Goal: Task Accomplishment & Management: Manage account settings

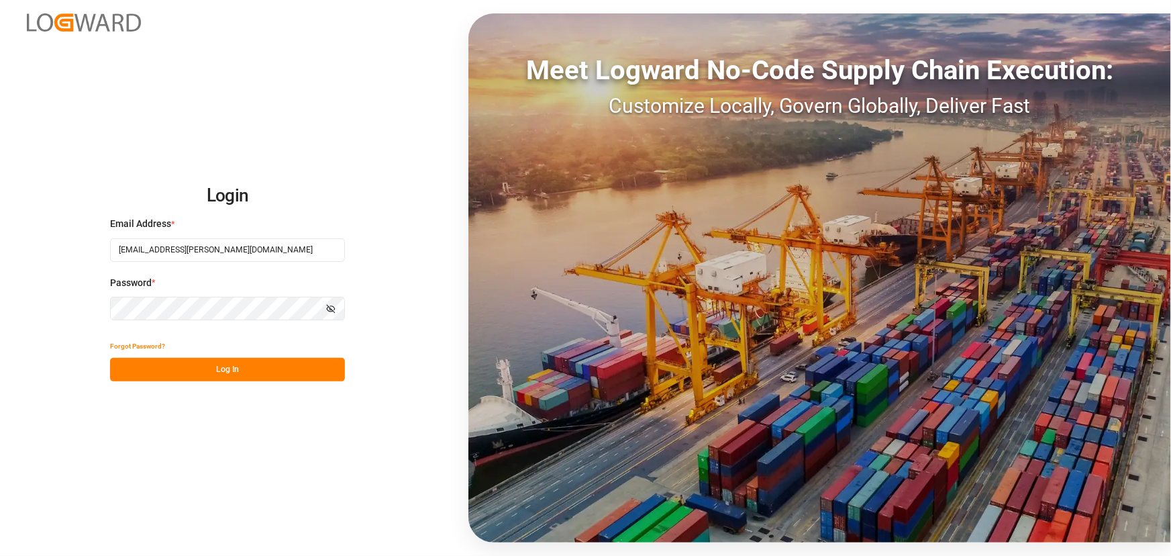
click at [206, 366] on button "Log In" at bounding box center [227, 369] width 235 height 23
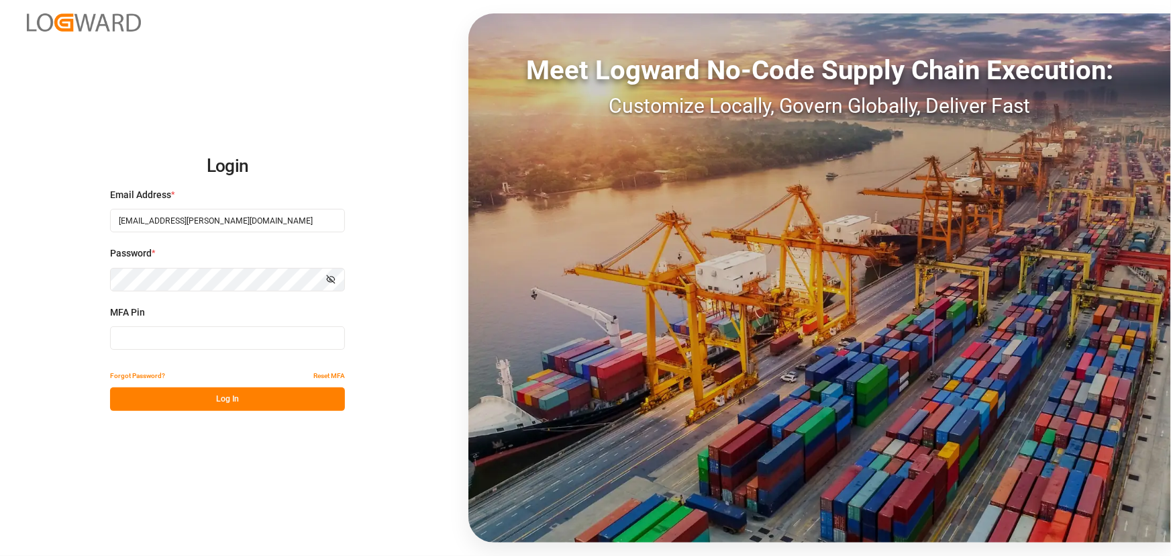
click at [170, 337] on input at bounding box center [227, 337] width 235 height 23
type input "066002"
click at [226, 407] on button "Log In" at bounding box center [227, 398] width 235 height 23
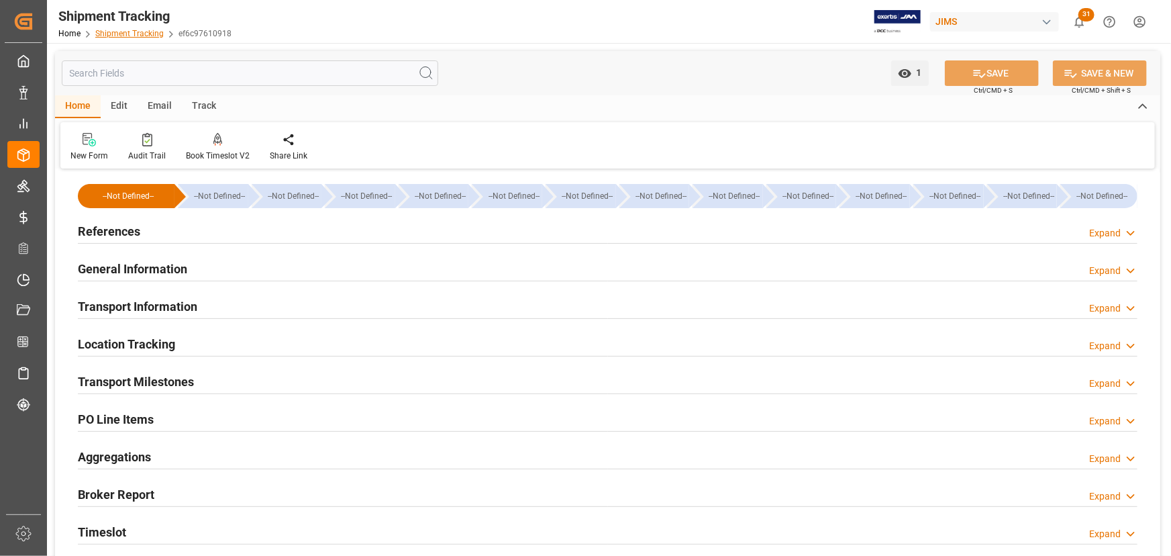
click at [129, 34] on link "Shipment Tracking" at bounding box center [129, 33] width 68 height 9
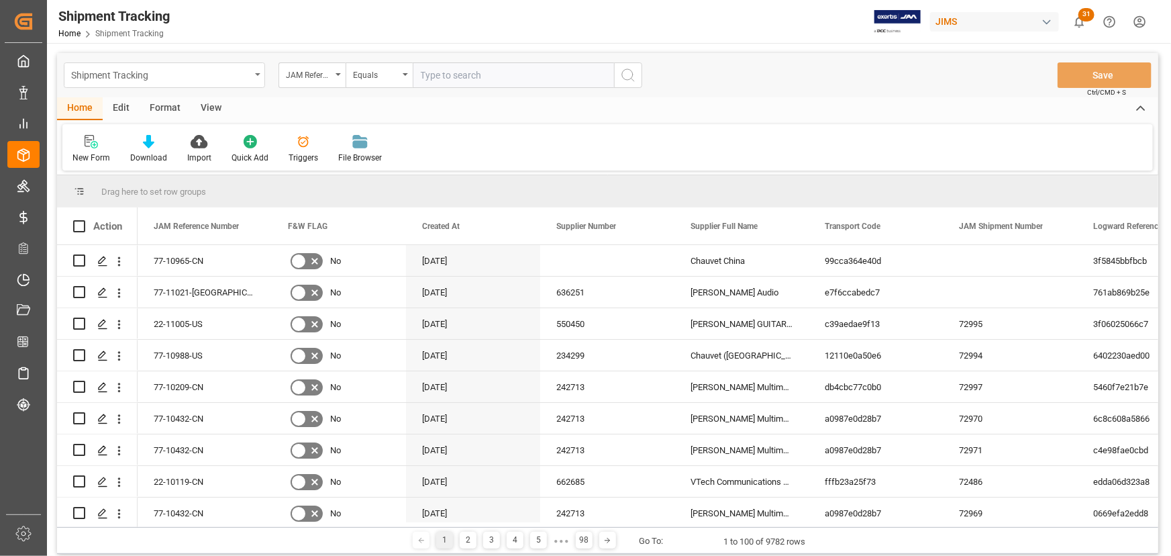
click at [257, 75] on icon "open menu" at bounding box center [257, 74] width 5 height 3
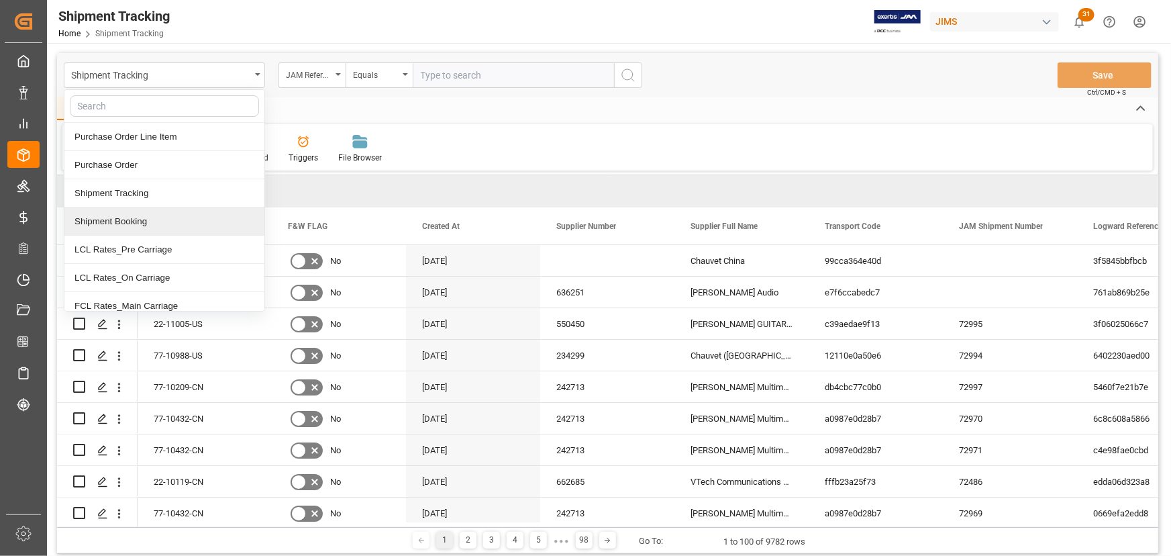
click at [146, 218] on div "Shipment Booking" at bounding box center [164, 221] width 200 height 28
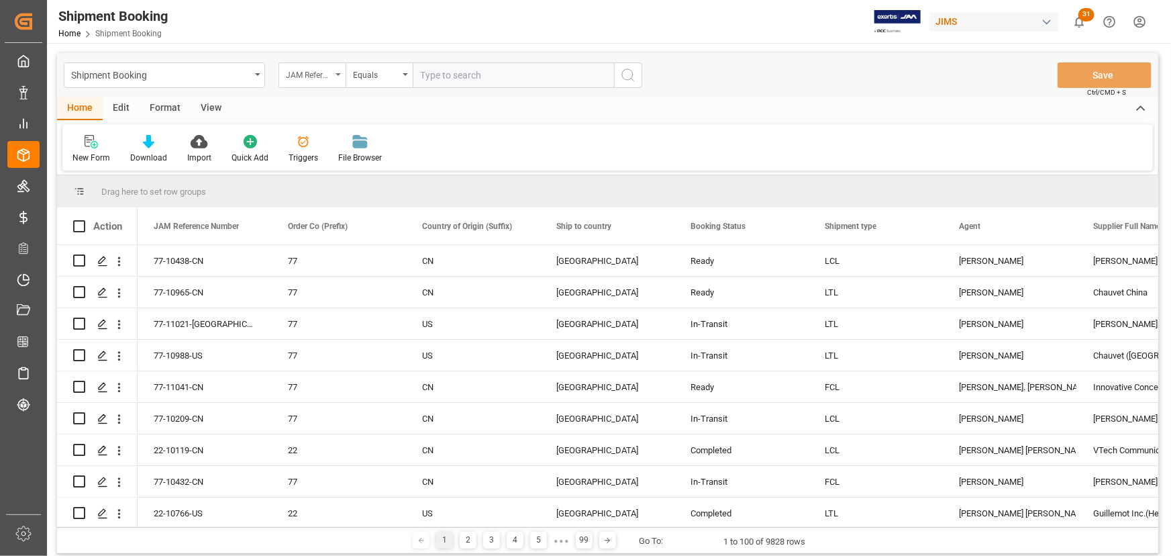
click at [342, 68] on div "JAM Reference Number" at bounding box center [312, 75] width 67 height 26
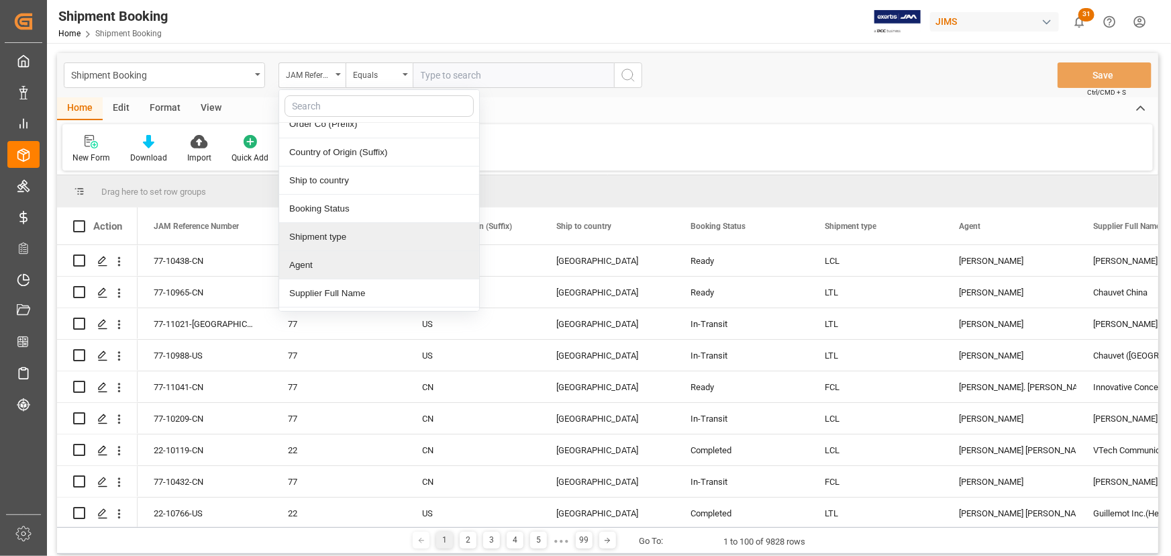
scroll to position [60, 0]
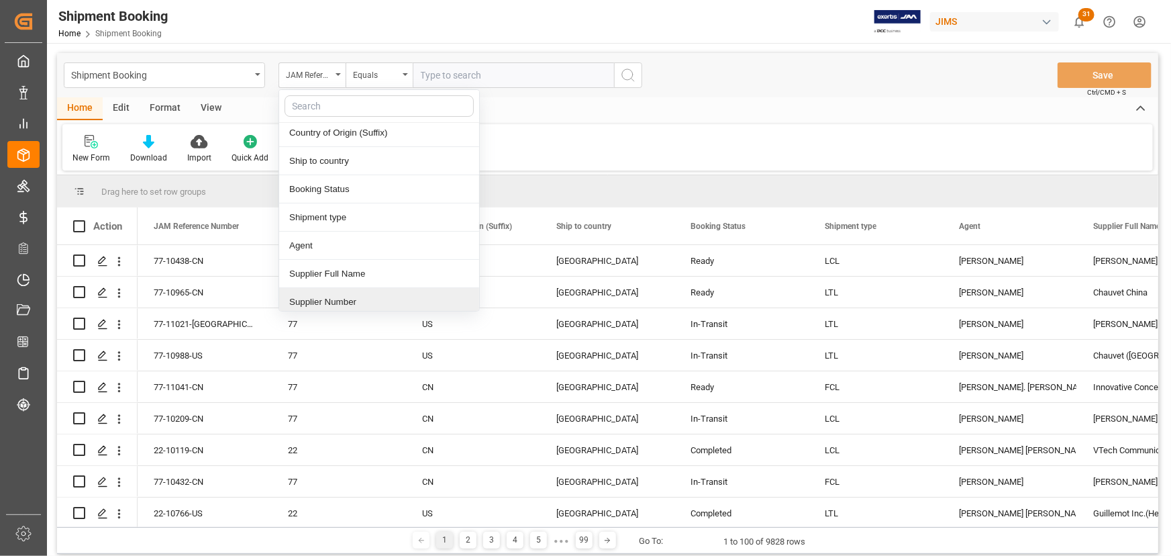
click at [338, 301] on div "Supplier Number" at bounding box center [379, 302] width 200 height 28
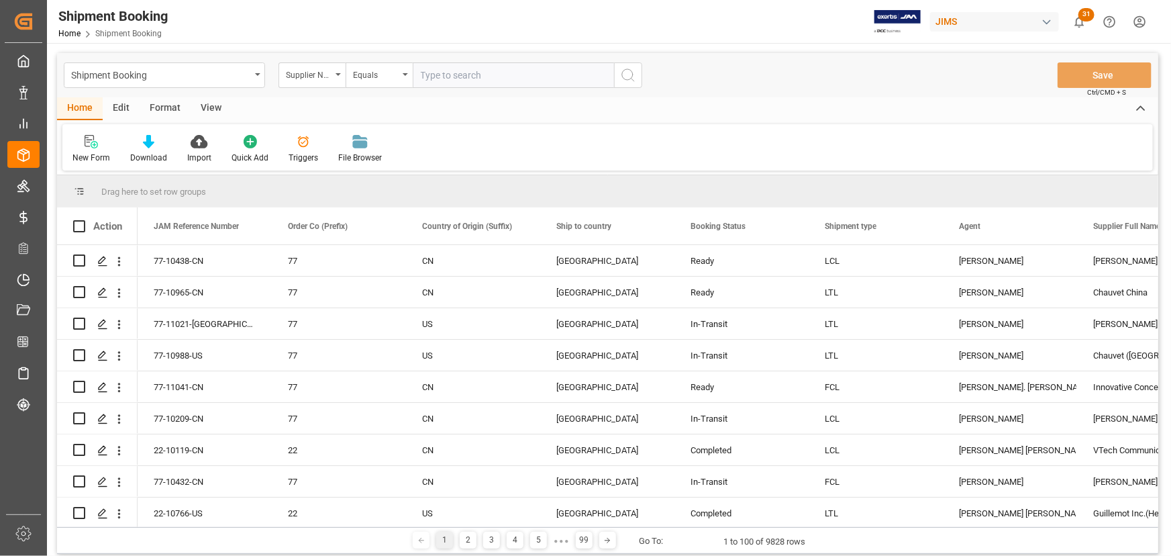
click at [427, 77] on input "text" at bounding box center [513, 75] width 201 height 26
paste input "311097"
type input "311097"
click at [630, 71] on icon "search button" at bounding box center [628, 75] width 16 height 16
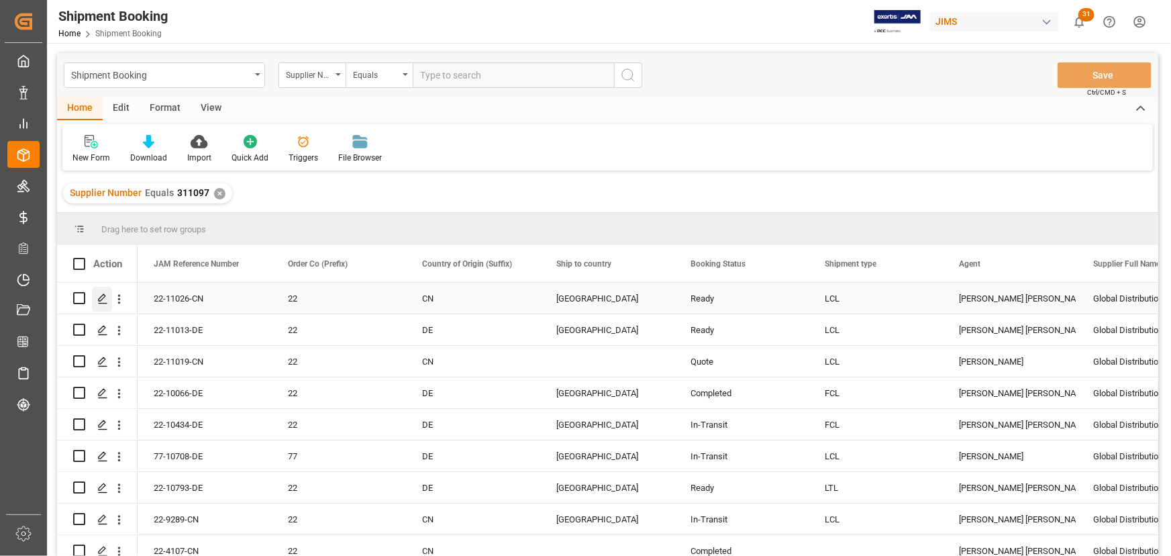
click at [103, 298] on icon "Press SPACE to select this row." at bounding box center [102, 298] width 11 height 11
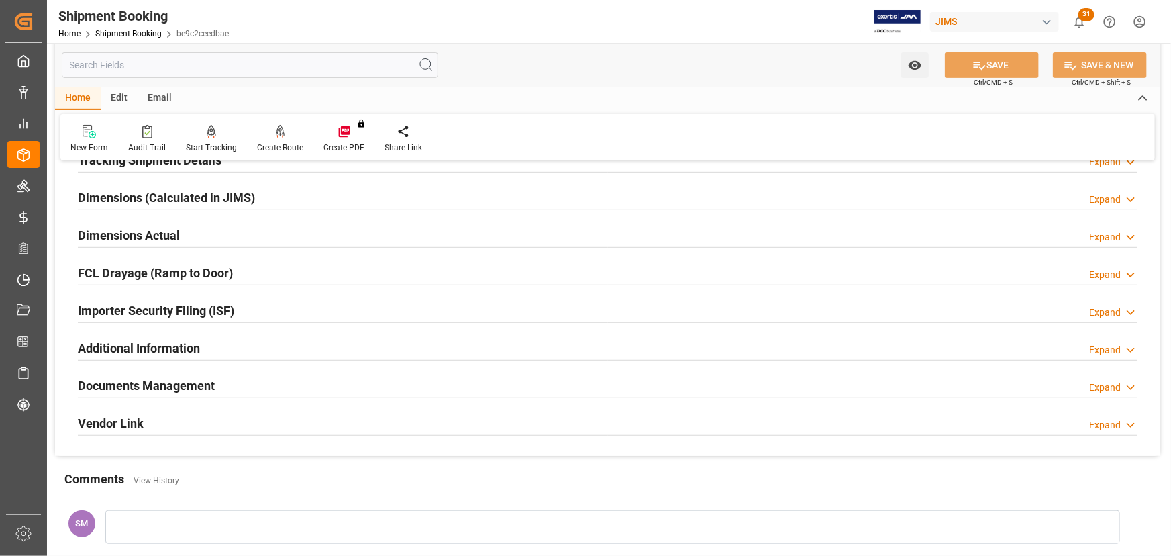
scroll to position [305, 0]
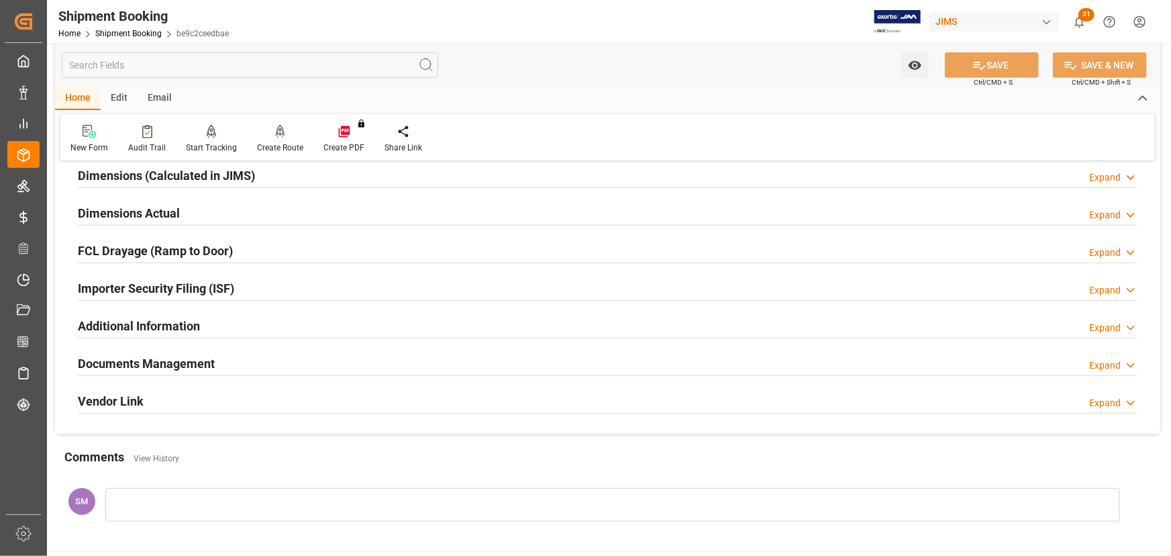
click at [113, 282] on h2 "Importer Security Filing (ISF)" at bounding box center [156, 288] width 156 height 18
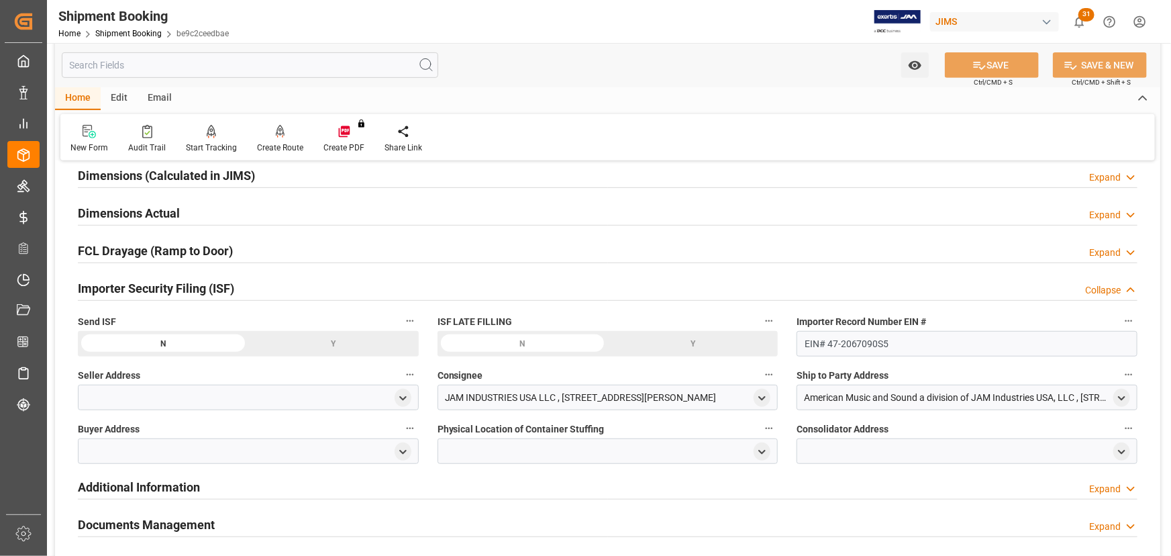
click at [113, 282] on h2 "Importer Security Filing (ISF)" at bounding box center [156, 288] width 156 height 18
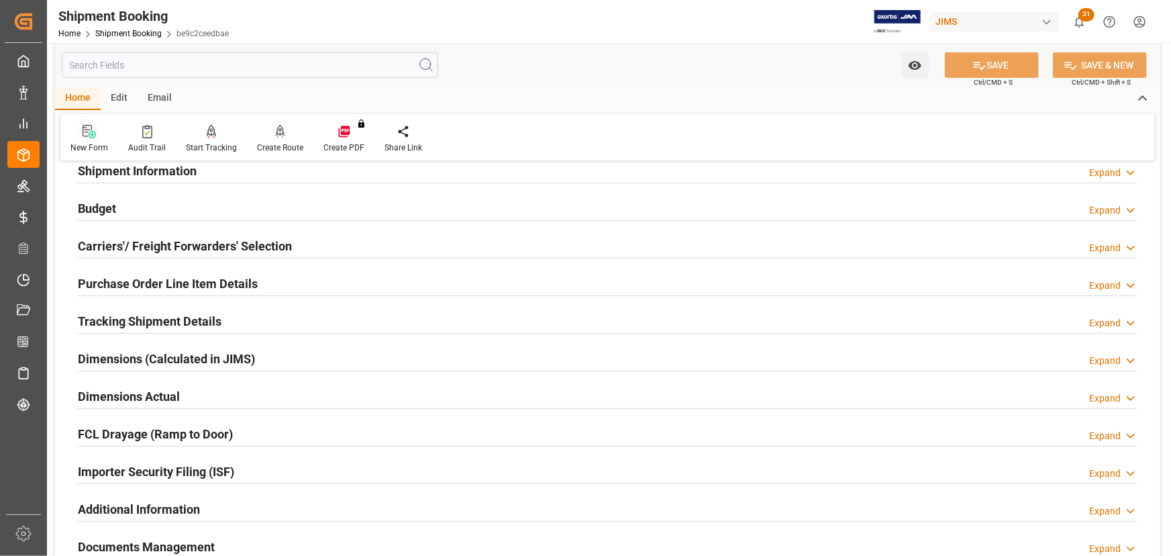
scroll to position [0, 0]
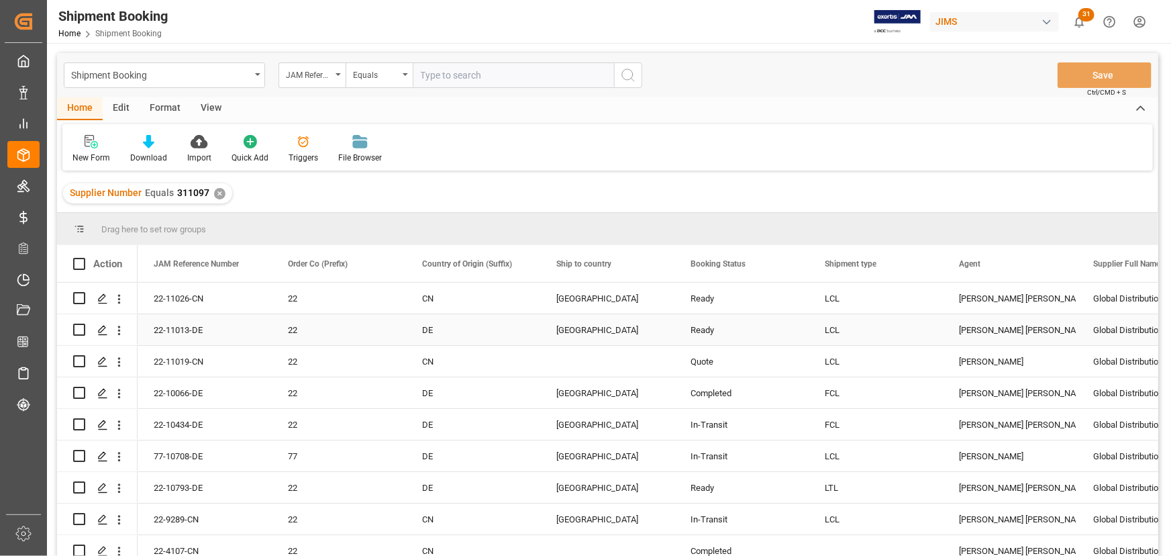
scroll to position [60, 0]
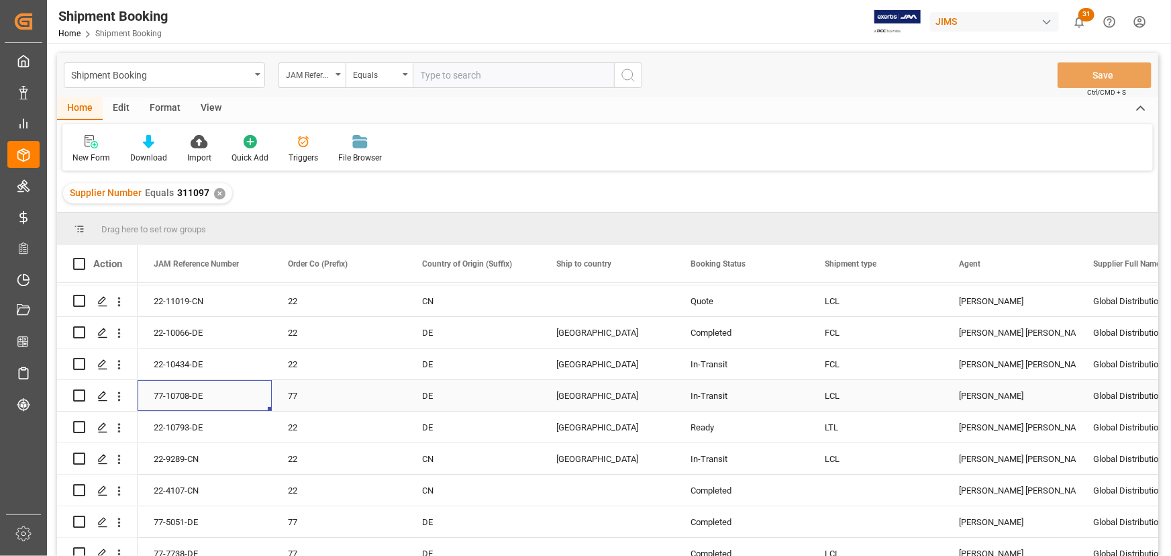
click at [164, 392] on div "77-10708-DE" at bounding box center [205, 395] width 134 height 31
click at [101, 391] on icon "Press SPACE to select this row." at bounding box center [102, 396] width 11 height 11
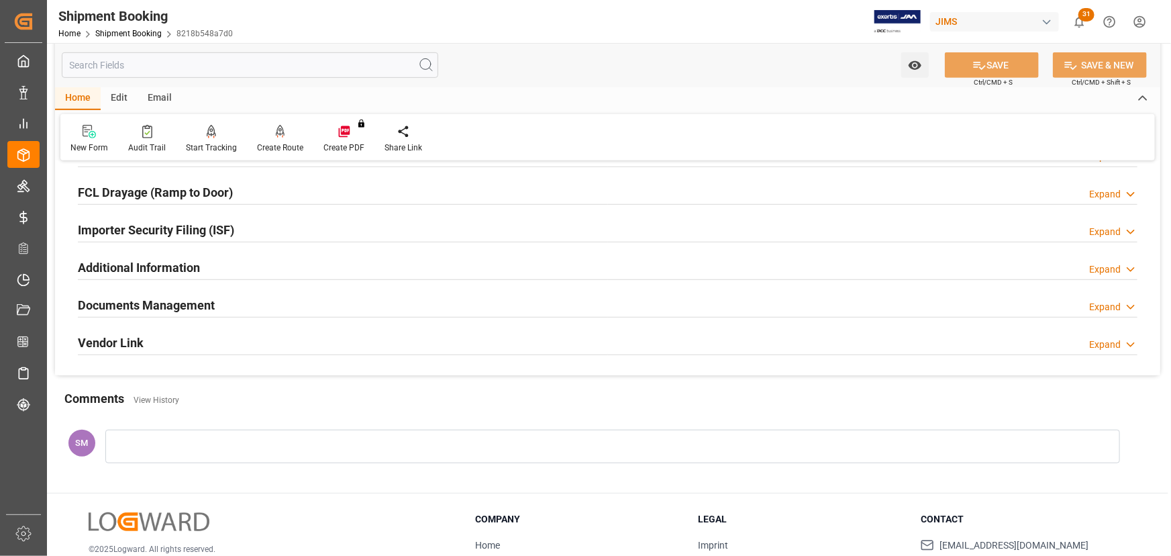
scroll to position [366, 0]
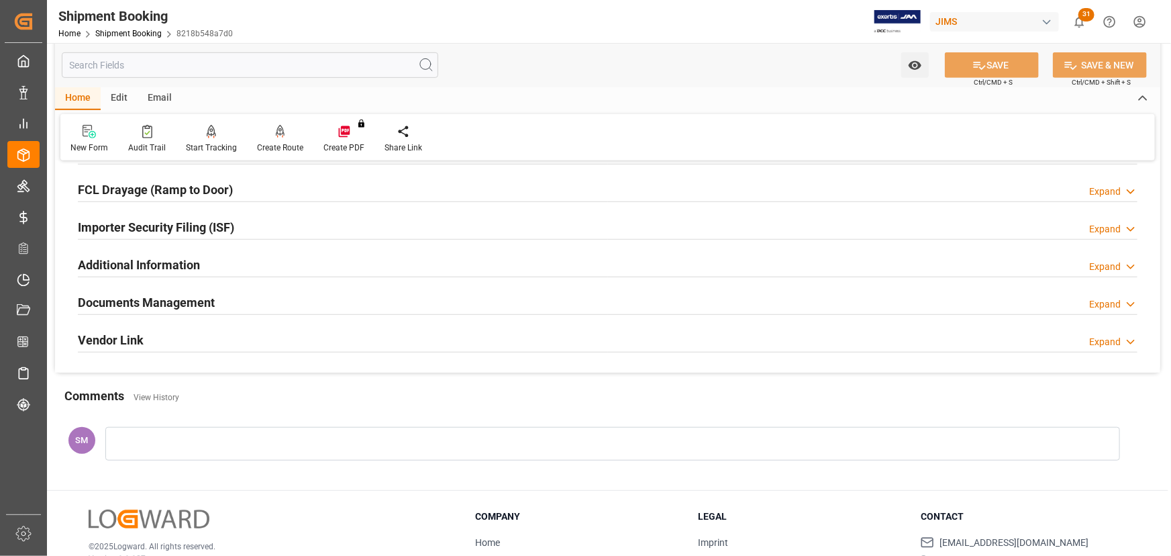
click at [137, 221] on h2 "Importer Security Filing (ISF)" at bounding box center [156, 227] width 156 height 18
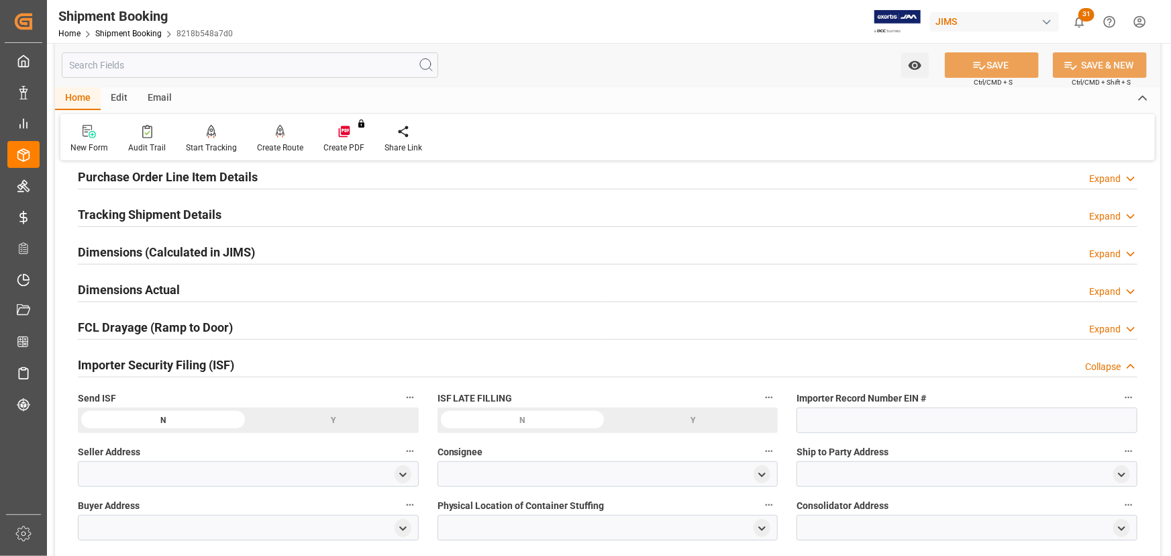
scroll to position [121, 0]
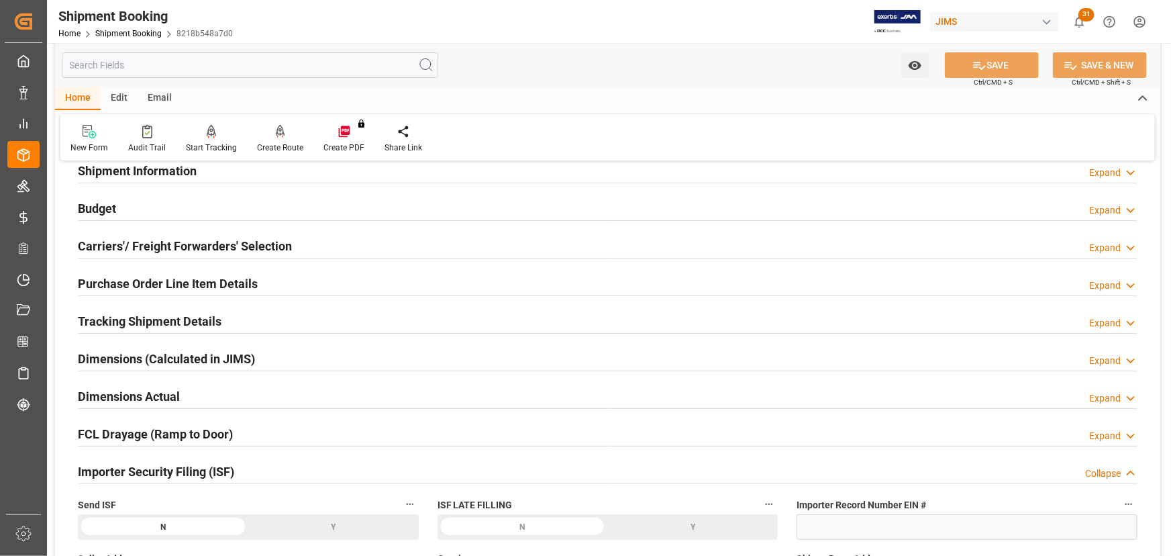
click at [100, 208] on h2 "Budget" at bounding box center [97, 208] width 38 height 18
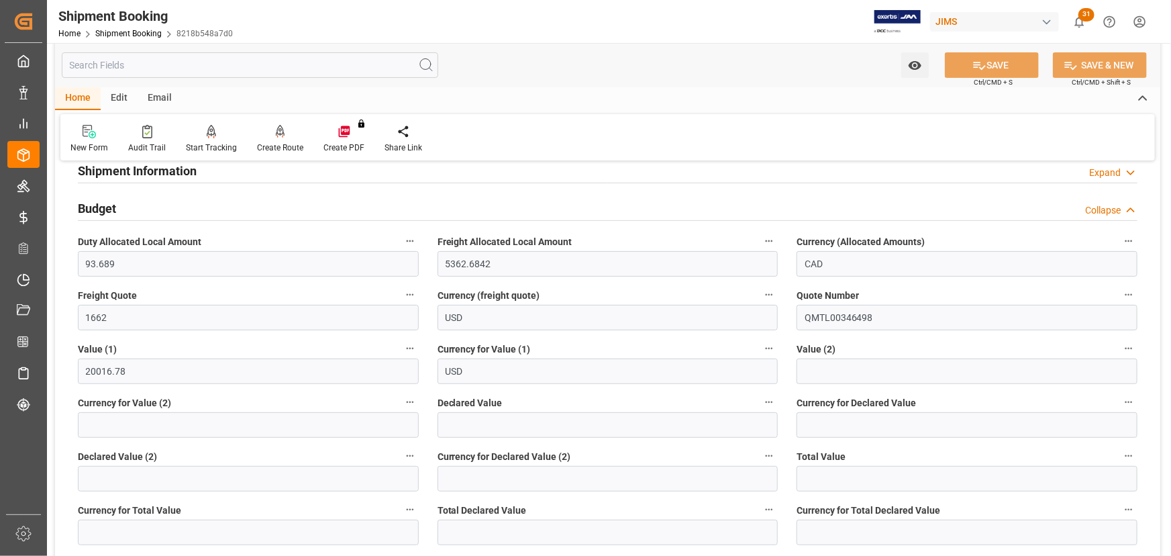
click at [100, 208] on h2 "Budget" at bounding box center [97, 208] width 38 height 18
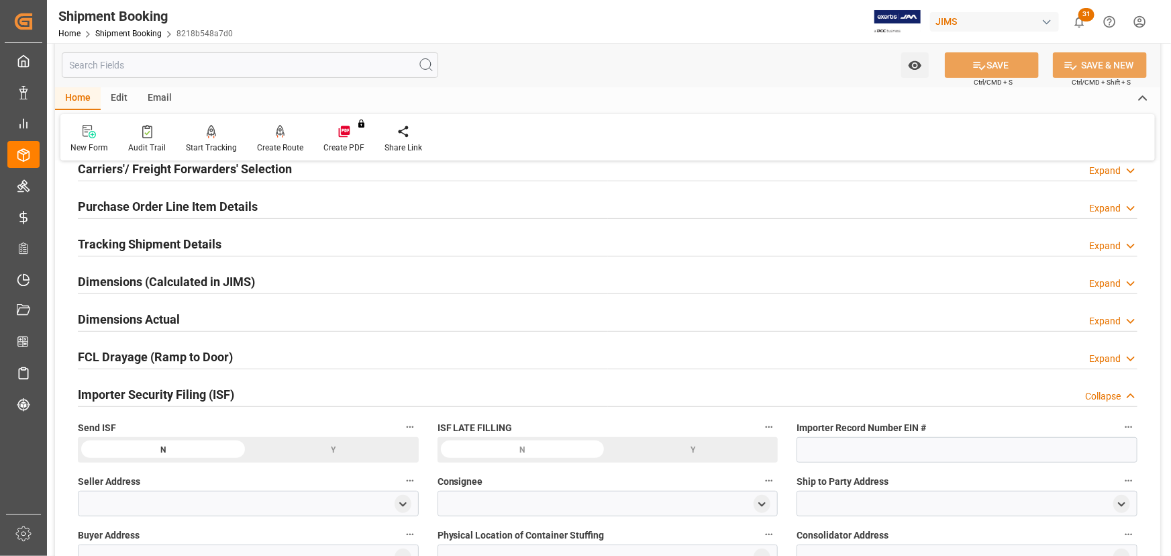
scroll to position [305, 0]
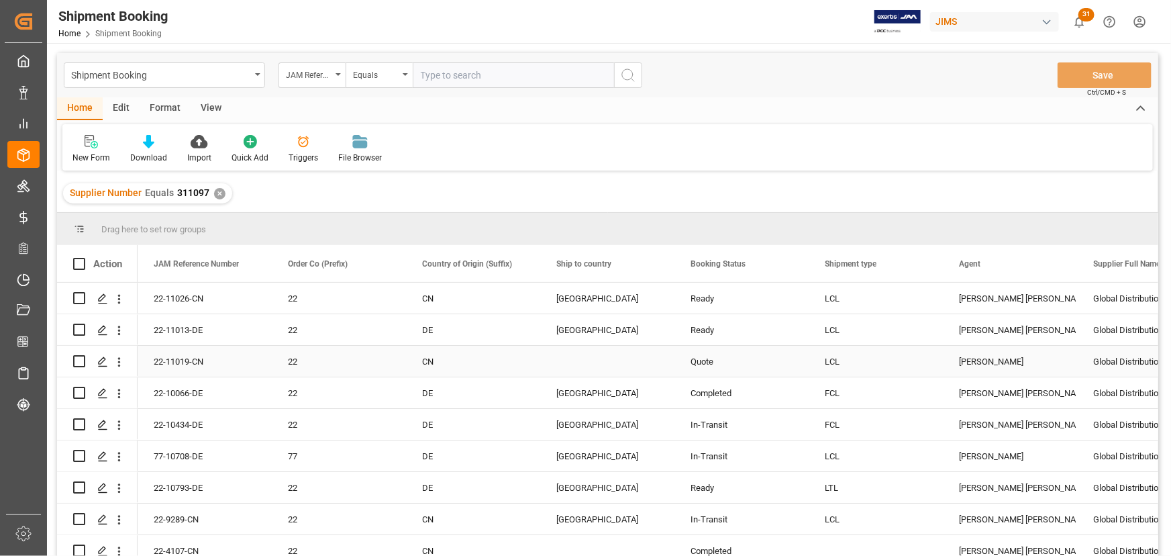
scroll to position [121, 0]
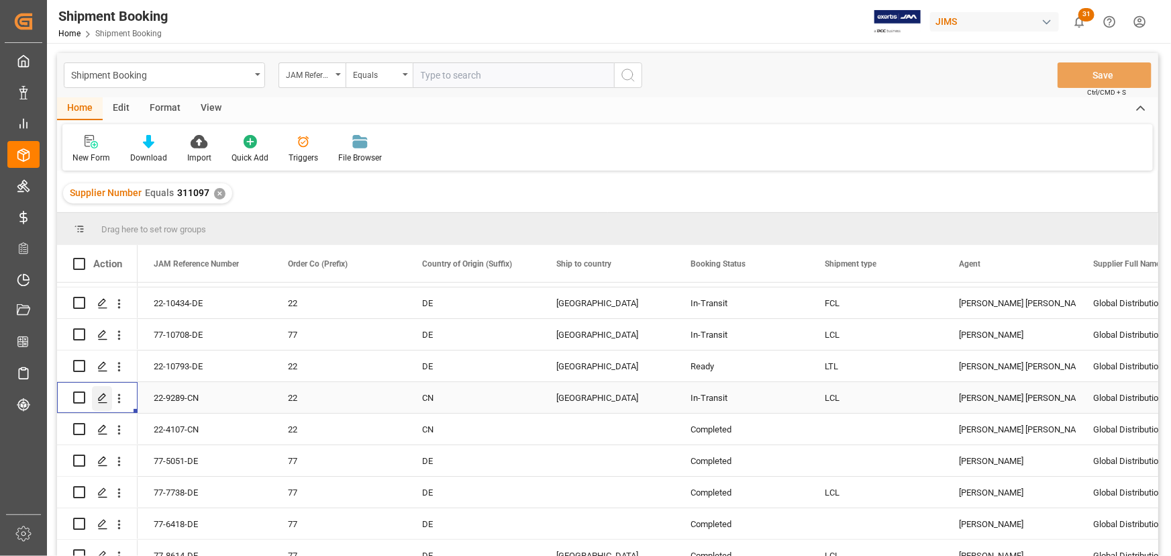
click at [99, 395] on icon "Press SPACE to select this row." at bounding box center [102, 398] width 11 height 11
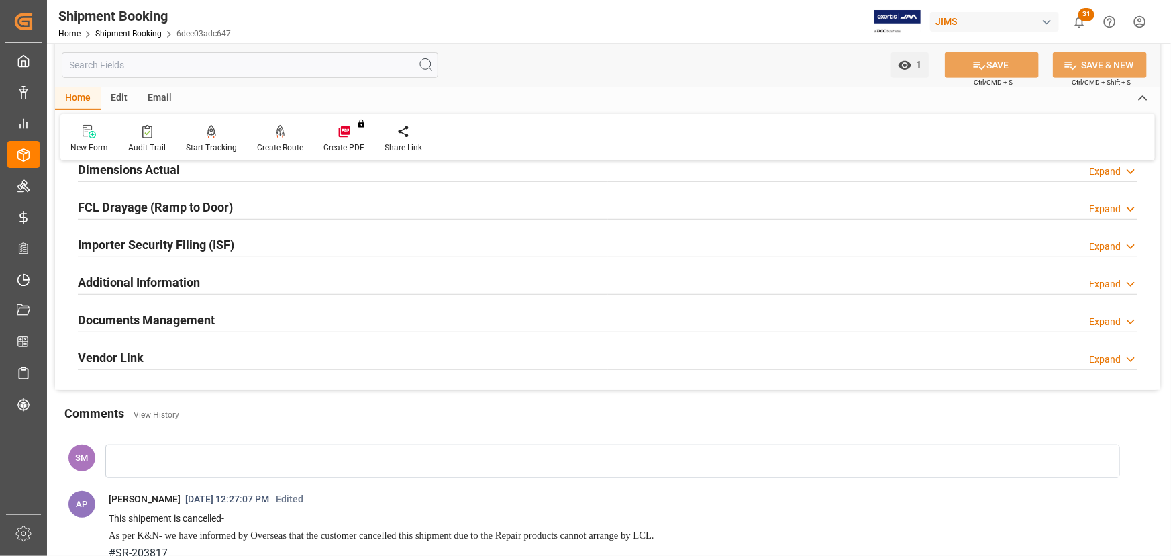
scroll to position [366, 0]
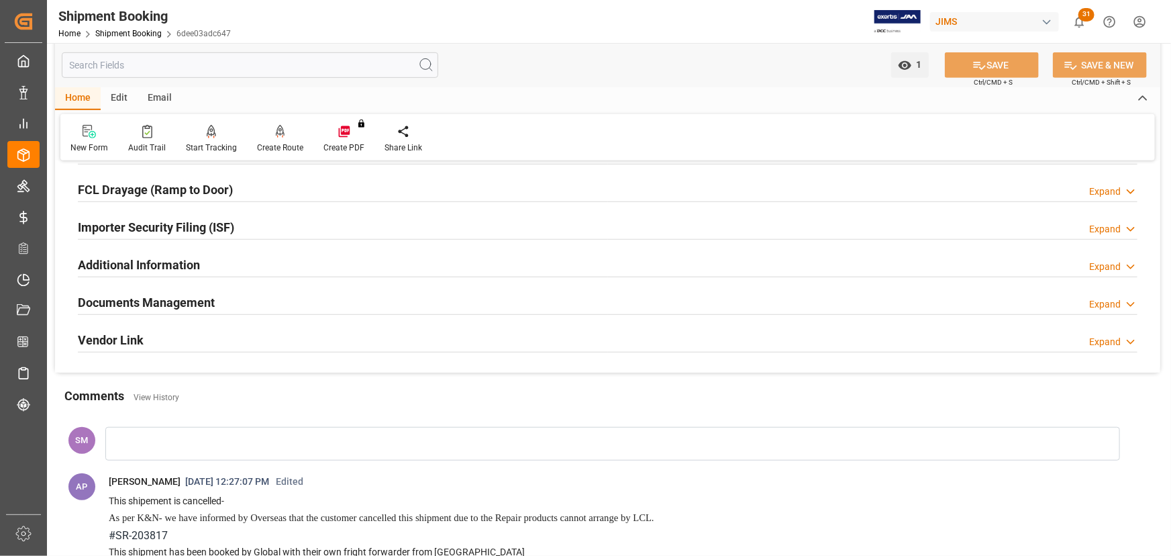
click at [126, 225] on h2 "Importer Security Filing (ISF)" at bounding box center [156, 227] width 156 height 18
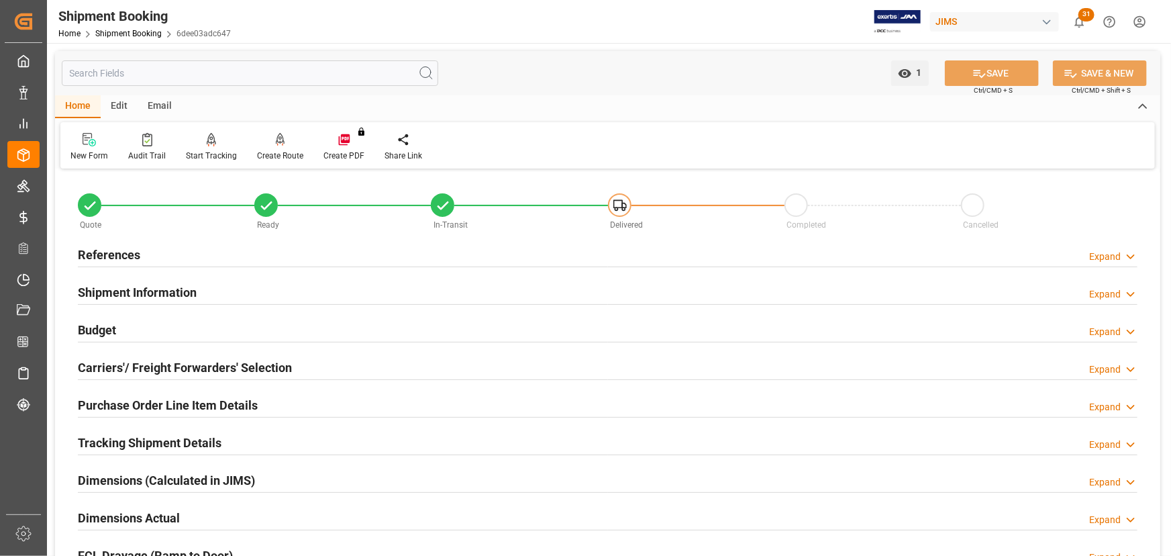
scroll to position [60, 0]
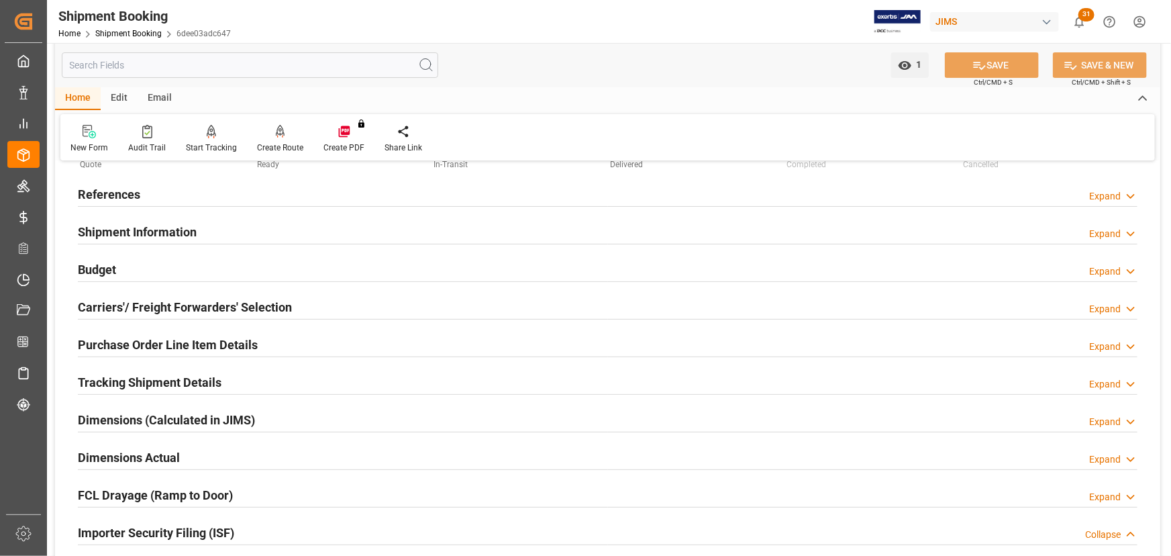
click at [115, 343] on h2 "Purchase Order Line Item Details" at bounding box center [168, 345] width 180 height 18
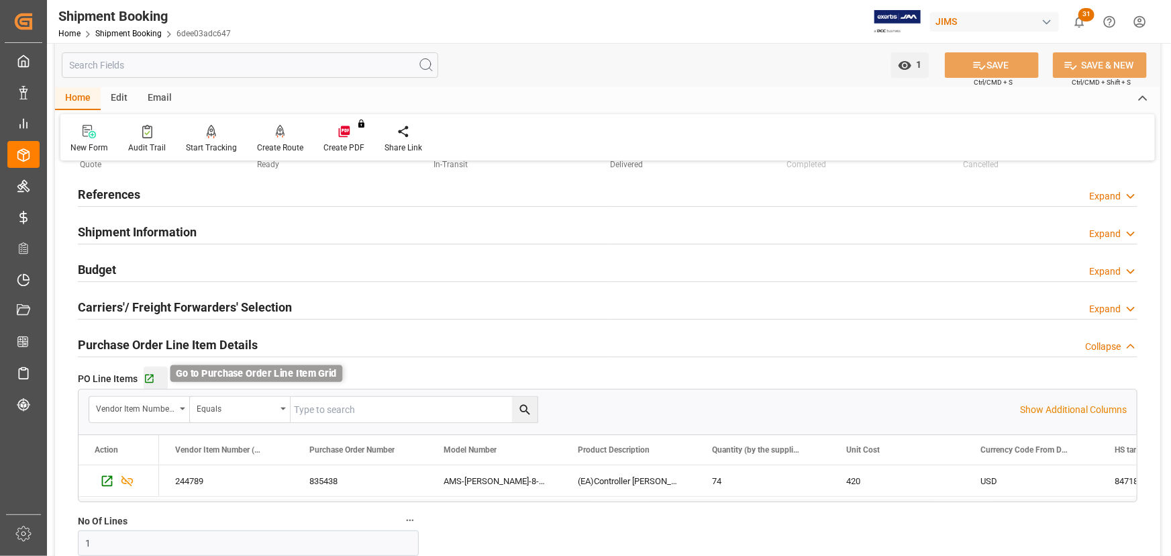
click at [152, 376] on icon "button" at bounding box center [149, 378] width 11 height 11
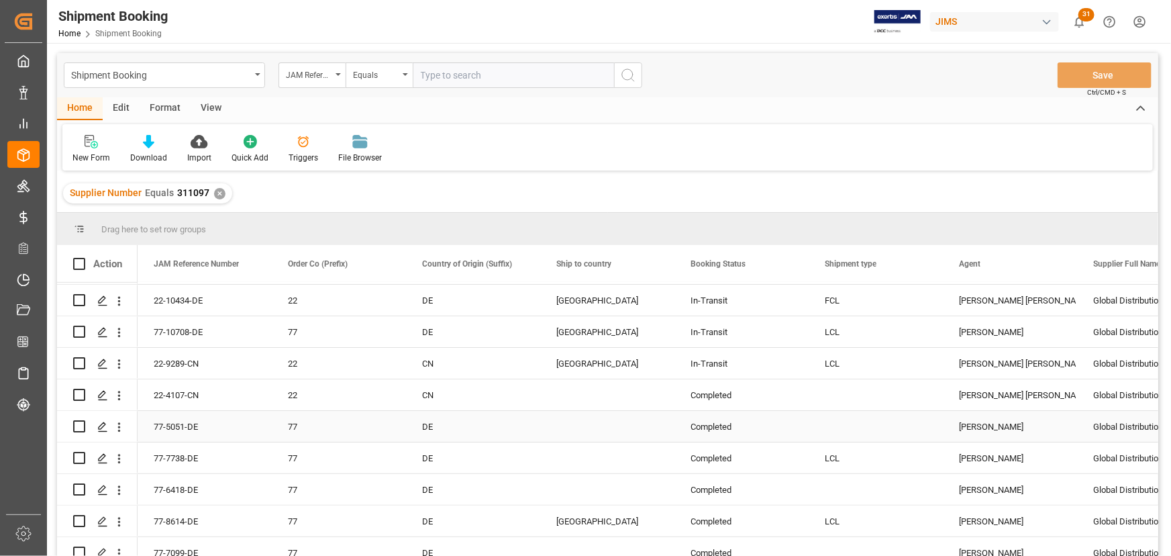
scroll to position [183, 0]
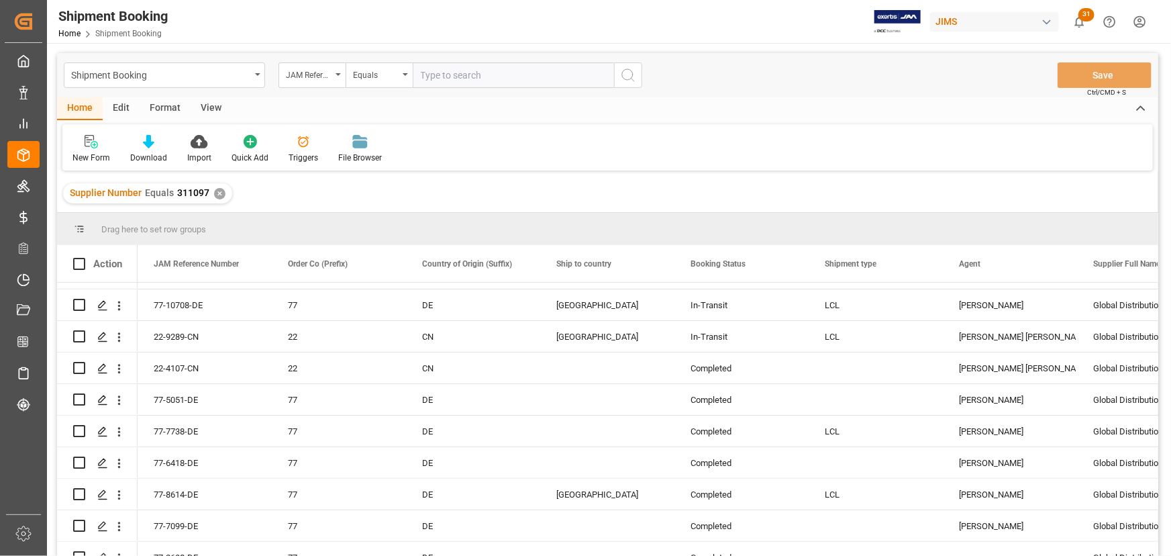
click at [201, 107] on div "View" at bounding box center [211, 108] width 41 height 23
click at [85, 149] on div "Default" at bounding box center [85, 149] width 46 height 30
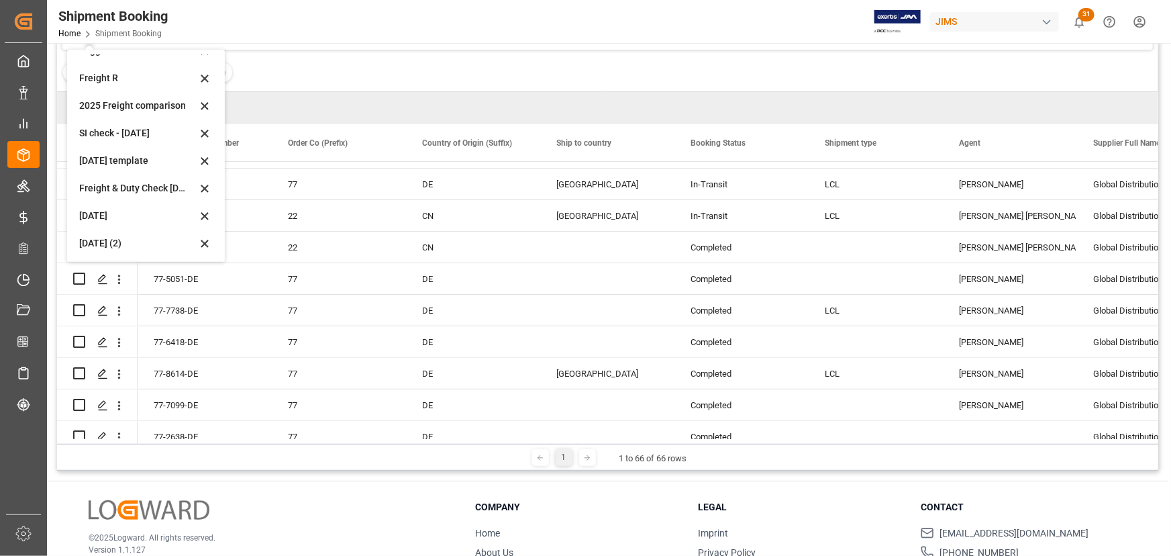
scroll to position [121, 0]
click at [94, 245] on div "[DATE] (2)" at bounding box center [137, 243] width 117 height 14
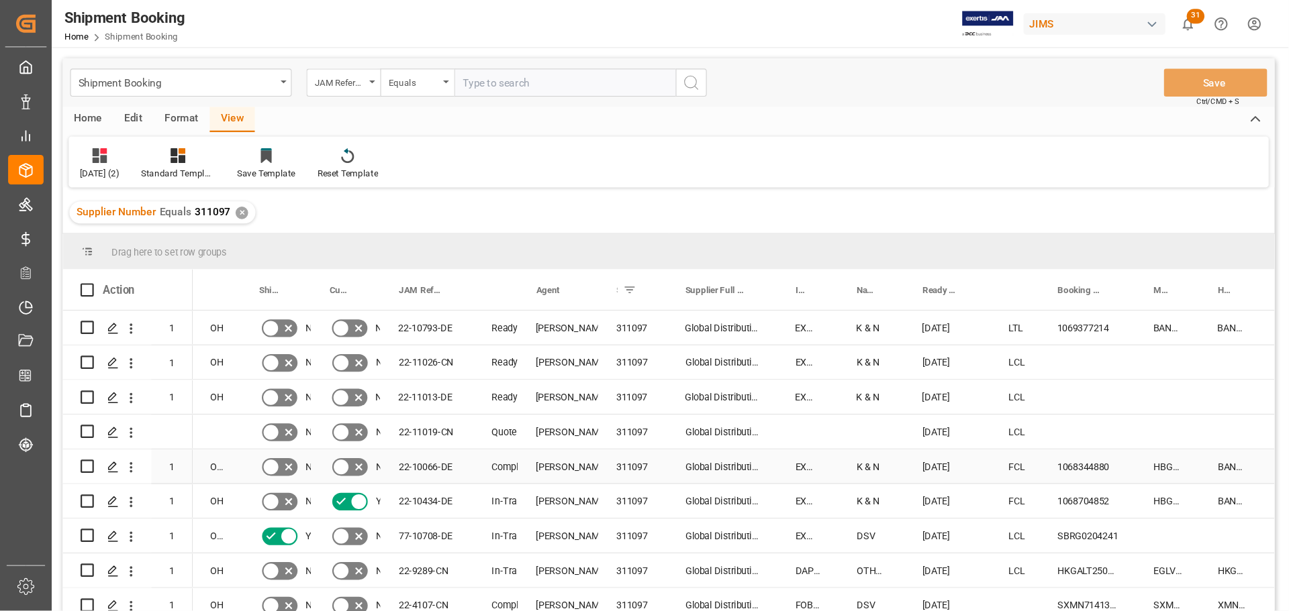
scroll to position [0, 0]
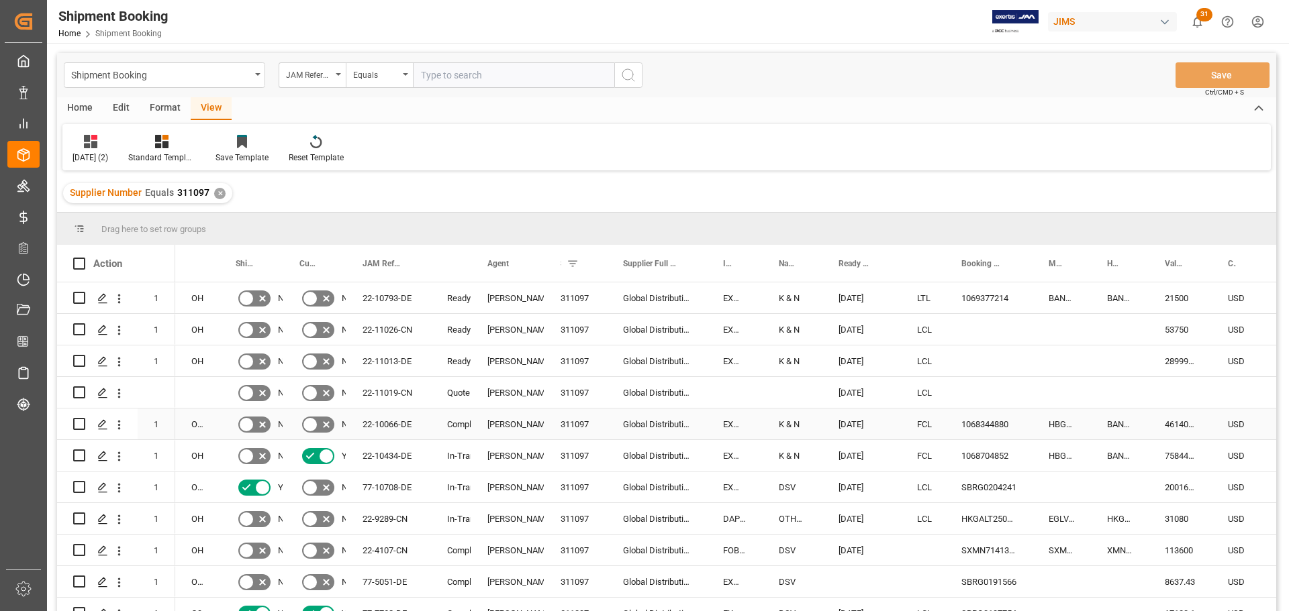
click at [697, 437] on div "Global Distribution GmbH (Reloop)(W/T*)-" at bounding box center [657, 424] width 100 height 31
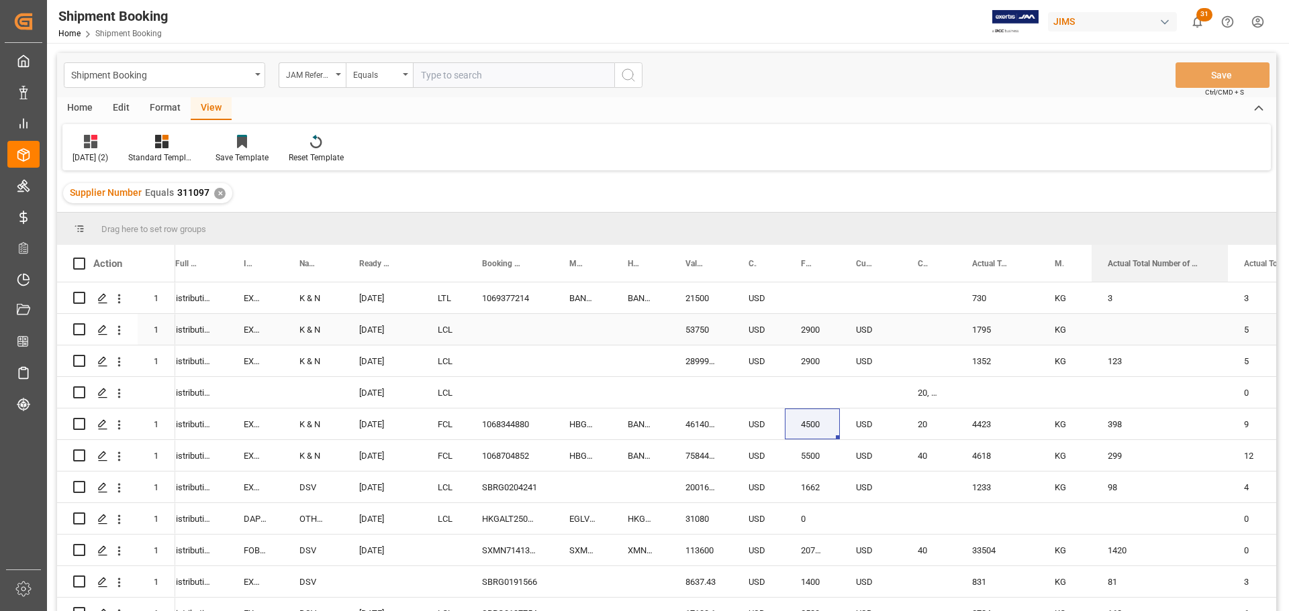
drag, startPoint x: 1166, startPoint y: 258, endPoint x: 1225, endPoint y: 337, distance: 98.3
click at [1171, 337] on div "Action Mode of Transport Code Agent Supplier Number 1" at bounding box center [666, 432] width 1219 height 375
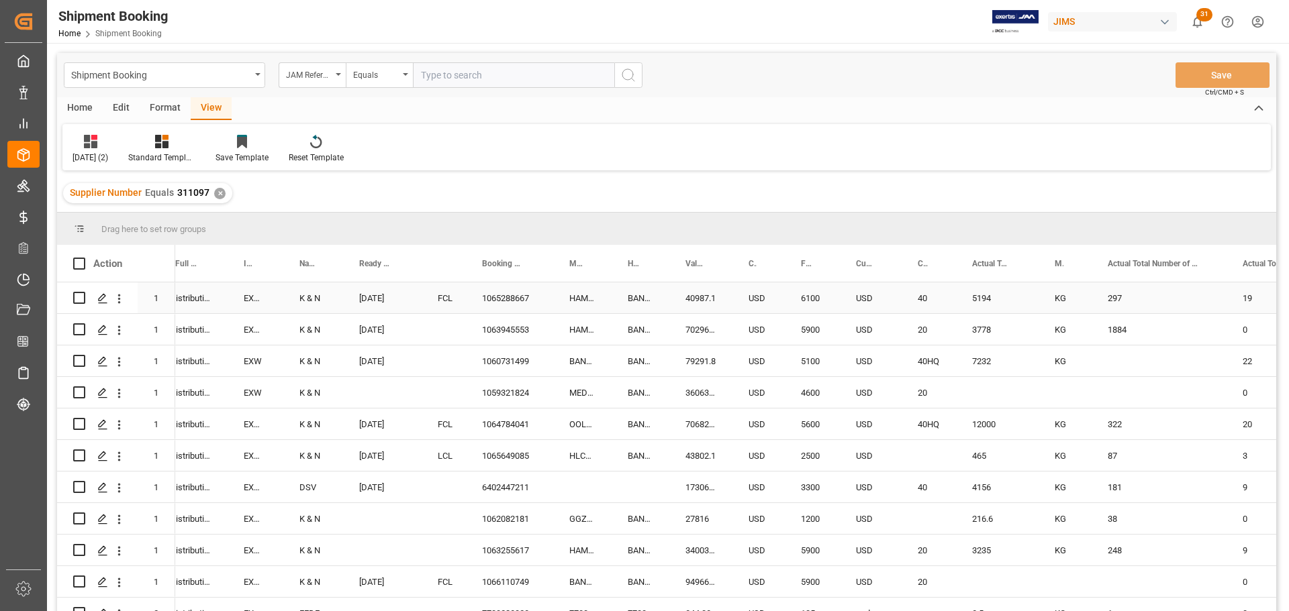
scroll to position [1074, 0]
click at [524, 455] on div "1065649085" at bounding box center [509, 454] width 87 height 31
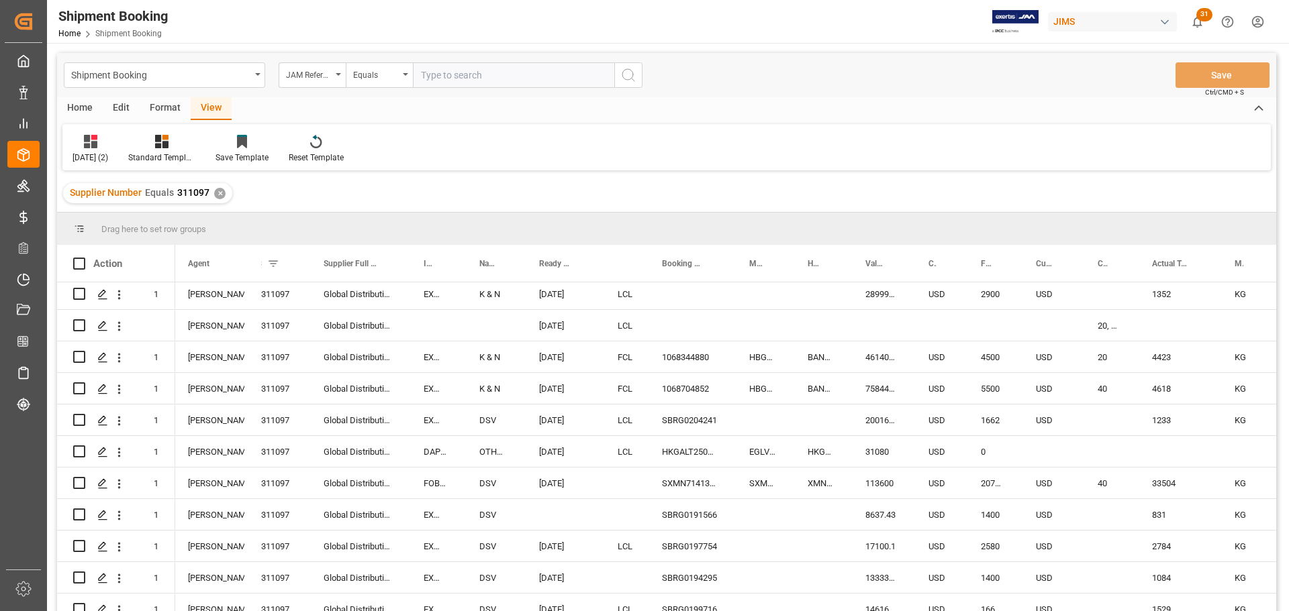
scroll to position [0, 0]
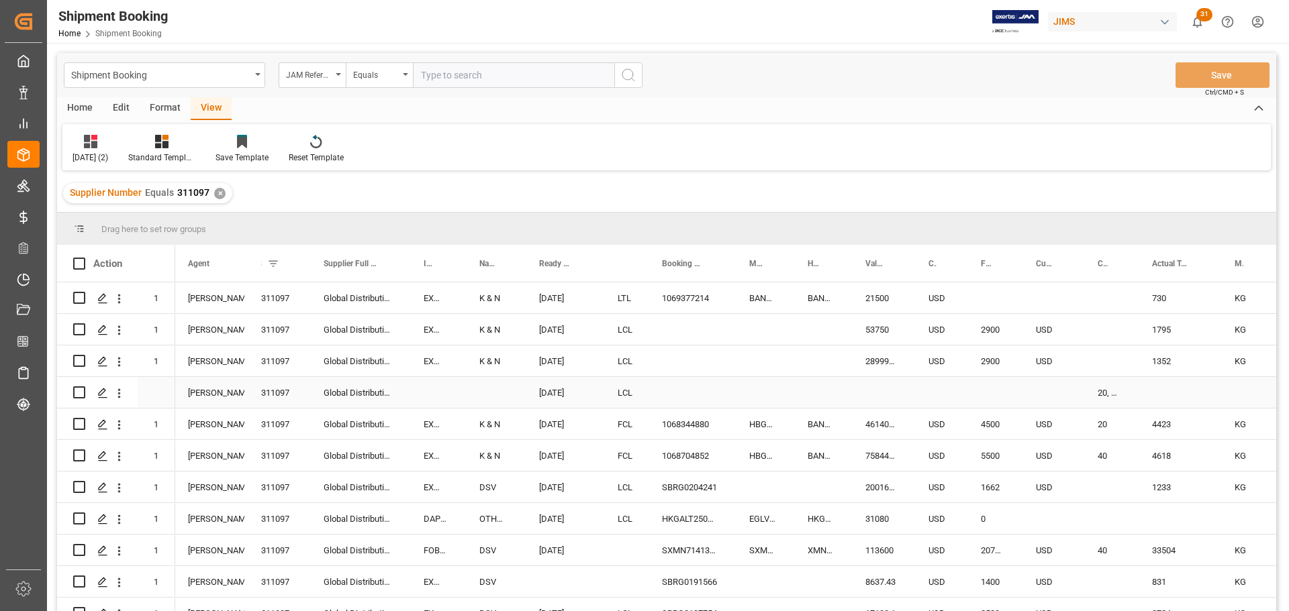
click at [362, 389] on div "Global Distribution GmbH (Reloop)" at bounding box center [357, 392] width 100 height 31
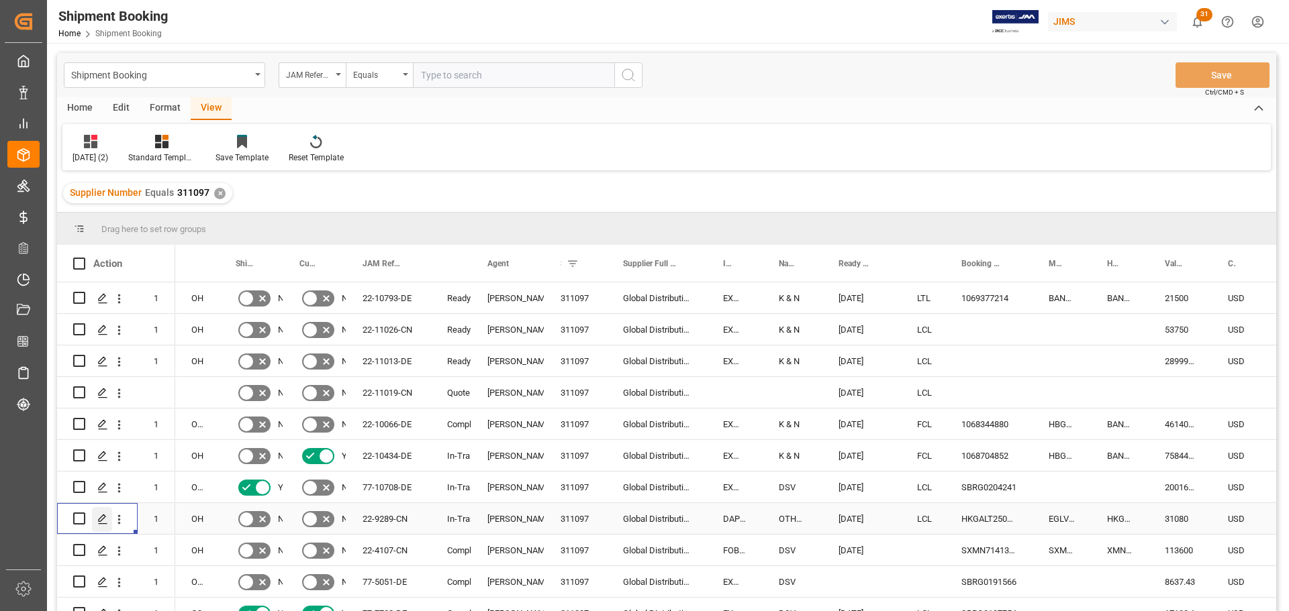
click at [97, 526] on div "Press SPACE to select this row." at bounding box center [102, 519] width 20 height 25
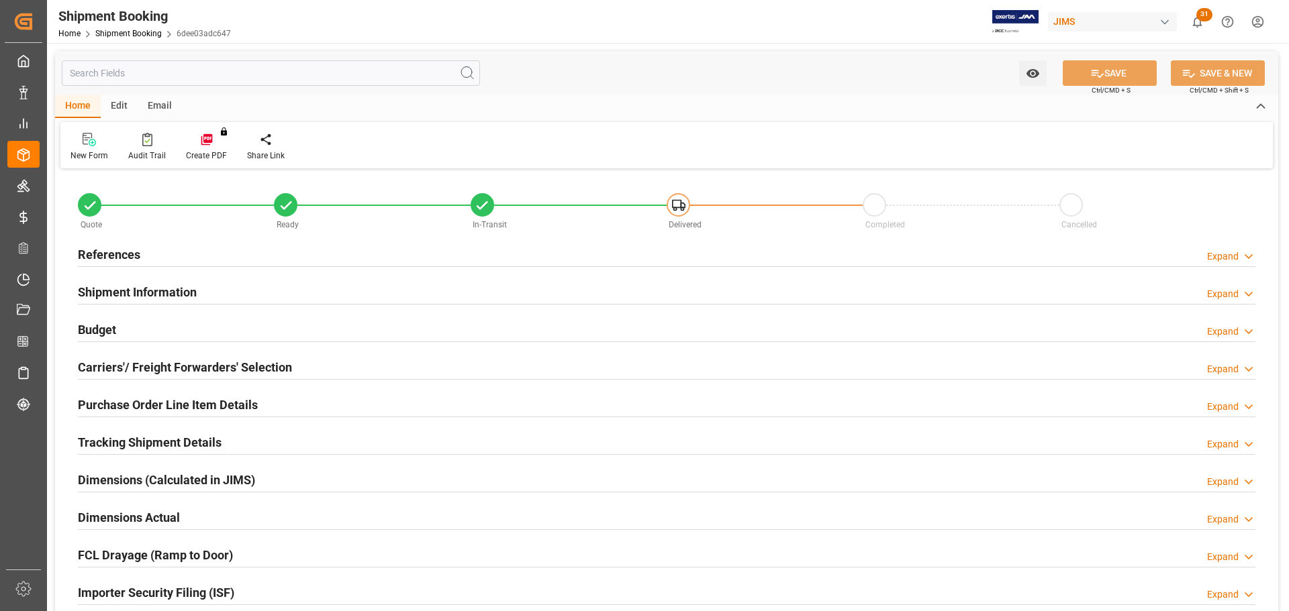
type input "1"
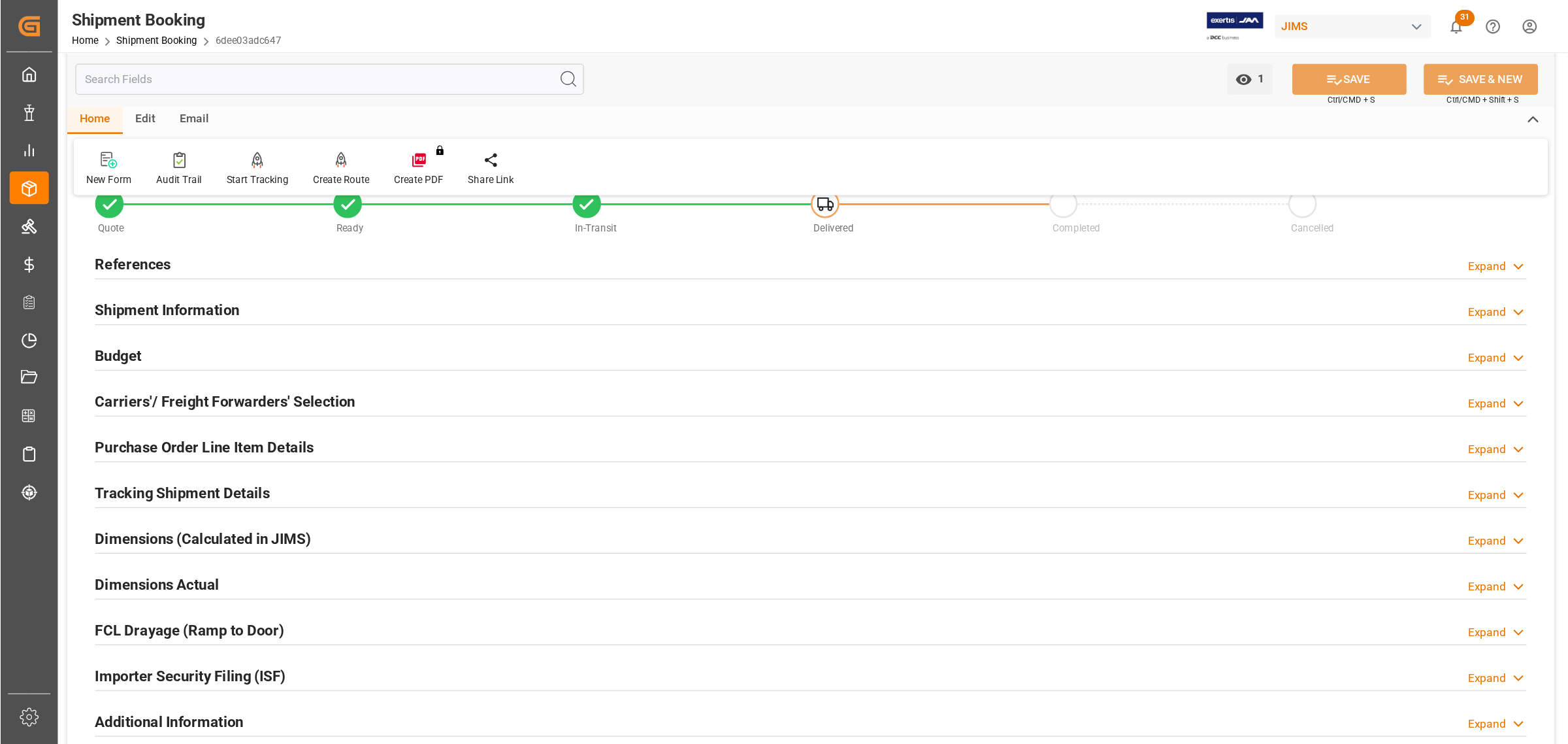
scroll to position [65, 0]
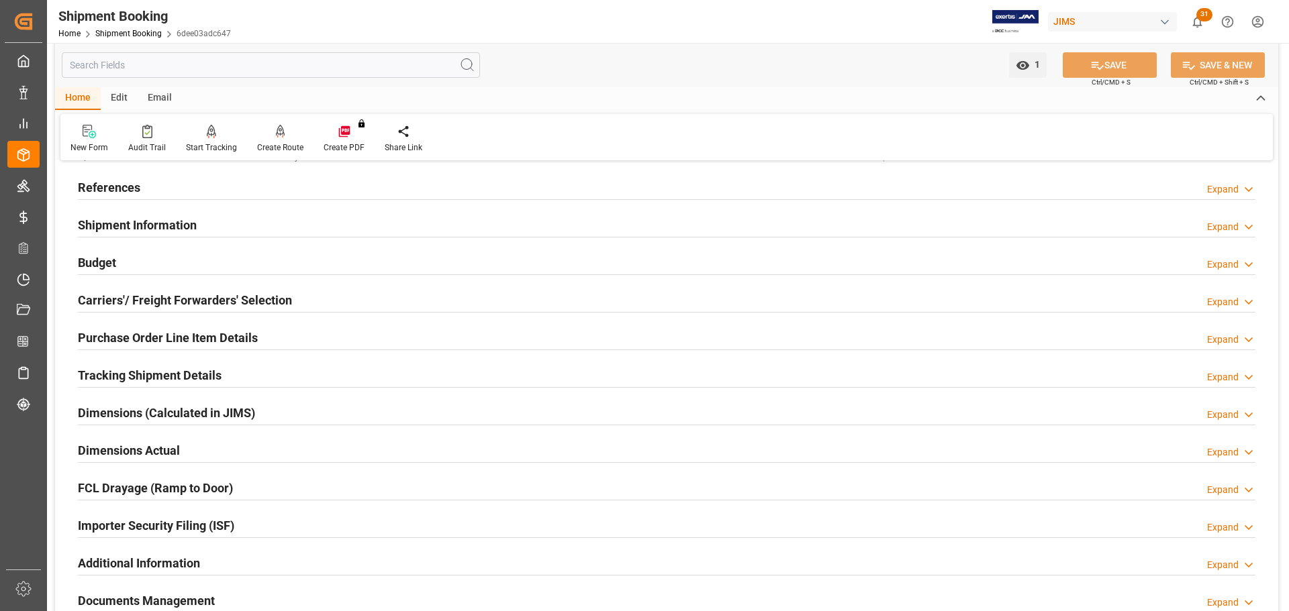
click at [160, 332] on h2 "Purchase Order Line Item Details" at bounding box center [168, 338] width 180 height 18
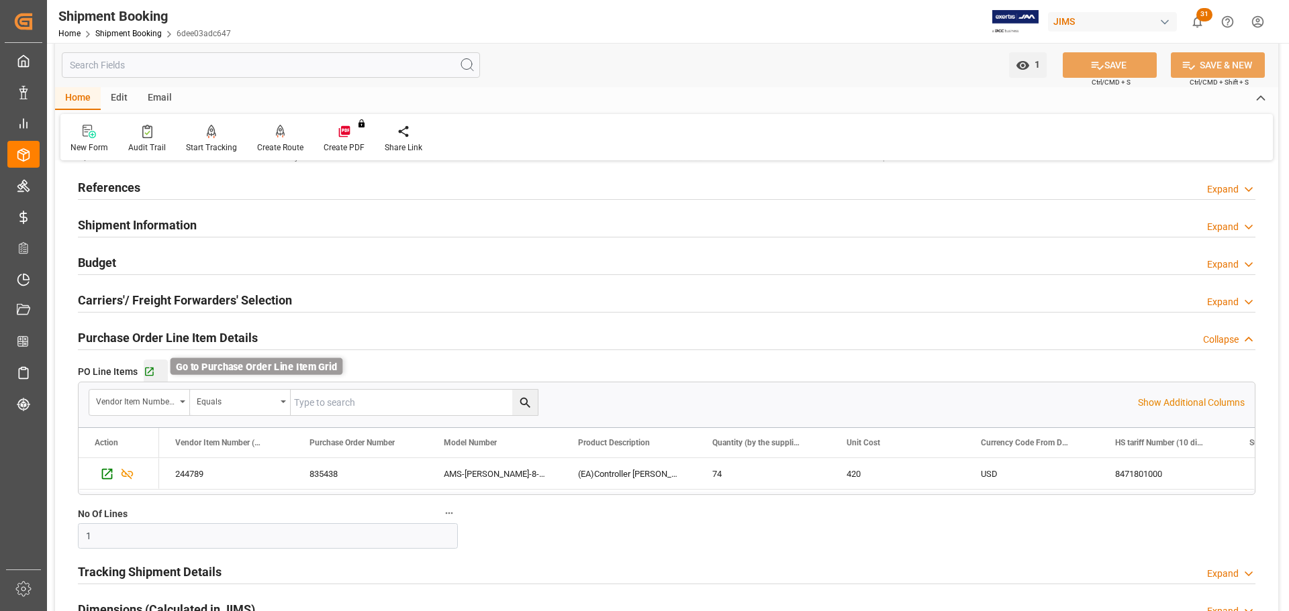
click at [146, 368] on icon "button" at bounding box center [149, 371] width 11 height 11
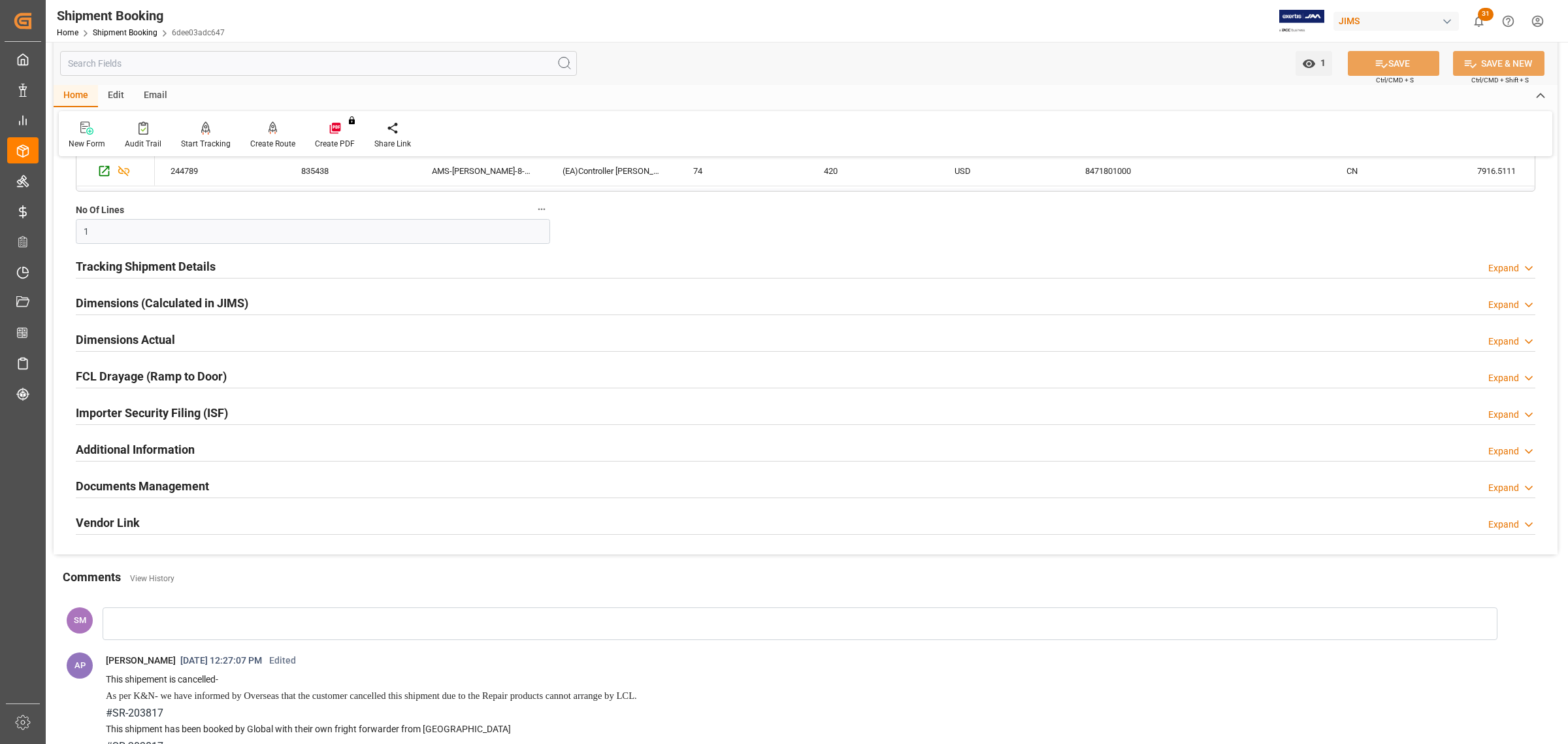
scroll to position [392, 0]
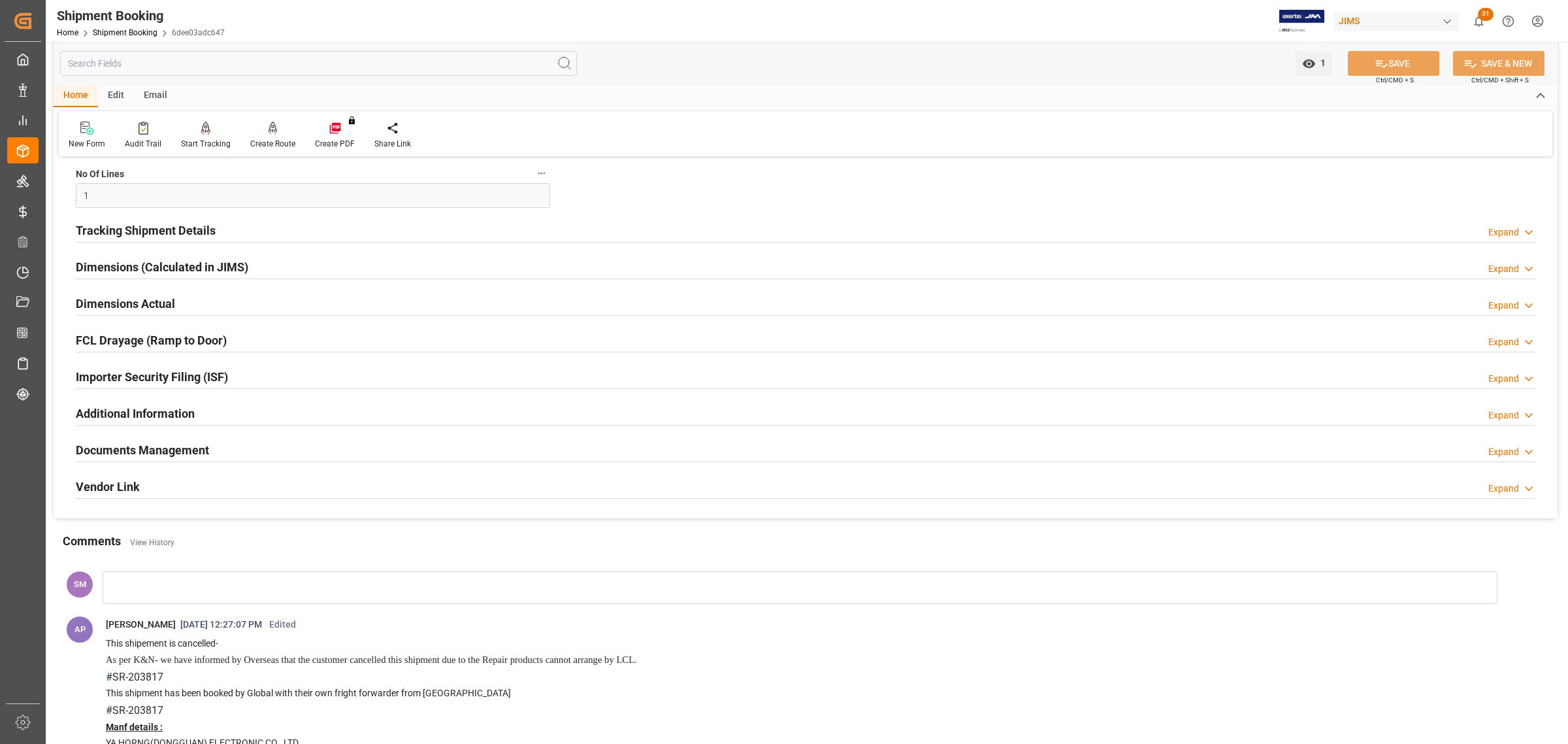
click at [125, 381] on h2 "Importer Security Filing (ISF)" at bounding box center [152, 377] width 152 height 18
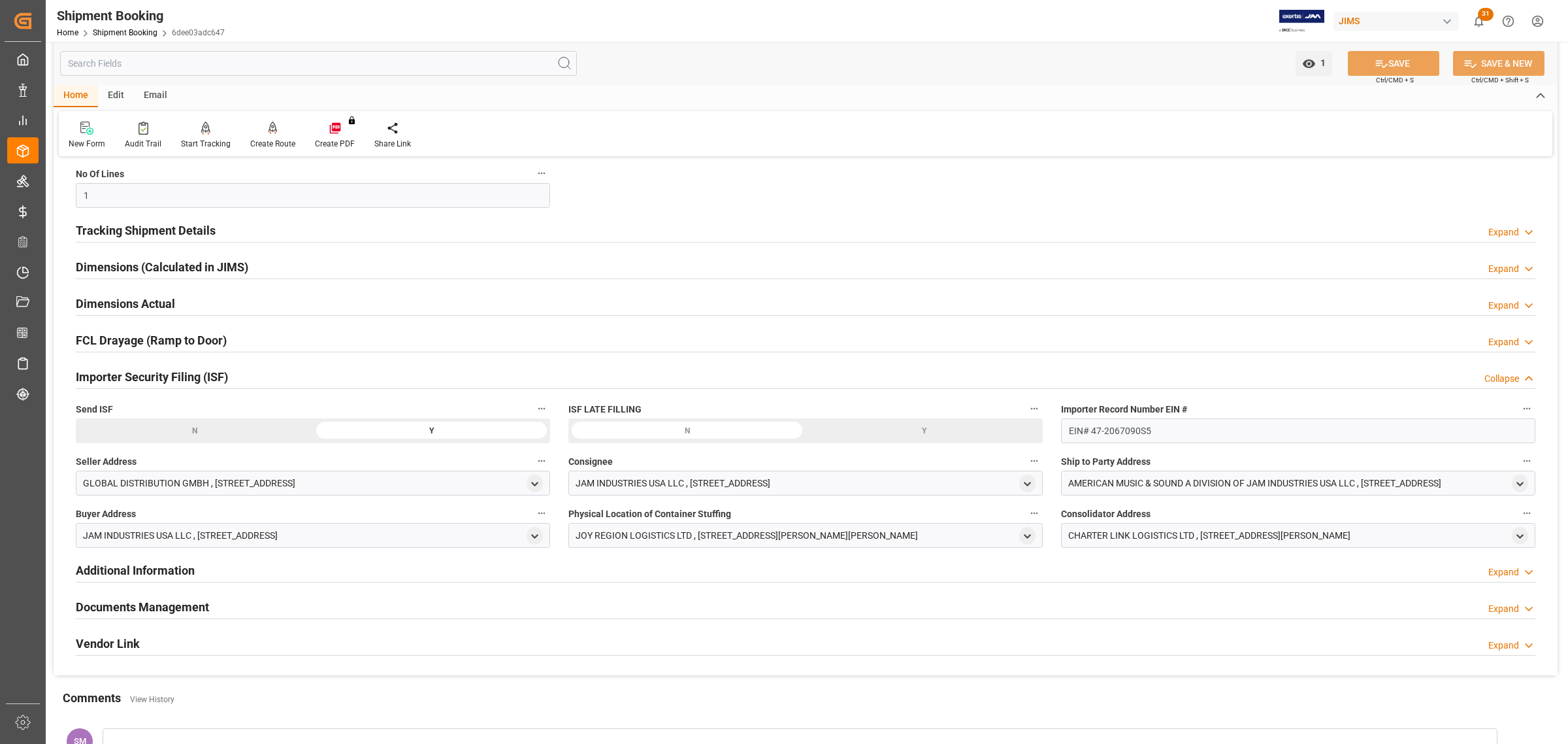
click at [285, 486] on div "GLOBAL DISTRIBUTION GMBH , SHUCKERSTRASSE 28 , MUENSTER , NORTH RHINE-WESTPHALI…" at bounding box center [189, 483] width 212 height 14
click at [152, 487] on div "GLOBAL DISTRIBUTION GMBH , SHUCKERSTRASSE 28 , MUENSTER , NORTH RHINE-WESTPHALI…" at bounding box center [189, 483] width 212 height 14
click at [102, 490] on div "GLOBAL DISTRIBUTION GMBH , SHUCKERSTRASSE 28 , MUENSTER , NORTH RHINE-WESTPHALI…" at bounding box center [189, 483] width 212 height 14
click at [132, 510] on span "Buyer Address" at bounding box center [106, 514] width 60 height 14
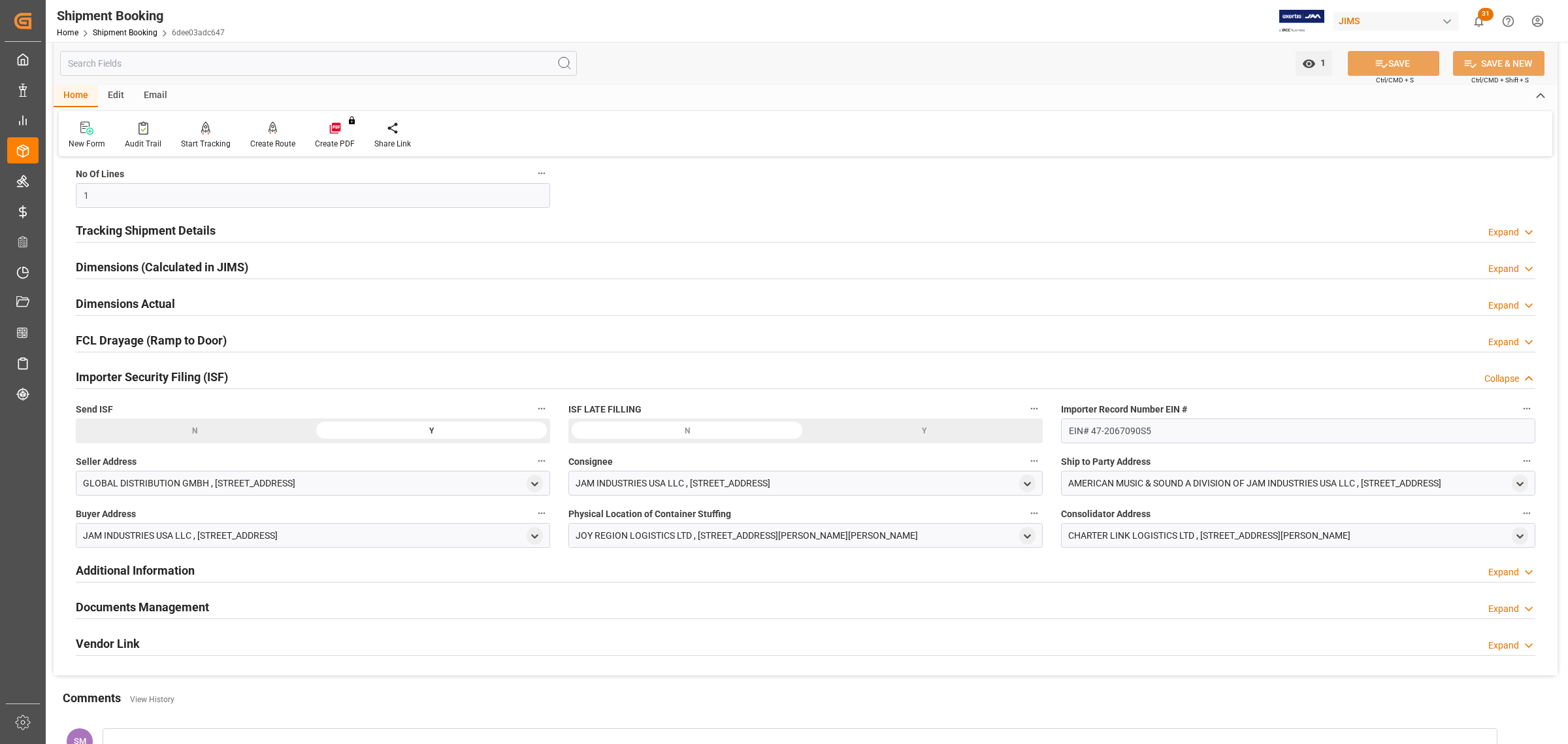
click at [533, 510] on button "Buyer Address" at bounding box center [541, 512] width 17 height 17
drag, startPoint x: 84, startPoint y: 488, endPoint x: 345, endPoint y: 488, distance: 261.0
click at [345, 488] on div at bounding box center [784, 372] width 1568 height 744
click at [213, 484] on div "GLOBAL DISTRIBUTION GMBH , SHUCKERSTRASSE 28 , MUENSTER , NORTH RHINE-WESTPHALI…" at bounding box center [189, 483] width 212 height 14
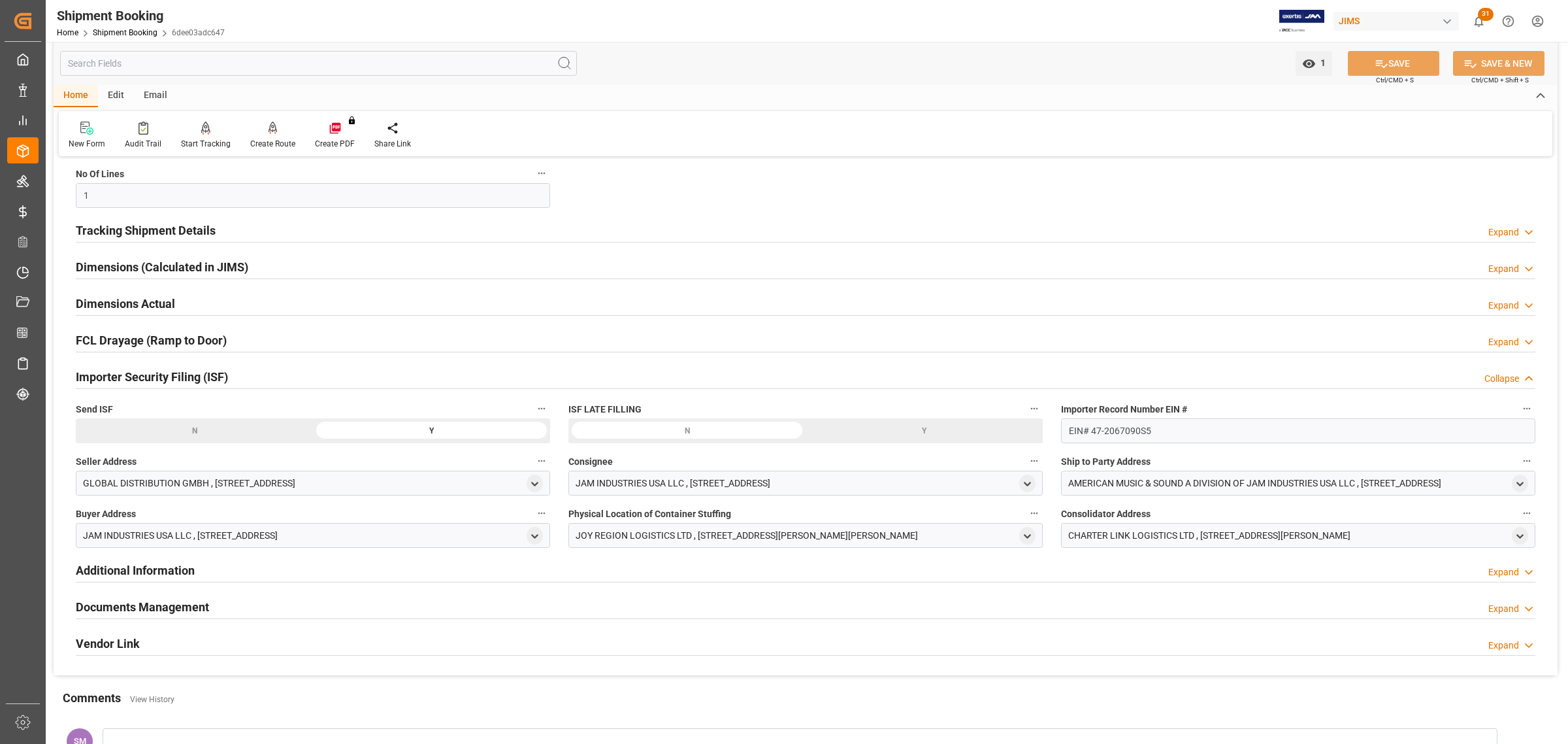
drag, startPoint x: 83, startPoint y: 481, endPoint x: 488, endPoint y: 484, distance: 405.0
click at [295, 484] on div "GLOBAL DISTRIBUTION GMBH , SHUCKERSTRASSE 28 , MUENSTER , NORTH RHINE-WESTPHALI…" at bounding box center [189, 483] width 212 height 14
click at [356, 500] on div "Seller Address GLOBAL DISTRIBUTION GMBH , SHUCKERSTRASSE 28 , MUENSTER , NORTH …" at bounding box center [312, 474] width 492 height 53
click at [223, 482] on div "GLOBAL DISTRIBUTION GMBH , SHUCKERSTRASSE 28 , MUENSTER , NORTH RHINE-WESTPHALI…" at bounding box center [189, 483] width 212 height 14
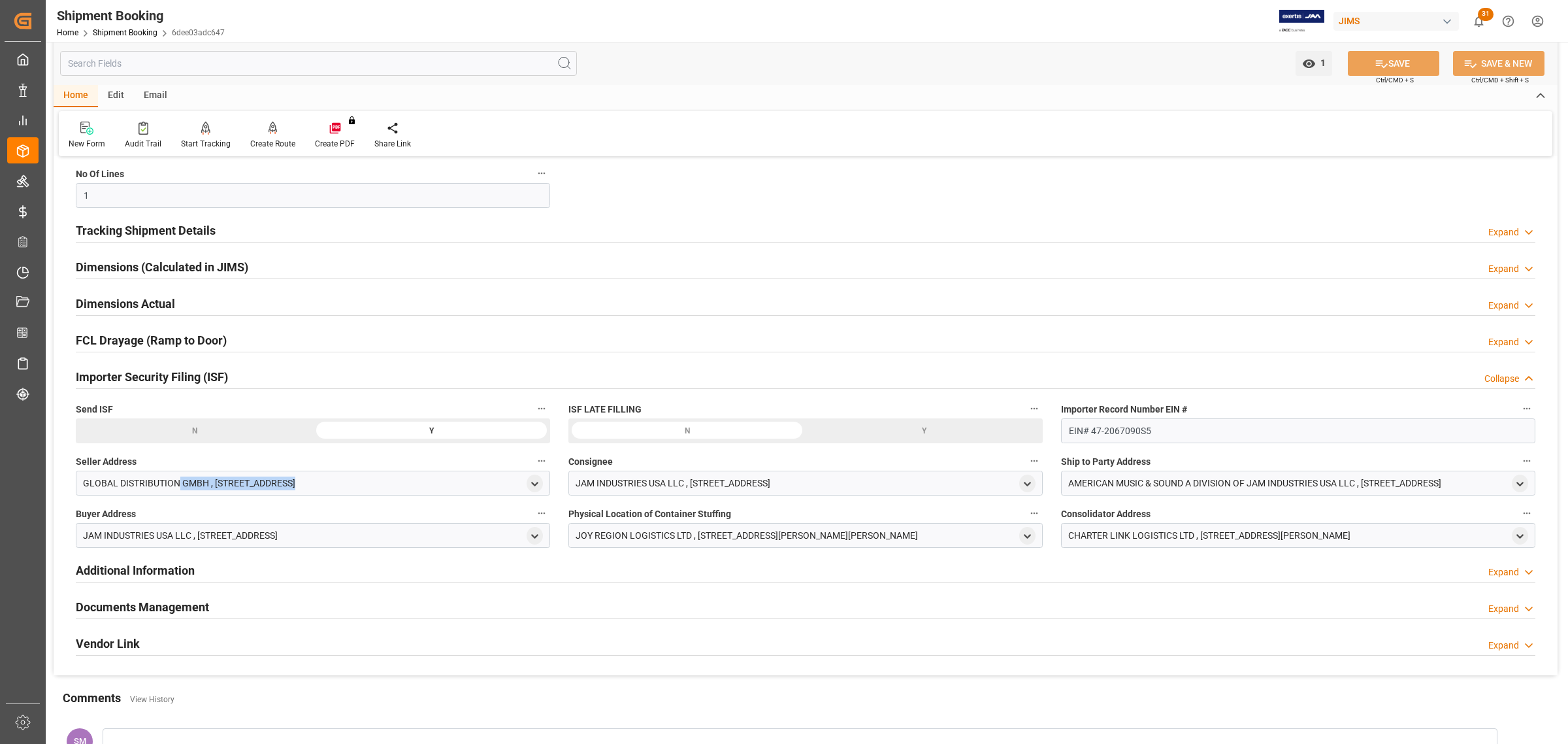
click at [223, 482] on div "GLOBAL DISTRIBUTION GMBH , SHUCKERSTRASSE 28 , MUENSTER , NORTH RHINE-WESTPHALI…" at bounding box center [189, 483] width 212 height 14
copy div "GLOBAL DISTRIBUTION GMBH , SHUCKERSTRASSE 28 , MUENSTER , NORTH RHINE-WESTPHALI…"
click at [536, 484] on polyline "open menu" at bounding box center [534, 483] width 6 height 3
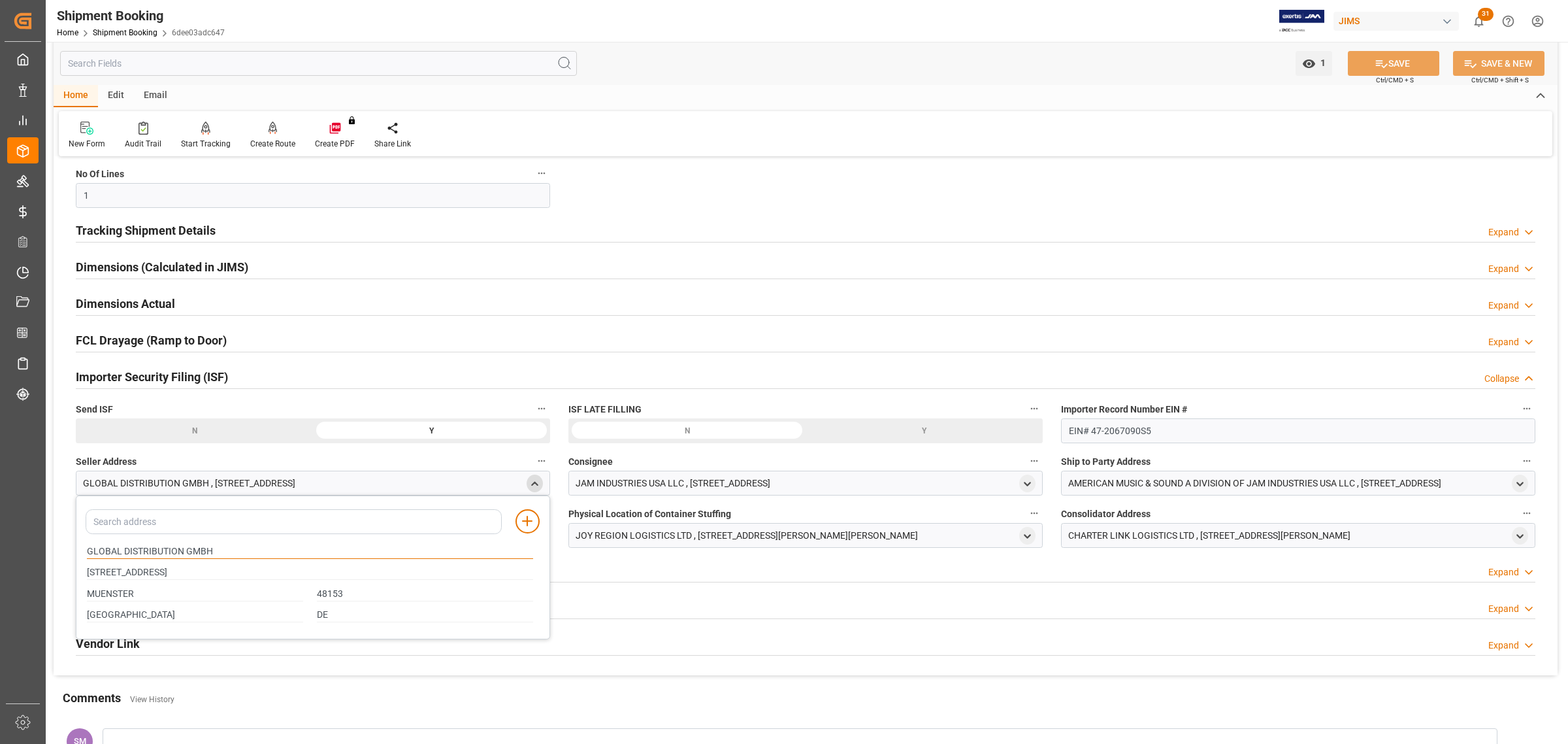
click at [193, 540] on input "GLOBAL DISTRIBUTION GMBH" at bounding box center [310, 551] width 446 height 15
drag, startPoint x: 237, startPoint y: 558, endPoint x: 67, endPoint y: 553, distance: 170.1
click at [67, 540] on div "Quote Ready In-Transit Delivered Completed Cancelled References Expand JAM Refe…" at bounding box center [805, 226] width 1504 height 900
drag, startPoint x: 200, startPoint y: 579, endPoint x: 74, endPoint y: 579, distance: 126.0
click at [74, 540] on div "Quote Ready In-Transit Delivered Completed Cancelled References Expand JAM Refe…" at bounding box center [805, 226] width 1504 height 900
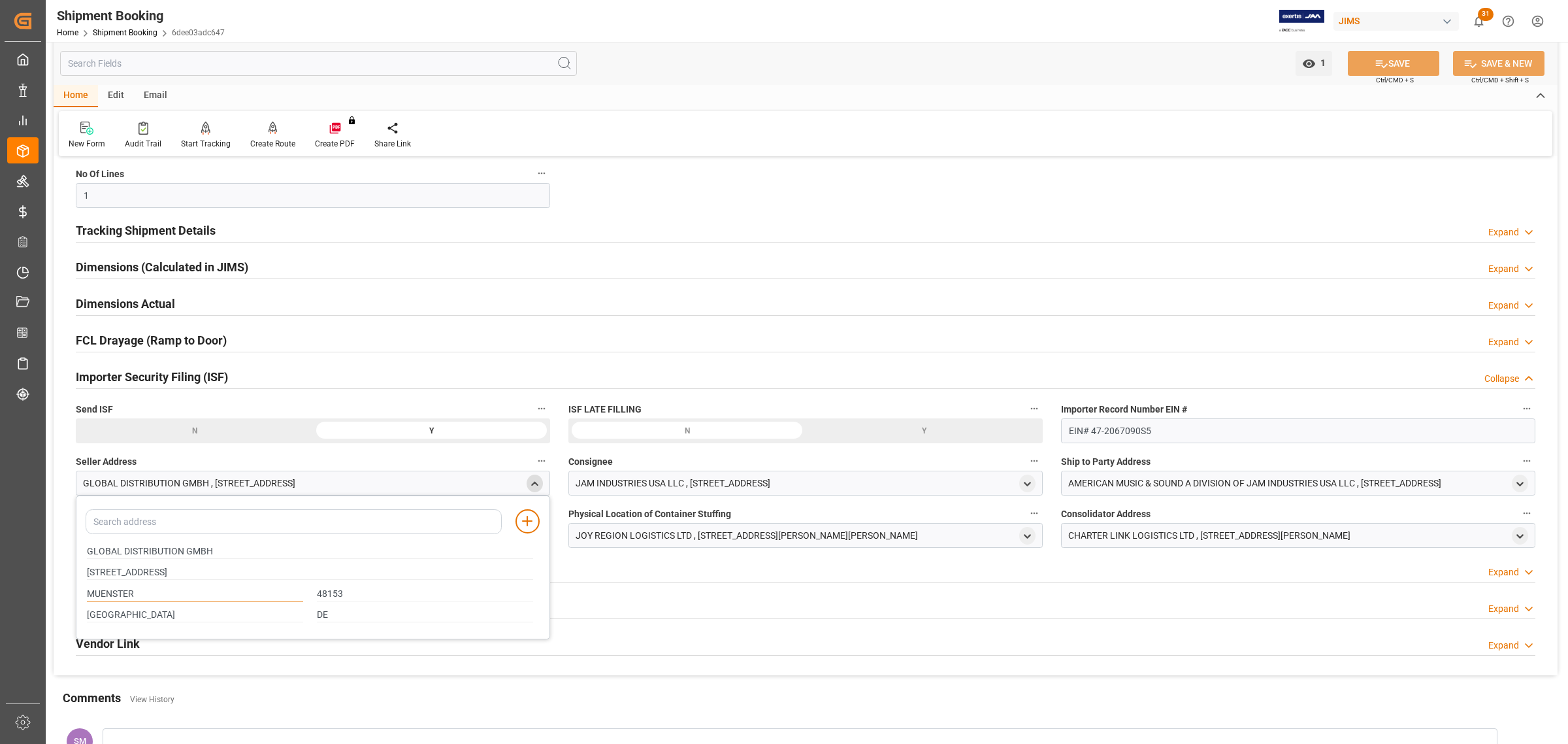
drag, startPoint x: 170, startPoint y: 599, endPoint x: 81, endPoint y: 590, distance: 89.5
click at [81, 540] on div "MUENSTER" at bounding box center [195, 594] width 230 height 21
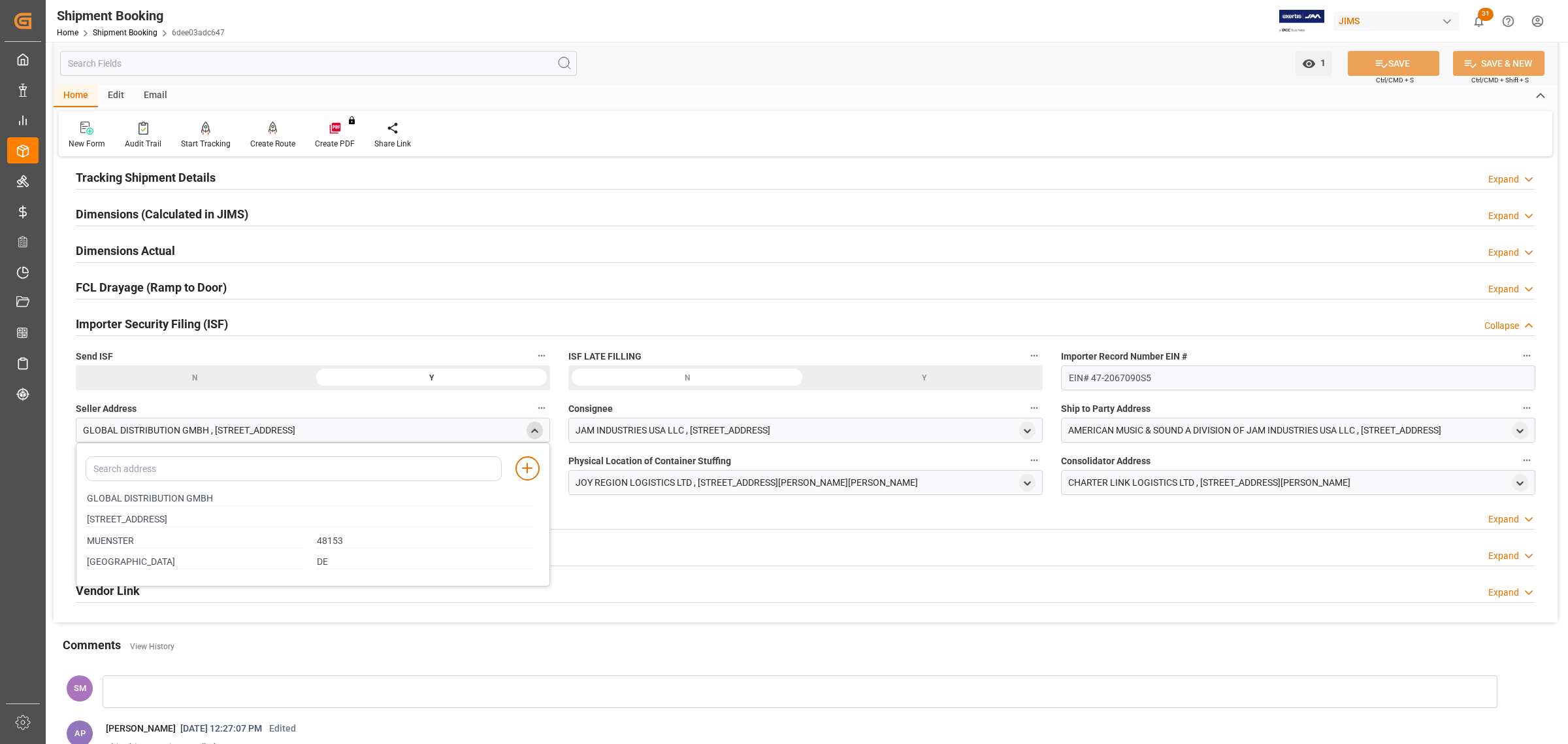
scroll to position [474, 0]
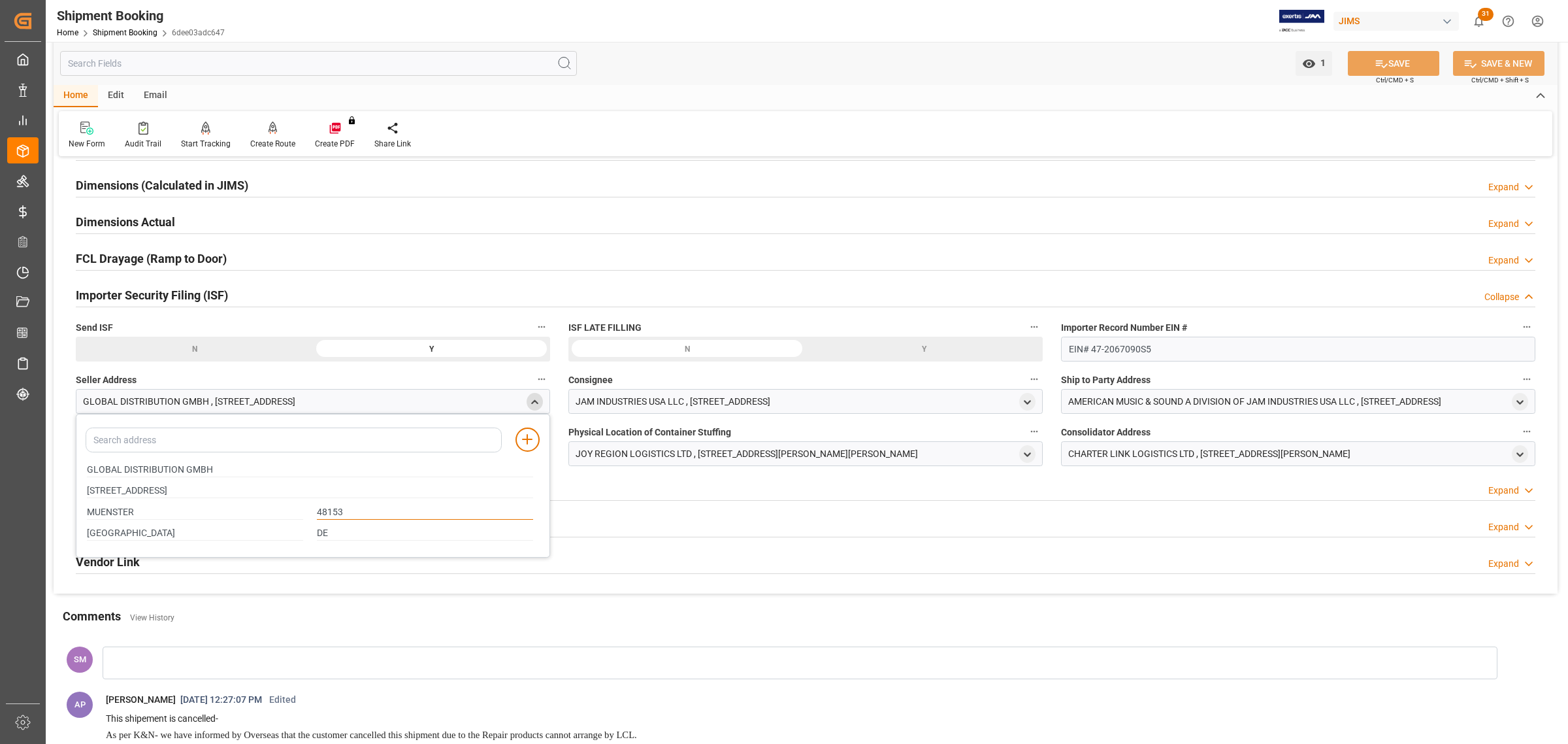
drag, startPoint x: 359, startPoint y: 516, endPoint x: 309, endPoint y: 511, distance: 50.2
click at [310, 511] on div "48153" at bounding box center [424, 512] width 230 height 21
drag, startPoint x: 205, startPoint y: 538, endPoint x: 77, endPoint y: 541, distance: 128.0
click at [77, 540] on div "Add address to address book GLOBAL DISTRIBUTION GMBH SHUCKERSTRASSE 28 MUENSTER…" at bounding box center [312, 486] width 474 height 144
drag, startPoint x: 344, startPoint y: 538, endPoint x: 302, endPoint y: 538, distance: 42.0
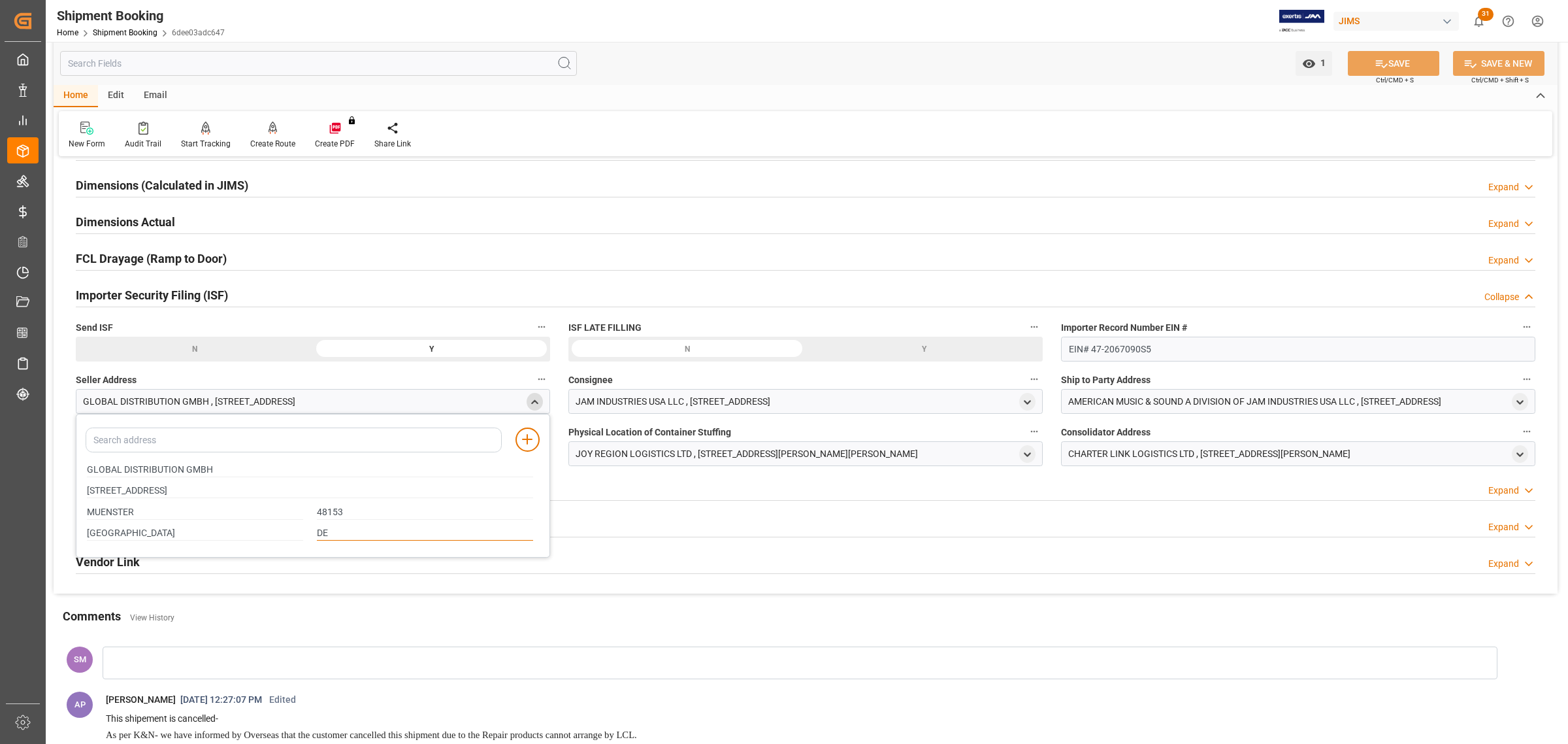
click at [302, 538] on div "NORTH RHINE-WESTPHALIA DE" at bounding box center [310, 534] width 460 height 21
click at [605, 456] on div "JOY REGION LOGISTICS LTD , UNIT 603 606 HUTCHISON LOGISTICS CENTRE NO 18 CONTAI…" at bounding box center [747, 454] width 343 height 14
click at [593, 456] on div "JOY REGION LOGISTICS LTD , UNIT 603 606 HUTCHISON LOGISTICS CENTRE NO 18 CONTAI…" at bounding box center [747, 454] width 343 height 14
click at [1028, 452] on icon "open menu" at bounding box center [1027, 454] width 11 height 11
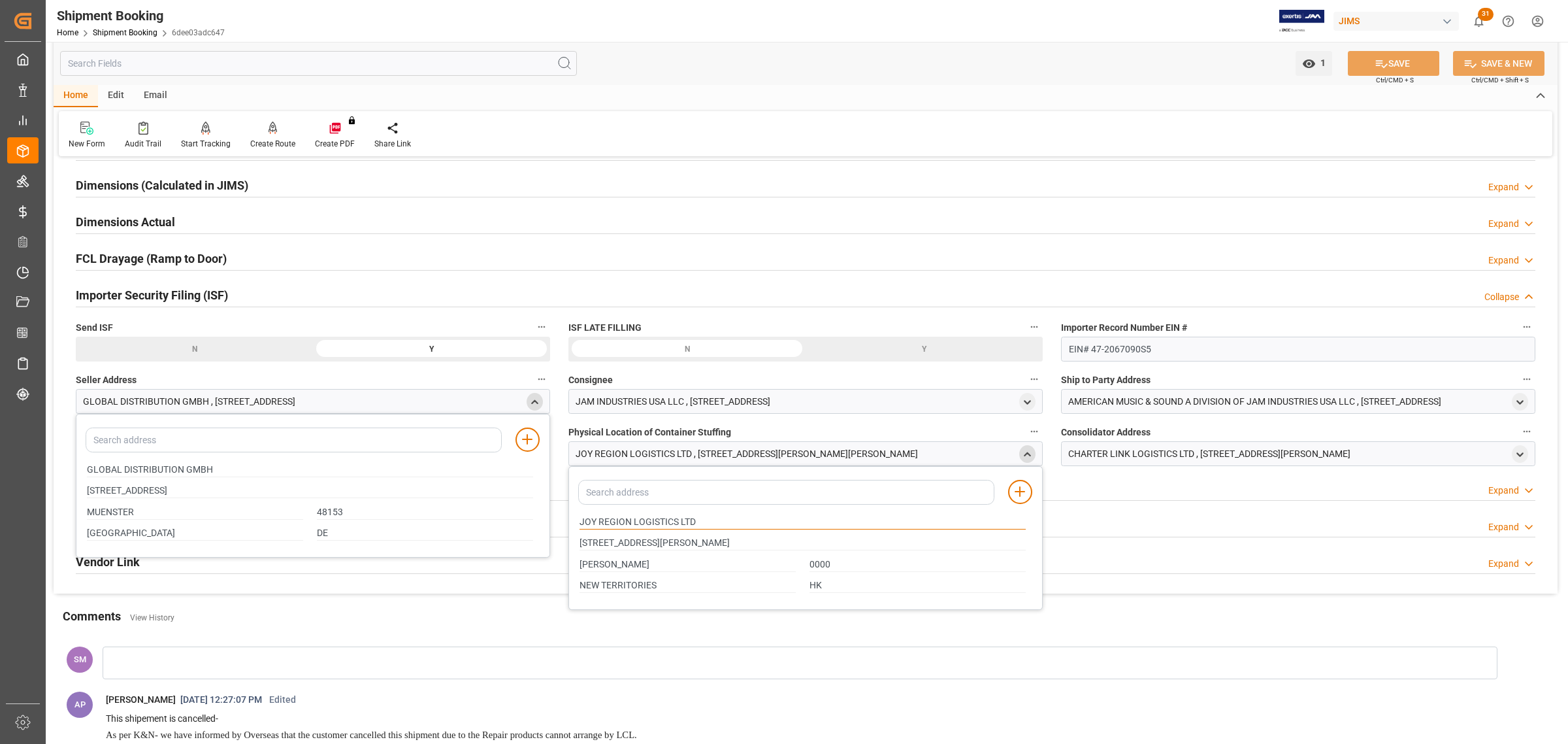
drag, startPoint x: 707, startPoint y: 518, endPoint x: 575, endPoint y: 523, distance: 132.1
click at [575, 523] on div "JOY REGION LOGISTICS LTD" at bounding box center [802, 522] width 460 height 21
drag, startPoint x: 955, startPoint y: 549, endPoint x: 575, endPoint y: 538, distance: 380.2
click at [575, 538] on div "UNIT 603 606 HUTCHISON LOGISTICS CENTRE NO 18 CONTAINER PORT ROAD SOUTH" at bounding box center [802, 543] width 460 height 21
drag, startPoint x: 637, startPoint y: 564, endPoint x: 529, endPoint y: 564, distance: 108.0
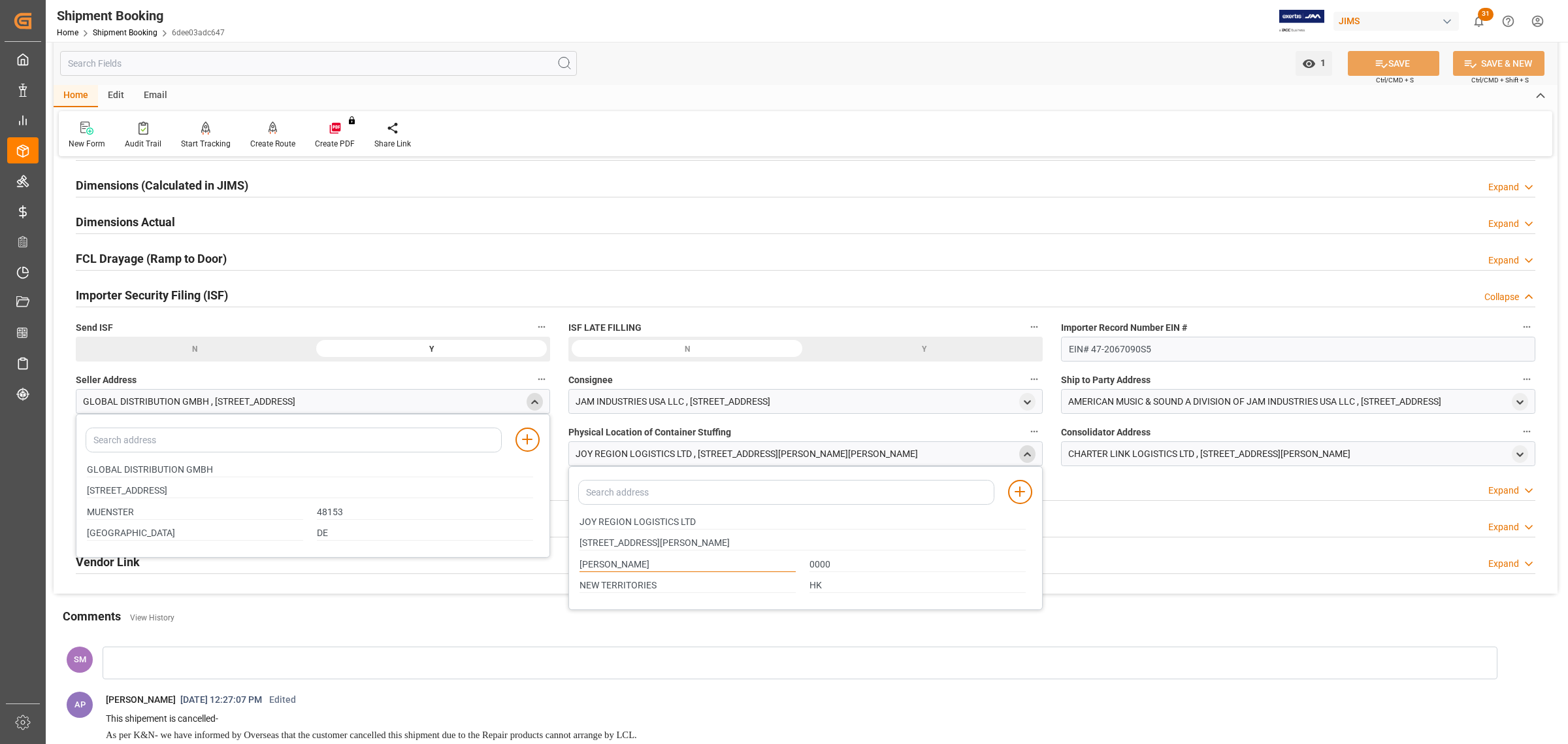
click at [529, 540] on div "Quote Ready In-Transit Delivered Completed Cancelled References Expand JAM Refe…" at bounding box center [805, 144] width 1504 height 900
drag, startPoint x: 677, startPoint y: 589, endPoint x: 560, endPoint y: 586, distance: 117.0
click at [560, 540] on div "Quote Ready In-Transit Delivered Completed Cancelled References Expand JAM Refe…" at bounding box center [805, 144] width 1504 height 900
drag, startPoint x: 829, startPoint y: 589, endPoint x: 802, endPoint y: 589, distance: 27.0
click at [802, 540] on div "HK" at bounding box center [917, 586] width 230 height 21
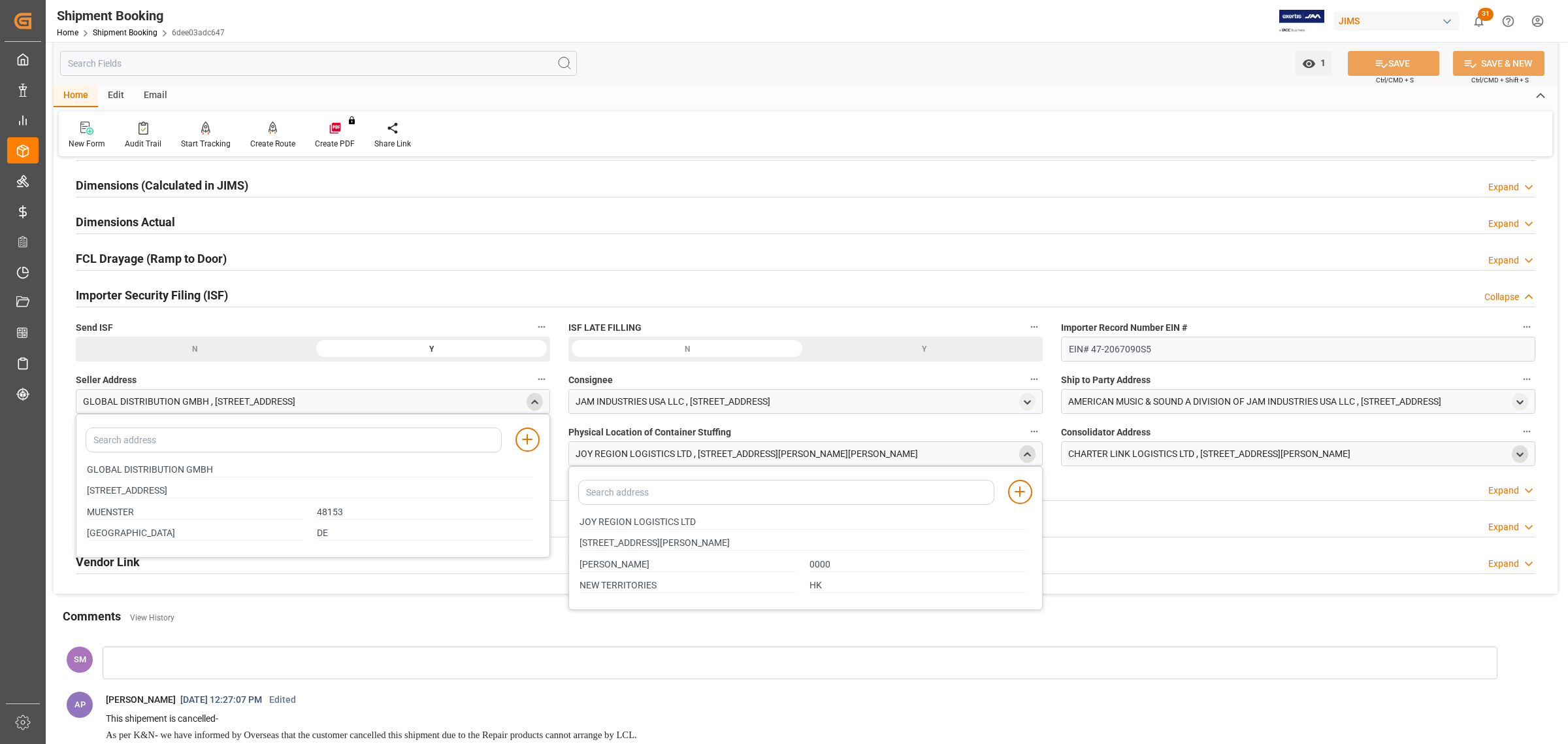
click at [1140, 459] on icon "open menu" at bounding box center [1519, 454] width 11 height 11
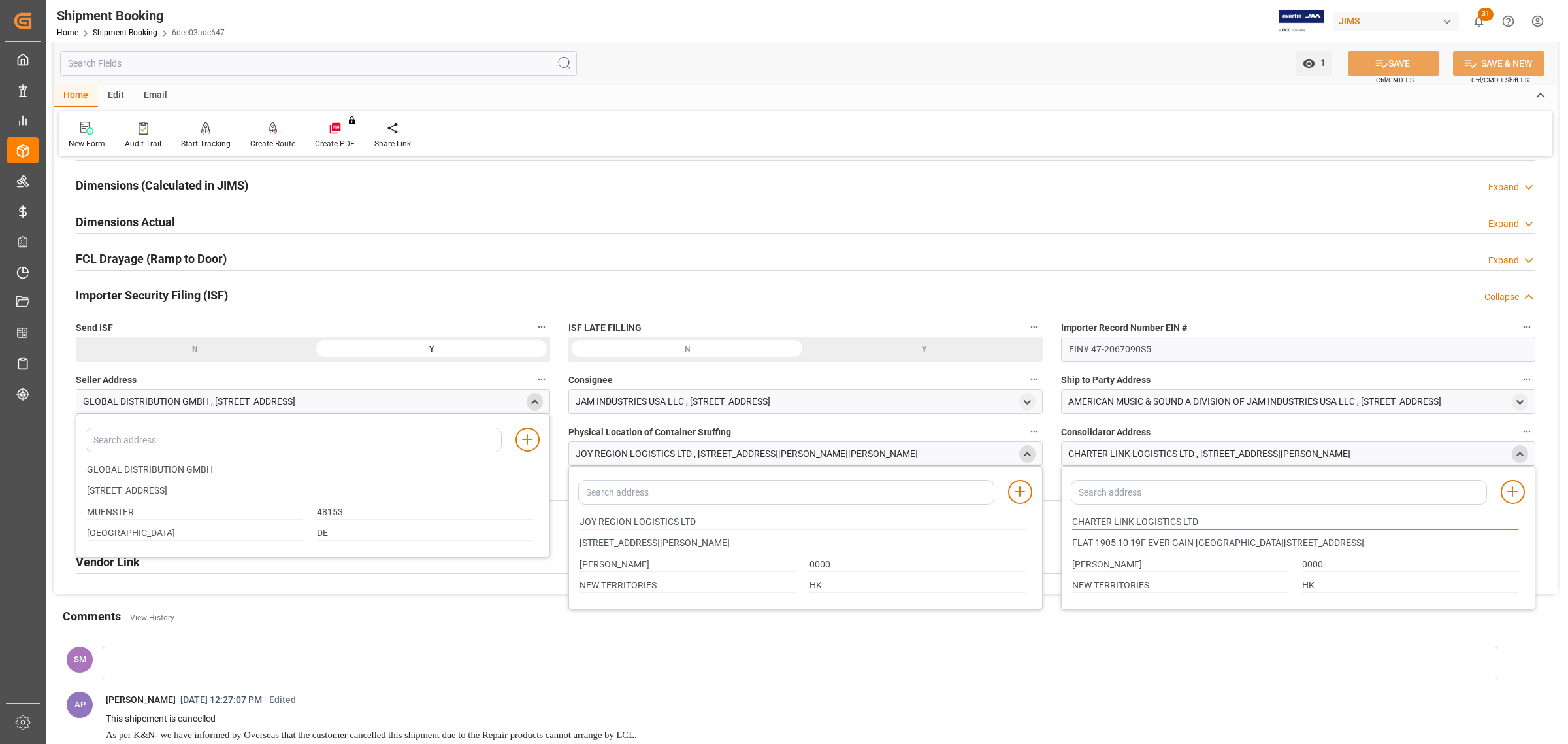
drag, startPoint x: 1203, startPoint y: 523, endPoint x: 1049, endPoint y: 523, distance: 154.0
click at [1049, 523] on div "Quote Ready In-Transit Delivered Completed Cancelled References Expand JAM Refe…" at bounding box center [805, 144] width 1504 height 900
drag, startPoint x: 1423, startPoint y: 546, endPoint x: 1062, endPoint y: 554, distance: 361.1
click at [1062, 540] on div "Add address to address book CHARTER LINK LOGISTICS LTD FLAT 1905 10 19F EVER GA…" at bounding box center [1297, 539] width 474 height 144
drag, startPoint x: 1096, startPoint y: 568, endPoint x: 1046, endPoint y: 566, distance: 50.0
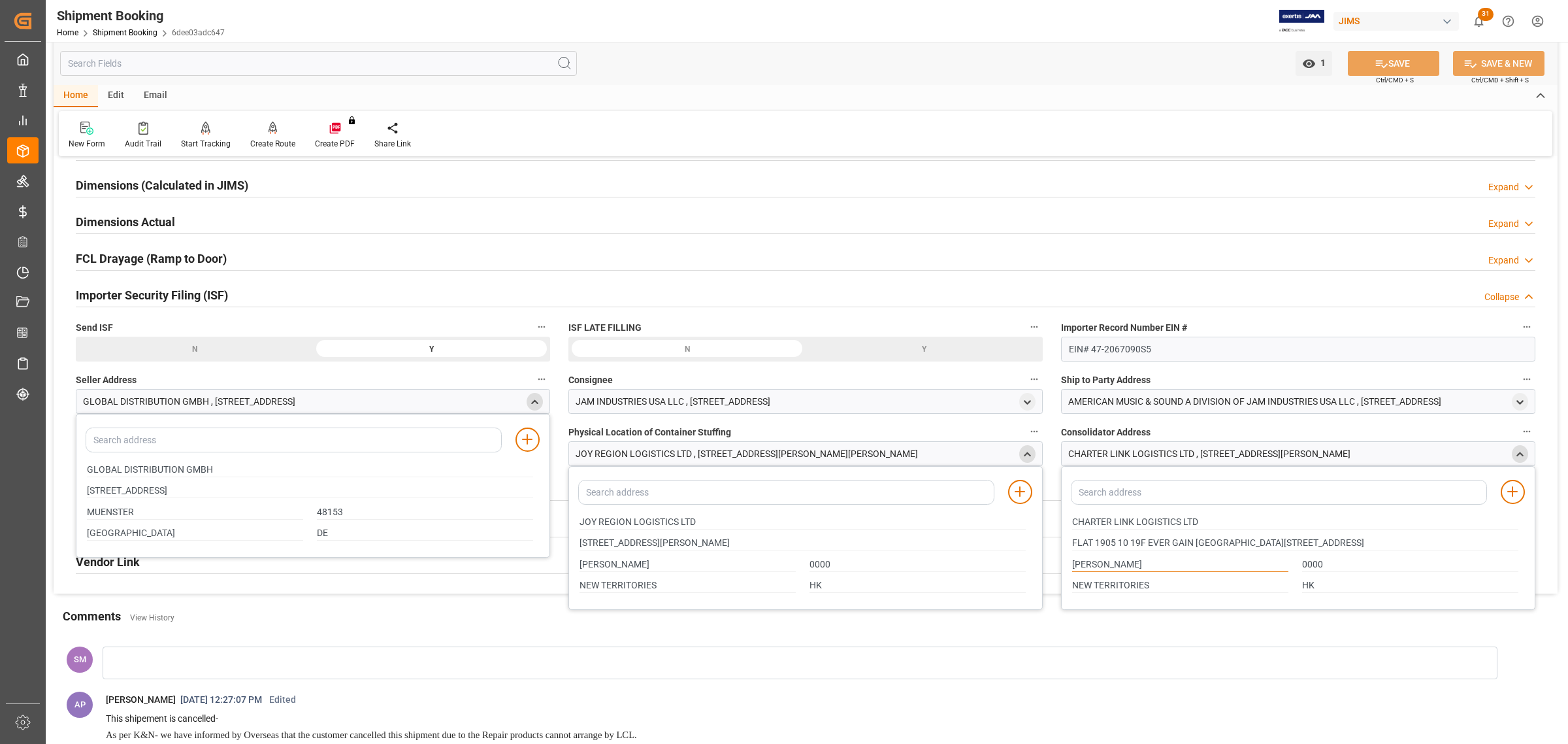
click at [1046, 540] on div "Quote Ready In-Transit Delivered Completed Cancelled References Expand JAM Refe…" at bounding box center [805, 144] width 1504 height 900
drag, startPoint x: 1163, startPoint y: 585, endPoint x: 1042, endPoint y: 589, distance: 121.1
click at [1042, 540] on div "Quote Ready In-Transit Delivered Completed Cancelled References Expand JAM Refe…" at bounding box center [805, 144] width 1504 height 900
drag, startPoint x: 1337, startPoint y: 593, endPoint x: 1278, endPoint y: 593, distance: 59.0
click at [1140, 540] on div "NEW TERRITORIES HK" at bounding box center [1295, 586] width 460 height 21
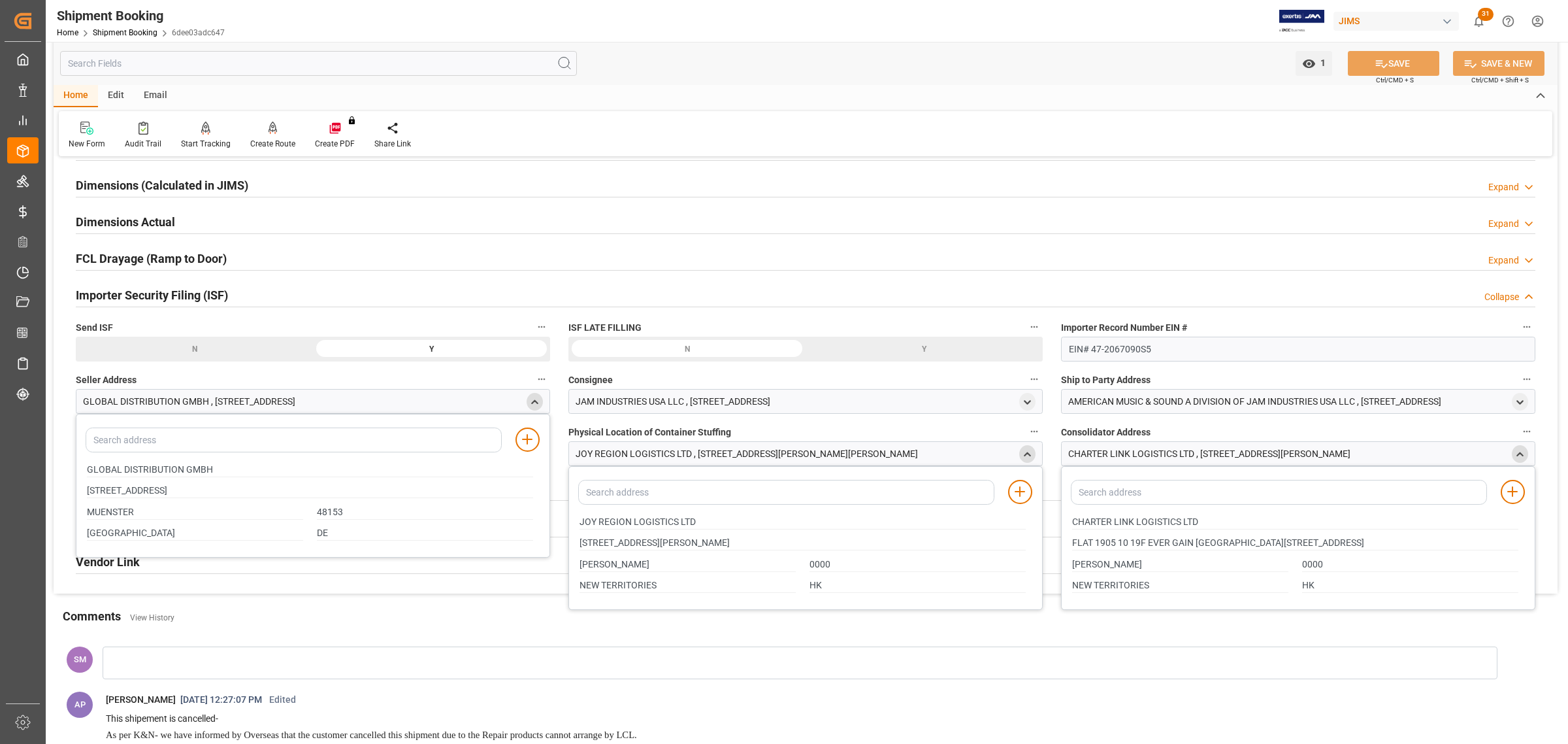
click at [1140, 454] on icon "close menu" at bounding box center [1519, 454] width 11 height 11
click at [1030, 459] on icon "close menu" at bounding box center [1027, 454] width 11 height 11
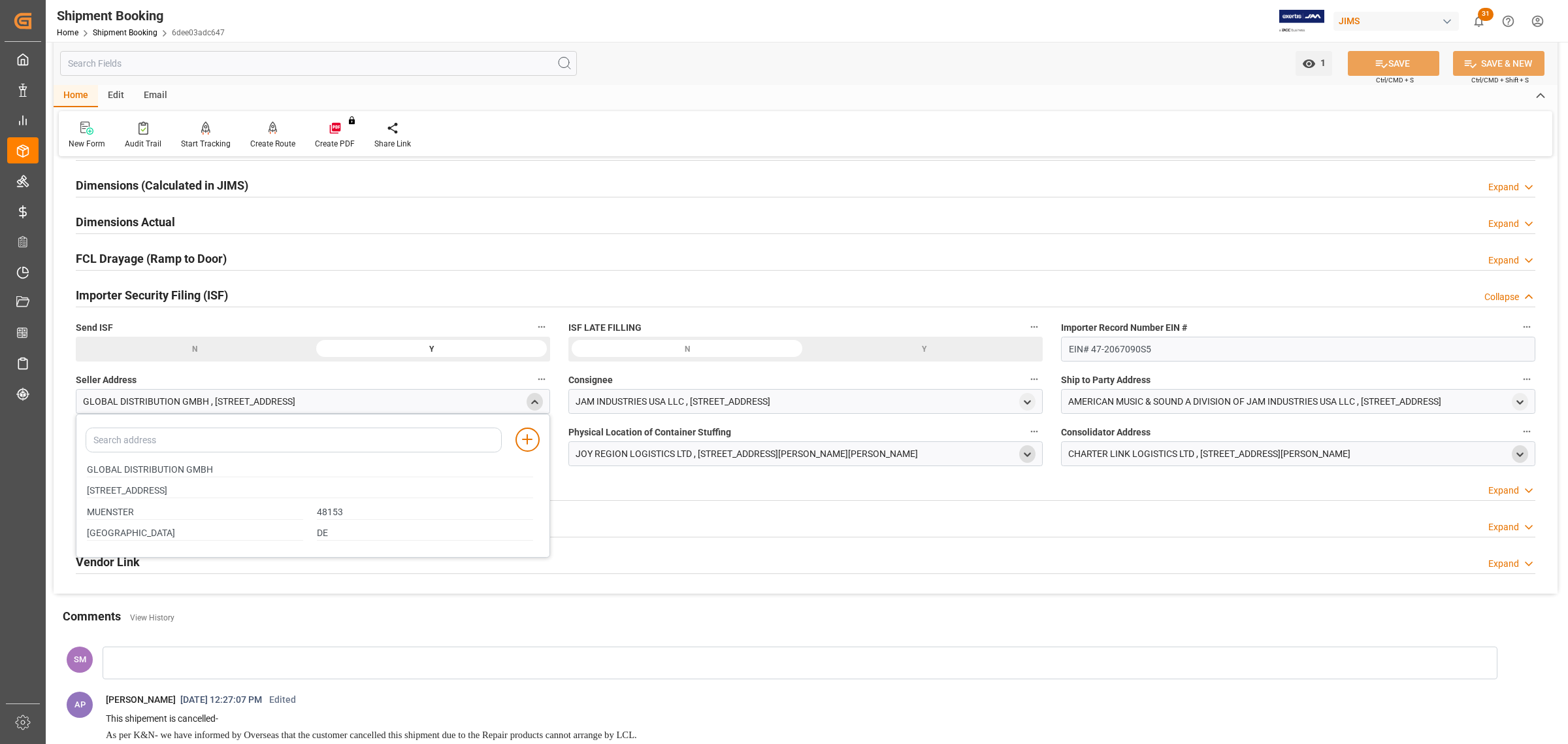
click at [533, 394] on div "close menu" at bounding box center [534, 401] width 17 height 18
click at [533, 399] on icon "close menu" at bounding box center [534, 401] width 11 height 11
click at [542, 452] on div "open menu" at bounding box center [534, 454] width 17 height 18
click at [537, 454] on icon "open menu" at bounding box center [534, 454] width 11 height 11
click at [396, 454] on div "JAM INDUSTRIES USA LLC , [STREET_ADDRESS]" at bounding box center [312, 454] width 474 height 25
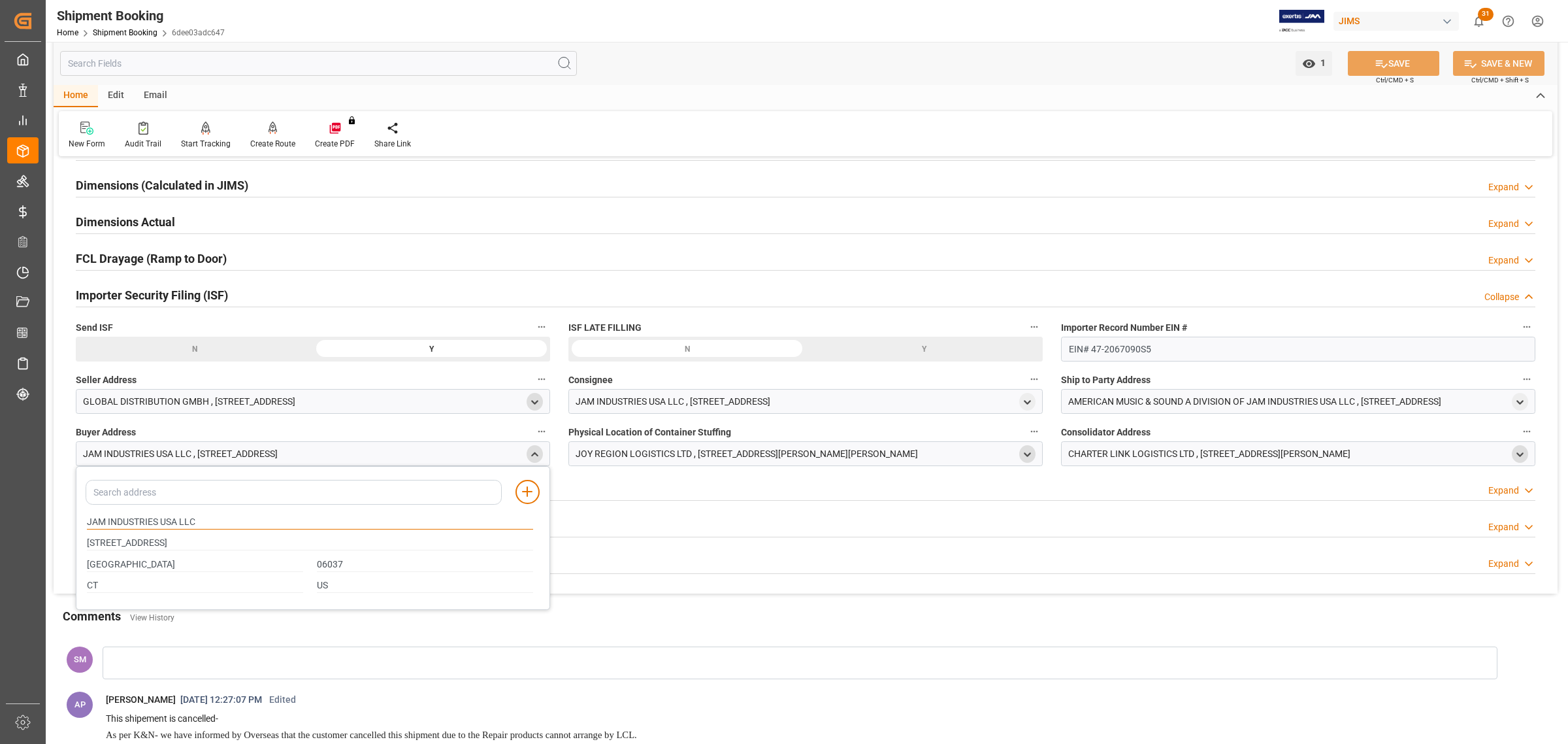
drag, startPoint x: 209, startPoint y: 528, endPoint x: 66, endPoint y: 524, distance: 143.1
click at [66, 524] on div "Quote Ready In-Transit Delivered Completed Cancelled References Expand JAM Refe…" at bounding box center [805, 144] width 1504 height 900
drag, startPoint x: 190, startPoint y: 549, endPoint x: 73, endPoint y: 547, distance: 117.0
click at [73, 540] on div "Quote Ready In-Transit Delivered Completed Cancelled References Expand JAM Refe…" at bounding box center [805, 144] width 1504 height 900
drag, startPoint x: 140, startPoint y: 569, endPoint x: 62, endPoint y: 551, distance: 80.0
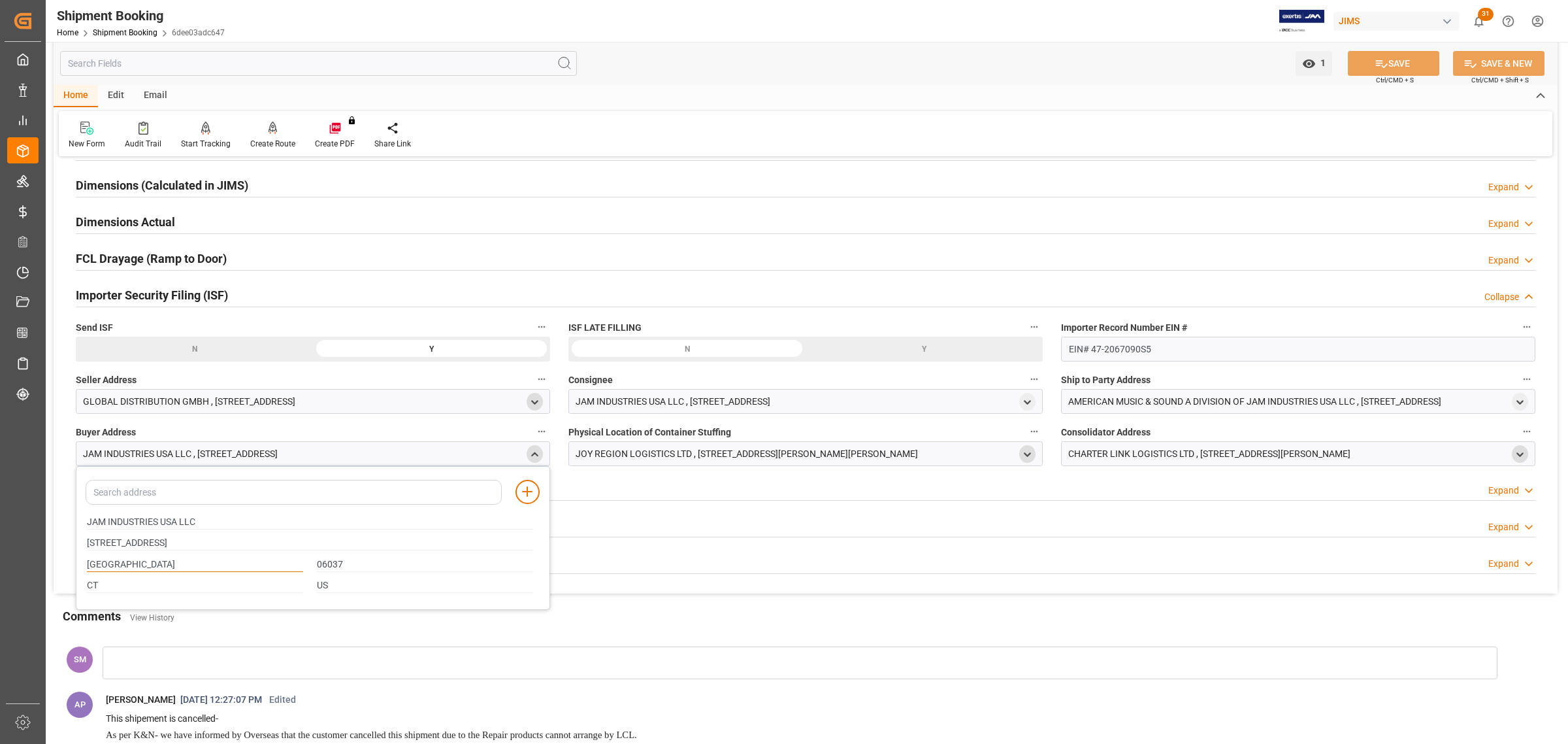
click at [62, 540] on div "Quote Ready In-Transit Delivered Completed Cancelled References Expand JAM Refe…" at bounding box center [805, 144] width 1504 height 900
drag, startPoint x: 392, startPoint y: 569, endPoint x: 311, endPoint y: 570, distance: 81.0
click at [311, 540] on div "06037" at bounding box center [424, 564] width 230 height 21
drag, startPoint x: 75, startPoint y: 587, endPoint x: 55, endPoint y: 583, distance: 20.4
click at [55, 540] on div "Quote Ready In-Transit Delivered Completed Cancelled References Expand JAM Refe…" at bounding box center [805, 144] width 1504 height 900
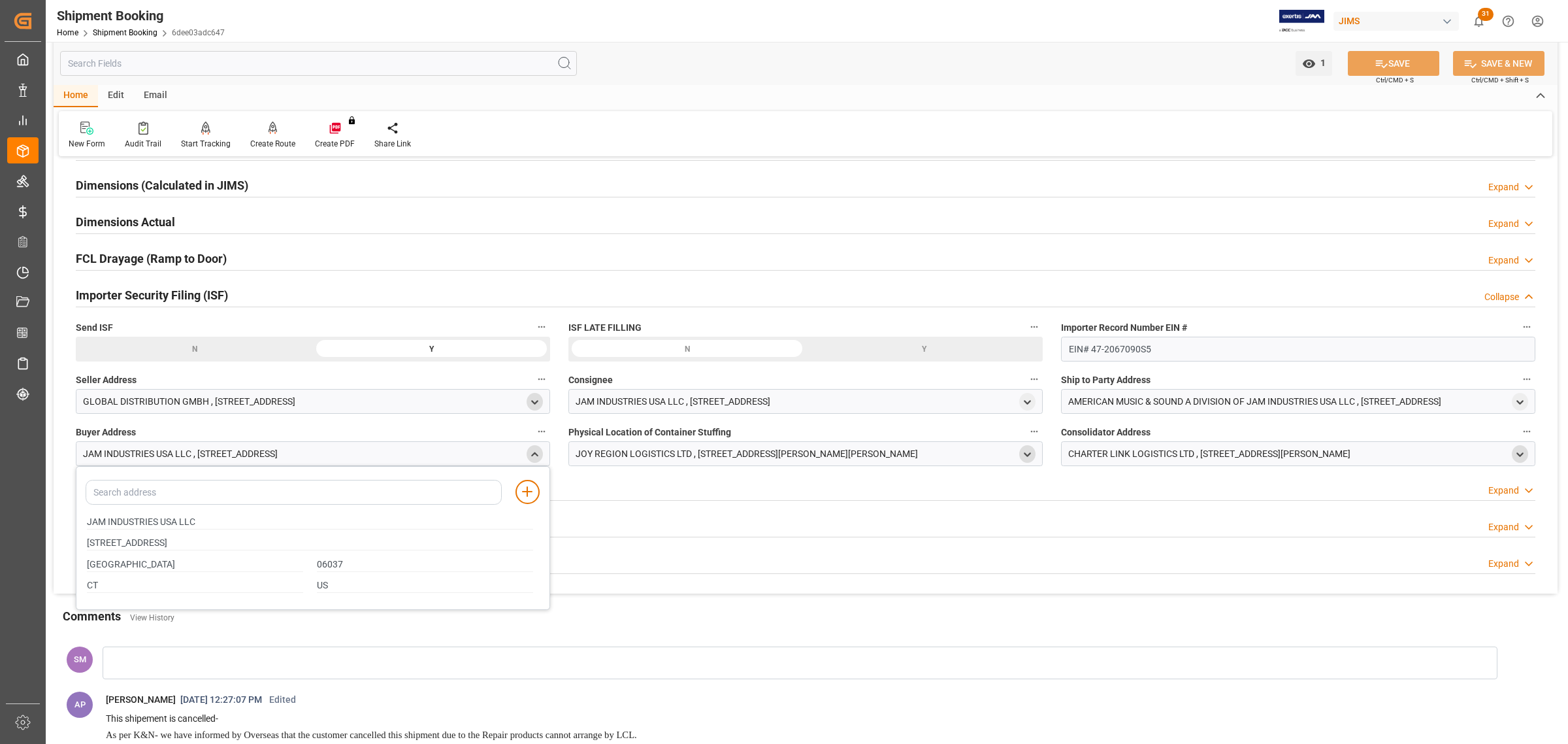
click at [337, 540] on div "US" at bounding box center [424, 586] width 230 height 21
drag, startPoint x: 337, startPoint y: 583, endPoint x: 309, endPoint y: 583, distance: 28.0
click at [310, 540] on div "US" at bounding box center [424, 586] width 230 height 21
click at [1140, 398] on icon "open menu" at bounding box center [1519, 401] width 11 height 11
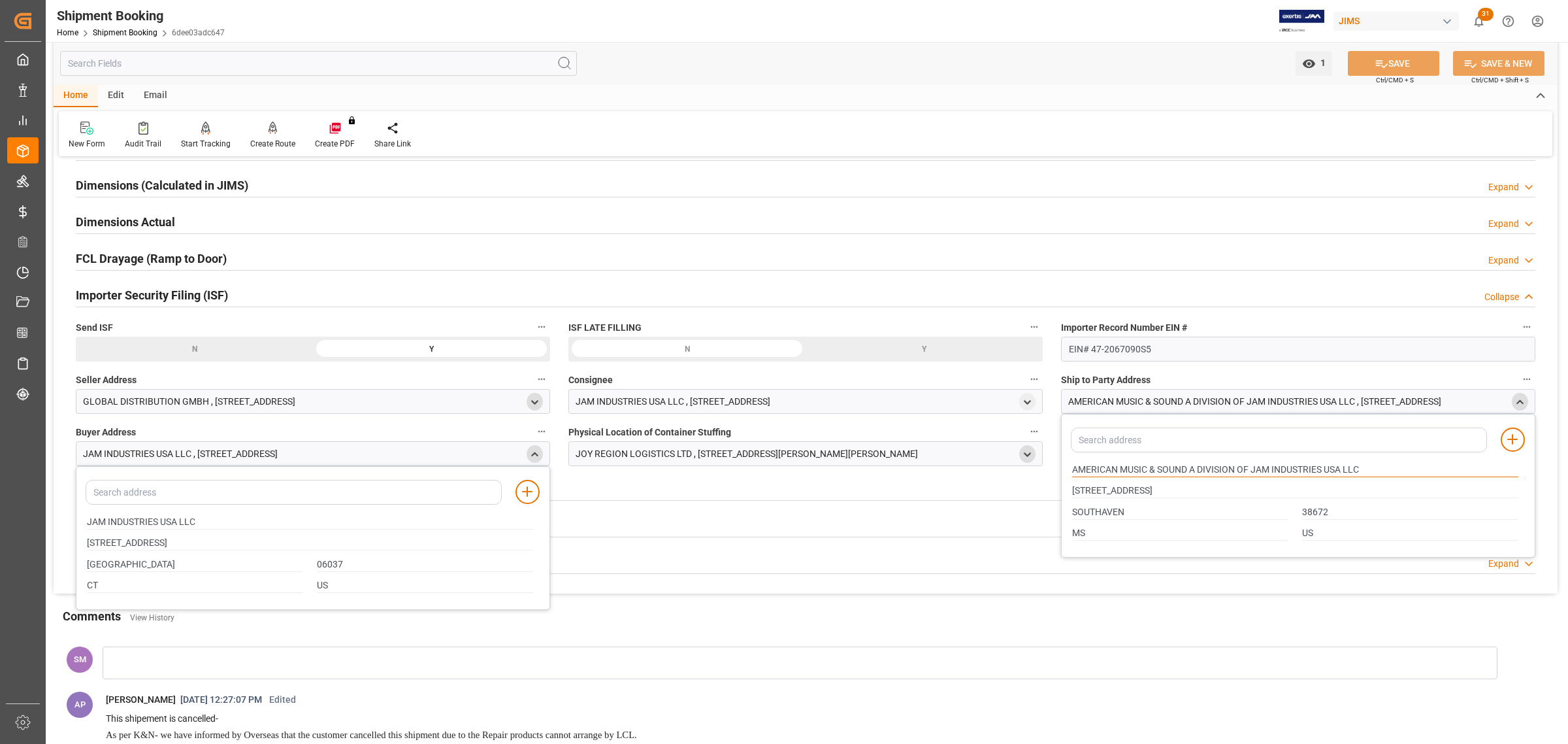
drag, startPoint x: 1370, startPoint y: 466, endPoint x: 1068, endPoint y: 461, distance: 302.0
click at [1068, 461] on div "AMERICAN MUSIC & SOUND A DIVISION OF JAM INDUSTRIES USA LLC" at bounding box center [1295, 469] width 460 height 21
drag, startPoint x: 1206, startPoint y: 498, endPoint x: 1043, endPoint y: 487, distance: 163.4
click at [1043, 487] on div "Quote Ready In-Transit Delivered Completed Cancelled References Expand JAM Refe…" at bounding box center [805, 144] width 1504 height 900
drag, startPoint x: 1154, startPoint y: 517, endPoint x: 1032, endPoint y: 508, distance: 122.3
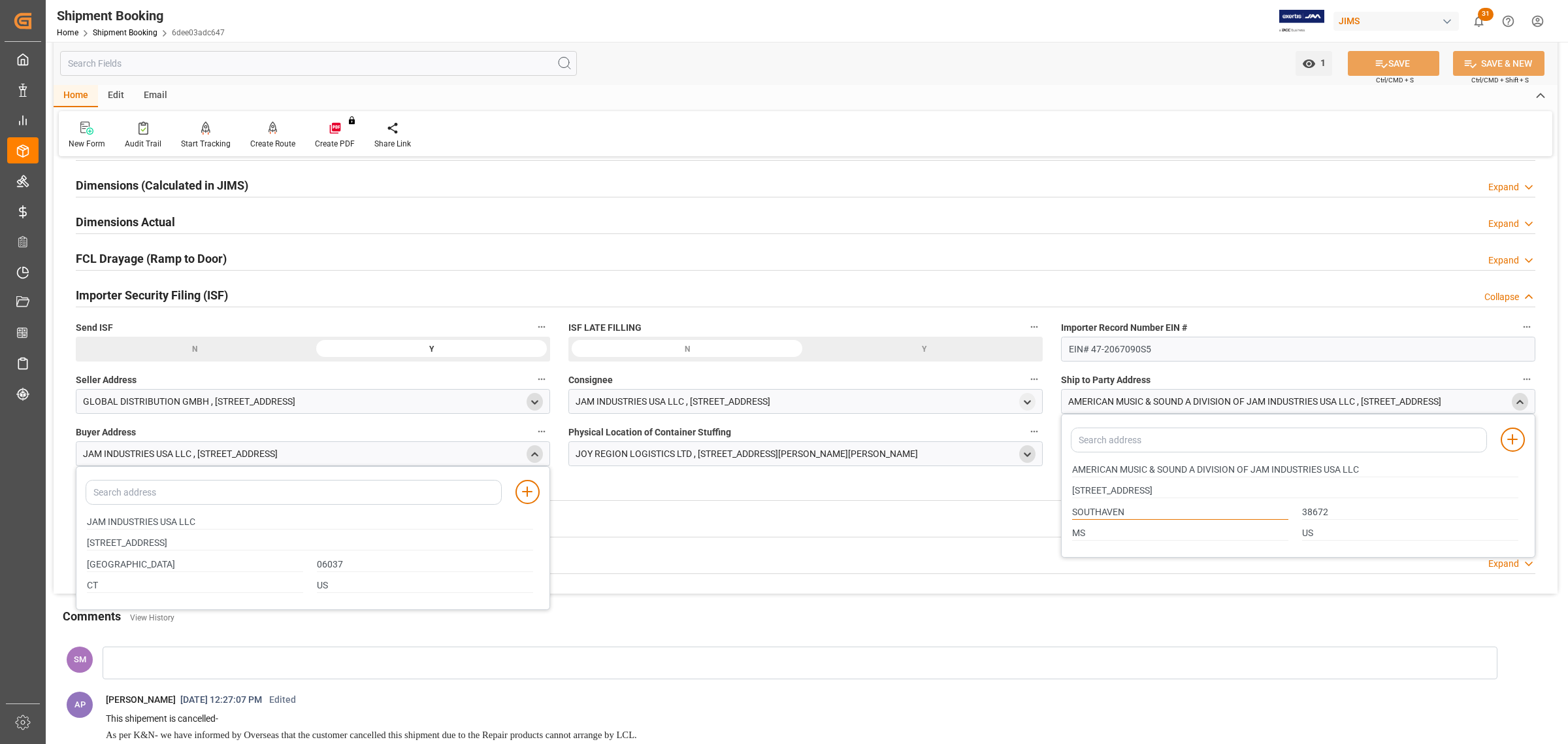
click at [1032, 508] on div "Quote Ready In-Transit Delivered Completed Cancelled References Expand JAM Refe…" at bounding box center [805, 144] width 1504 height 900
drag, startPoint x: 1324, startPoint y: 517, endPoint x: 1289, endPoint y: 518, distance: 35.0
click at [1140, 518] on div "SOUTHAVEN 38672" at bounding box center [1295, 512] width 460 height 21
drag, startPoint x: 1092, startPoint y: 528, endPoint x: 1040, endPoint y: 531, distance: 52.1
click at [1040, 531] on div "Quote Ready In-Transit Delivered Completed Cancelled References Expand JAM Refe…" at bounding box center [805, 144] width 1504 height 900
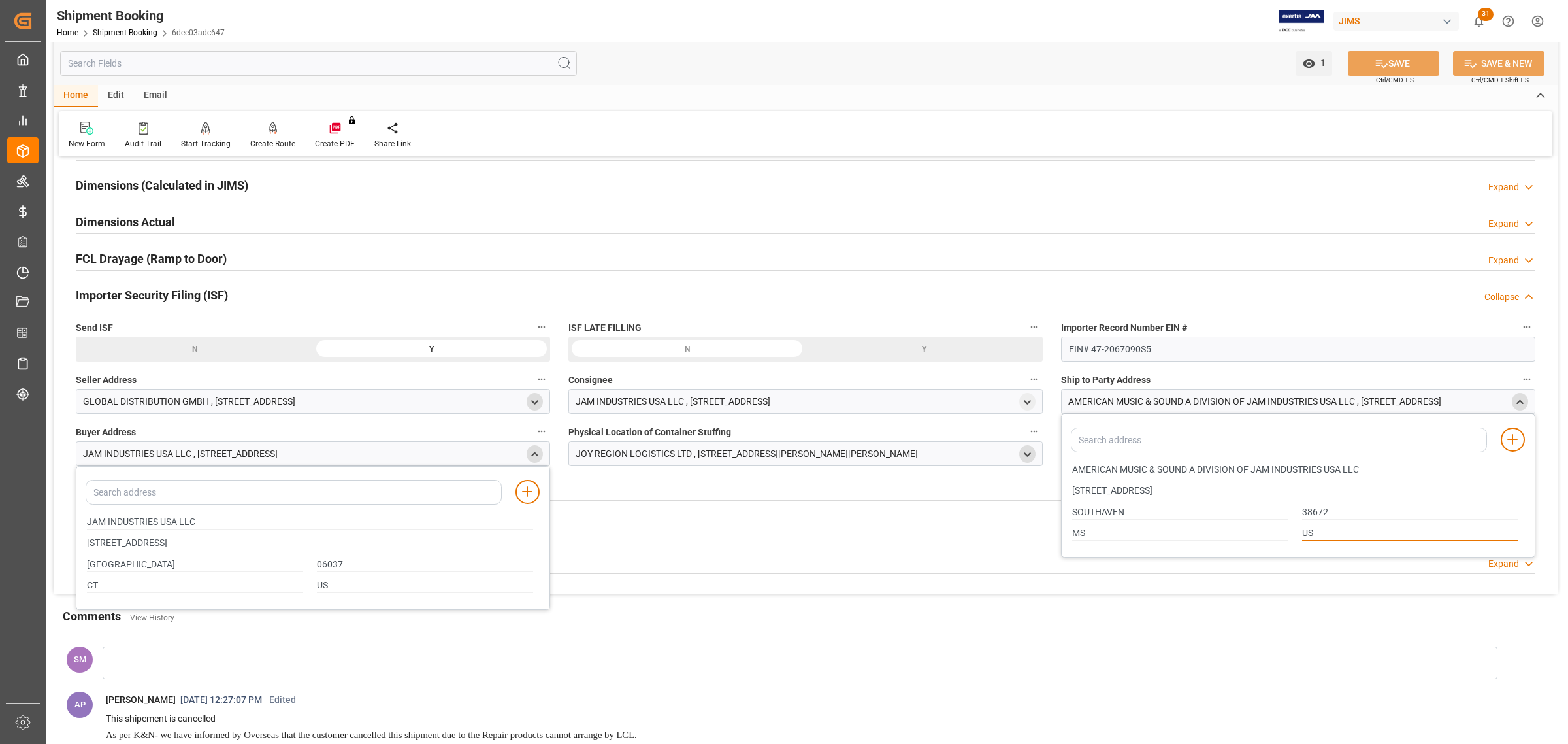
drag, startPoint x: 1331, startPoint y: 538, endPoint x: 1295, endPoint y: 539, distance: 36.0
click at [1140, 539] on div "US" at bounding box center [1409, 534] width 230 height 21
drag, startPoint x: 1164, startPoint y: 354, endPoint x: 1036, endPoint y: 348, distance: 128.1
click at [1036, 348] on div "Quote Ready In-Transit Delivered Completed Cancelled References Expand JAM Refe…" at bounding box center [805, 144] width 1504 height 900
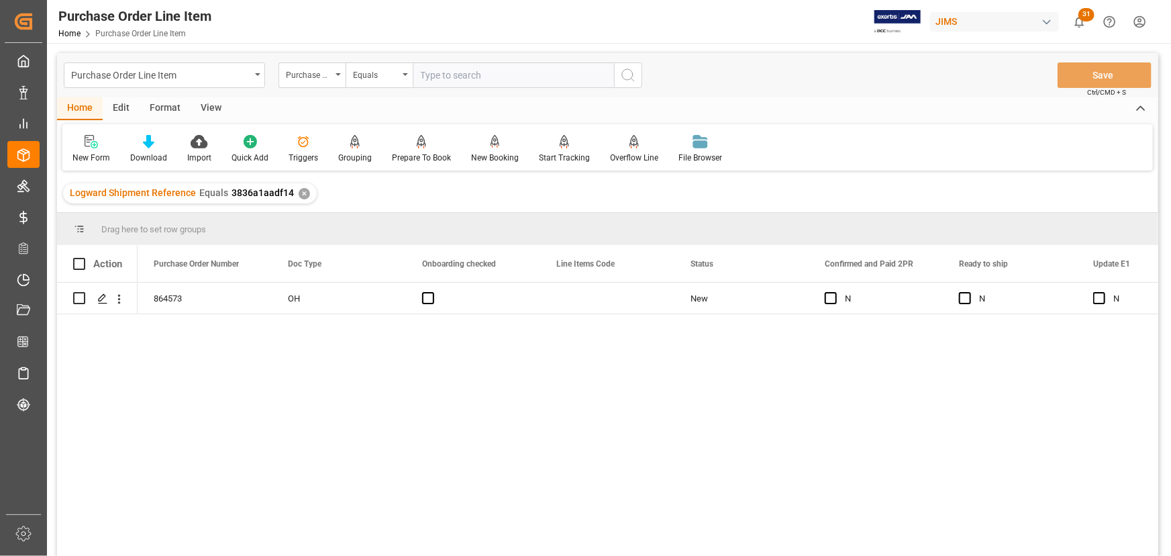
click at [201, 107] on div "View" at bounding box center [211, 108] width 41 height 23
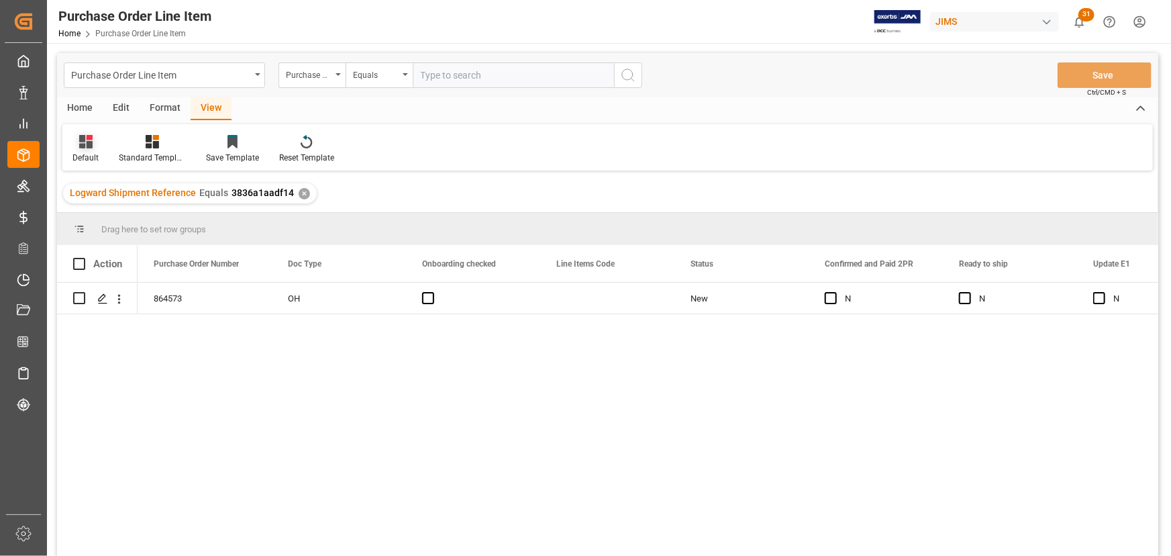
click at [82, 154] on div "Default" at bounding box center [85, 158] width 26 height 12
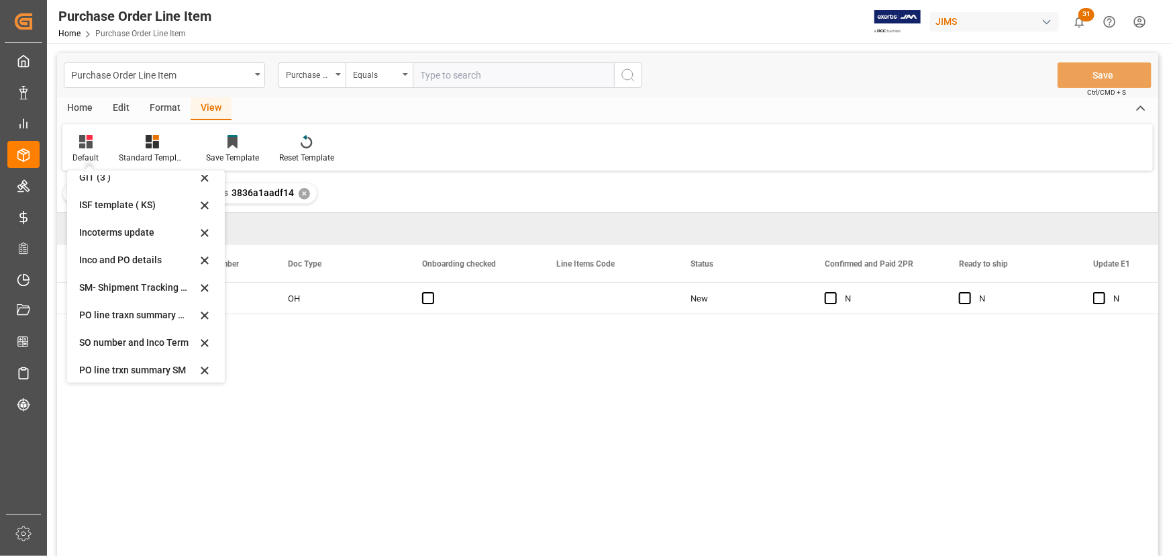
scroll to position [121, 0]
click at [93, 207] on div "ISF template ( KS)" at bounding box center [137, 206] width 117 height 14
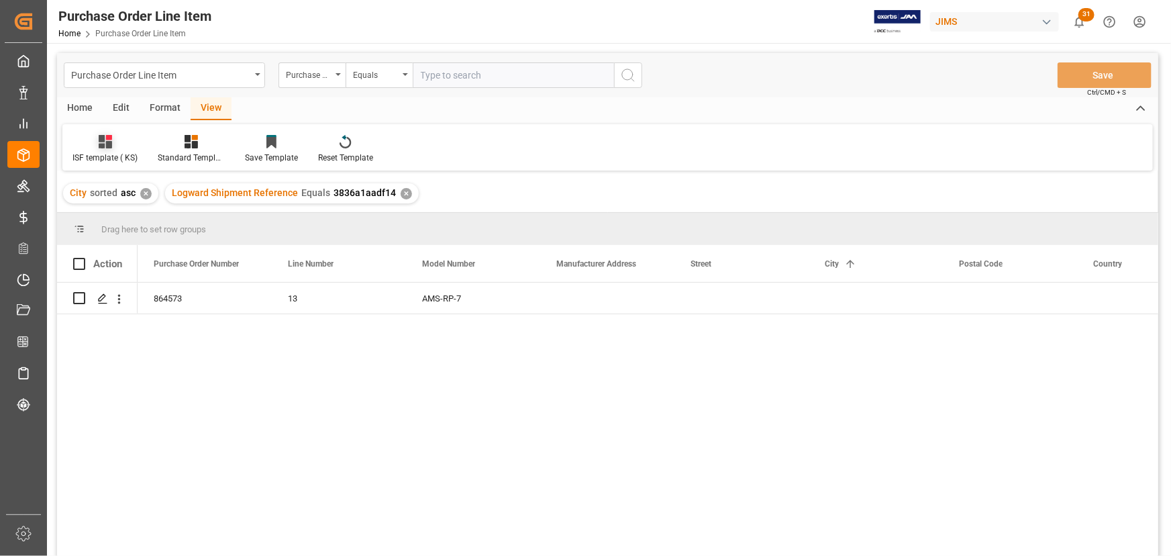
click at [95, 144] on div at bounding box center [104, 141] width 65 height 14
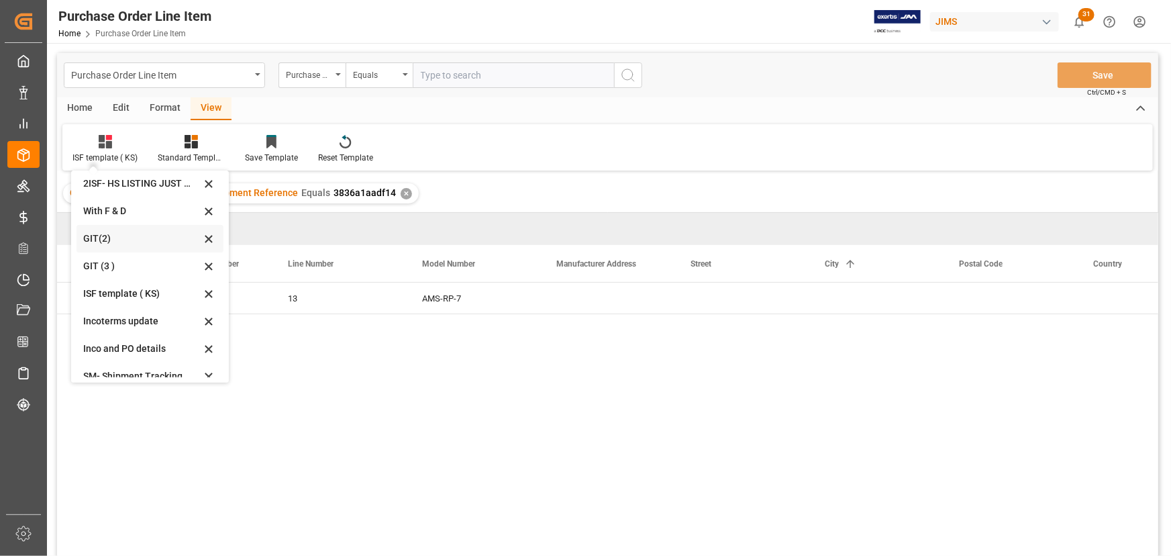
scroll to position [60, 0]
click at [117, 268] on div "ISF template ( KS)" at bounding box center [141, 267] width 117 height 14
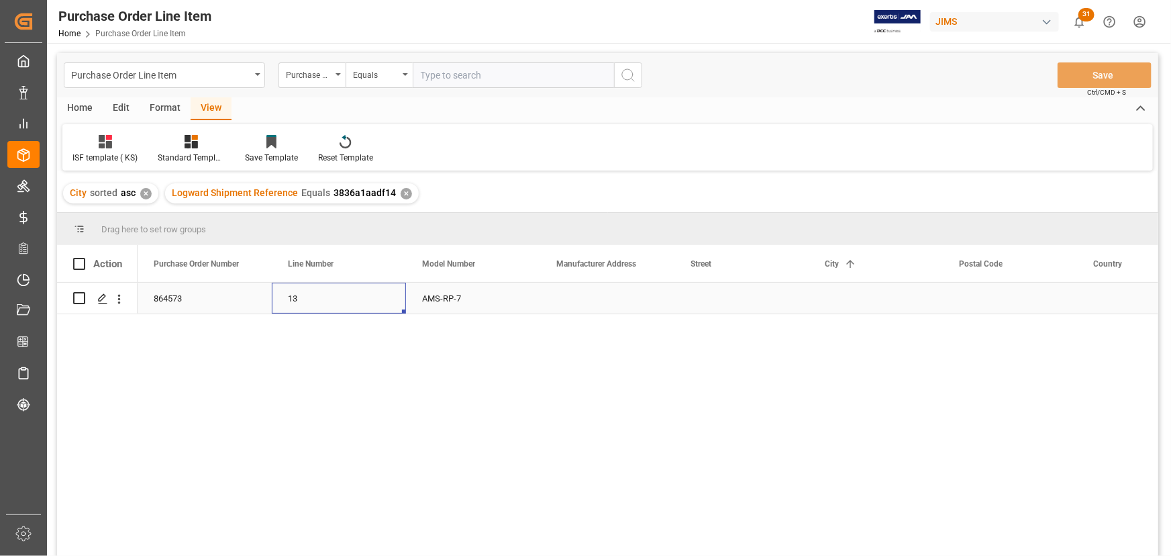
click at [375, 303] on div "13" at bounding box center [339, 298] width 134 height 31
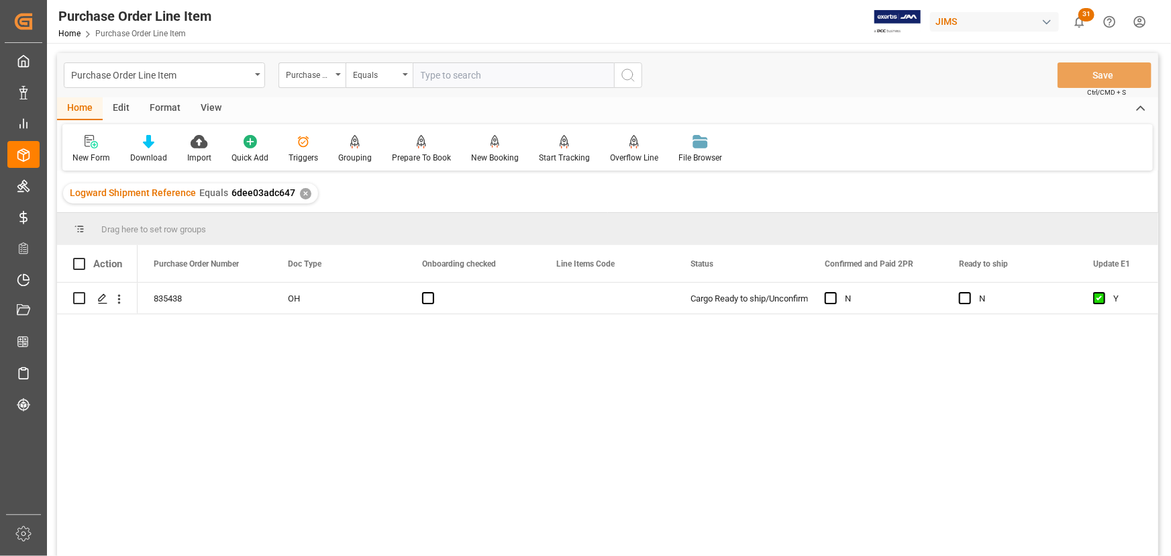
click at [217, 105] on div "View" at bounding box center [211, 108] width 41 height 23
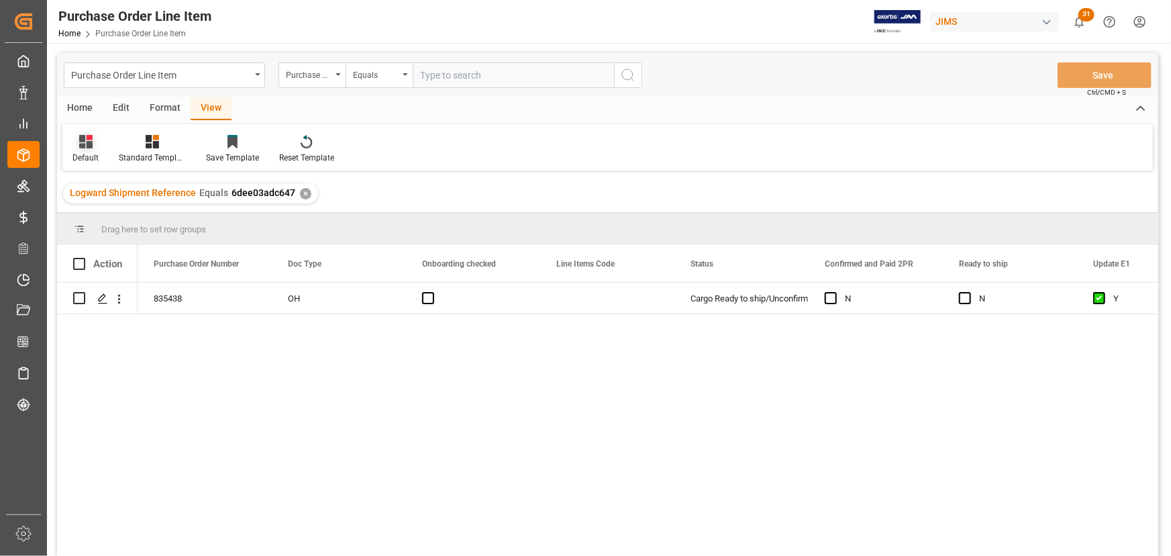
click at [83, 158] on div "Default" at bounding box center [85, 158] width 26 height 12
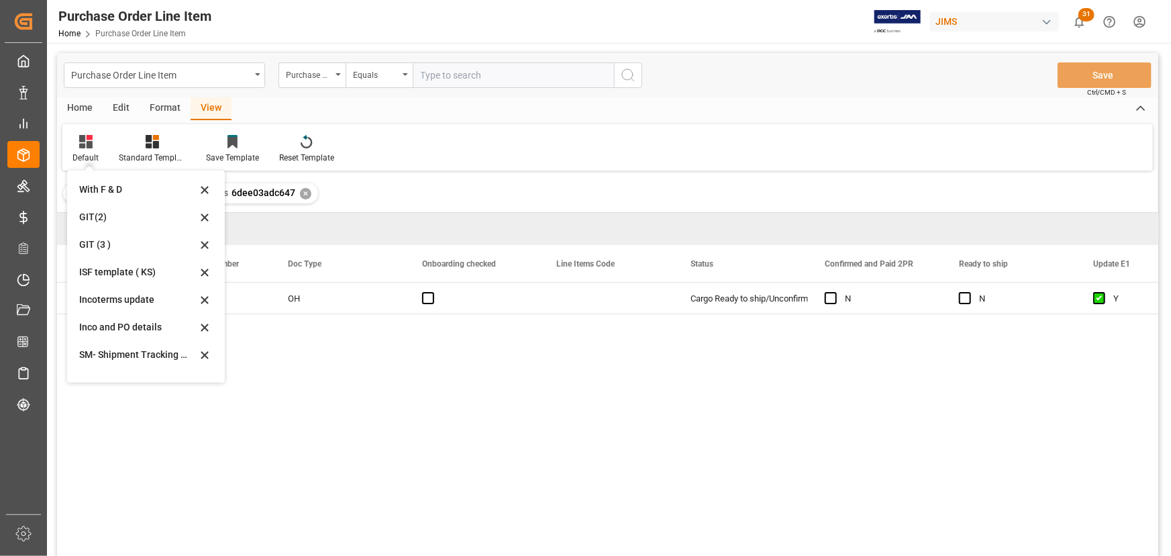
scroll to position [121, 0]
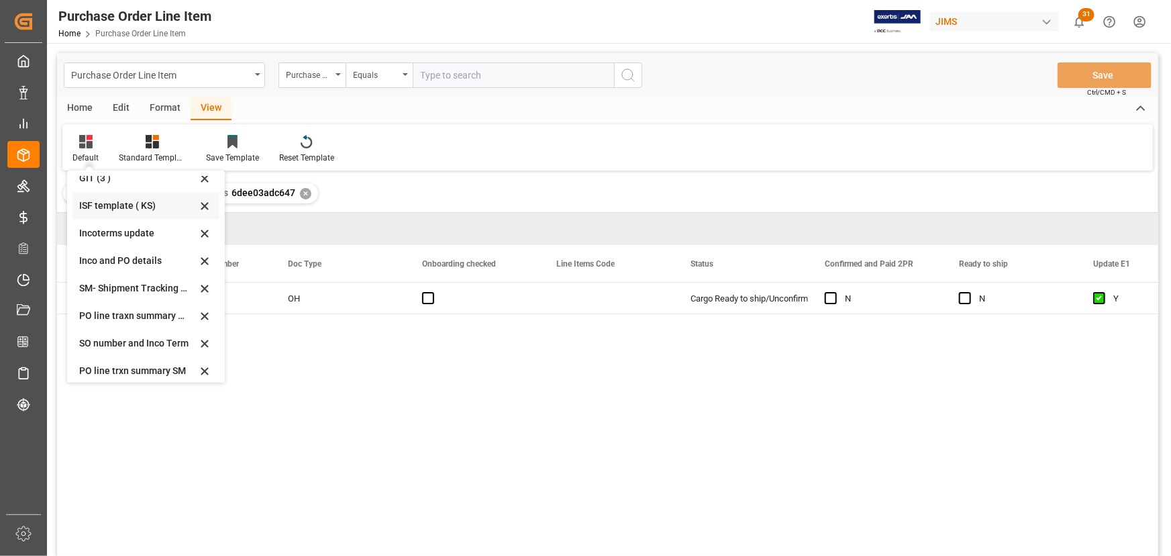
click at [97, 204] on div "ISF template ( KS)" at bounding box center [137, 206] width 117 height 14
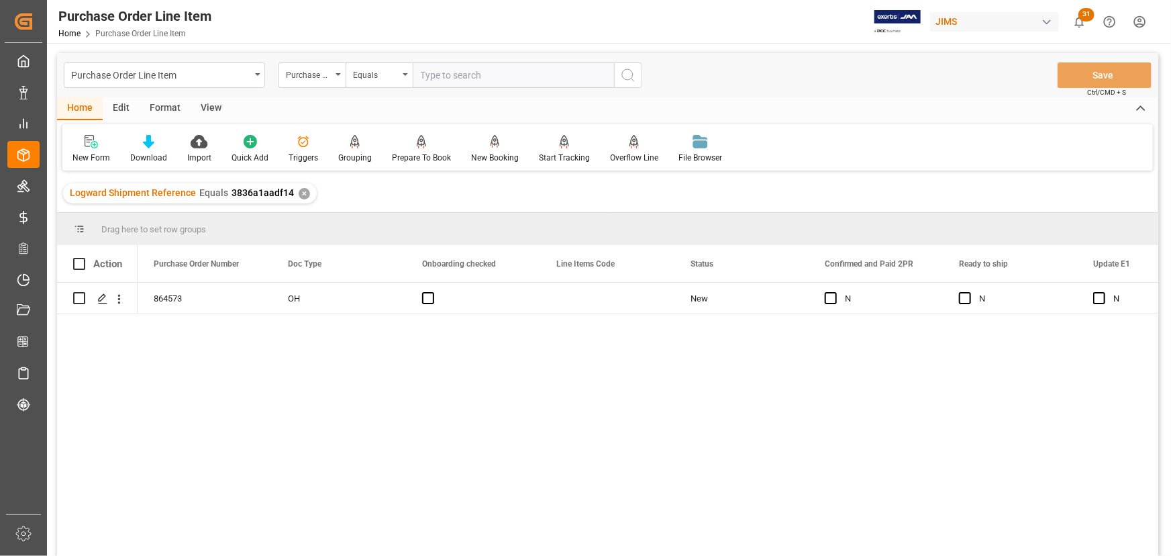
click at [215, 344] on div "864573 OH New N N N Yes" at bounding box center [648, 424] width 1021 height 282
click at [209, 111] on div "View" at bounding box center [211, 108] width 41 height 23
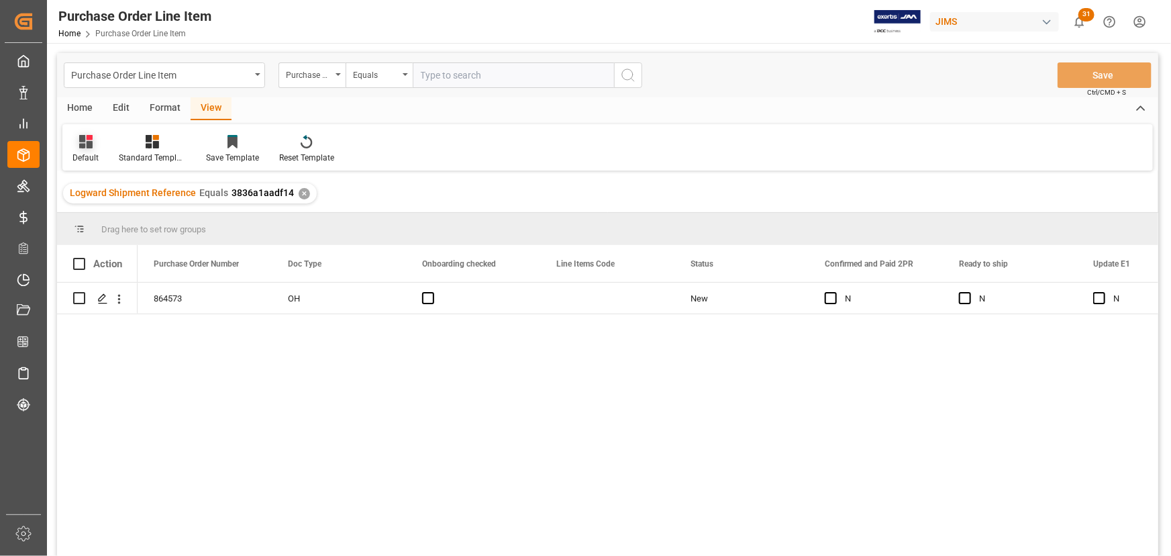
click at [88, 158] on div "Default" at bounding box center [85, 158] width 26 height 12
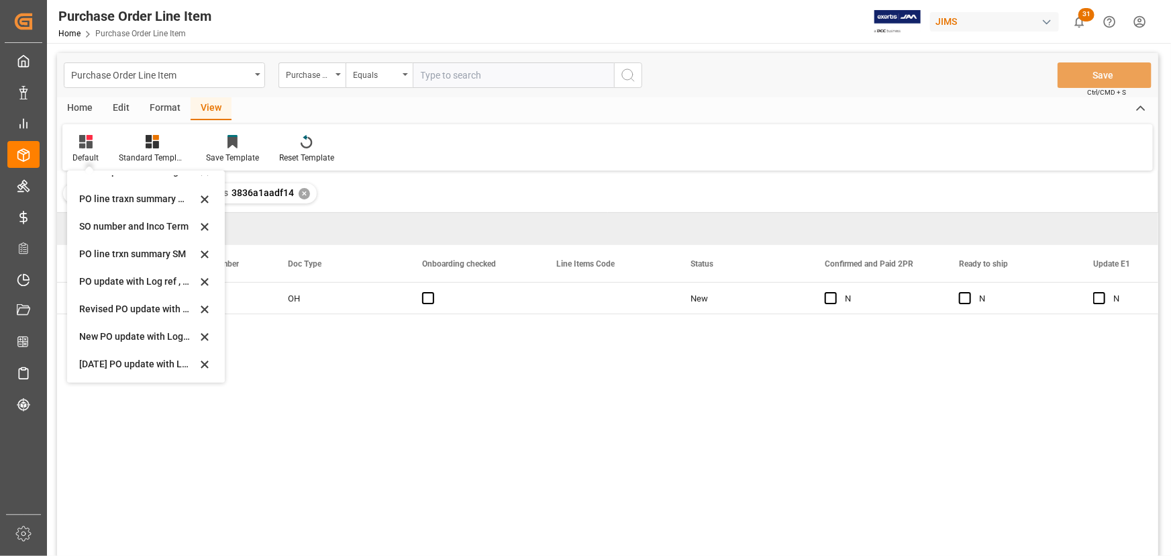
scroll to position [244, 0]
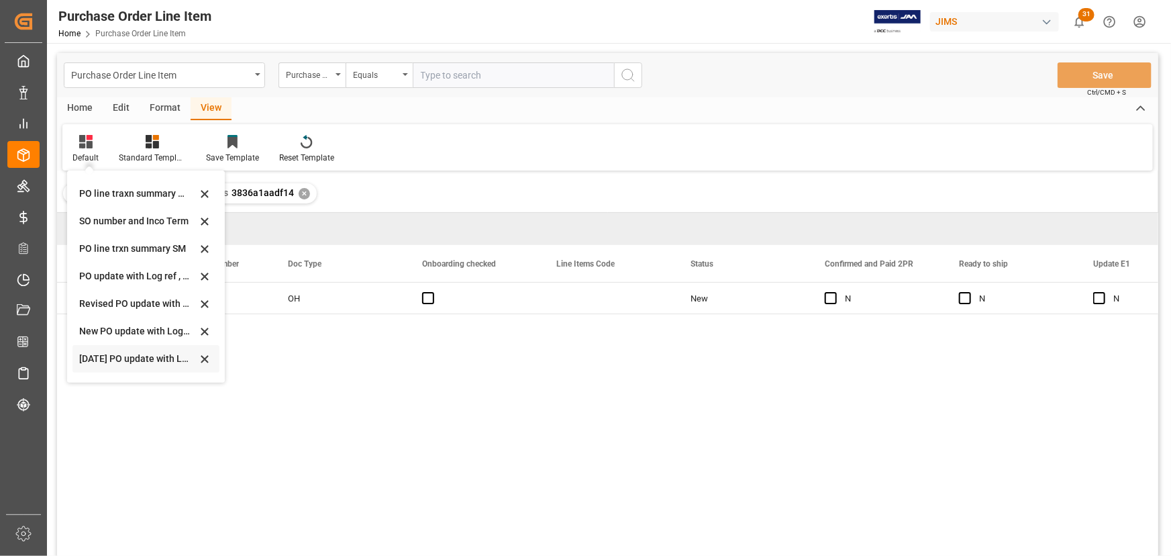
click at [111, 361] on div "Jan 2025 PO update with Log ref , tracking code and JAM ref #" at bounding box center [137, 359] width 117 height 14
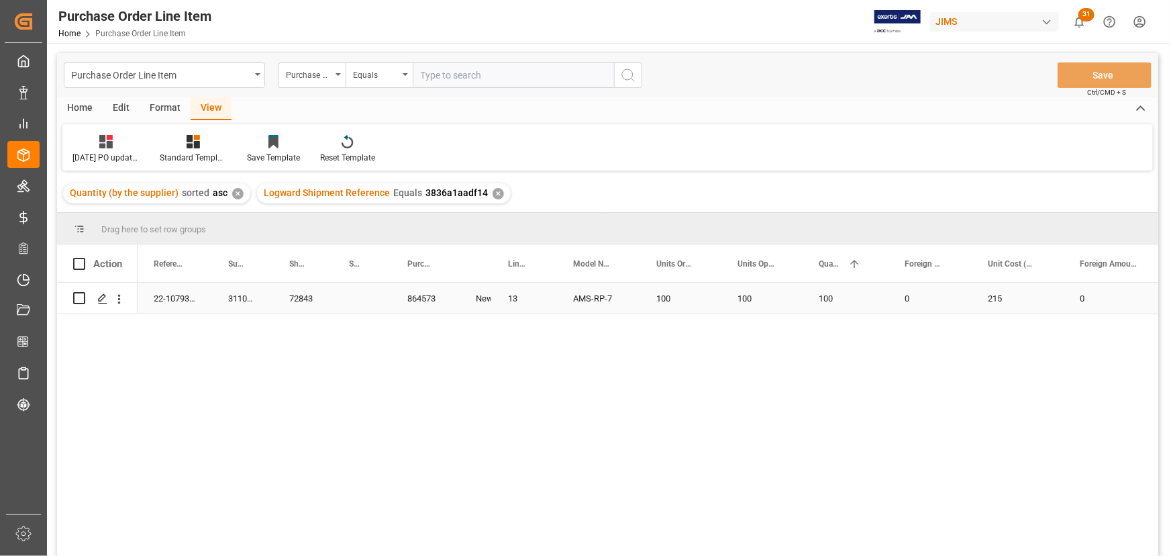
click at [203, 301] on div "22-10793-DE" at bounding box center [175, 298] width 75 height 31
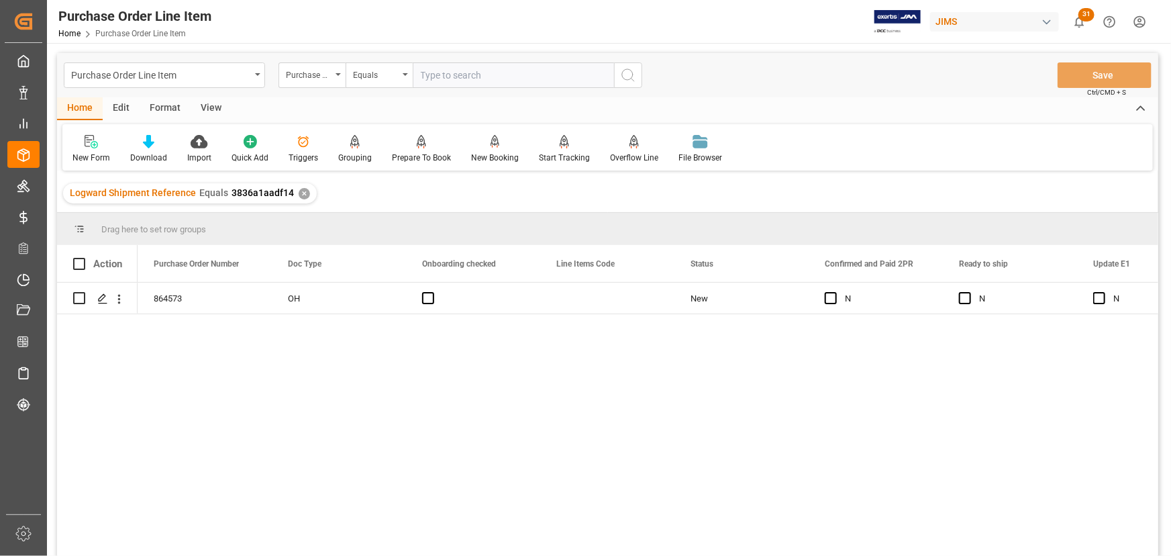
click at [207, 98] on div "View" at bounding box center [211, 108] width 41 height 23
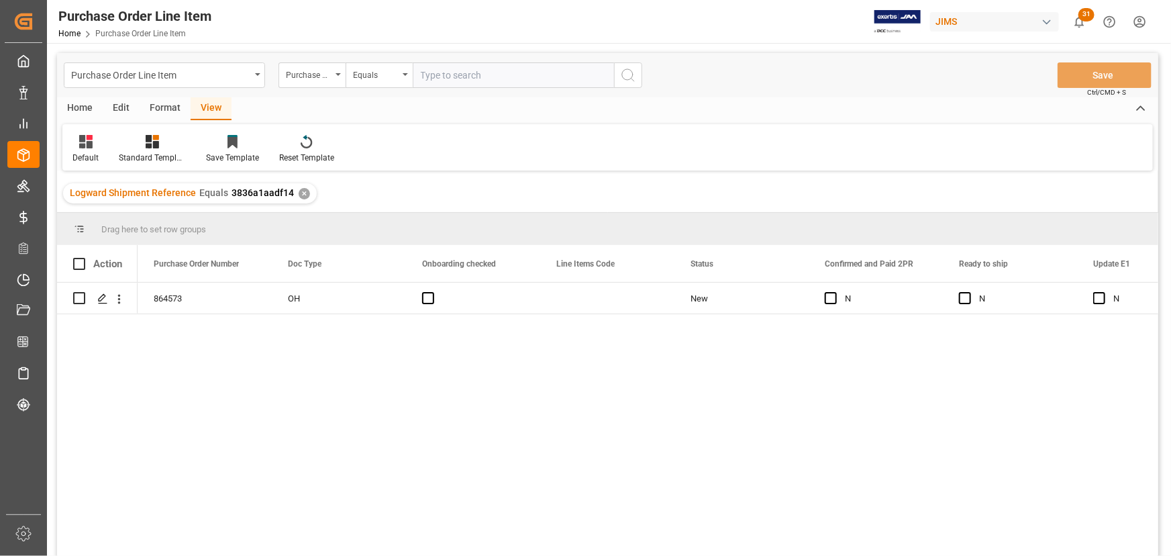
click at [73, 165] on div "Default Standard Templates Save Template Reset Template" at bounding box center [607, 147] width 1091 height 46
click at [81, 150] on div "Default" at bounding box center [85, 149] width 46 height 30
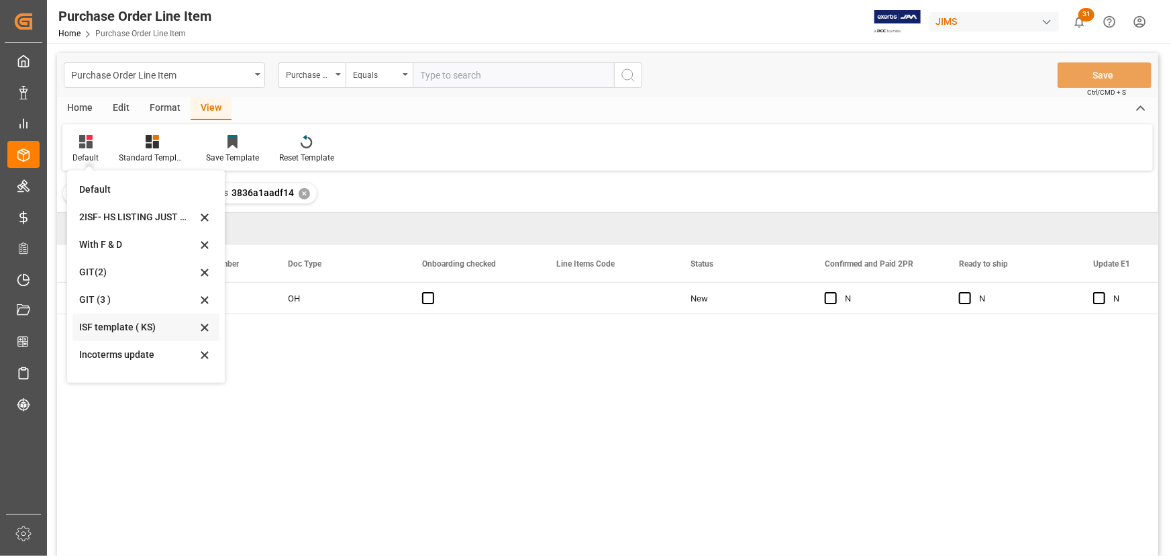
click at [113, 324] on div "ISF template ( KS)" at bounding box center [137, 327] width 117 height 14
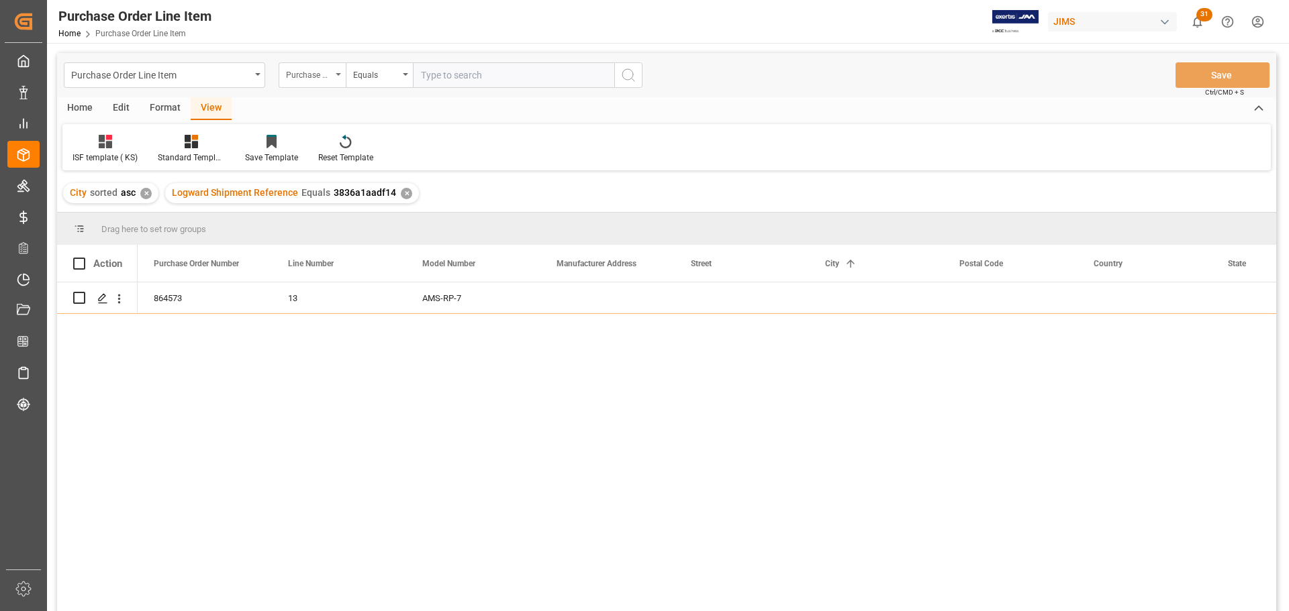
click at [334, 74] on div "Purchase Order Number" at bounding box center [312, 75] width 67 height 26
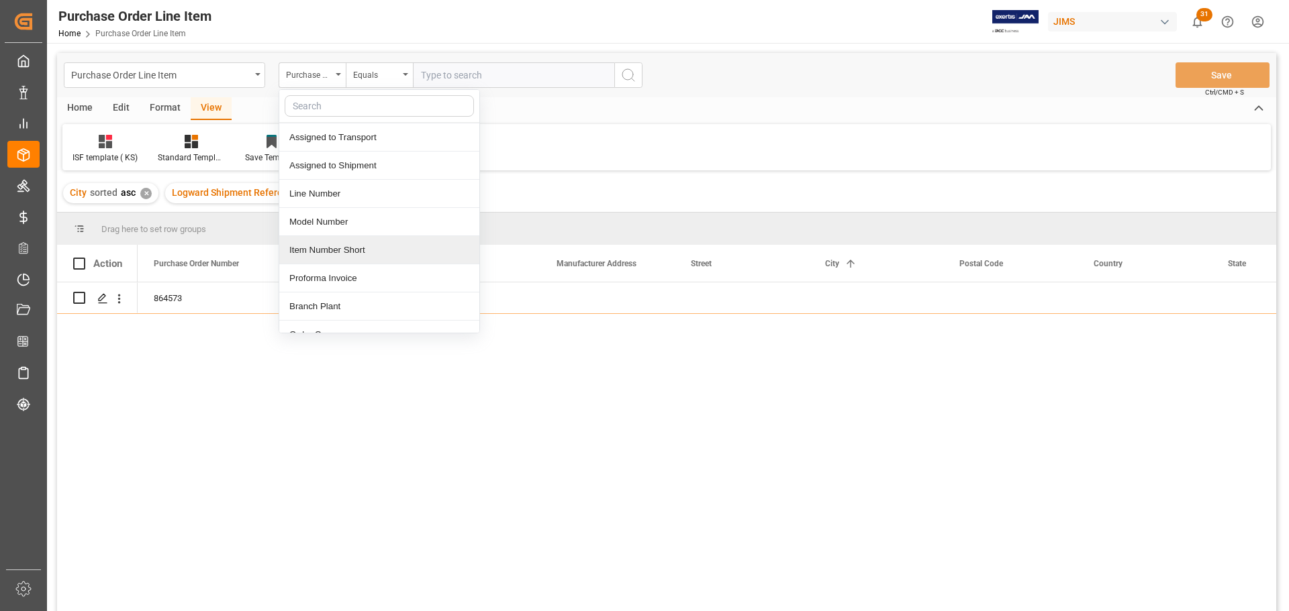
scroll to position [201, 0]
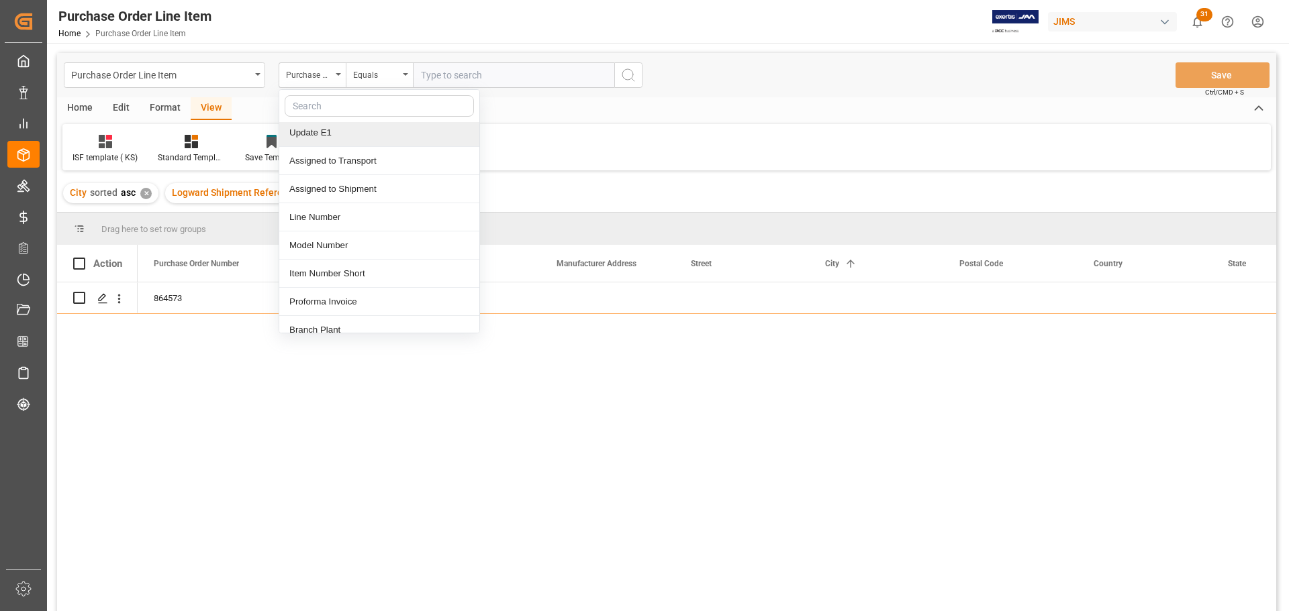
click at [306, 110] on input "text" at bounding box center [379, 105] width 189 height 21
type input "ref"
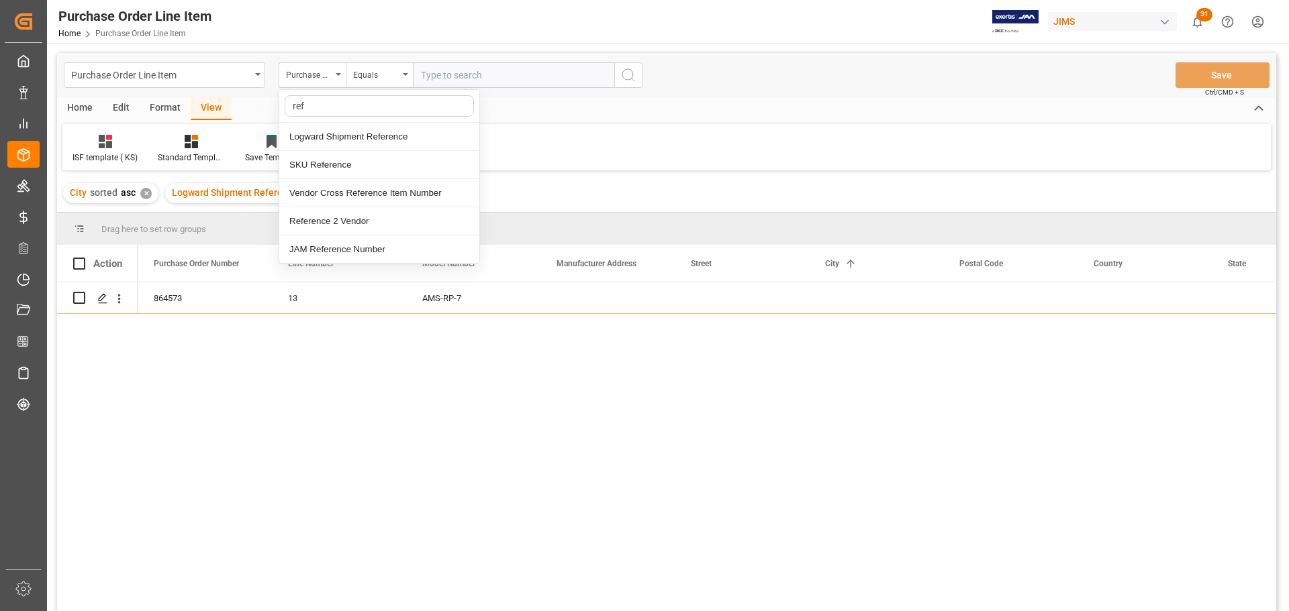
scroll to position [0, 0]
click at [324, 222] on div "Reference 2 Vendor" at bounding box center [379, 221] width 200 height 28
click at [491, 76] on input "text" at bounding box center [513, 75] width 201 height 26
paste input "22-10793-DE"
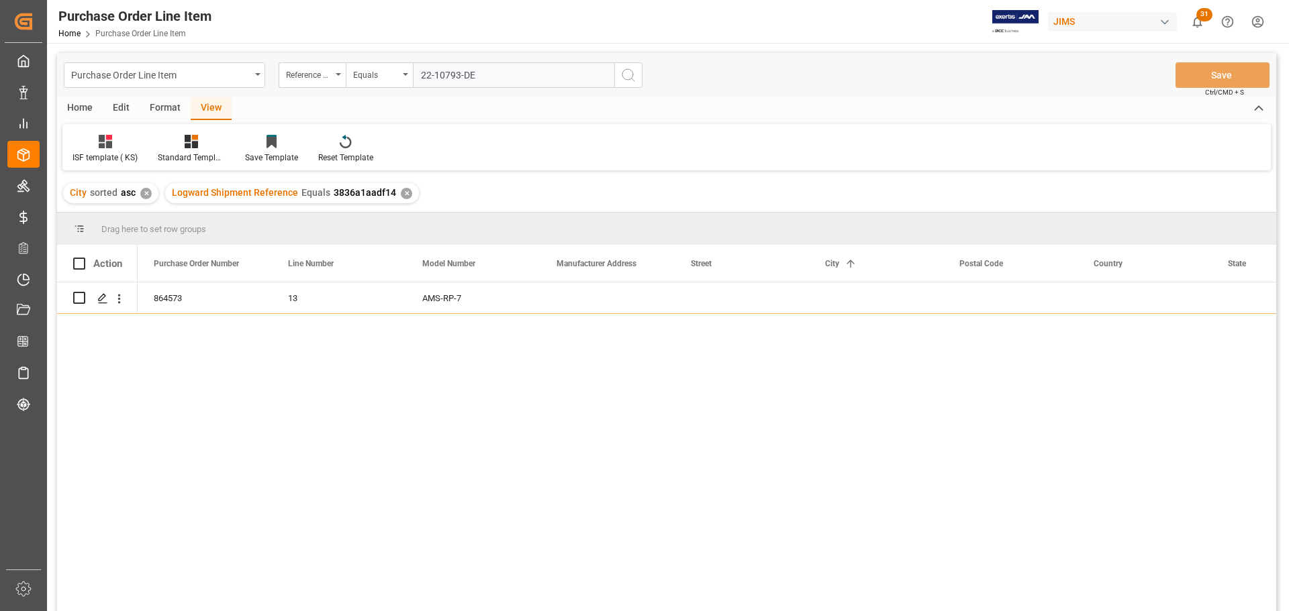
type input "22-10793-DE"
click at [633, 74] on circle "search button" at bounding box center [627, 74] width 11 height 11
click at [401, 192] on div "✕" at bounding box center [406, 193] width 11 height 11
click at [214, 109] on div "View" at bounding box center [211, 108] width 41 height 23
click at [114, 156] on div "ISF template ( KS)" at bounding box center [104, 158] width 65 height 12
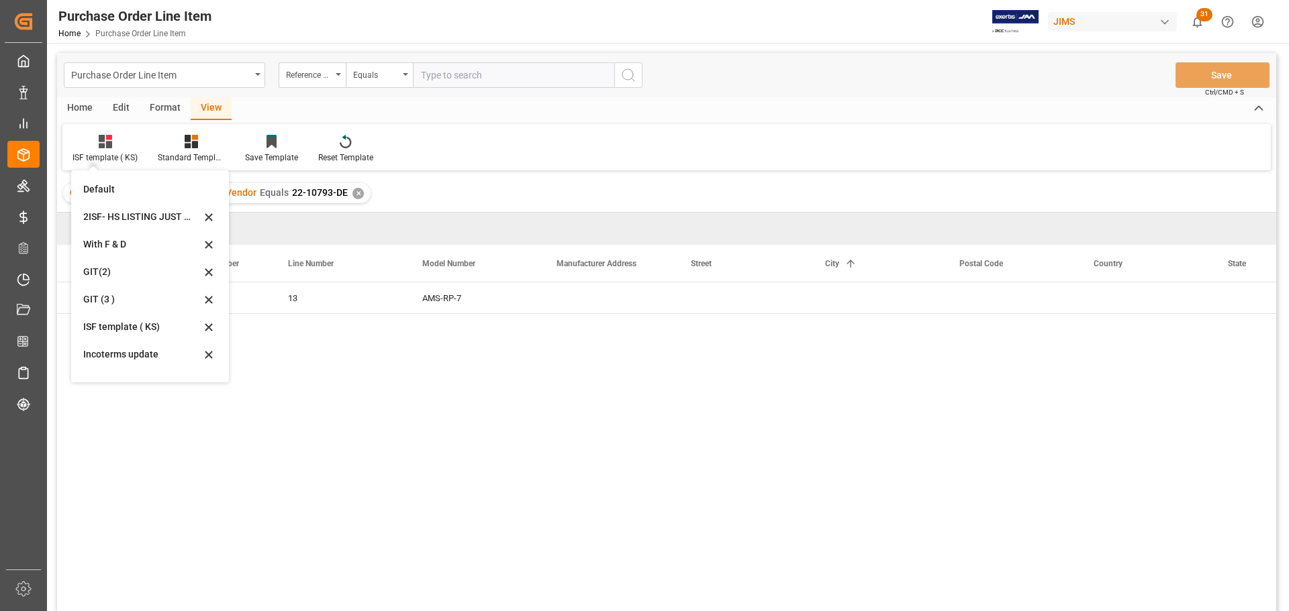
click at [353, 350] on div "864573 13 AMS-RP-7" at bounding box center [707, 452] width 1138 height 338
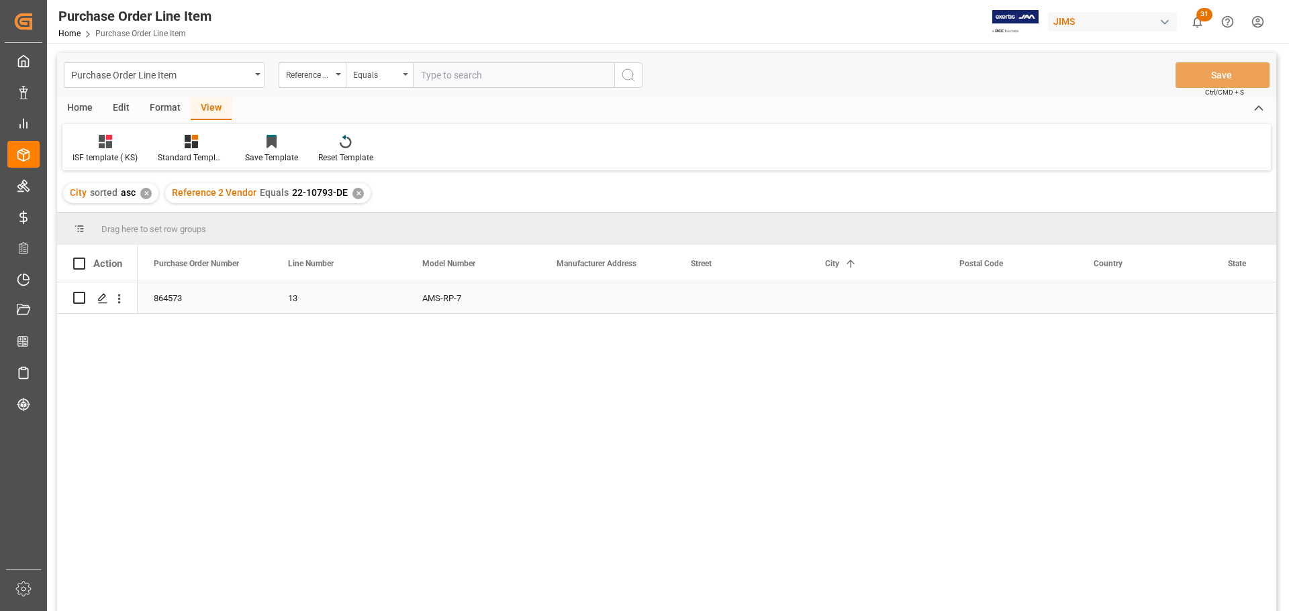
click at [578, 296] on div "Press SPACE to select this row." at bounding box center [607, 298] width 134 height 31
click at [577, 296] on div "Press SPACE to select this row." at bounding box center [607, 298] width 134 height 31
click at [577, 296] on input "Press SPACE to select this row." at bounding box center [607, 306] width 113 height 26
paste input "YA HORNG (DONGGUAN) ELECTRONIC CO LTD"
type input "YA HORNG (DONGGUAN) ELECTRONIC CO LTD"
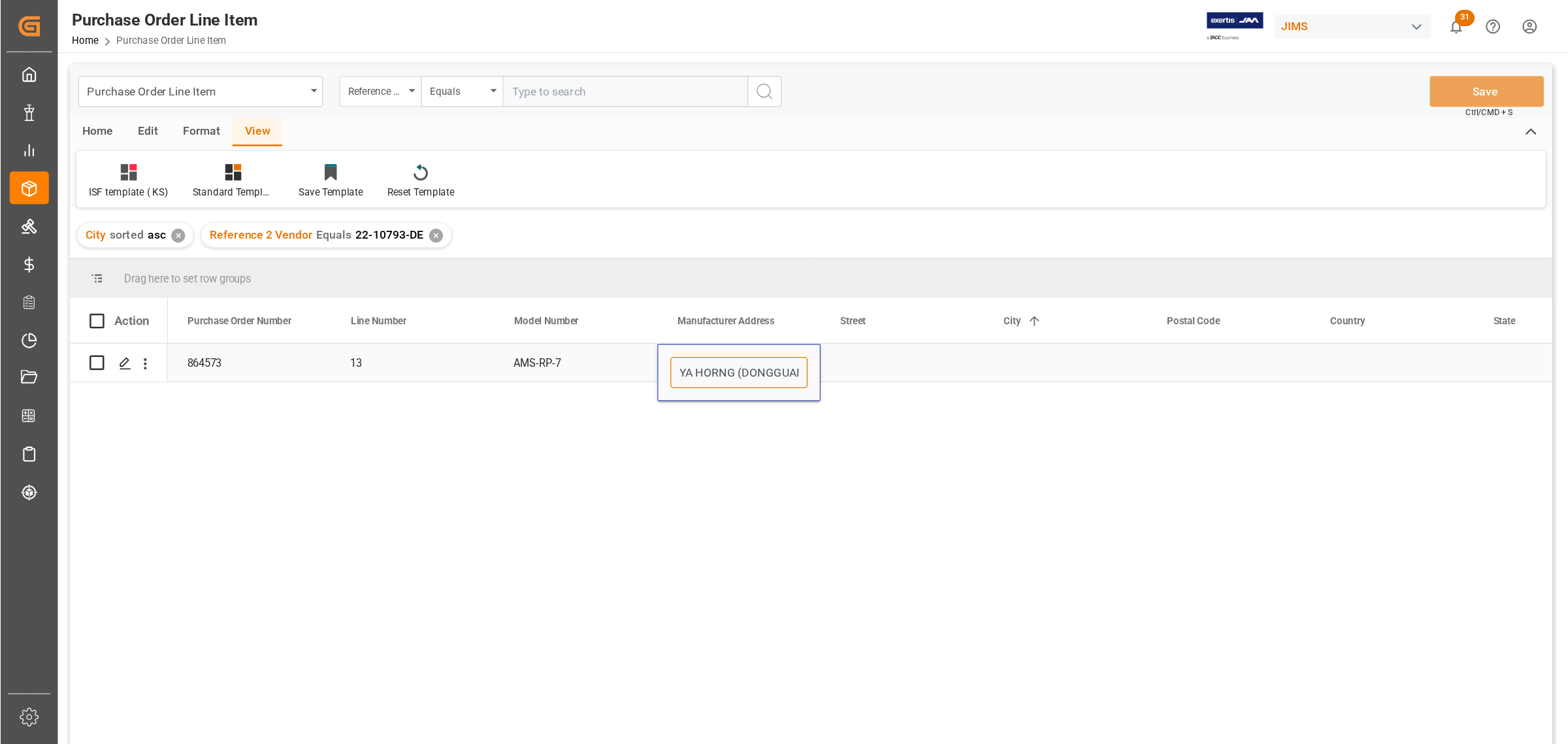
scroll to position [0, 95]
click at [698, 285] on div "Press SPACE to select this row." at bounding box center [722, 290] width 130 height 30
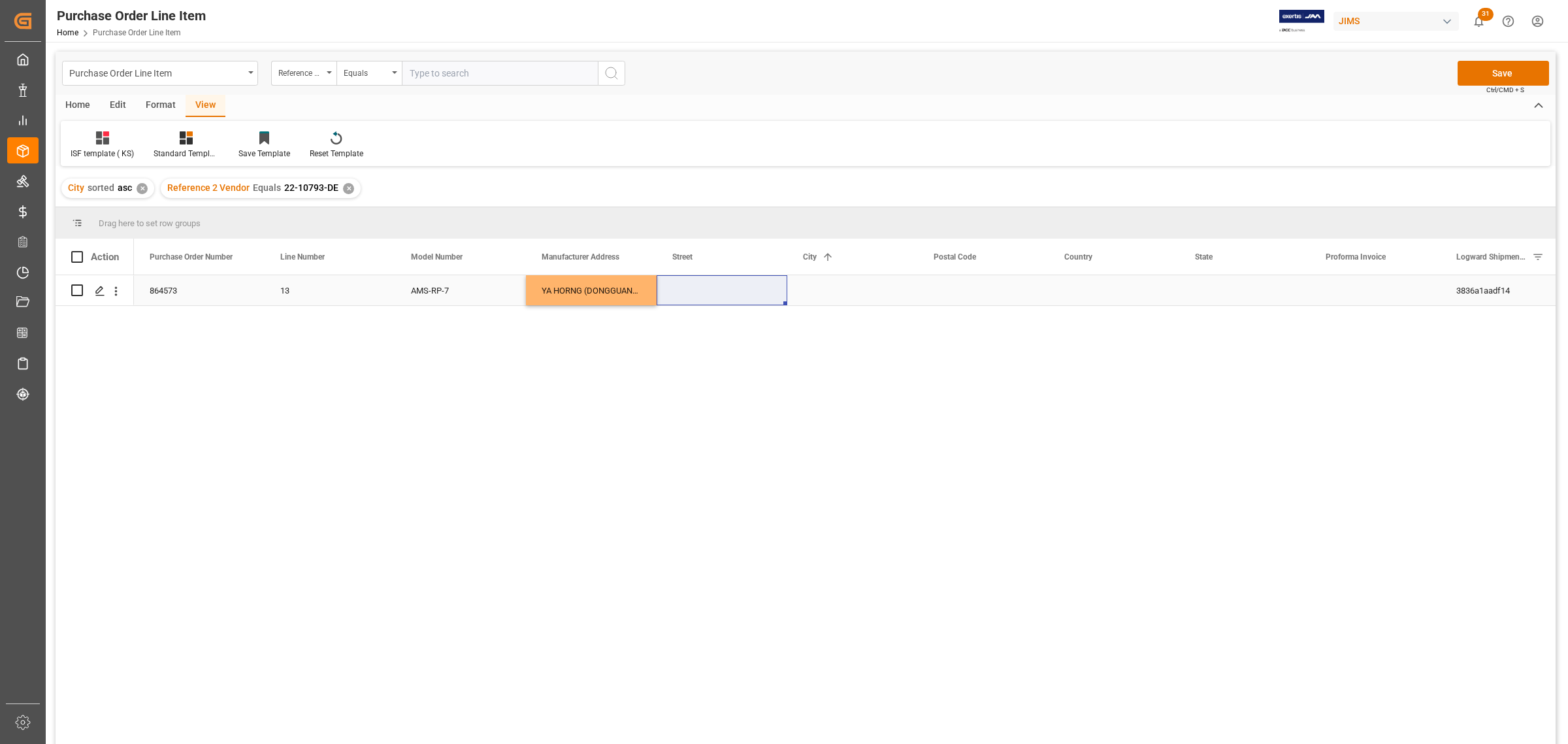
click at [675, 283] on div "Press SPACE to select this row." at bounding box center [722, 290] width 130 height 30
click at [683, 285] on input "Press SPACE to select this row." at bounding box center [721, 298] width 110 height 25
paste input "ROOM 201 BUILDING 9 NO.84 GAO YU NAM ROAD TANG SHIA TOWN DONG GUAN DONGGUAN 523…"
type input "ROOM 201 BUILDING 9 NO.84 GAO YU NAM ROAD TANG SHIA TOWN DONG GUAN DONGGUAN 523…"
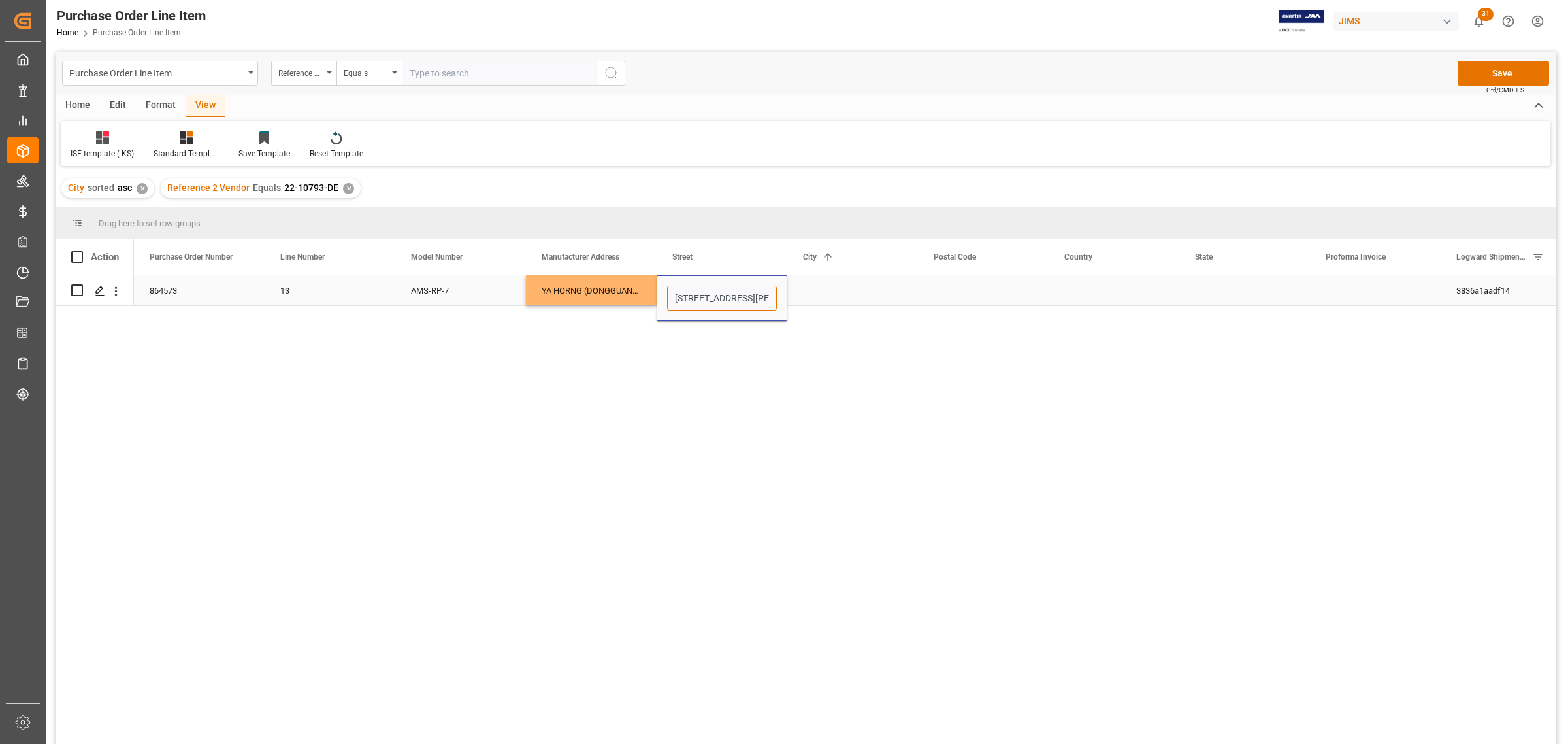
scroll to position [0, 416]
click at [847, 281] on div "Press SPACE to select this row." at bounding box center [853, 290] width 130 height 30
click at [692, 283] on div "ROOM 201 BUILDING 9 NO.84 GAO YU NAM ROAD TANG SHIA TOWN DONG GUAN DONGGUAN 523…" at bounding box center [722, 290] width 130 height 30
click at [815, 289] on div "Press SPACE to select this row." at bounding box center [853, 290] width 130 height 30
click at [787, 351] on div "864573 13 AMS-RP-7 YA HORNG (DONGGUAN) ELECTRONIC CO LTD ROOM 201 BUILDING 9 NO…" at bounding box center [845, 514] width 1421 height 477
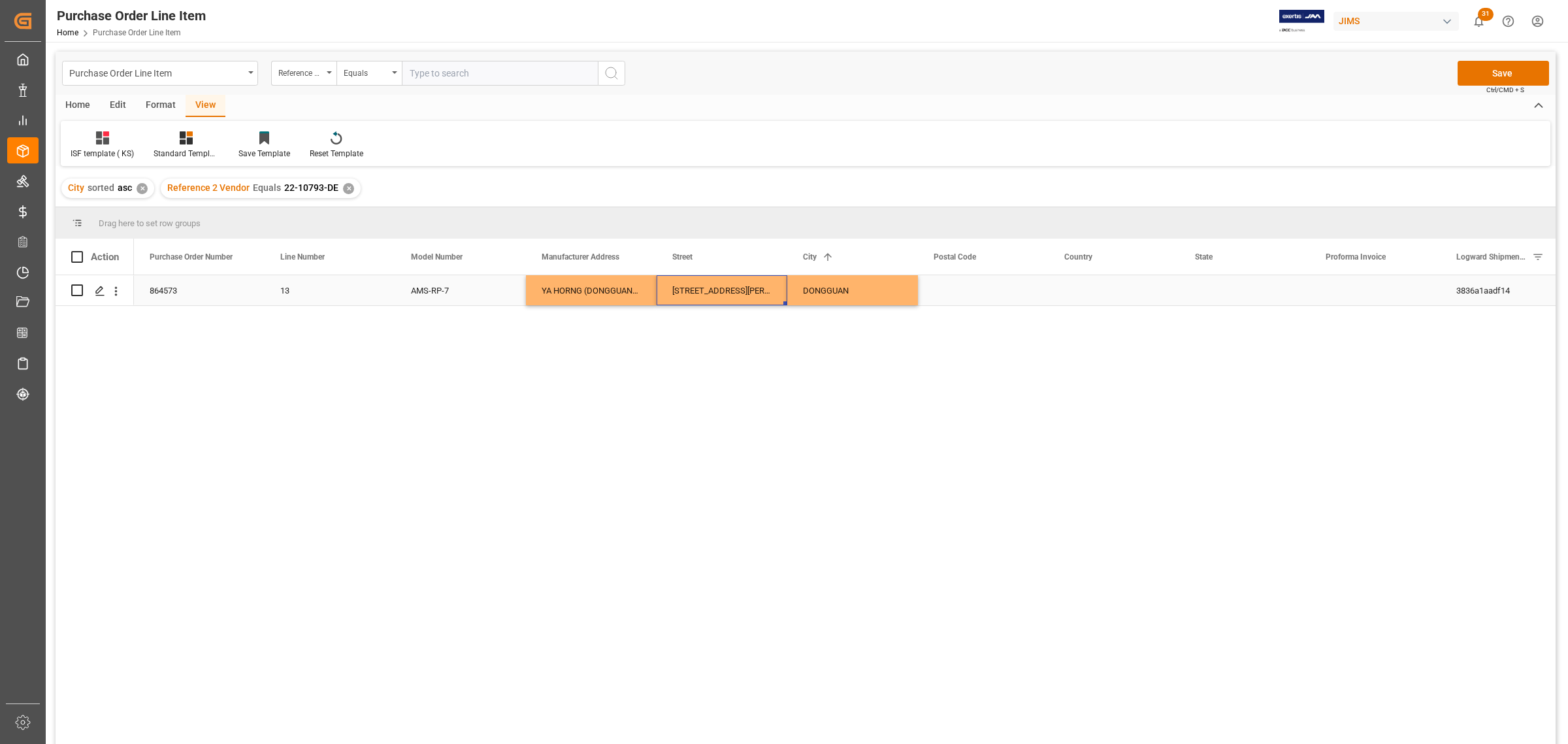
click at [765, 292] on div "ROOM 201 BUILDING 9 NO.84 GAO YU NAM ROAD TANG SHIA TOWN DONG GUAN DONGGUAN 523…" at bounding box center [722, 290] width 130 height 30
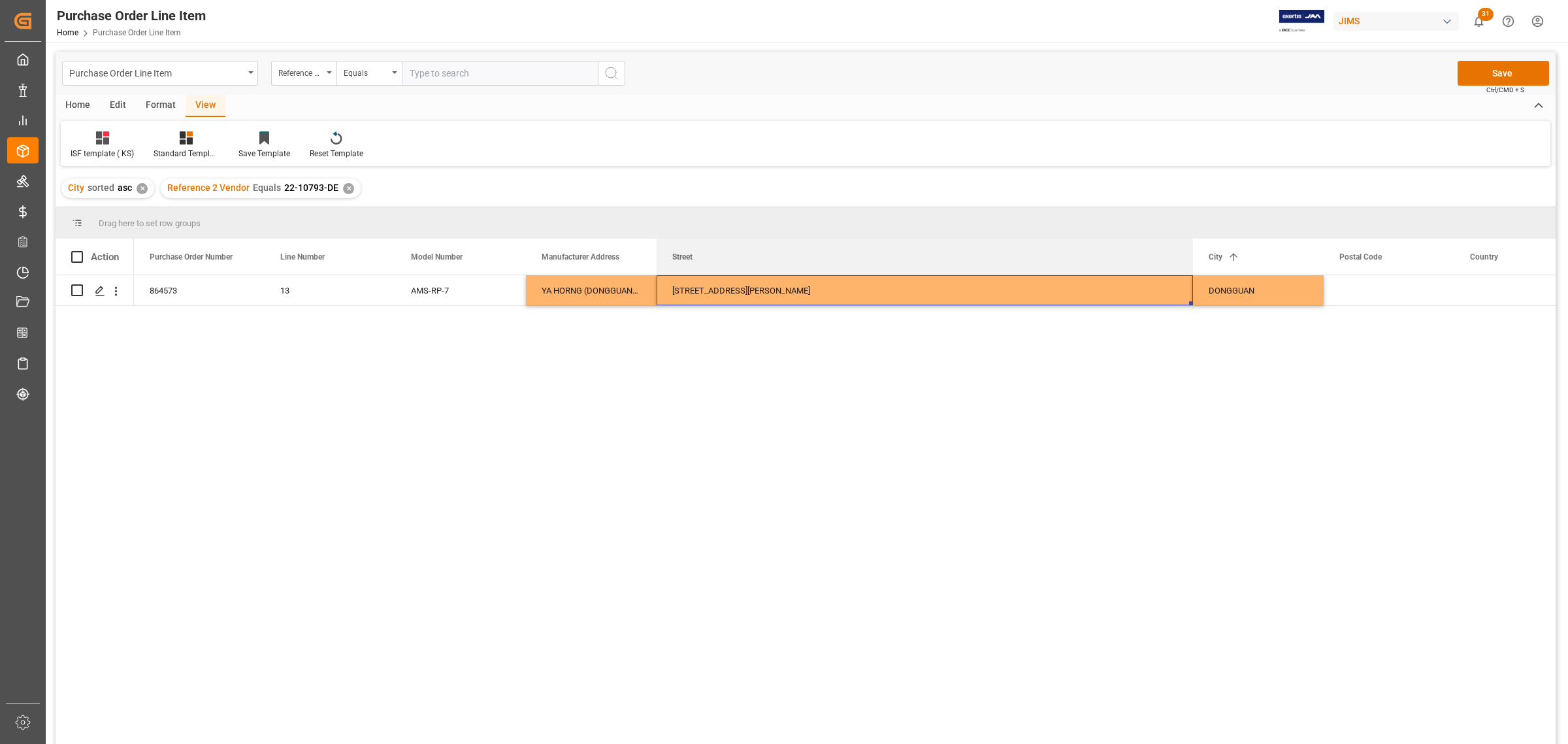
drag, startPoint x: 784, startPoint y: 240, endPoint x: 1189, endPoint y: 670, distance: 590.7
click at [1140, 540] on div "Action Purchase Order Number Line Number Model Number" at bounding box center [805, 496] width 1500 height 514
click at [820, 282] on div "ROOM 201 BUILDING 9 NO.84 GAO YU NAM ROAD TANG SHIA TOWN DONG GUAN DONGGUAN 523…" at bounding box center [925, 290] width 536 height 30
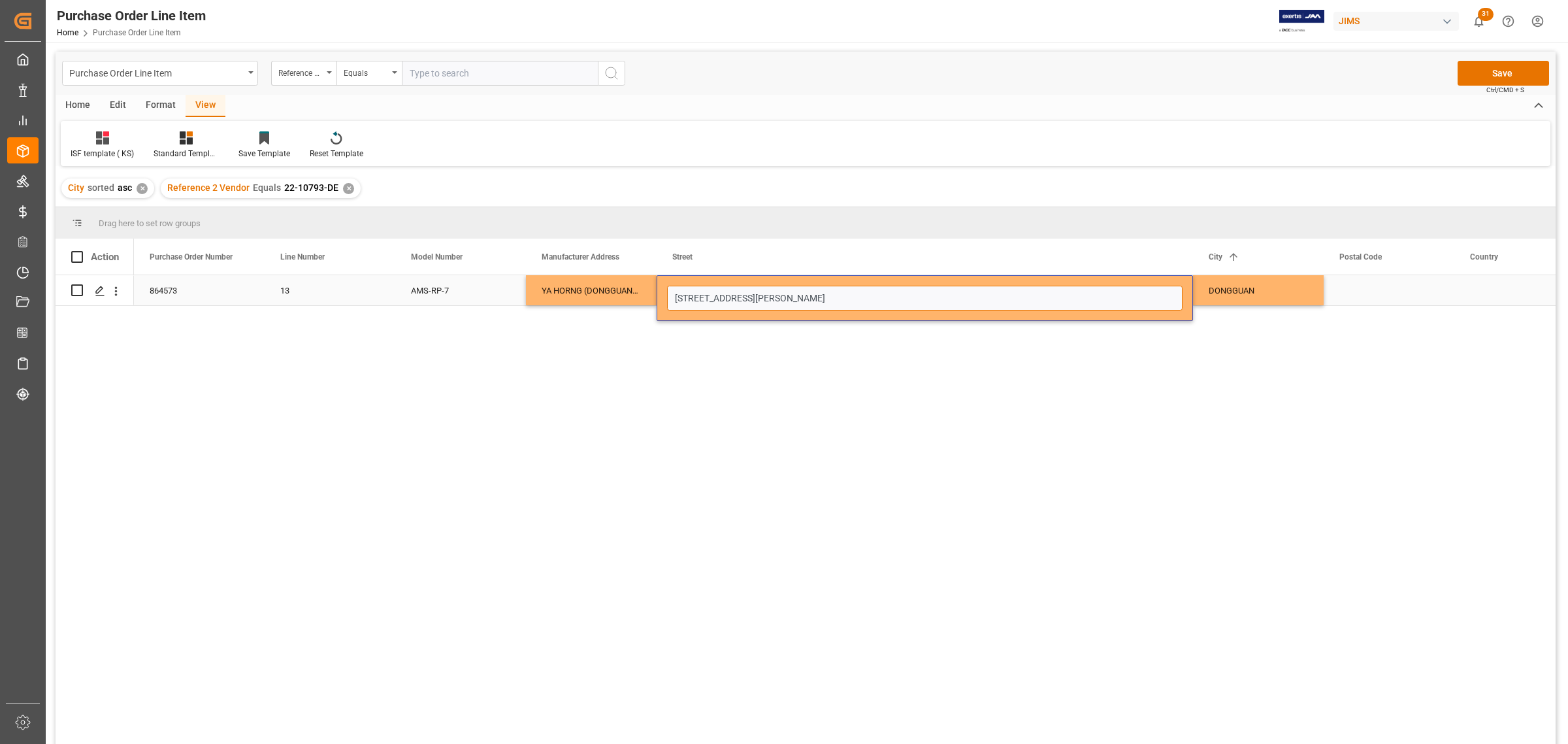
scroll to position [0, 10]
drag, startPoint x: 671, startPoint y: 299, endPoint x: 1222, endPoint y: 317, distance: 551.3
click at [1140, 317] on div "864573 13 AMS-RP-7 YA HORNG (DONGGUAN) ELECTRONIC CO LTD ROOM 201 BUILDING 9 NO…" at bounding box center [845, 514] width 1421 height 477
paste input "ROOM [STREET_ADDRESS][PERSON_NAME]"
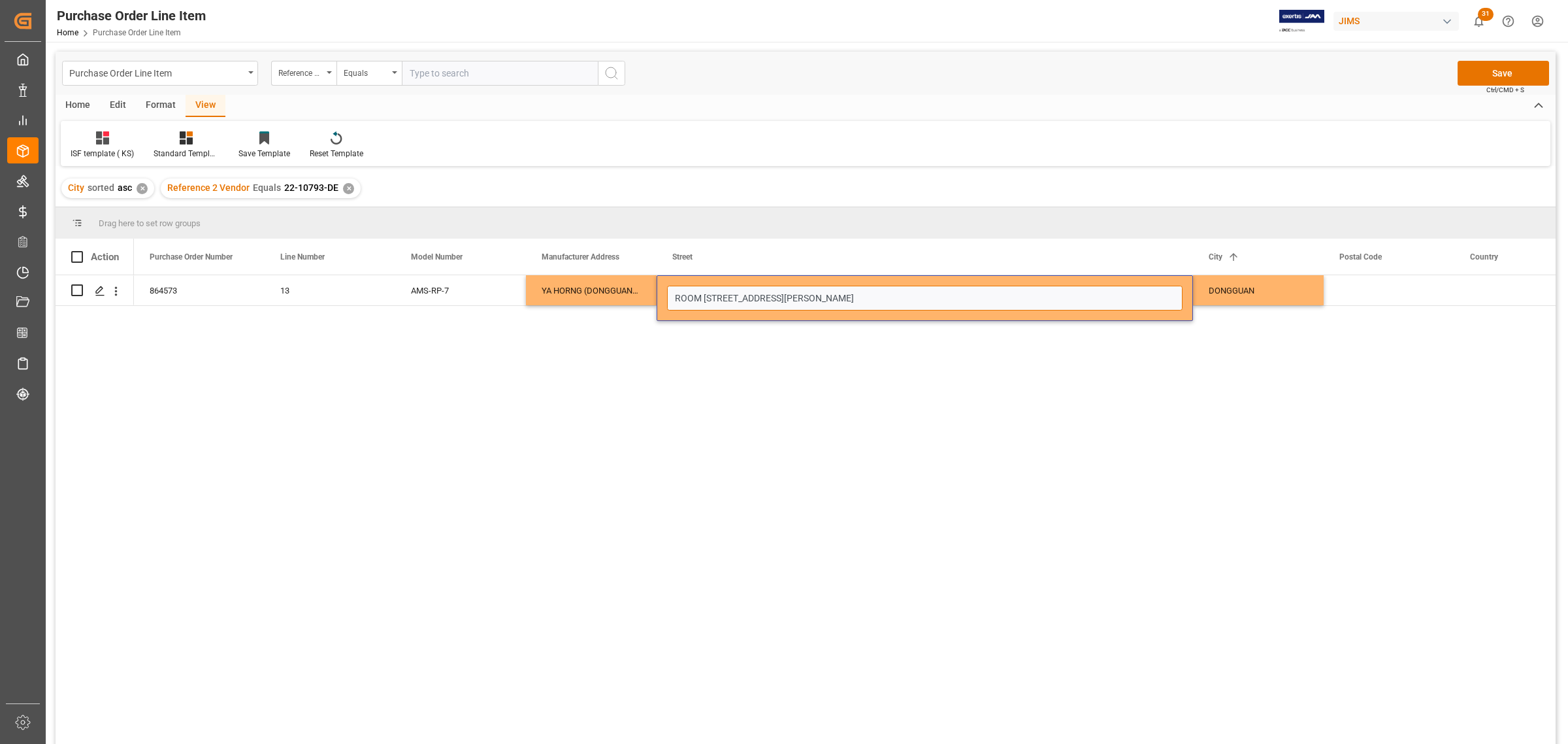
type input "ROOM [STREET_ADDRESS][PERSON_NAME]"
click at [1140, 284] on div "Press SPACE to select this row." at bounding box center [1389, 290] width 130 height 30
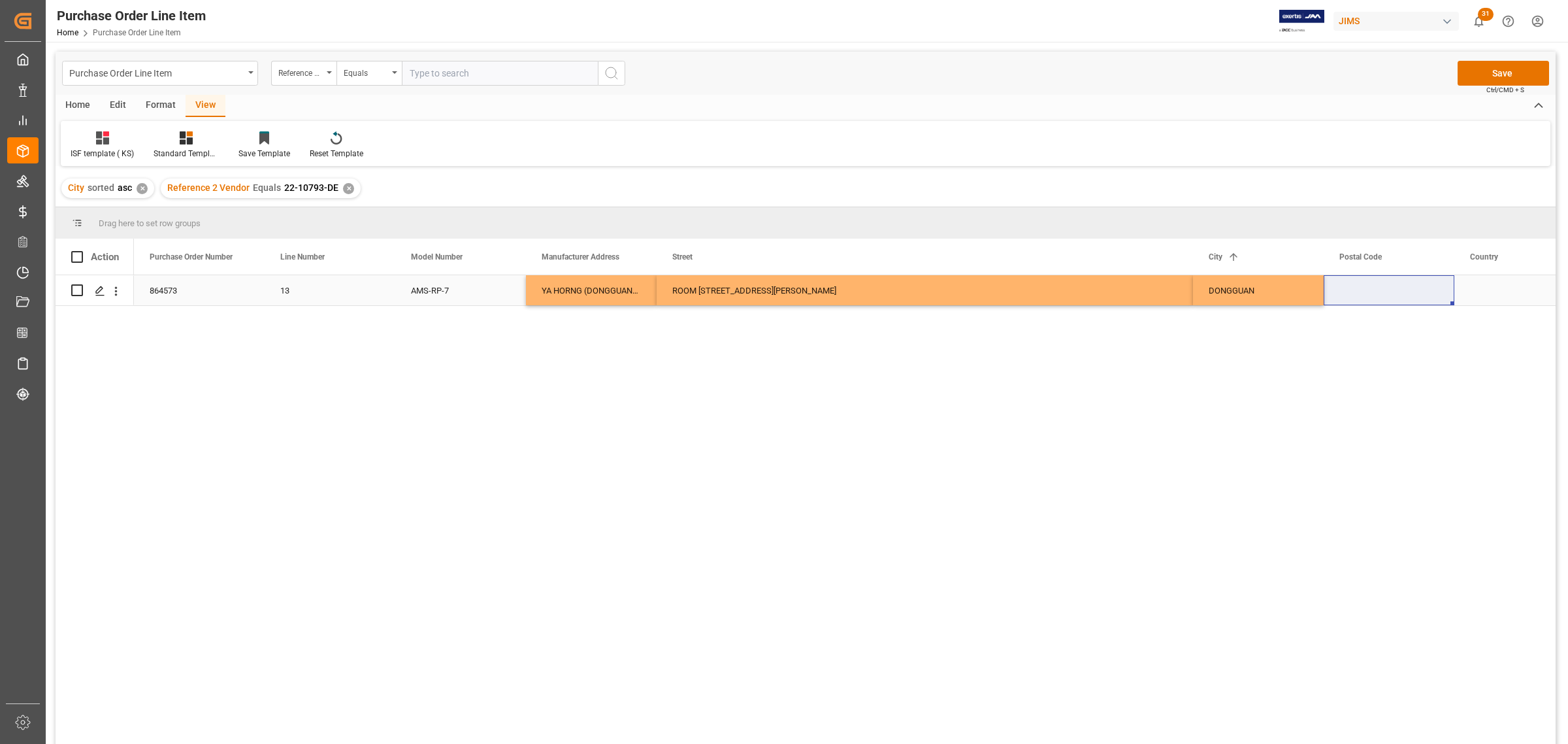
click at [1140, 283] on div "Press SPACE to select this row." at bounding box center [1389, 290] width 130 height 30
click at [1140, 288] on input "Press SPACE to select this row." at bounding box center [1389, 298] width 110 height 25
paste input "523728"
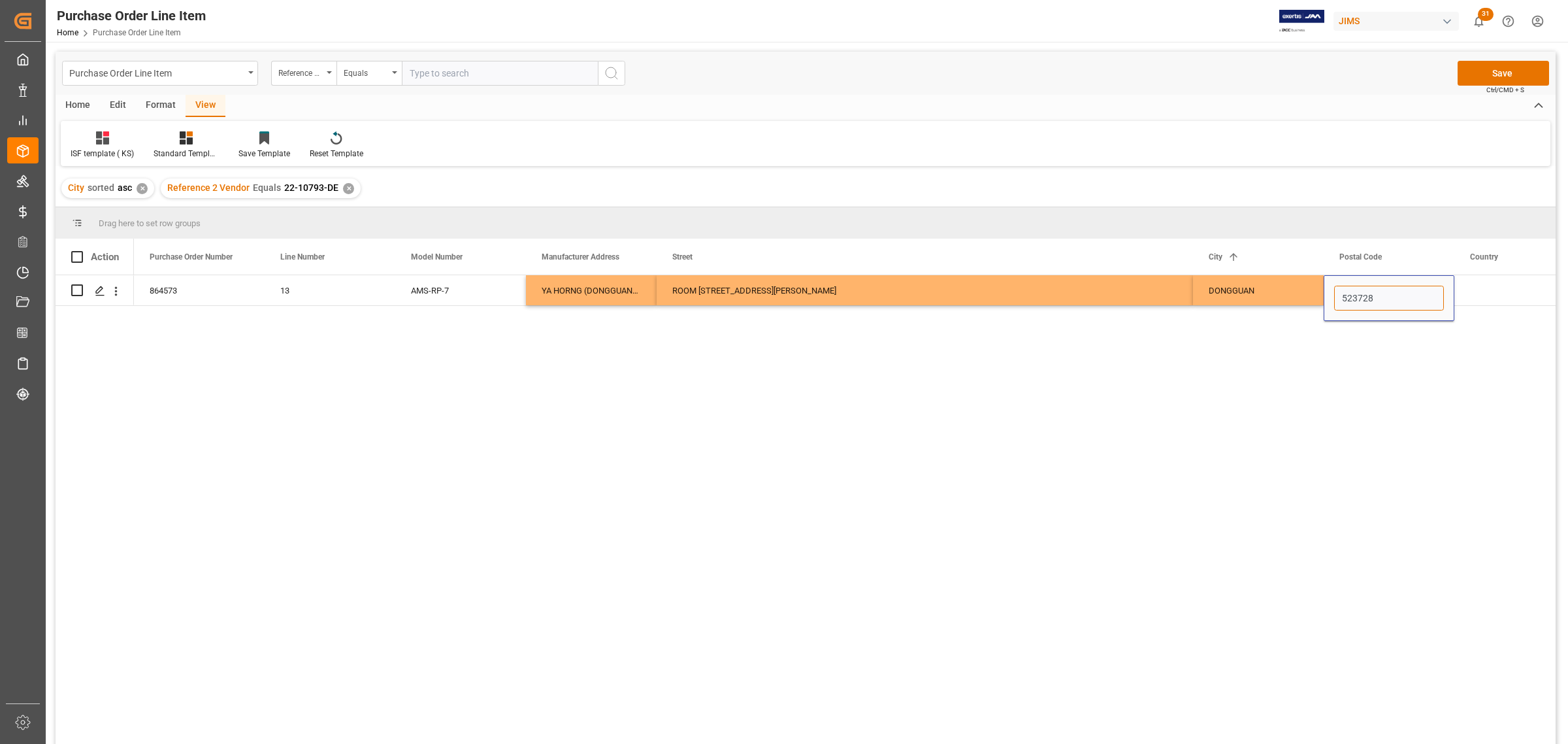
type input "523728"
click at [1140, 272] on div "Country" at bounding box center [1513, 256] width 88 height 36
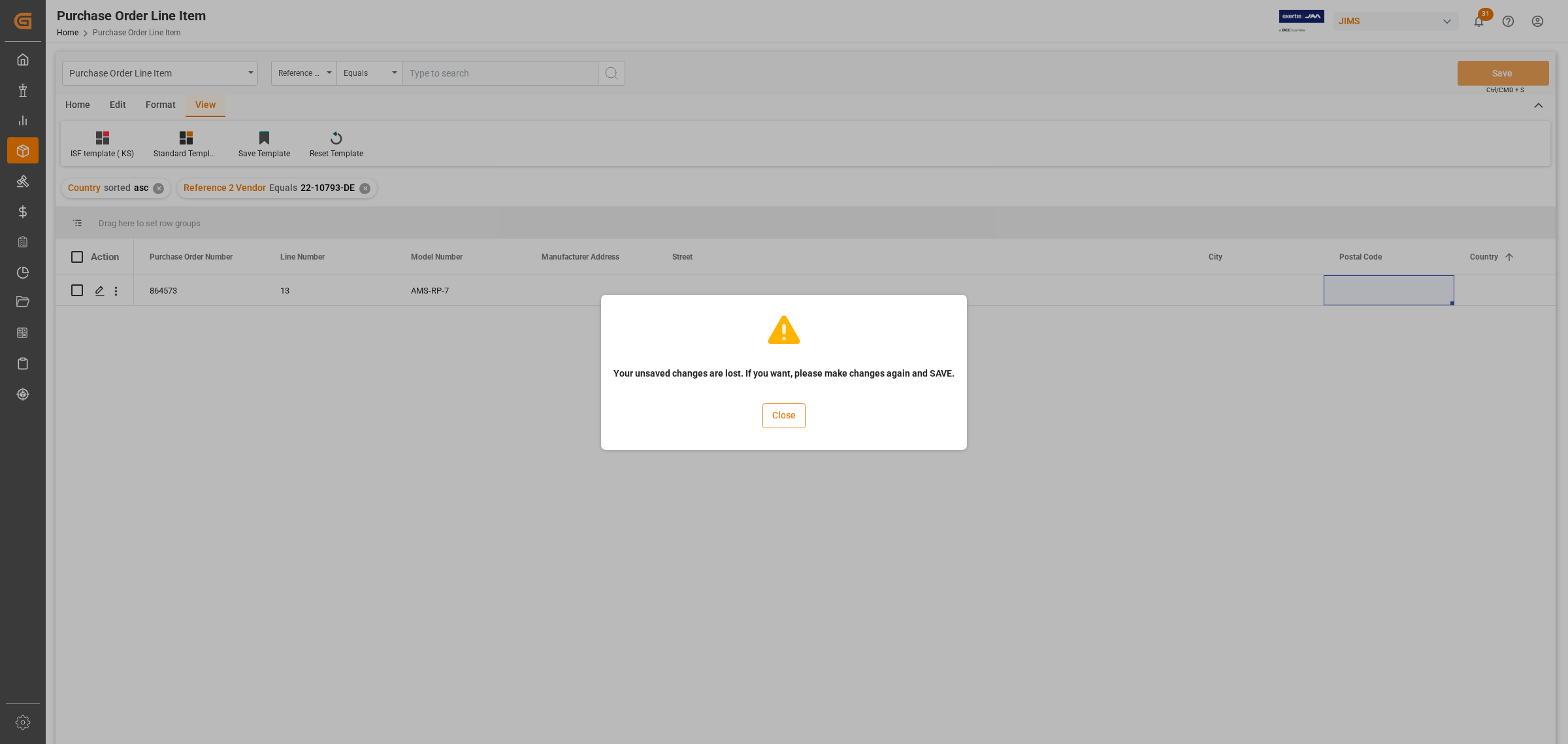
click at [789, 413] on button "Close" at bounding box center [784, 416] width 43 height 25
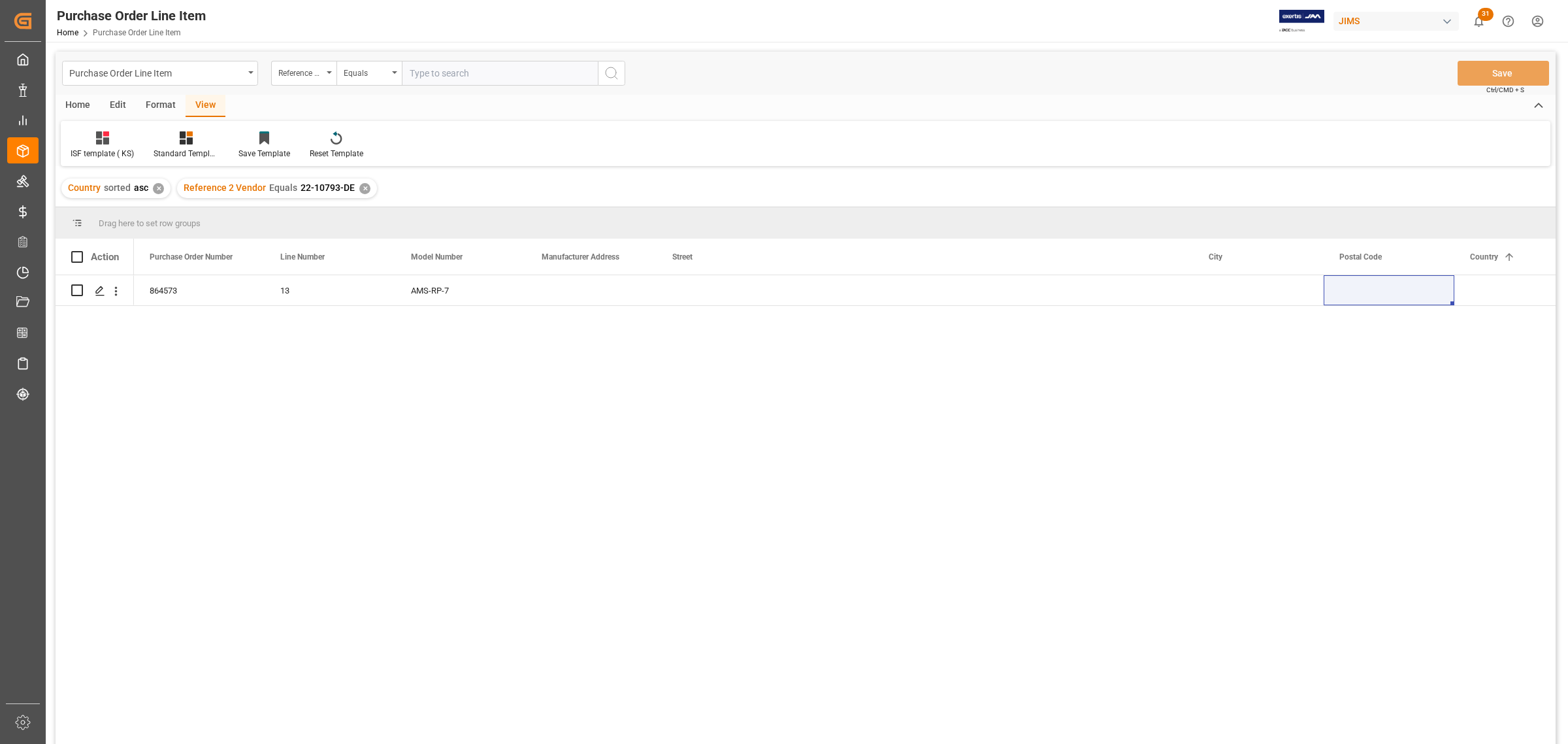
click at [640, 407] on div "864573 13 AMS-RP-7" at bounding box center [845, 514] width 1421 height 477
click at [566, 287] on div "Press SPACE to select this row." at bounding box center [591, 290] width 130 height 30
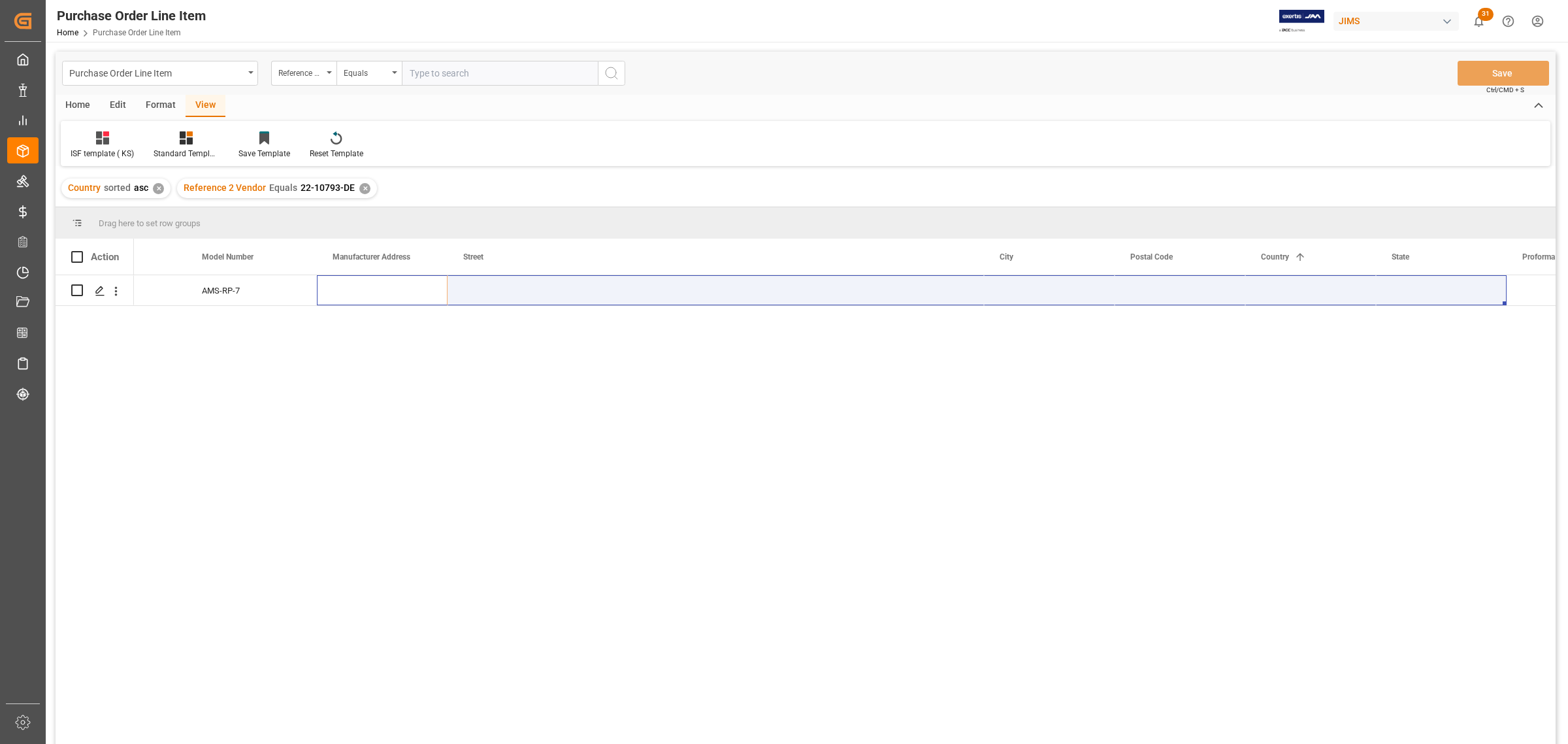
scroll to position [0, 261]
drag, startPoint x: 566, startPoint y: 287, endPoint x: 1351, endPoint y: 289, distance: 785.0
click at [1140, 289] on div "864573 13 AMS-RP-7 3836a1aadf14" at bounding box center [990, 291] width 2235 height 31
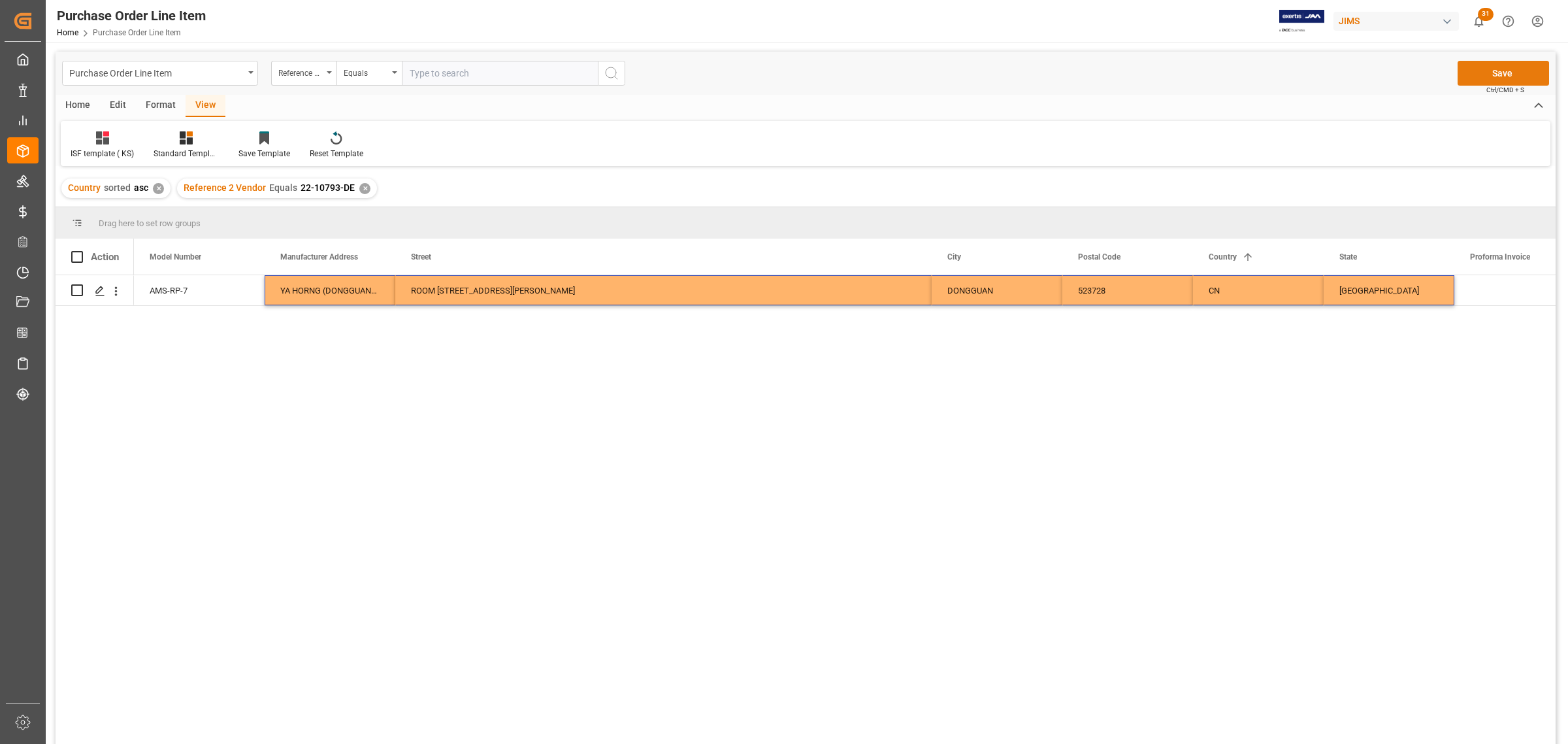
click at [1140, 67] on button "Save" at bounding box center [1503, 73] width 91 height 25
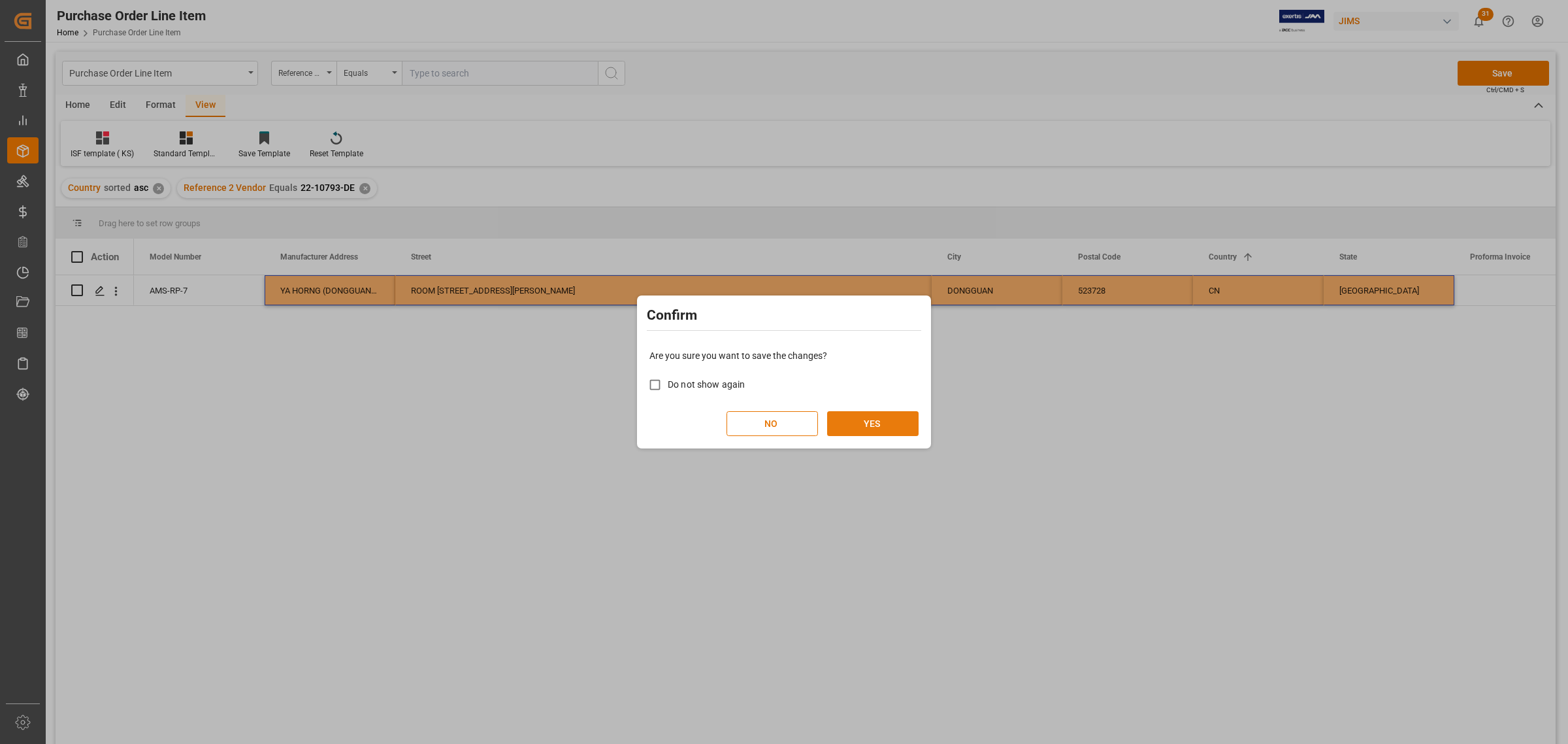
click at [865, 427] on button "YES" at bounding box center [873, 424] width 91 height 25
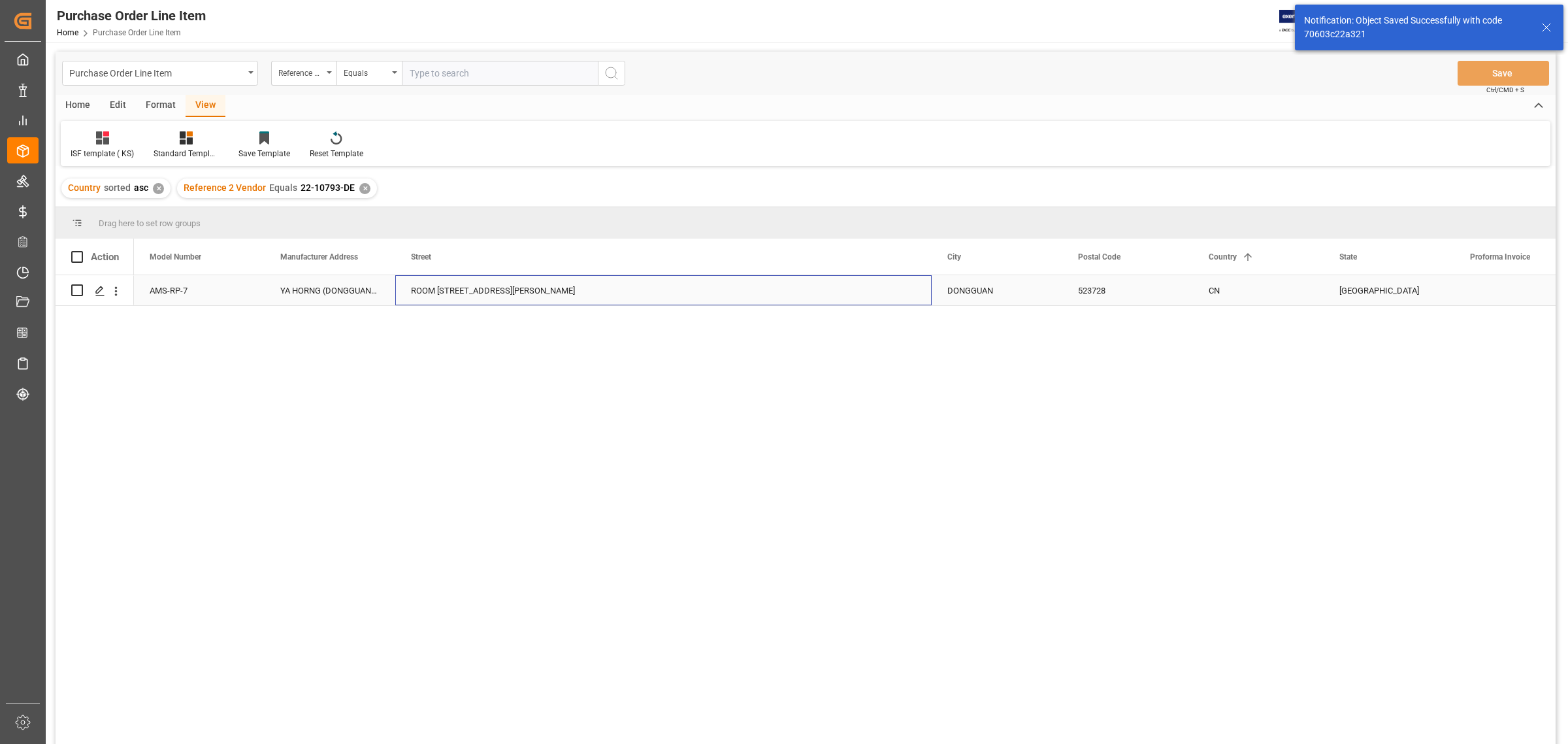
click at [784, 288] on div "ROOM [STREET_ADDRESS][PERSON_NAME]" at bounding box center [663, 290] width 536 height 30
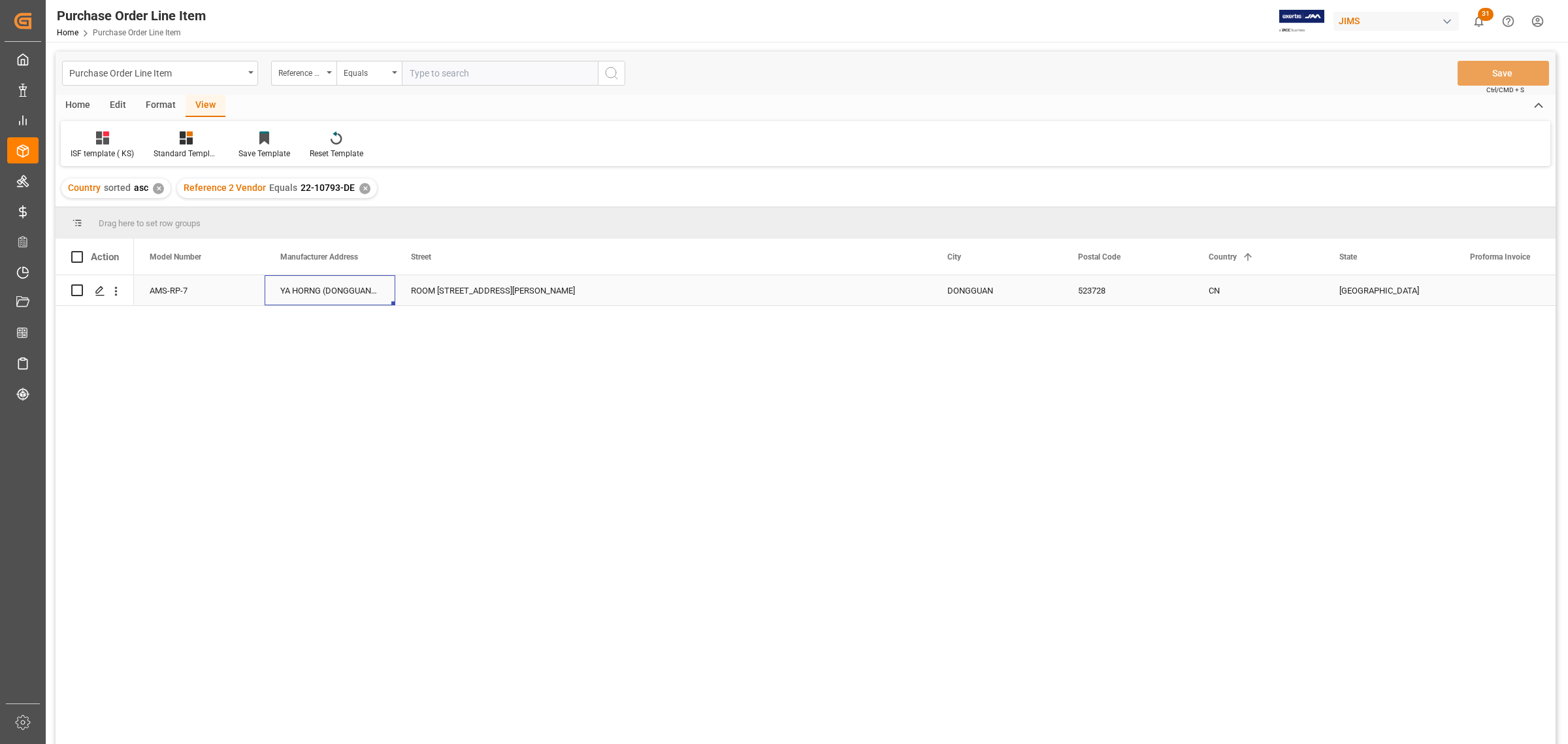
scroll to position [0, 0]
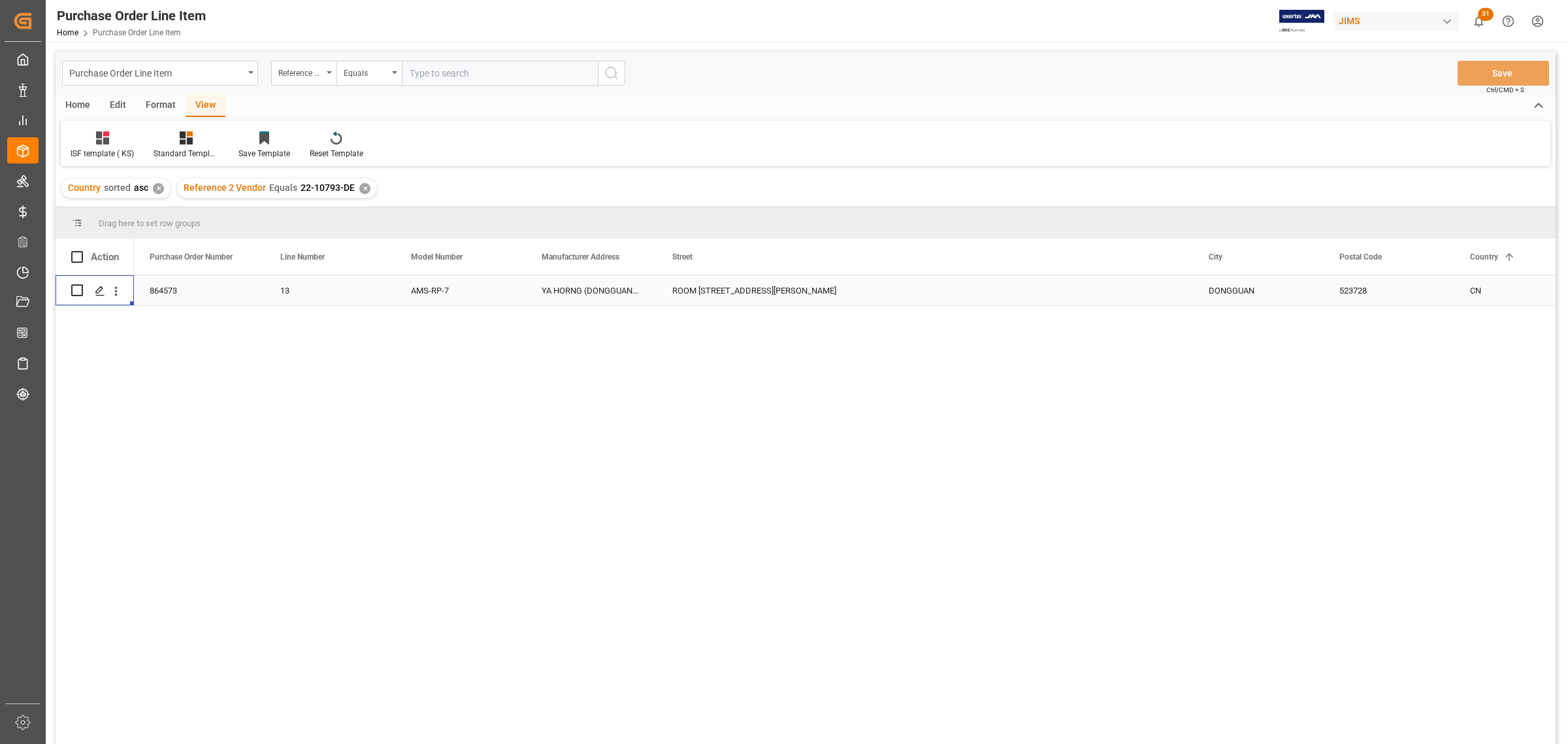
click at [374, 291] on div "13" at bounding box center [330, 290] width 130 height 30
click at [247, 64] on div "Purchase Order Line Item" at bounding box center [160, 73] width 196 height 25
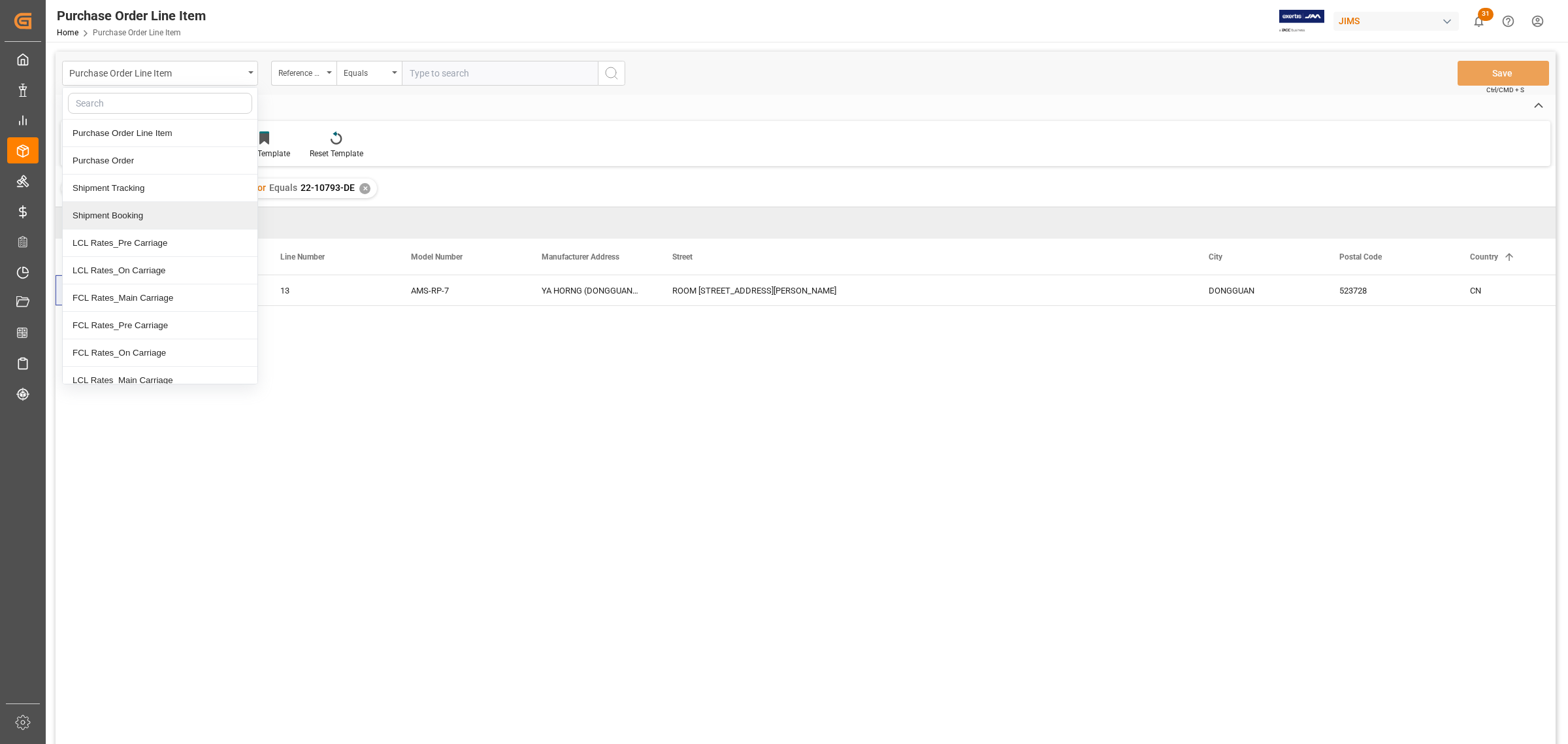
click at [108, 217] on div "Shipment Booking" at bounding box center [160, 215] width 195 height 27
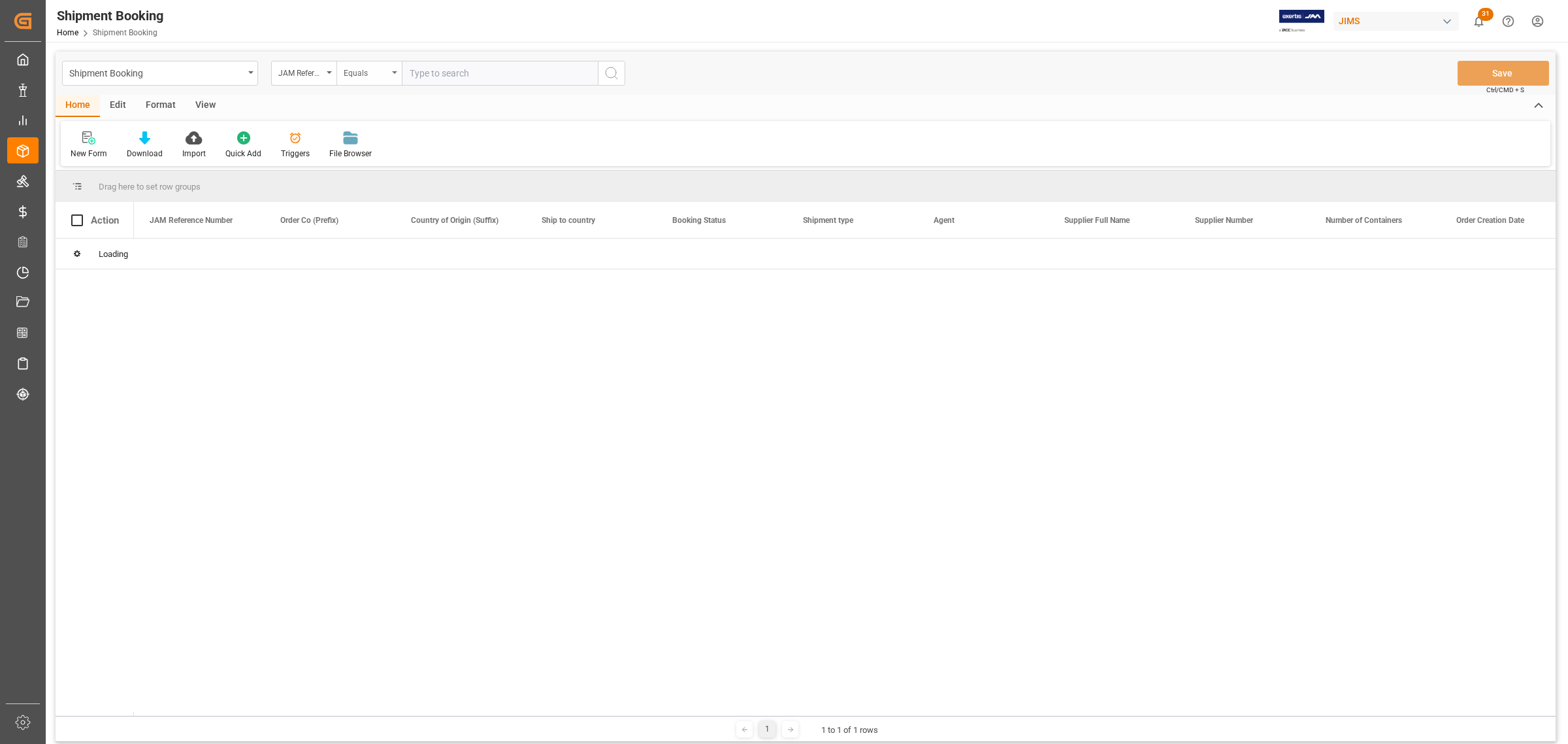
click at [400, 72] on div "Equals" at bounding box center [369, 73] width 65 height 25
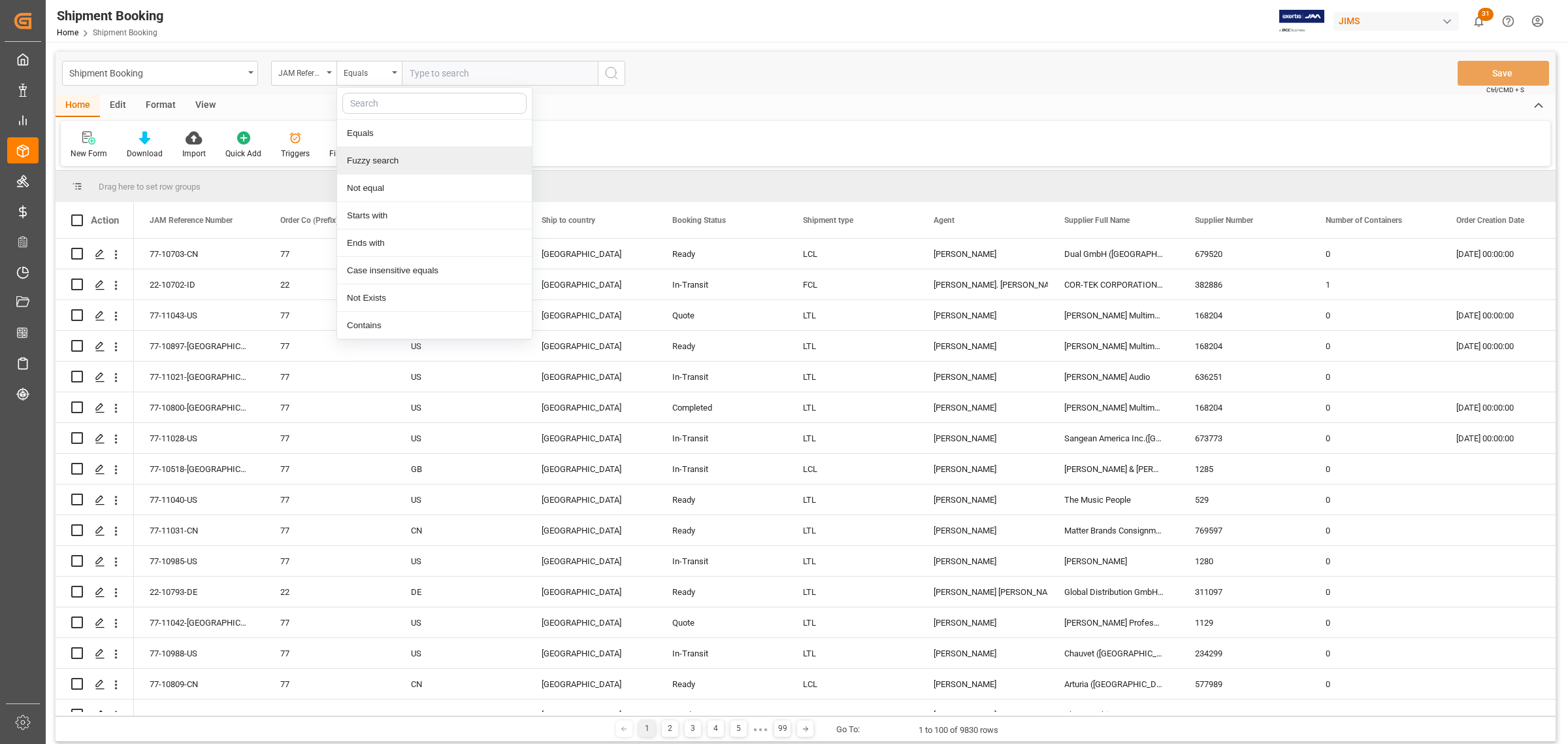
click at [383, 160] on div "Fuzzy search" at bounding box center [434, 161] width 195 height 27
type input "10703"
click at [618, 72] on icon "search button" at bounding box center [611, 73] width 16 height 16
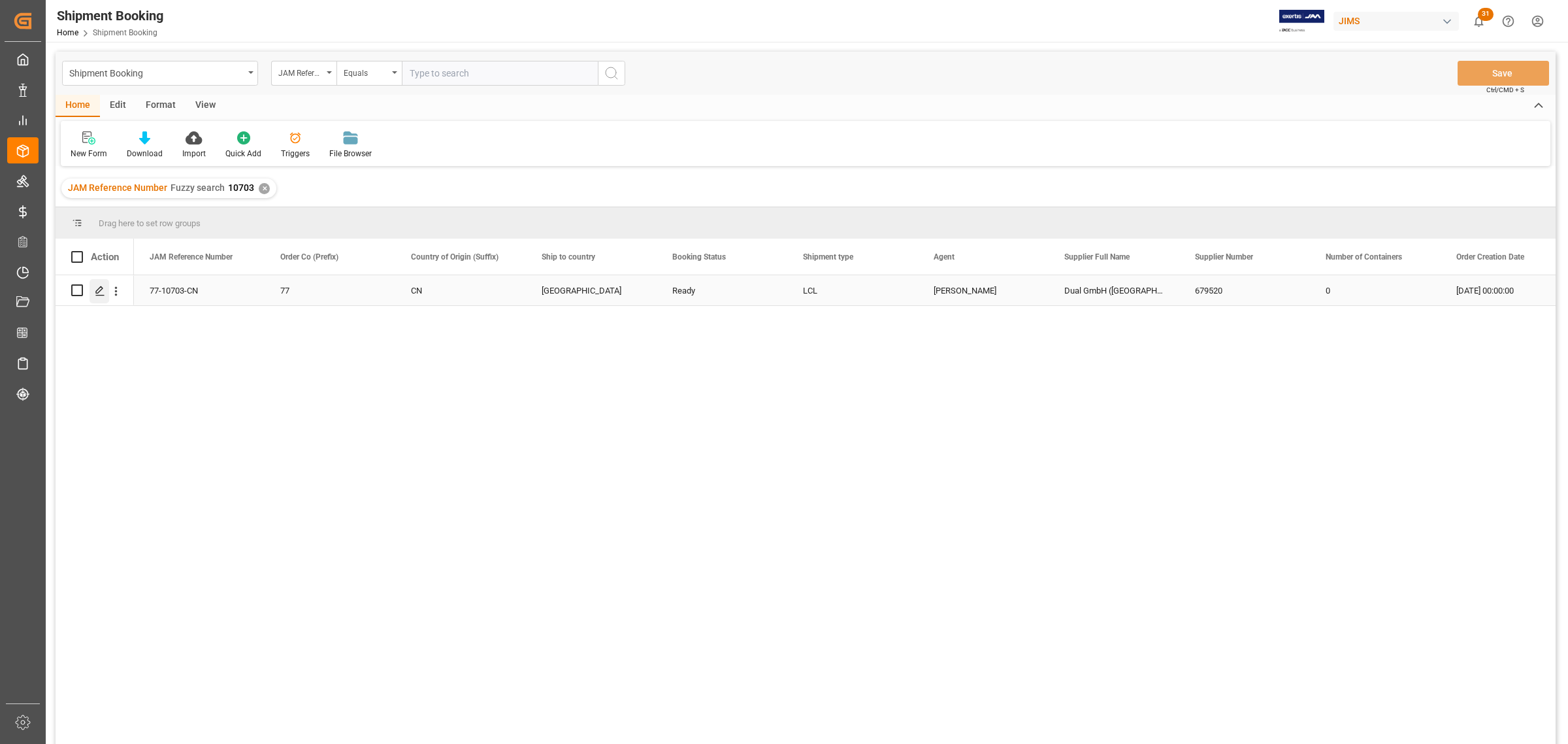
click at [102, 293] on icon "Press SPACE to select this row." at bounding box center [99, 290] width 11 height 11
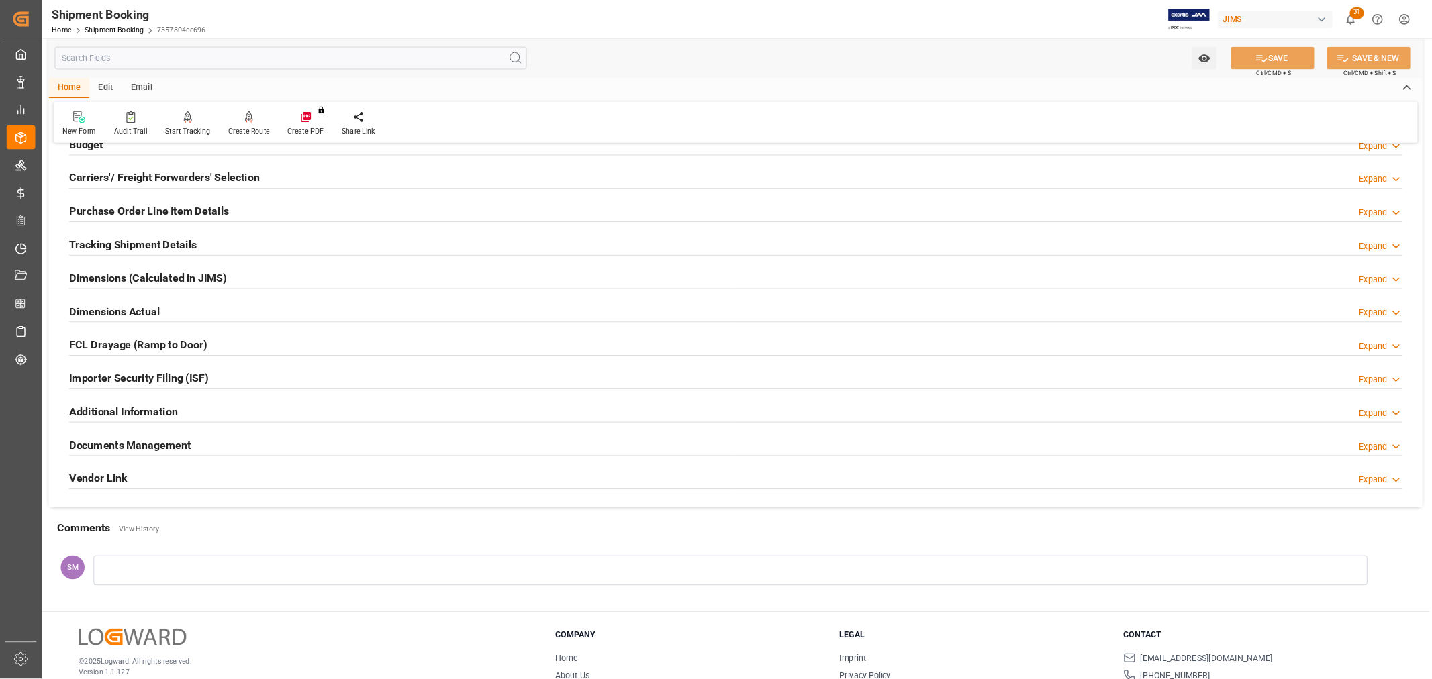
scroll to position [245, 0]
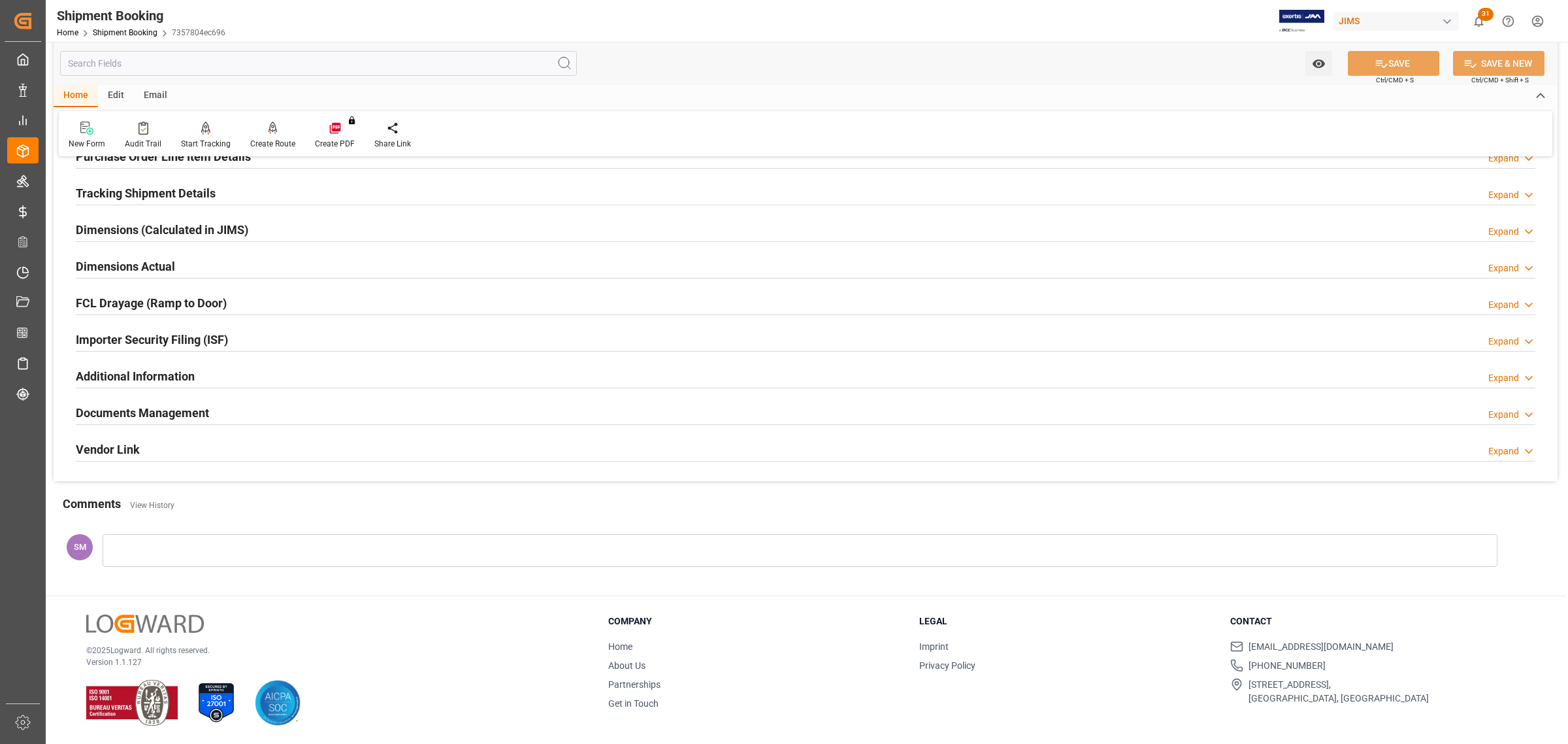
click at [128, 341] on h2 "Importer Security Filing (ISF)" at bounding box center [152, 340] width 152 height 18
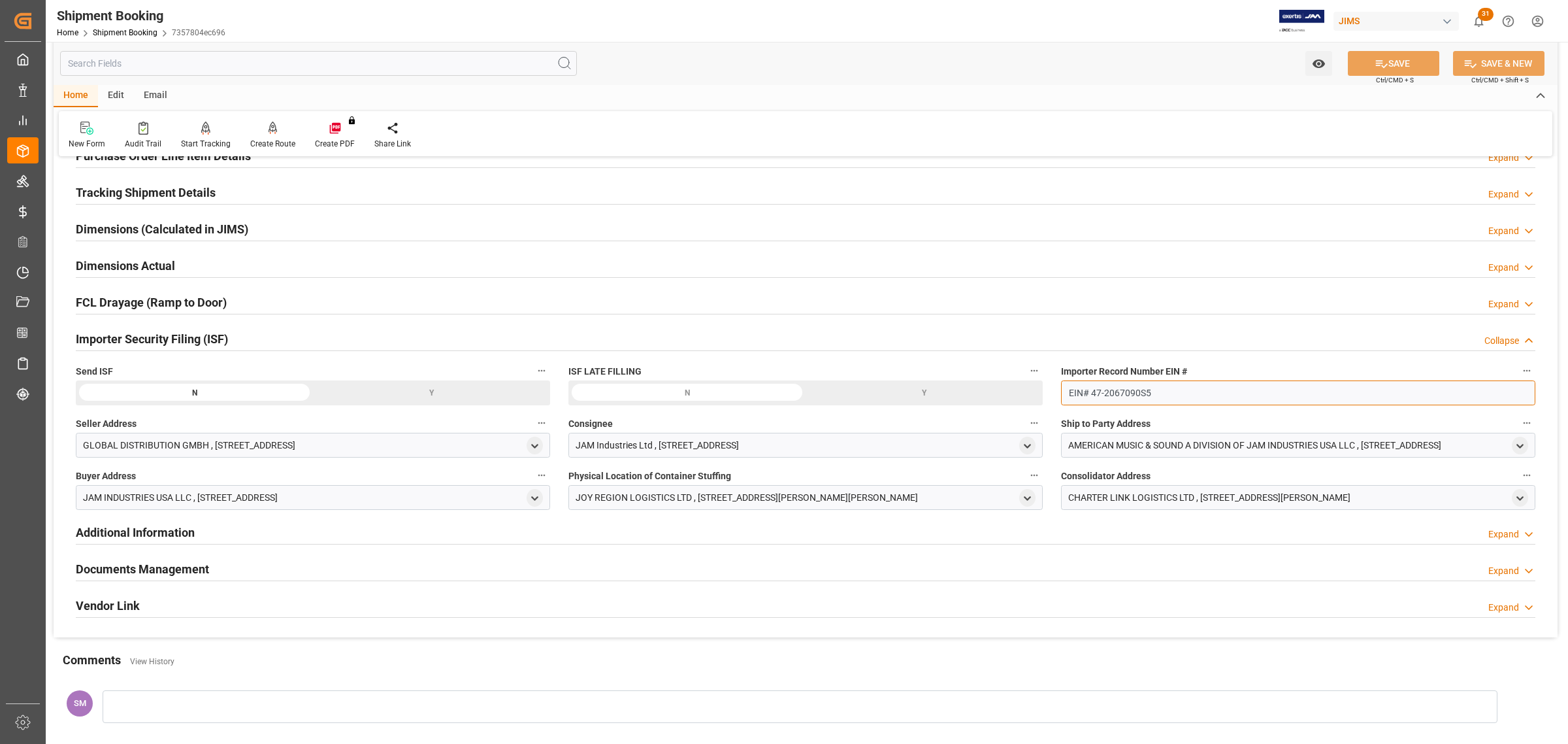
drag, startPoint x: 1161, startPoint y: 391, endPoint x: 1033, endPoint y: 394, distance: 128.0
click at [1033, 394] on div "Quote Ready In-Transit Delivered Completed Cancelled References Expand JAM Refe…" at bounding box center [805, 283] width 1504 height 708
paste input "TAX ID# 102577178"
type input "TAX ID# 102577178"
click at [295, 442] on div "GLOBAL DISTRIBUTION GMBH , [STREET_ADDRESS]" at bounding box center [189, 445] width 212 height 14
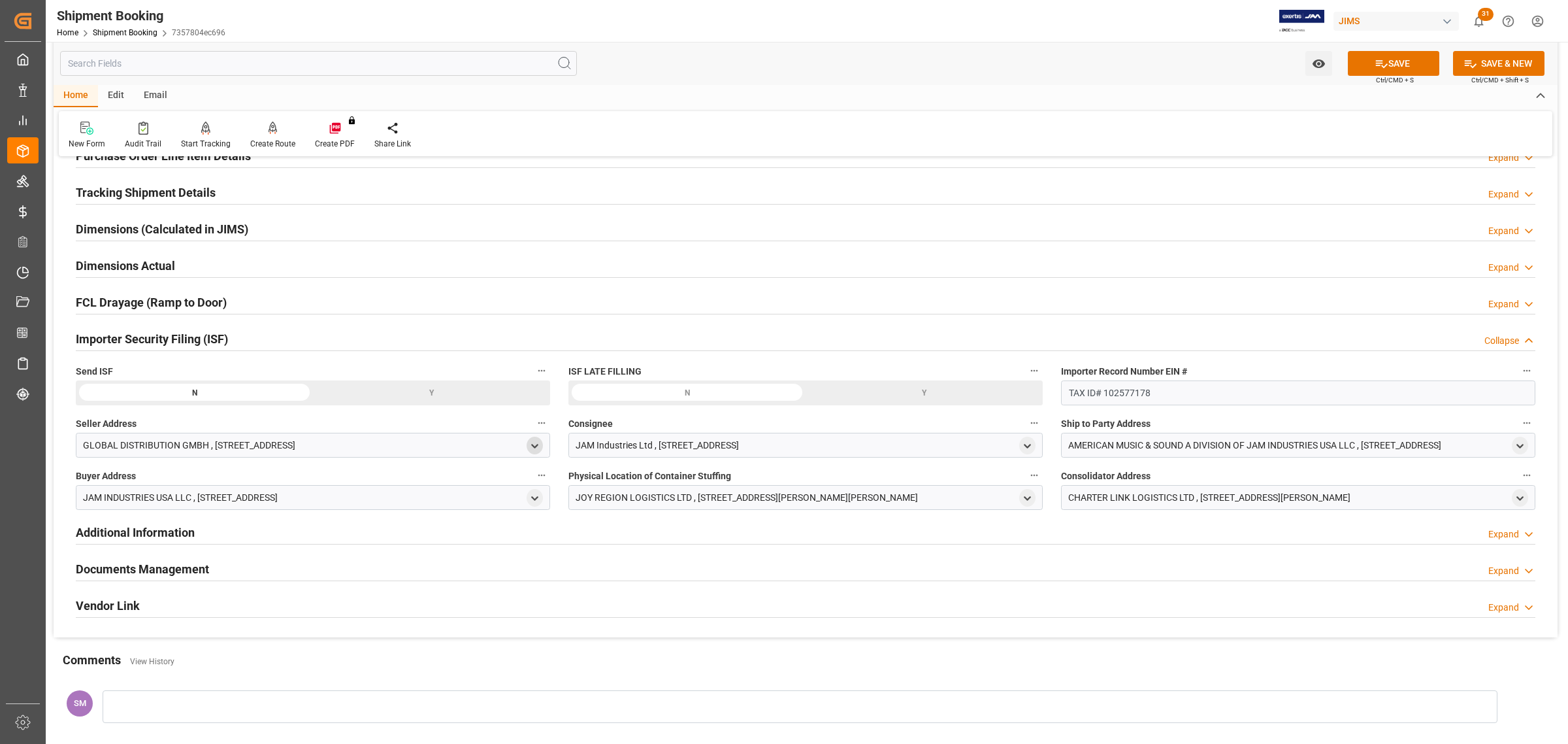
click at [529, 448] on icon "open menu" at bounding box center [534, 445] width 11 height 11
drag, startPoint x: 227, startPoint y: 510, endPoint x: 87, endPoint y: 514, distance: 140.1
click at [87, 514] on input "GLOBAL DISTRIBUTION GMBH" at bounding box center [310, 513] width 446 height 15
click at [1076, 442] on div "AMERICAN MUSIC & SOUND A DIVISION OF JAM INDUSTRIES USA LLC , [STREET_ADDRESS]" at bounding box center [1254, 445] width 373 height 14
click at [1140, 444] on icon "open menu" at bounding box center [1519, 445] width 11 height 11
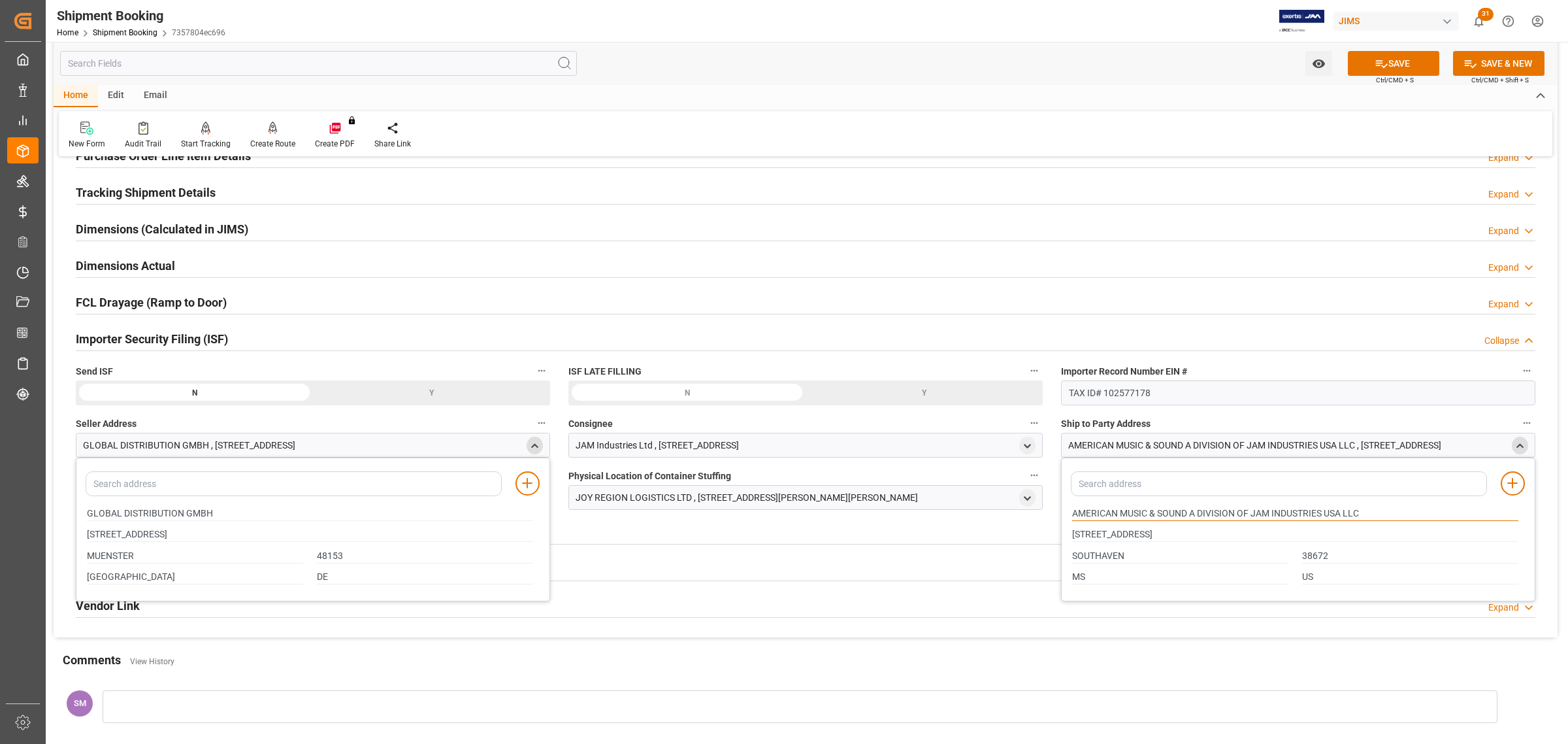
drag, startPoint x: 1380, startPoint y: 518, endPoint x: 1068, endPoint y: 517, distance: 312.0
click at [1068, 517] on div "AMERICAN MUSIC & SOUND A DIVISION OF JAM INDUSTRIES USA LLC" at bounding box center [1295, 513] width 460 height 21
paste input "21000 Trans-Canada Hwy"
type input "21000 Trans-Canada Hwy"
drag, startPoint x: 1203, startPoint y: 538, endPoint x: 1056, endPoint y: 538, distance: 147.0
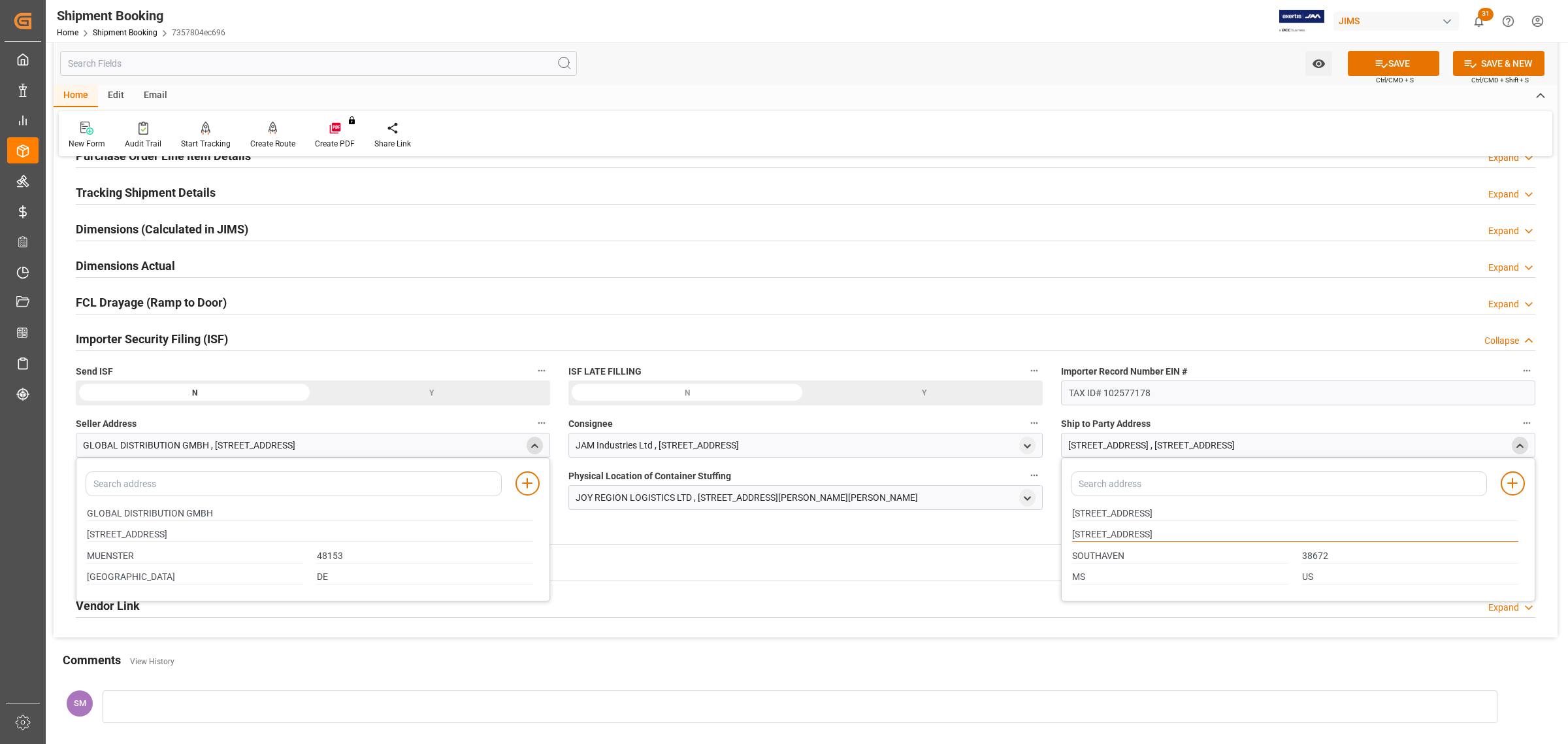
click at [1056, 538] on div "Quote Ready In-Transit Delivered Completed Cancelled References Expand JAM Refe…" at bounding box center [805, 283] width 1504 height 708
click at [1129, 540] on input "SOUTHAVEN" at bounding box center [1180, 556] width 216 height 15
drag, startPoint x: 1129, startPoint y: 558, endPoint x: 1056, endPoint y: 558, distance: 73.0
click at [1056, 540] on div "Quote Ready In-Transit Delivered Completed Cancelled References Expand JAM Refe…" at bounding box center [805, 283] width 1504 height 708
drag, startPoint x: 1111, startPoint y: 582, endPoint x: 1072, endPoint y: 583, distance: 39.0
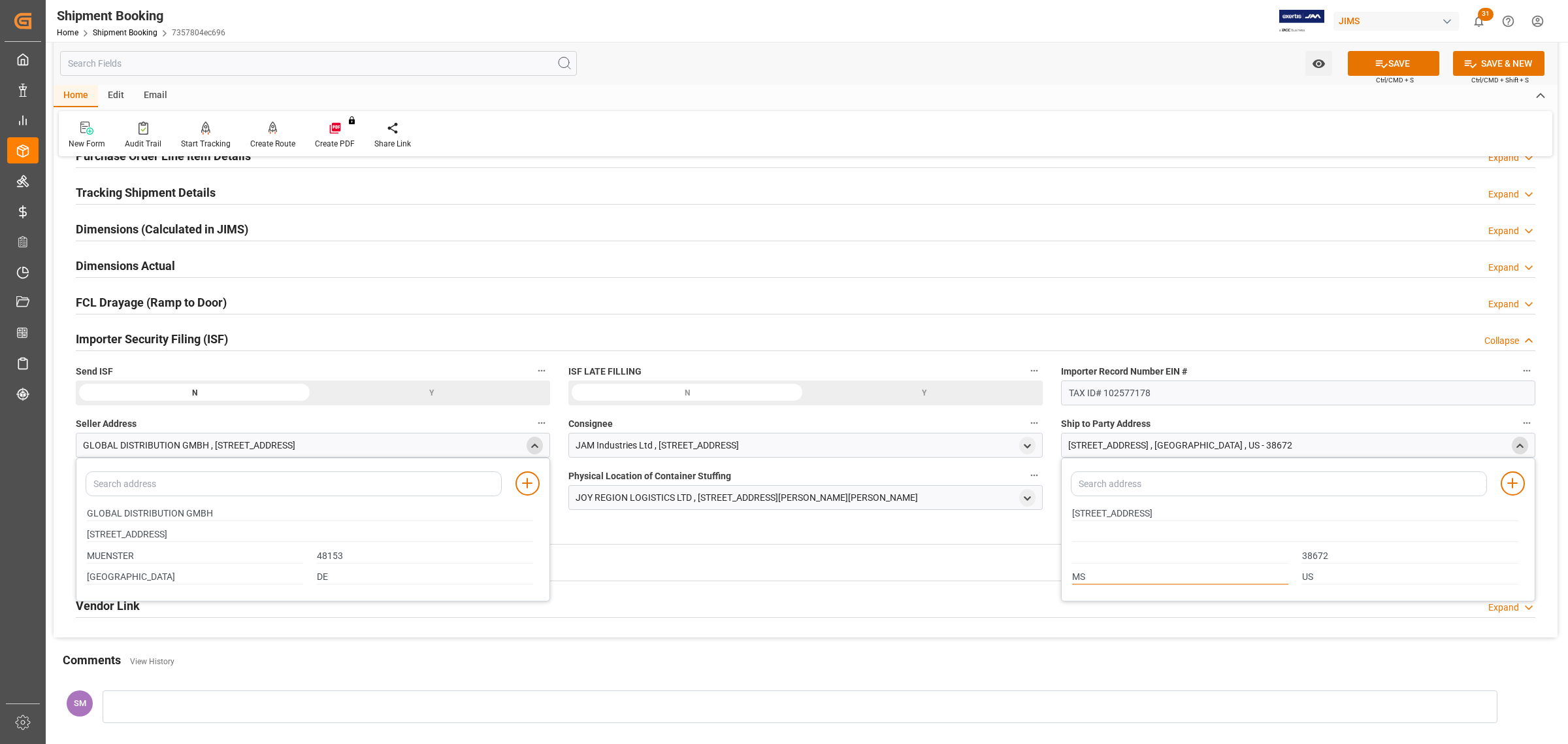
click at [1072, 540] on input "MS" at bounding box center [1180, 577] width 216 height 15
click at [1140, 540] on input "38672" at bounding box center [1410, 556] width 216 height 15
drag, startPoint x: 1362, startPoint y: 562, endPoint x: 1295, endPoint y: 562, distance: 67.0
click at [1140, 540] on div "38672" at bounding box center [1409, 556] width 230 height 21
drag, startPoint x: 1325, startPoint y: 580, endPoint x: 1284, endPoint y: 580, distance: 41.0
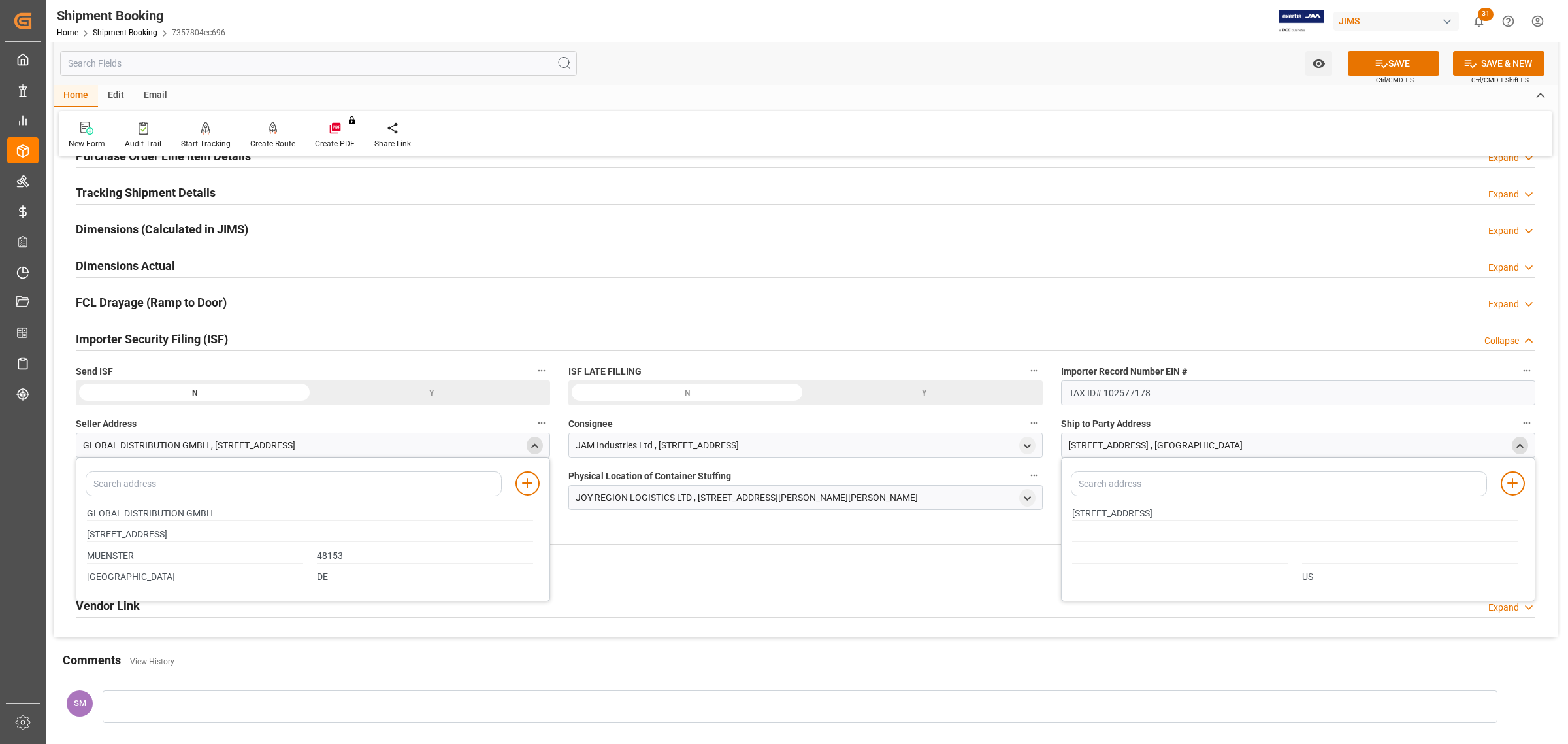
click at [1140, 540] on div "US" at bounding box center [1295, 577] width 460 height 21
type input "c"
click at [1140, 540] on input "c" at bounding box center [1410, 577] width 216 height 15
type input "CA"
click at [941, 540] on div "Additional Information Expand" at bounding box center [805, 533] width 1477 height 37
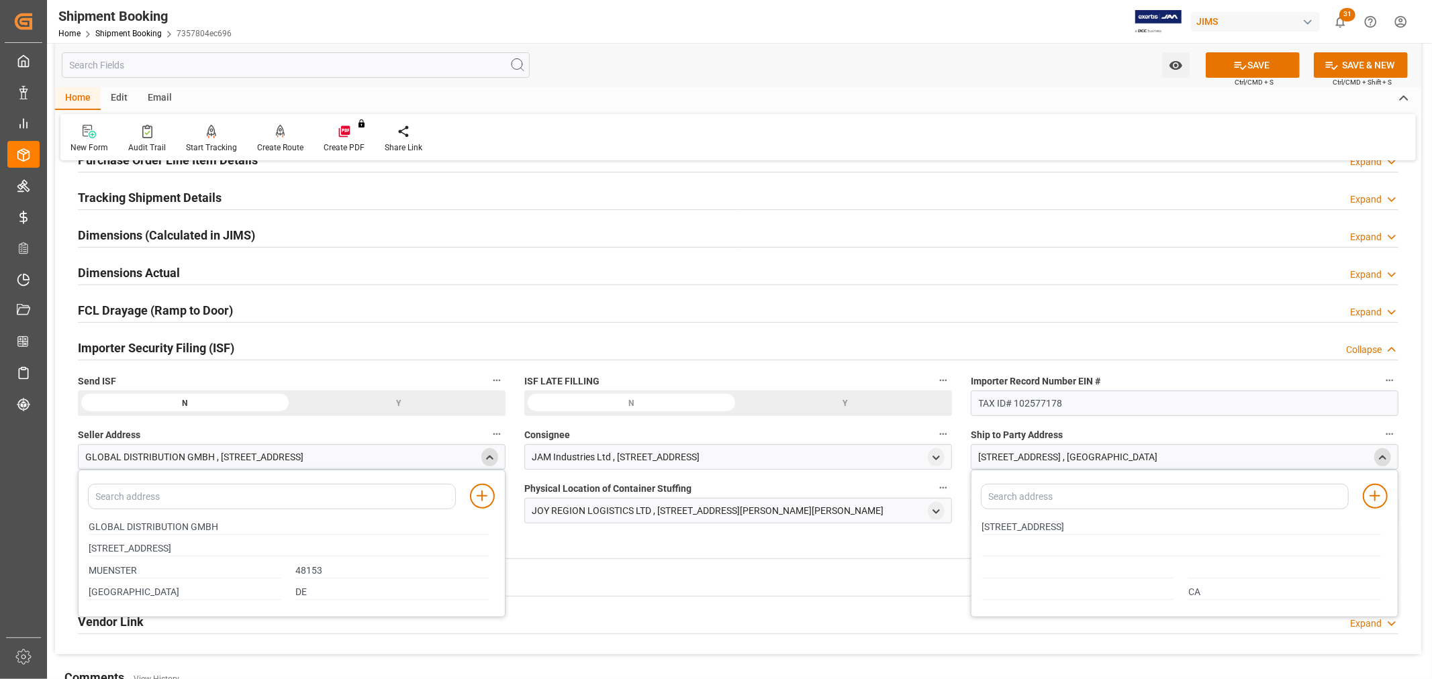
click at [1093, 536] on div "21000 Trans-Canada Hwy" at bounding box center [1181, 527] width 413 height 22
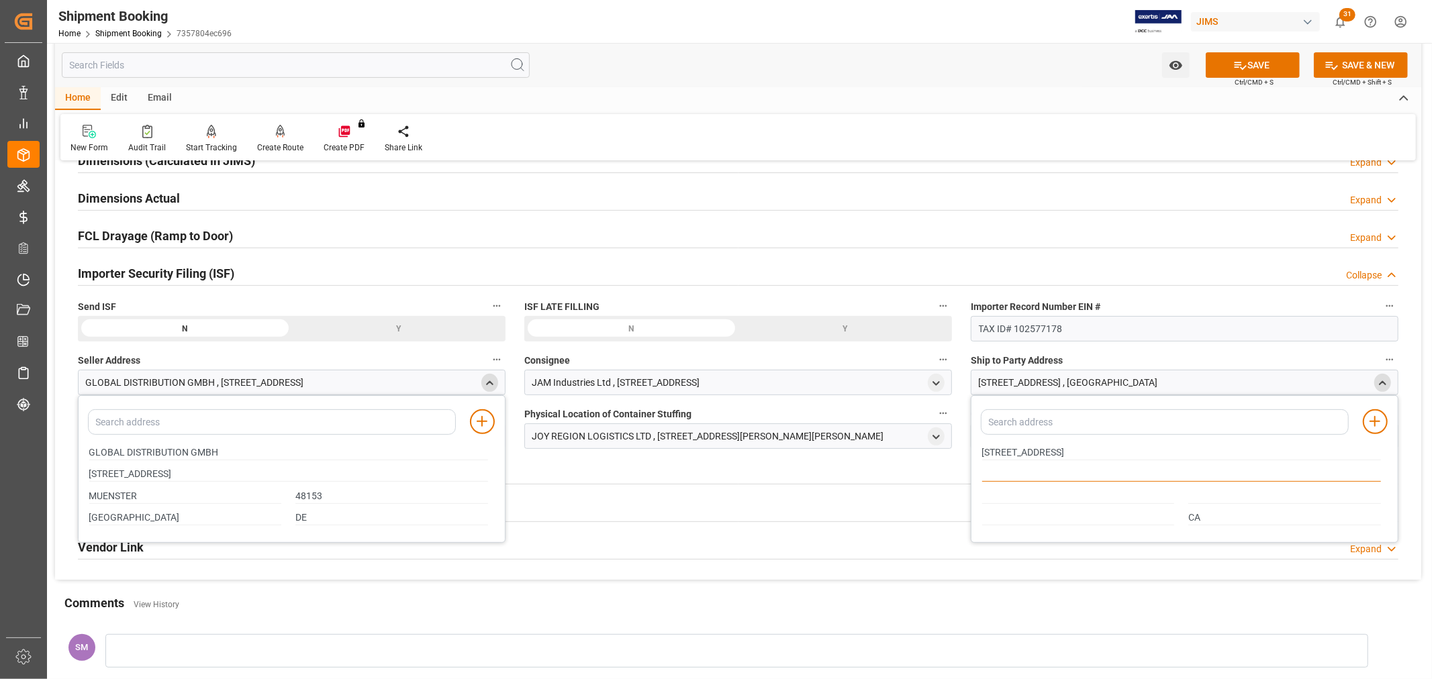
click at [1050, 477] on input "text" at bounding box center [1181, 474] width 399 height 15
click at [1028, 517] on input "text" at bounding box center [1078, 518] width 193 height 15
click at [1004, 515] on input "text" at bounding box center [1078, 518] width 193 height 15
paste input "QC"
type input "QC"
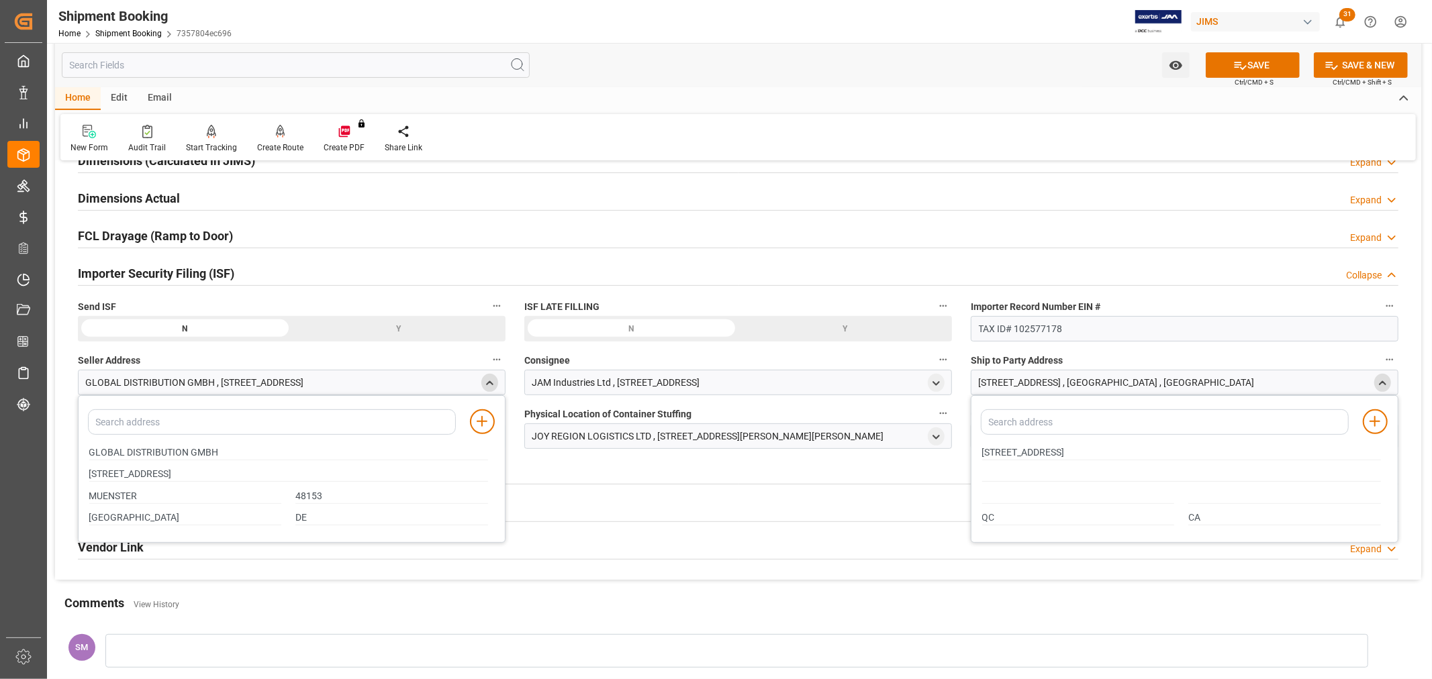
click at [883, 511] on div "Documents Management Expand" at bounding box center [738, 509] width 1320 height 26
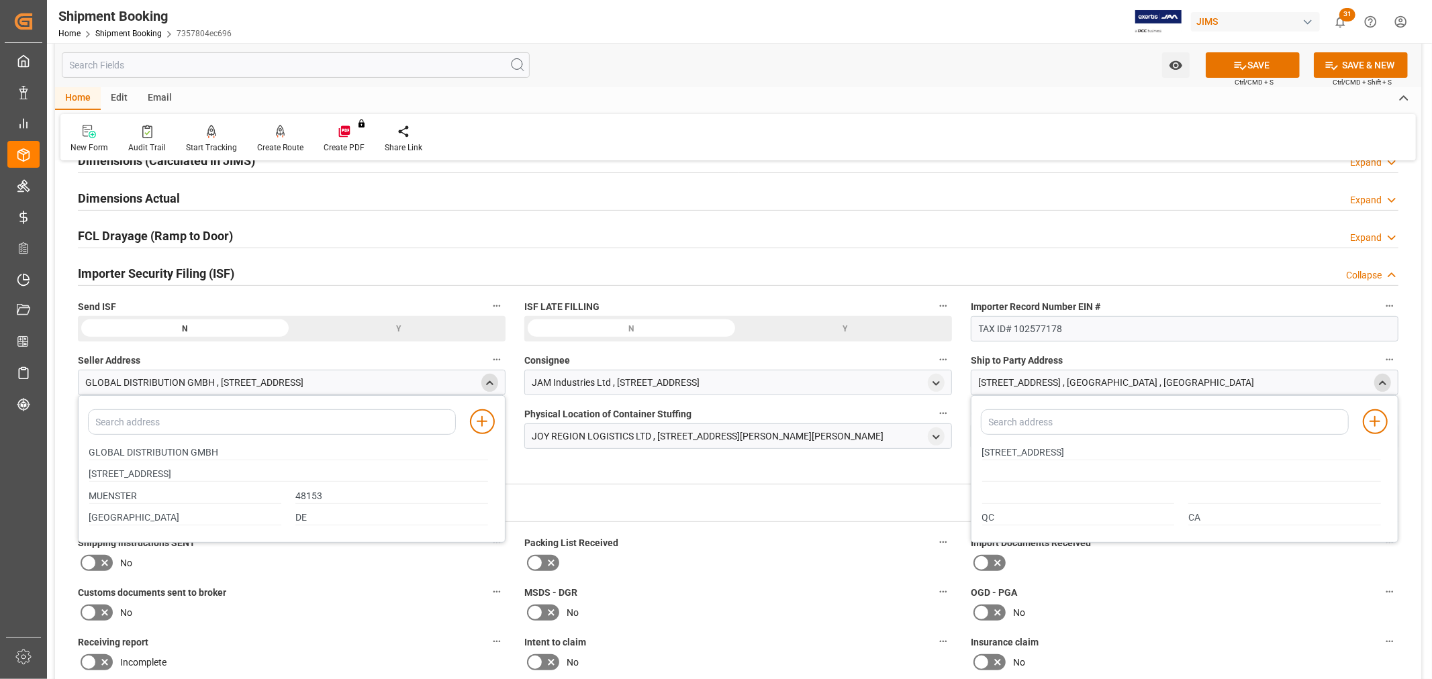
click at [869, 495] on div "Documents Management Collapse" at bounding box center [737, 510] width 1339 height 38
click at [897, 530] on div "Packing List Received" at bounding box center [738, 554] width 446 height 50
click at [1171, 377] on div "21000 Trans-Canada Hwy , QC , CA" at bounding box center [1185, 383] width 428 height 26
click at [836, 493] on div "Documents Management Collapse" at bounding box center [737, 510] width 1339 height 38
click at [1171, 423] on icon at bounding box center [1375, 421] width 16 height 16
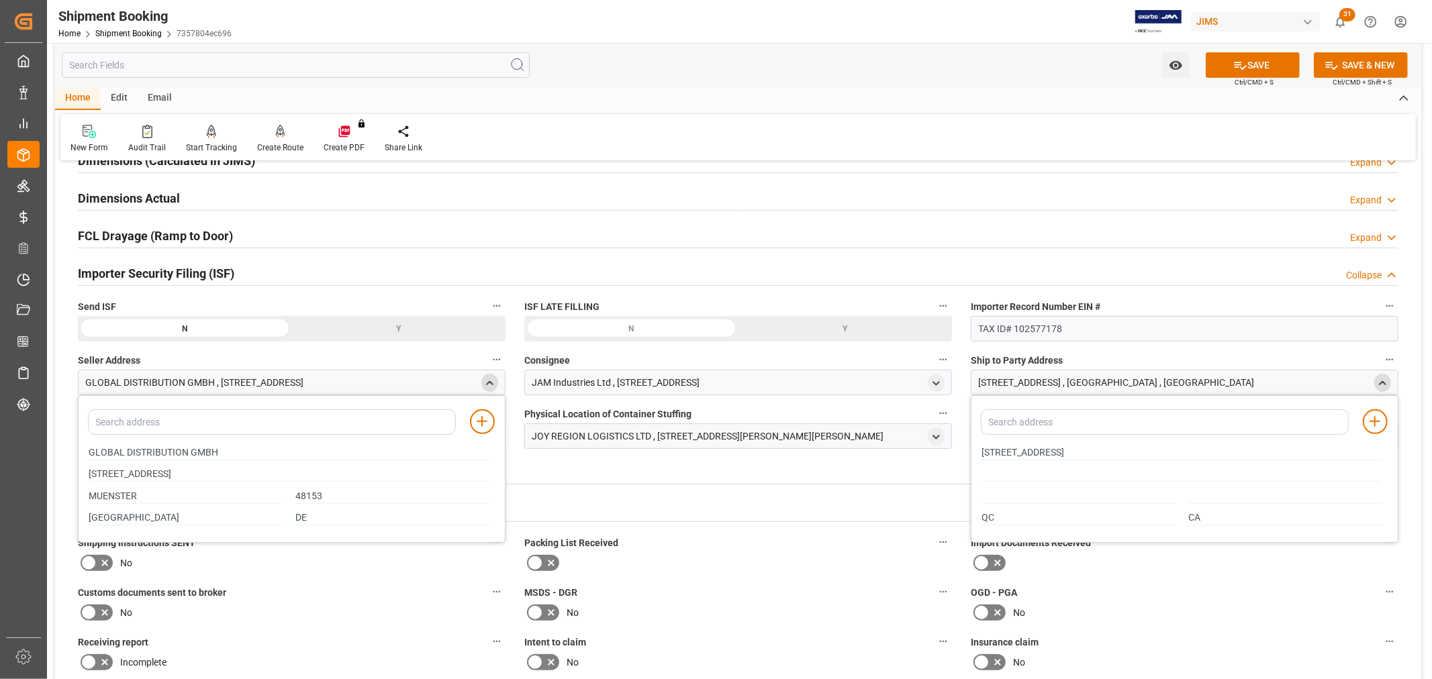
click at [1034, 373] on div "21000 Trans-Canada Hwy , QC , CA" at bounding box center [1185, 383] width 428 height 26
click at [1016, 421] on input at bounding box center [1165, 422] width 368 height 26
click at [1013, 457] on input "21000 Trans-Canada Hwy" at bounding box center [1181, 453] width 399 height 15
drag, startPoint x: 1119, startPoint y: 454, endPoint x: 970, endPoint y: 459, distance: 149.1
click at [971, 459] on div "Add address to address book 21000 Trans-Canada Hwy QC CA" at bounding box center [1185, 469] width 428 height 148
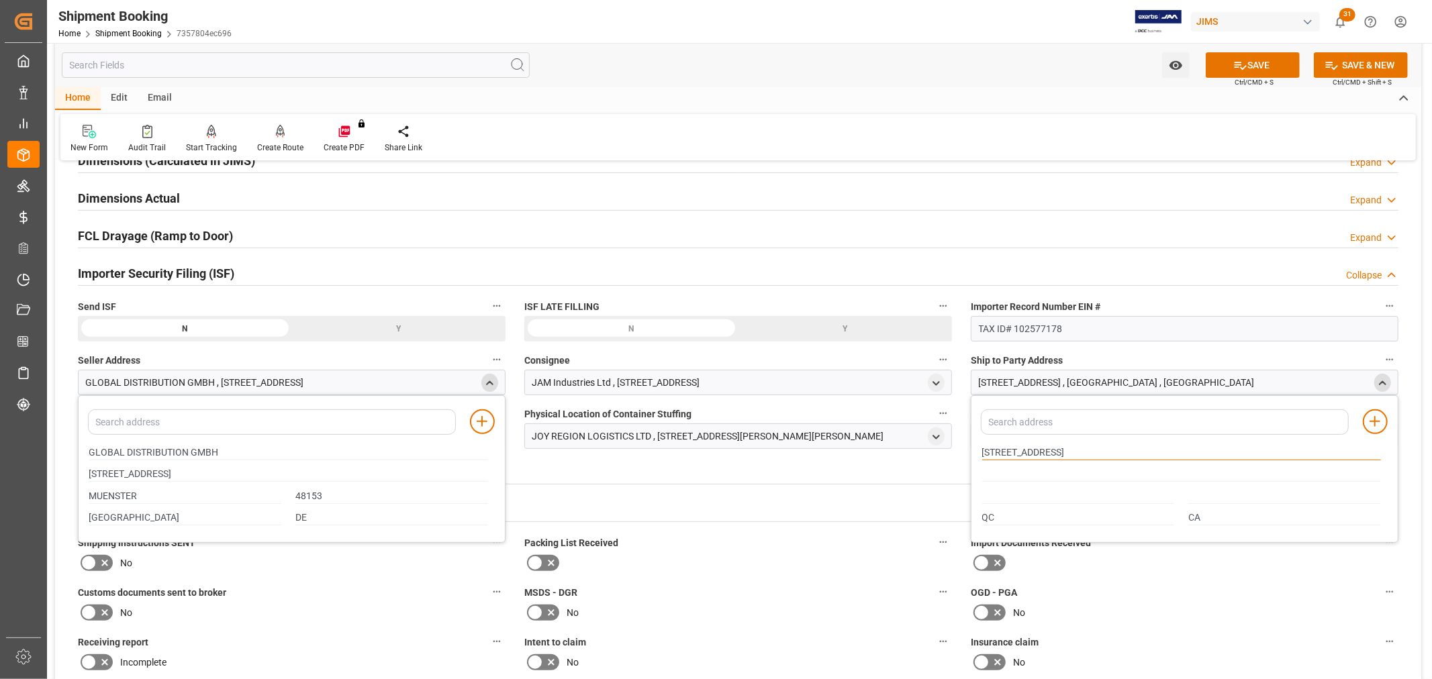
paste input "ERIKSON CONSUMER a division of JAM Industries Ltd"
type input "ERIKSON CONSUMER a division of JAM Industries Ltd"
click at [989, 467] on input "text" at bounding box center [1181, 474] width 399 height 15
paste input "21000 Trans-Canada Hwy"
type input "21000 Trans-Canada Hwy"
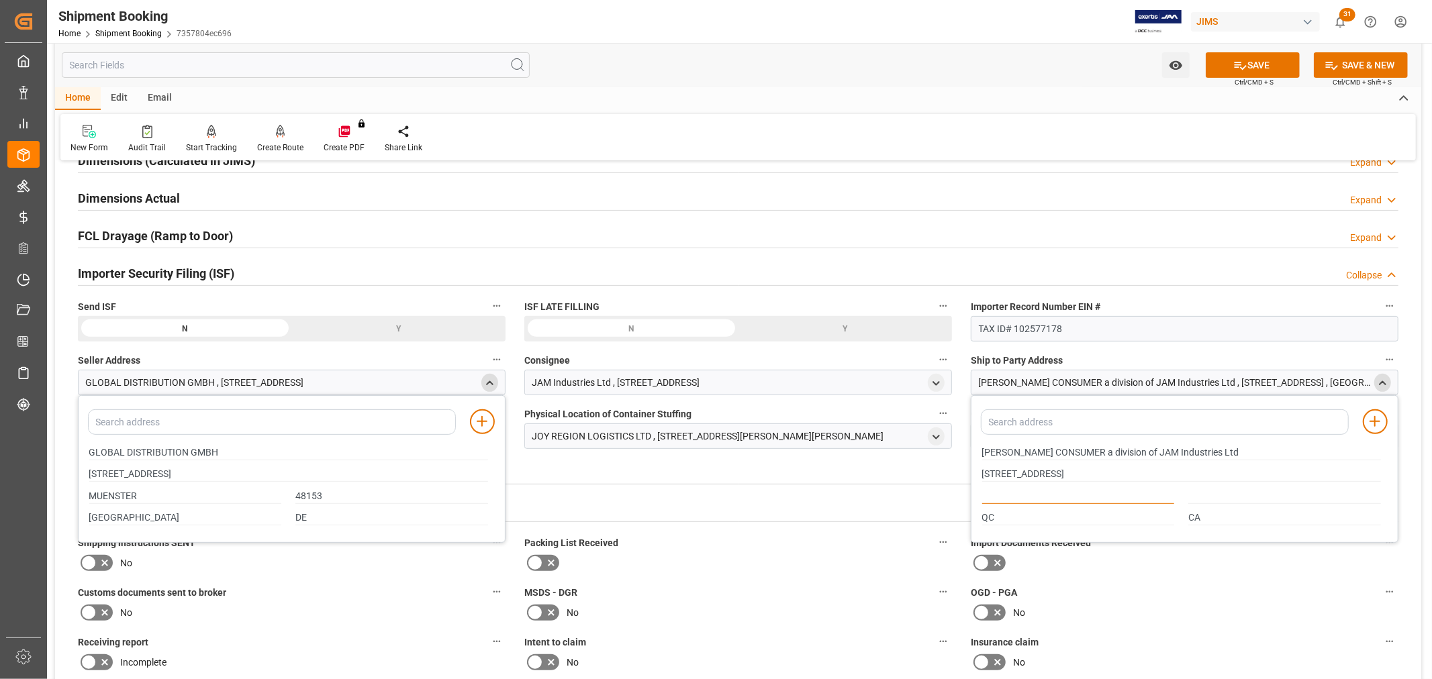
click at [1007, 490] on input "text" at bounding box center [1078, 496] width 193 height 15
paste input "Baie D’Urfé"
type input "Baie D’Urfé"
click at [1171, 489] on input "text" at bounding box center [1284, 496] width 193 height 15
paste input "H9X 4B7"
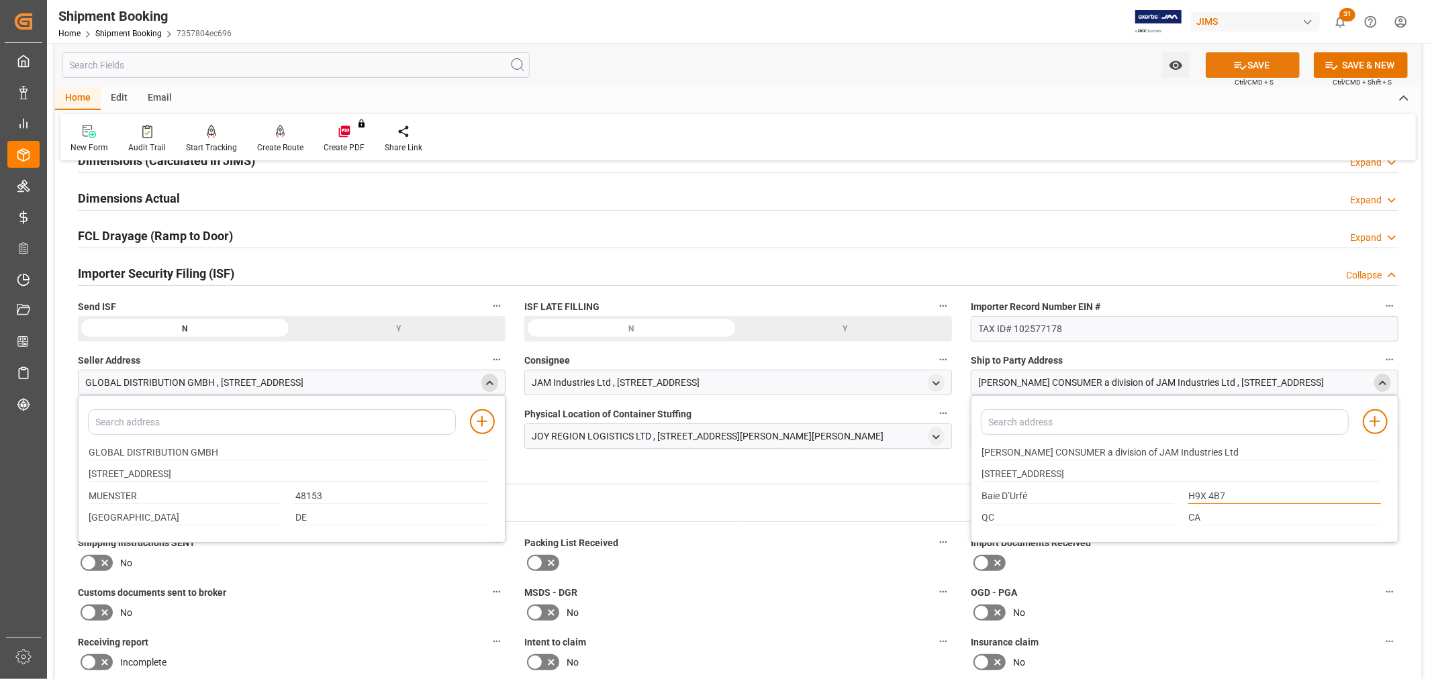
type input "H9X 4B7"
click at [1171, 64] on button "SAVE" at bounding box center [1252, 65] width 94 height 26
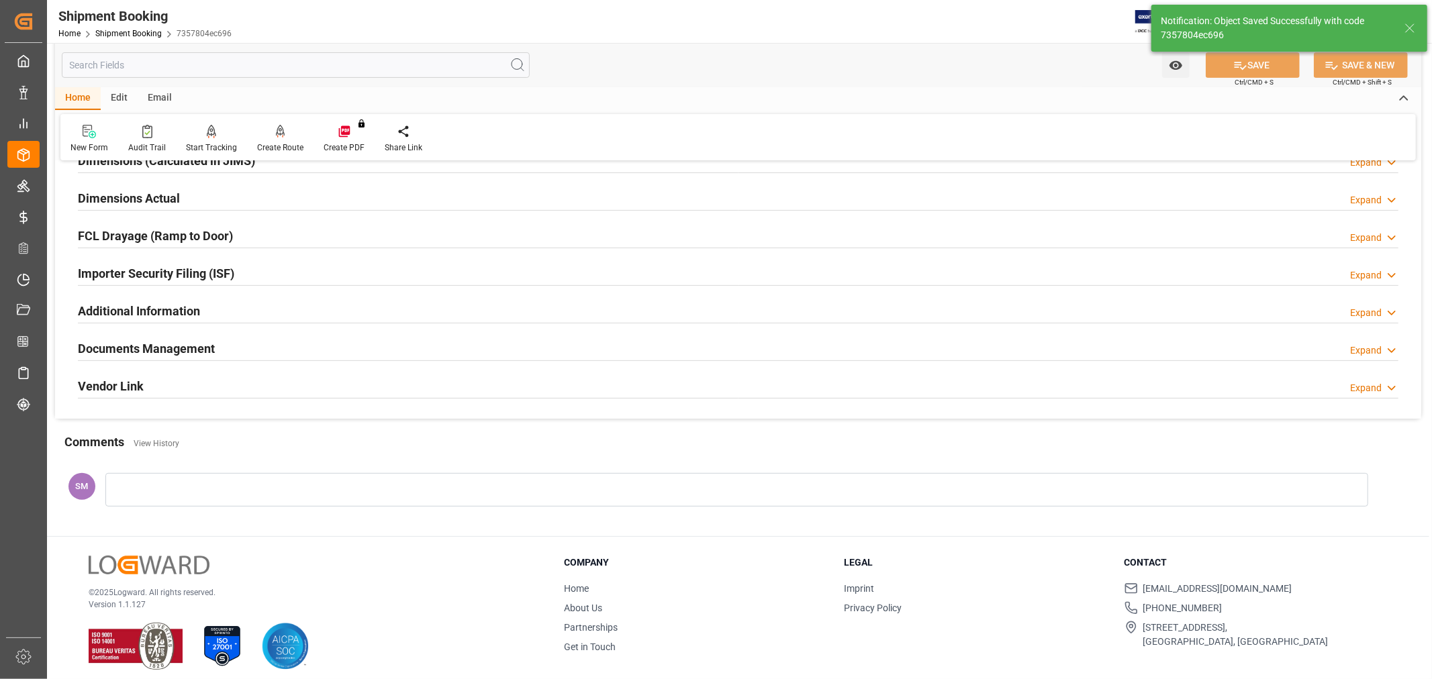
click at [157, 347] on h2 "Documents Management" at bounding box center [146, 349] width 137 height 18
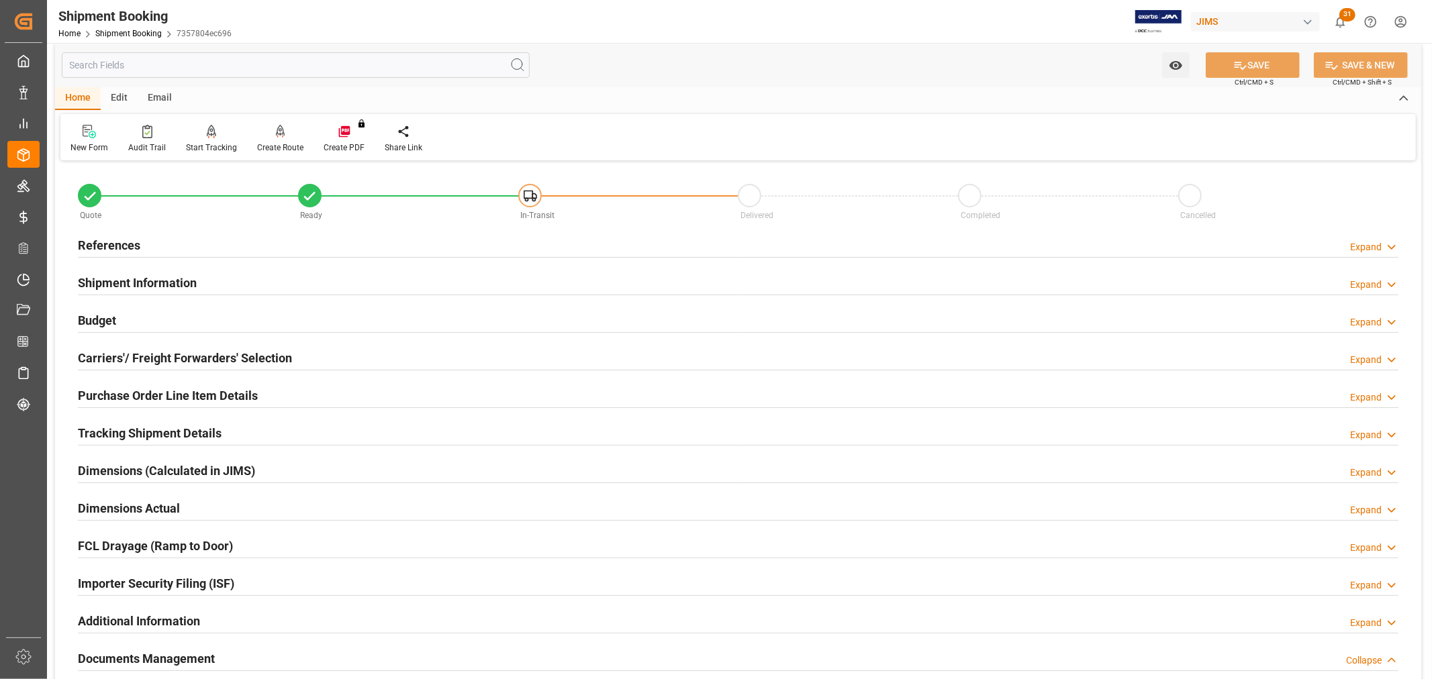
scroll to position [0, 0]
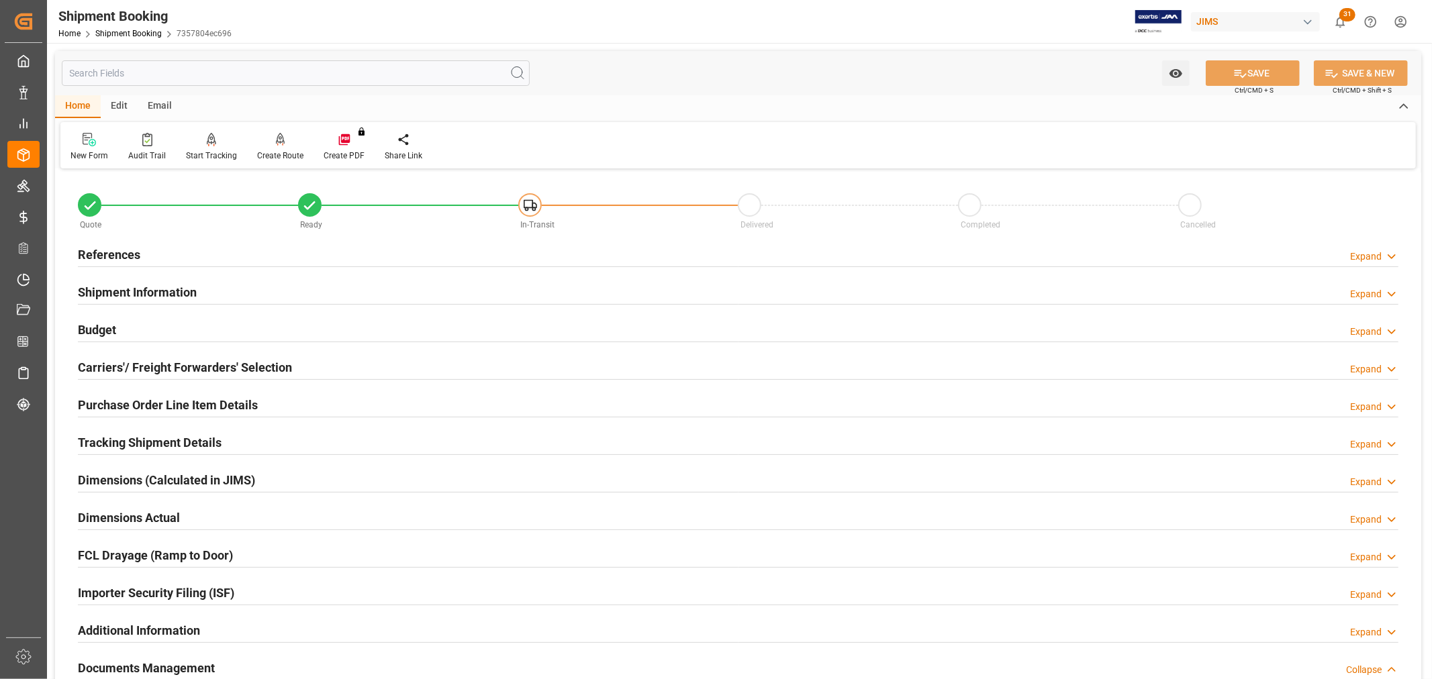
click at [111, 251] on h2 "References" at bounding box center [109, 255] width 62 height 18
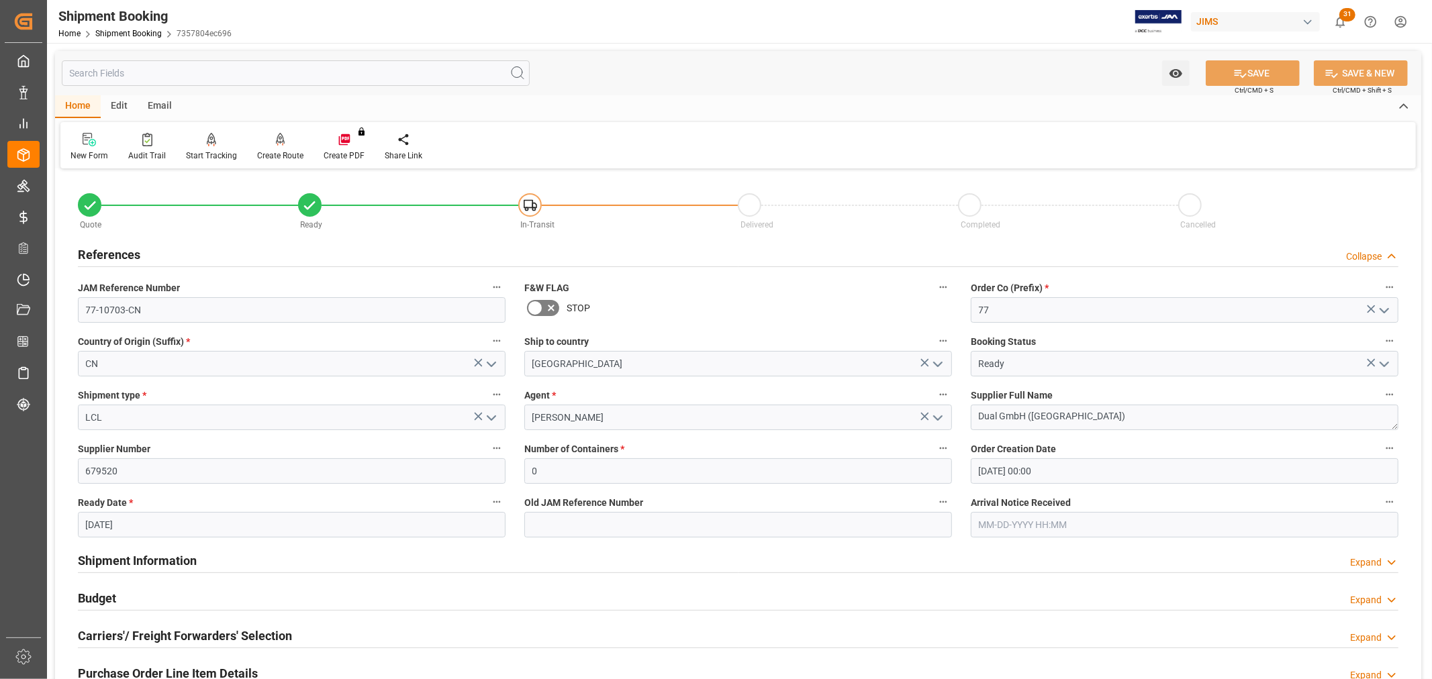
click at [111, 251] on h2 "References" at bounding box center [109, 255] width 62 height 18
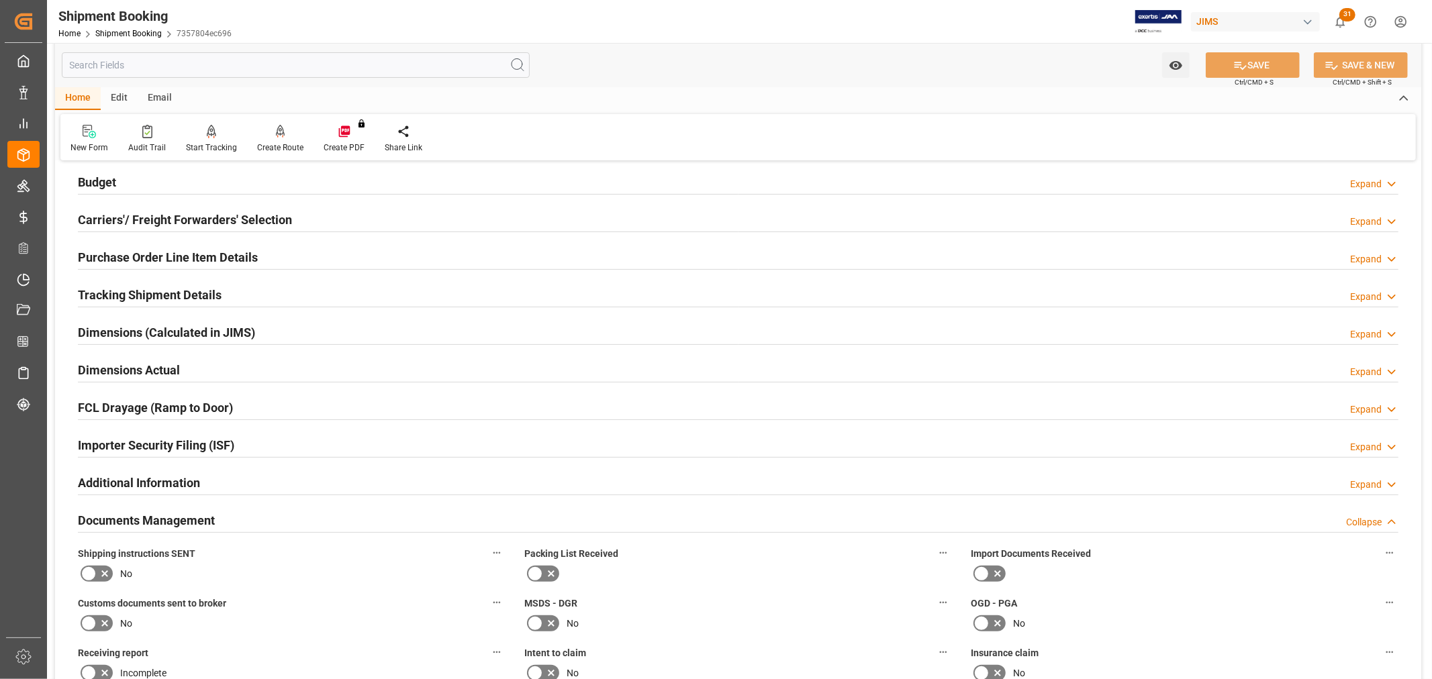
scroll to position [149, 0]
click at [145, 441] on h2 "Importer Security Filing (ISF)" at bounding box center [156, 444] width 156 height 18
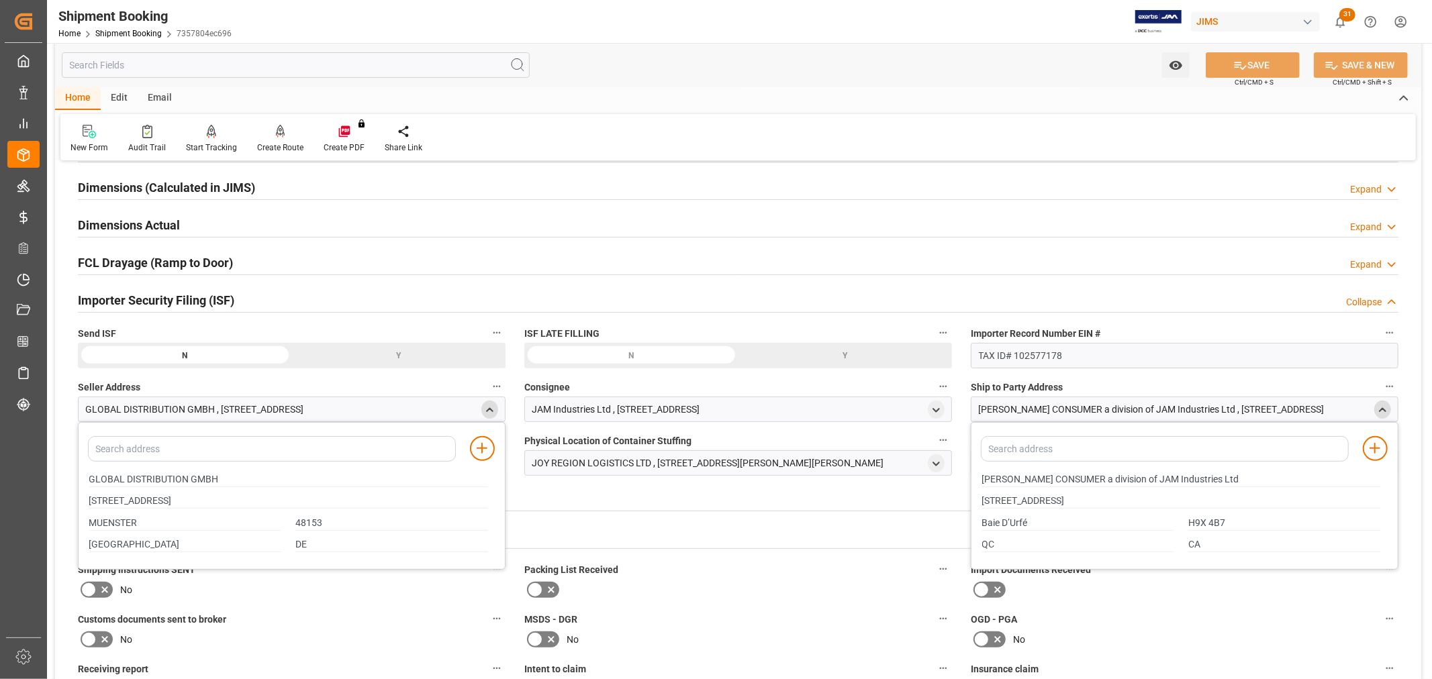
scroll to position [298, 0]
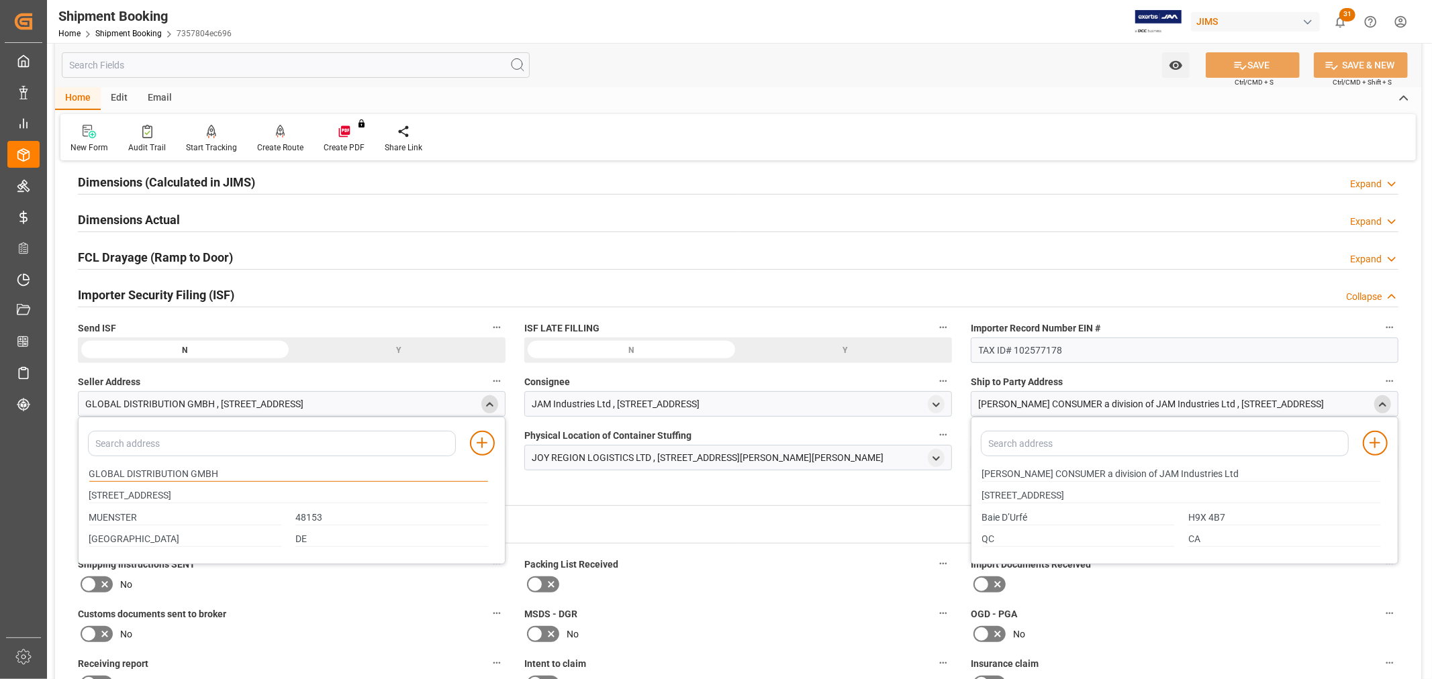
drag, startPoint x: 229, startPoint y: 475, endPoint x: 61, endPoint y: 475, distance: 167.8
click at [61, 475] on div "Quote Ready In-Transit Delivered Completed Cancelled References Expand JAM Refe…" at bounding box center [738, 500] width 1366 height 1252
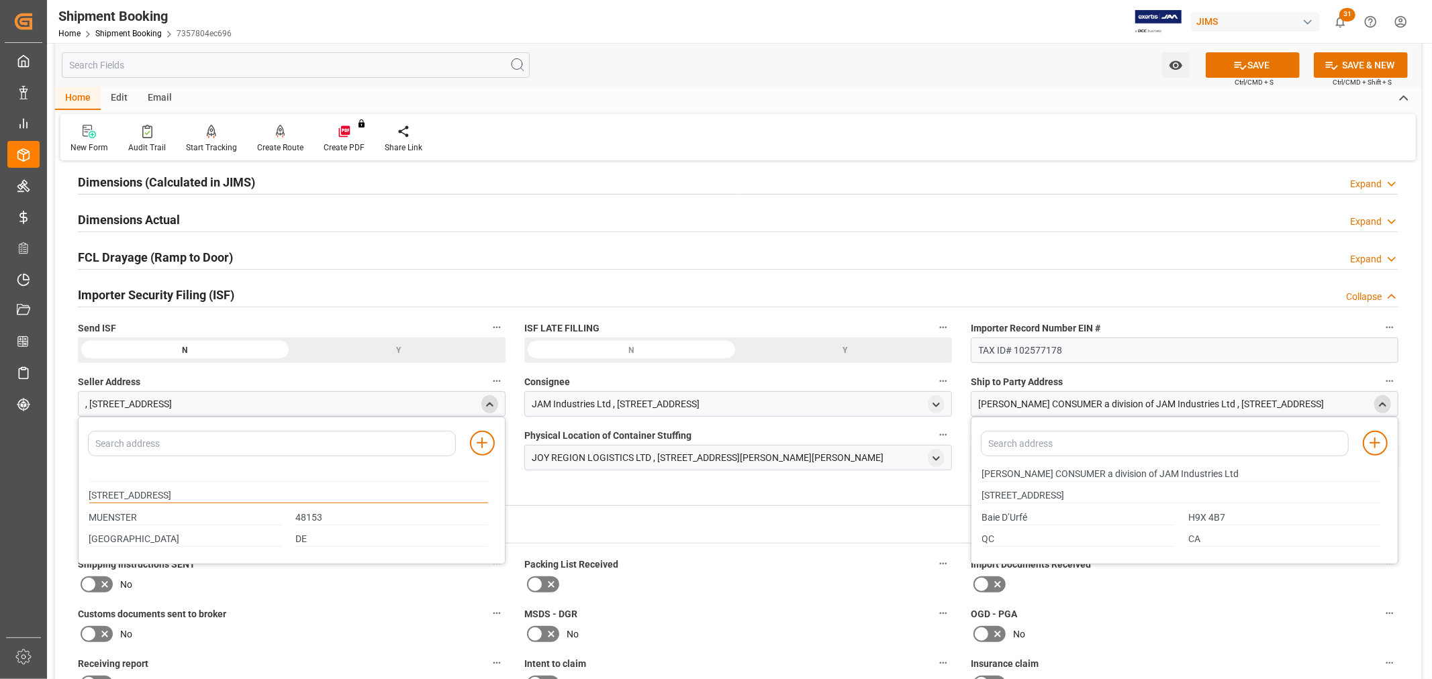
click at [138, 501] on input "SHUCKERSTRASSE 28" at bounding box center [288, 496] width 399 height 15
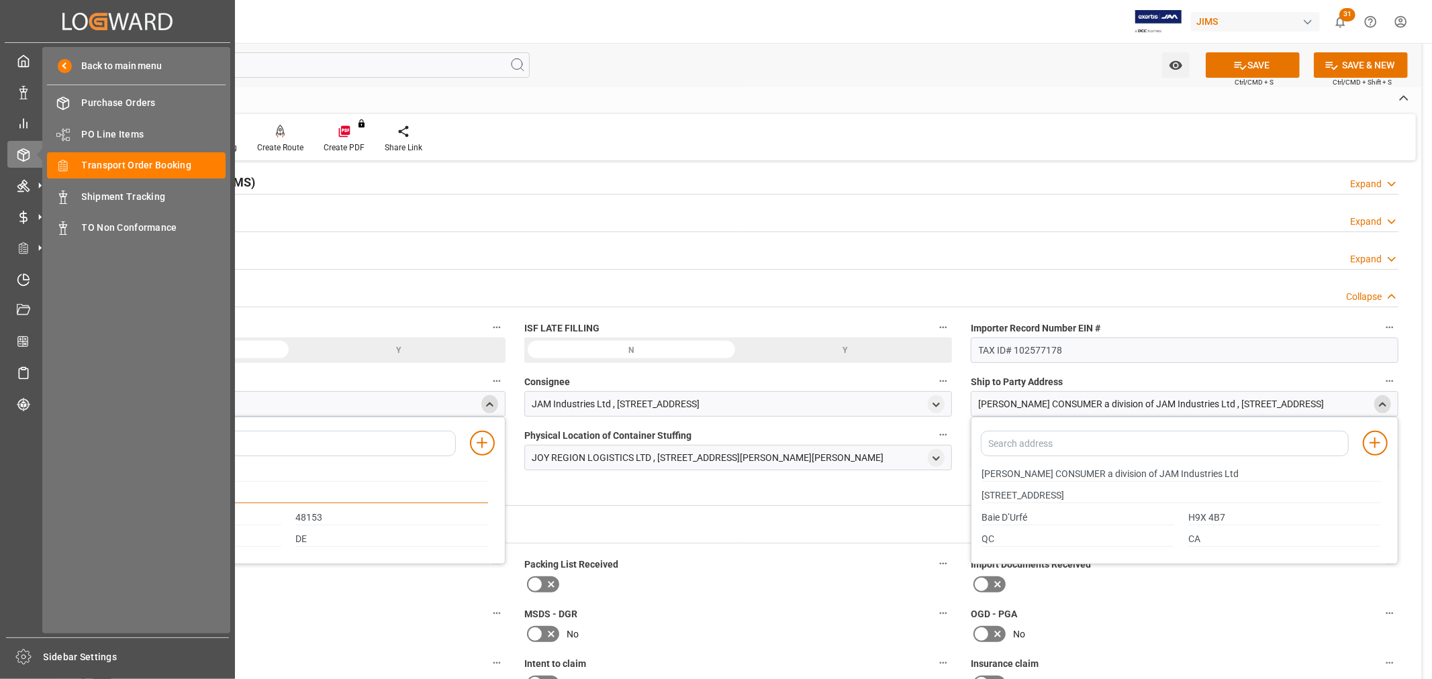
drag, startPoint x: 217, startPoint y: 492, endPoint x: 30, endPoint y: 497, distance: 187.3
click at [30, 497] on div "Created by potrace 1.15, written by Peter Selinger 2001-2017 Created by potrace…" at bounding box center [716, 339] width 1432 height 679
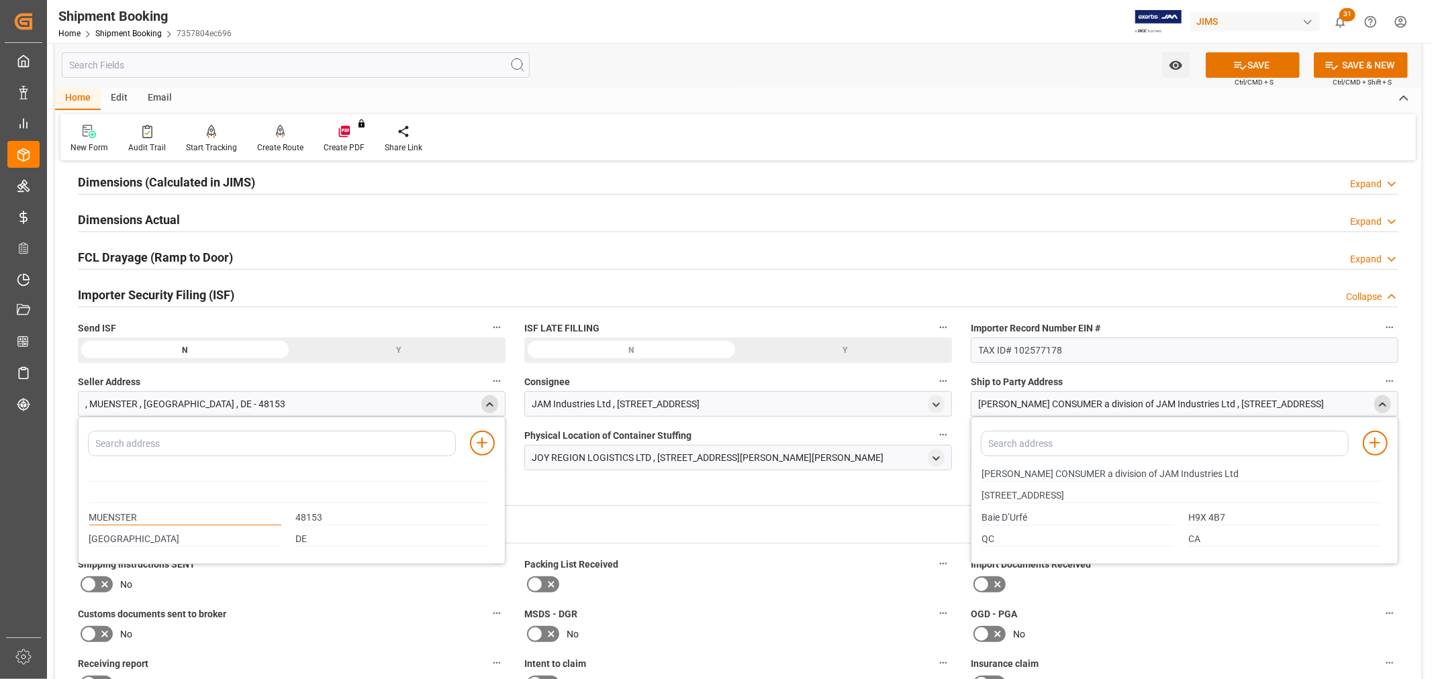
drag, startPoint x: 156, startPoint y: 511, endPoint x: 56, endPoint y: 514, distance: 100.0
click at [56, 514] on div "Quote Ready In-Transit Delivered Completed Cancelled References Expand JAM Refe…" at bounding box center [738, 500] width 1366 height 1252
drag, startPoint x: 374, startPoint y: 524, endPoint x: 213, endPoint y: 519, distance: 160.5
click at [213, 519] on div "48153" at bounding box center [288, 518] width 413 height 22
drag, startPoint x: 217, startPoint y: 544, endPoint x: 69, endPoint y: 542, distance: 147.7
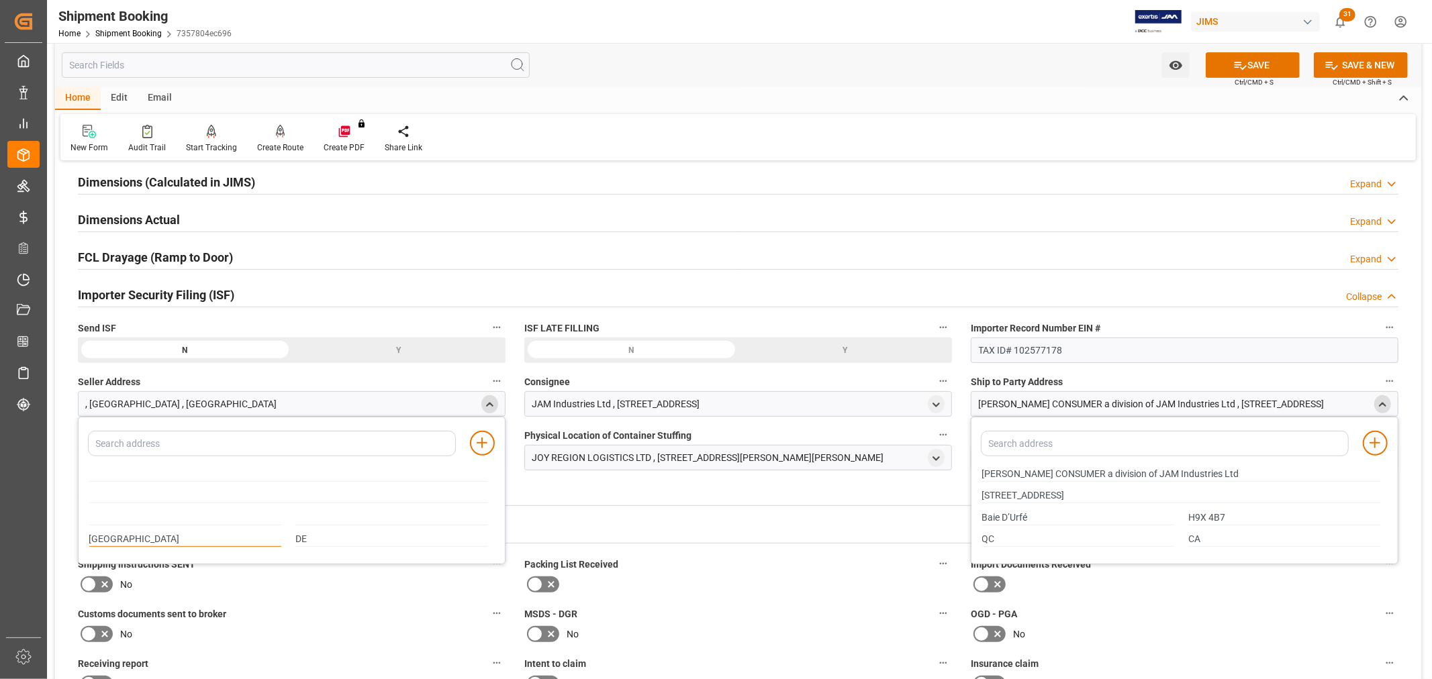
click at [69, 542] on div "Quote Ready In-Transit Delivered Completed Cancelled References Expand JAM Refe…" at bounding box center [738, 500] width 1366 height 1252
drag, startPoint x: 344, startPoint y: 538, endPoint x: 260, endPoint y: 544, distance: 84.1
click at [260, 544] on div "DE" at bounding box center [288, 540] width 413 height 22
click at [219, 501] on input "text" at bounding box center [288, 496] width 399 height 15
click at [613, 507] on div "Additional Information Expand" at bounding box center [737, 494] width 1339 height 38
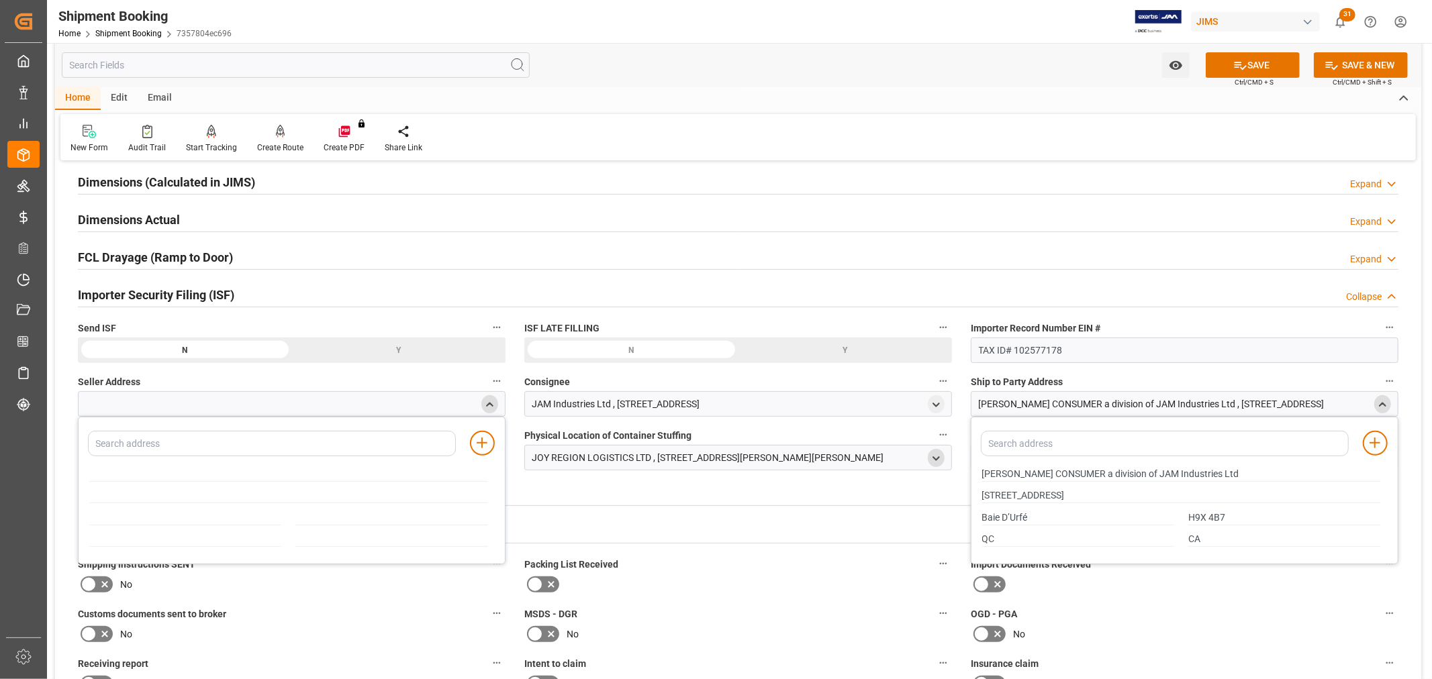
click at [936, 456] on icon "open menu" at bounding box center [935, 458] width 11 height 11
drag, startPoint x: 695, startPoint y: 522, endPoint x: 513, endPoint y: 524, distance: 182.6
click at [513, 524] on div "Quote Ready In-Transit Delivered Completed Cancelled References Expand JAM Refe…" at bounding box center [738, 500] width 1366 height 1252
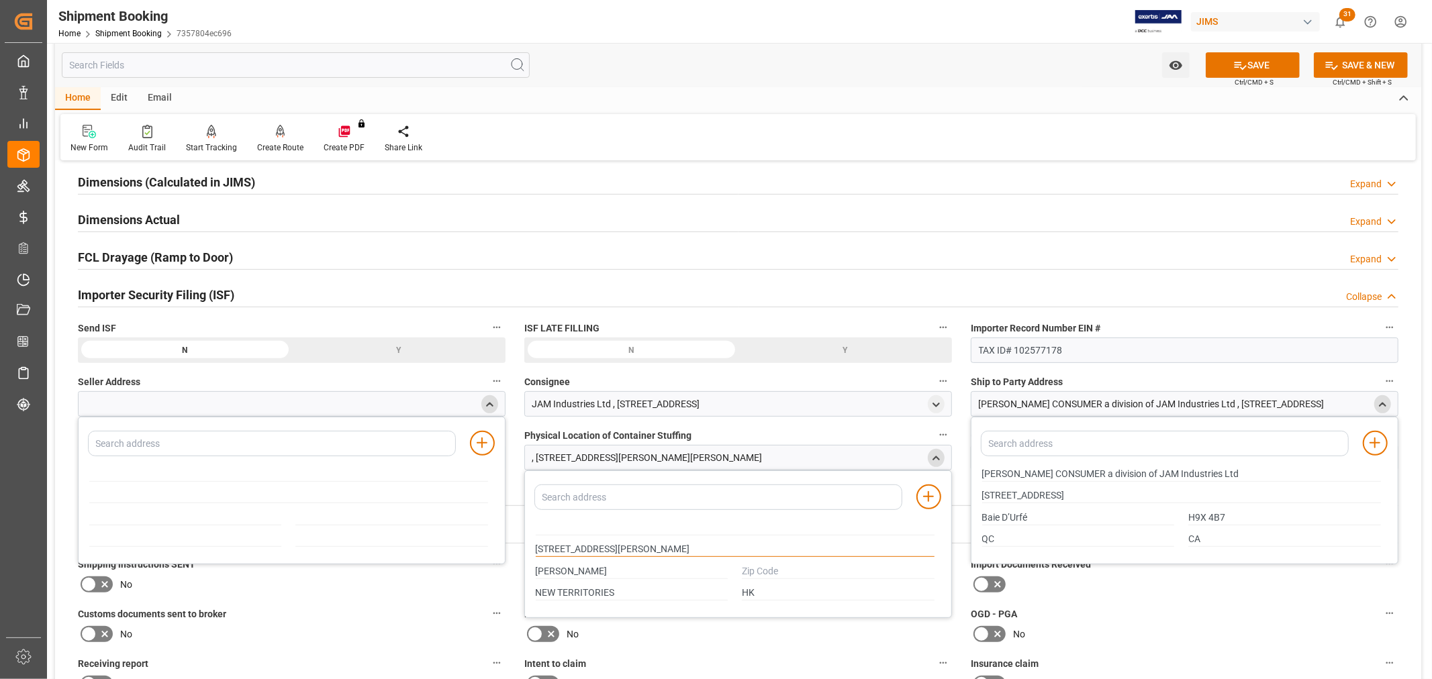
drag, startPoint x: 903, startPoint y: 548, endPoint x: 519, endPoint y: 548, distance: 383.9
click at [519, 548] on div "Quote Ready In-Transit Delivered Completed Cancelled References Expand JAM Refe…" at bounding box center [738, 500] width 1366 height 1252
drag, startPoint x: 608, startPoint y: 574, endPoint x: 566, endPoint y: 585, distance: 43.0
click at [533, 555] on div "KWAI CHUNG" at bounding box center [631, 571] width 207 height 22
drag, startPoint x: 626, startPoint y: 602, endPoint x: 500, endPoint y: 605, distance: 126.2
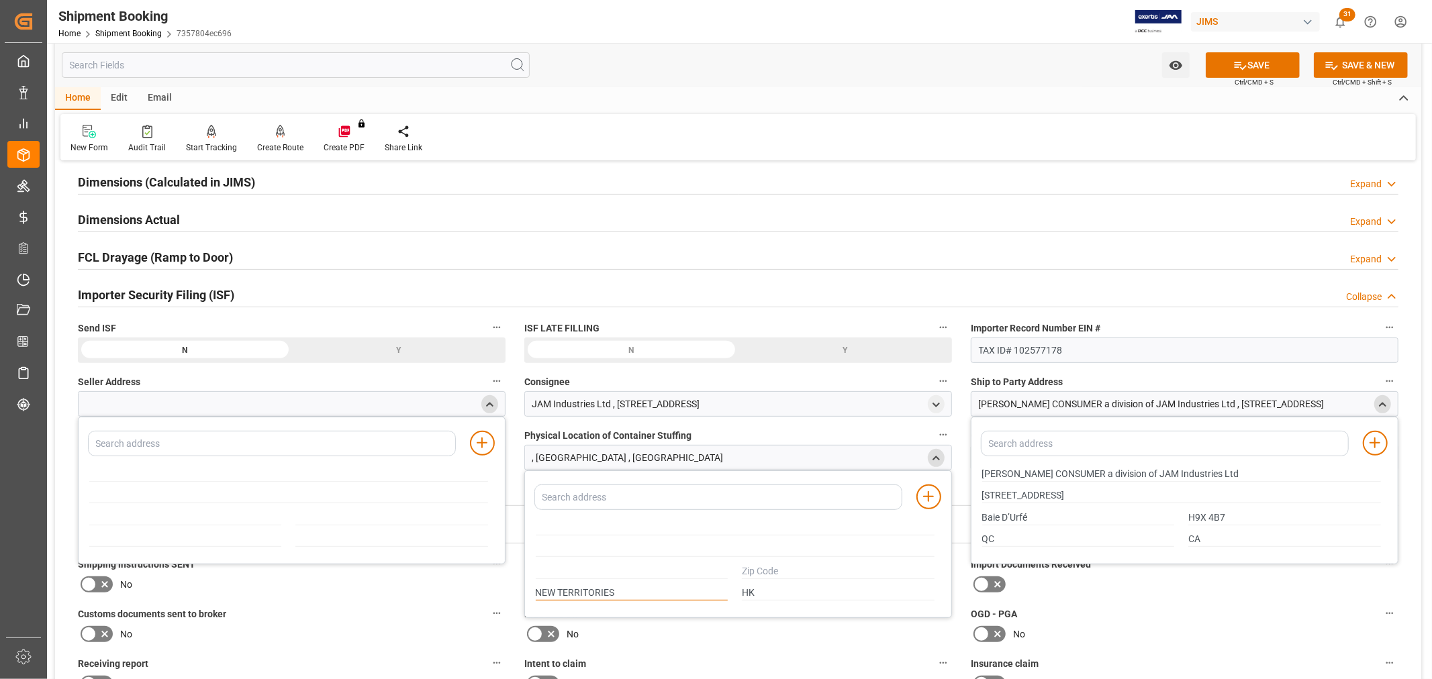
click at [500, 555] on div "Quote Ready In-Transit Delivered Completed Cancelled References Expand JAM Refe…" at bounding box center [738, 500] width 1366 height 1252
drag, startPoint x: 787, startPoint y: 598, endPoint x: 702, endPoint y: 601, distance: 84.6
click at [702, 555] on div "HK" at bounding box center [734, 594] width 413 height 22
click at [546, 452] on div at bounding box center [738, 458] width 428 height 26
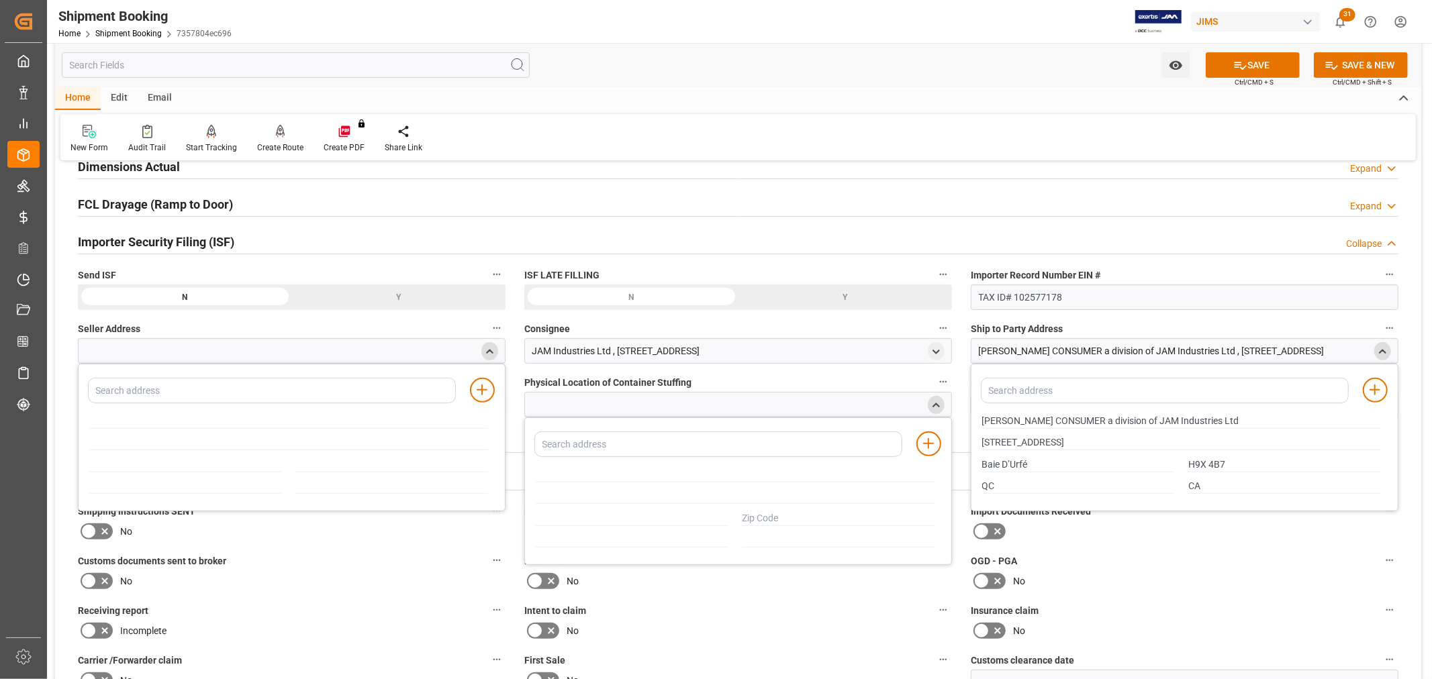
scroll to position [373, 0]
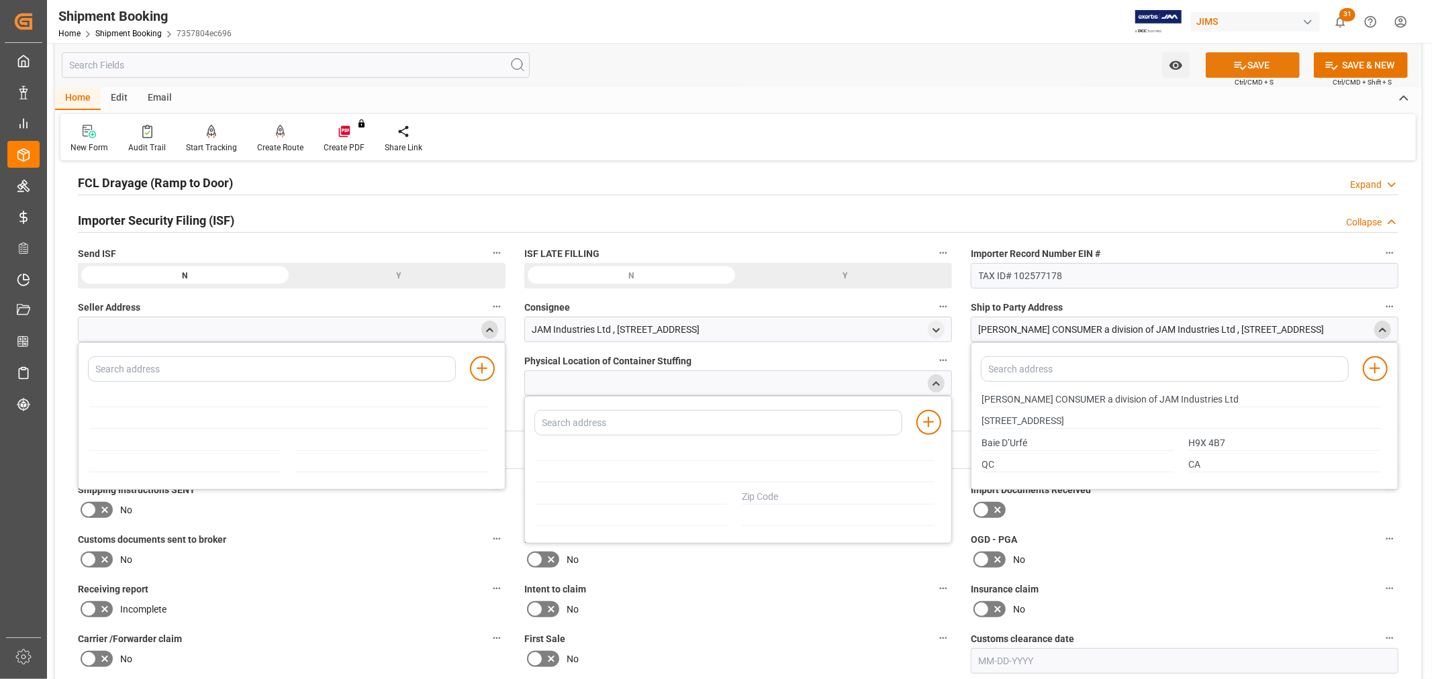
click at [1171, 63] on button "SAVE" at bounding box center [1252, 65] width 94 height 26
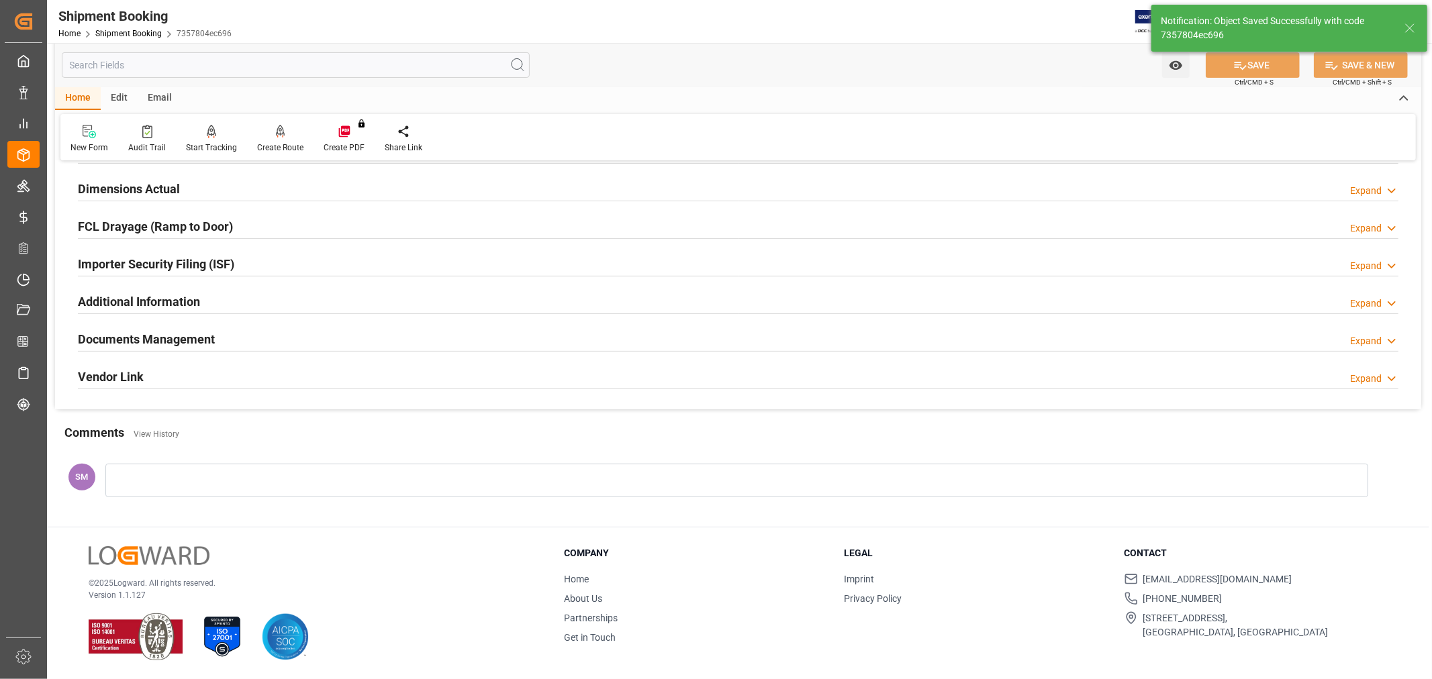
scroll to position [330, 0]
click at [138, 258] on h2 "Importer Security Filing (ISF)" at bounding box center [156, 264] width 156 height 18
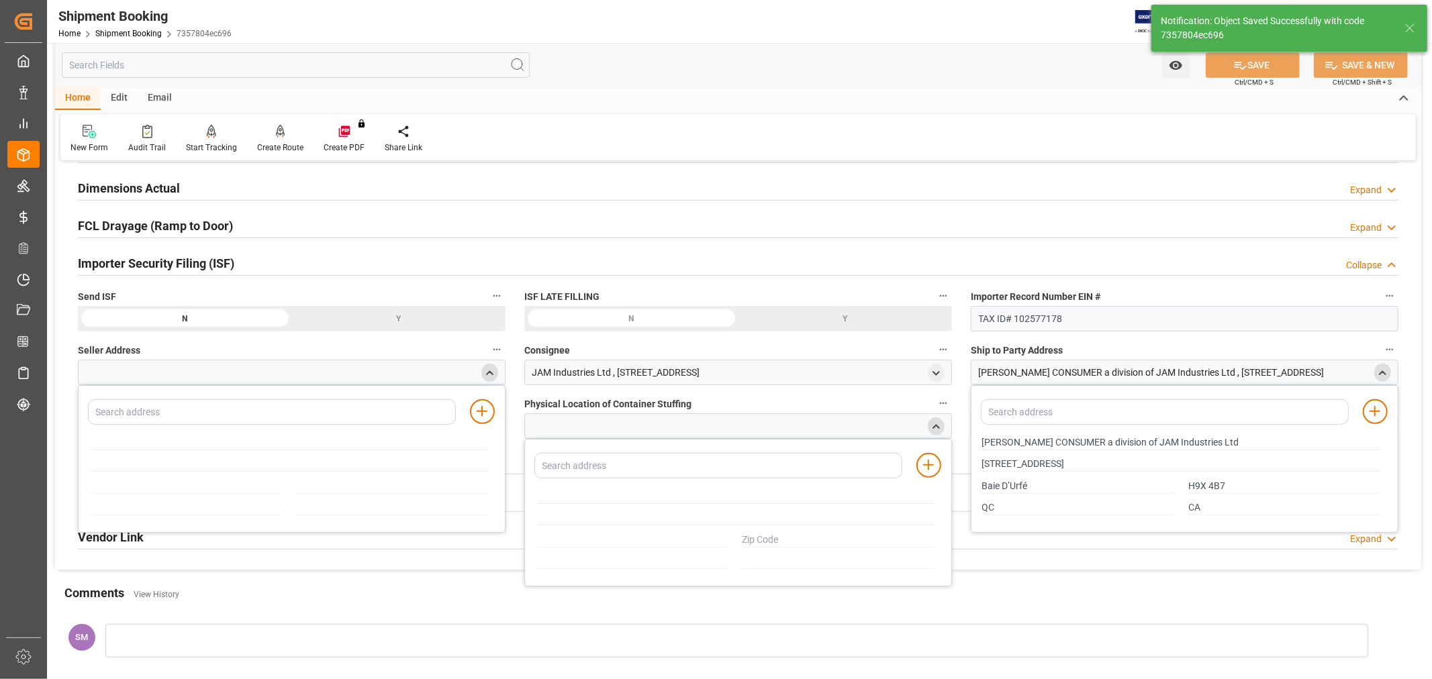
scroll to position [373, 0]
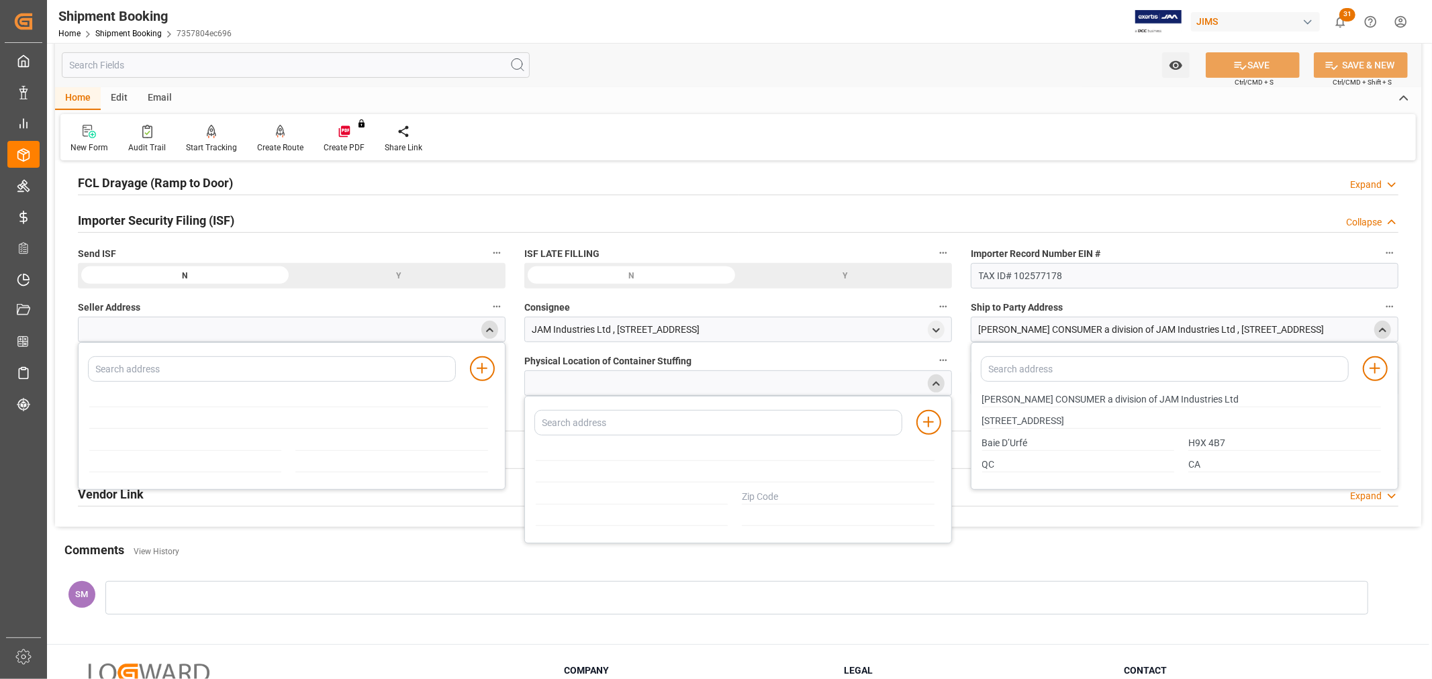
click at [485, 330] on icon "close menu" at bounding box center [489, 330] width 11 height 11
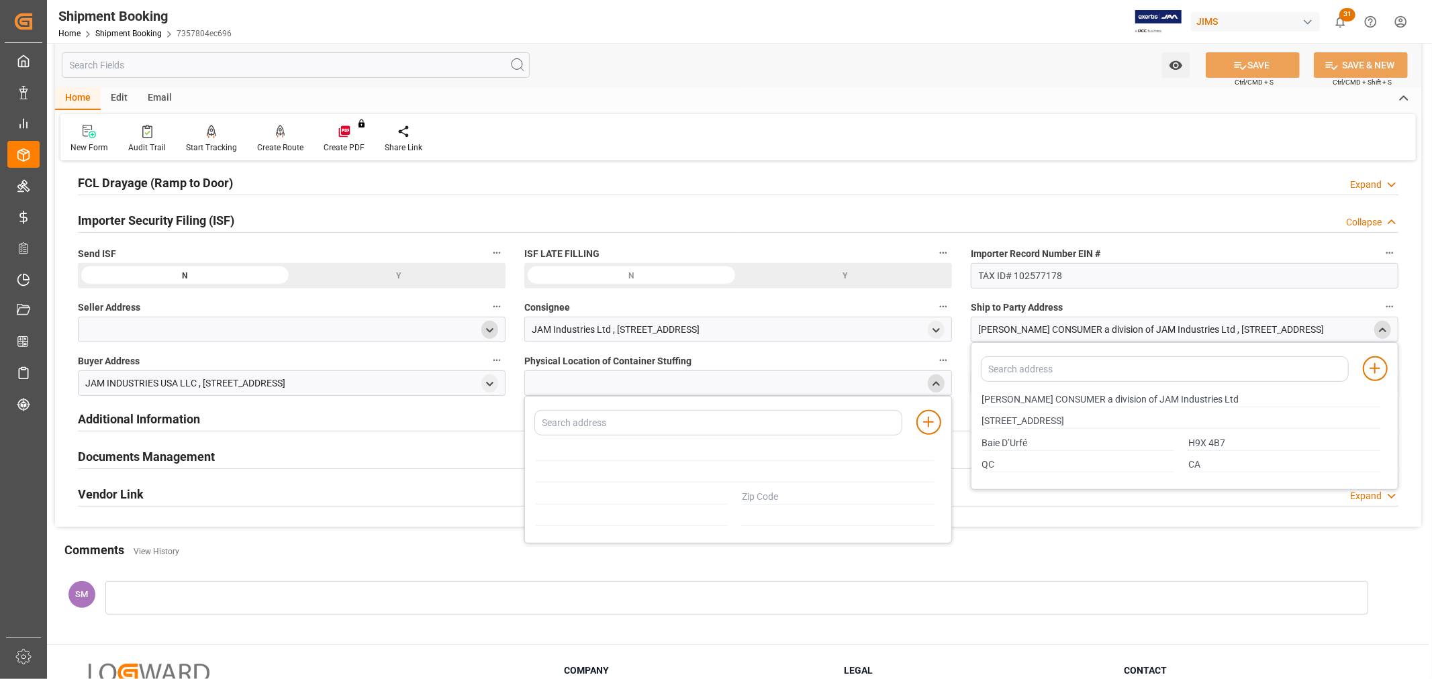
click at [836, 373] on div at bounding box center [738, 383] width 428 height 26
click at [397, 463] on div "Documents Management Expand" at bounding box center [738, 456] width 1320 height 26
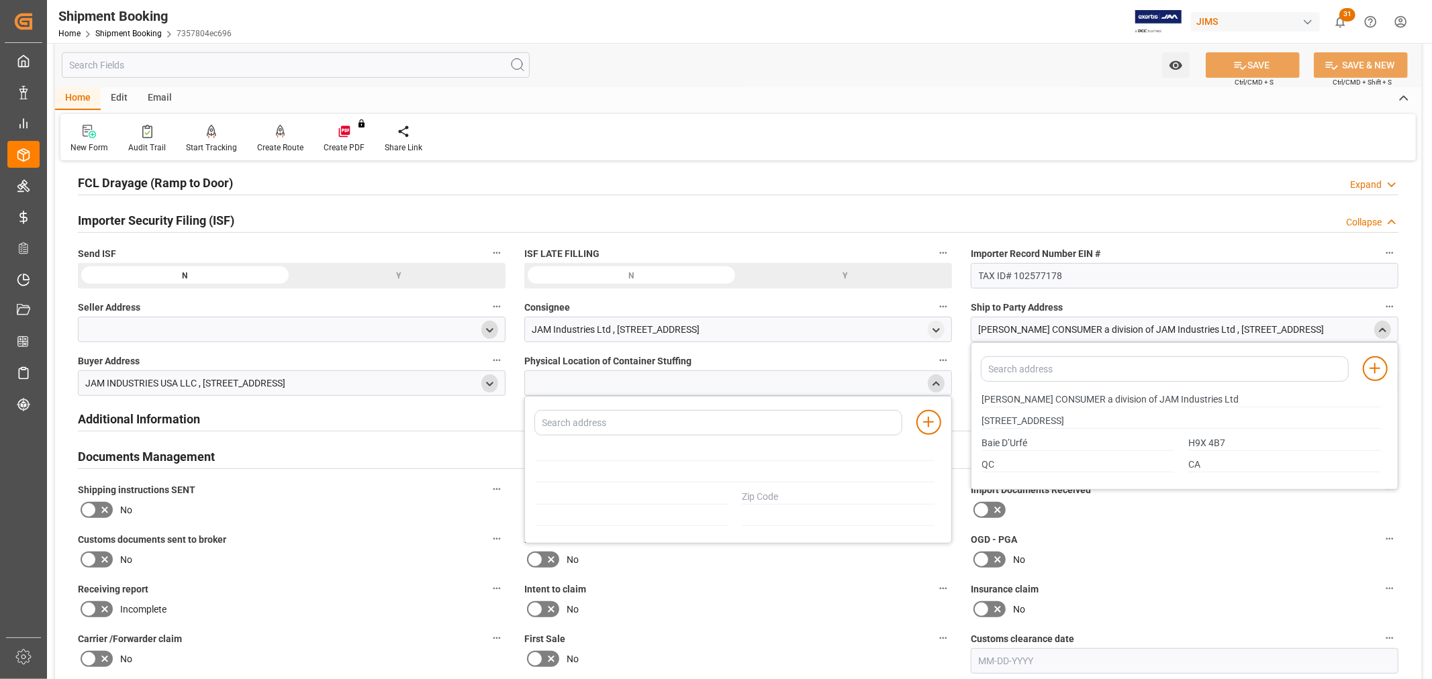
click at [487, 385] on icon "open menu" at bounding box center [489, 384] width 11 height 11
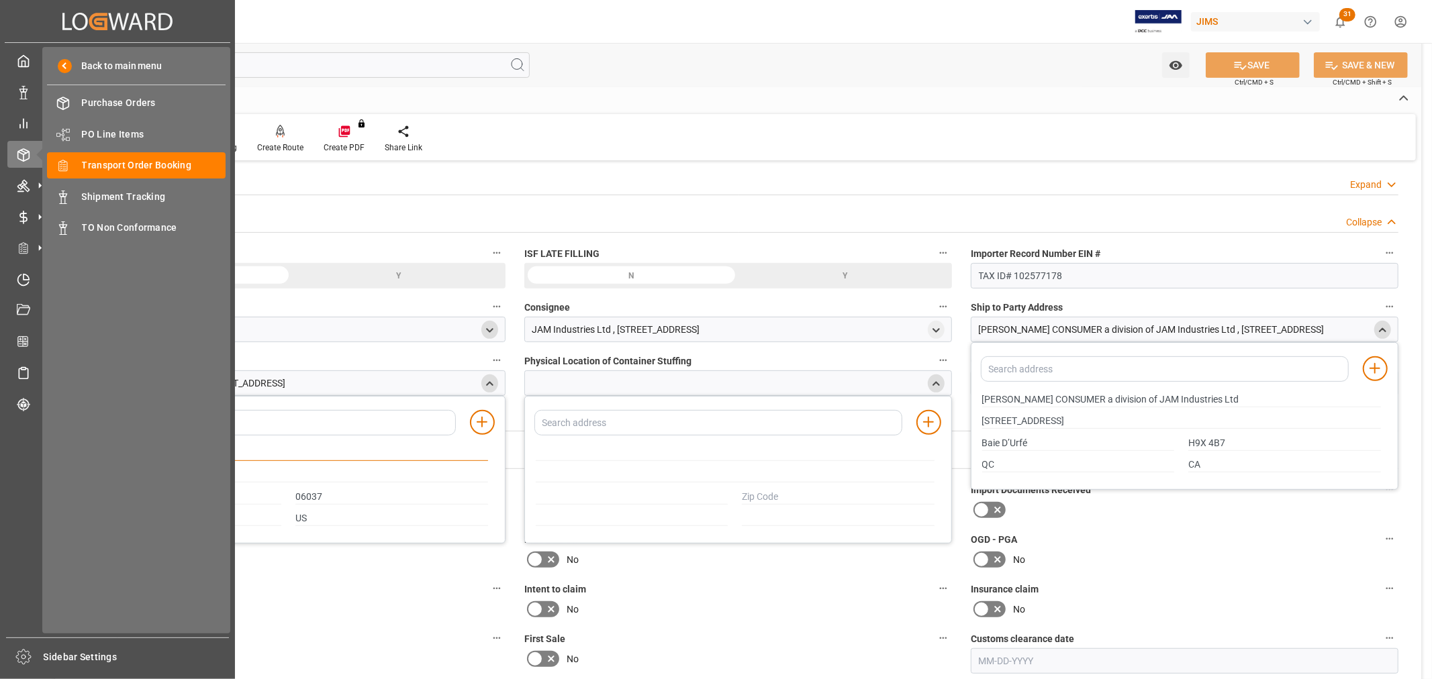
drag, startPoint x: 210, startPoint y: 455, endPoint x: 14, endPoint y: 436, distance: 196.9
click at [14, 436] on div "Created by potrace 1.15, written by Peter Selinger 2001-2017 Created by potrace…" at bounding box center [716, 339] width 1432 height 679
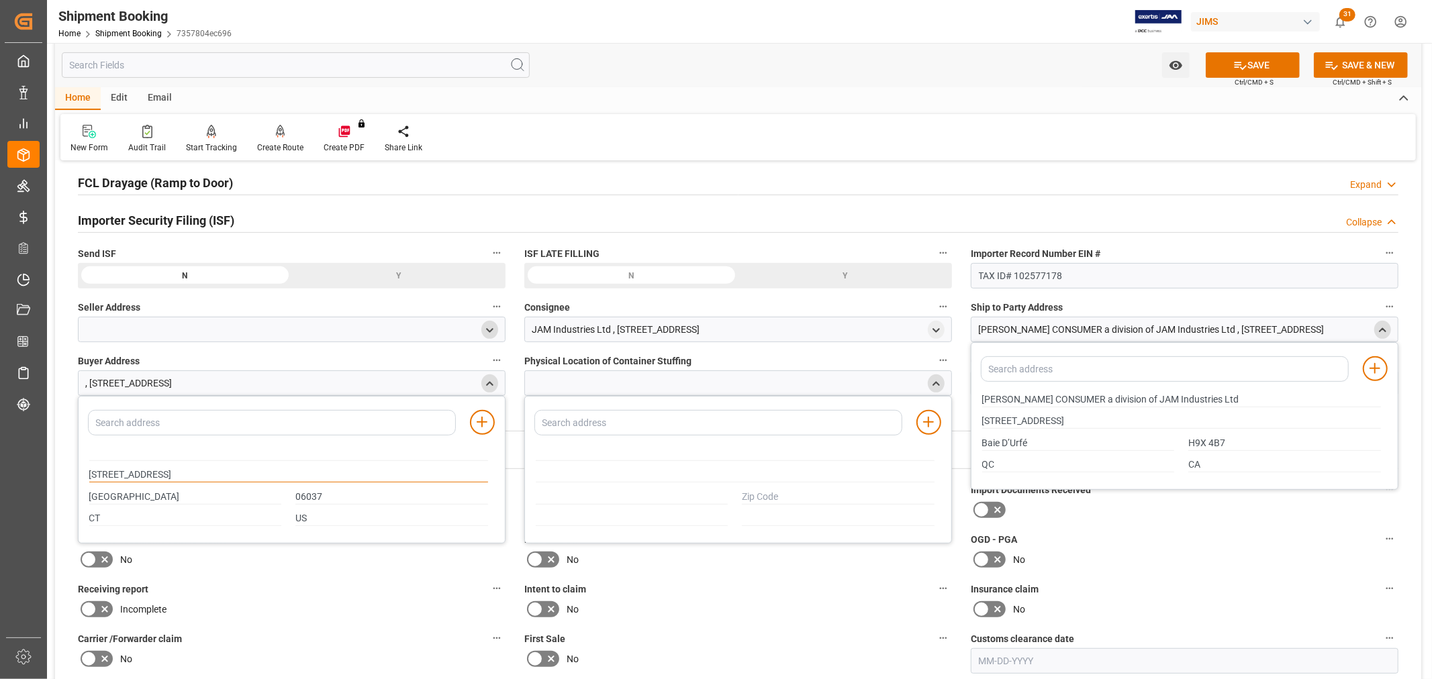
click at [116, 478] on input "154 WOODLAWN RD" at bounding box center [288, 475] width 399 height 15
drag, startPoint x: 203, startPoint y: 475, endPoint x: 68, endPoint y: 475, distance: 135.6
click at [68, 475] on div "Quote Ready In-Transit Delivered Completed Cancelled References Expand JAM Refe…" at bounding box center [738, 426] width 1366 height 1252
drag, startPoint x: 139, startPoint y: 500, endPoint x: 121, endPoint y: 497, distance: 17.7
click at [79, 497] on div "Add address to address book BERLIN 06037 CT US" at bounding box center [292, 470] width 428 height 148
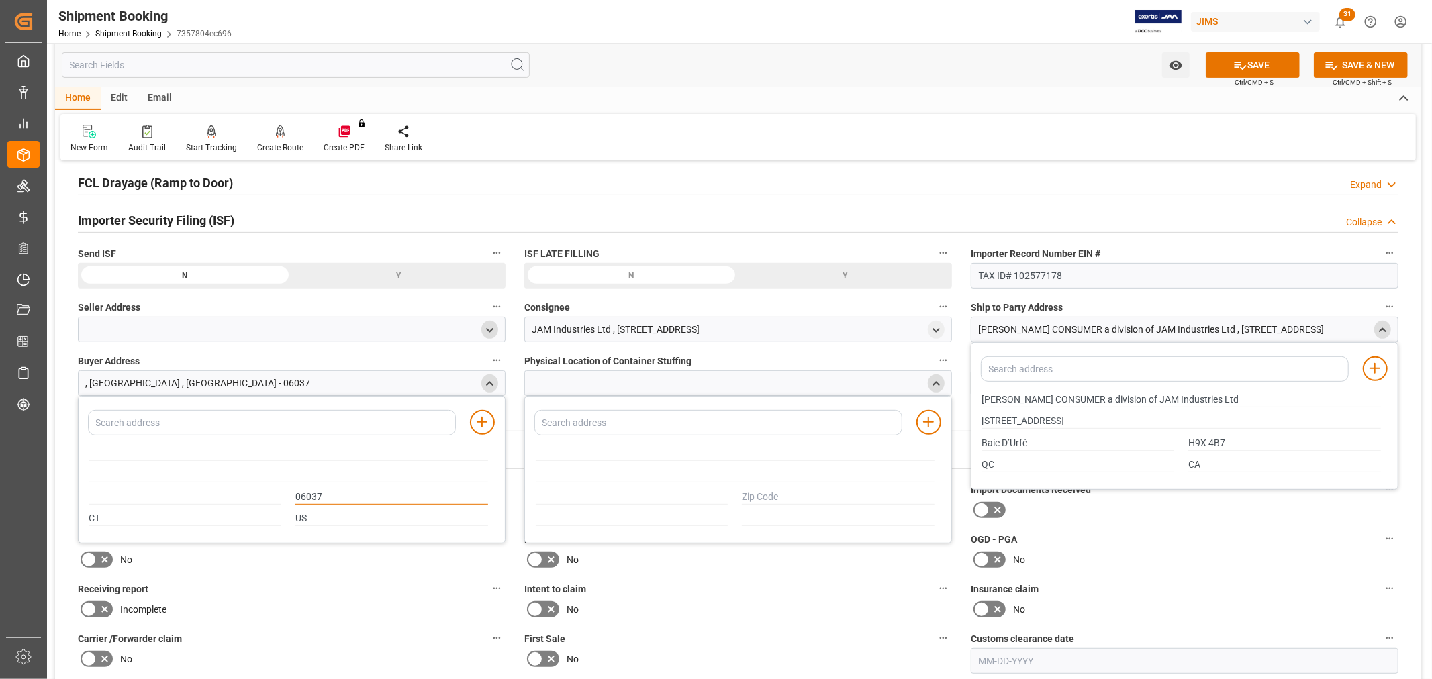
drag, startPoint x: 338, startPoint y: 502, endPoint x: 280, endPoint y: 501, distance: 57.7
click at [280, 501] on div "06037" at bounding box center [288, 497] width 413 height 22
drag, startPoint x: 192, startPoint y: 529, endPoint x: 63, endPoint y: 517, distance: 129.4
click at [63, 517] on div "Quote Ready In-Transit Delivered Completed Cancelled References Expand JAM Refe…" at bounding box center [738, 426] width 1366 height 1252
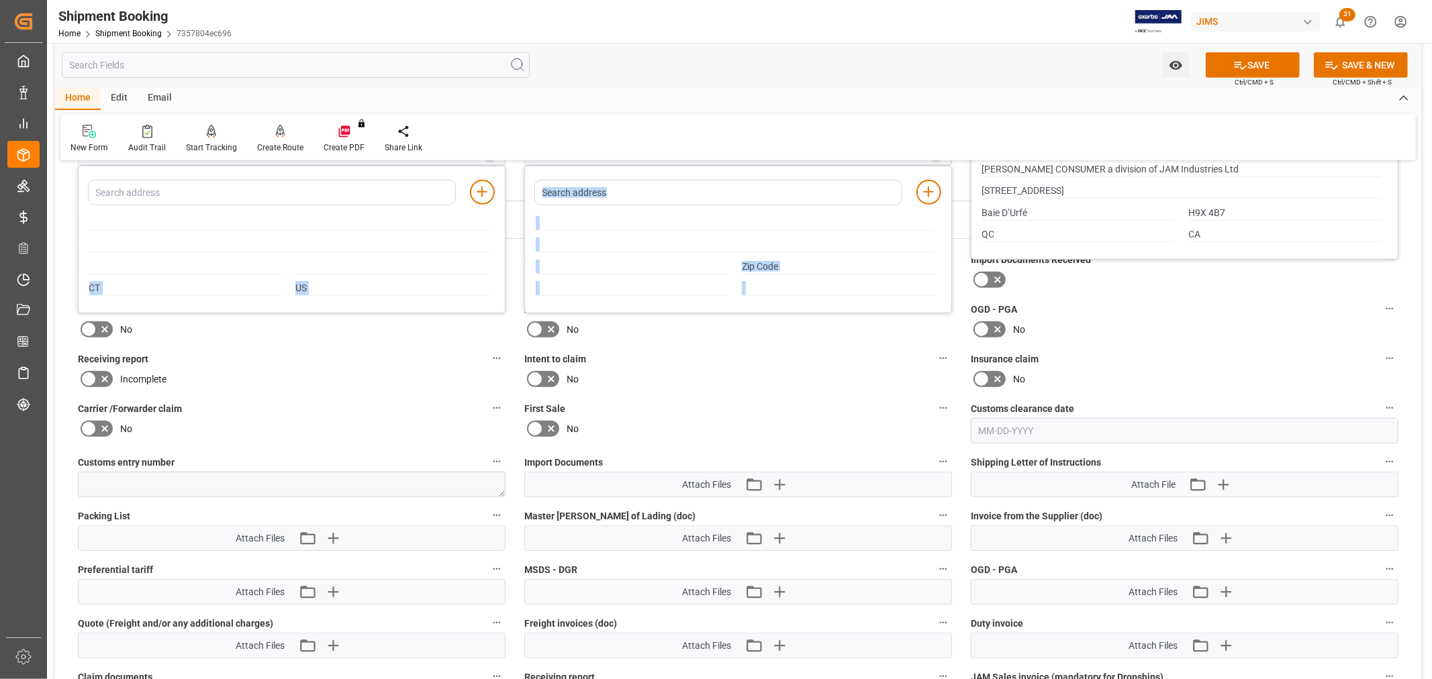
scroll to position [591, 0]
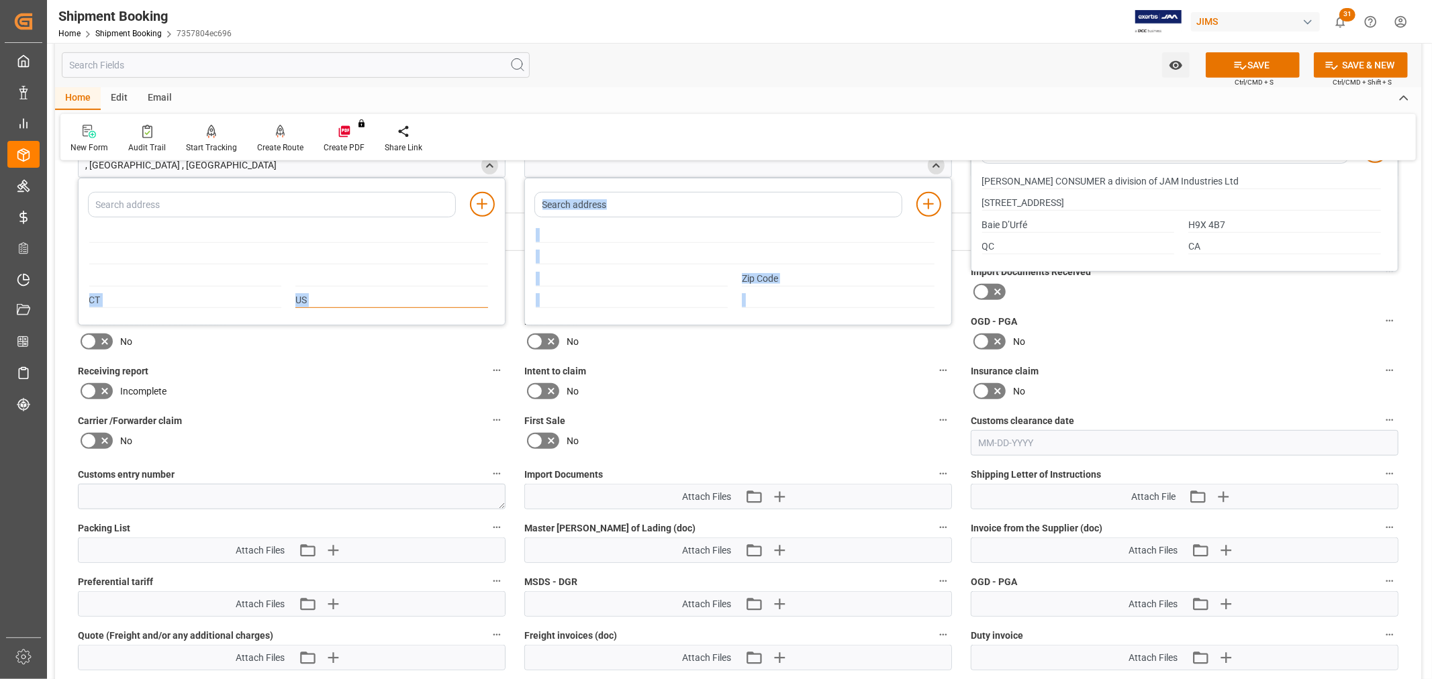
click at [331, 293] on input "US" at bounding box center [391, 300] width 193 height 15
drag, startPoint x: 331, startPoint y: 299, endPoint x: 291, endPoint y: 305, distance: 40.2
click at [291, 305] on div "US" at bounding box center [392, 301] width 207 height 22
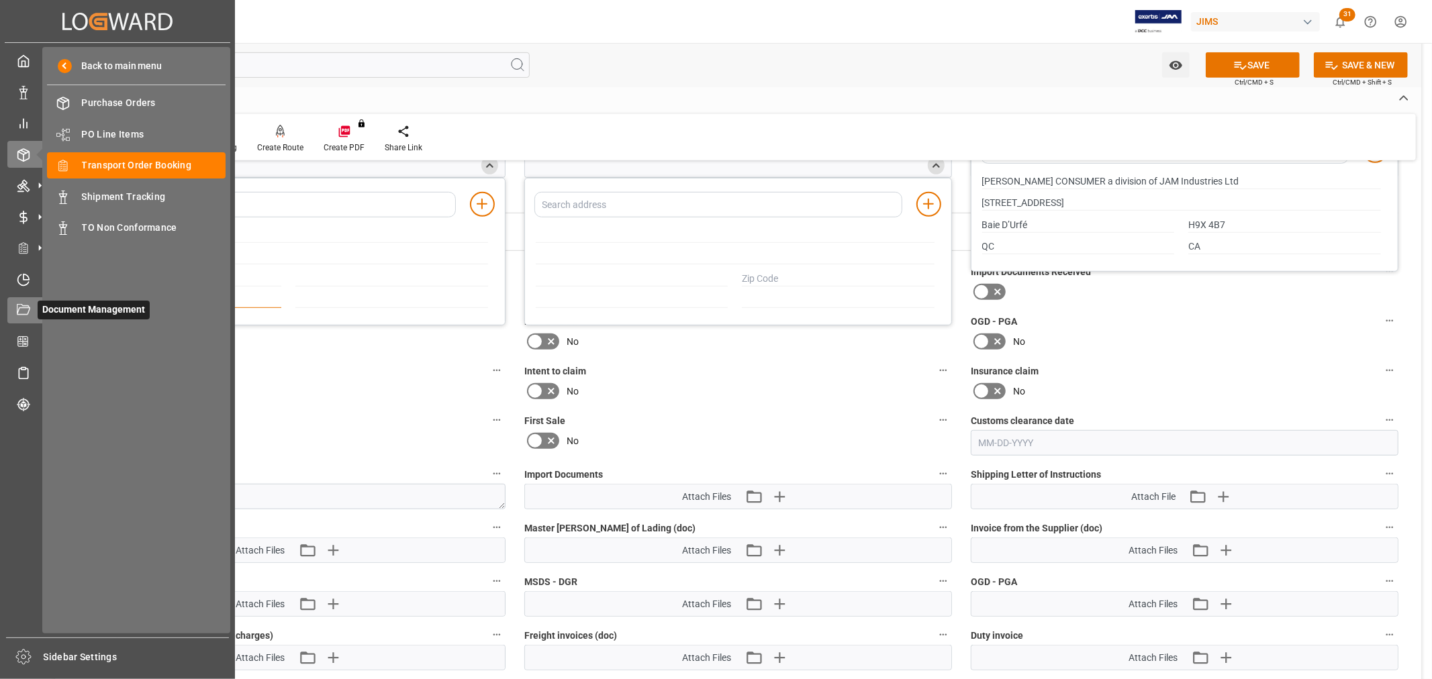
drag, startPoint x: 136, startPoint y: 297, endPoint x: 30, endPoint y: 303, distance: 106.3
click at [30, 303] on div "Created by potrace 1.15, written by Peter Selinger 2001-2017 Created by potrace…" at bounding box center [716, 339] width 1432 height 679
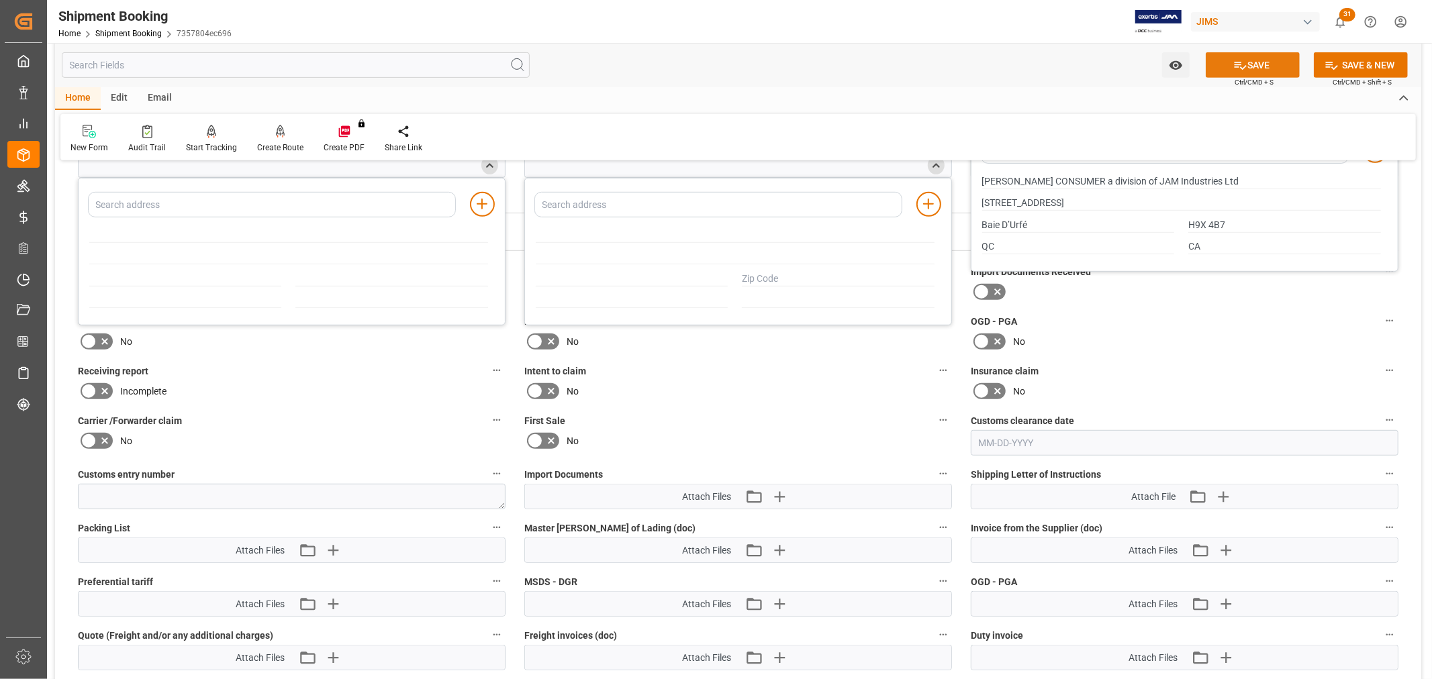
click at [1171, 65] on button "SAVE" at bounding box center [1252, 65] width 94 height 26
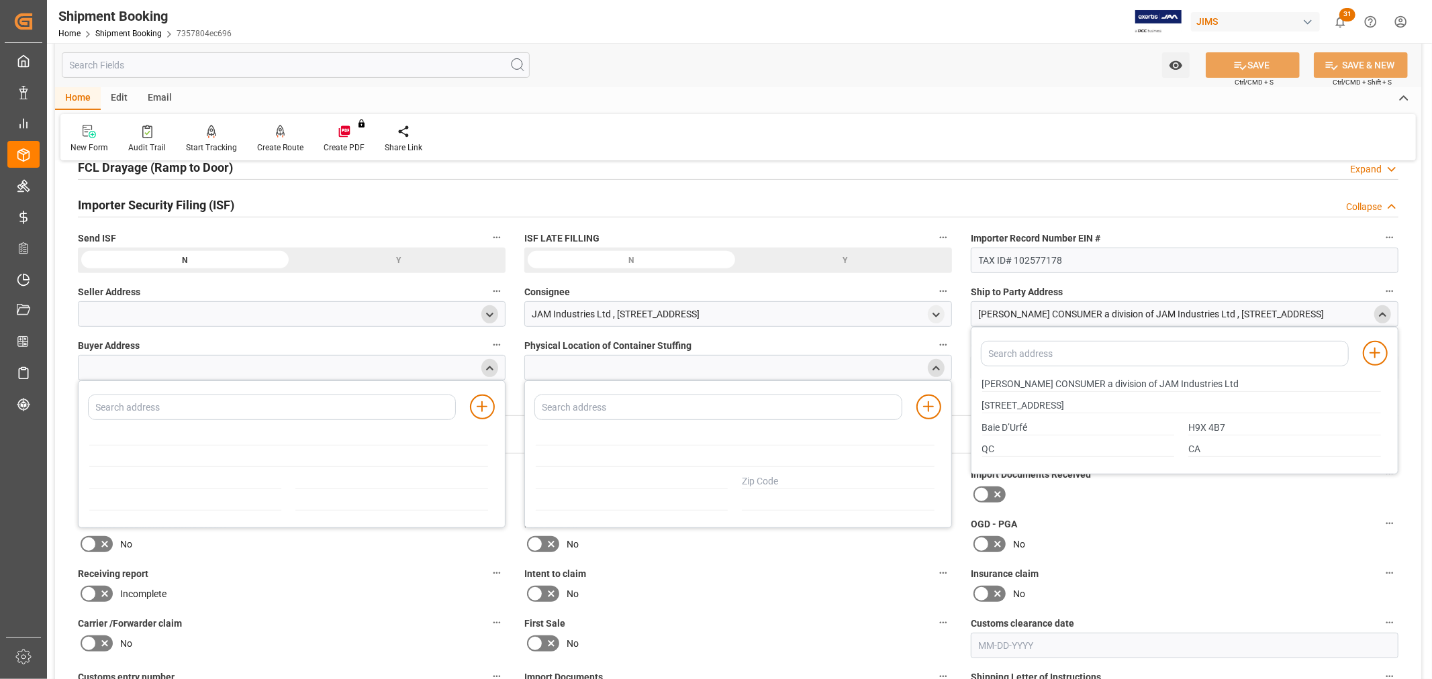
scroll to position [366, 0]
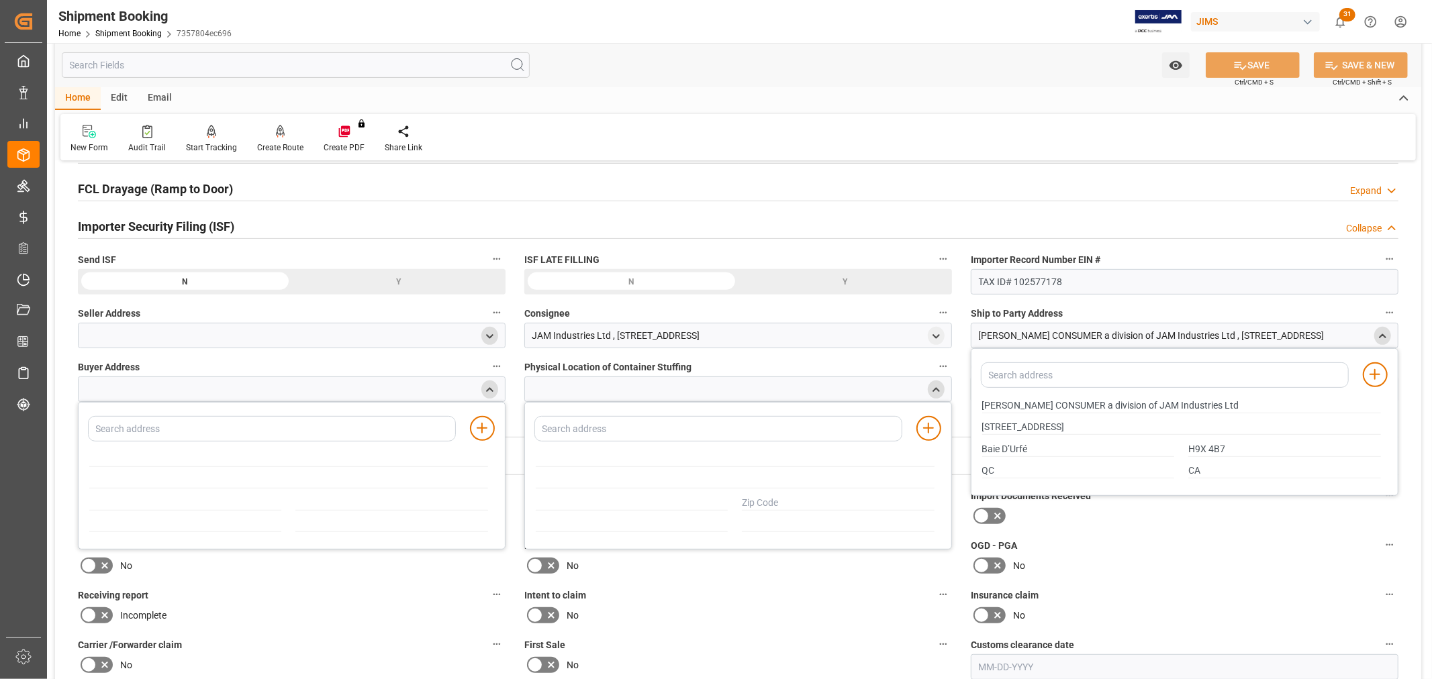
click at [758, 490] on div at bounding box center [734, 481] width 413 height 22
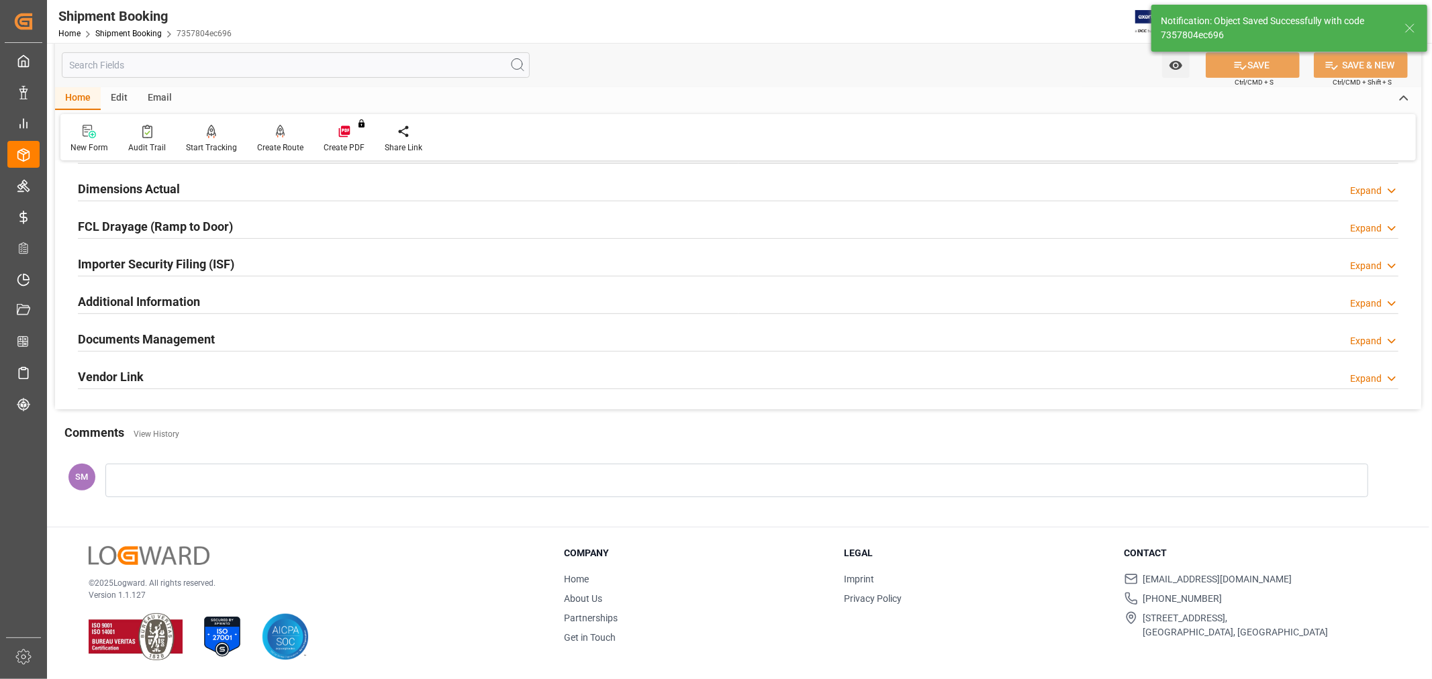
scroll to position [330, 0]
click at [125, 258] on h2 "Importer Security Filing (ISF)" at bounding box center [156, 264] width 156 height 18
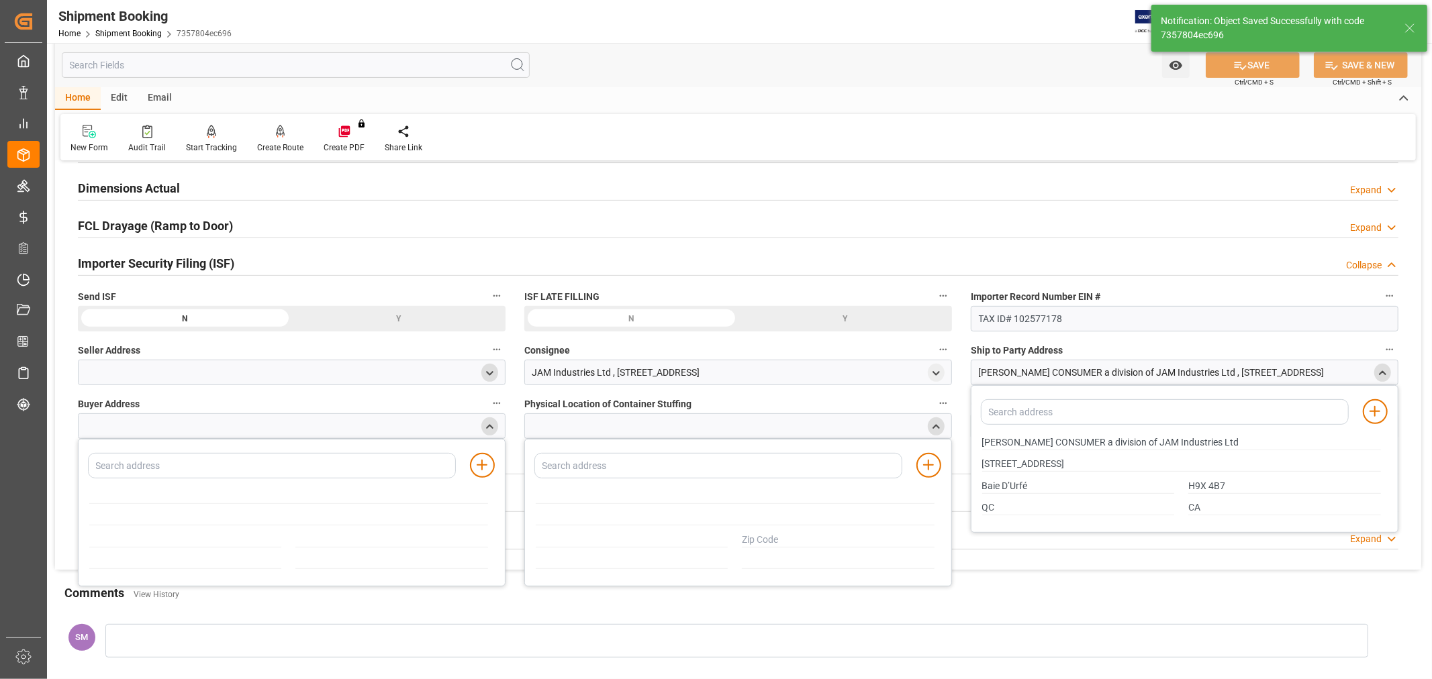
scroll to position [366, 0]
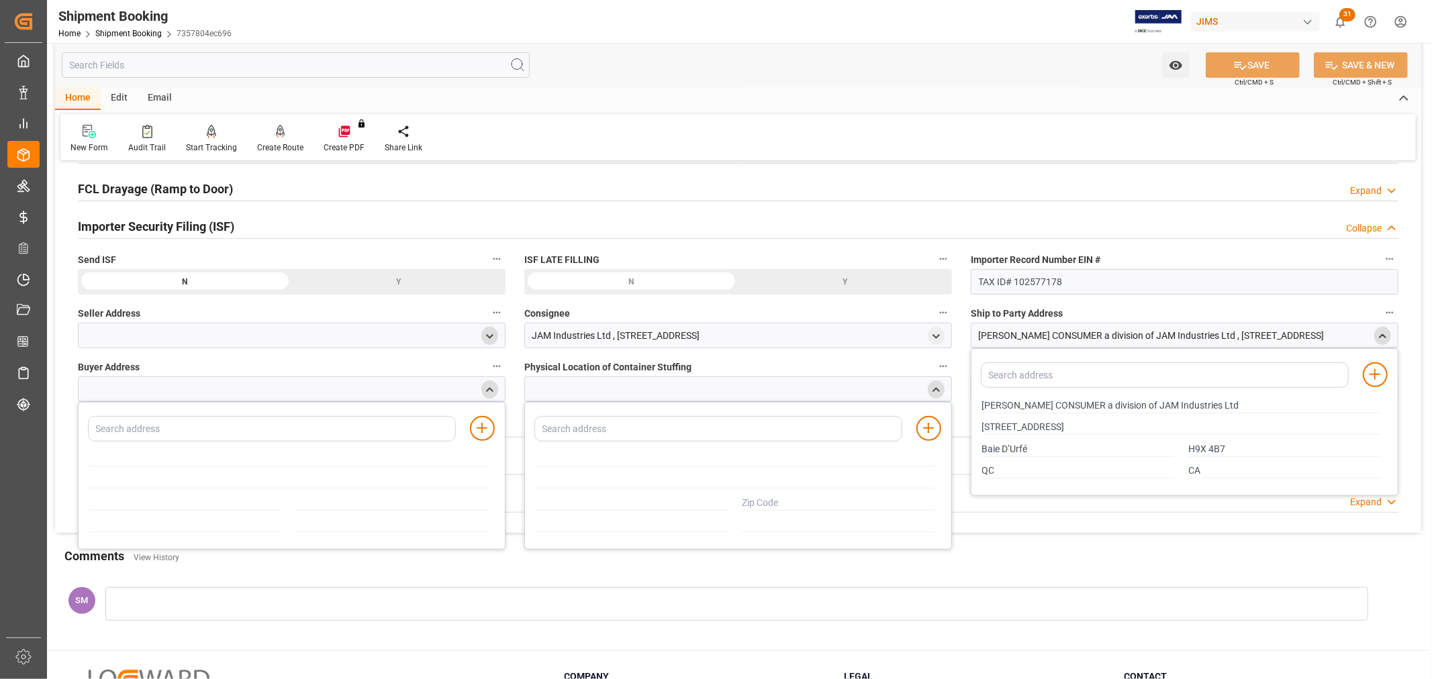
click at [485, 390] on icon "close menu" at bounding box center [489, 390] width 11 height 11
click at [933, 391] on icon "close menu" at bounding box center [935, 390] width 11 height 11
click at [1171, 333] on icon "close menu" at bounding box center [1382, 336] width 11 height 11
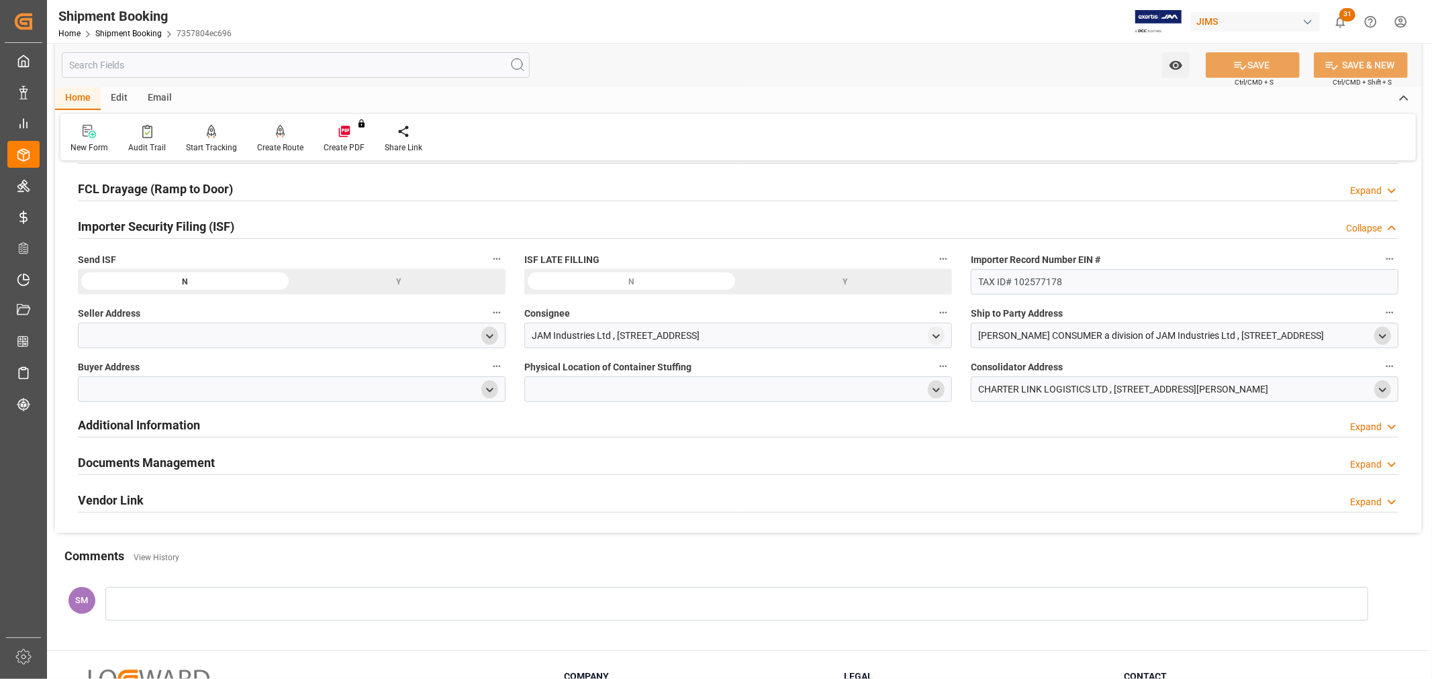
click at [1171, 390] on icon "open menu" at bounding box center [1382, 390] width 11 height 11
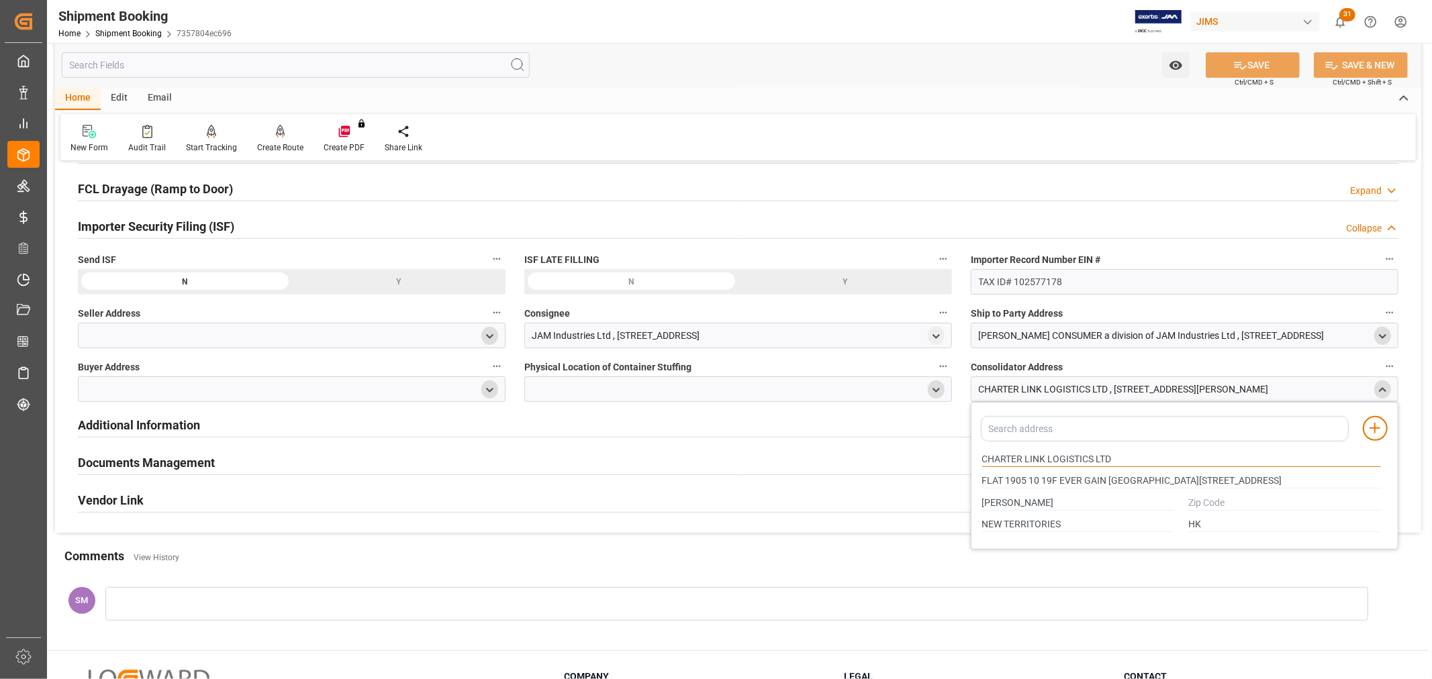
drag, startPoint x: 1126, startPoint y: 458, endPoint x: 898, endPoint y: 446, distance: 228.5
click at [898, 446] on div "Quote Ready In-Transit Delivered Completed Cancelled References Expand JAM Refe…" at bounding box center [738, 169] width 1366 height 727
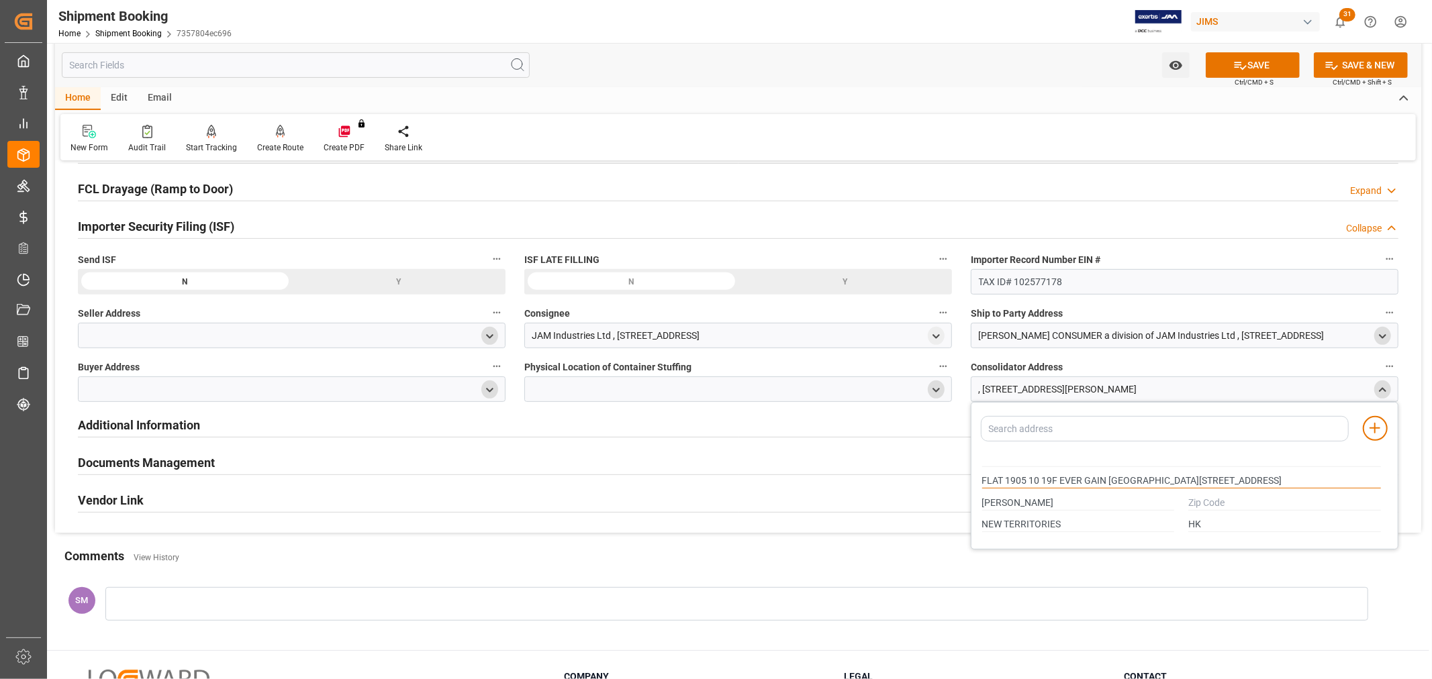
drag, startPoint x: 1309, startPoint y: 485, endPoint x: 956, endPoint y: 477, distance: 353.1
click at [956, 477] on div "Quote Ready In-Transit Delivered Completed Cancelled References Expand JAM Refe…" at bounding box center [738, 169] width 1366 height 727
drag, startPoint x: 1048, startPoint y: 504, endPoint x: 937, endPoint y: 504, distance: 111.4
click at [937, 504] on div "Quote Ready In-Transit Delivered Completed Cancelled References Expand JAM Refe…" at bounding box center [738, 169] width 1366 height 727
drag, startPoint x: 1114, startPoint y: 389, endPoint x: 933, endPoint y: 389, distance: 181.2
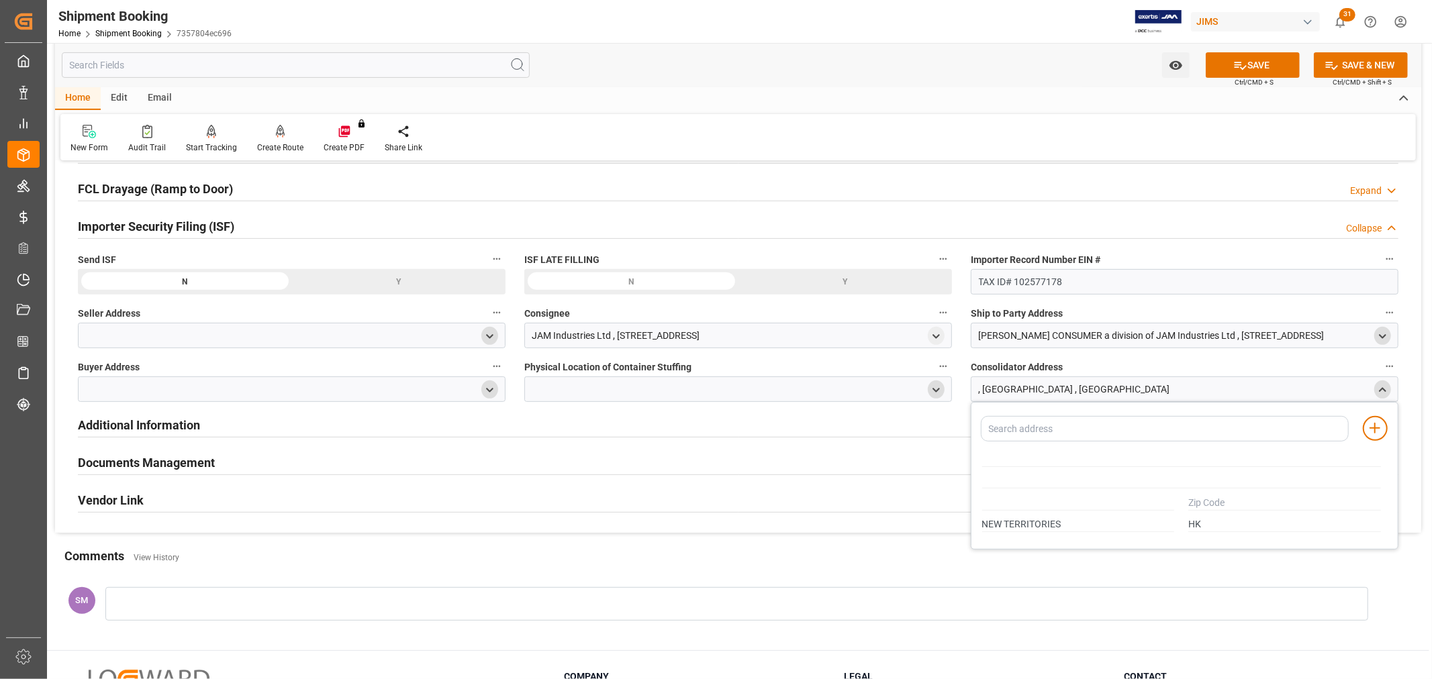
click at [933, 389] on div "Quote Ready In-Transit Delivered Completed Cancelled References Expand JAM Refe…" at bounding box center [738, 169] width 1366 height 727
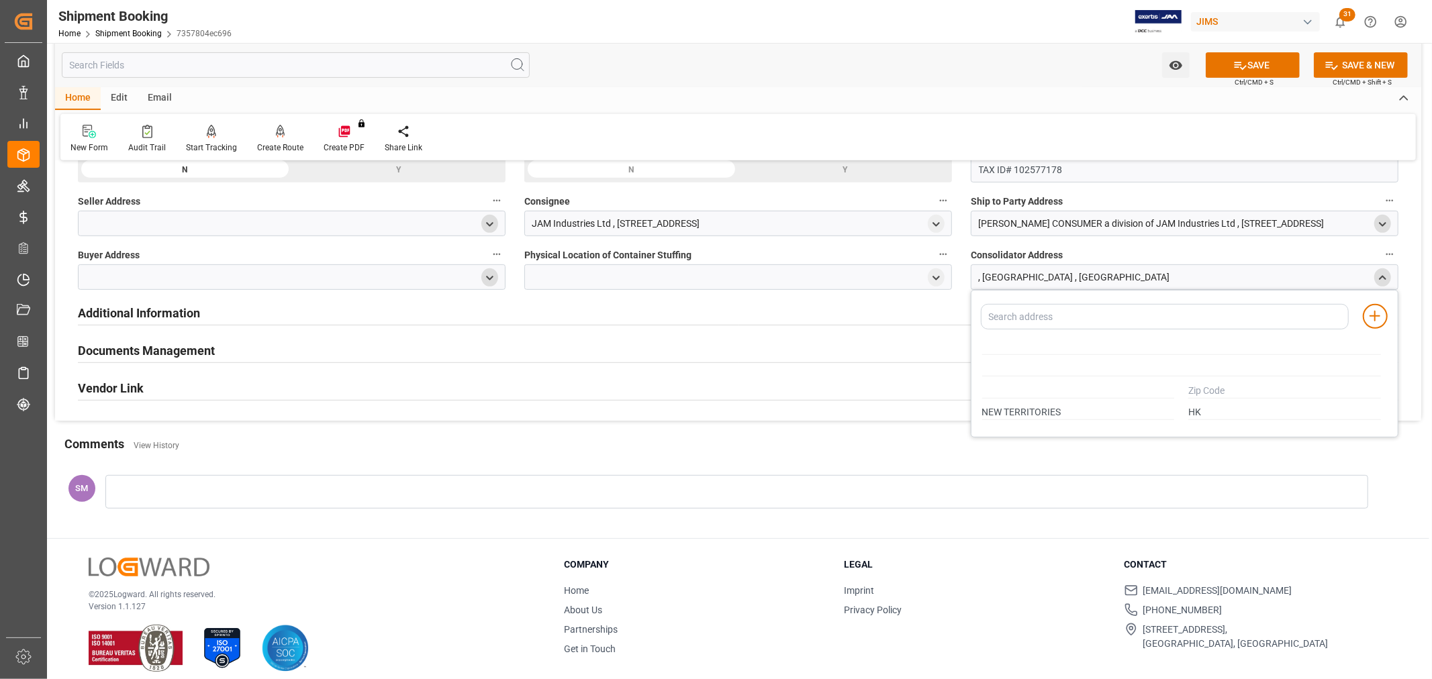
scroll to position [491, 0]
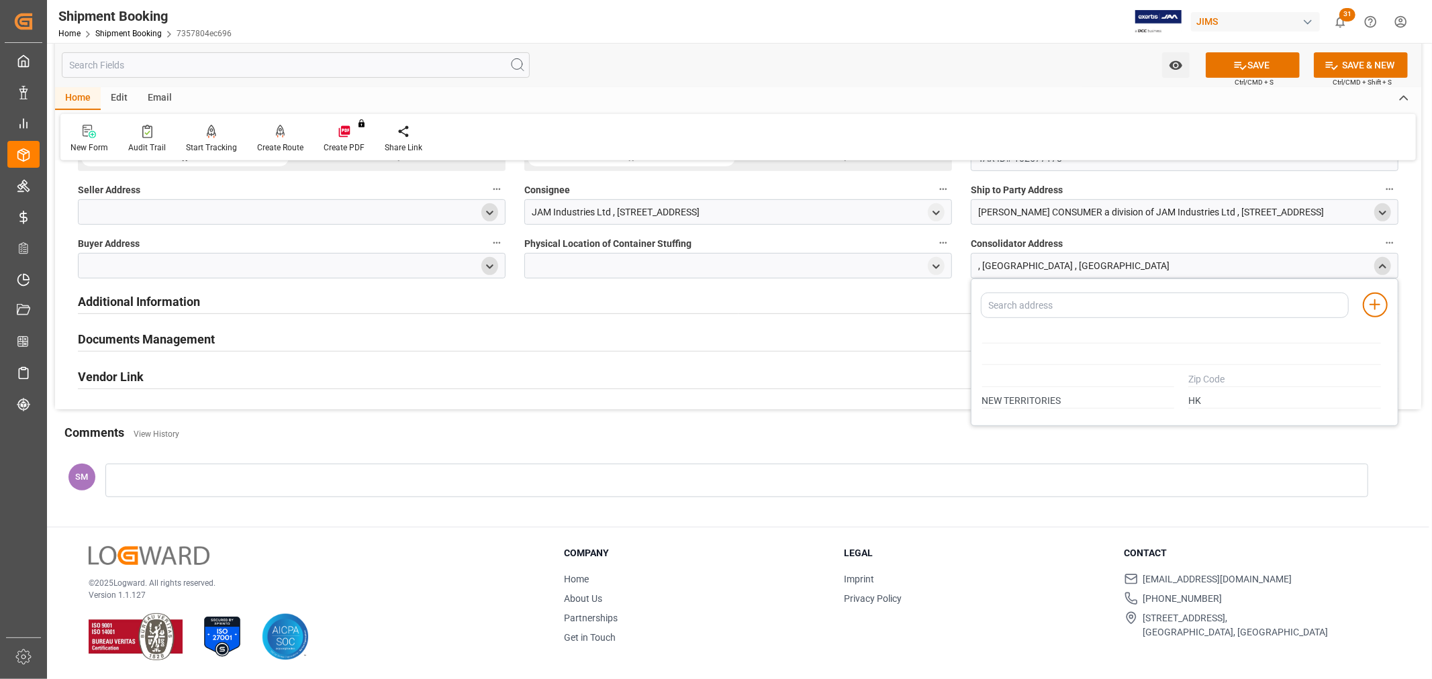
click at [1108, 264] on div ", NEW TERRITORIES , HK" at bounding box center [1185, 266] width 428 height 26
drag, startPoint x: 1108, startPoint y: 264, endPoint x: 965, endPoint y: 265, distance: 143.0
click at [965, 265] on div "Consolidator Address , NEW TERRITORIES , HK Add address to address book NEW TER…" at bounding box center [1184, 257] width 446 height 54
drag, startPoint x: 1078, startPoint y: 397, endPoint x: 945, endPoint y: 397, distance: 132.9
click at [945, 397] on div "Quote Ready In-Transit Delivered Completed Cancelled References Expand JAM Refe…" at bounding box center [738, 46] width 1366 height 727
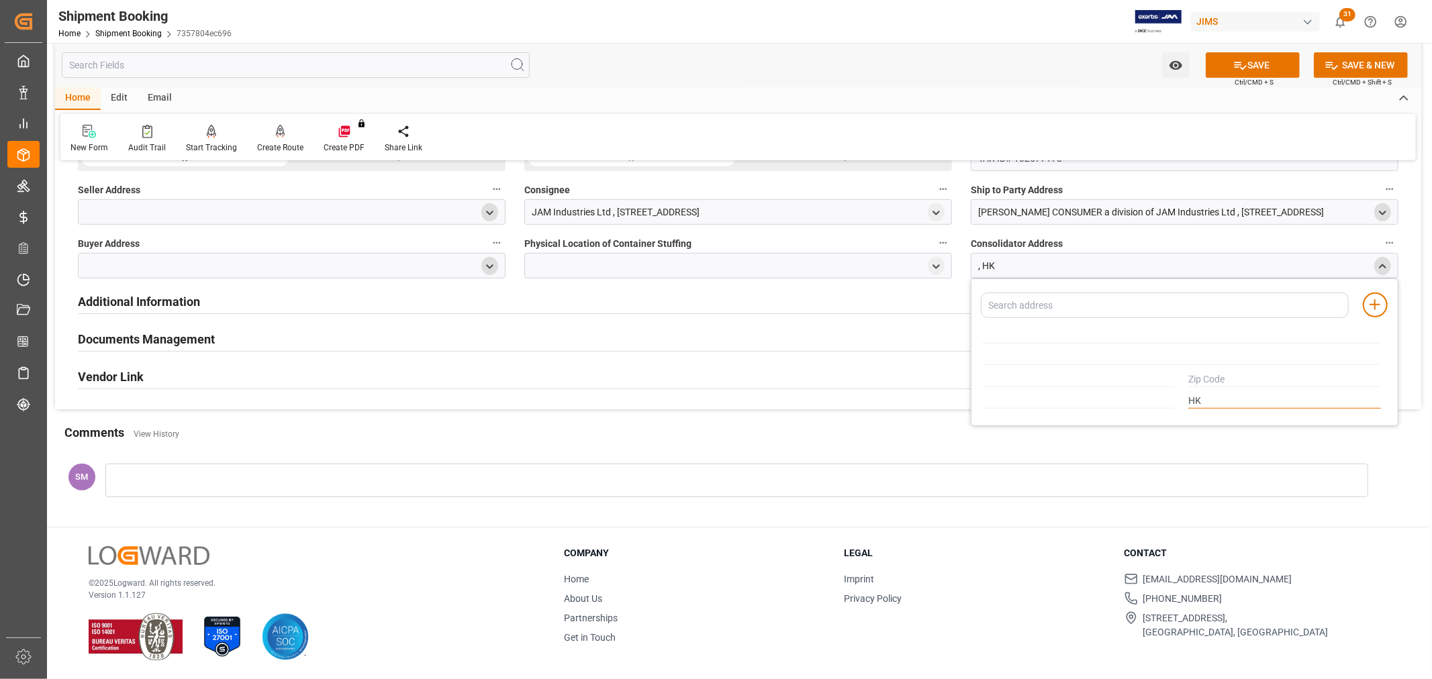
drag, startPoint x: 1235, startPoint y: 399, endPoint x: 1156, endPoint y: 399, distance: 79.2
click at [1156, 399] on div "HK" at bounding box center [1181, 402] width 413 height 22
click at [1171, 65] on icon at bounding box center [1240, 65] width 14 height 14
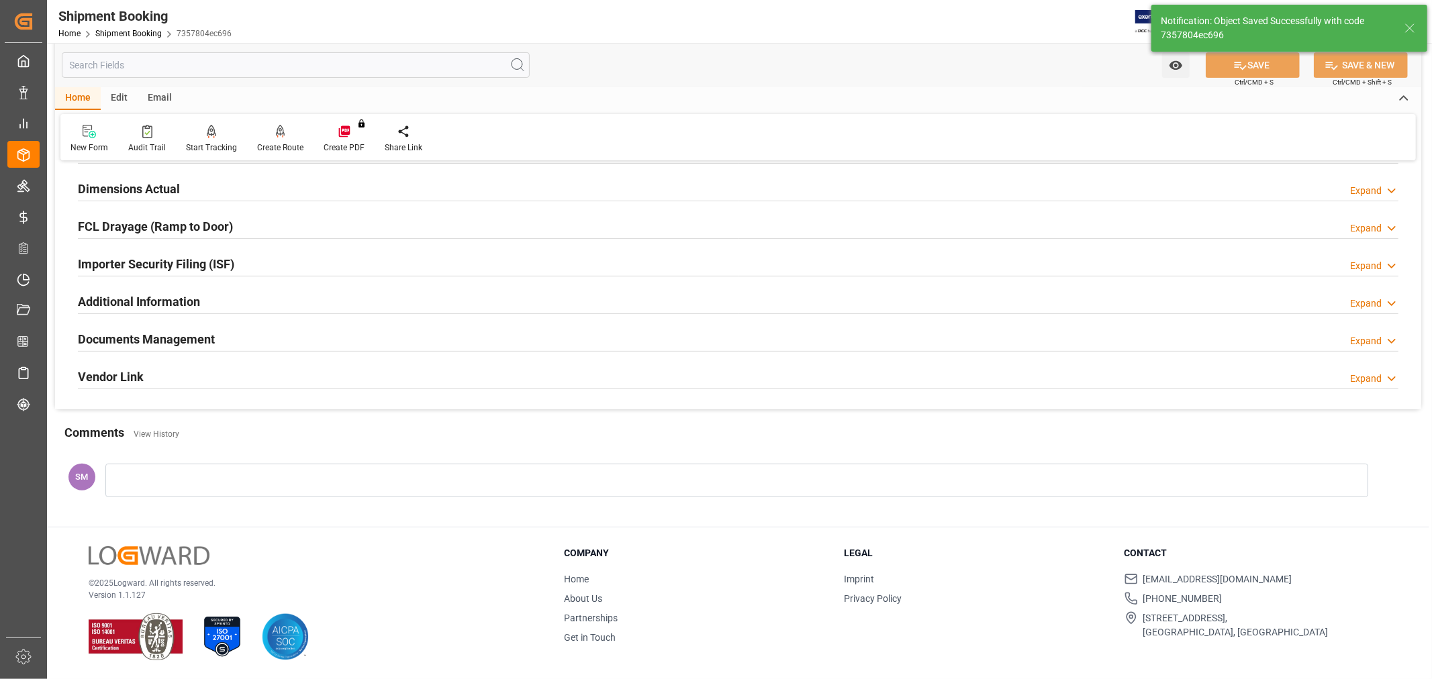
scroll to position [330, 0]
click at [181, 260] on h2 "Importer Security Filing (ISF)" at bounding box center [156, 264] width 156 height 18
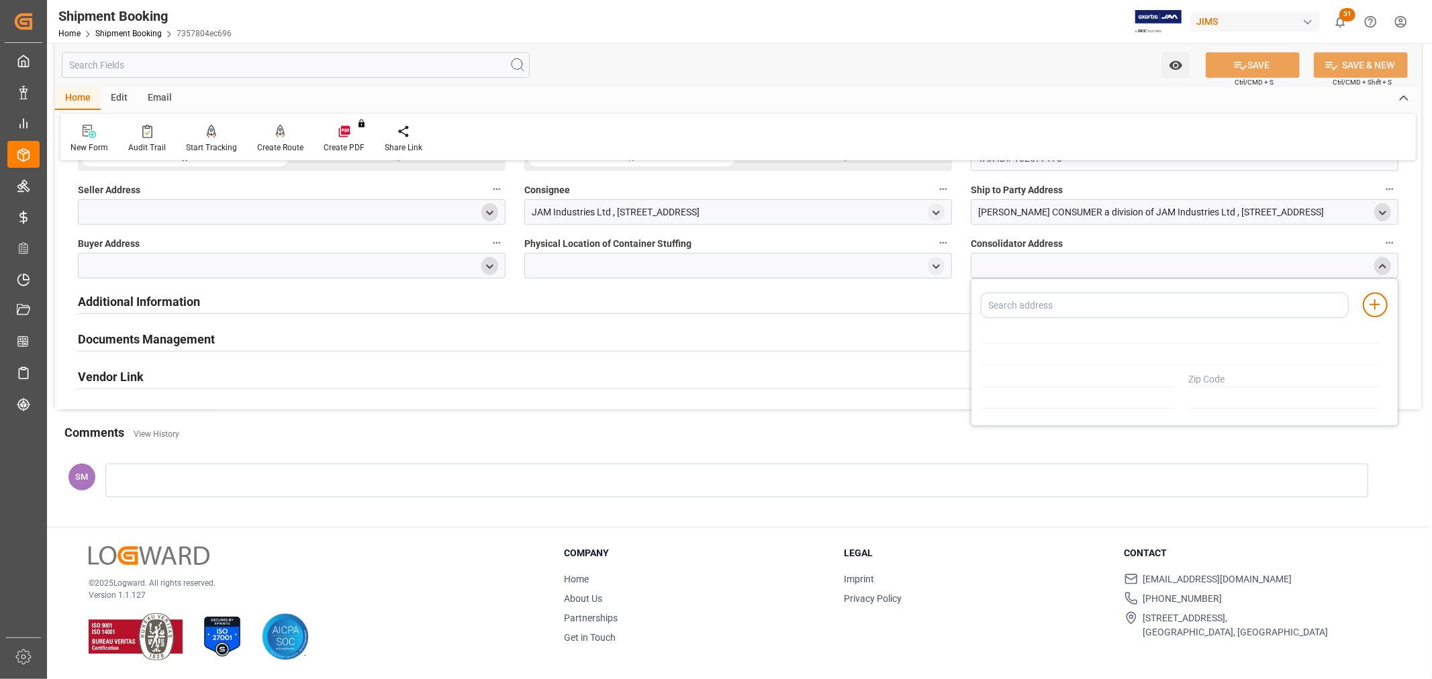
click at [1171, 266] on polyline "close menu" at bounding box center [1382, 265] width 6 height 3
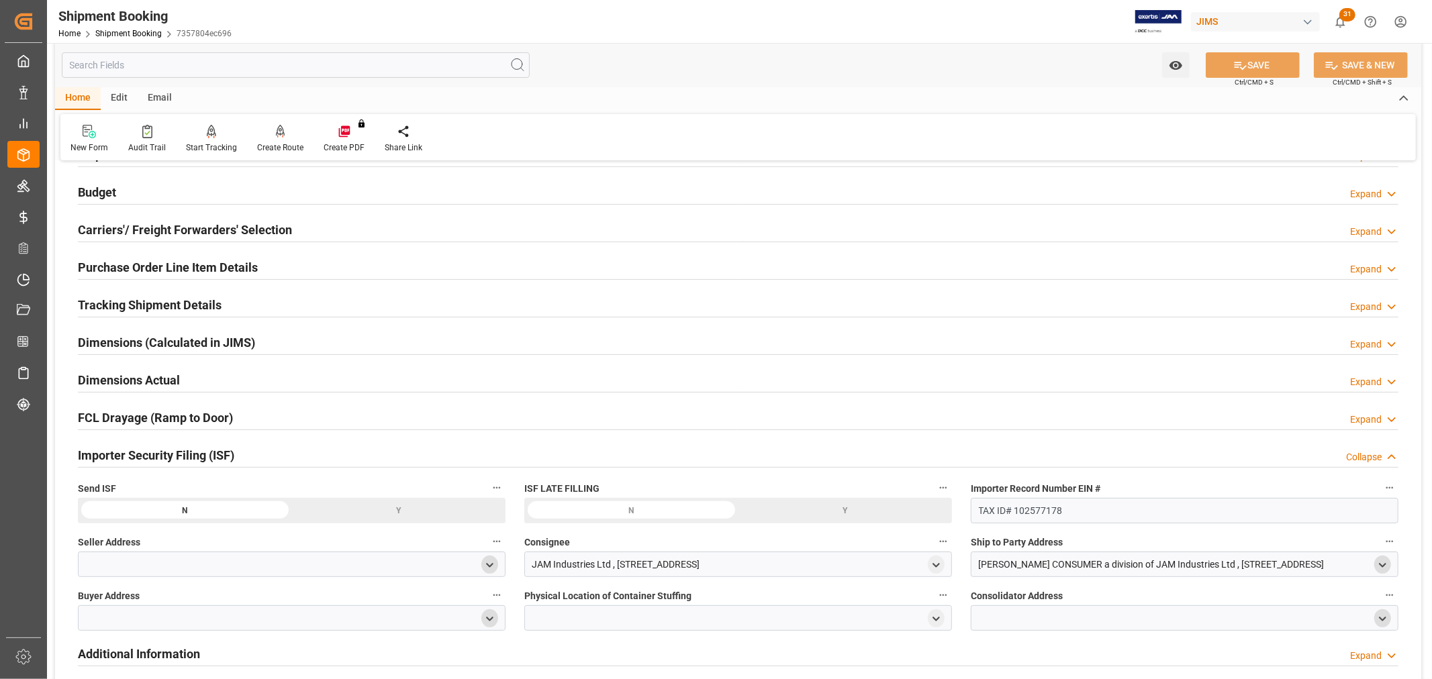
scroll to position [117, 0]
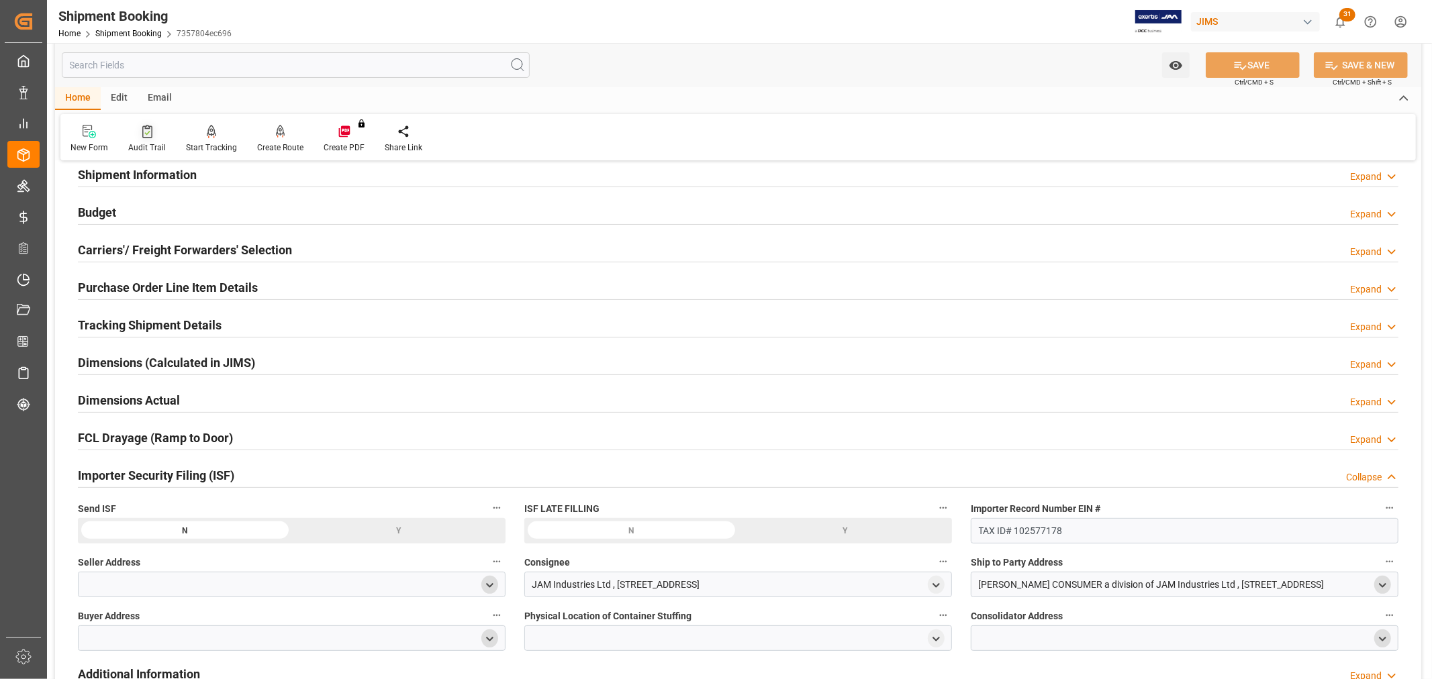
click at [150, 132] on icon at bounding box center [147, 131] width 10 height 13
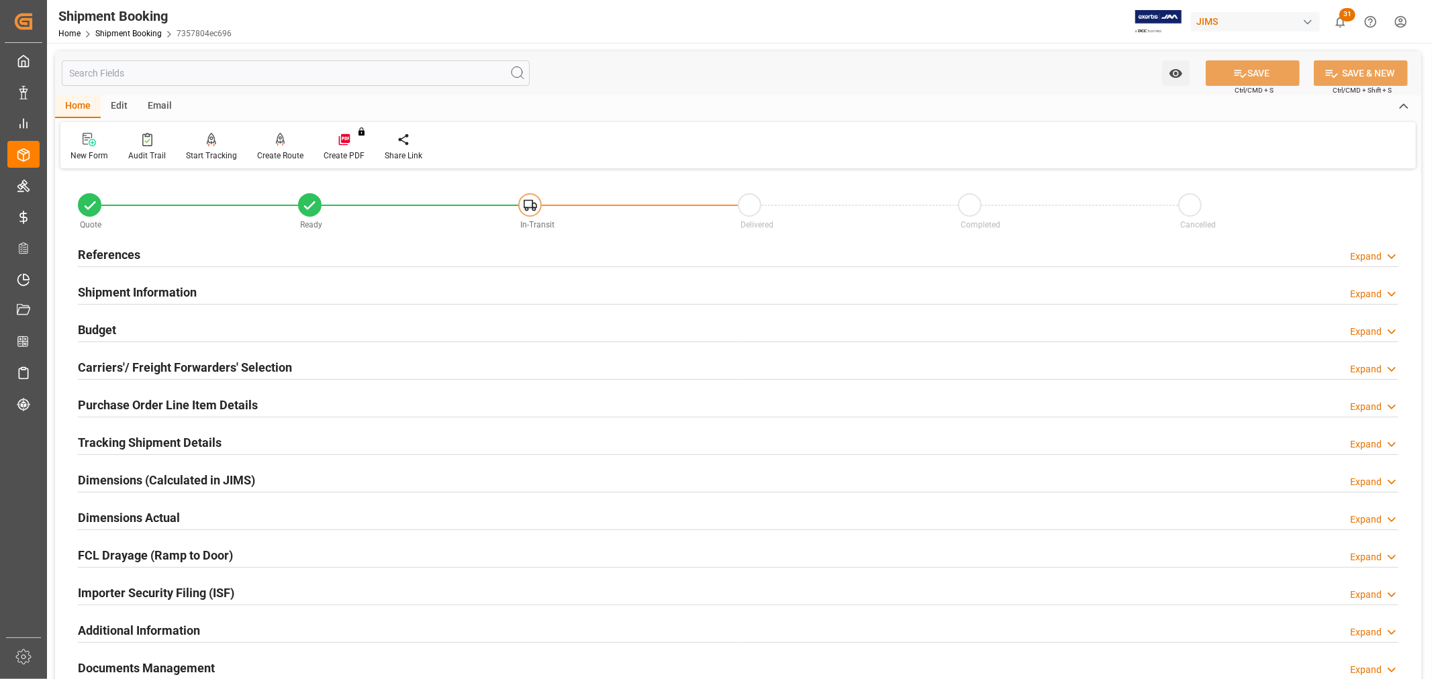
click at [157, 555] on h2 "Importer Security Filing (ISF)" at bounding box center [156, 593] width 156 height 18
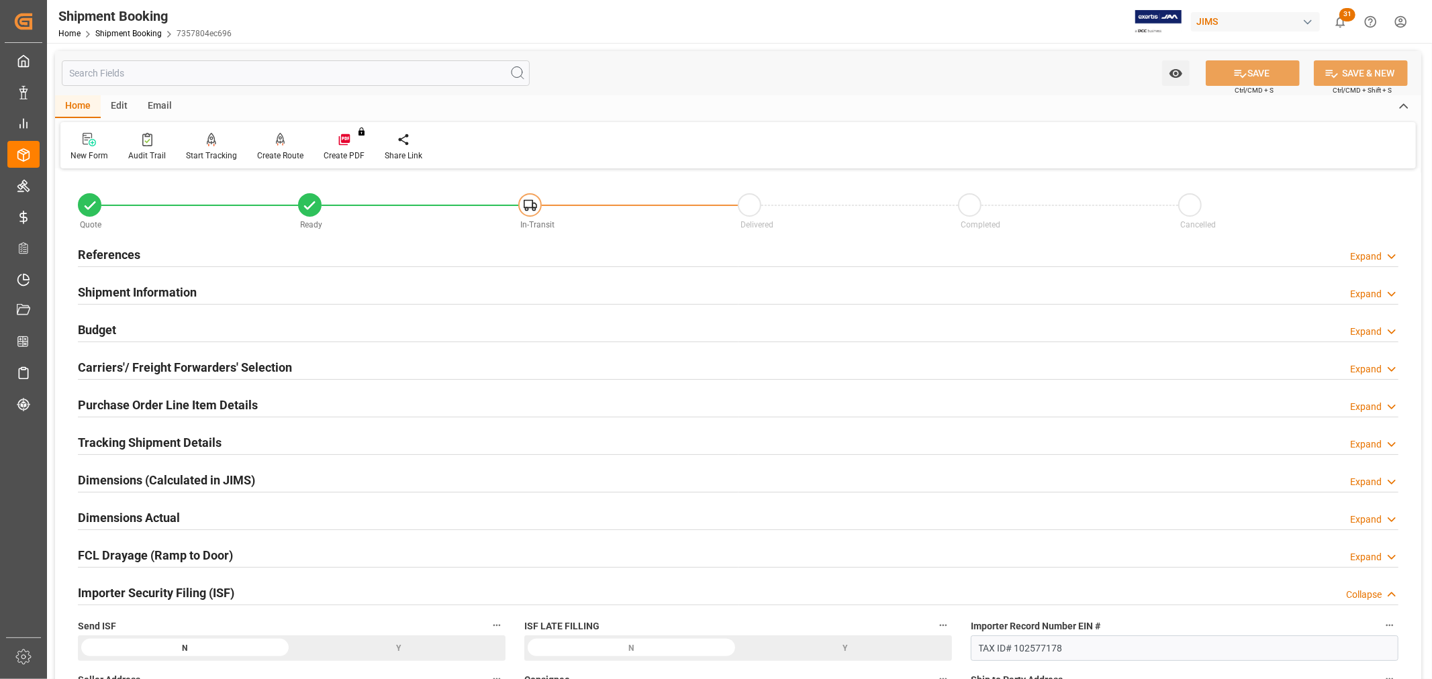
click at [111, 250] on h2 "References" at bounding box center [109, 255] width 62 height 18
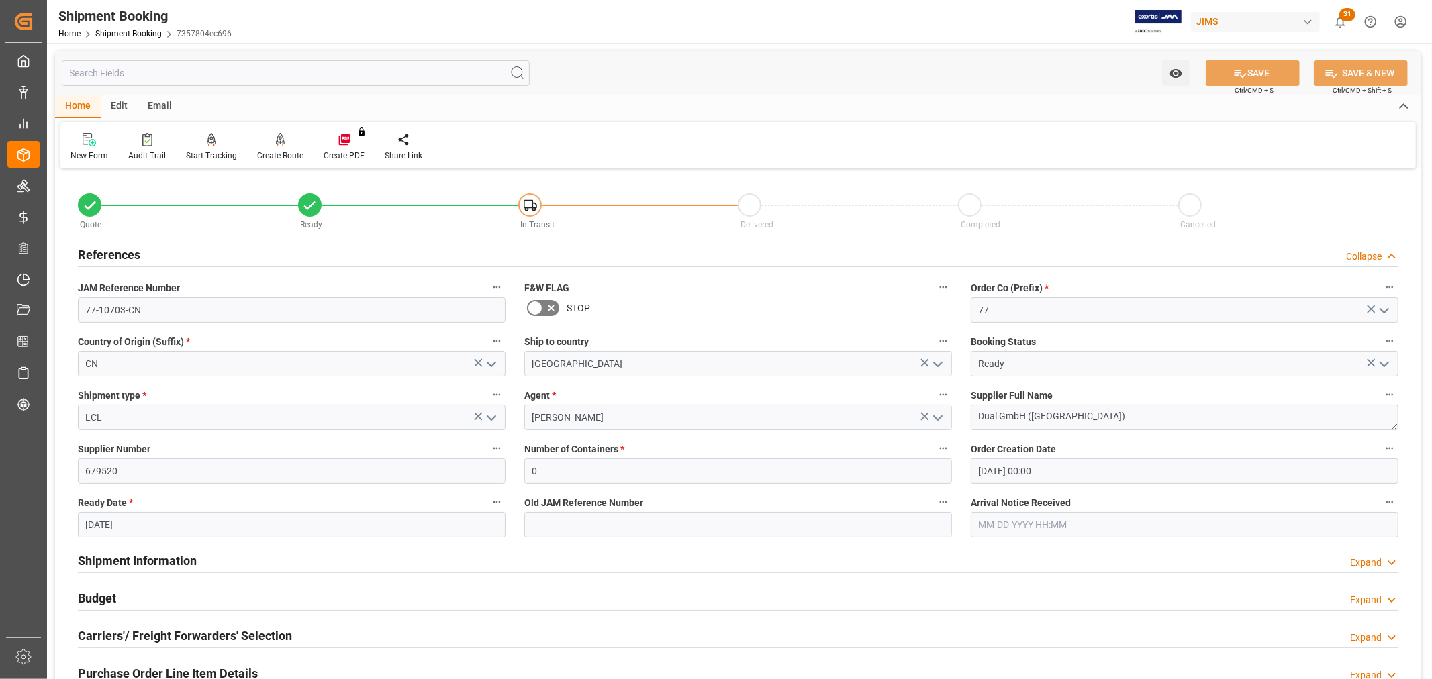
click at [111, 250] on h2 "References" at bounding box center [109, 255] width 62 height 18
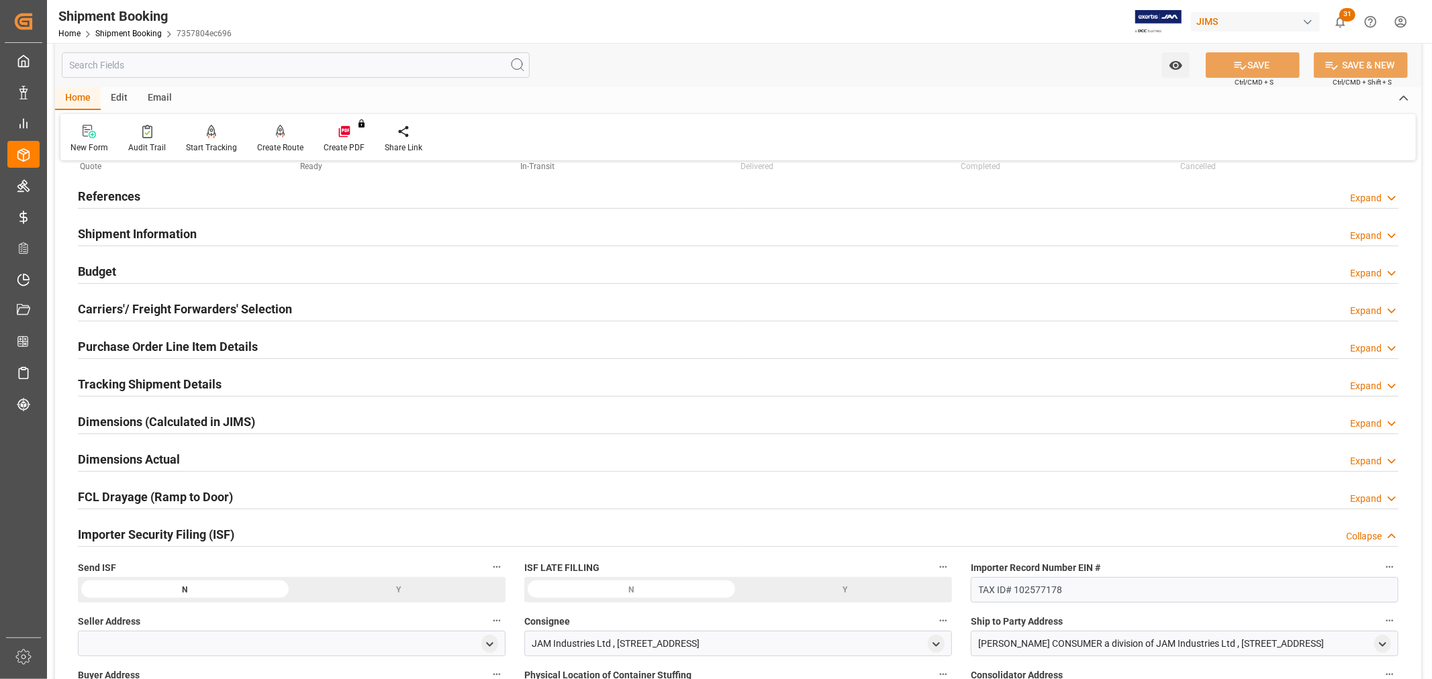
scroll to position [149, 0]
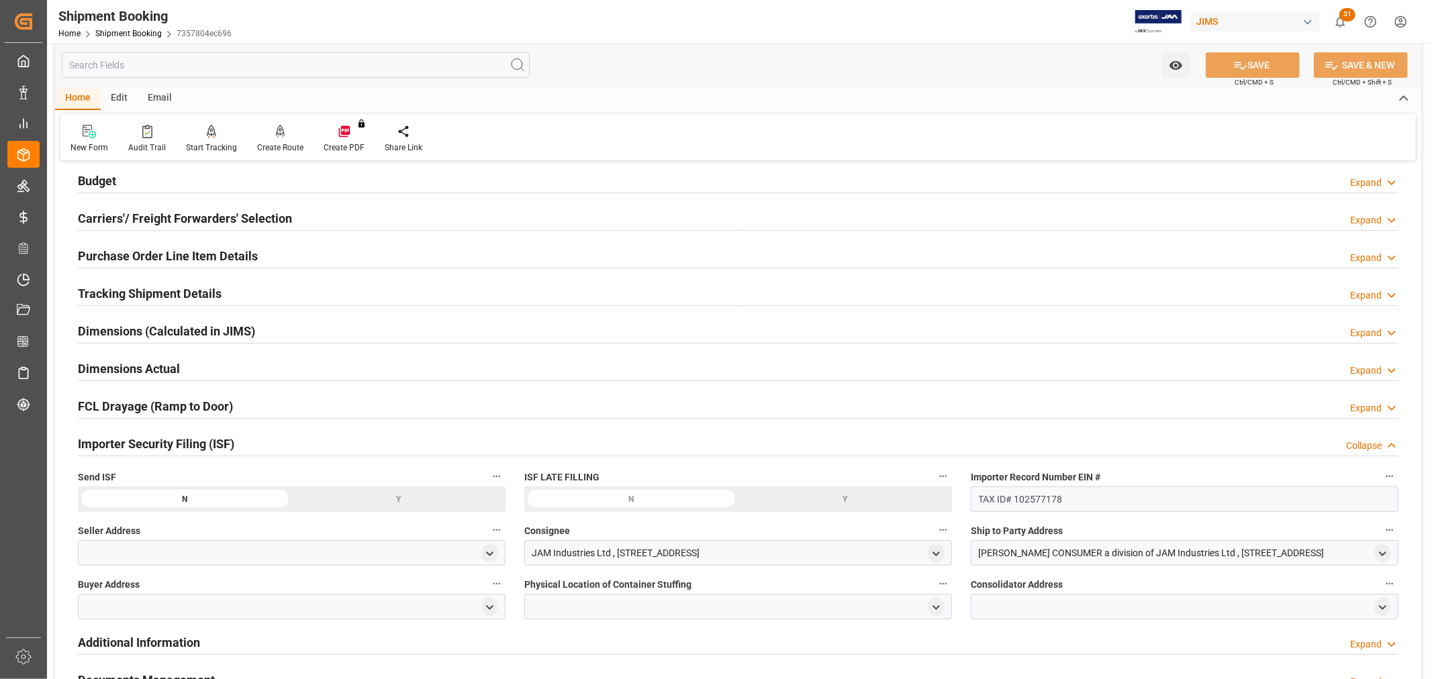
click at [113, 442] on h2 "Importer Security Filing (ISF)" at bounding box center [156, 444] width 156 height 18
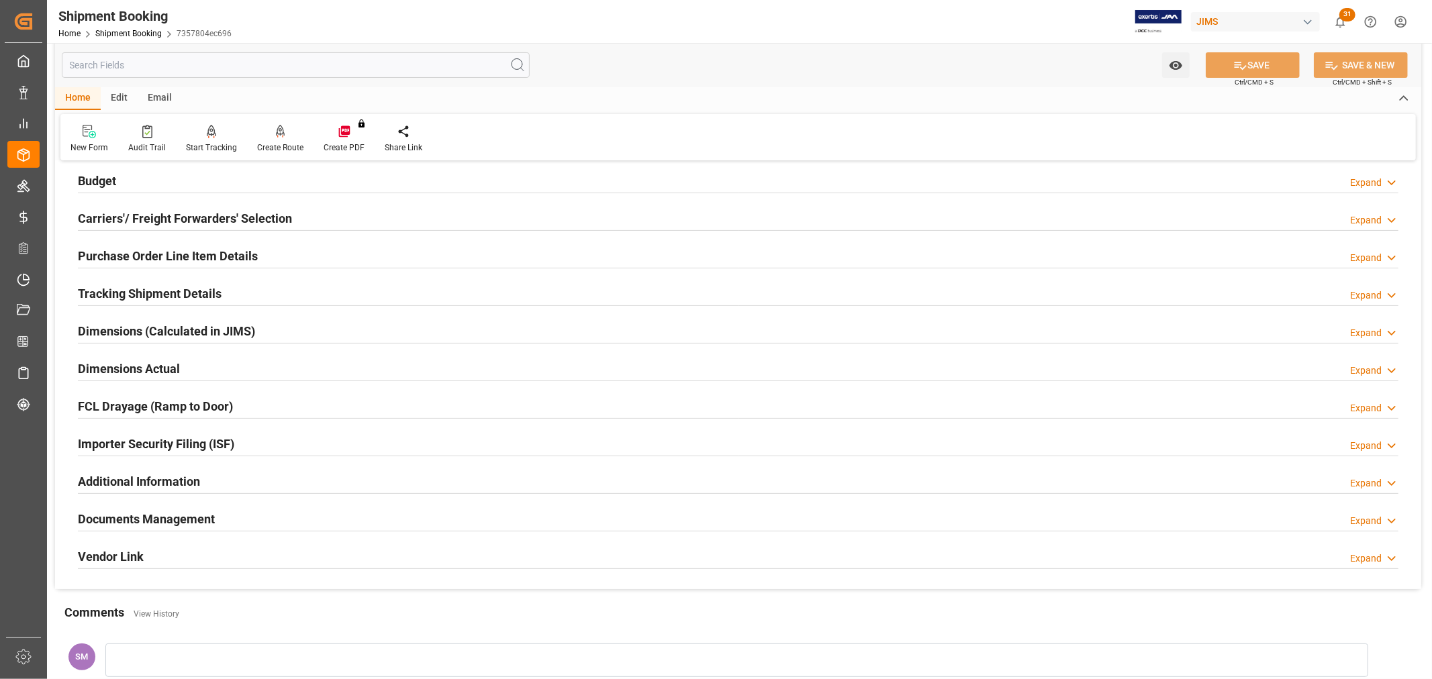
click at [113, 442] on h2 "Importer Security Filing (ISF)" at bounding box center [156, 444] width 156 height 18
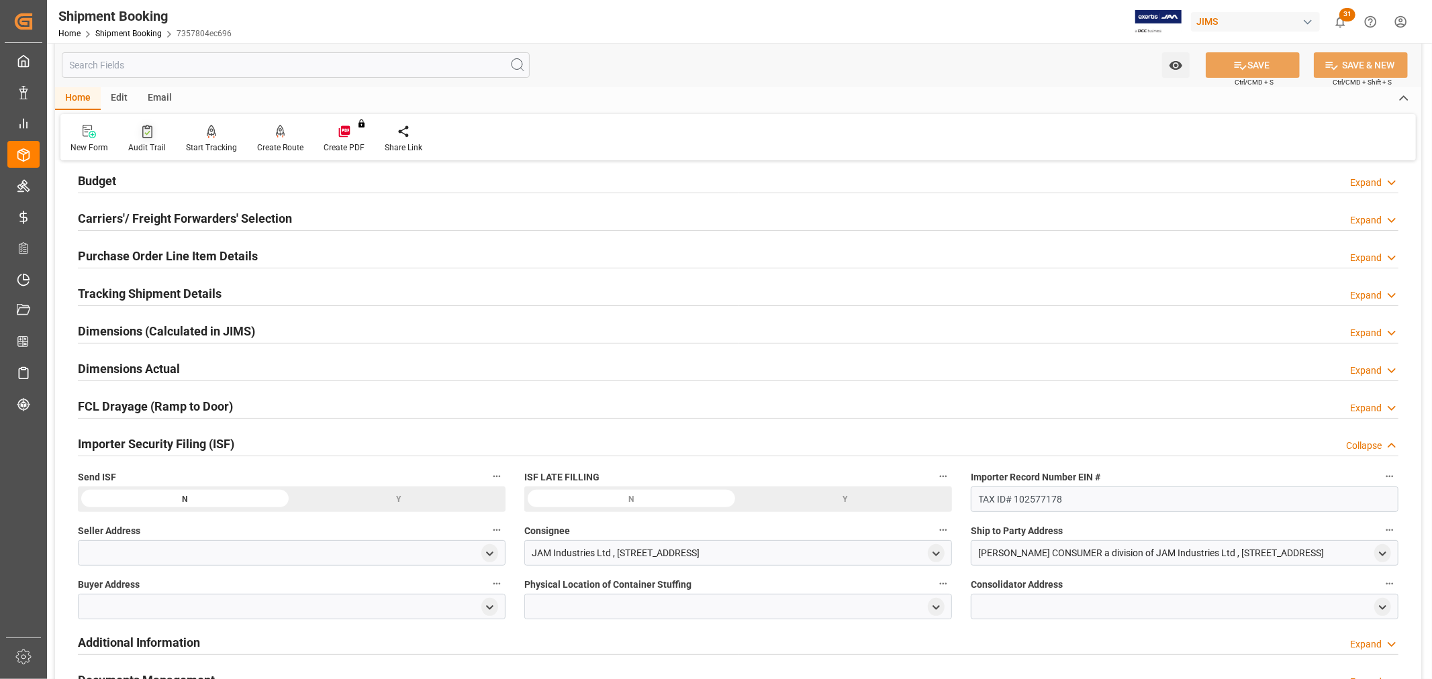
click at [150, 138] on icon at bounding box center [147, 131] width 10 height 13
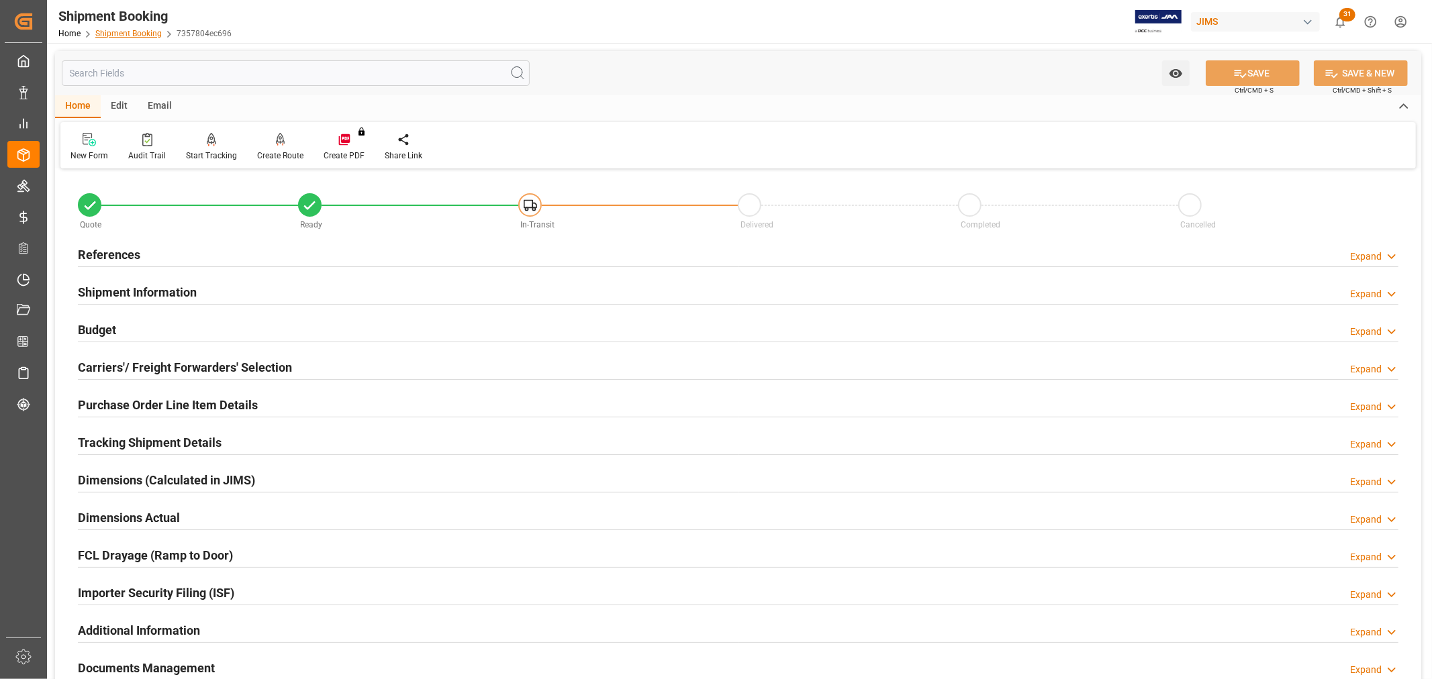
click at [132, 32] on link "Shipment Booking" at bounding box center [128, 33] width 66 height 9
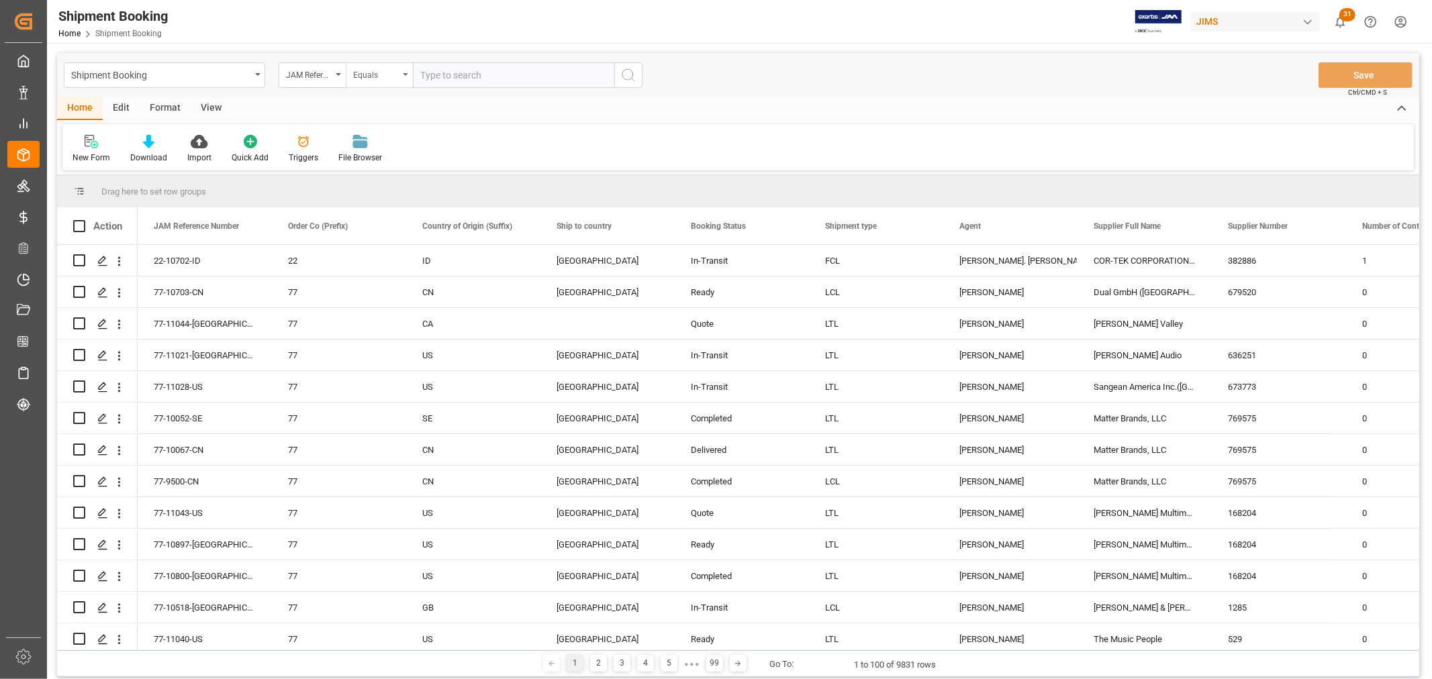
click at [406, 74] on icon "open menu" at bounding box center [405, 74] width 5 height 3
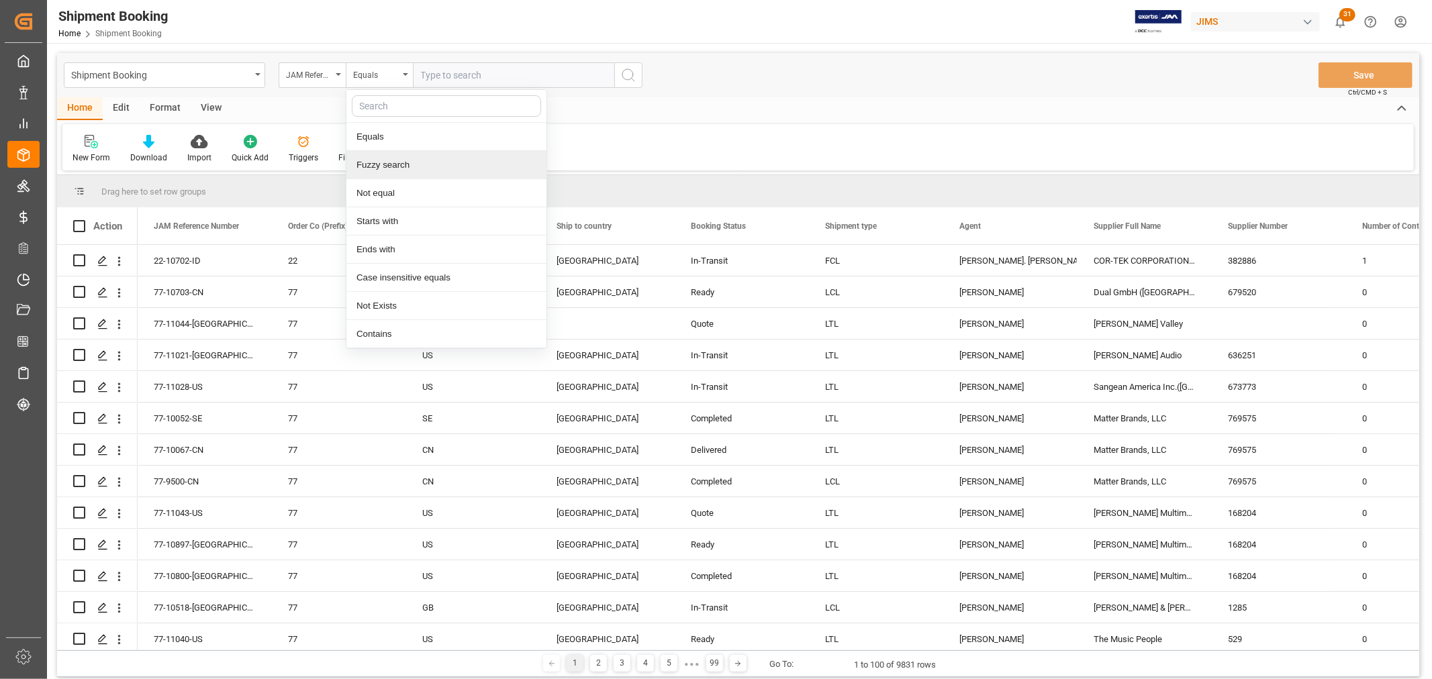
click at [380, 168] on div "Fuzzy search" at bounding box center [446, 165] width 200 height 28
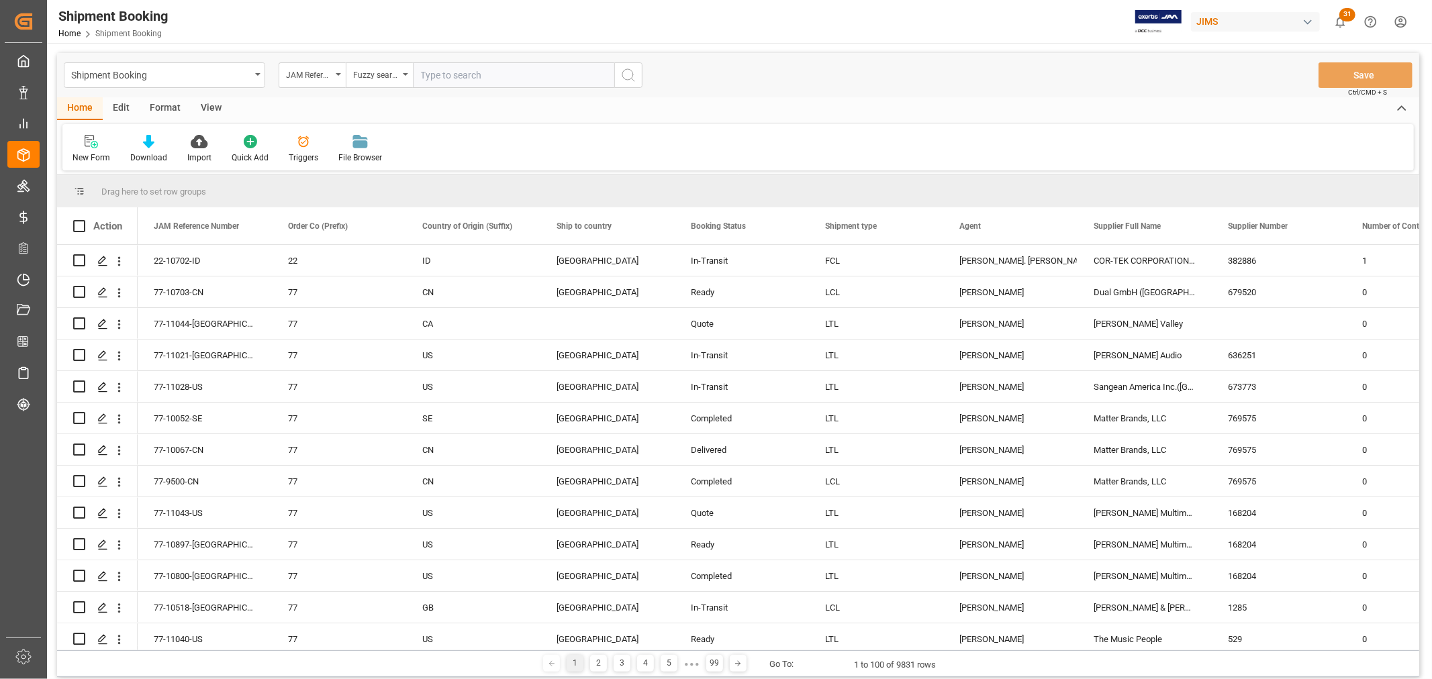
paste input "22-10793-DE"
type input "22-10793-DE"
click at [634, 78] on icon "search button" at bounding box center [628, 75] width 16 height 16
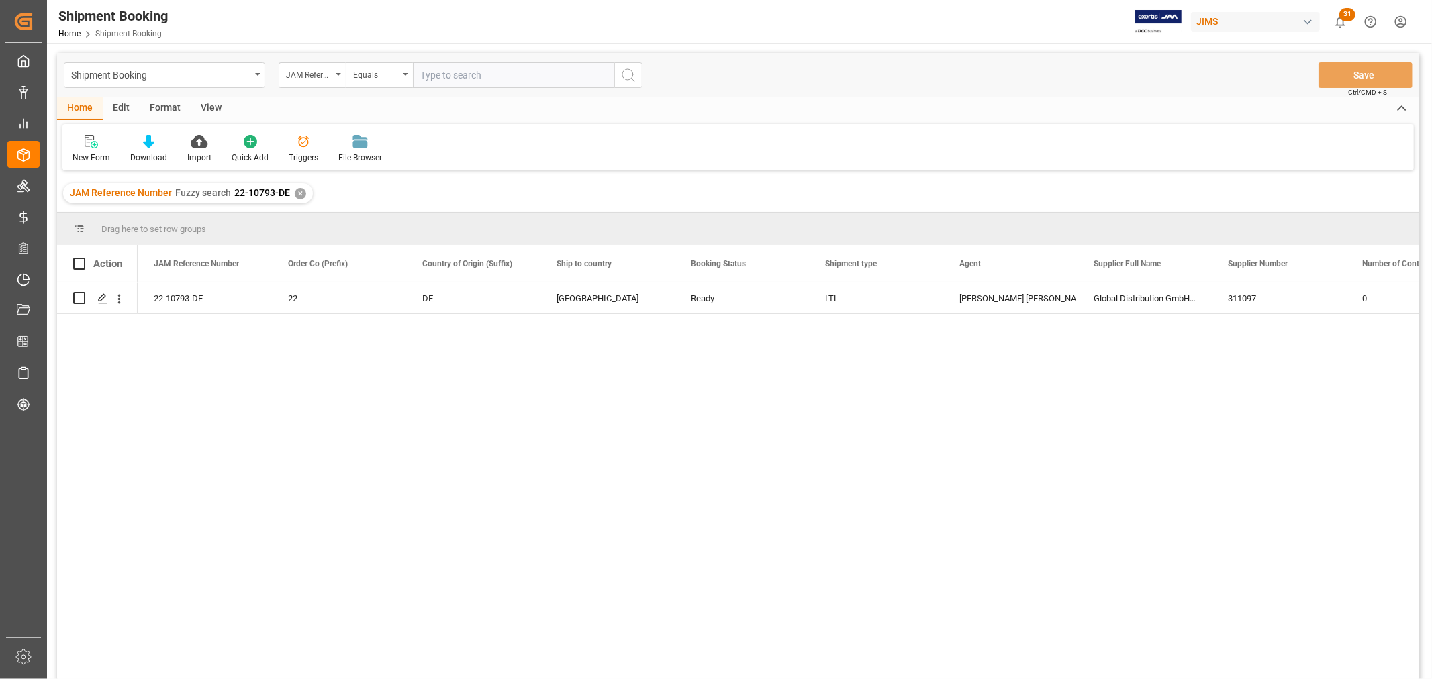
click at [205, 101] on div "View" at bounding box center [211, 108] width 41 height 23
click at [81, 154] on div "Default" at bounding box center [85, 158] width 26 height 12
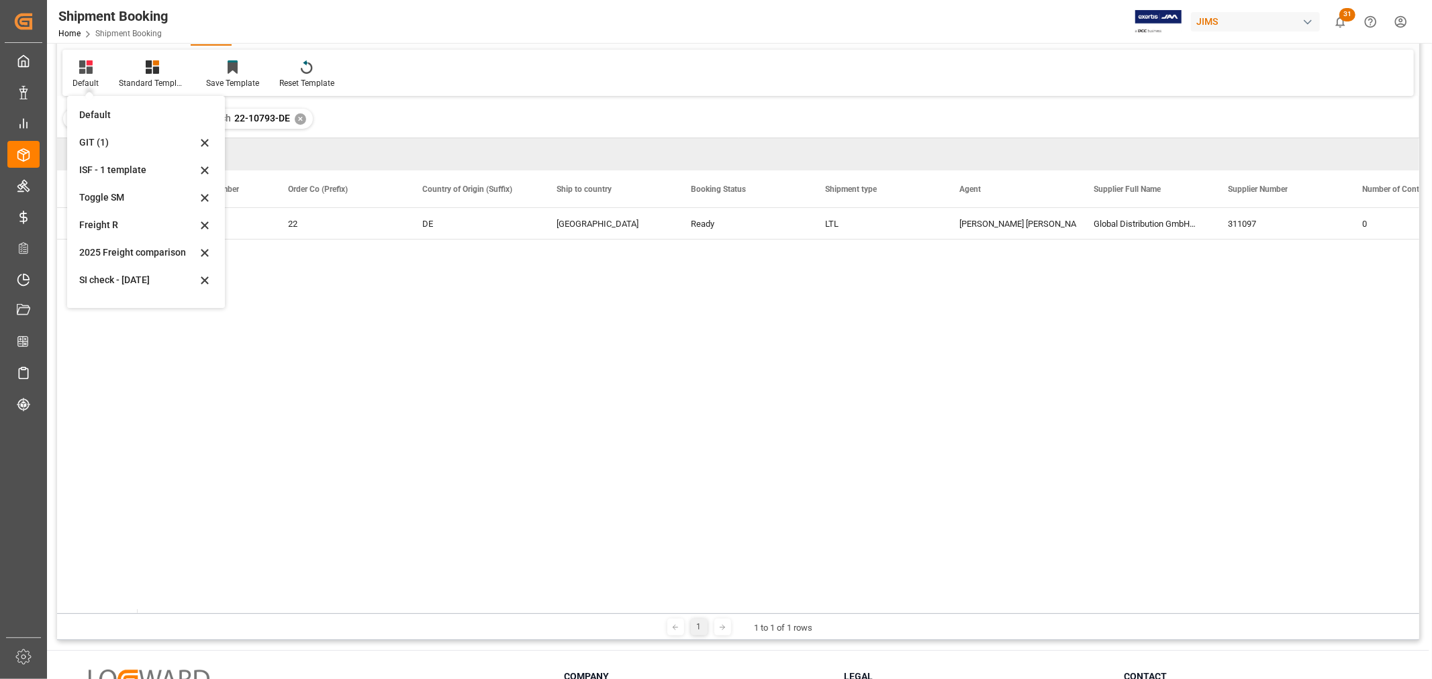
click at [379, 272] on div "22-10793-DE 22 DE United States Ready LTL Amitkumar Shanubhai Prajapati Global …" at bounding box center [778, 410] width 1281 height 405
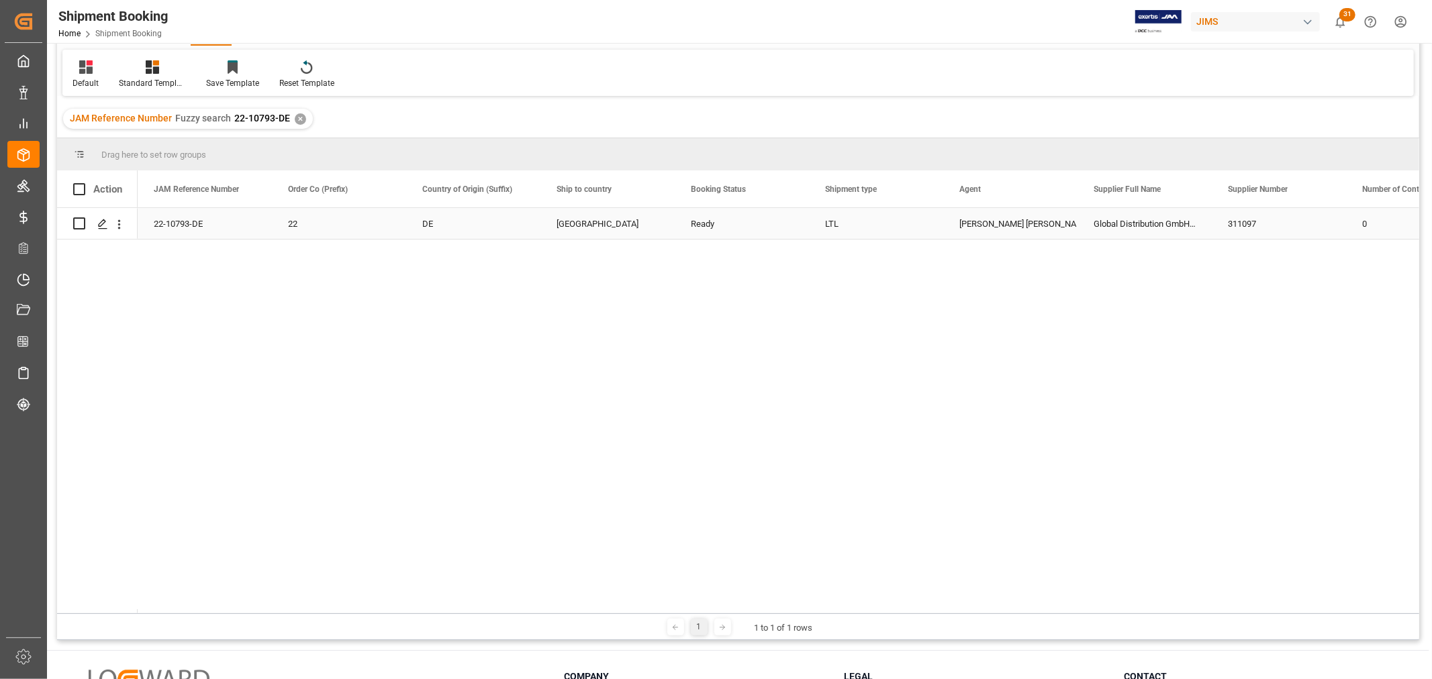
click at [383, 231] on div "22" at bounding box center [339, 224] width 102 height 31
click at [98, 227] on icon "Press SPACE to select this row." at bounding box center [102, 224] width 11 height 11
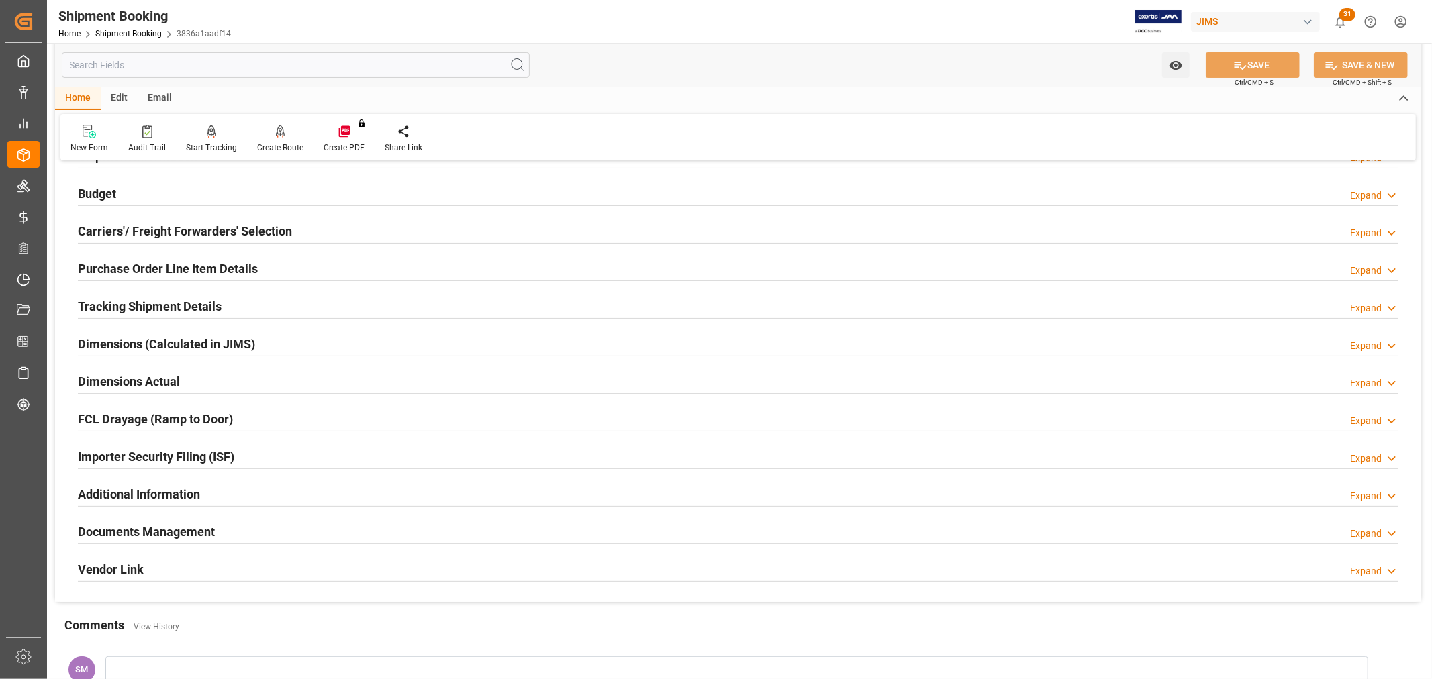
scroll to position [224, 0]
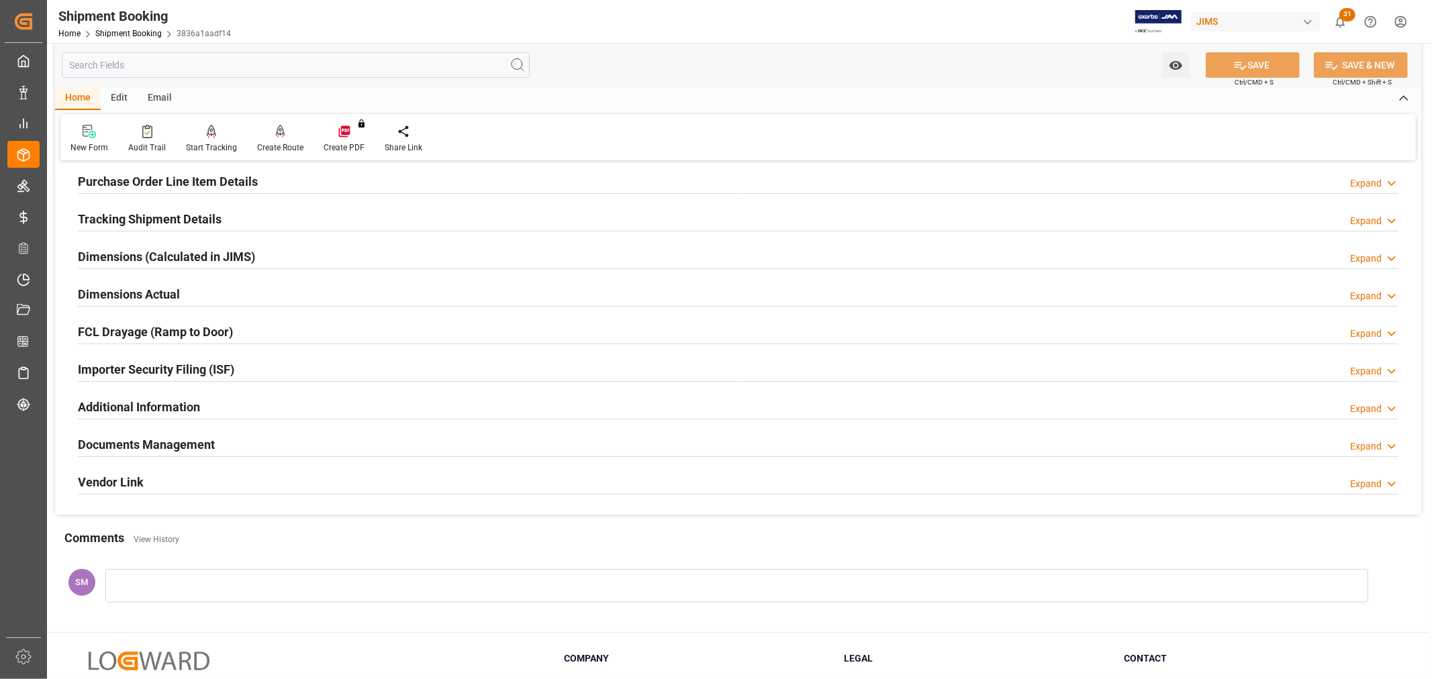
click at [144, 363] on h2 "Importer Security Filing (ISF)" at bounding box center [156, 369] width 156 height 18
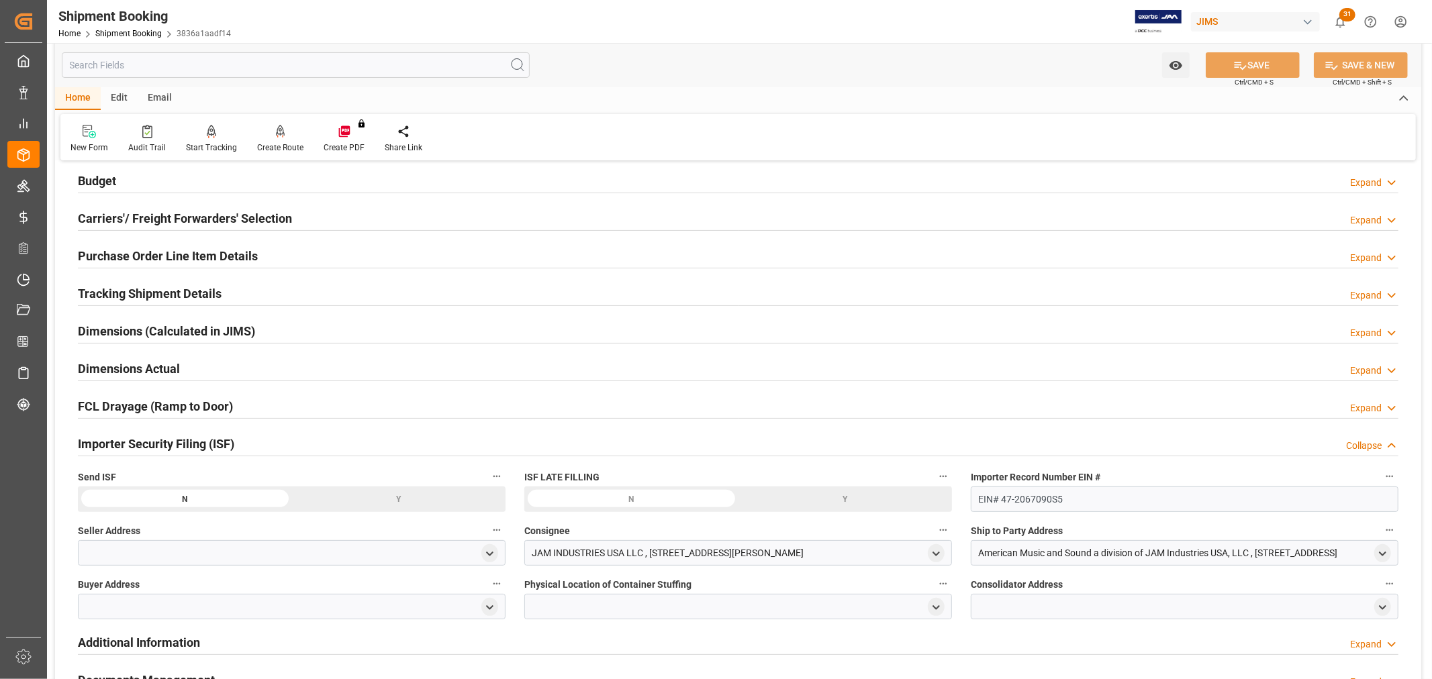
scroll to position [0, 0]
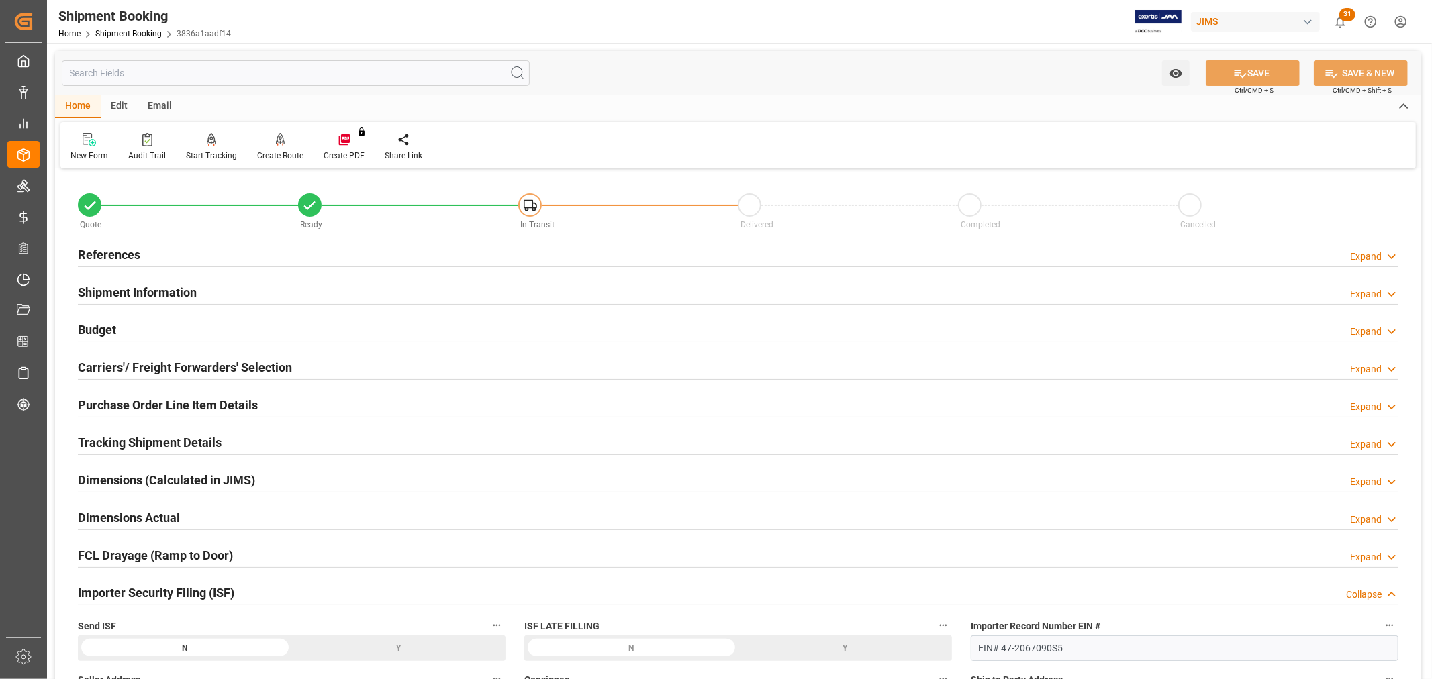
click at [134, 254] on h2 "References" at bounding box center [109, 255] width 62 height 18
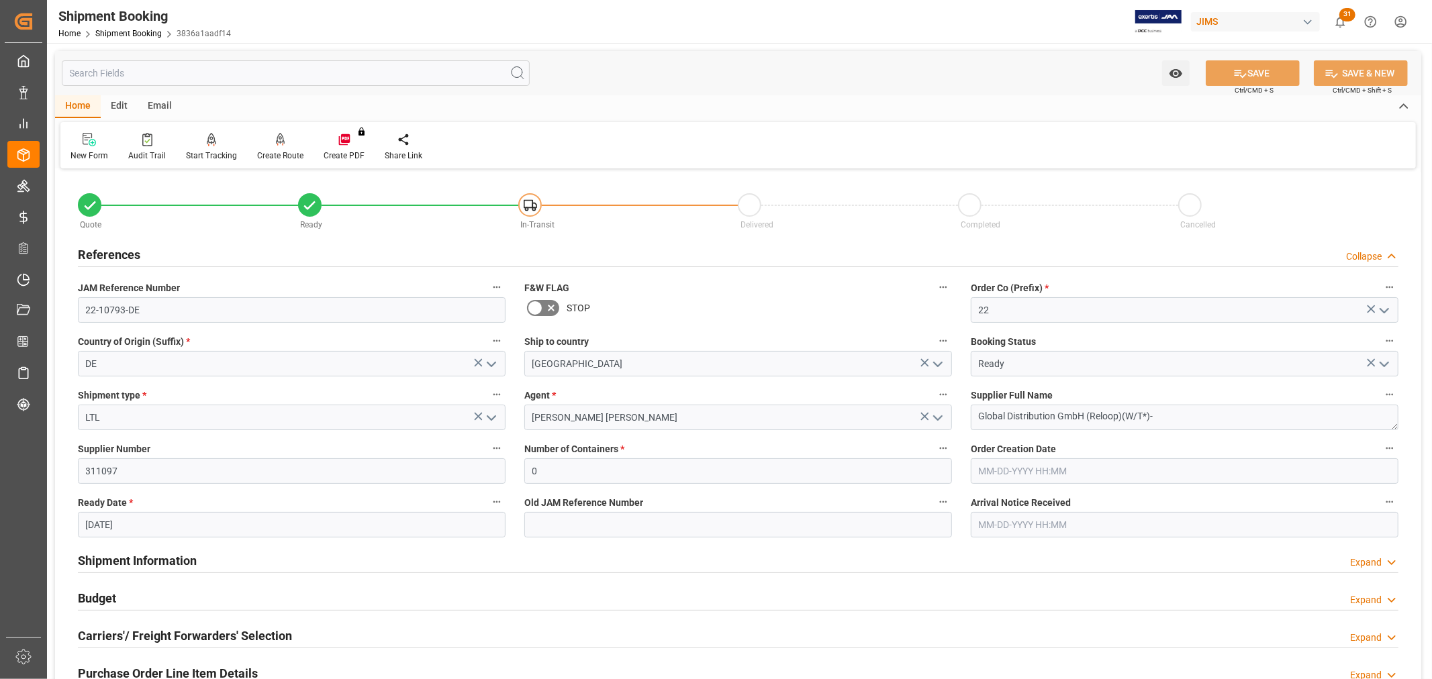
click at [134, 254] on h2 "References" at bounding box center [109, 255] width 62 height 18
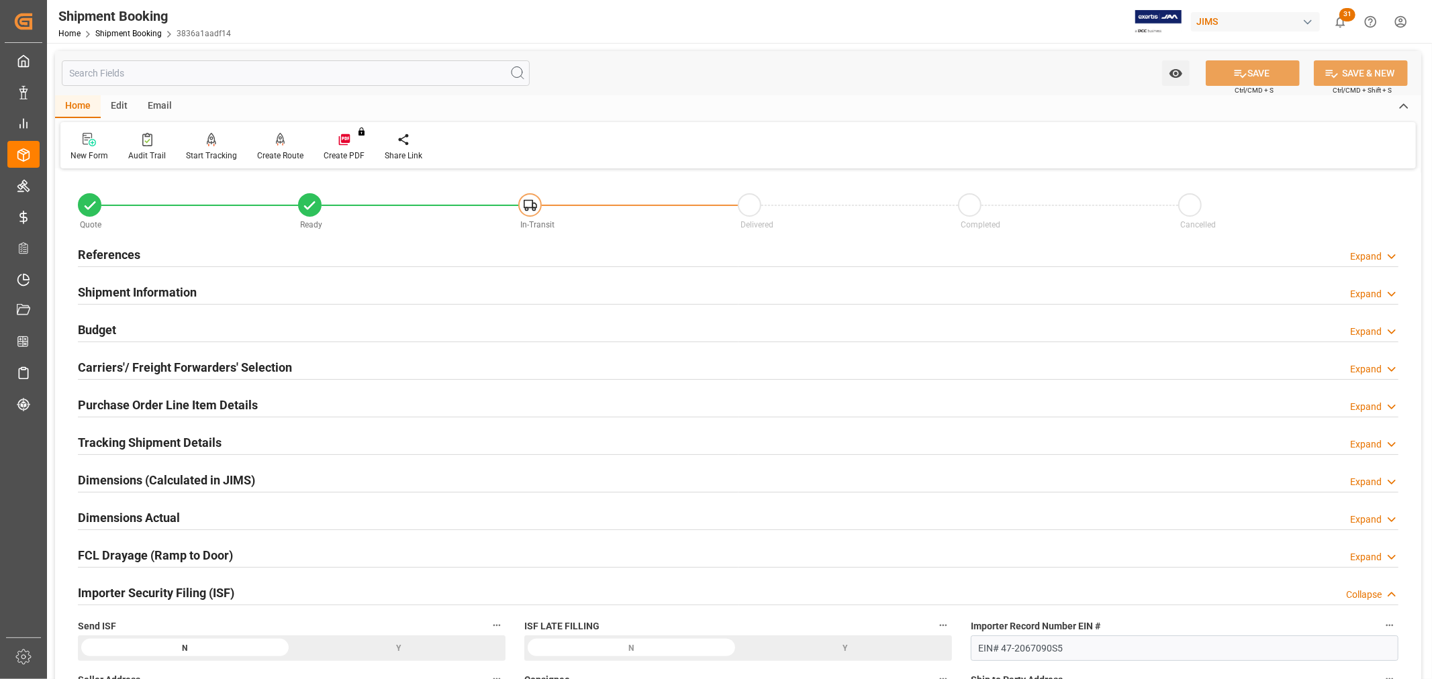
click at [102, 246] on h2 "References" at bounding box center [109, 255] width 62 height 18
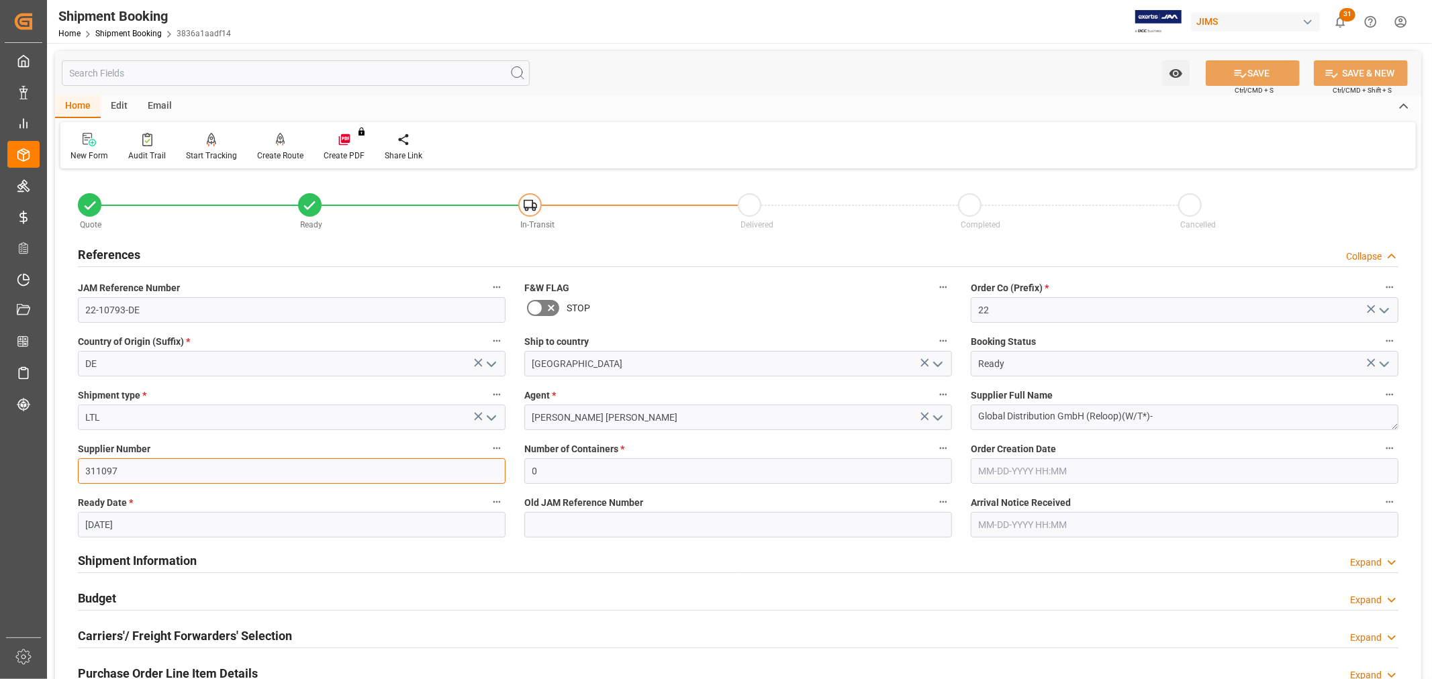
drag, startPoint x: 151, startPoint y: 480, endPoint x: 78, endPoint y: 482, distance: 73.2
click at [78, 482] on input "311097" at bounding box center [292, 471] width 428 height 26
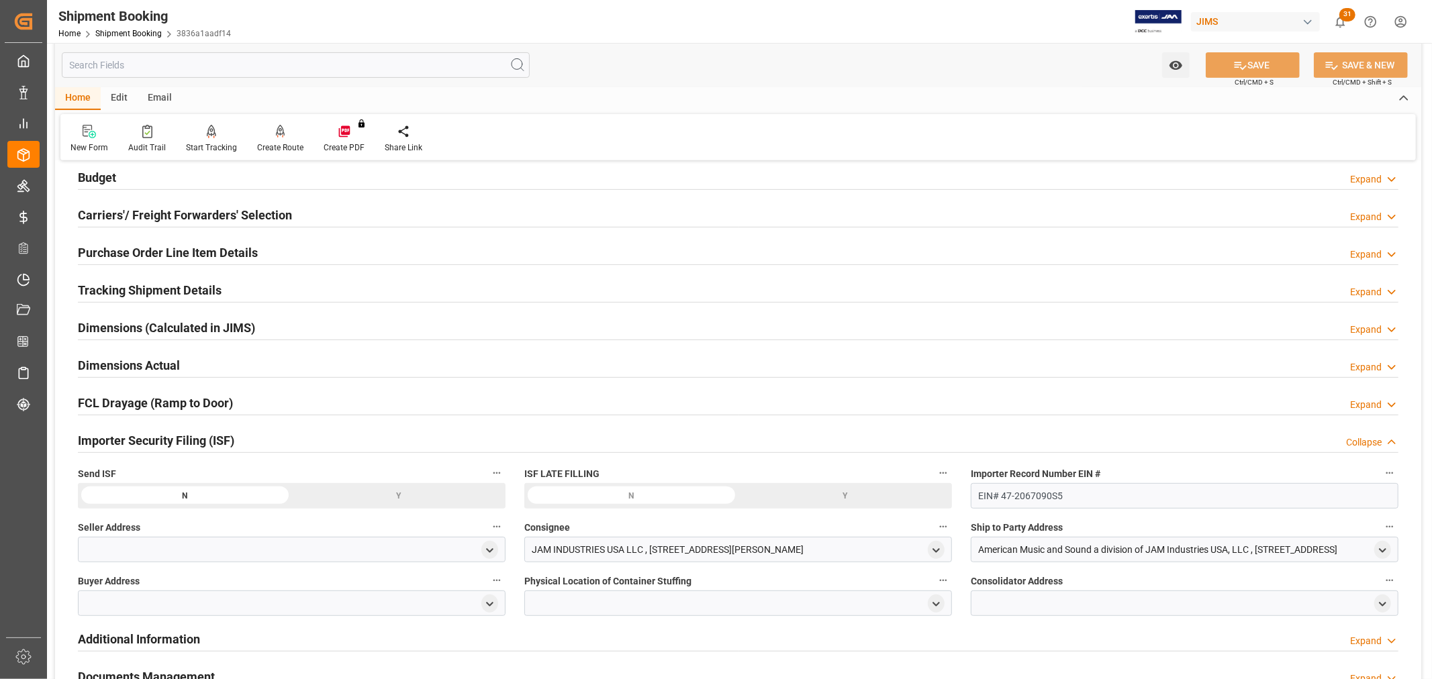
scroll to position [447, 0]
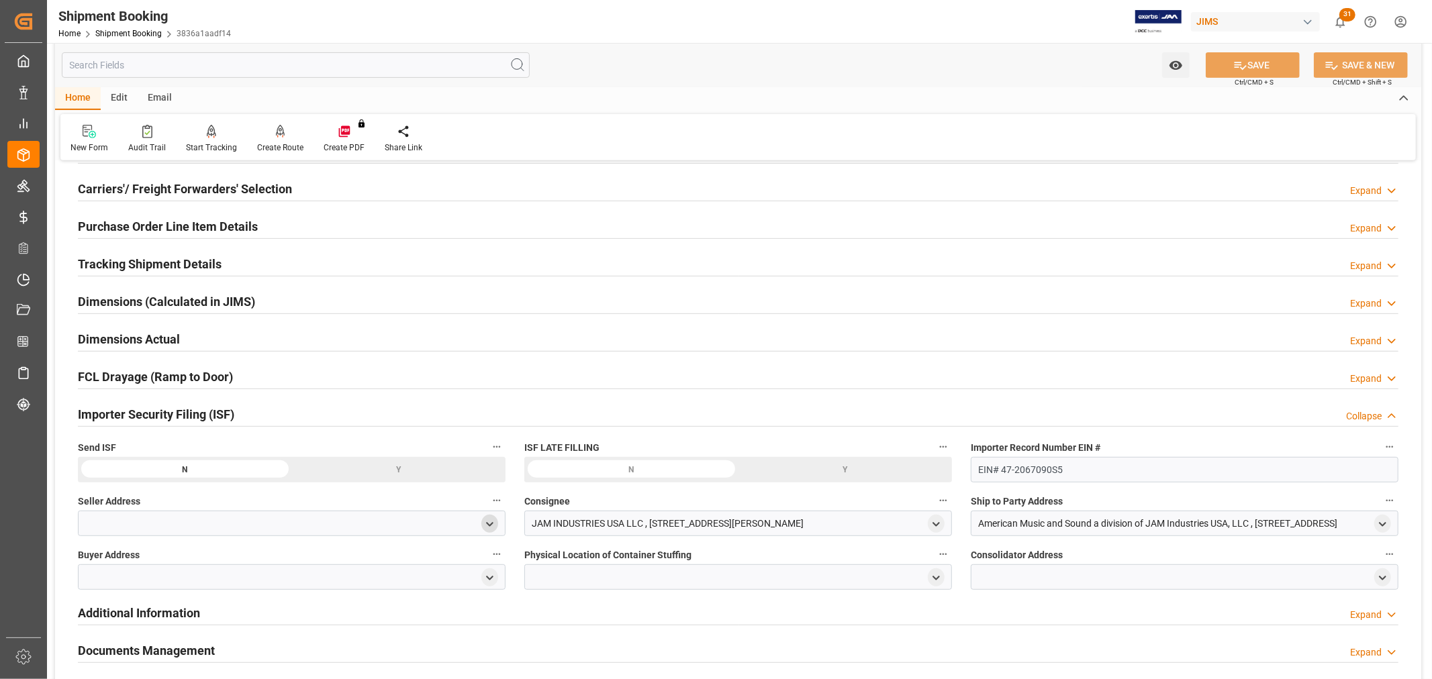
click at [487, 521] on icon "open menu" at bounding box center [489, 524] width 11 height 11
click at [184, 555] on input at bounding box center [272, 563] width 368 height 26
paste input "GLOBAL DISTRIBUTION GMBH"
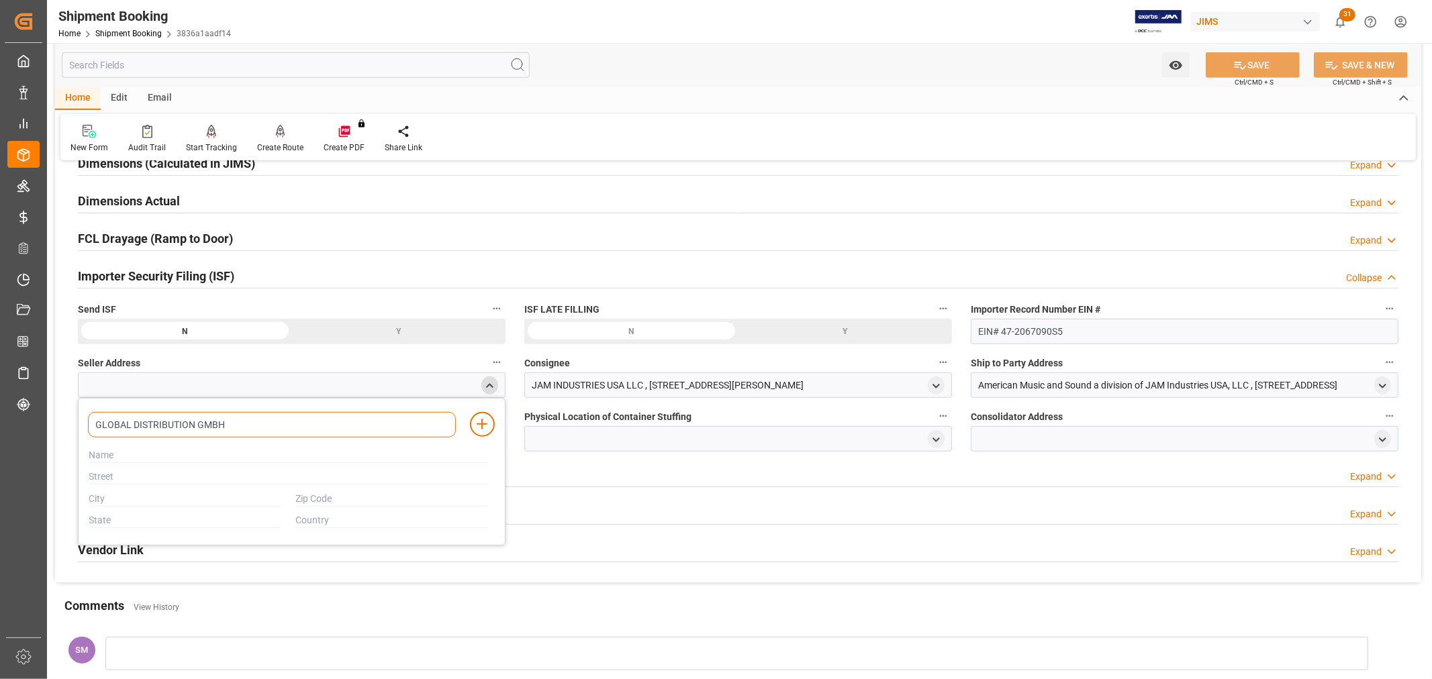
scroll to position [596, 0]
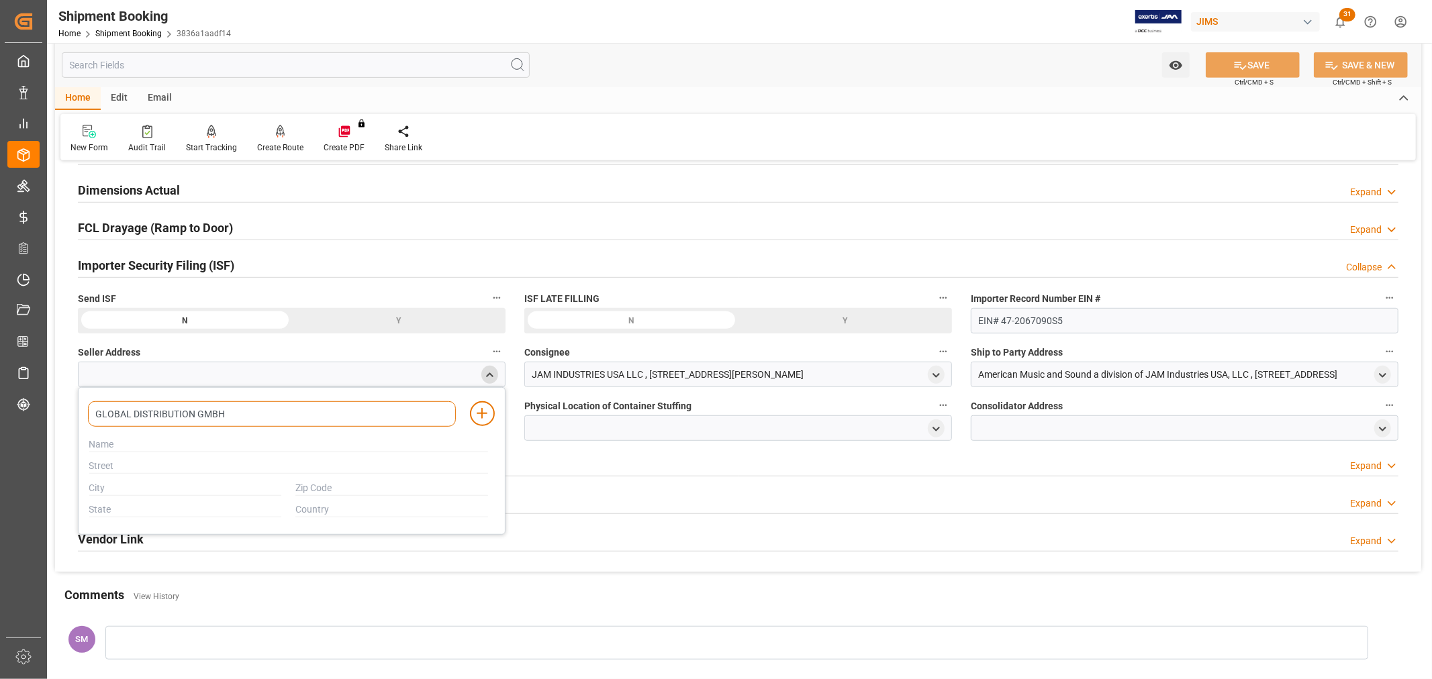
type input "GLOBAL DISTRIBUTION GMBH"
click at [109, 448] on input "text" at bounding box center [288, 445] width 399 height 15
click at [140, 446] on input "text" at bounding box center [288, 445] width 399 height 15
click at [103, 446] on input "text" at bounding box center [288, 445] width 399 height 15
click at [115, 440] on input "text" at bounding box center [288, 445] width 399 height 15
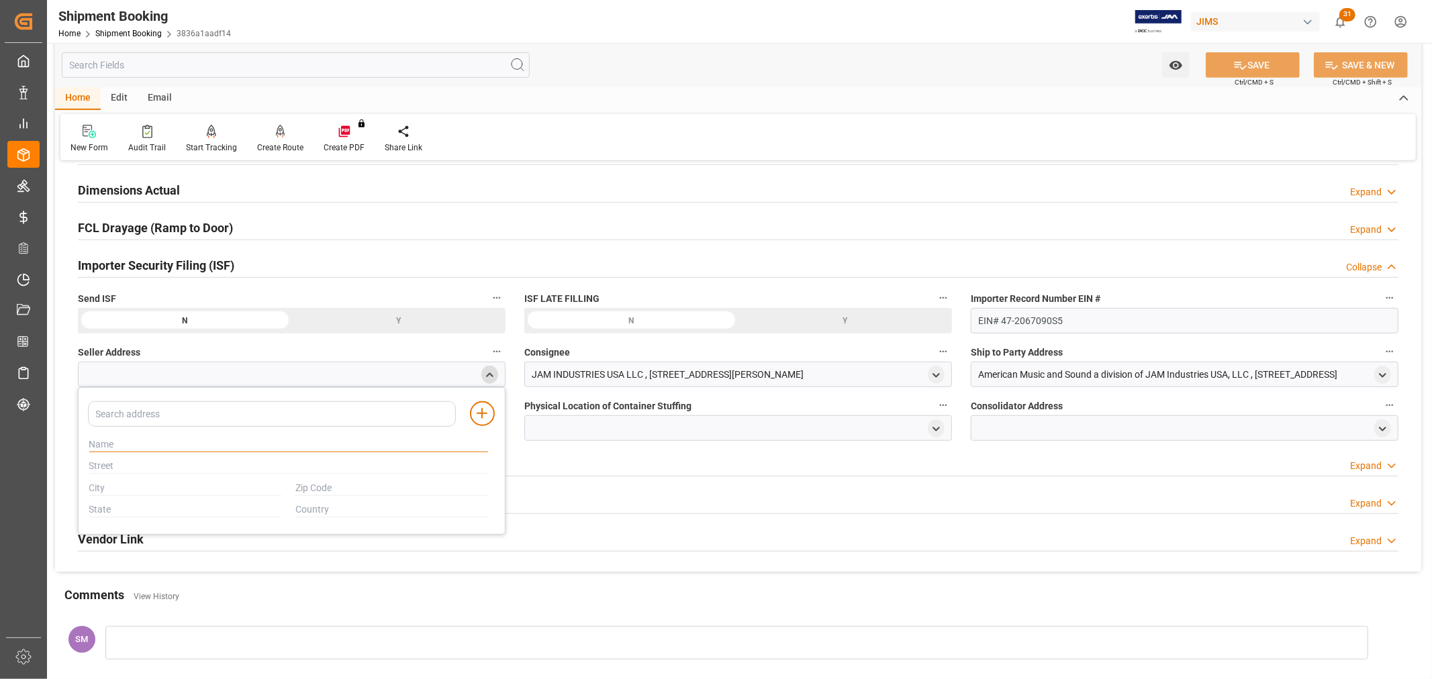
paste input "GLOBAL DISTRIBUTION GMBH"
type input "GLOBAL DISTRIBUTION GMBH"
click at [109, 466] on input "text" at bounding box center [288, 466] width 399 height 15
click at [107, 466] on input "text" at bounding box center [288, 466] width 399 height 15
paste input "SHUCKERSTRASSE 28"
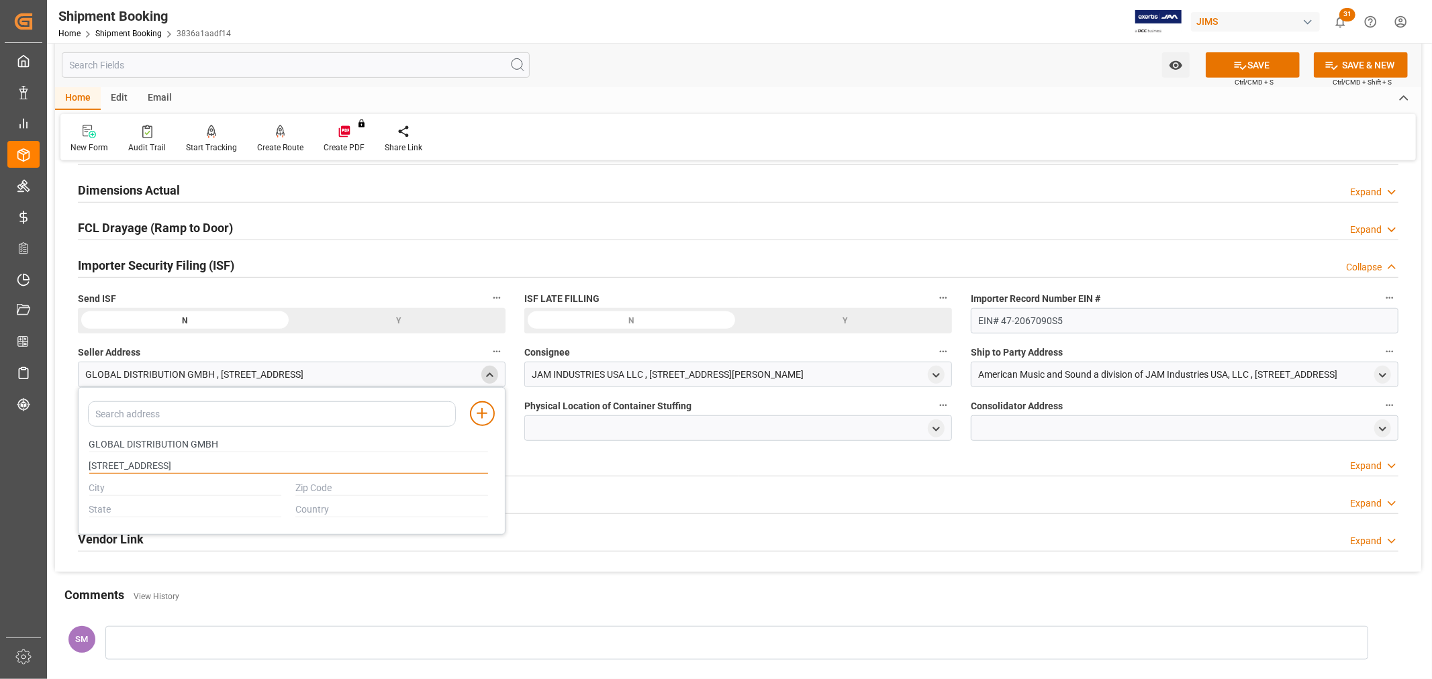
type input "SHUCKERSTRASSE 28"
click at [109, 486] on input "text" at bounding box center [185, 488] width 193 height 15
click at [175, 487] on input "text" at bounding box center [185, 488] width 193 height 15
paste input "MUENSTER"
type input "MUENSTER"
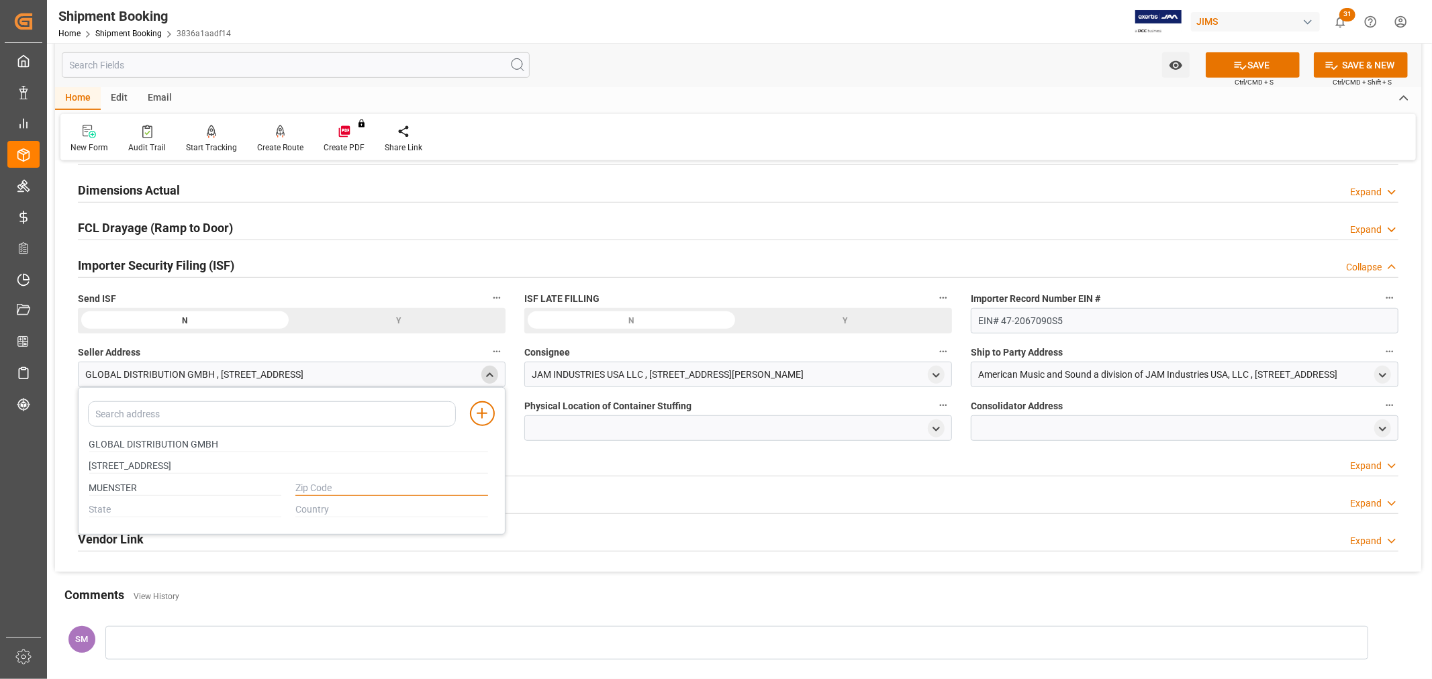
click at [333, 492] on input "text" at bounding box center [391, 488] width 193 height 15
paste input "48153"
type input "48153"
click at [104, 506] on input "text" at bounding box center [185, 510] width 193 height 15
click at [107, 510] on input "text" at bounding box center [185, 510] width 193 height 15
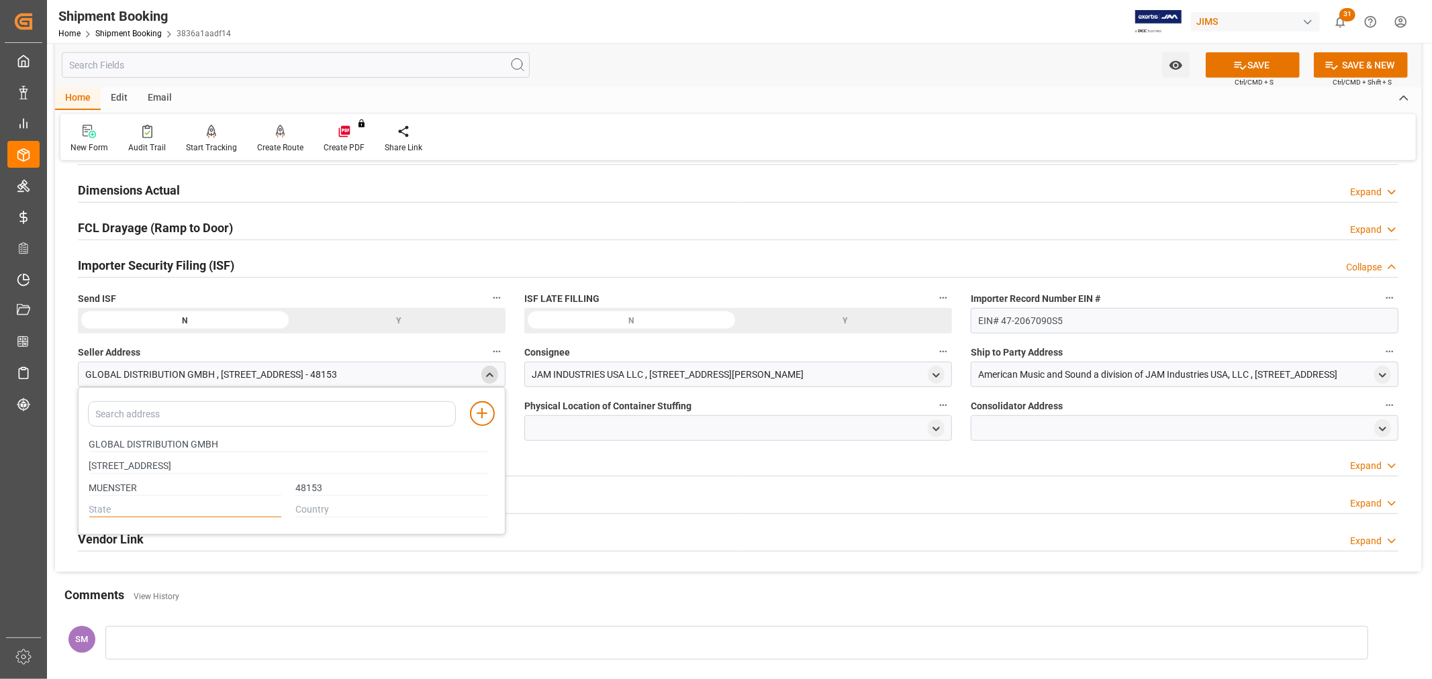
paste input "NORTH RHINE-WESTPHALIA"
type input "NORTH RHINE-WESTPHALIA"
click at [389, 507] on input "text" at bounding box center [391, 510] width 193 height 15
paste input "DE"
type input "DE"
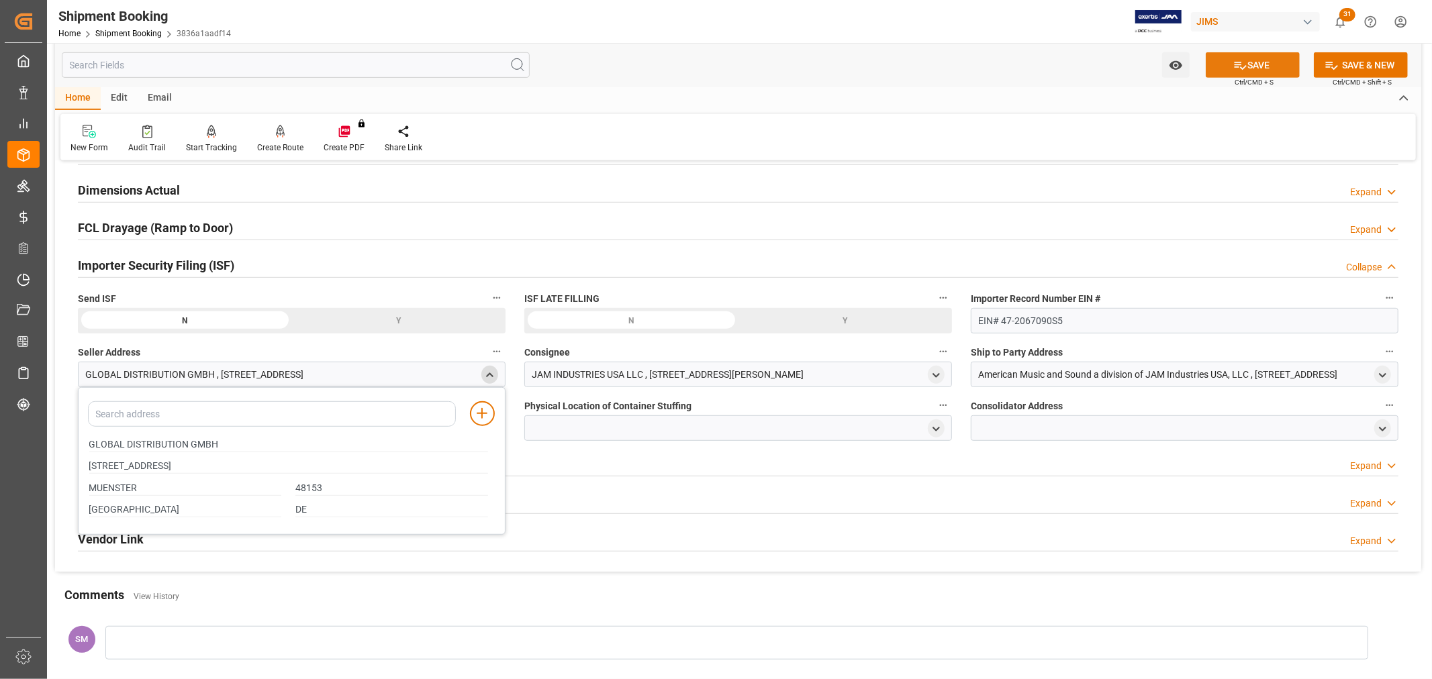
click at [1171, 61] on button "SAVE" at bounding box center [1252, 65] width 94 height 26
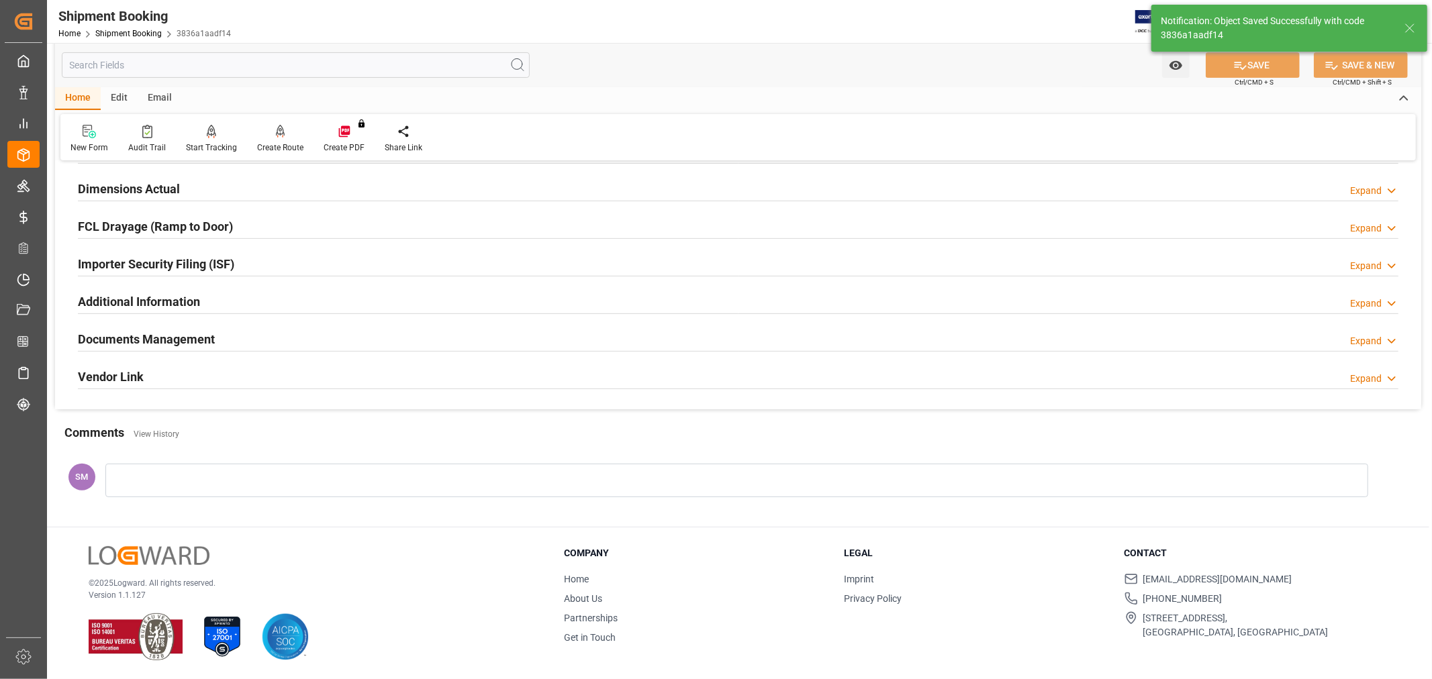
scroll to position [328, 0]
click at [123, 263] on h2 "Importer Security Filing (ISF)" at bounding box center [156, 265] width 156 height 18
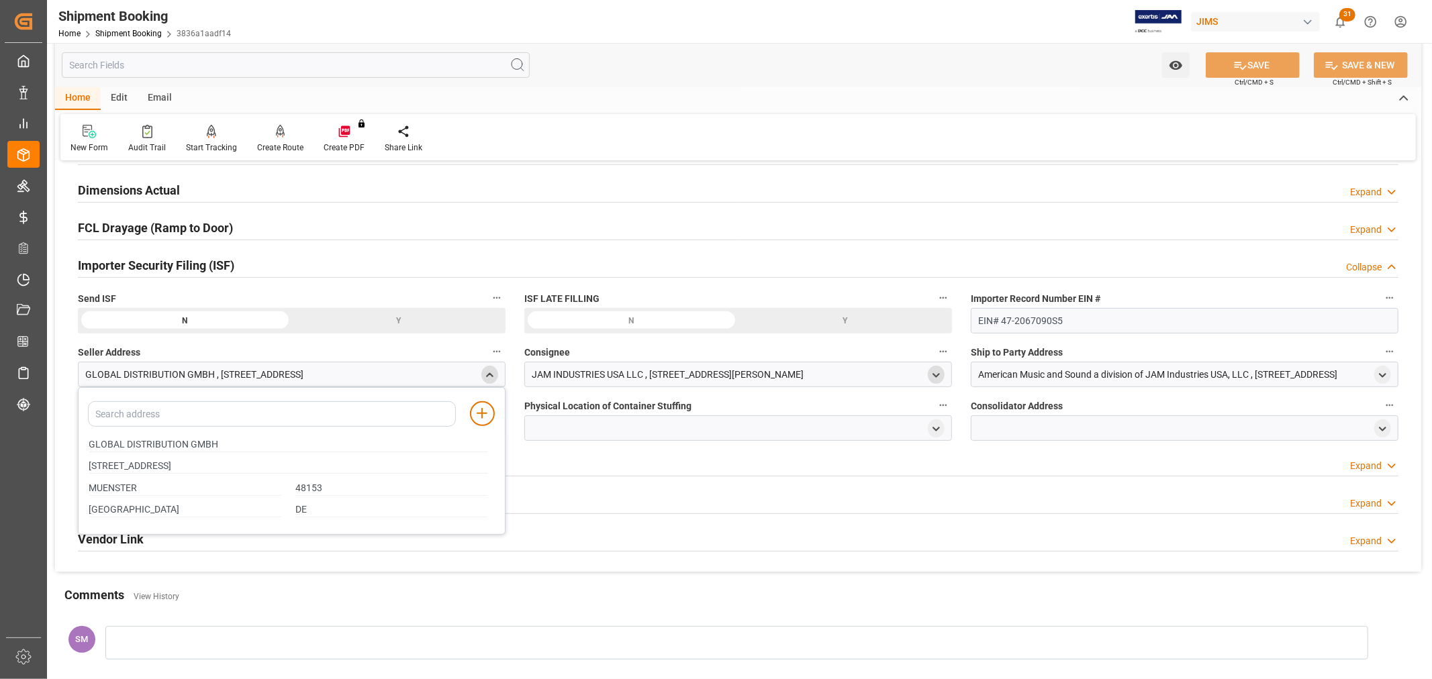
click at [934, 376] on icon "open menu" at bounding box center [935, 375] width 11 height 11
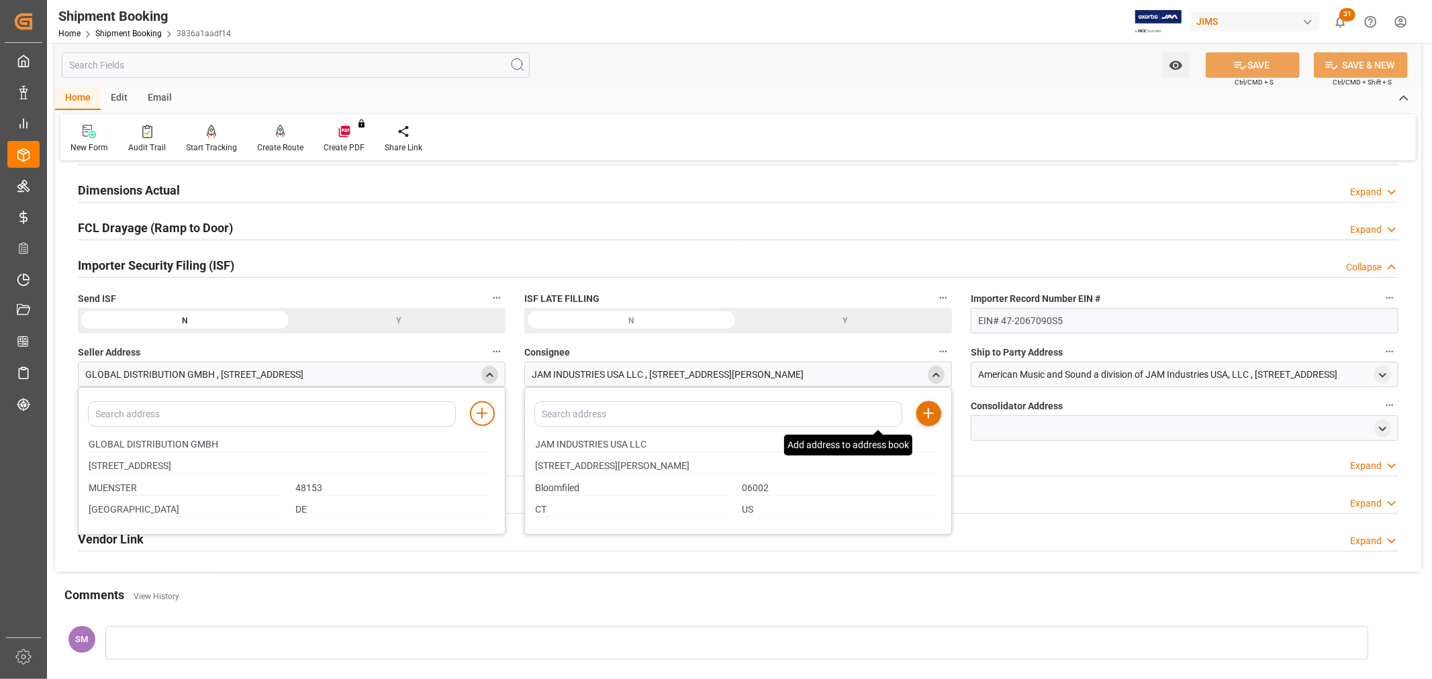
click at [924, 410] on icon at bounding box center [928, 413] width 16 height 16
drag, startPoint x: 651, startPoint y: 465, endPoint x: 515, endPoint y: 465, distance: 135.6
click at [515, 465] on div "Quote Ready In-Transit Delivered Completed Cancelled References Expand JAM Refe…" at bounding box center [738, 208] width 1366 height 727
paste input "154 WOODLAWN"
type input "154 WOODLAWN RD"
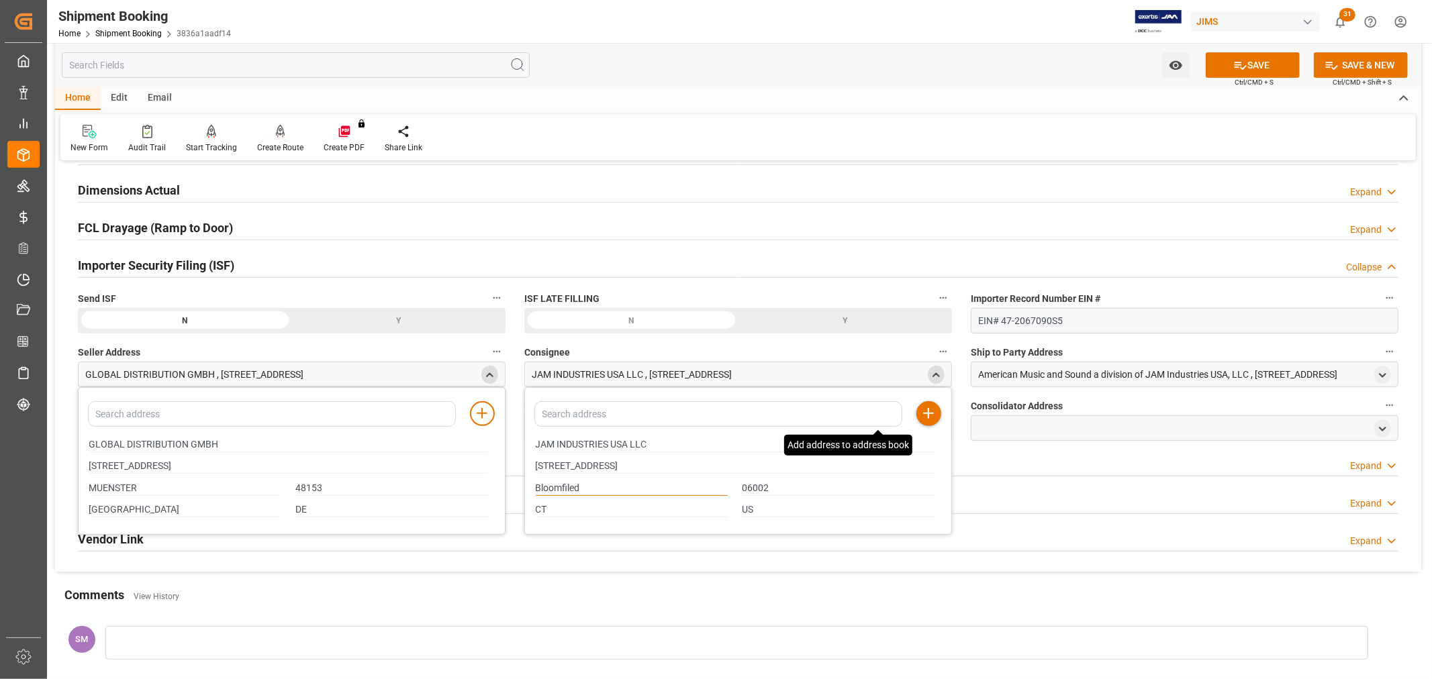
type input "BERLIN"
type input "06037"
type input "[GEOGRAPHIC_DATA]"
type input "154 WOODLAWN RD"
click at [597, 511] on input "CT" at bounding box center [632, 510] width 193 height 15
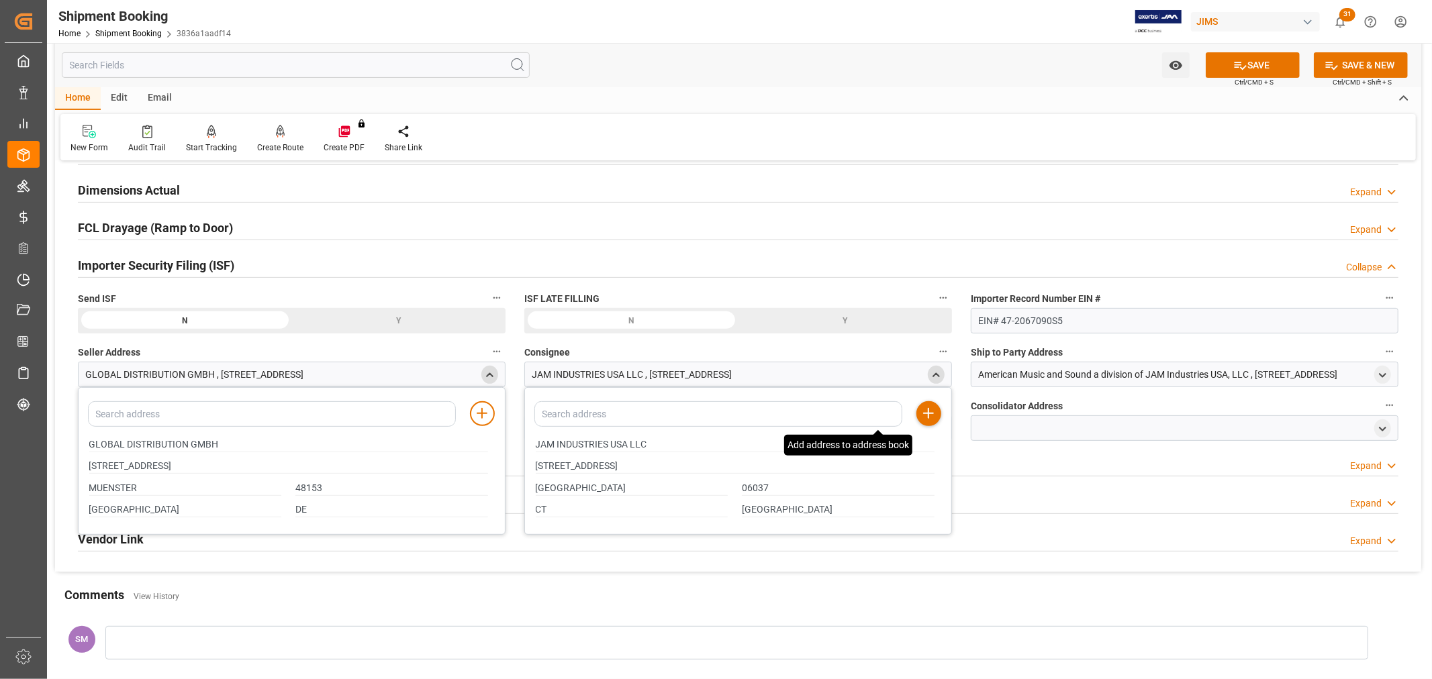
click at [1171, 474] on div "Additional Information Expand" at bounding box center [738, 463] width 1320 height 26
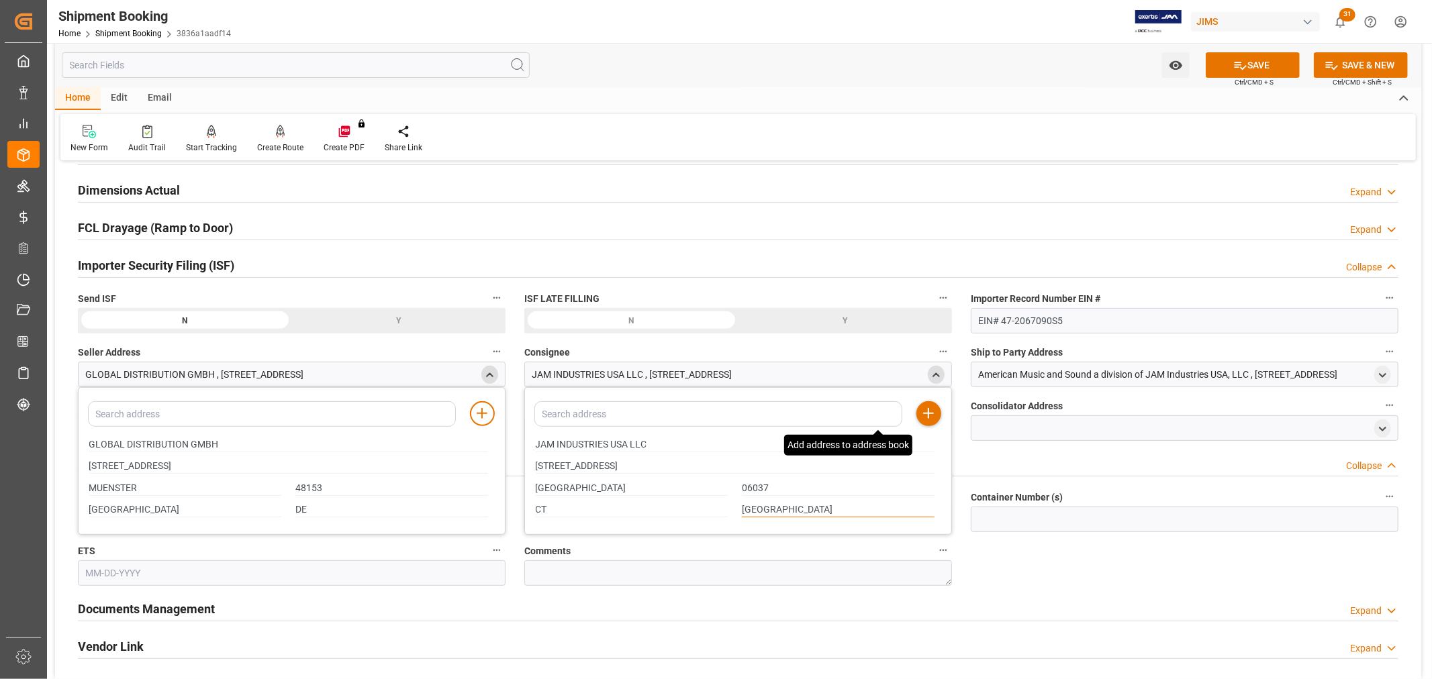
drag, startPoint x: 819, startPoint y: 507, endPoint x: 686, endPoint y: 511, distance: 133.0
click at [686, 511] on div "CT United States" at bounding box center [734, 510] width 413 height 22
type input "US"
click at [763, 511] on input "US" at bounding box center [838, 510] width 193 height 15
drag, startPoint x: 763, startPoint y: 511, endPoint x: 710, endPoint y: 511, distance: 53.0
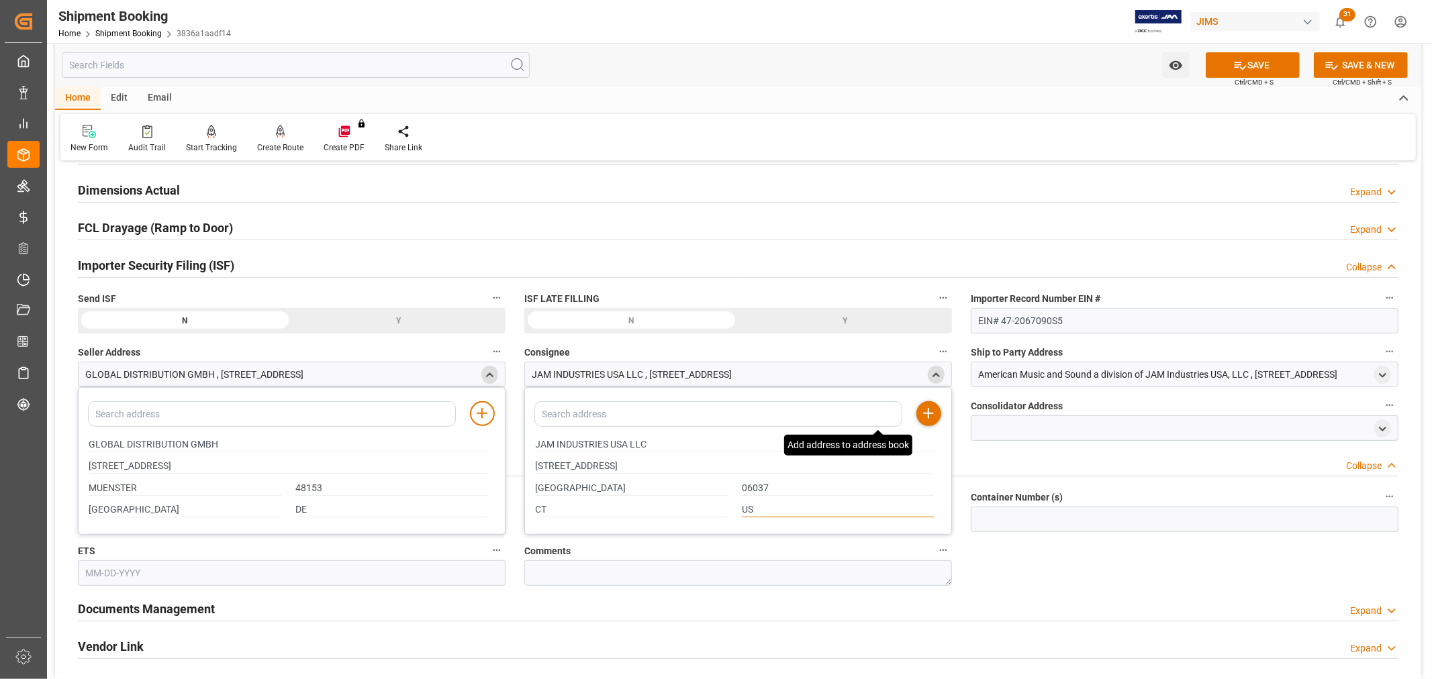
click at [710, 511] on div "CT US" at bounding box center [734, 510] width 413 height 22
click at [678, 533] on div "Add address to address book JAM INDUSTRIES USA LLC 154 WOODLAWN RD BERLIN 06037…" at bounding box center [738, 461] width 428 height 148
click at [1171, 60] on button "SAVE" at bounding box center [1252, 65] width 94 height 26
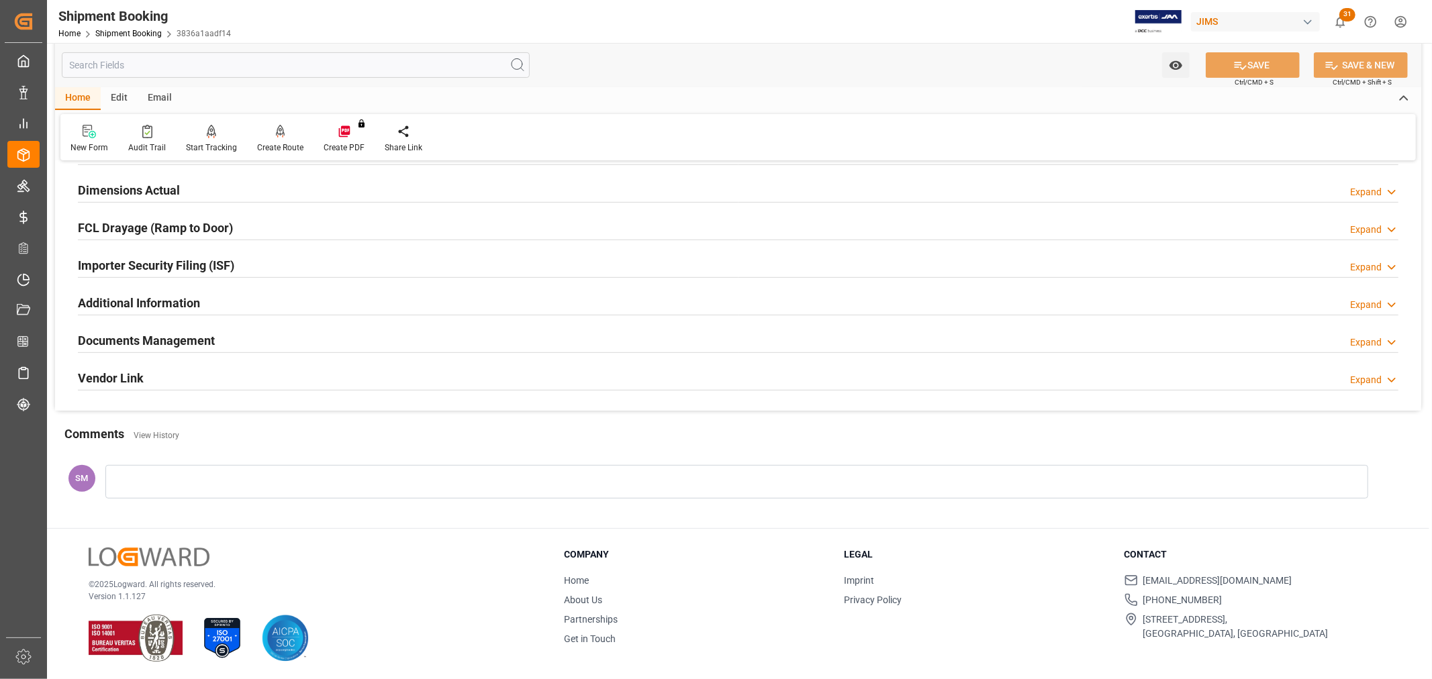
click at [117, 262] on h2 "Importer Security Filing (ISF)" at bounding box center [156, 265] width 156 height 18
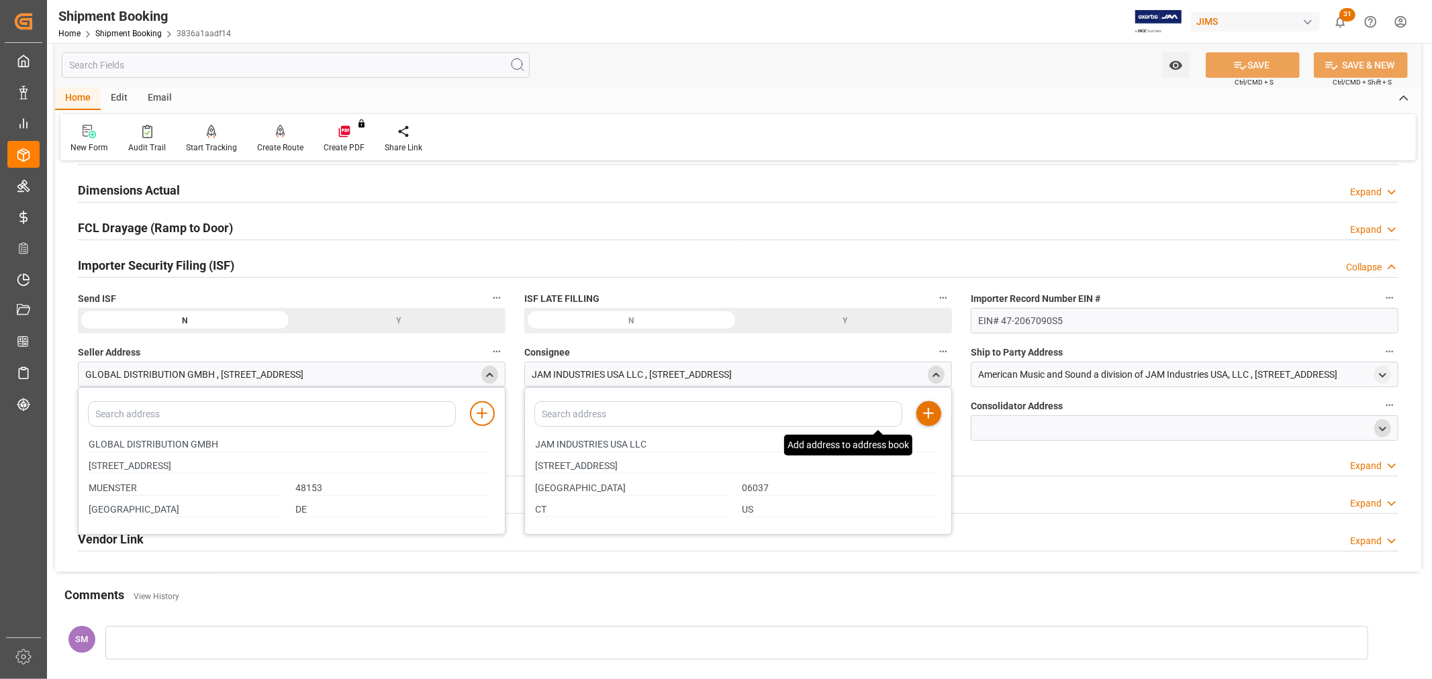
click at [1171, 431] on icon "open menu" at bounding box center [1382, 429] width 11 height 11
click at [1034, 497] on input "text" at bounding box center [1181, 498] width 399 height 15
paste input "CHARTER LINK LOGISTICS LTD"
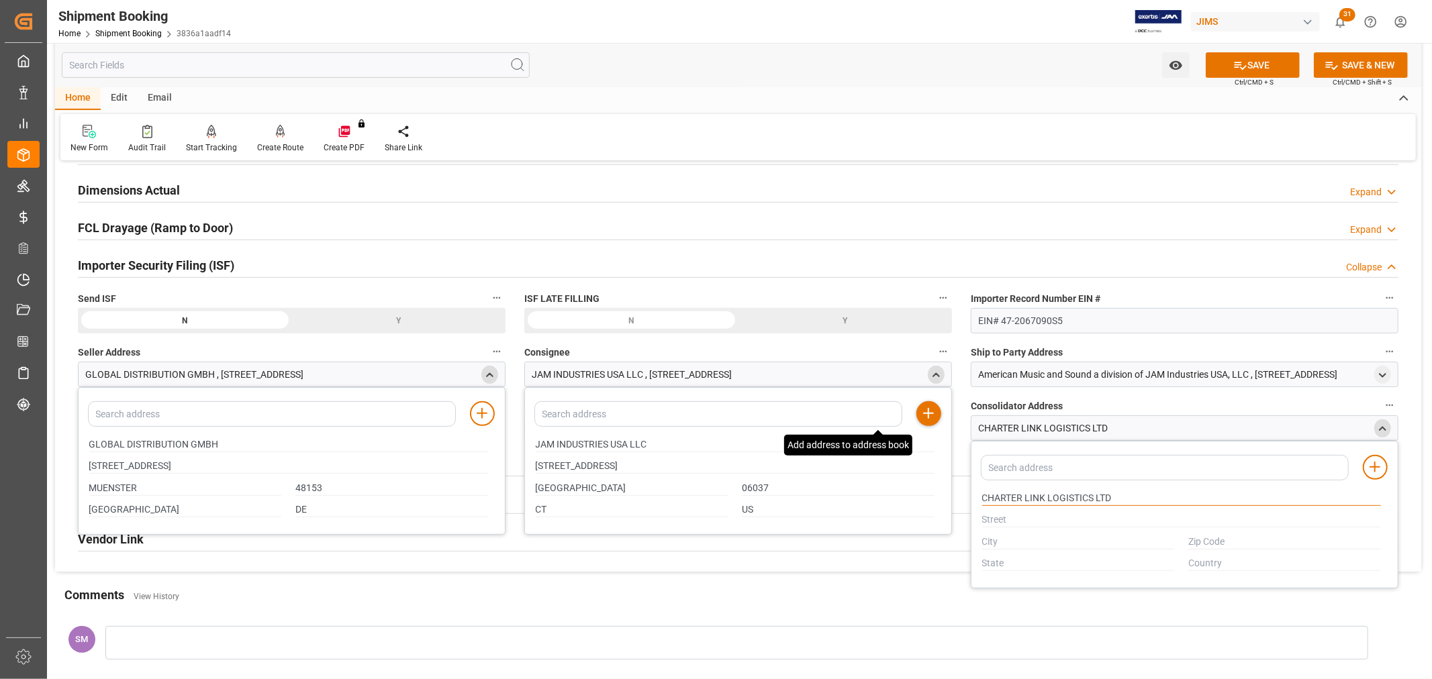
type input "CHARTER LINK LOGISTICS LTD"
click at [1012, 515] on input "text" at bounding box center [1181, 520] width 399 height 15
paste input "FLAT 1905 10 19F EVER GAIN PLAZA TOWER 1 88 CONTAINER PORT ROAD"
type input "FLAT 1905 10 19F EVER GAIN PLAZA TOWER 1 88 CONTAINER PORT ROAD"
click at [1018, 547] on input "text" at bounding box center [1078, 542] width 193 height 15
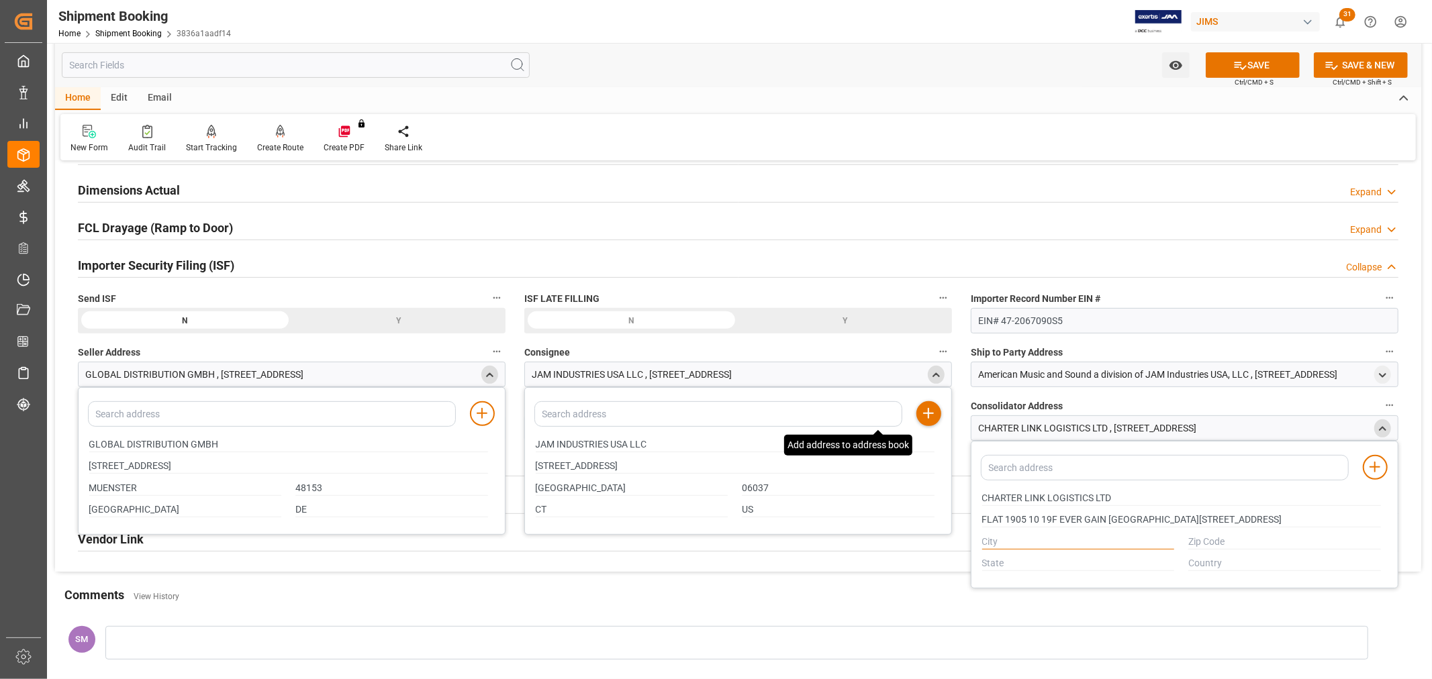
paste input "KWAI CHUNG"
type input "KWAI CHUNG"
click at [1171, 539] on input "text" at bounding box center [1284, 542] width 193 height 15
paste input "0000"
type input "0000"
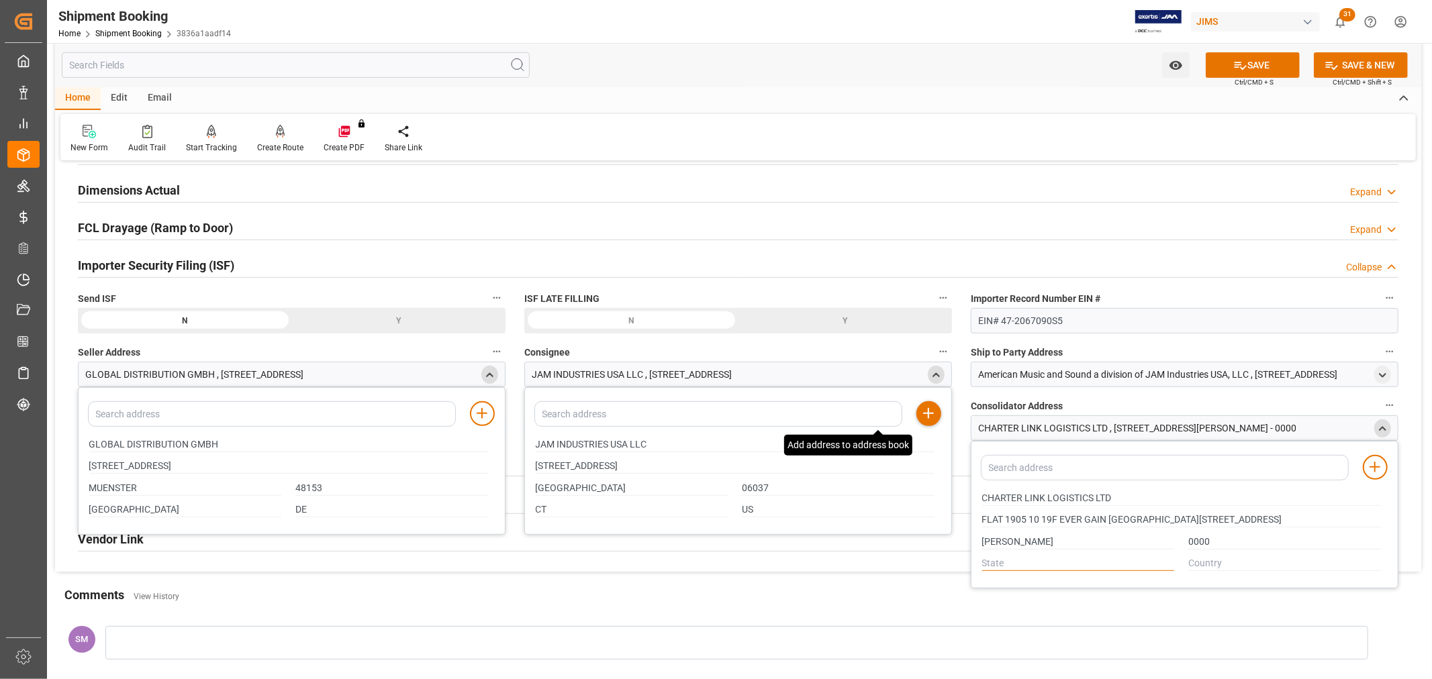
click at [1012, 555] on input "text" at bounding box center [1078, 563] width 193 height 15
paste input "NEW TERRITORIES"
type input "NEW TERRITORIES"
click at [1171, 555] on input "text" at bounding box center [1284, 563] width 193 height 15
paste input "HK"
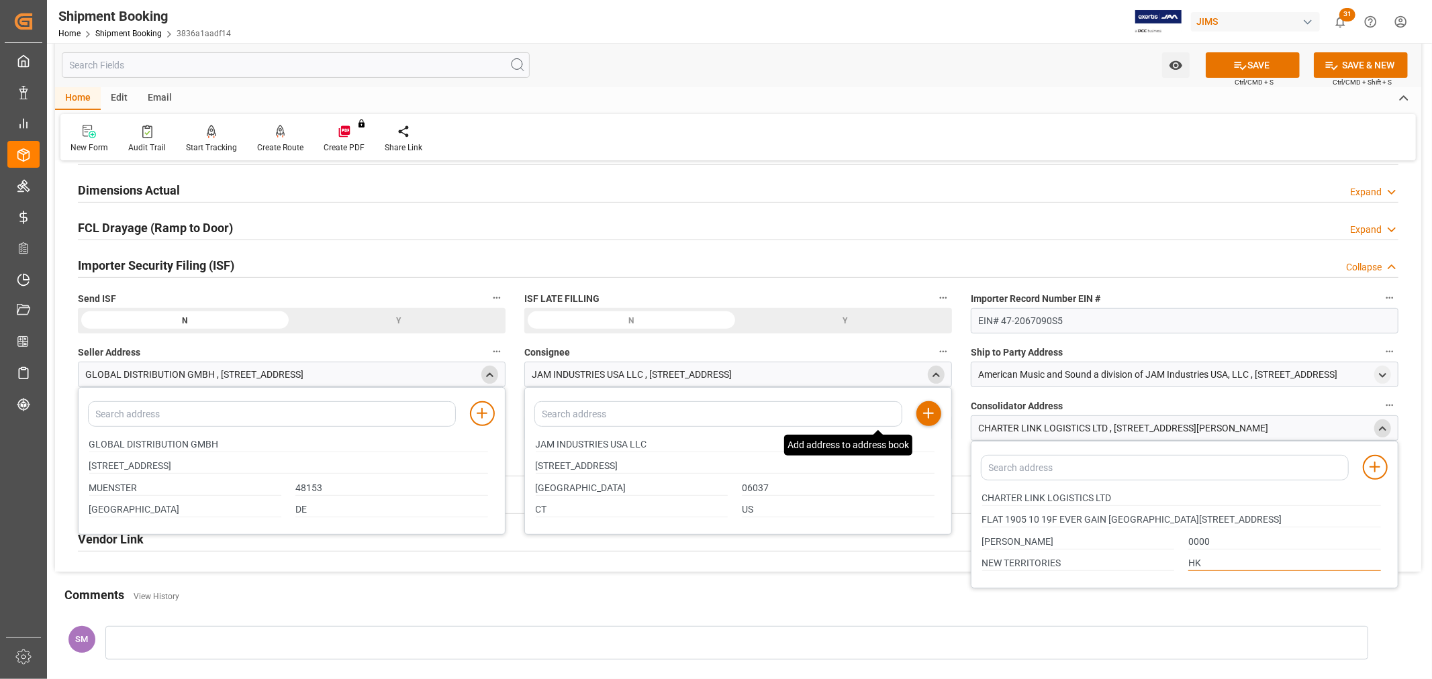
type input "HK"
click at [830, 555] on div "Comments View History" at bounding box center [737, 597] width 1347 height 23
click at [1171, 62] on button "SAVE" at bounding box center [1252, 65] width 94 height 26
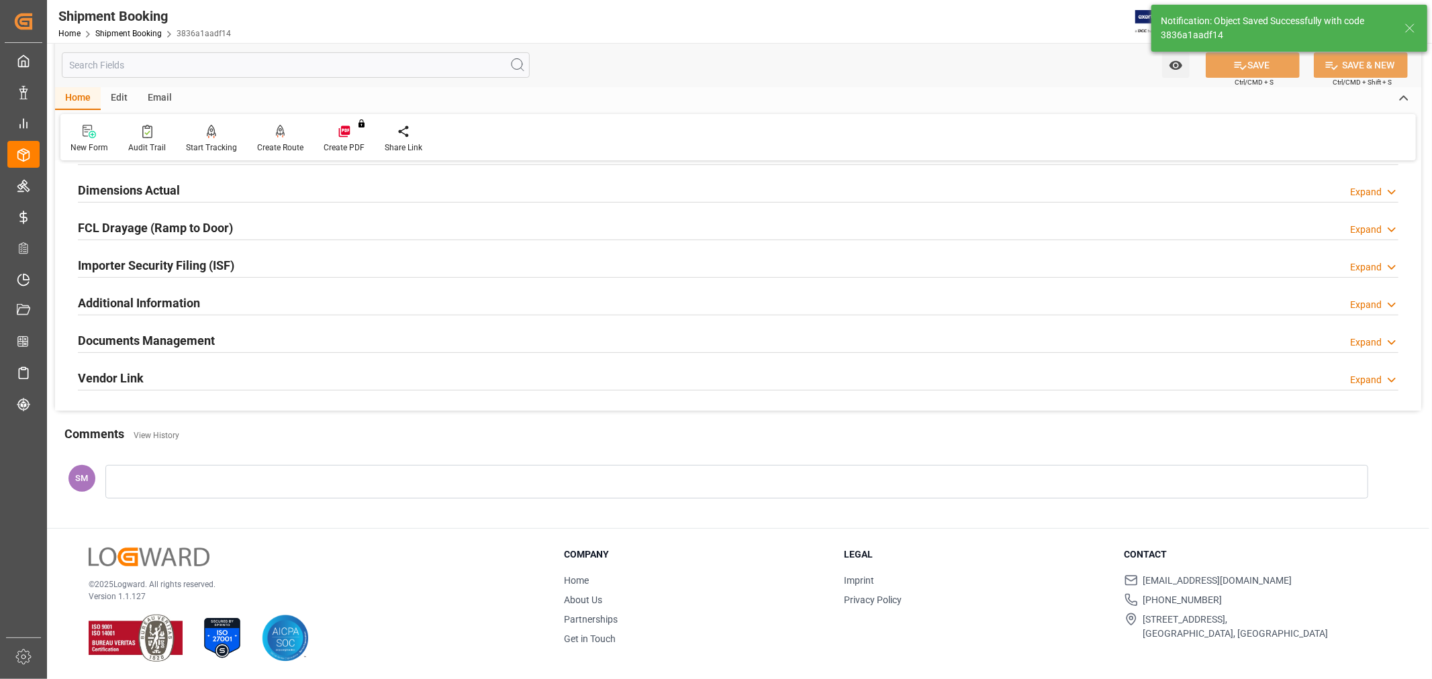
click at [130, 262] on h2 "Importer Security Filing (ISF)" at bounding box center [156, 265] width 156 height 18
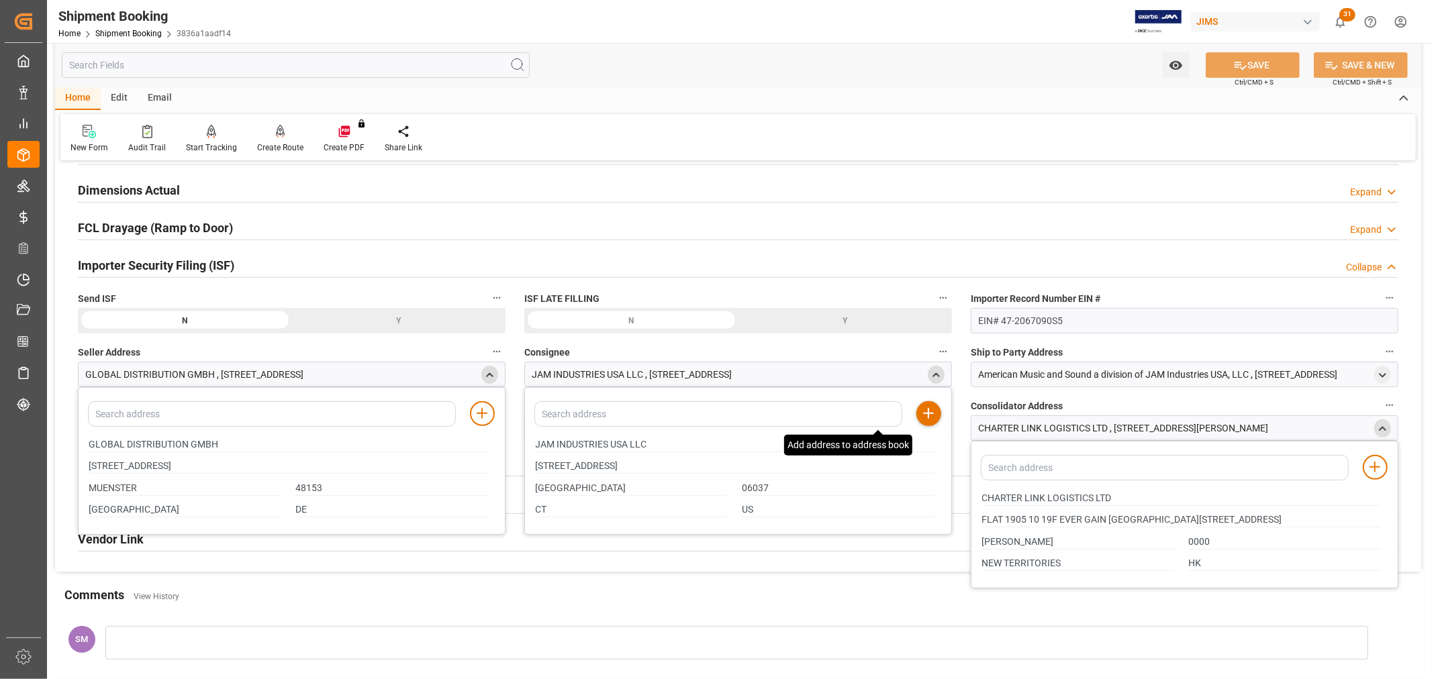
click at [1171, 424] on icon "close menu" at bounding box center [1382, 429] width 11 height 11
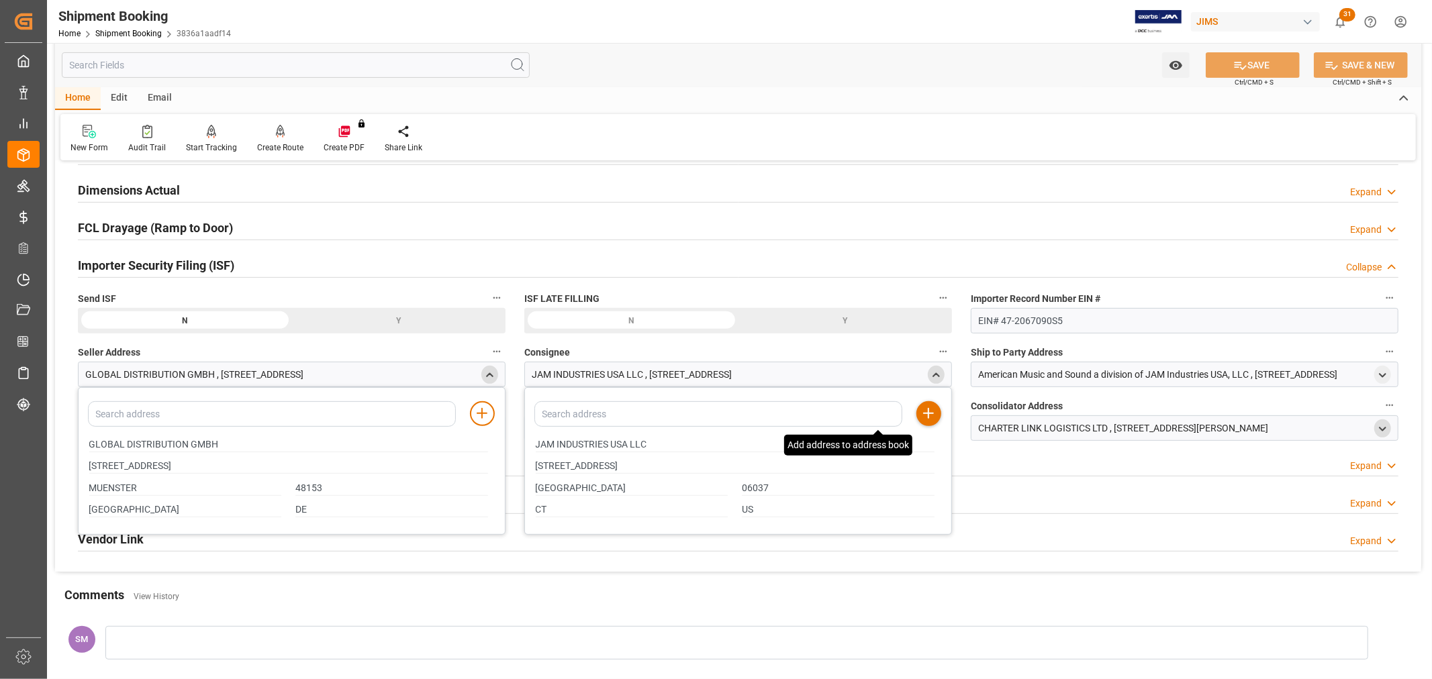
click at [934, 375] on polyline "close menu" at bounding box center [936, 374] width 6 height 3
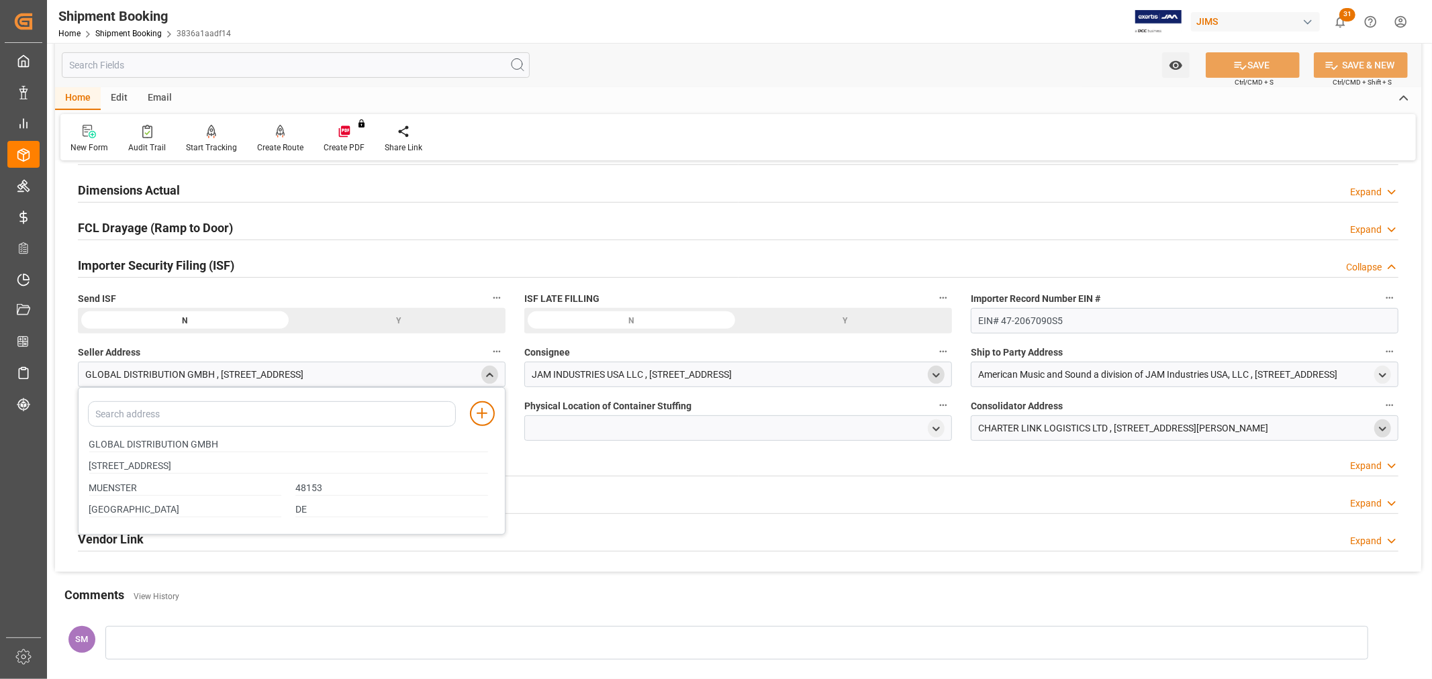
click at [589, 419] on div at bounding box center [738, 428] width 428 height 26
click at [937, 426] on icon "open menu" at bounding box center [935, 429] width 11 height 11
click at [658, 474] on input at bounding box center [718, 468] width 368 height 26
paste input "JOY REGION LOGISTICS LTD"
type input "JOY REGION LOGISTICS LTD"
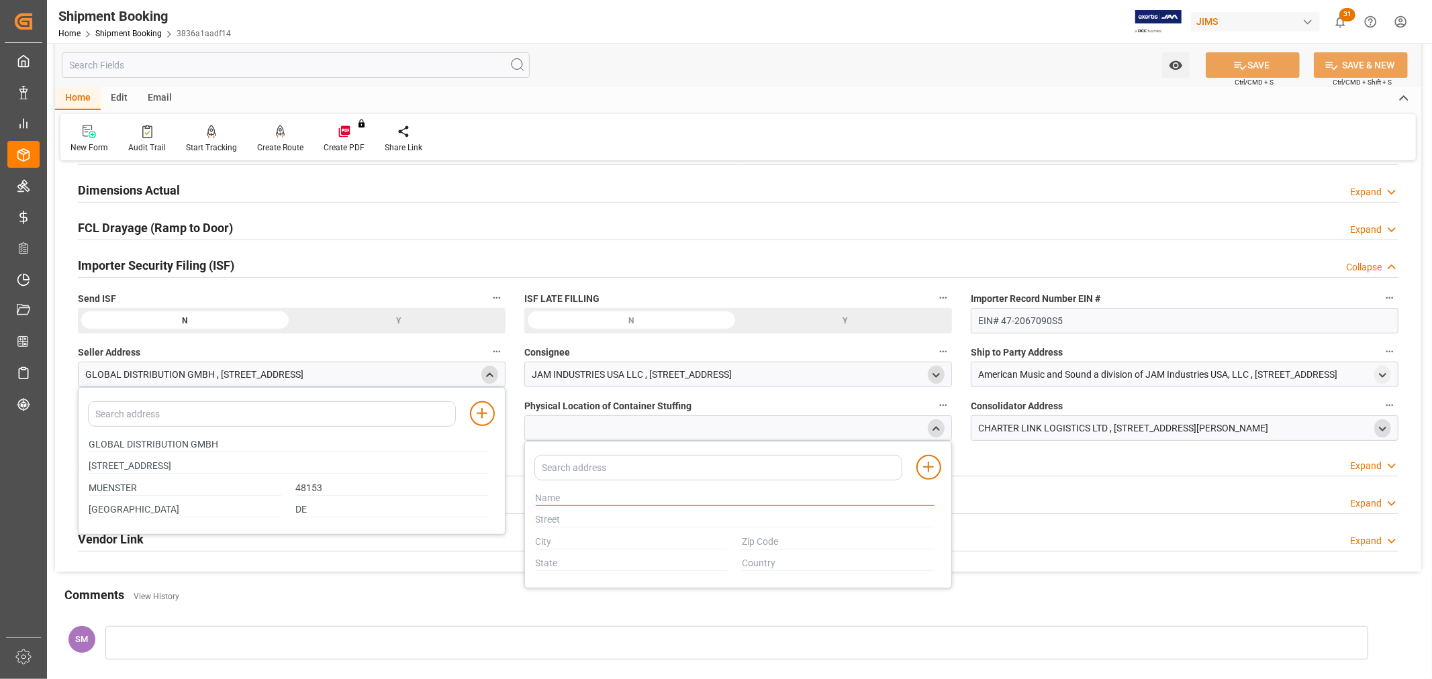
click at [571, 503] on input "text" at bounding box center [735, 498] width 399 height 15
click at [554, 522] on input "text" at bounding box center [735, 520] width 399 height 15
paste input "UNIT 603 606 HUTCHISON LOGISTICS CENTRE NO 18 CONTAINER PORT ROAD SOUTH"
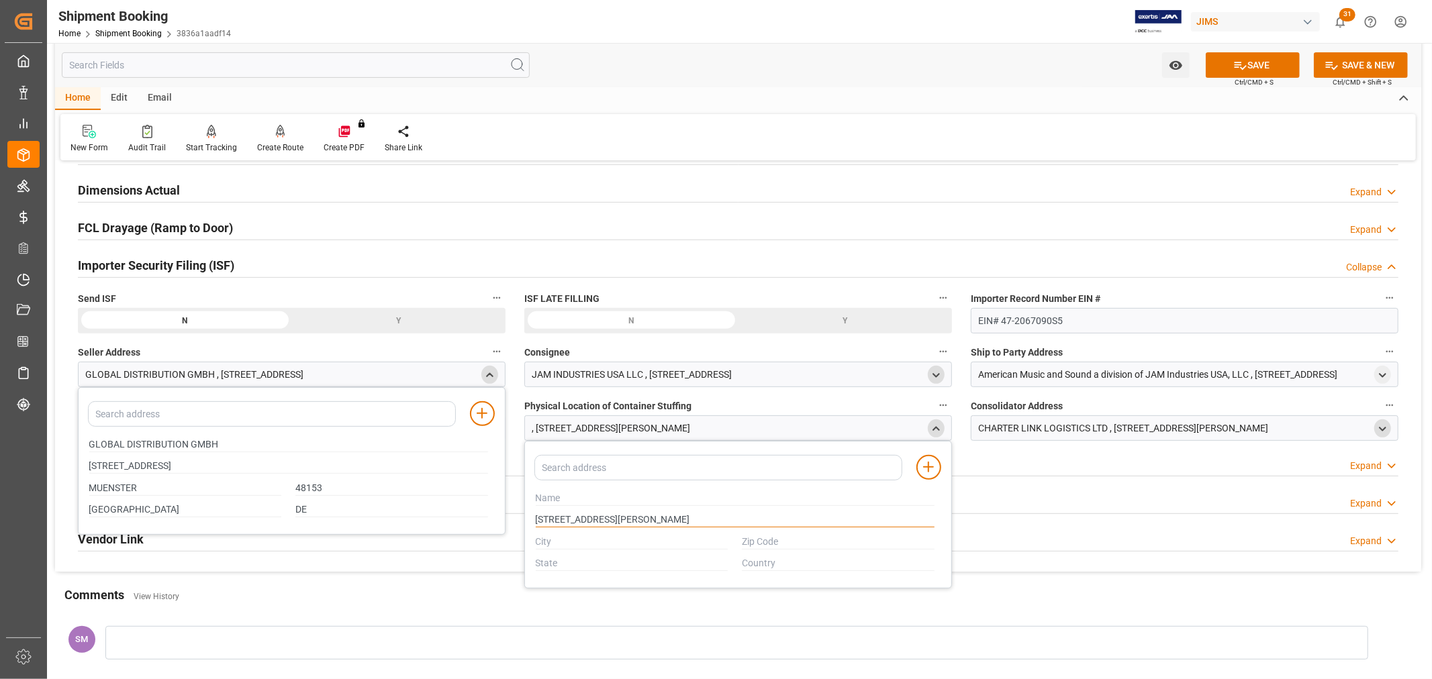
type input "UNIT 603 606 HUTCHISON LOGISTICS CENTRE NO 18 CONTAINER PORT ROAD SOUTH"
click at [589, 495] on input "text" at bounding box center [735, 498] width 399 height 15
paste input "JOY REGION LOGISTICS LTD"
type input "JOY REGION LOGISTICS LTD"
click at [575, 538] on input "text" at bounding box center [632, 542] width 193 height 15
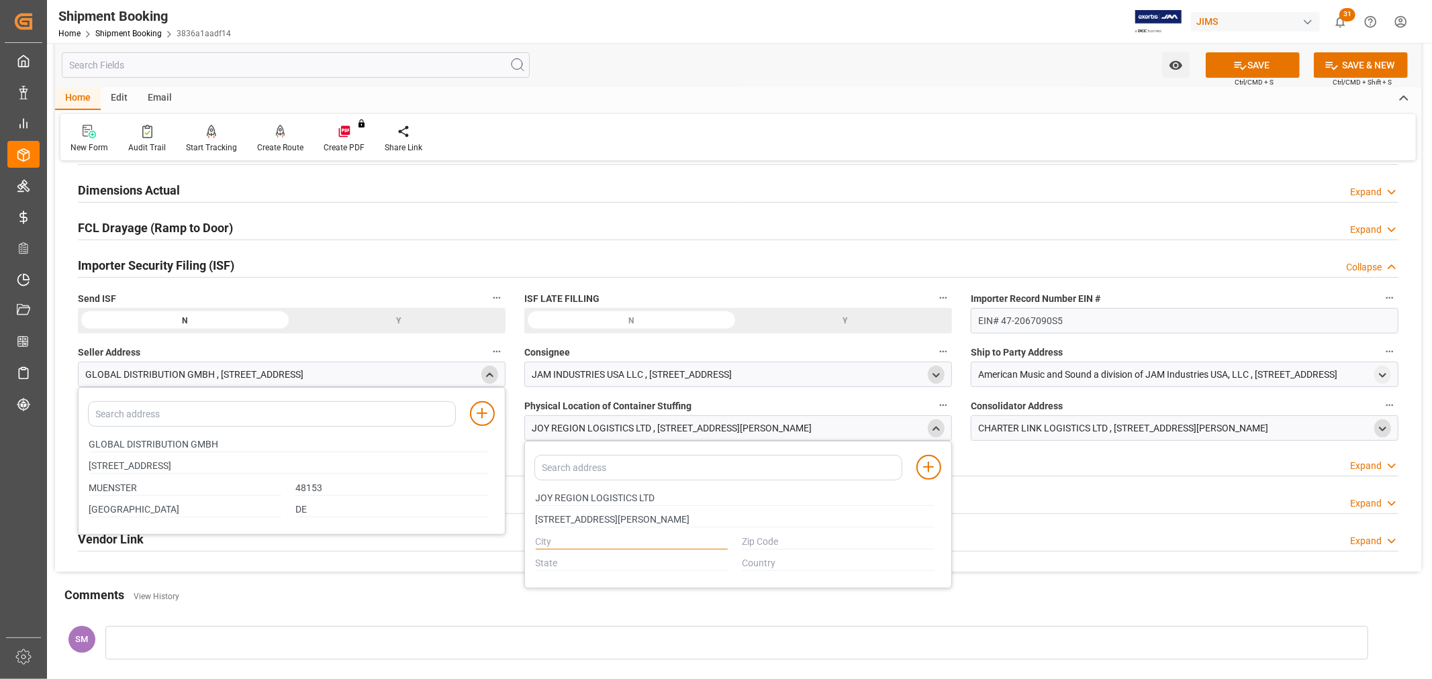
click at [552, 546] on input "text" at bounding box center [632, 542] width 193 height 15
paste input "KWAI CHUNG"
type input "KWAI CHUNG"
click at [774, 538] on input "text" at bounding box center [838, 542] width 193 height 15
paste input "0000"
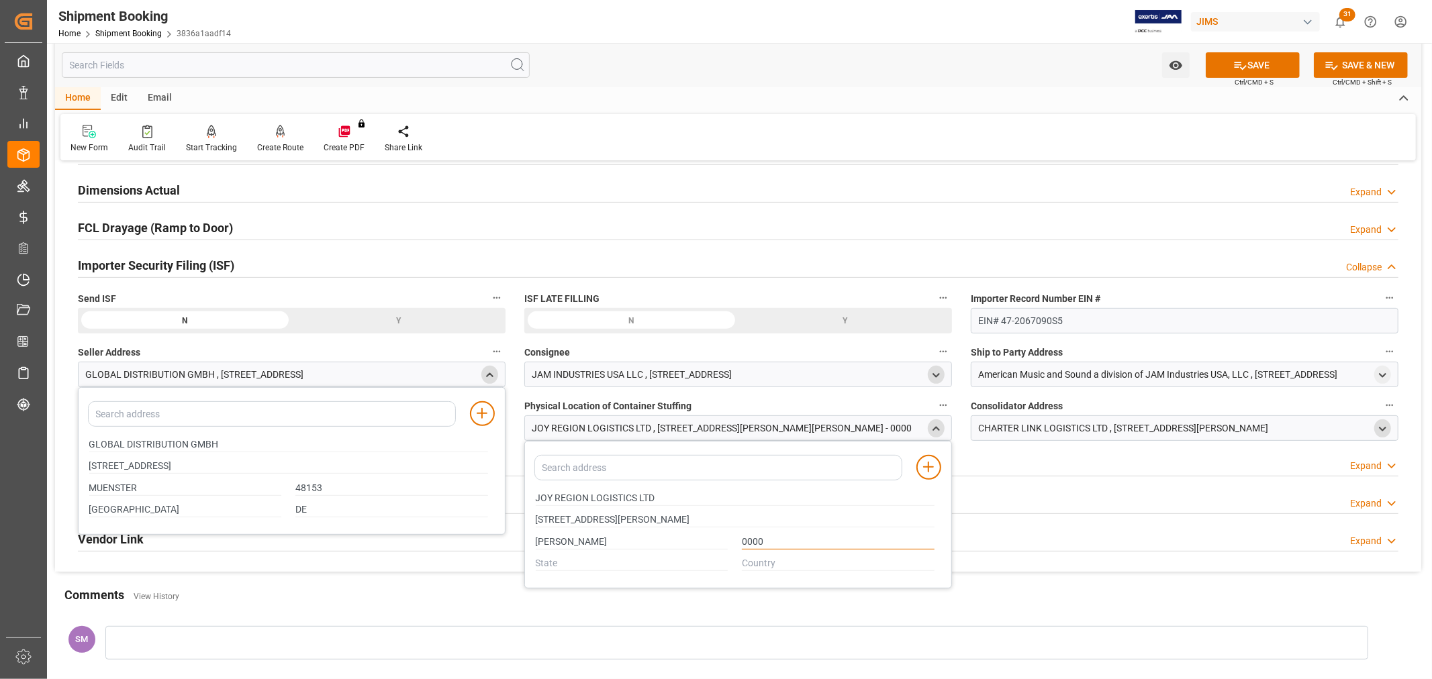
type input "0000"
click at [577, 555] on input "text" at bounding box center [632, 563] width 193 height 15
click at [567, 549] on div "KWAI CHUNG" at bounding box center [631, 542] width 207 height 22
click at [566, 555] on input "text" at bounding box center [632, 563] width 193 height 15
paste input "NEW TERRITORIES"
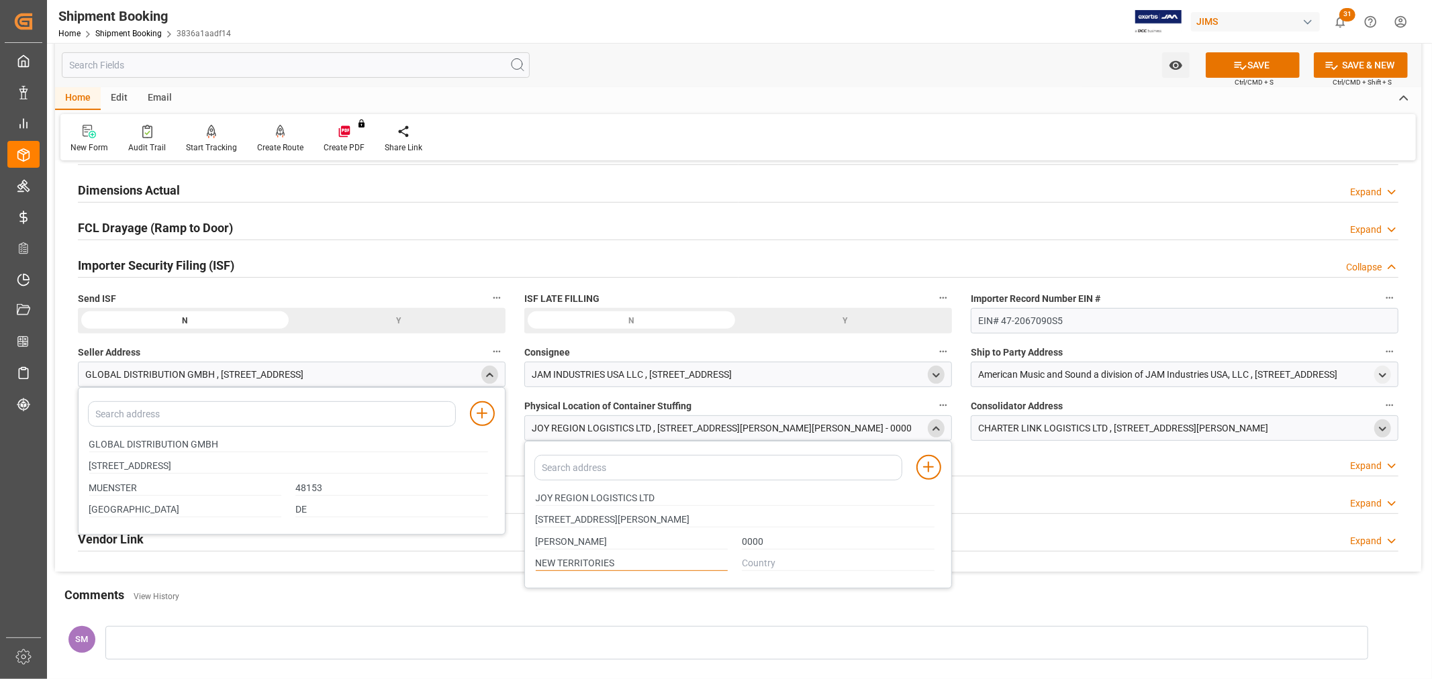
type input "NEW TERRITORIES"
click at [762, 555] on input "text" at bounding box center [838, 563] width 193 height 15
paste input "HK"
type input "HK"
click at [1171, 66] on button "SAVE" at bounding box center [1252, 65] width 94 height 26
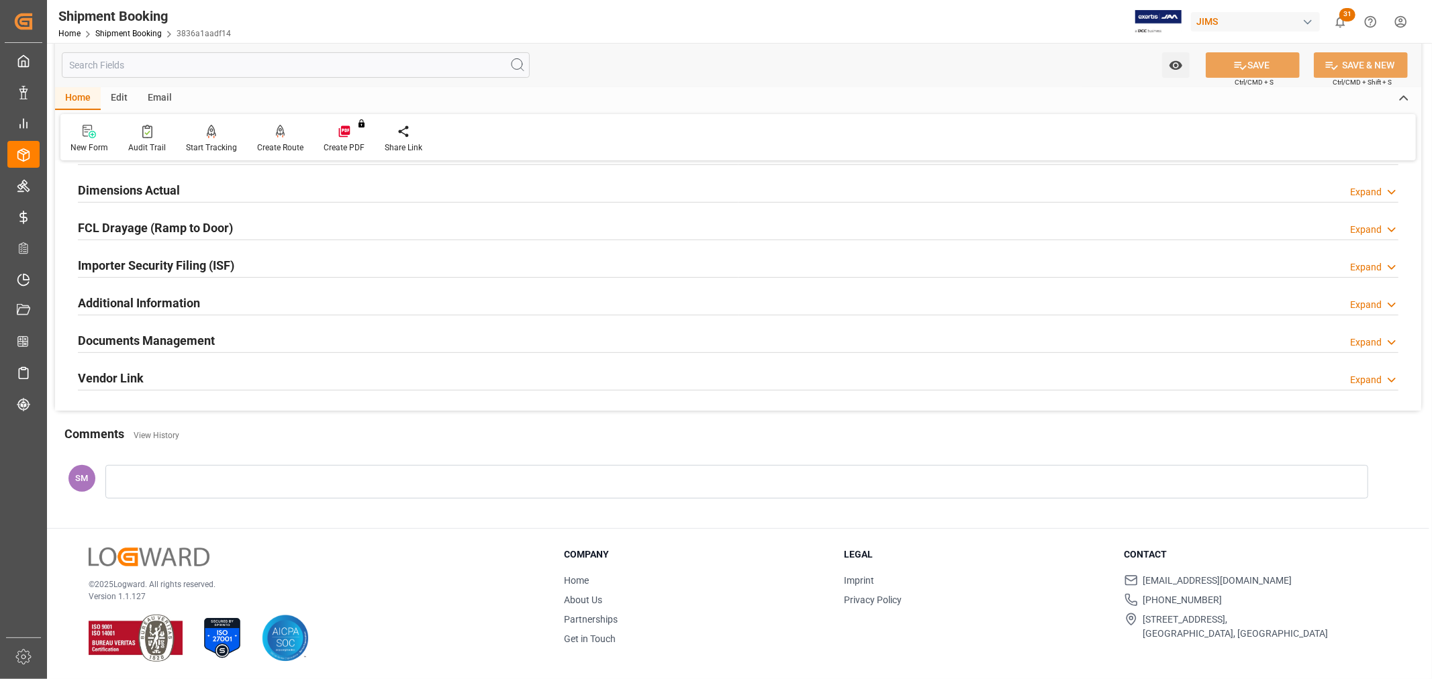
click at [114, 259] on h2 "Importer Security Filing (ISF)" at bounding box center [156, 265] width 156 height 18
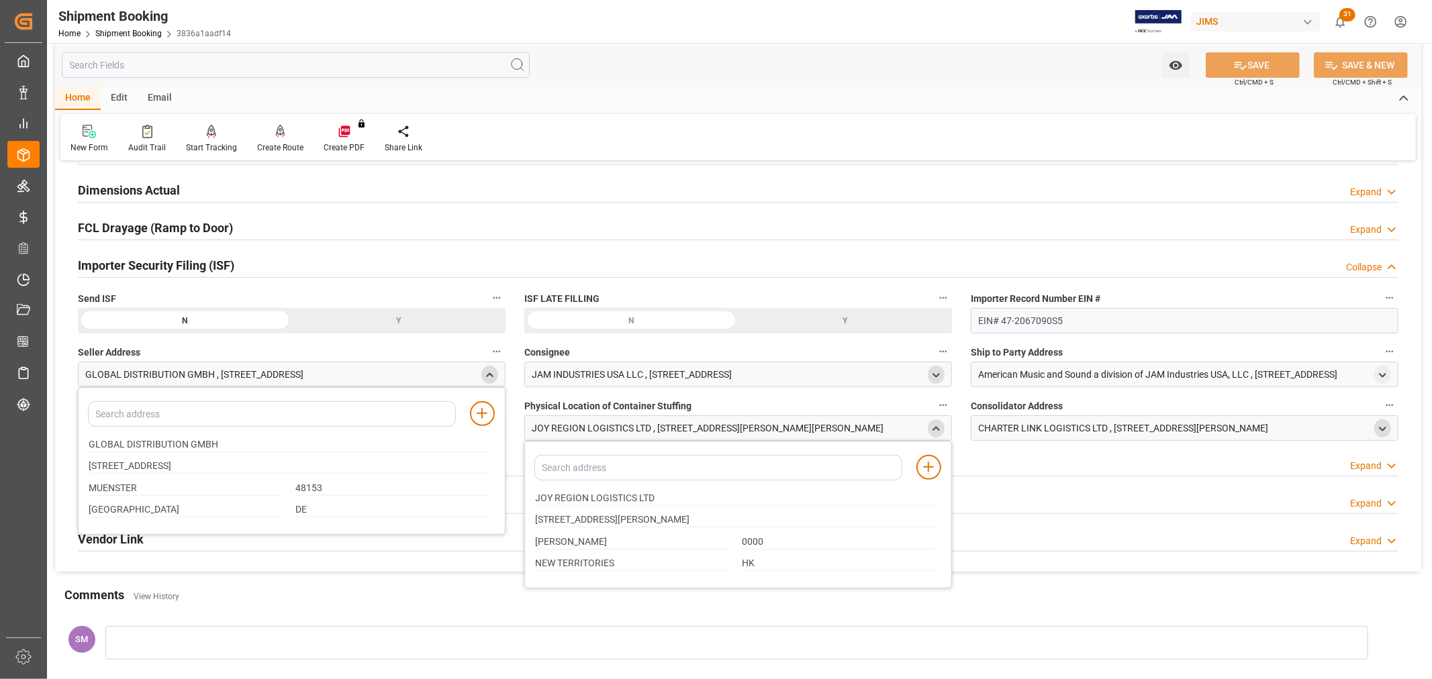
click at [931, 430] on icon "close menu" at bounding box center [935, 429] width 11 height 11
click at [931, 430] on icon "open menu" at bounding box center [935, 429] width 11 height 11
click at [1171, 421] on div "open menu" at bounding box center [1382, 428] width 17 height 18
click at [1171, 425] on icon "open menu" at bounding box center [1382, 429] width 11 height 11
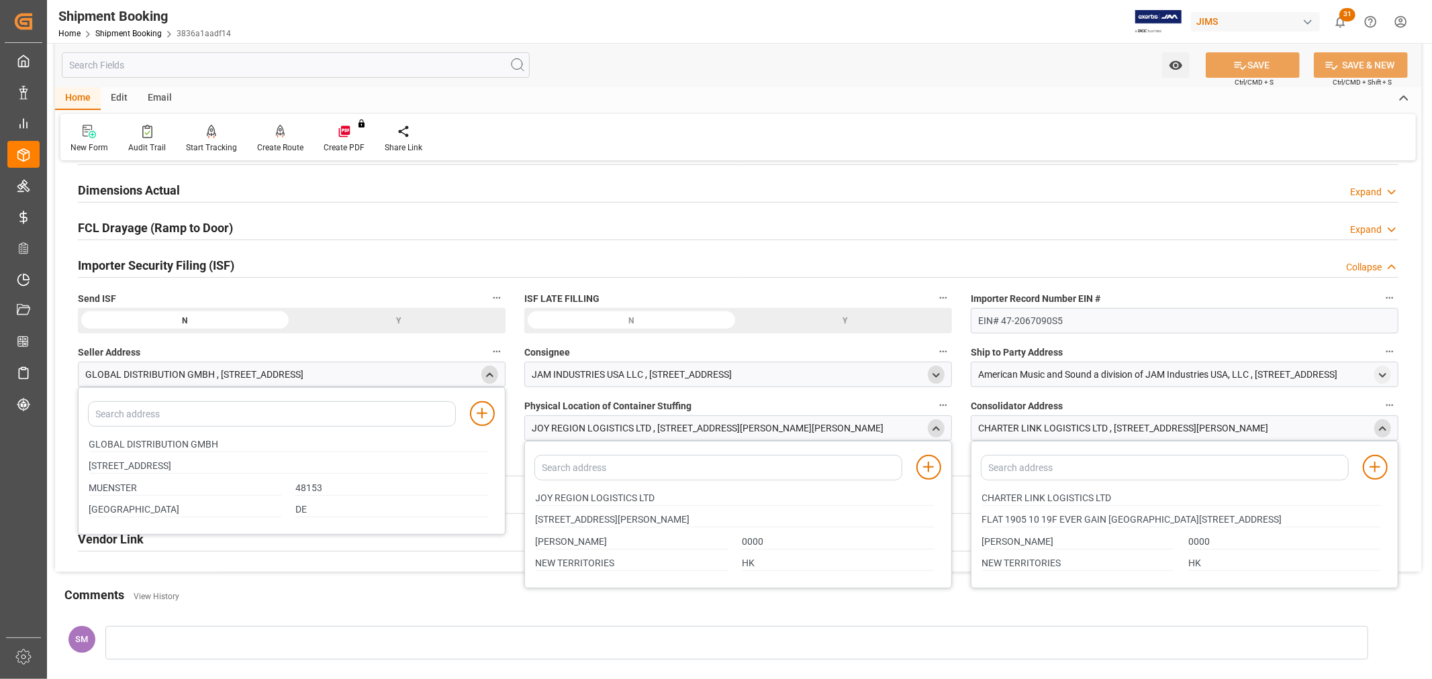
click at [1171, 425] on icon "close menu" at bounding box center [1382, 429] width 11 height 11
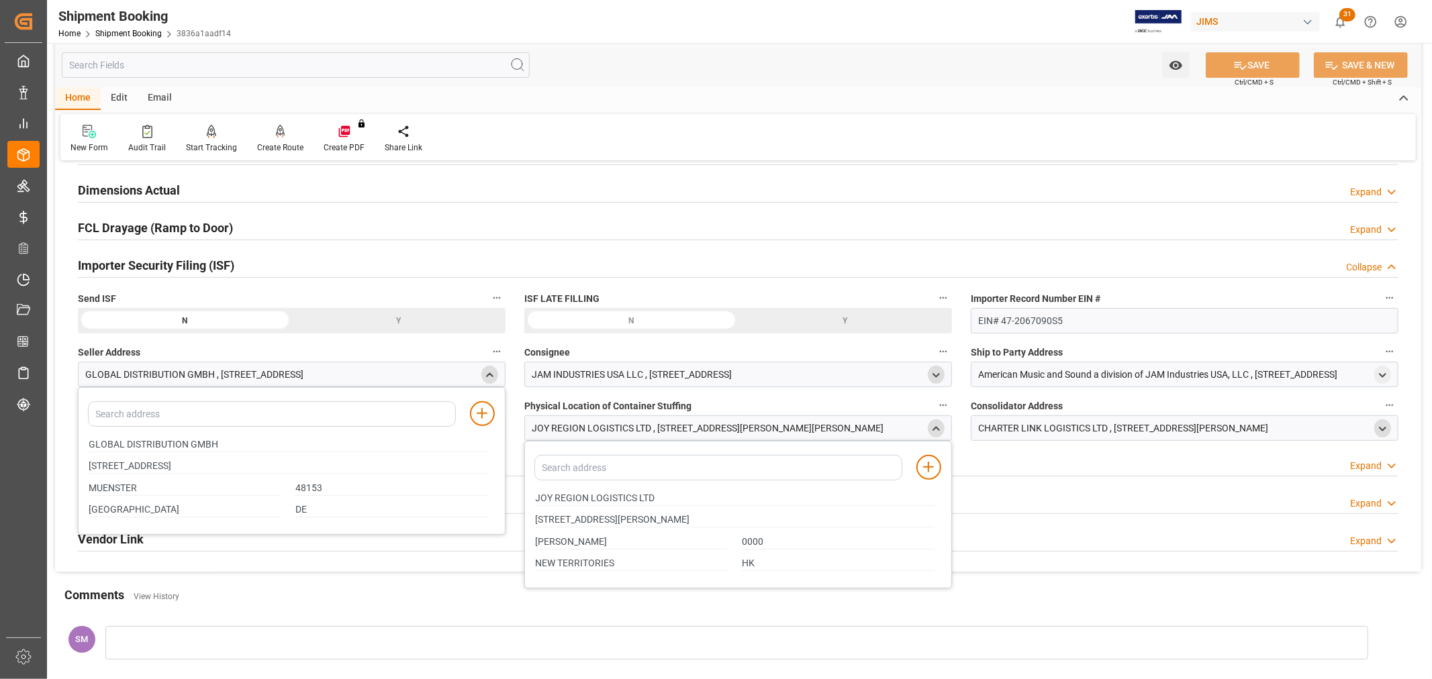
click at [934, 424] on icon "close menu" at bounding box center [935, 429] width 11 height 11
click at [1171, 377] on icon "open menu" at bounding box center [1382, 375] width 11 height 11
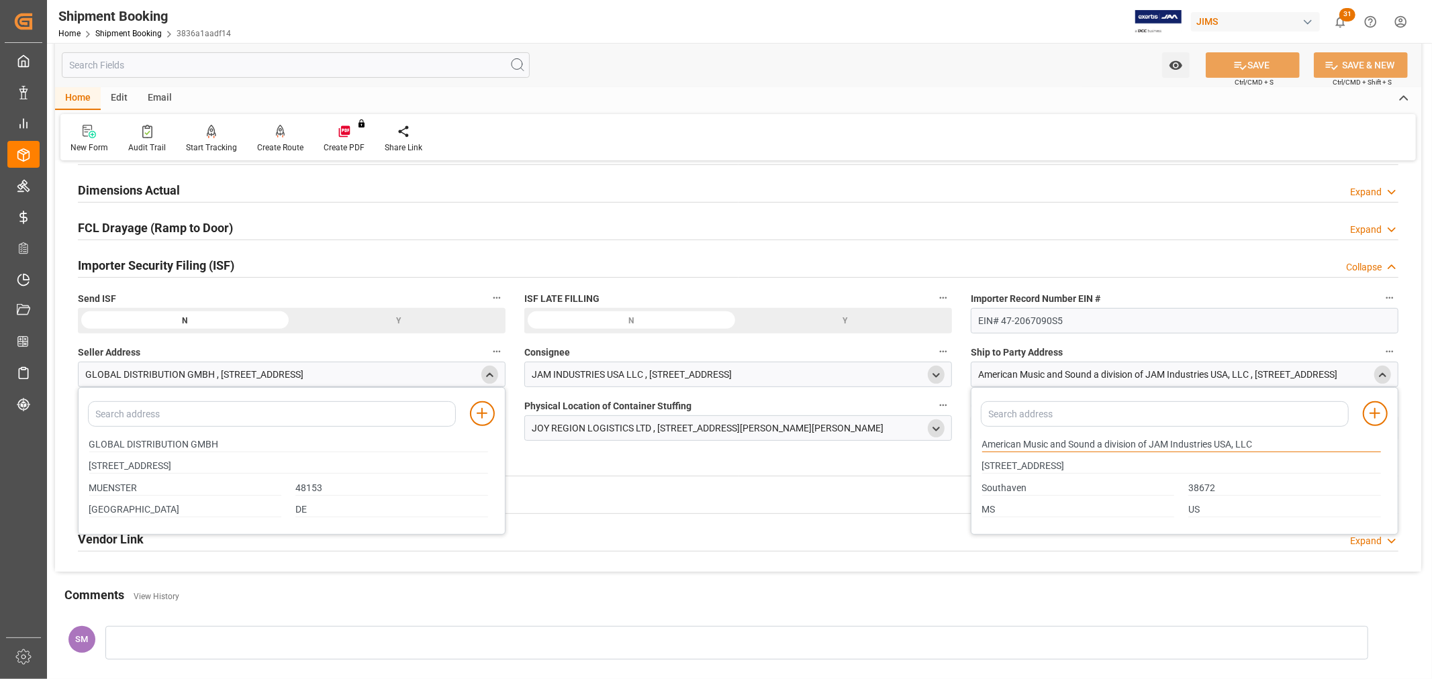
drag, startPoint x: 1267, startPoint y: 442, endPoint x: 870, endPoint y: 430, distance: 396.8
click at [870, 430] on div "Quote Ready In-Transit Delivered Completed Cancelled References Expand JAM Refe…" at bounding box center [738, 208] width 1366 height 727
paste input "MERICAN MUSIC & SOUND A DIVISION OF JAM INDUSTRIES USA"
type input "AMERICAN MUSIC & SOUND A DIVISION OF JAM INDUSTRIES USA LLC"
drag, startPoint x: 1130, startPoint y: 470, endPoint x: 903, endPoint y: 463, distance: 226.3
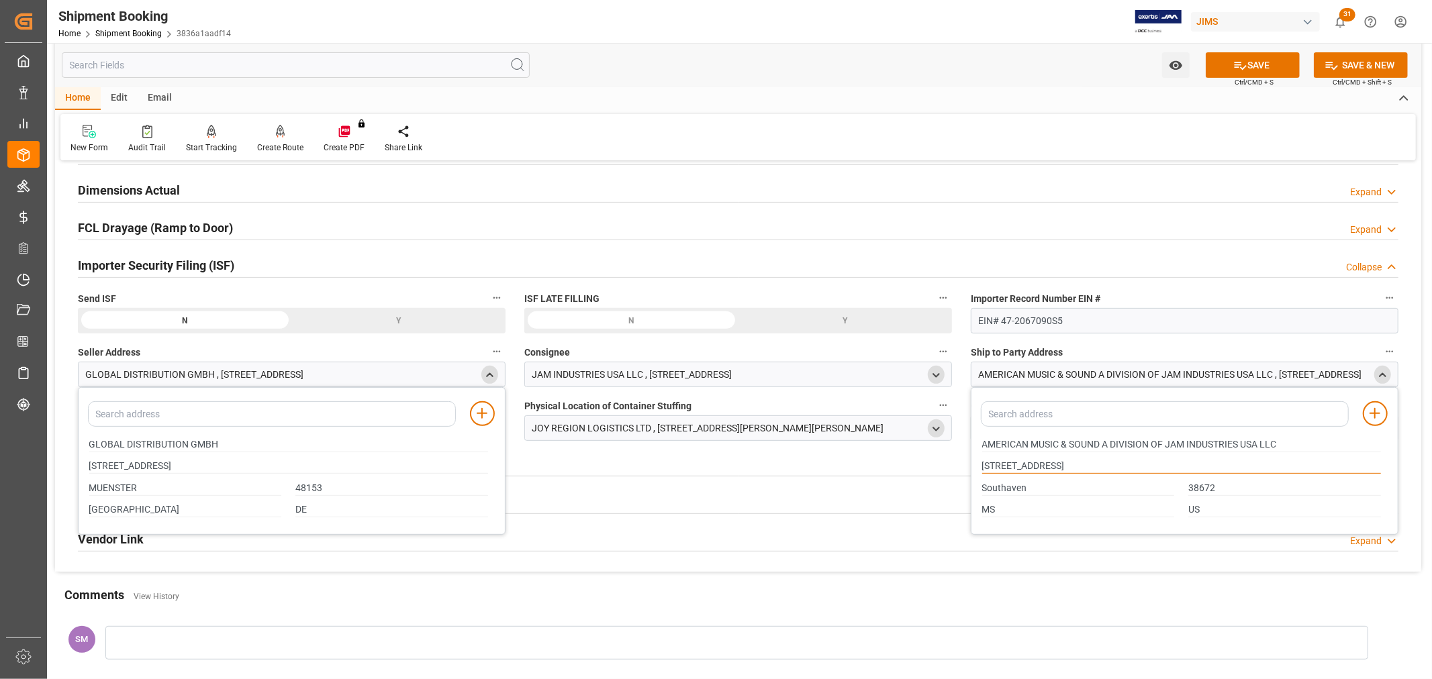
click at [903, 463] on div "Quote Ready In-Transit Delivered Completed Cancelled References Expand JAM Refe…" at bounding box center [738, 208] width 1366 height 727
paste input "XECUTIVE DR SUITE"
type input "4325 EXECUTIVE DR SUITE 100"
click at [1052, 498] on div "Southaven" at bounding box center [1078, 488] width 207 height 22
drag, startPoint x: 1048, startPoint y: 489, endPoint x: 929, endPoint y: 489, distance: 119.5
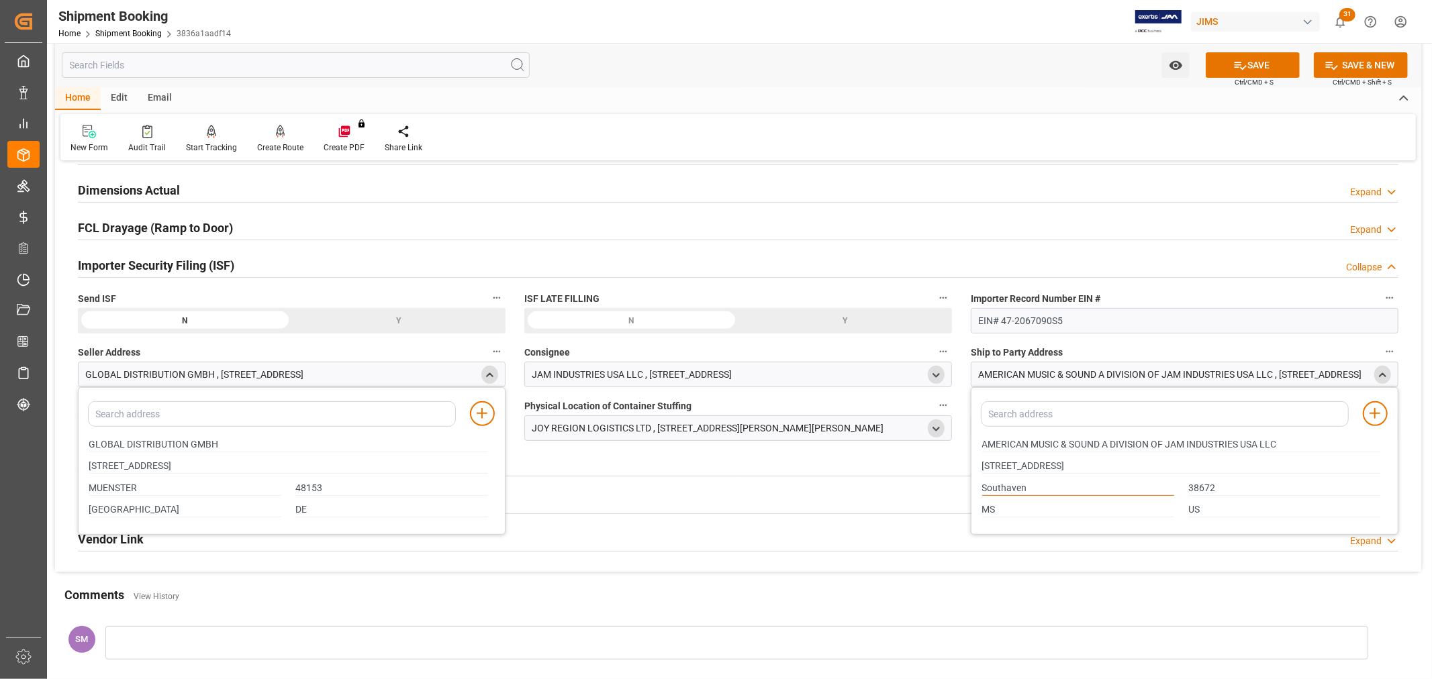
click at [929, 489] on div "Quote Ready In-Transit Delivered Completed Cancelled References Expand JAM Refe…" at bounding box center [738, 208] width 1366 height 727
paste input "OUTHAVEN"
type input "SOUTHAVEN"
click at [1171, 69] on button "SAVE" at bounding box center [1252, 65] width 94 height 26
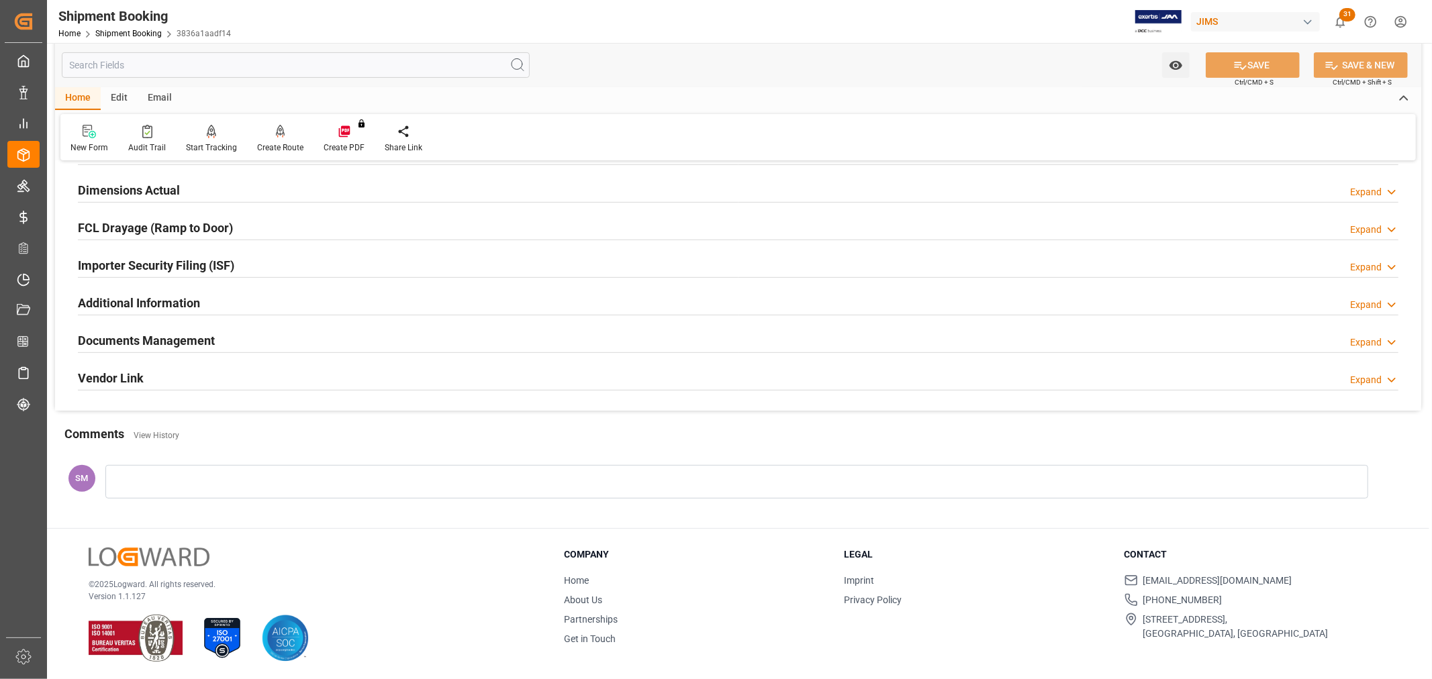
click at [140, 265] on h2 "Importer Security Filing (ISF)" at bounding box center [156, 265] width 156 height 18
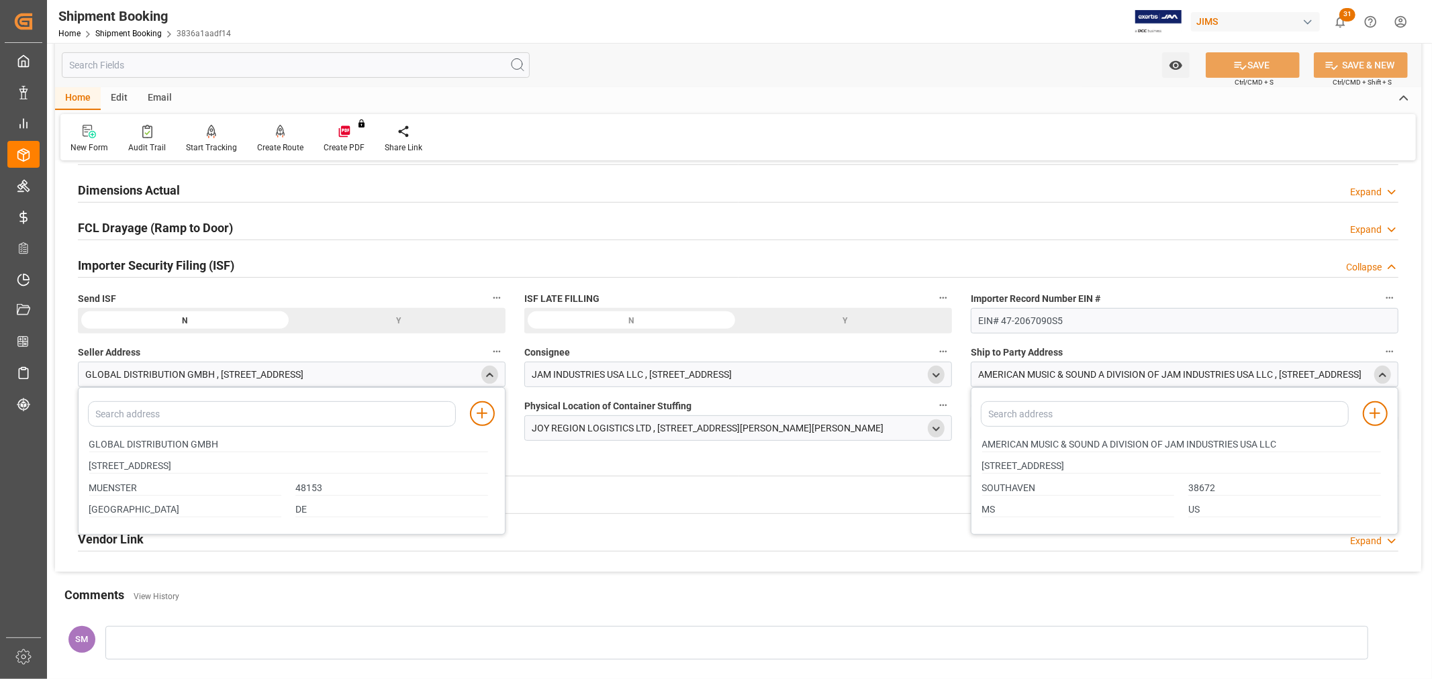
click at [934, 373] on icon "open menu" at bounding box center [935, 375] width 11 height 11
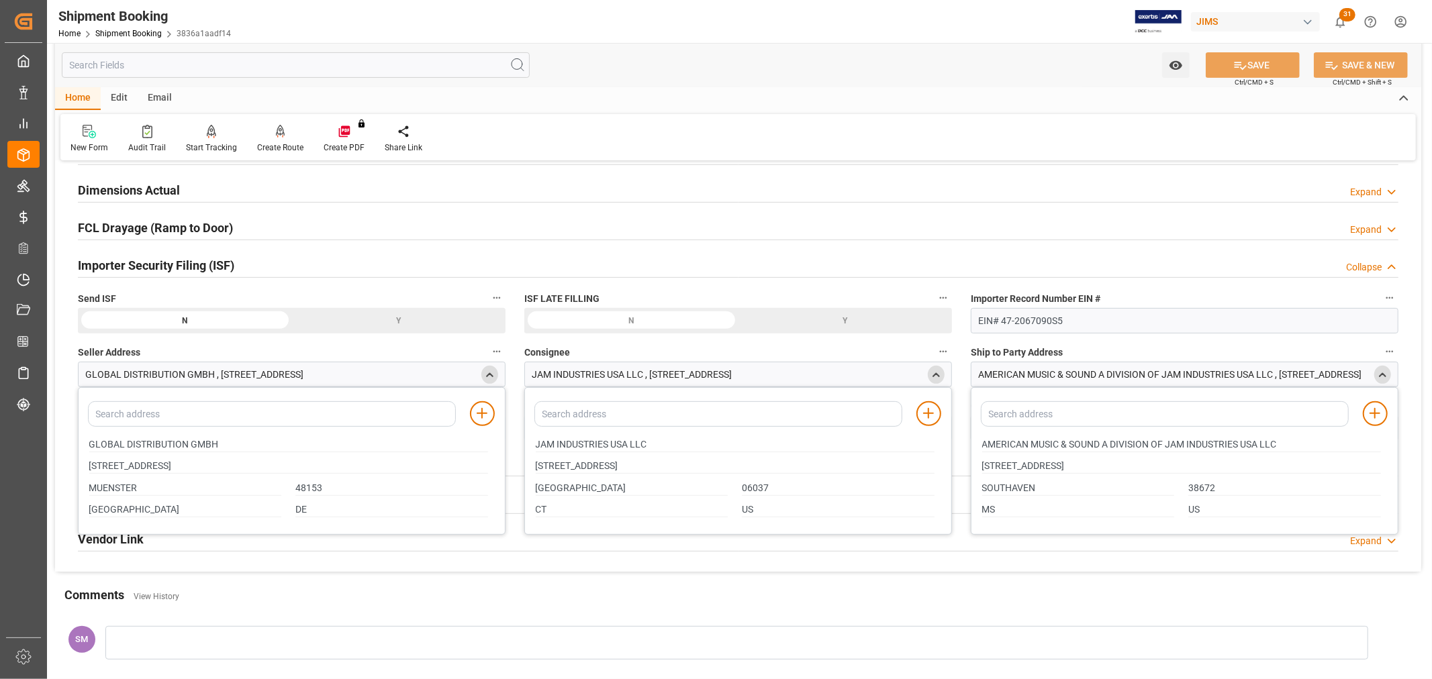
click at [935, 373] on icon "close menu" at bounding box center [935, 375] width 11 height 11
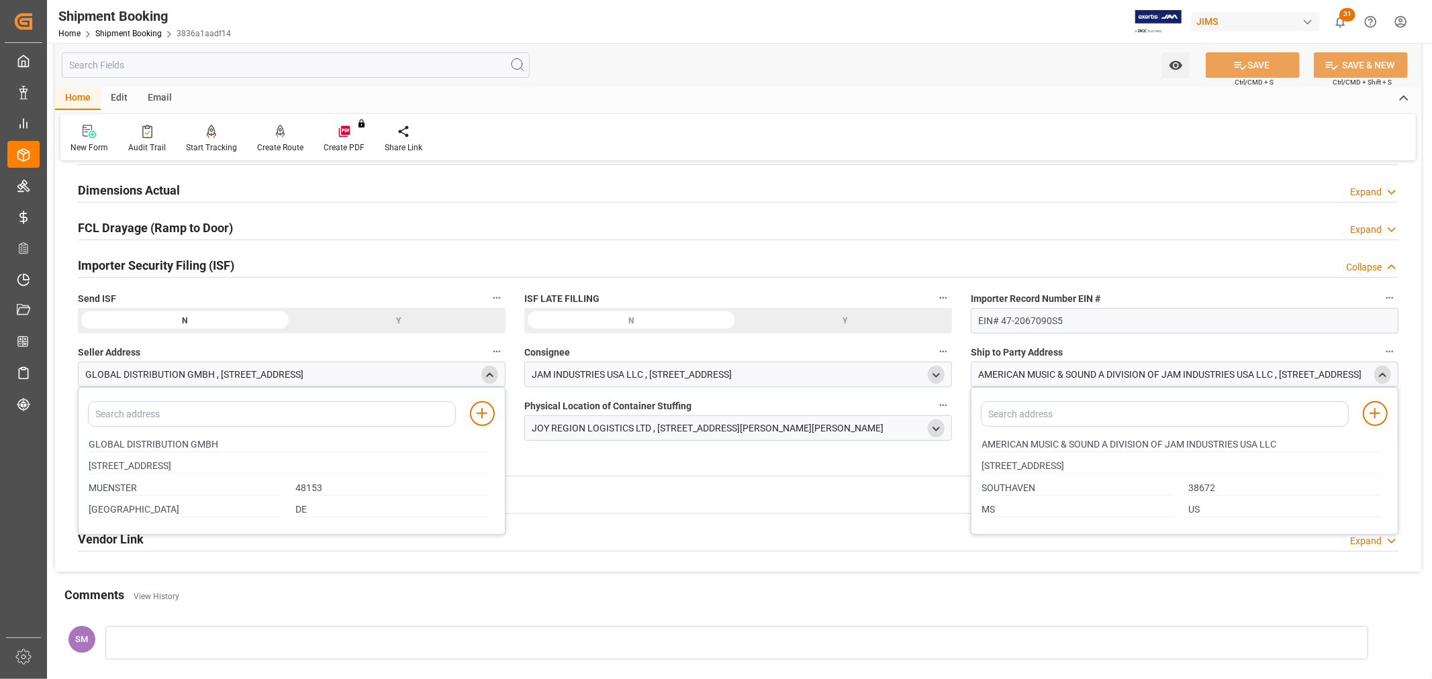
click at [1171, 374] on icon "close menu" at bounding box center [1382, 375] width 11 height 11
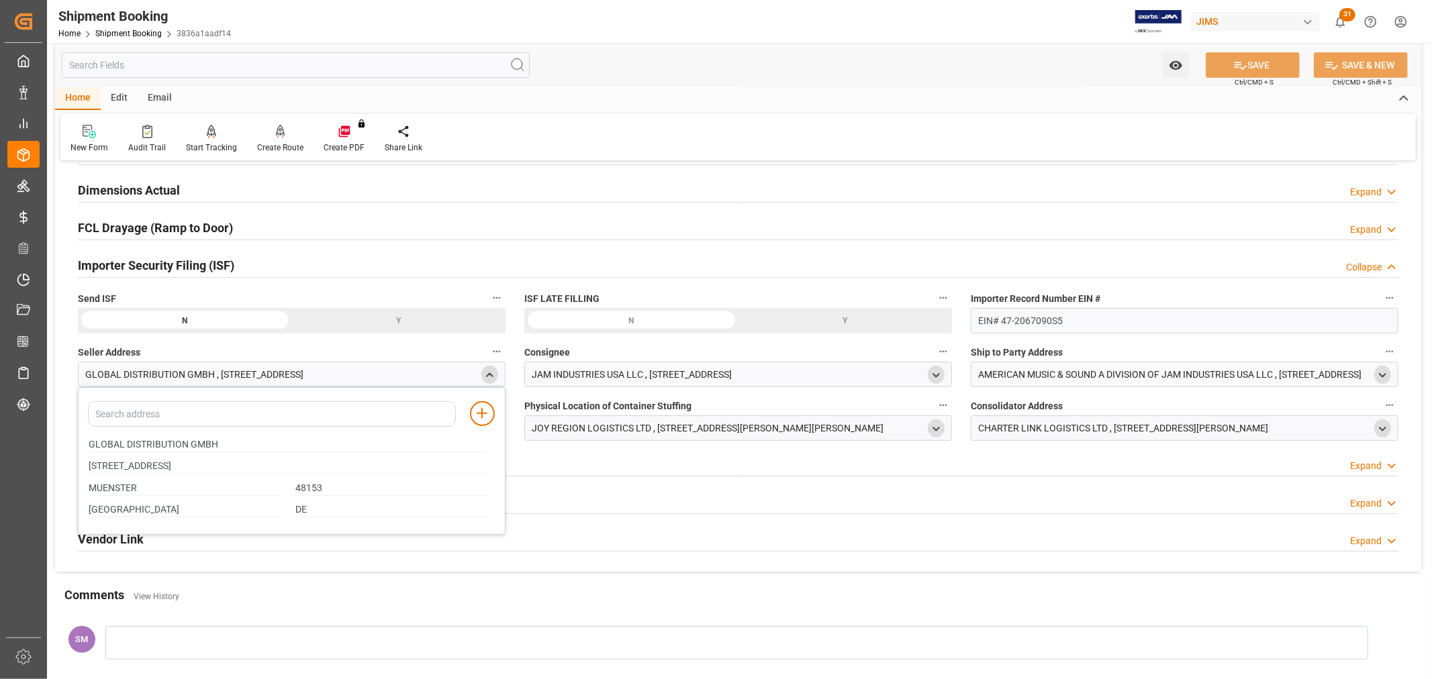
click at [487, 375] on polyline "close menu" at bounding box center [490, 374] width 6 height 3
click at [489, 428] on icon "open menu" at bounding box center [489, 429] width 11 height 11
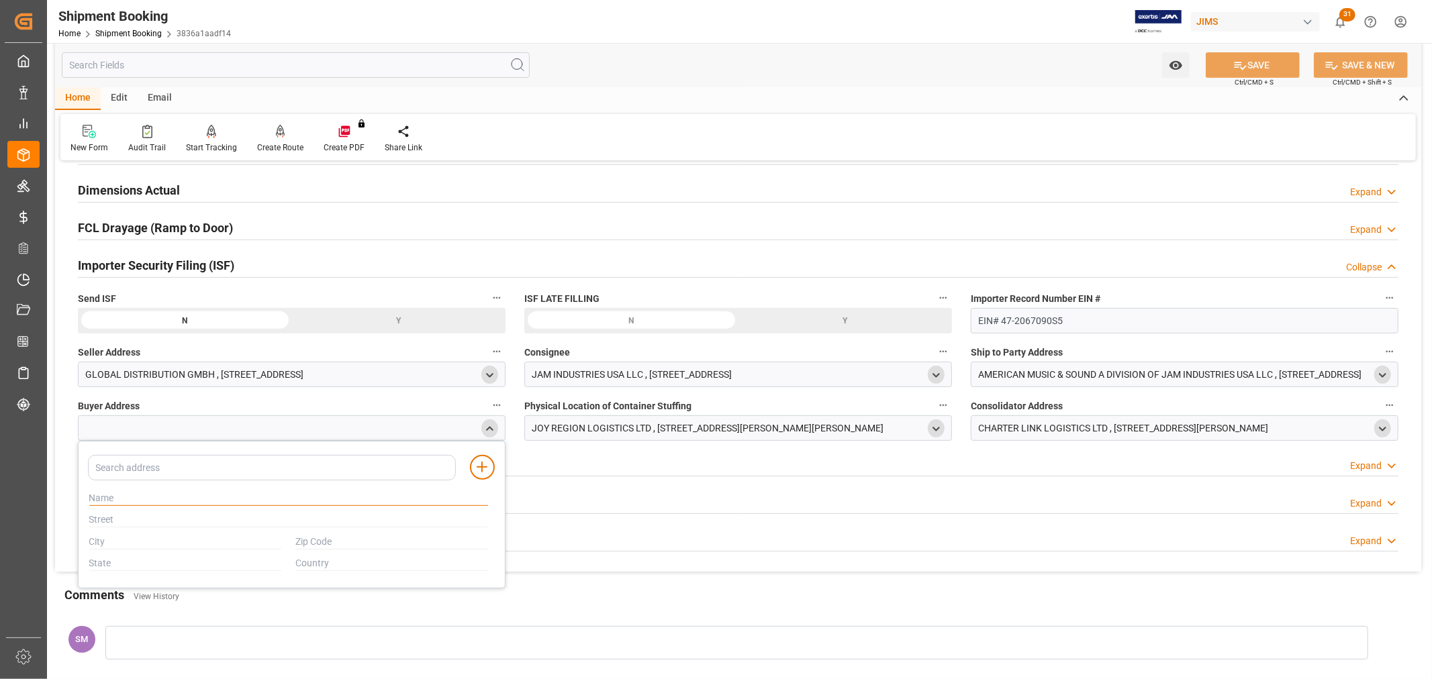
click at [158, 502] on input "text" at bounding box center [288, 498] width 399 height 15
paste input "JAM INDUSTRIES USA LLC"
type input "JAM INDUSTRIES USA LLC"
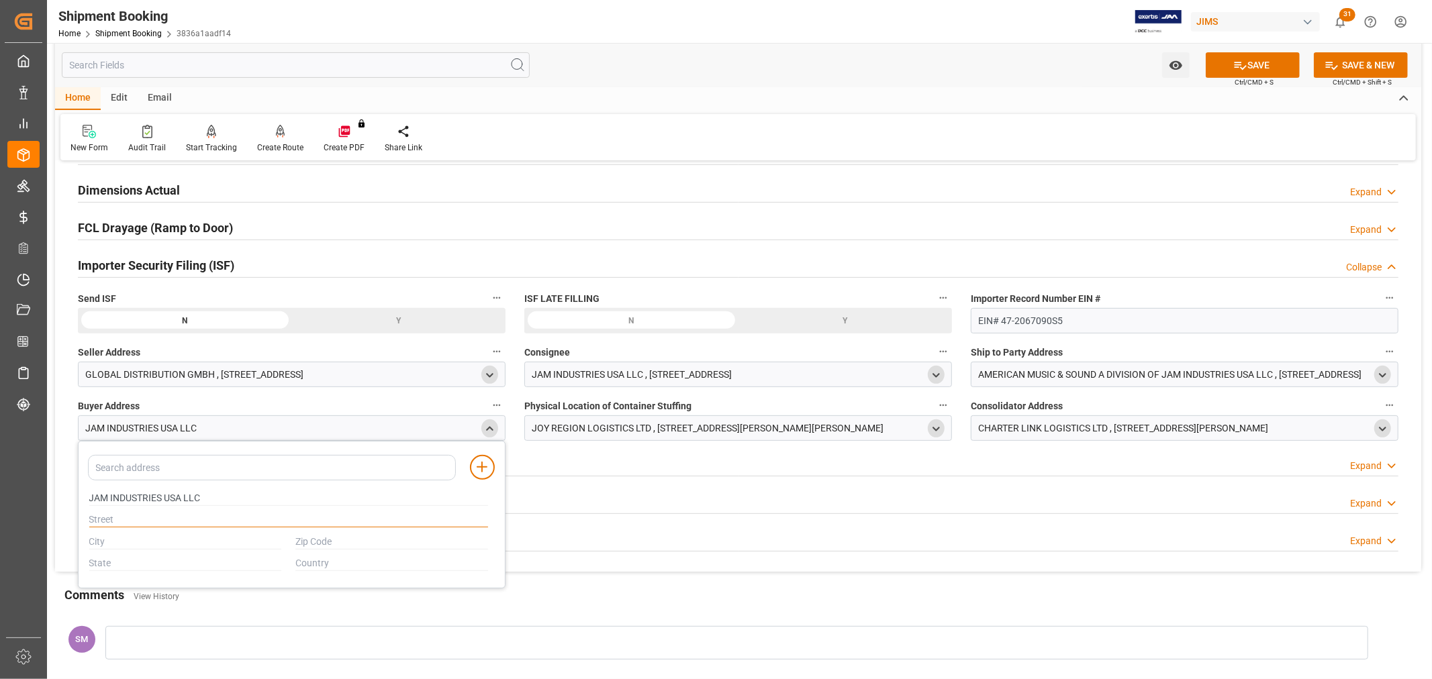
click at [199, 514] on input "text" at bounding box center [288, 520] width 399 height 15
paste input "154 WOODLAWN RD"
type input "154 WOODLAWN RD"
click at [109, 548] on input "text" at bounding box center [185, 542] width 193 height 15
click at [189, 536] on input "text" at bounding box center [185, 542] width 193 height 15
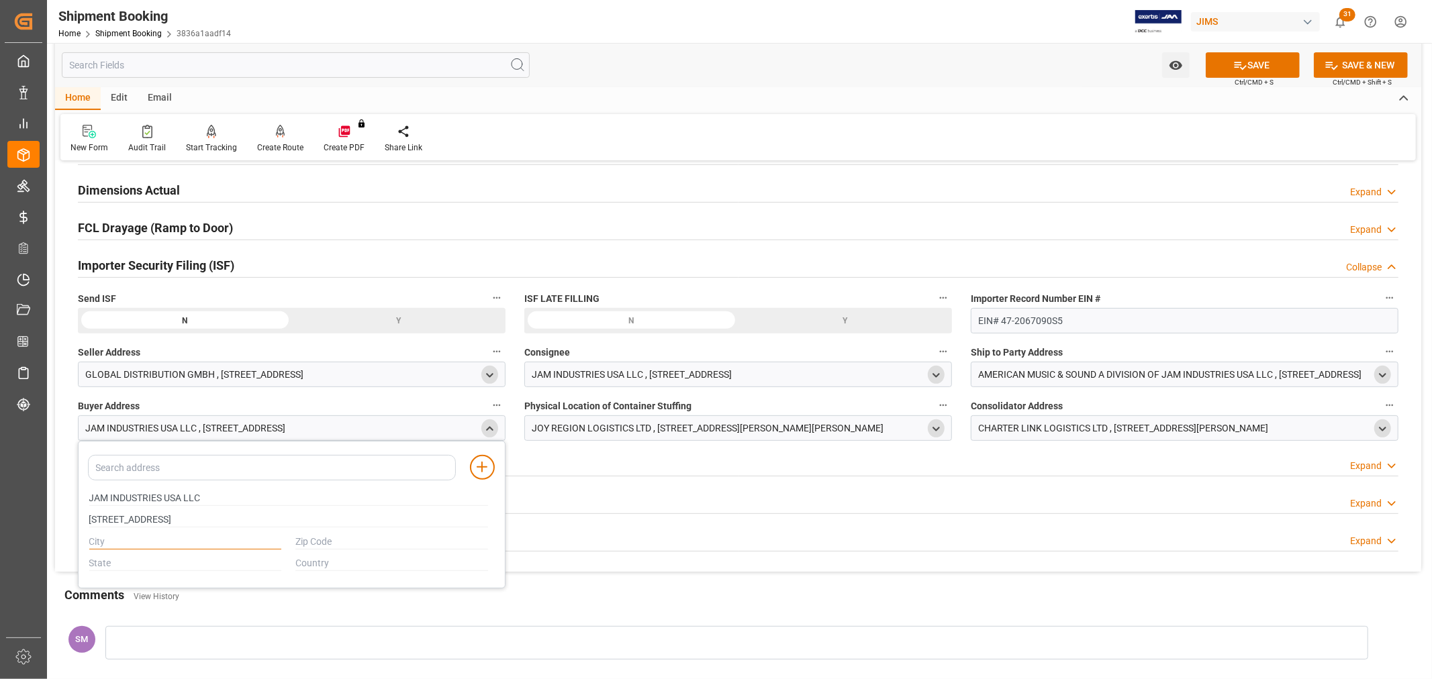
paste input "BERLIN"
type input "BERLIN"
click at [397, 539] on input "text" at bounding box center [391, 542] width 193 height 15
click at [342, 531] on div at bounding box center [392, 542] width 207 height 22
click at [343, 544] on input "text" at bounding box center [391, 542] width 193 height 15
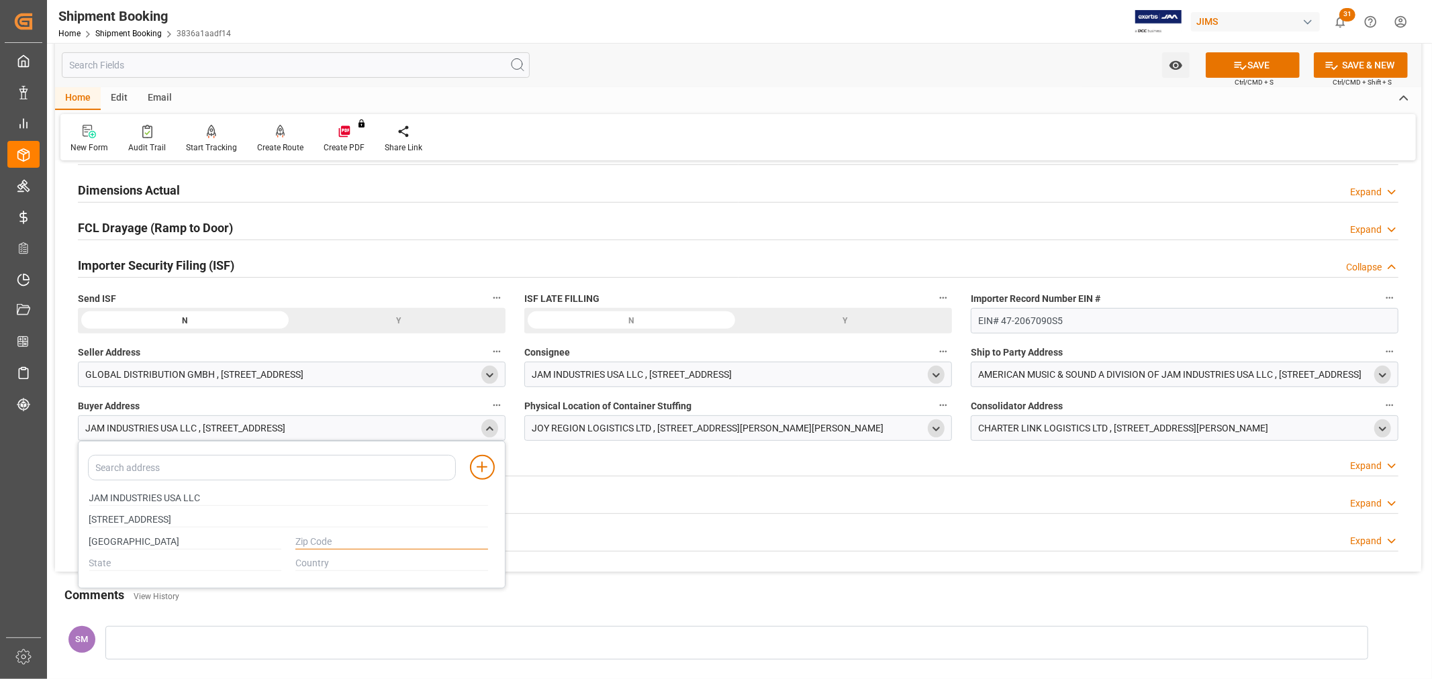
paste input "06037"
type input "06037"
click at [124, 555] on input "text" at bounding box center [185, 563] width 193 height 15
click at [150, 554] on div "JAM INDUSTRIES USA LLC 154 WOODLAWN RD BERLIN 06037" at bounding box center [288, 530] width 413 height 87
click at [140, 555] on input "text" at bounding box center [185, 563] width 193 height 15
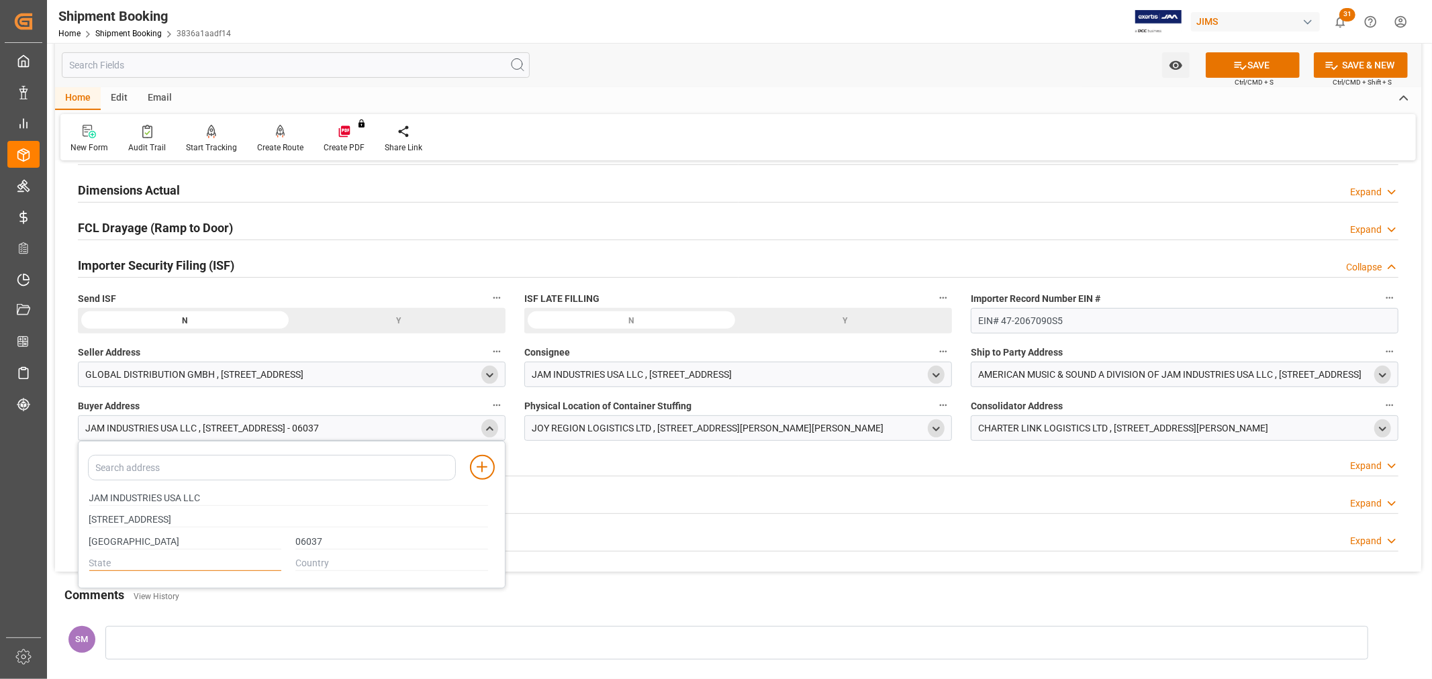
paste input "CT"
type input "CT"
click at [397, 555] on input "text" at bounding box center [391, 563] width 193 height 15
click at [350, 555] on input "text" at bounding box center [391, 563] width 193 height 15
paste input "US"
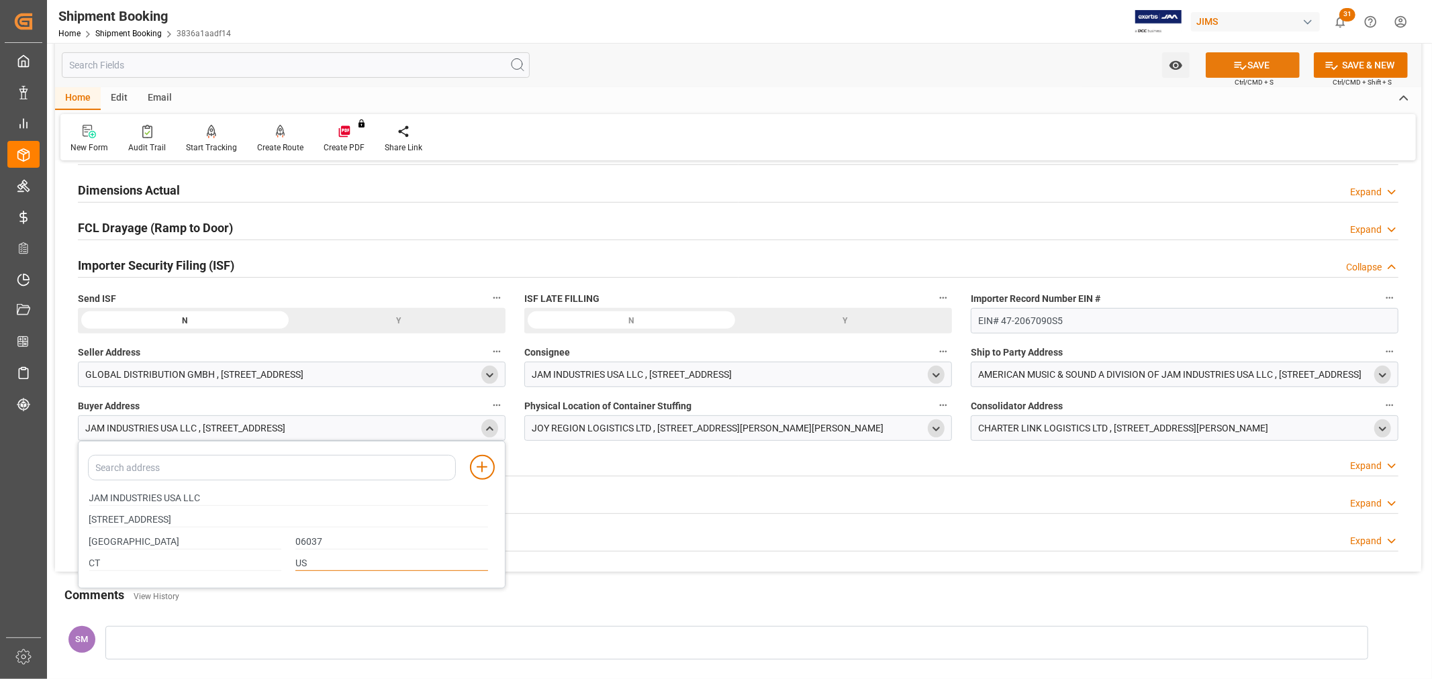
type input "US"
click at [1171, 62] on button "SAVE" at bounding box center [1252, 65] width 94 height 26
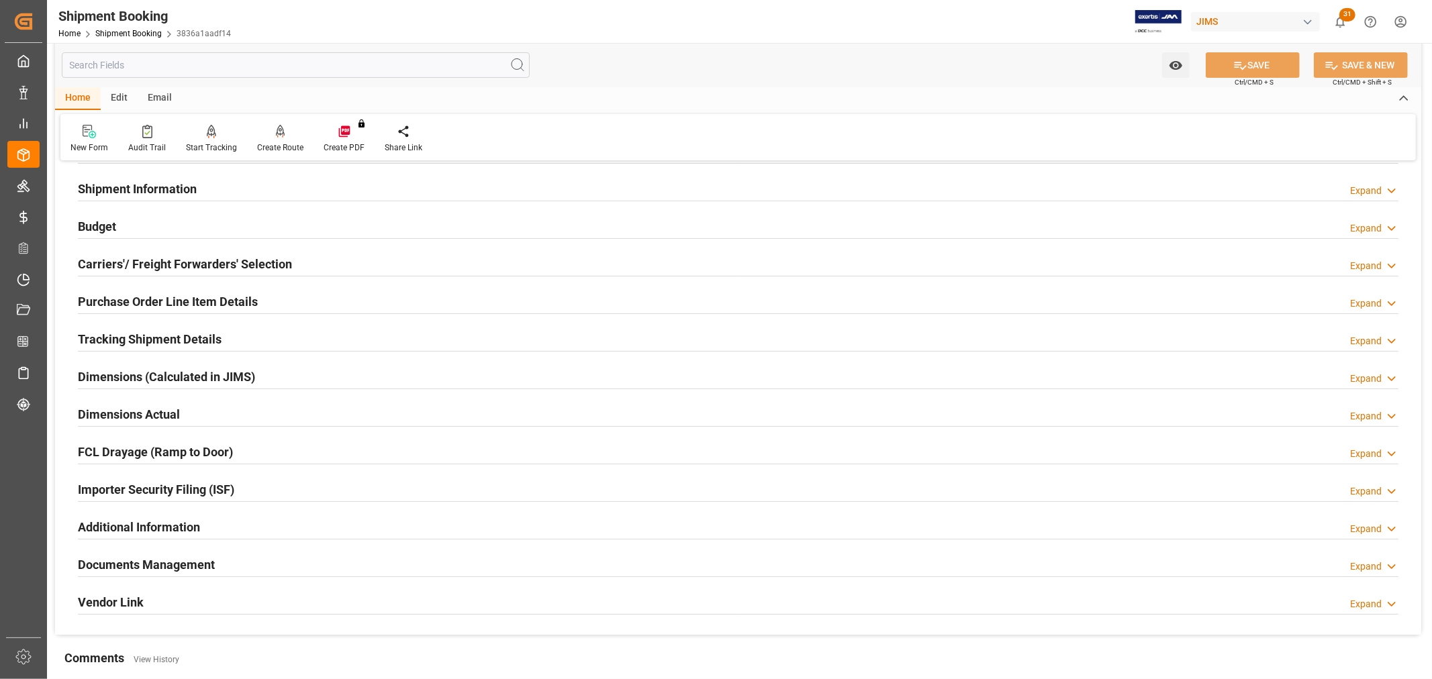
scroll to position [0, 0]
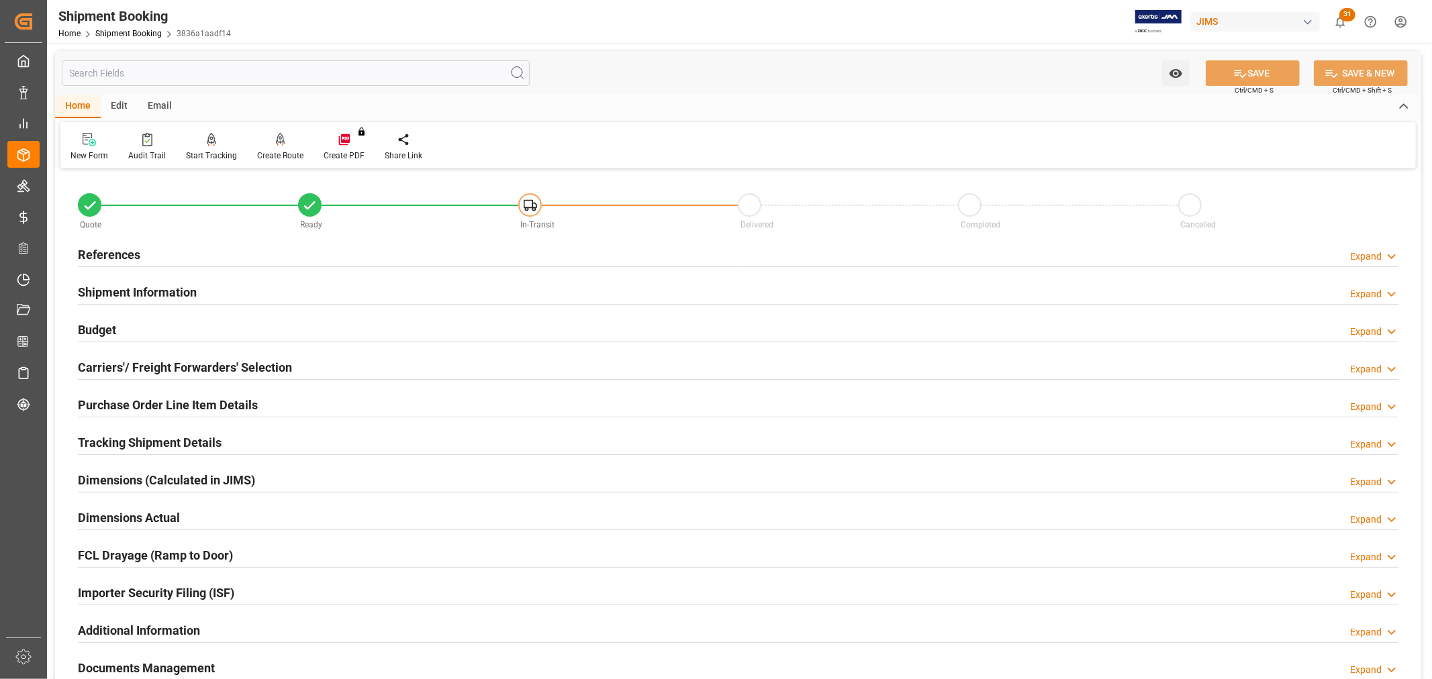
click at [99, 243] on div "References" at bounding box center [109, 254] width 62 height 26
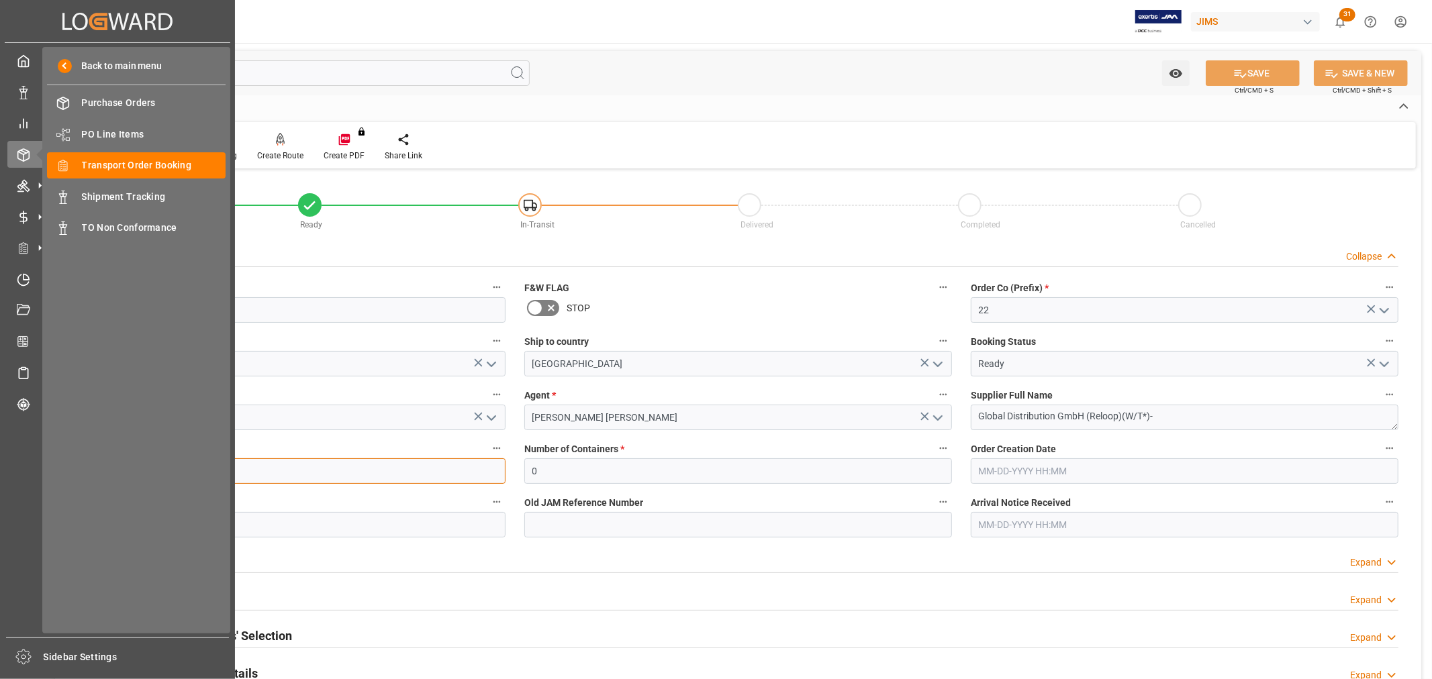
drag, startPoint x: 130, startPoint y: 475, endPoint x: 36, endPoint y: 475, distance: 93.3
click at [36, 475] on div "Created by potrace 1.15, written by Peter Selinger 2001-2017 Created by potrace…" at bounding box center [716, 339] width 1432 height 679
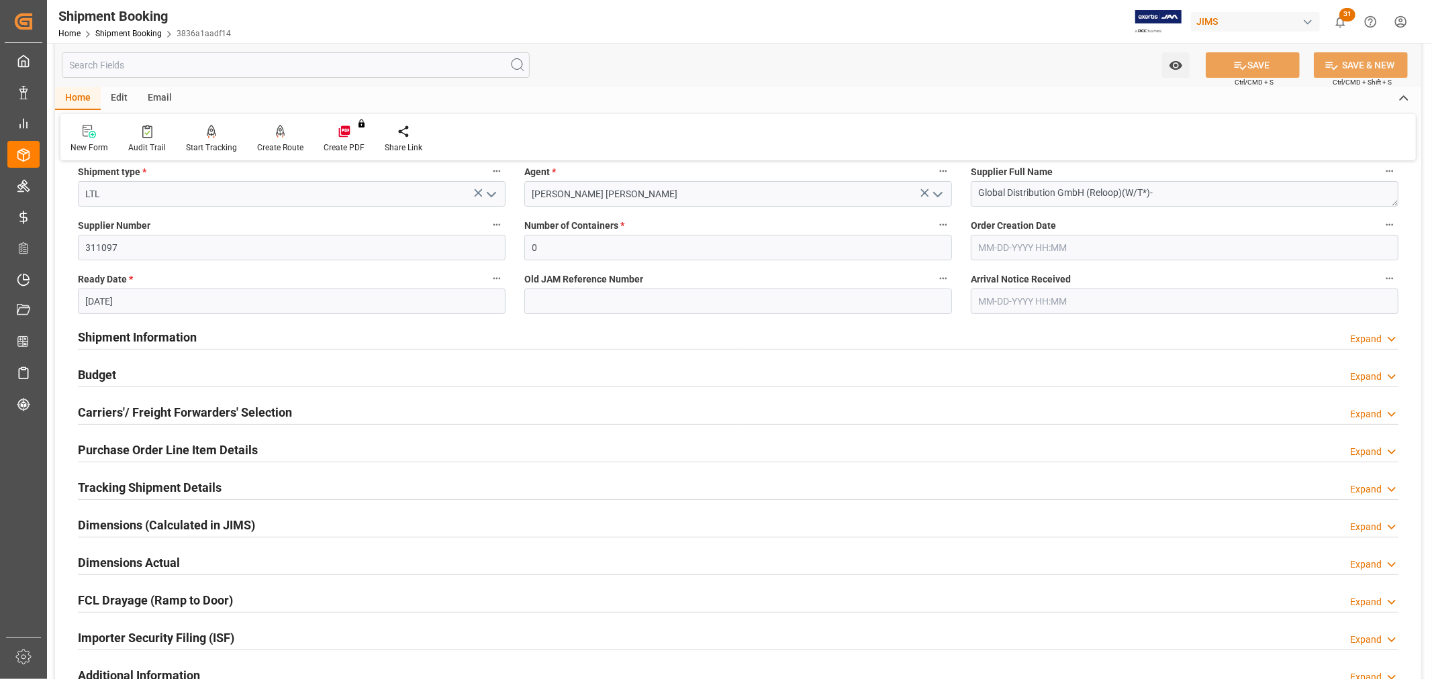
scroll to position [447, 0]
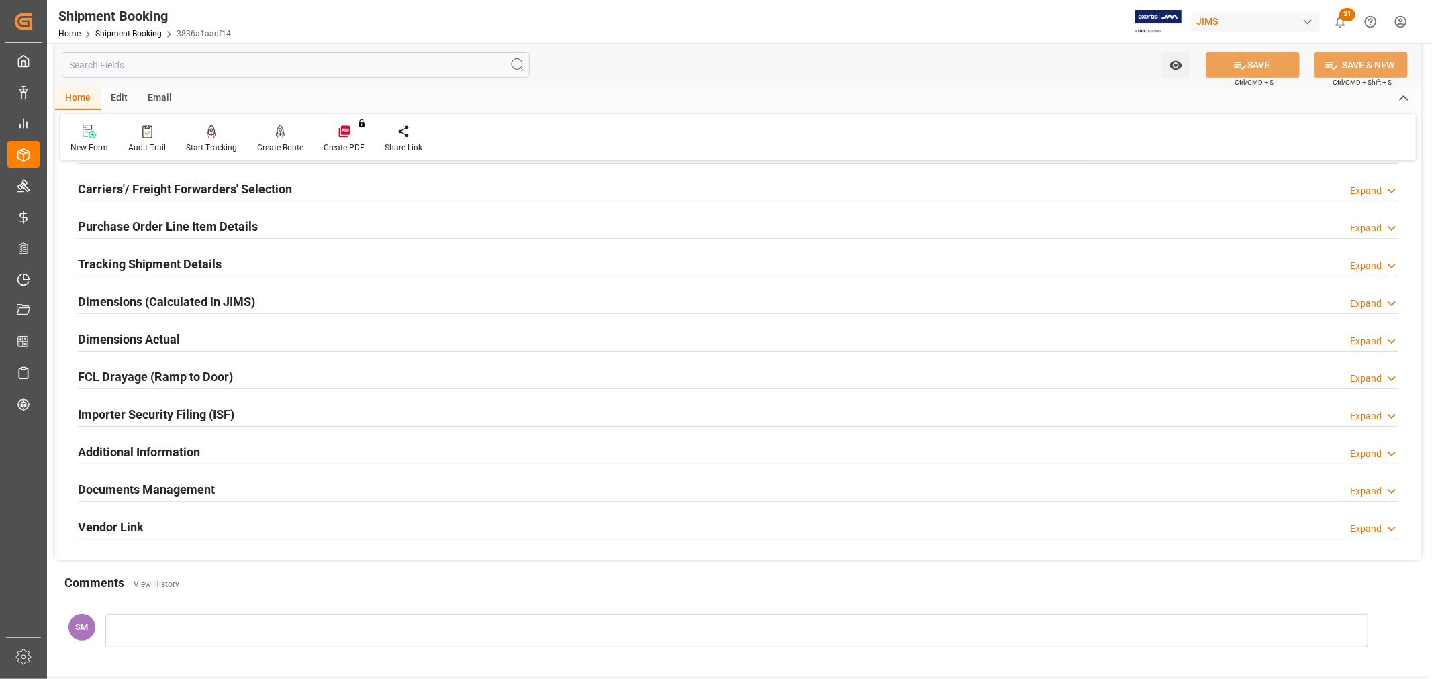
click at [130, 407] on h2 "Importer Security Filing (ISF)" at bounding box center [156, 414] width 156 height 18
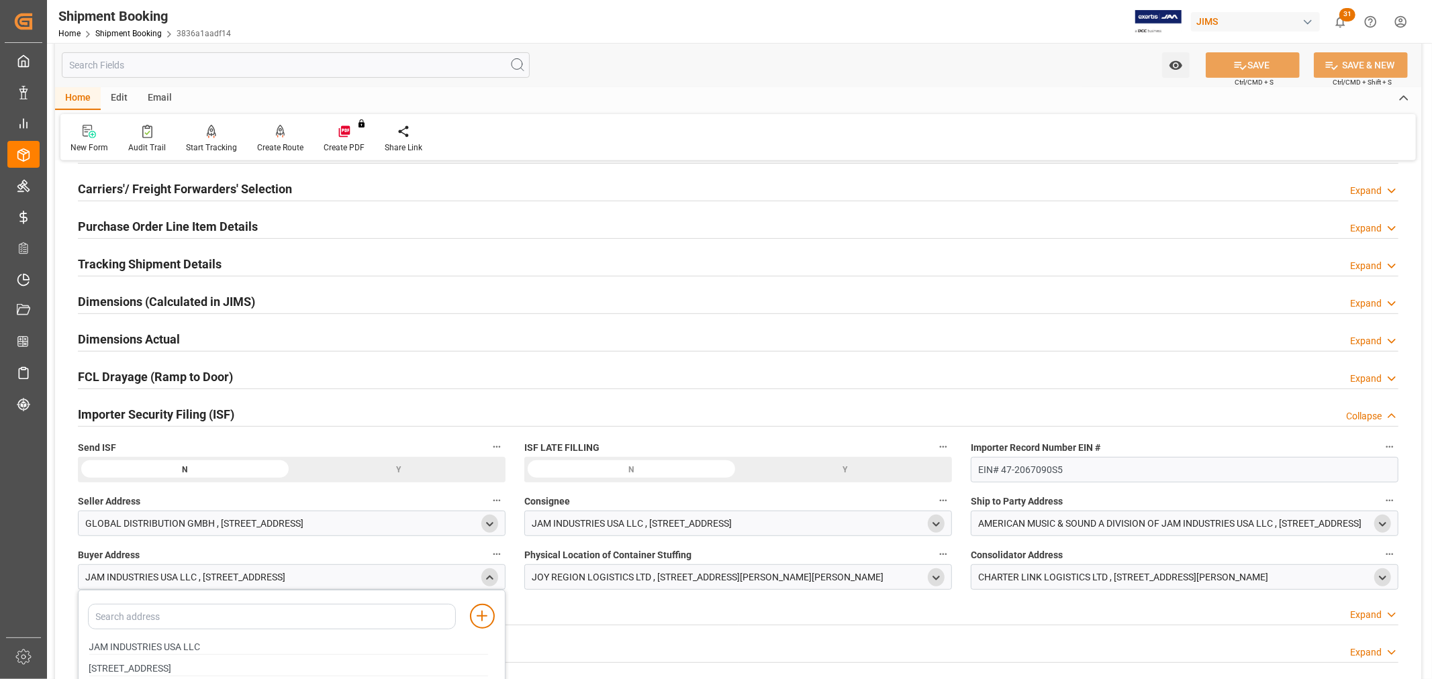
scroll to position [596, 0]
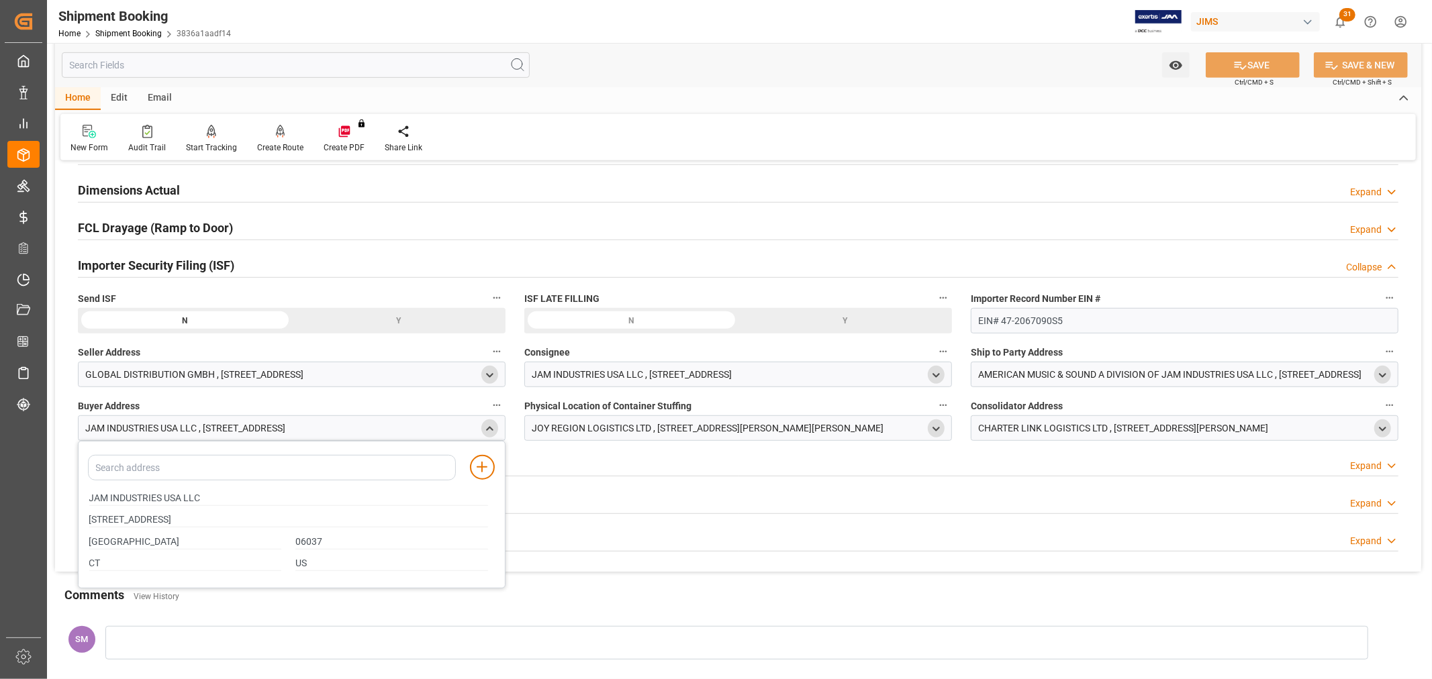
click at [931, 428] on icon "open menu" at bounding box center [935, 429] width 11 height 11
drag, startPoint x: 668, startPoint y: 500, endPoint x: 474, endPoint y: 501, distance: 194.0
click at [474, 501] on div "Quote Ready In-Transit Delivered Completed Cancelled References Collapse JAM Re…" at bounding box center [738, 73] width 1366 height 995
paste input "ATL LOGISTICS CENTRE HONG KONG LIMITE"
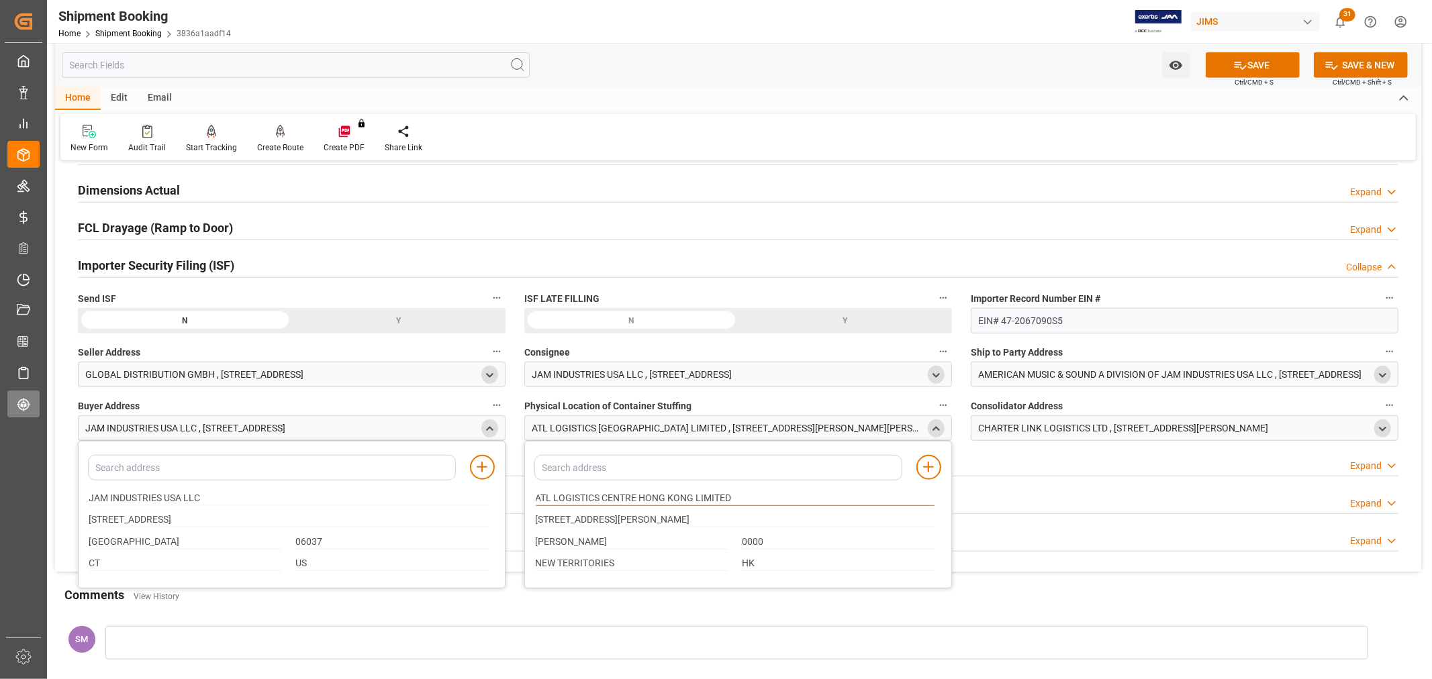
type input "ATL LOGISTICS CENTRE HONG KONG LIMITED"
drag, startPoint x: 901, startPoint y: 519, endPoint x: 505, endPoint y: 501, distance: 396.4
click at [505, 501] on div "Quote Ready In-Transit Delivered Completed Cancelled References Collapse JAM Re…" at bounding box center [738, 73] width 1366 height 995
paste input "ROOM G0018W GF ATL LOGISITCS CENTRE B BERTH 3"
type input "ROOM G0018W GF ATL LOGISITCS CENTRE B BERTH 3"
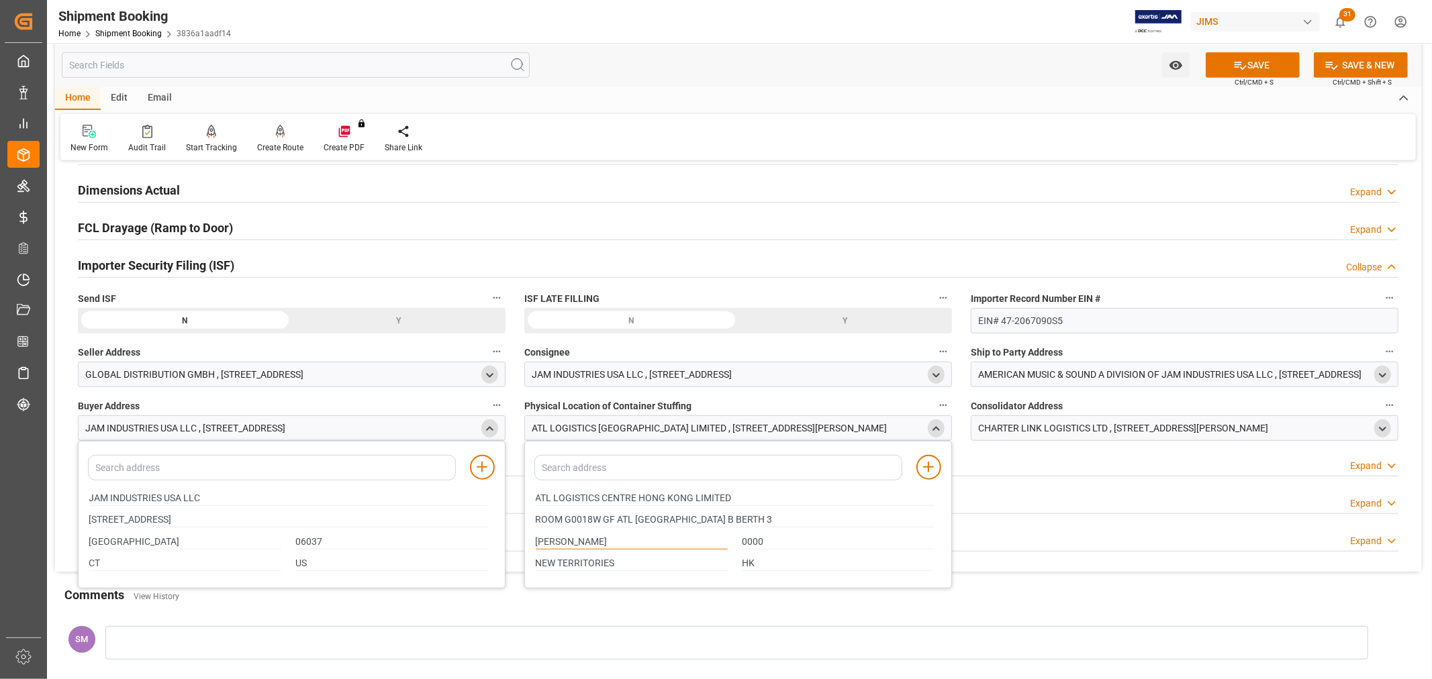
click at [517, 547] on div "Quote Ready In-Transit Delivered Completed Cancelled References Collapse JAM Re…" at bounding box center [738, 73] width 1366 height 995
drag, startPoint x: 770, startPoint y: 541, endPoint x: 732, endPoint y: 541, distance: 38.3
click at [732, 541] on div "KWAI CHUNG 0000" at bounding box center [734, 542] width 413 height 22
paste input "9990771"
type input "9990771"
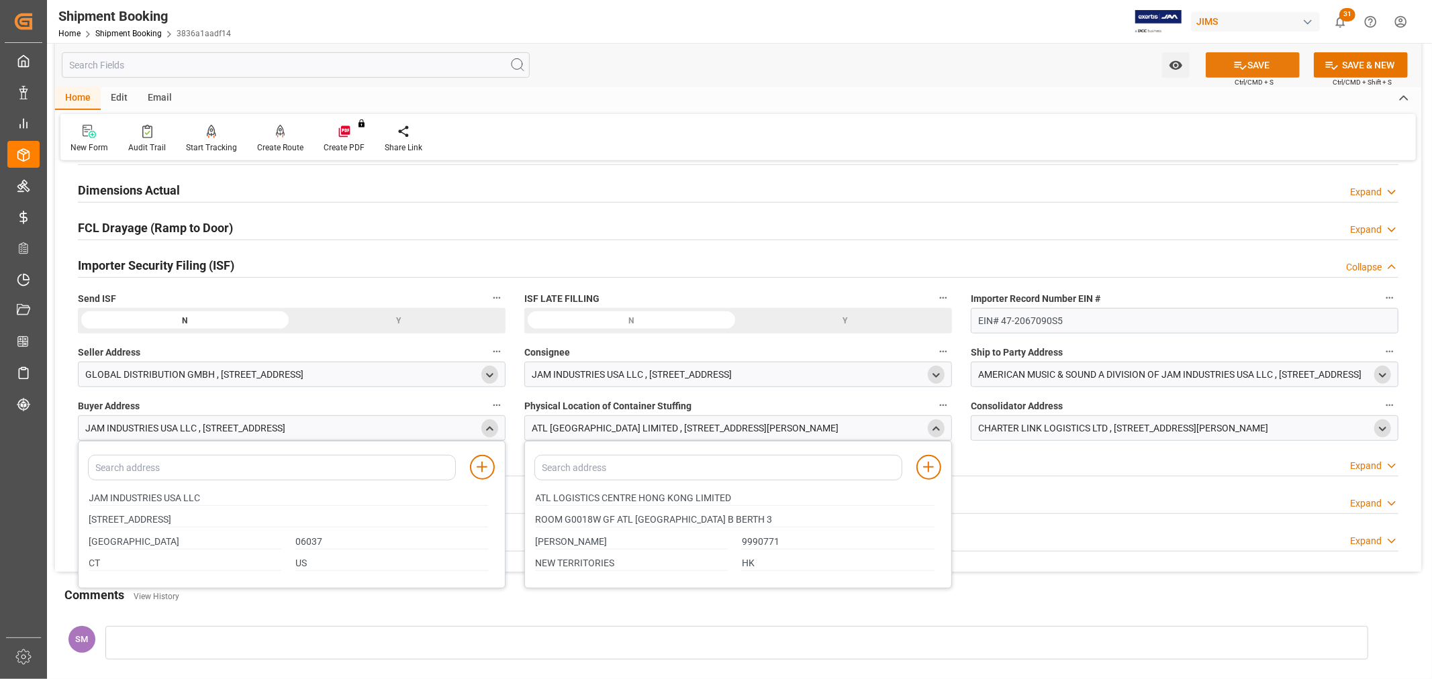
click at [1171, 56] on button "SAVE" at bounding box center [1252, 65] width 94 height 26
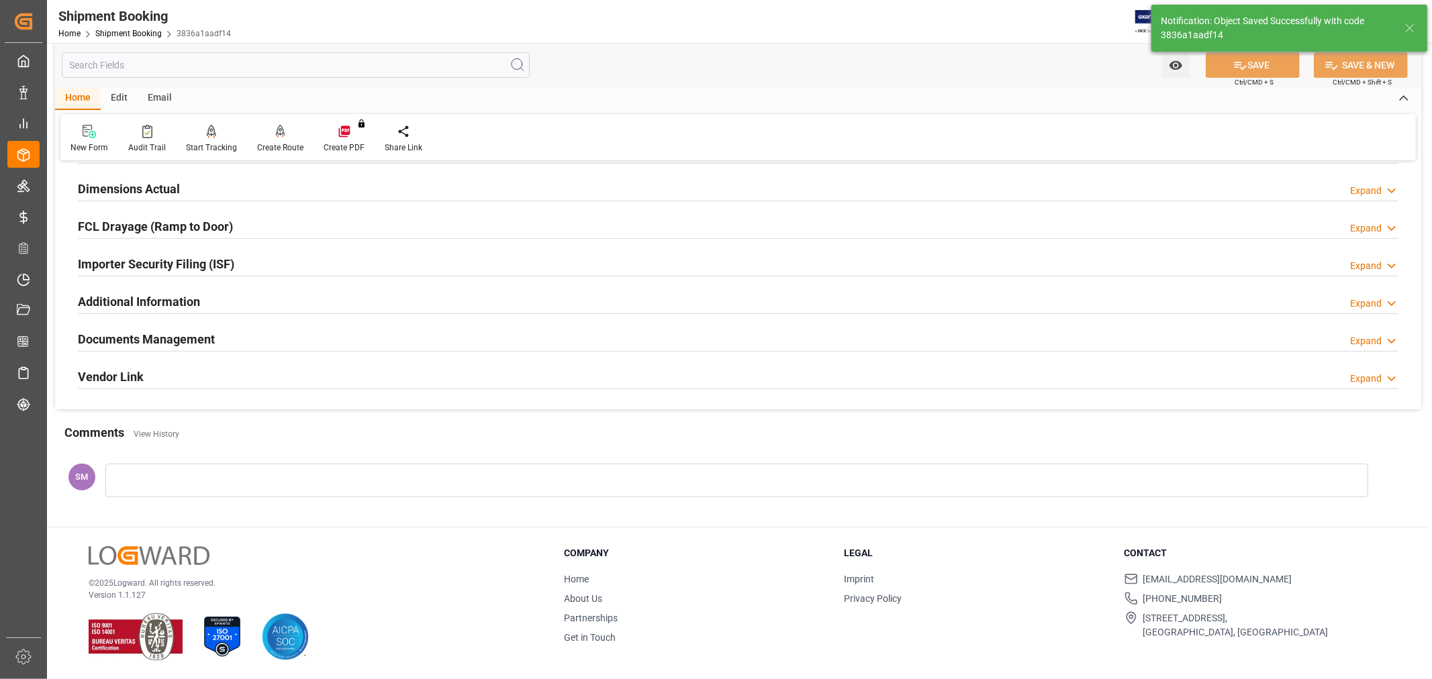
scroll to position [328, 0]
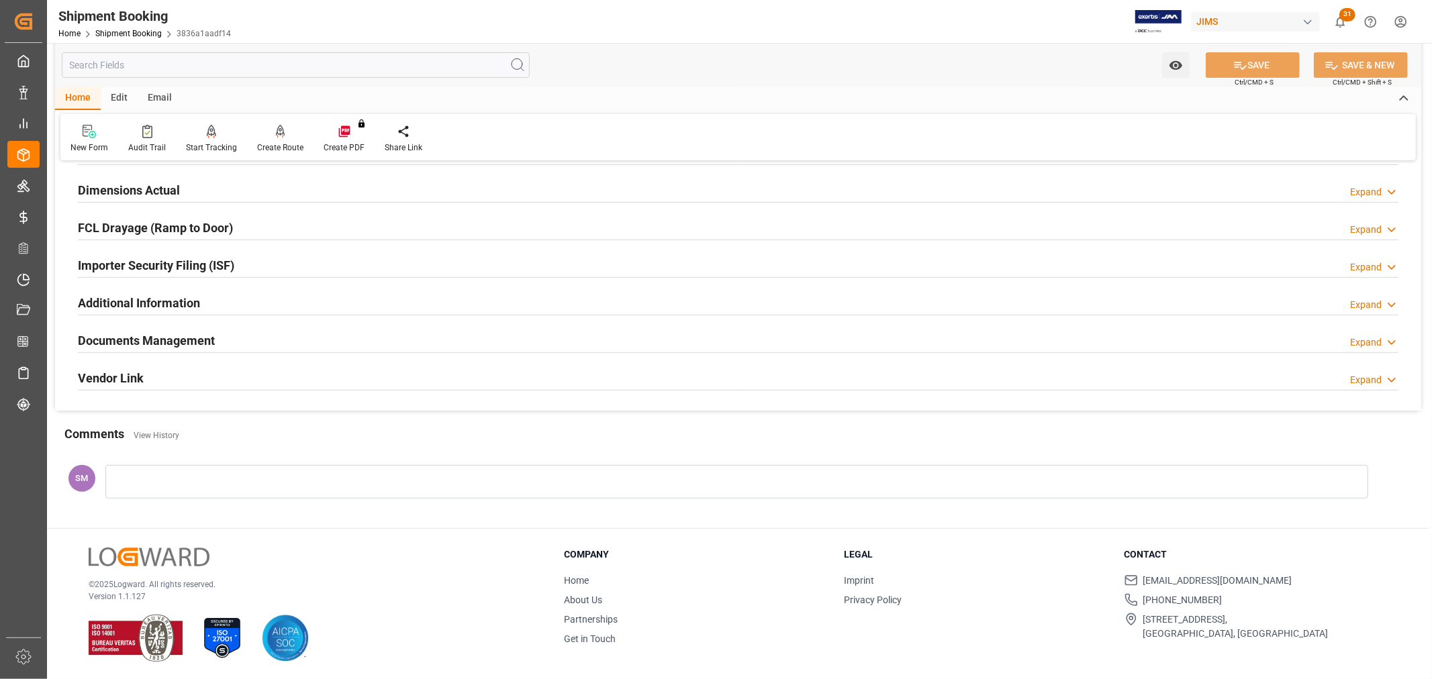
click at [137, 266] on h2 "Importer Security Filing (ISF)" at bounding box center [156, 265] width 156 height 18
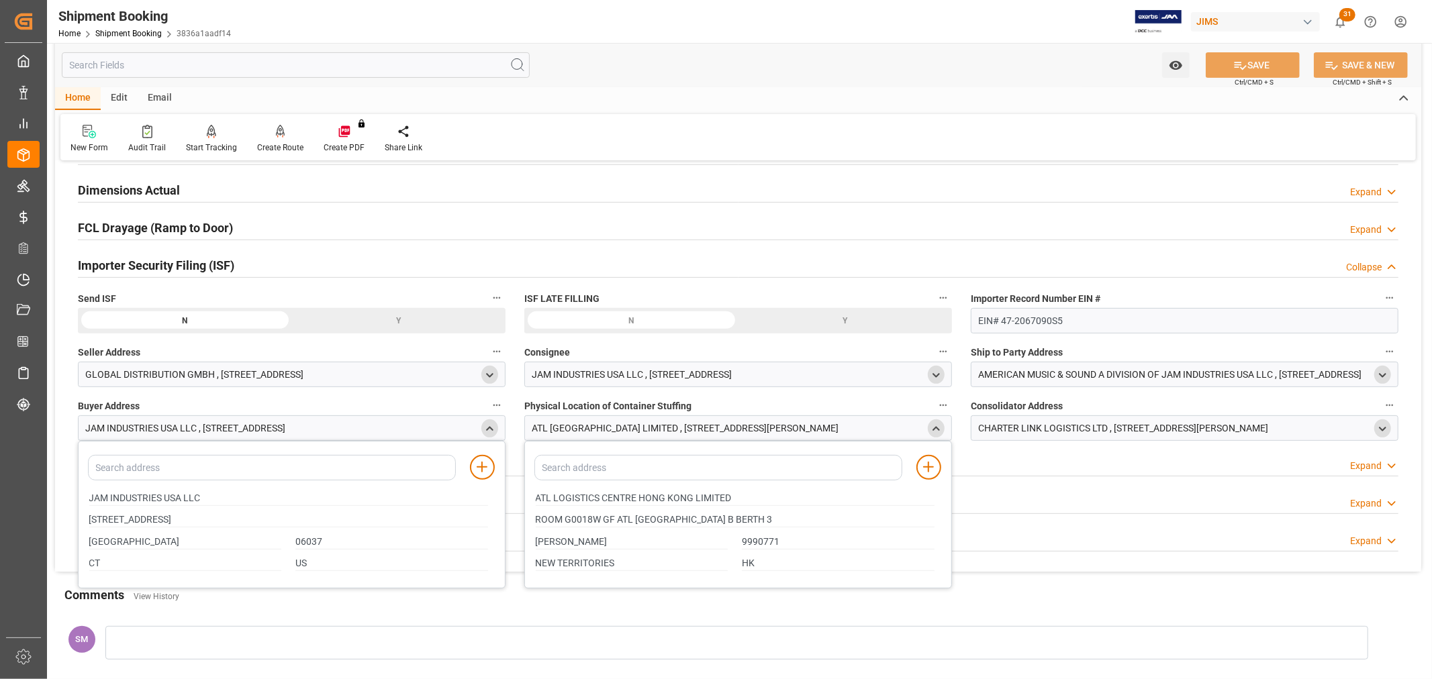
click at [931, 427] on icon "close menu" at bounding box center [935, 429] width 11 height 11
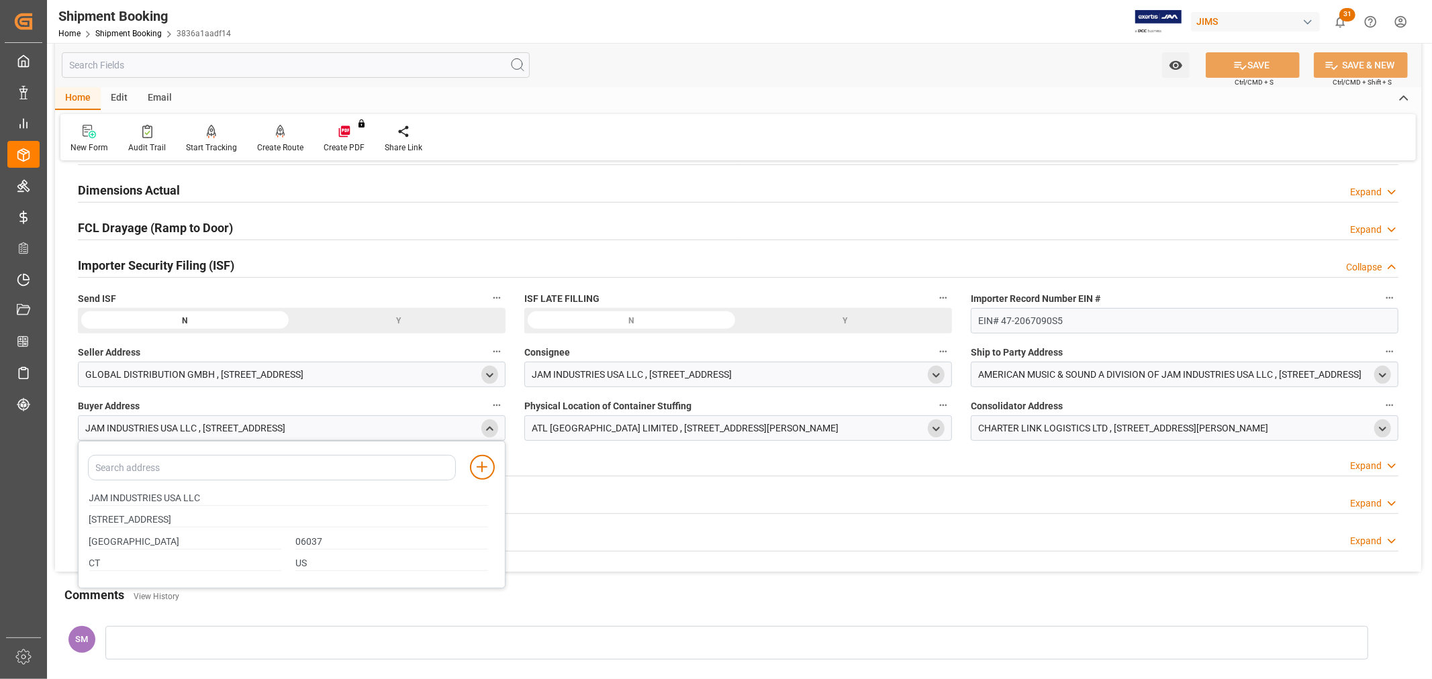
click at [1171, 426] on icon "open menu" at bounding box center [1382, 429] width 11 height 11
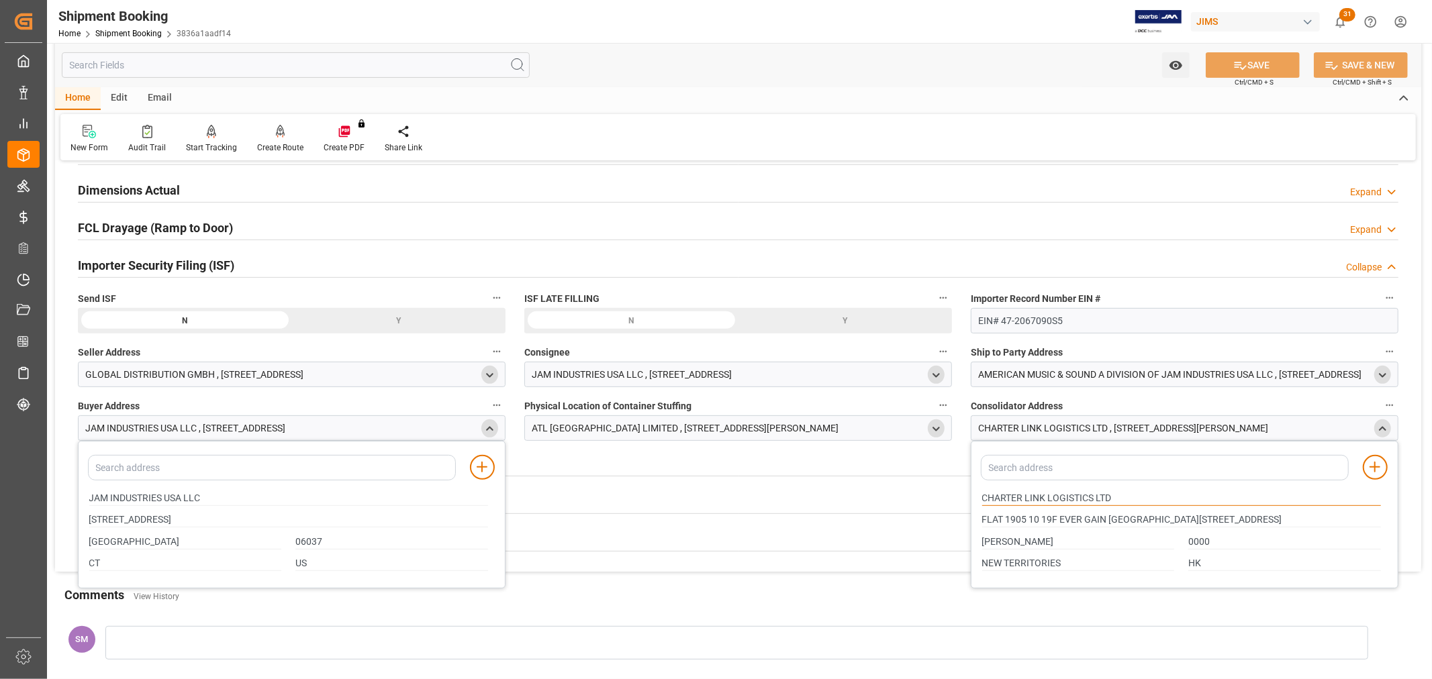
drag, startPoint x: 1136, startPoint y: 497, endPoint x: 936, endPoint y: 497, distance: 200.0
click at [936, 497] on div "Quote Ready In-Transit Delivered Completed Cancelled References Expand JAM Refe…" at bounding box center [738, 208] width 1366 height 727
paste input "KUEHNE & NAGEL"
type input "KUEHNE & NAGEL LTD"
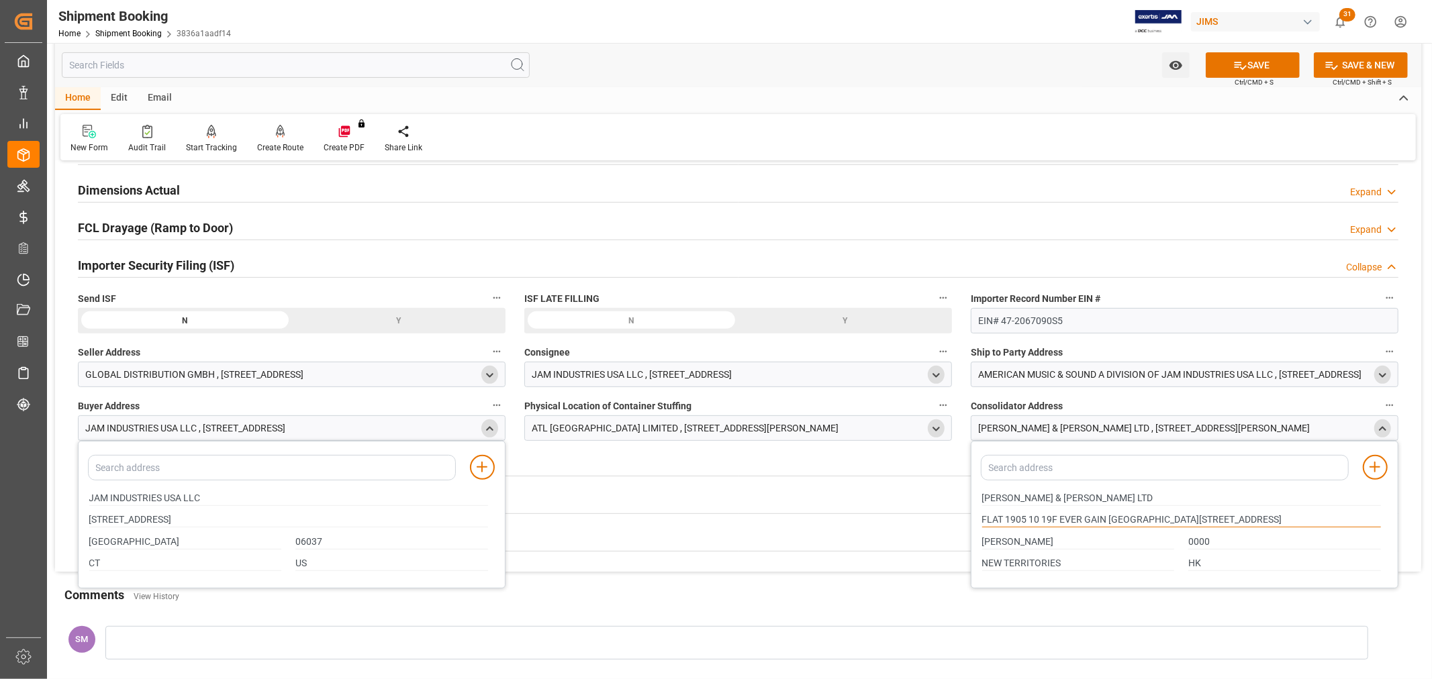
drag, startPoint x: 1313, startPoint y: 524, endPoint x: 917, endPoint y: 510, distance: 396.2
click at [917, 510] on div "Quote Ready In-Transit Delivered Completed Cancelled References Expand JAM Refe…" at bounding box center [738, 208] width 1366 height 727
paste input "32F MANHATTAN PLACE 23 WANG TAI ROAD KOWLOON BAY"
type input "32F MANHATTAN PLACE 23 WANG TAI ROAD KOWLOON BAY"
drag, startPoint x: 1054, startPoint y: 545, endPoint x: 938, endPoint y: 537, distance: 116.4
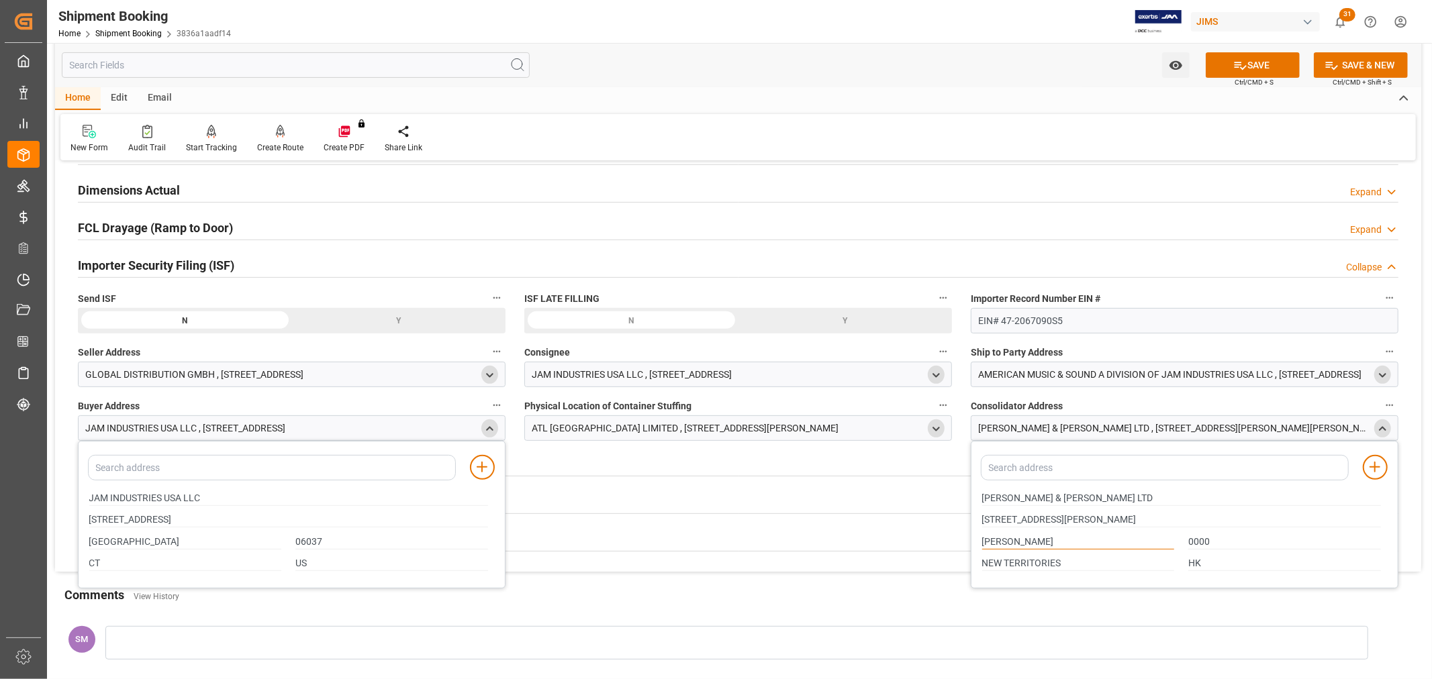
click at [938, 537] on div "Quote Ready In-Transit Delivered Completed Cancelled References Expand JAM Refe…" at bounding box center [738, 208] width 1366 height 727
paste input "OWLOON"
type input "KOWLOON"
drag, startPoint x: 1227, startPoint y: 542, endPoint x: 1150, endPoint y: 548, distance: 77.4
click at [1150, 548] on div "KOWLOON 0000" at bounding box center [1181, 542] width 413 height 22
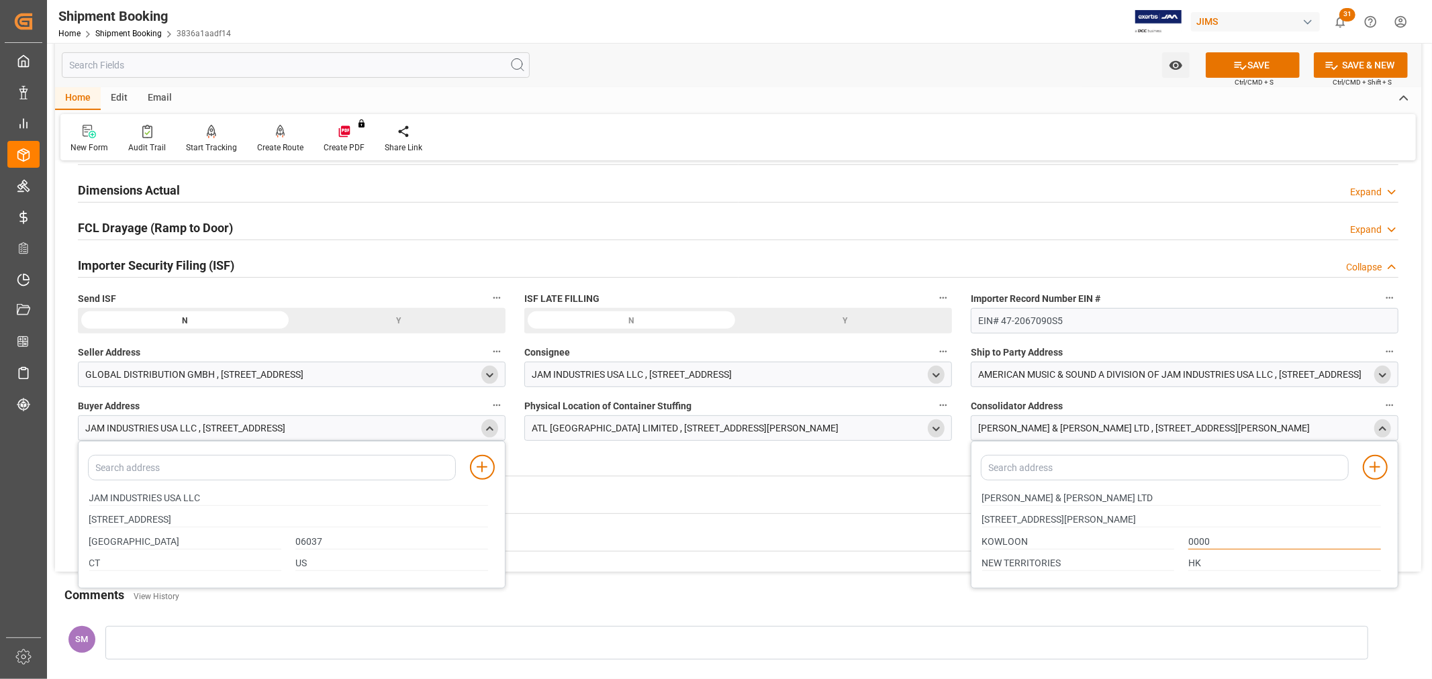
paste input "999077"
type input "999077"
drag, startPoint x: 1064, startPoint y: 560, endPoint x: 838, endPoint y: 557, distance: 226.9
click at [838, 555] on div "Quote Ready In-Transit Delivered Completed Cancelled References Expand JAM Refe…" at bounding box center [738, 208] width 1366 height 727
paste input "HONG KONG"
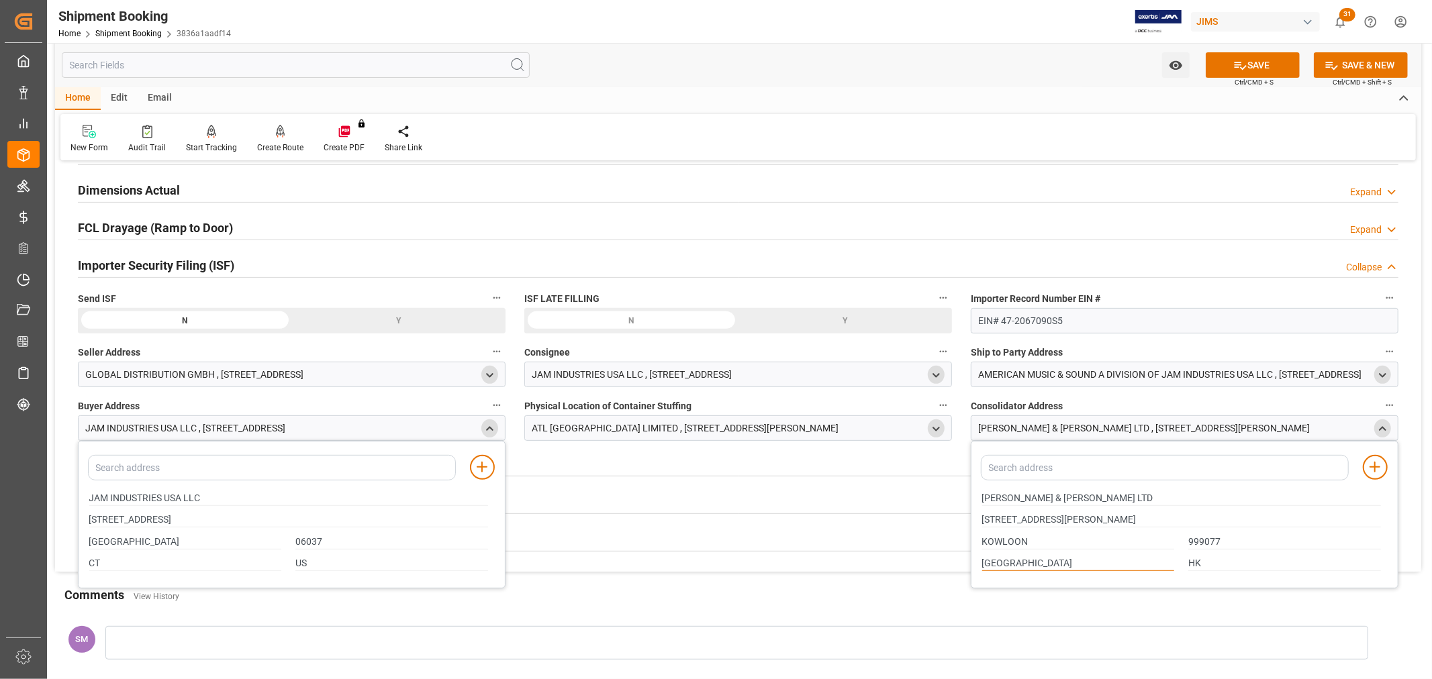
type input "HONG KONG"
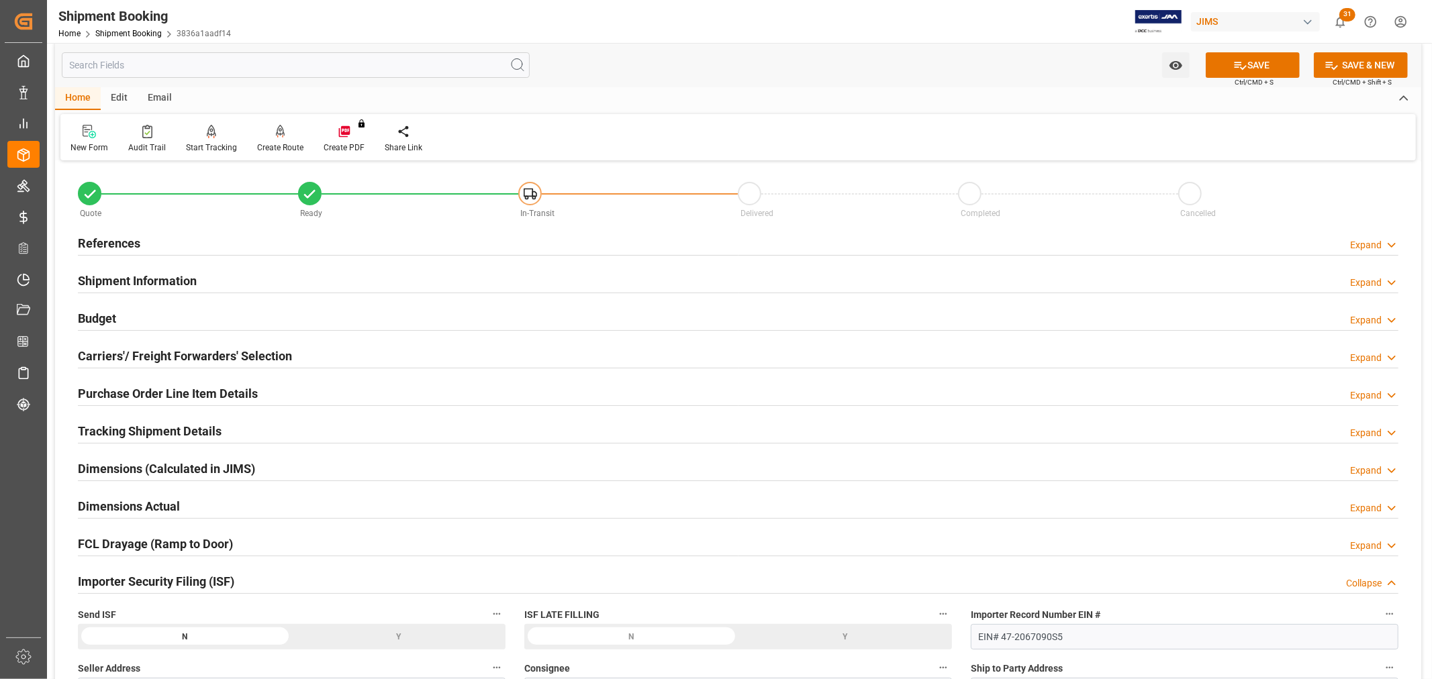
scroll to position [0, 0]
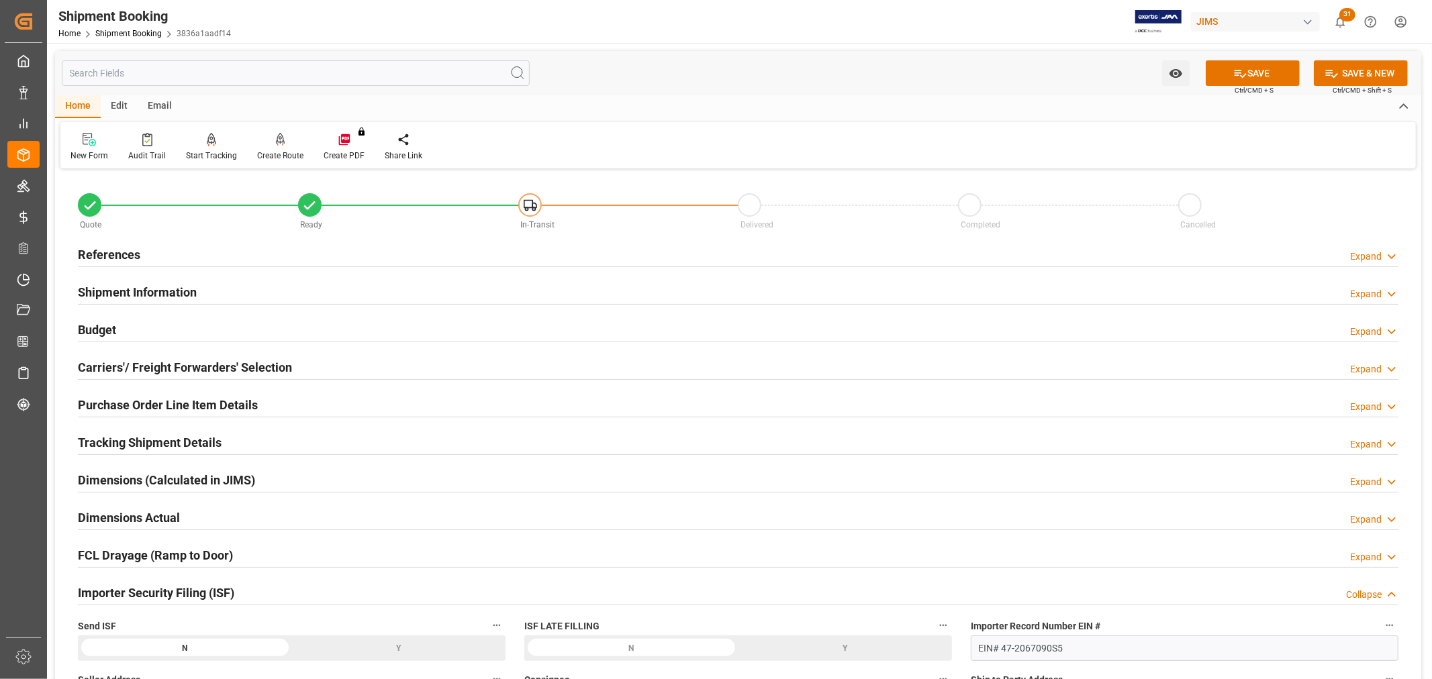
click at [99, 254] on h2 "References" at bounding box center [109, 255] width 62 height 18
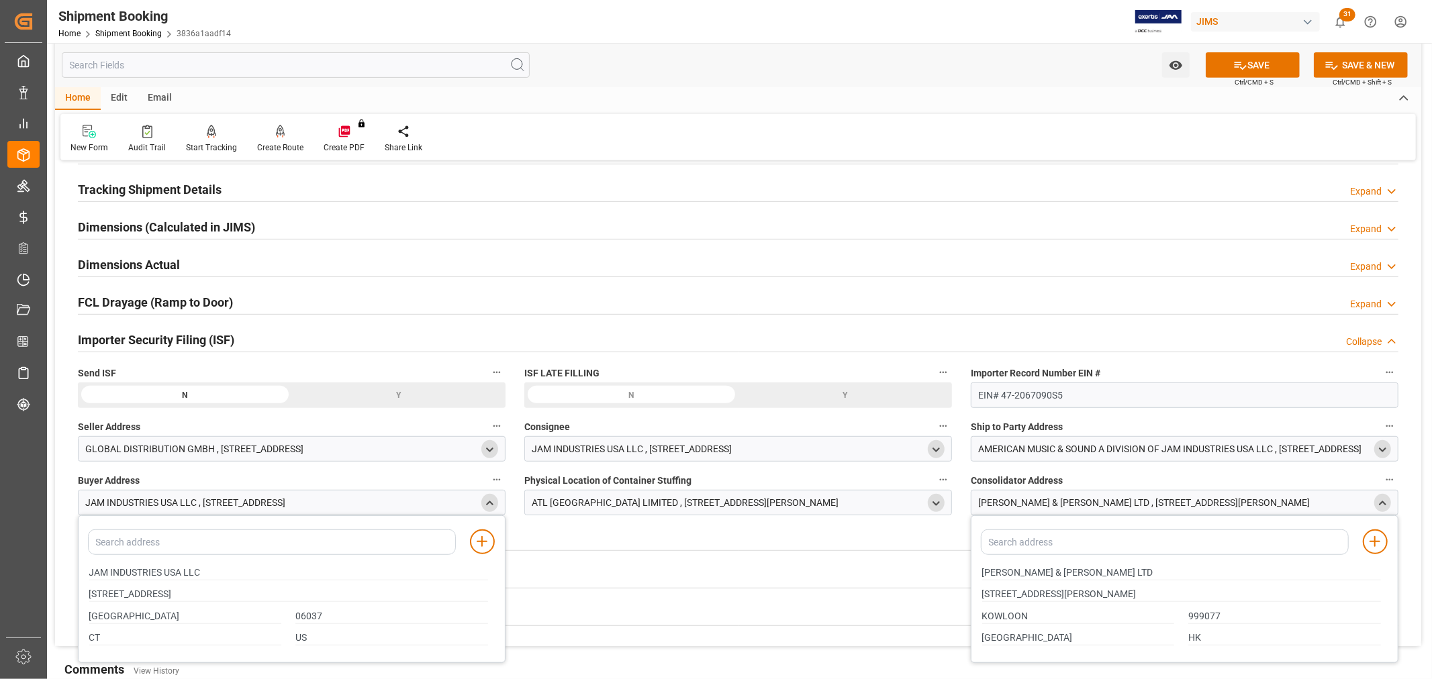
scroll to position [596, 0]
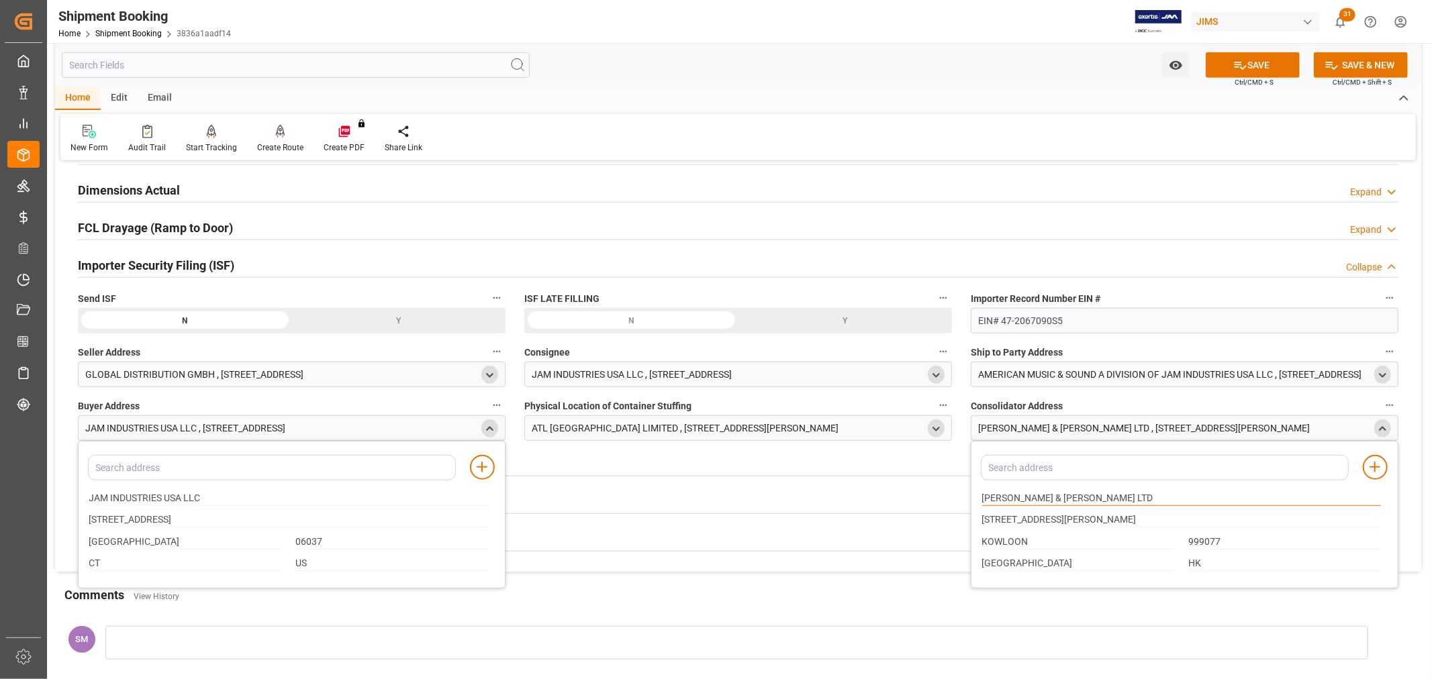
drag, startPoint x: 1101, startPoint y: 502, endPoint x: 909, endPoint y: 502, distance: 191.3
click at [909, 502] on div "Quote Ready In-Transit Delivered Completed Cancelled References Collapse JAM Re…" at bounding box center [738, 73] width 1366 height 995
paste input "CONTAINER-SERVICE FRIEDRICH"
drag, startPoint x: 1137, startPoint y: 490, endPoint x: 942, endPoint y: 493, distance: 195.3
click at [942, 493] on div "Quote Ready In-Transit Delivered Completed Cancelled References Collapse JAM Re…" at bounding box center [738, 73] width 1366 height 995
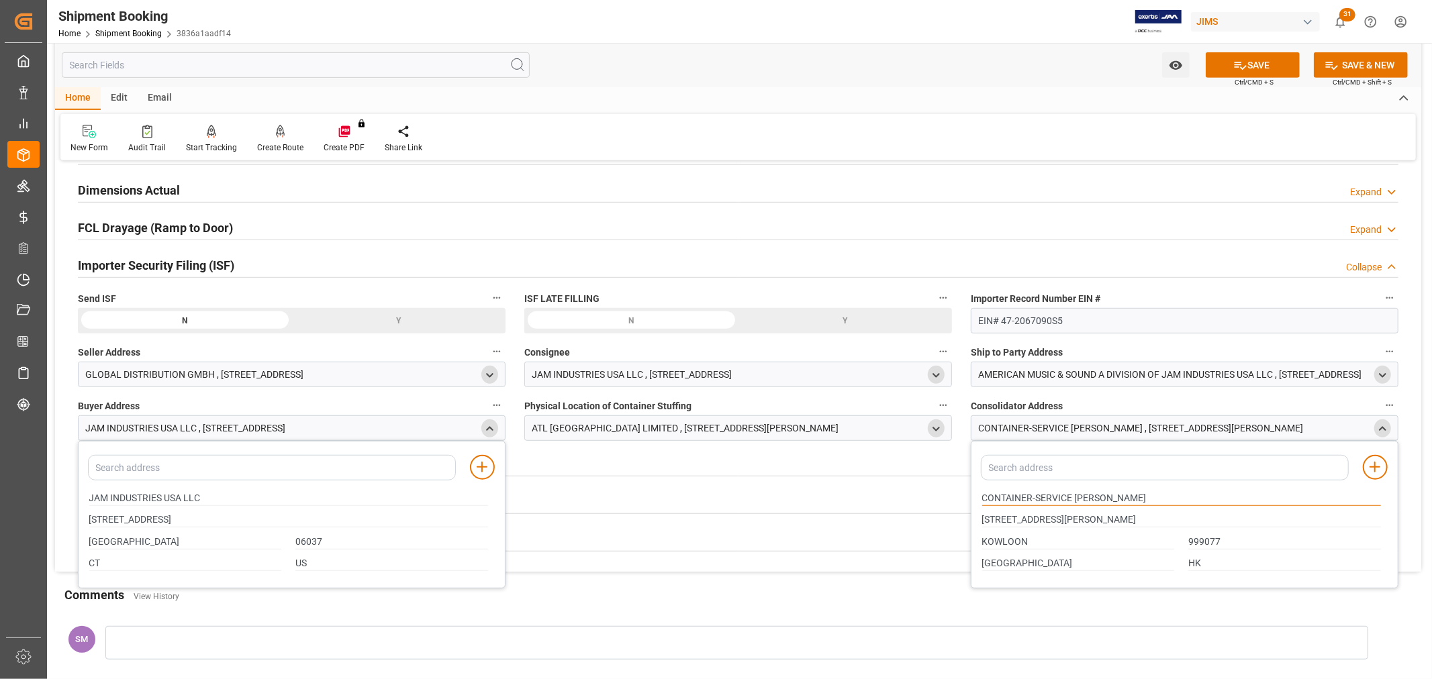
paste input "SUEDWESTSTR 33"
type input "SUEDWESTSTR 33"
drag, startPoint x: 991, startPoint y: 542, endPoint x: 902, endPoint y: 542, distance: 88.6
click at [902, 542] on div "Quote Ready In-Transit Delivered Completed Cancelled References Collapse JAM Re…" at bounding box center [738, 73] width 1366 height 995
paste input "BREME"
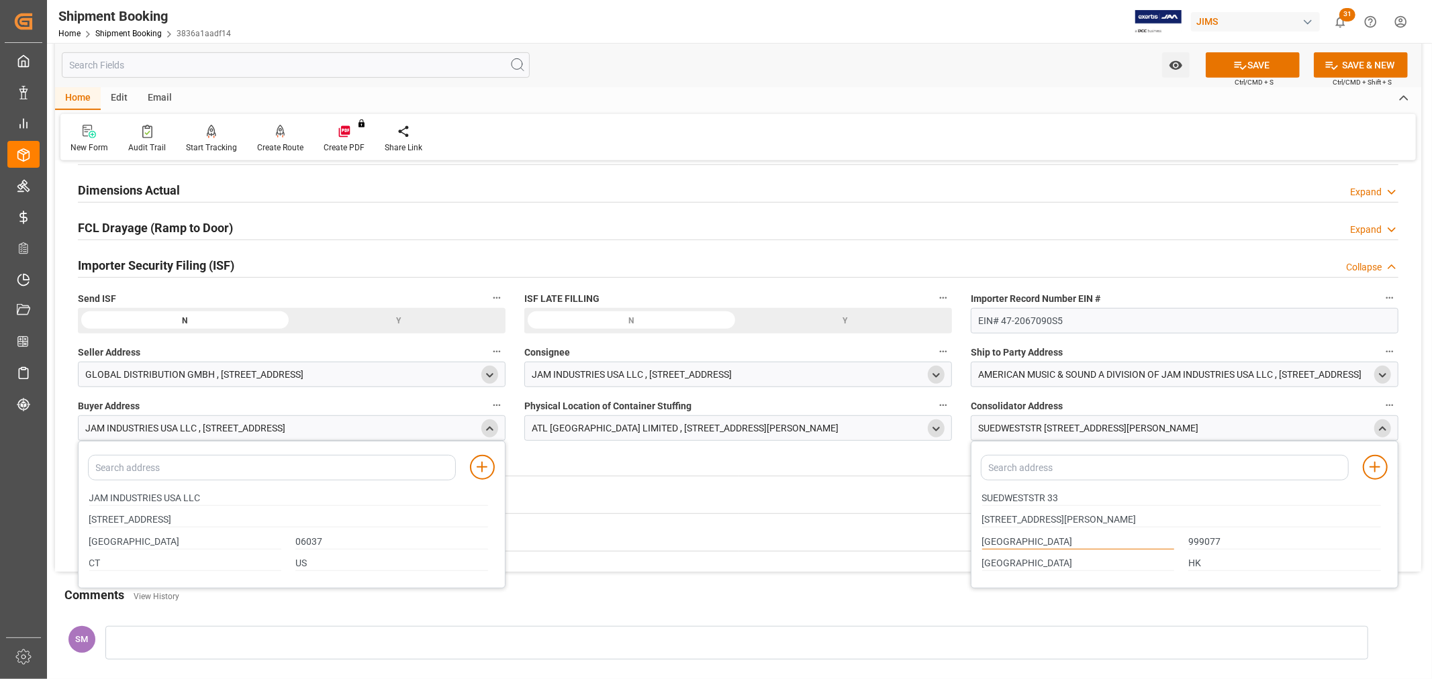
type input "BREMEN"
drag, startPoint x: 1235, startPoint y: 541, endPoint x: 1112, endPoint y: 536, distance: 122.9
click at [1112, 536] on div "BREMEN 999077" at bounding box center [1181, 542] width 413 height 22
paste input "2823"
type input "28237"
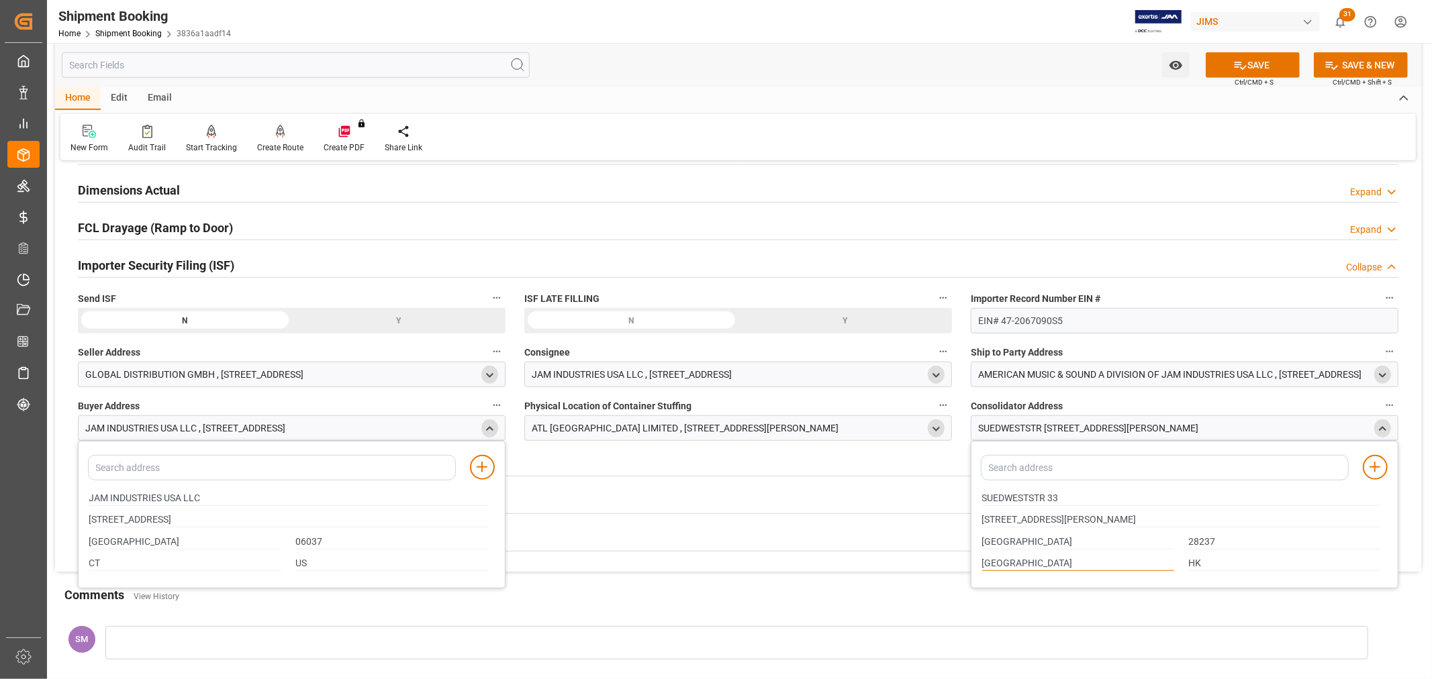
drag, startPoint x: 1049, startPoint y: 564, endPoint x: 897, endPoint y: 560, distance: 152.4
click at [897, 555] on div "Quote Ready In-Transit Delivered Completed Cancelled References Collapse JAM Re…" at bounding box center [738, 73] width 1366 height 995
paste input "BREMEN"
type input "BREMEN"
drag, startPoint x: 1158, startPoint y: 568, endPoint x: 1142, endPoint y: 568, distance: 16.8
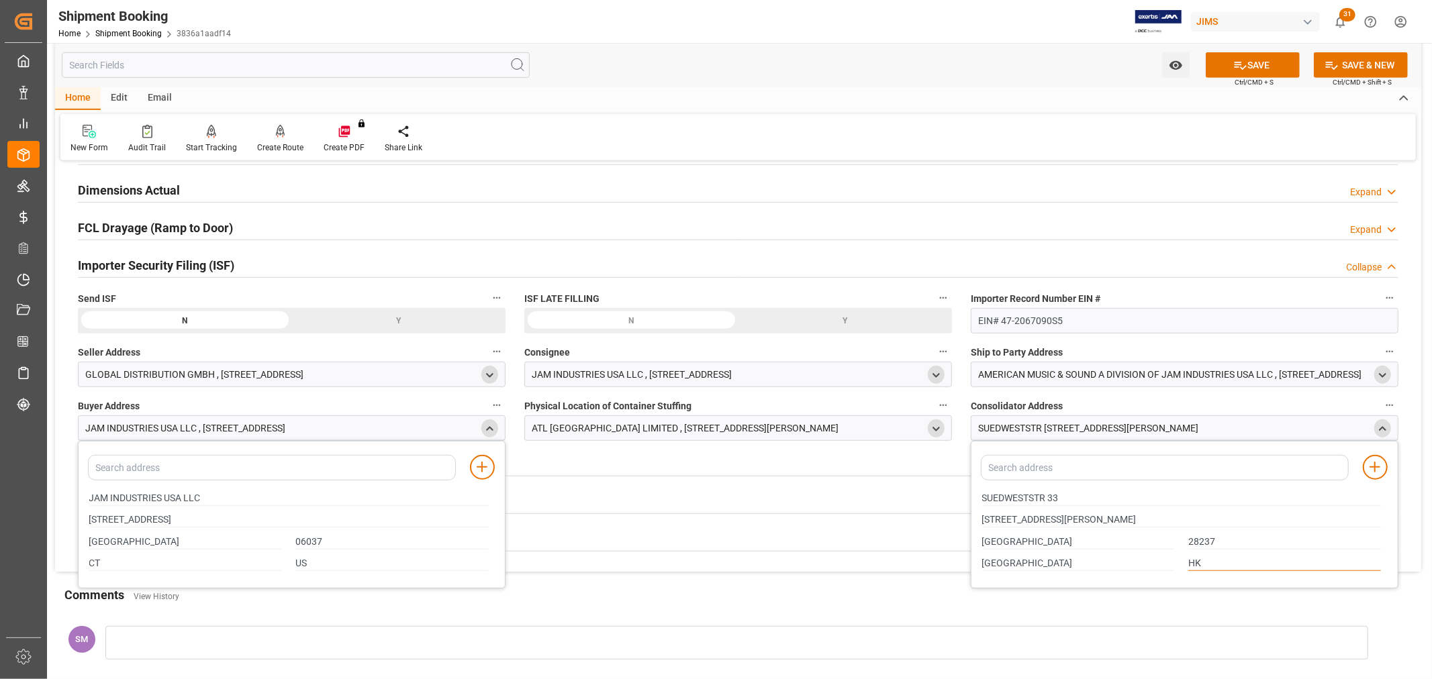
click at [1142, 555] on div "BREMEN HK" at bounding box center [1181, 564] width 413 height 22
paste input "DE"
type input "DE"
click at [785, 495] on div "Documents Management Expand" at bounding box center [738, 501] width 1320 height 26
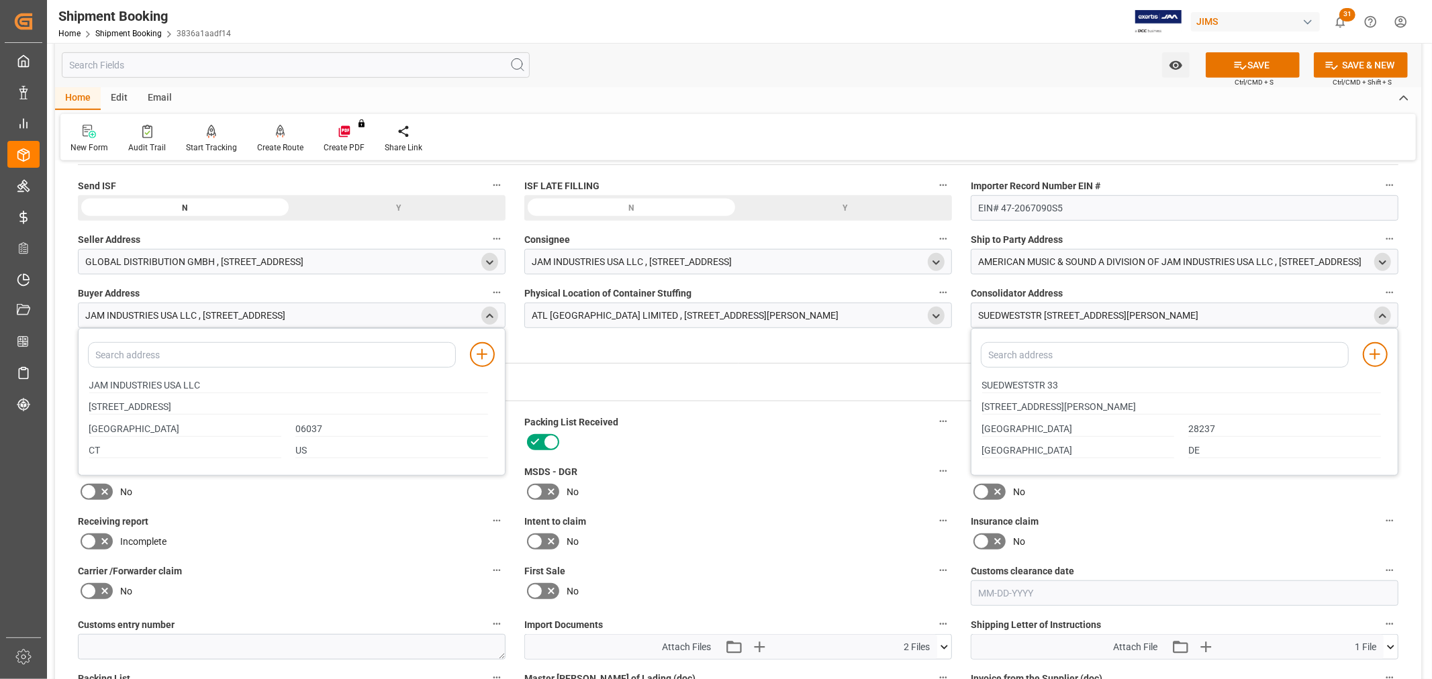
scroll to position [746, 0]
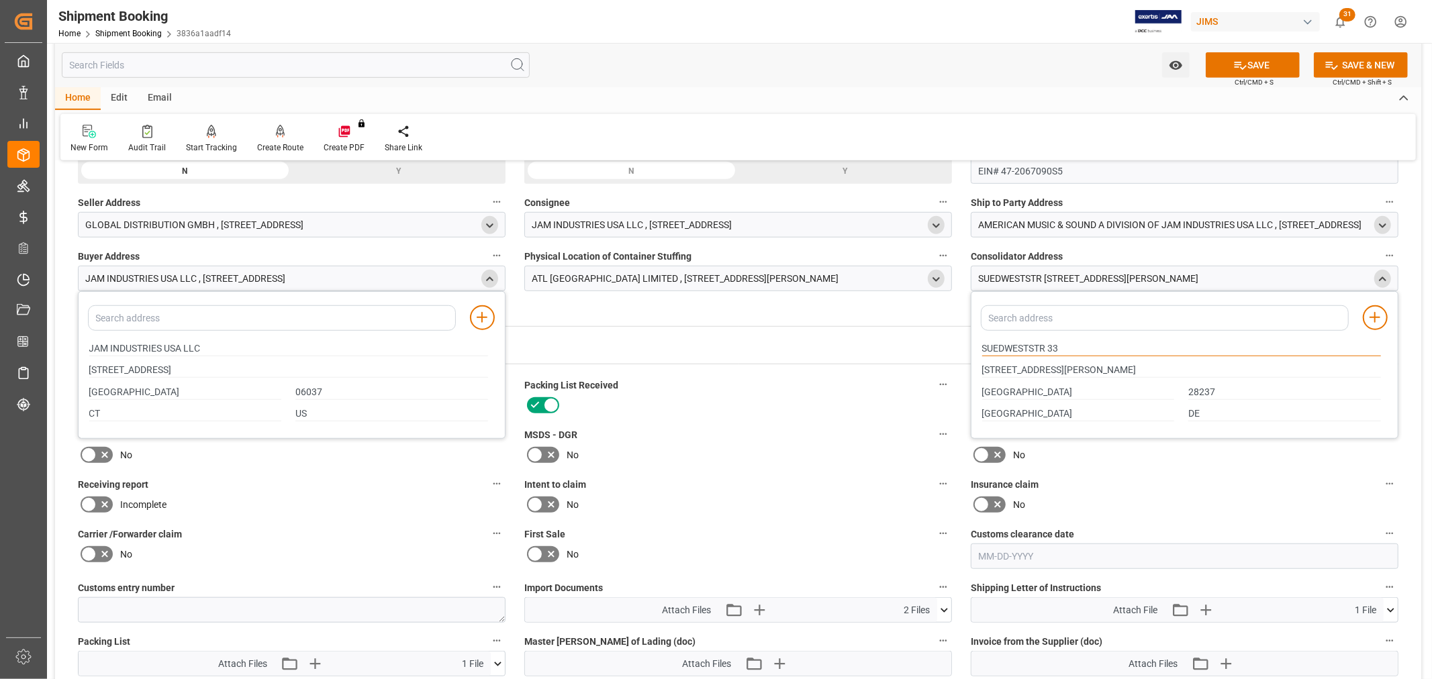
drag, startPoint x: 1031, startPoint y: 346, endPoint x: 958, endPoint y: 346, distance: 72.5
click at [958, 346] on div "Quote Ready In-Transit Delivered Completed Cancelled References Collapse JAM Re…" at bounding box center [738, 187] width 1366 height 1520
drag, startPoint x: 1282, startPoint y: 371, endPoint x: 954, endPoint y: 371, distance: 327.5
click at [954, 371] on div "Quote Ready In-Transit Delivered Completed Cancelled References Collapse JAM Re…" at bounding box center [738, 187] width 1366 height 1520
paste input "SUEDWESTSTR 33"
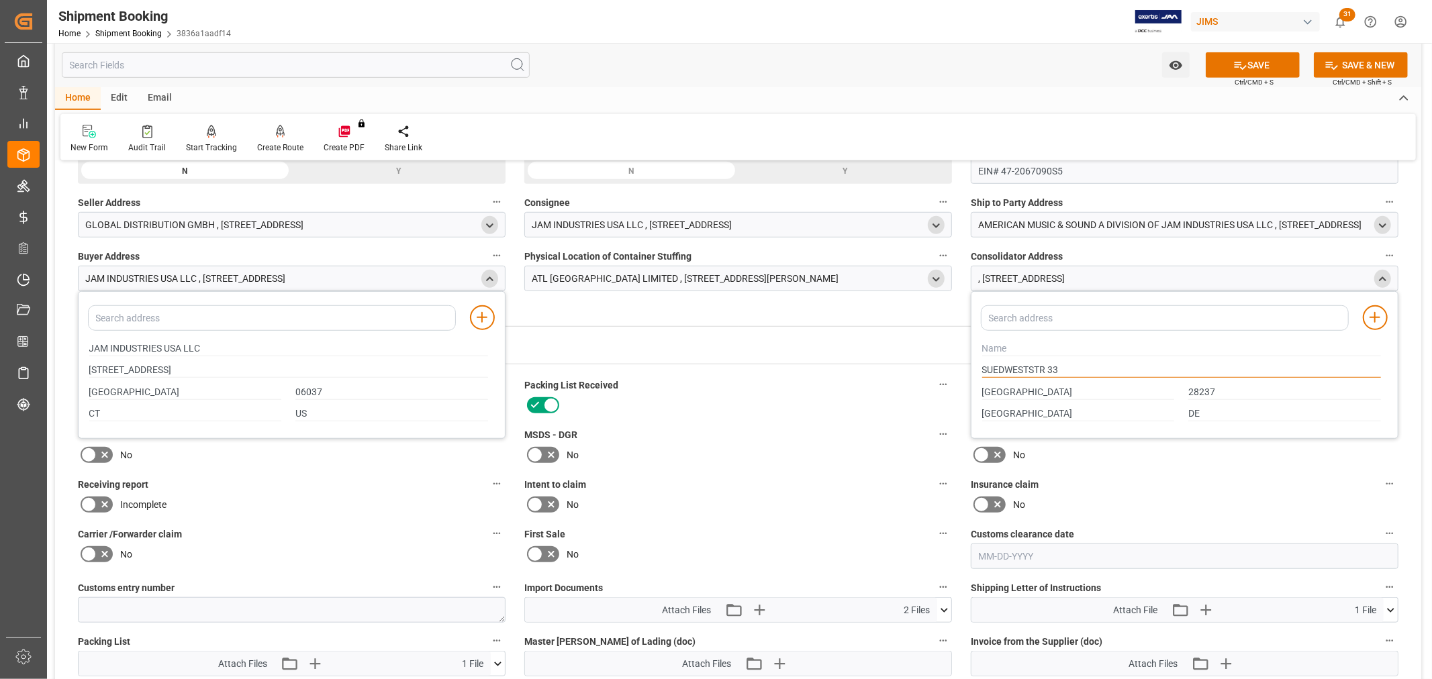
type input "SUEDWESTSTR 33"
click at [995, 348] on input "text" at bounding box center [1181, 349] width 399 height 15
paste input "CONTAINER-SERVICE FRIEDRICH"
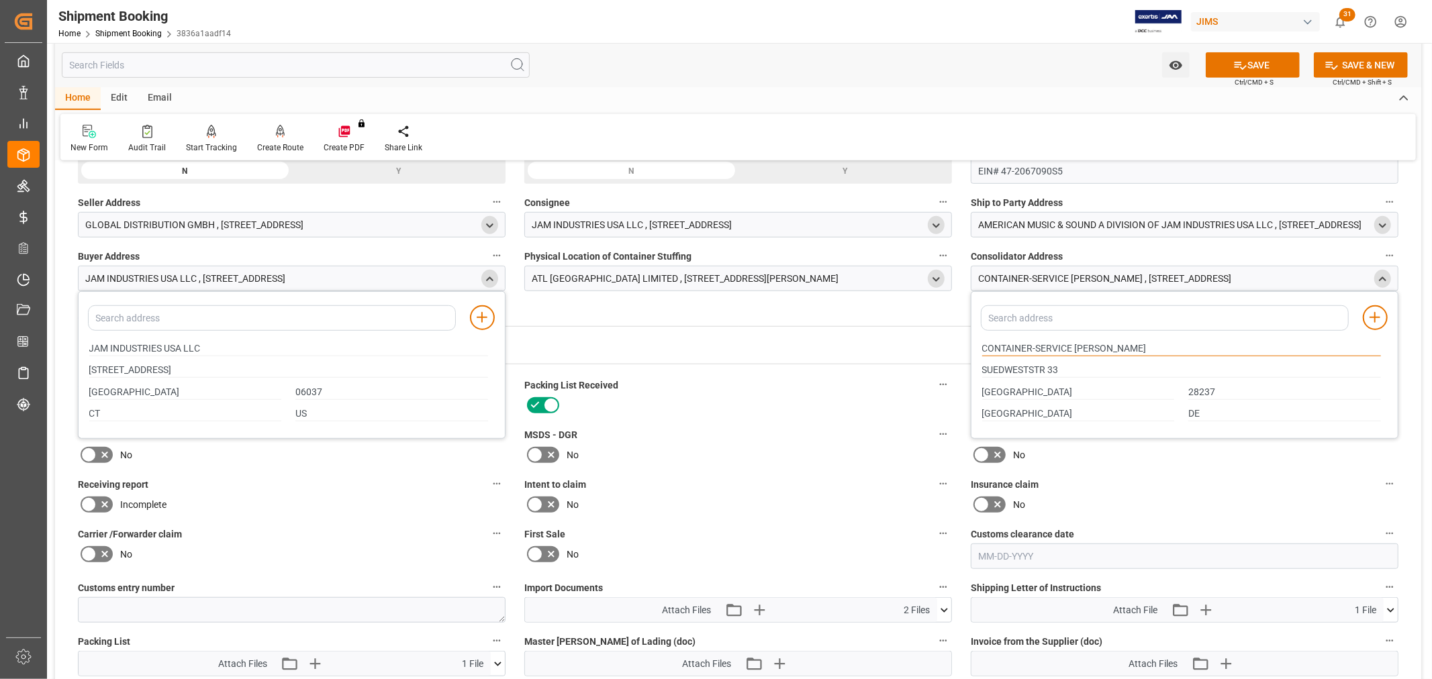
type input "CONTAINER-SERVICE FRIEDRICH"
click at [750, 332] on div "Additional Information Expand" at bounding box center [737, 315] width 1339 height 38
click at [1171, 64] on button "SAVE" at bounding box center [1252, 65] width 94 height 26
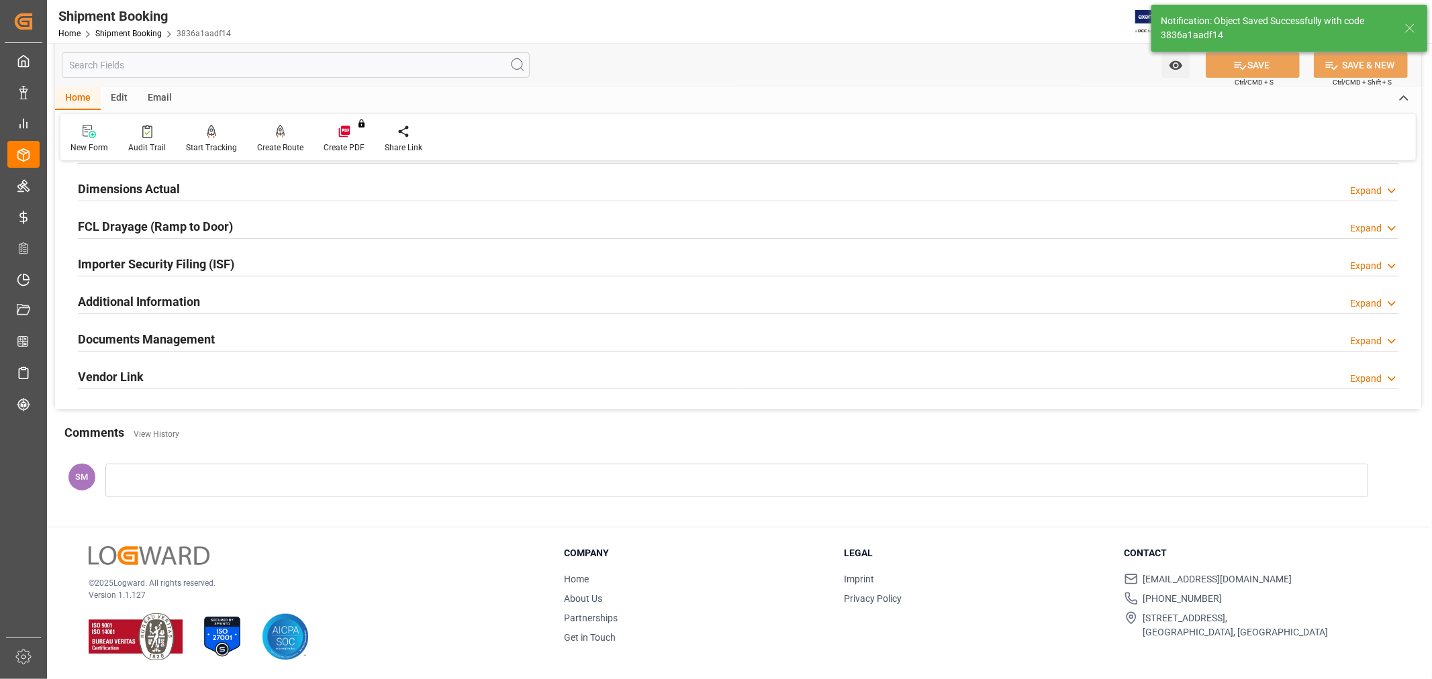
scroll to position [330, 0]
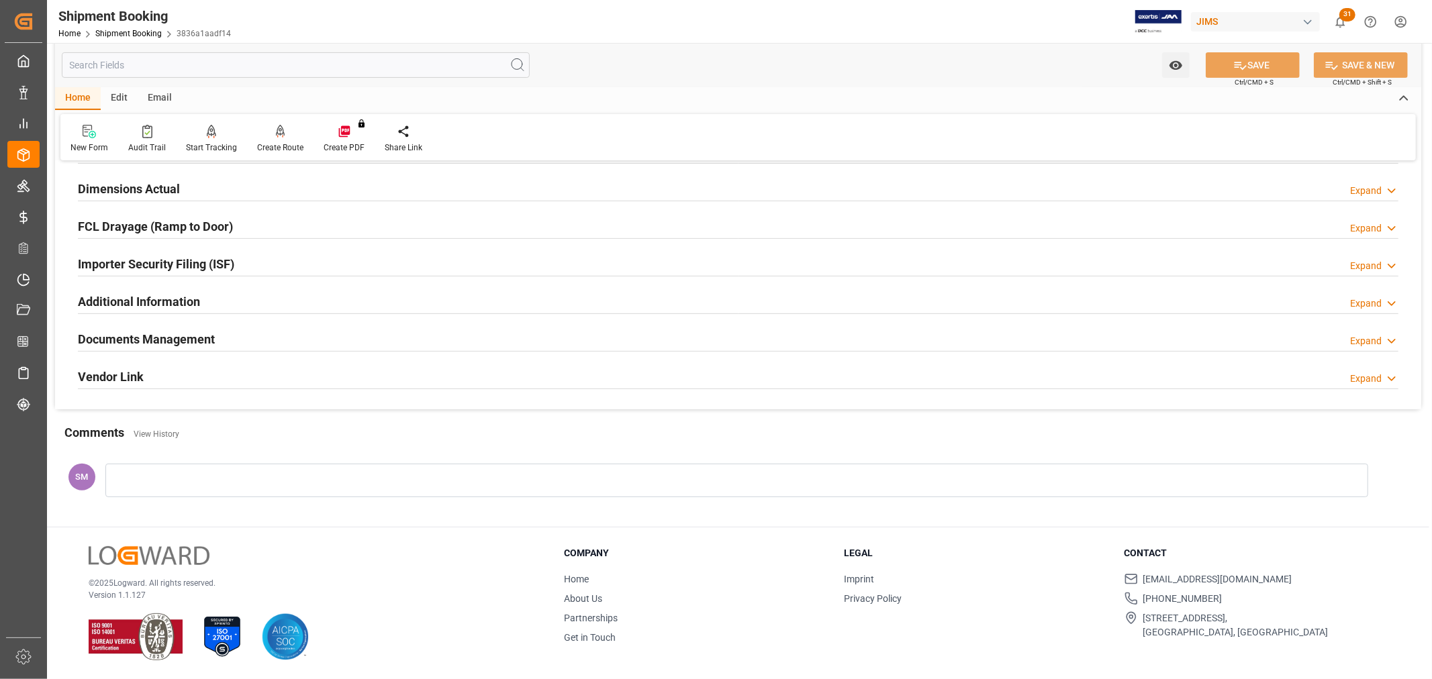
click at [136, 262] on h2 "Importer Security Filing (ISF)" at bounding box center [156, 264] width 156 height 18
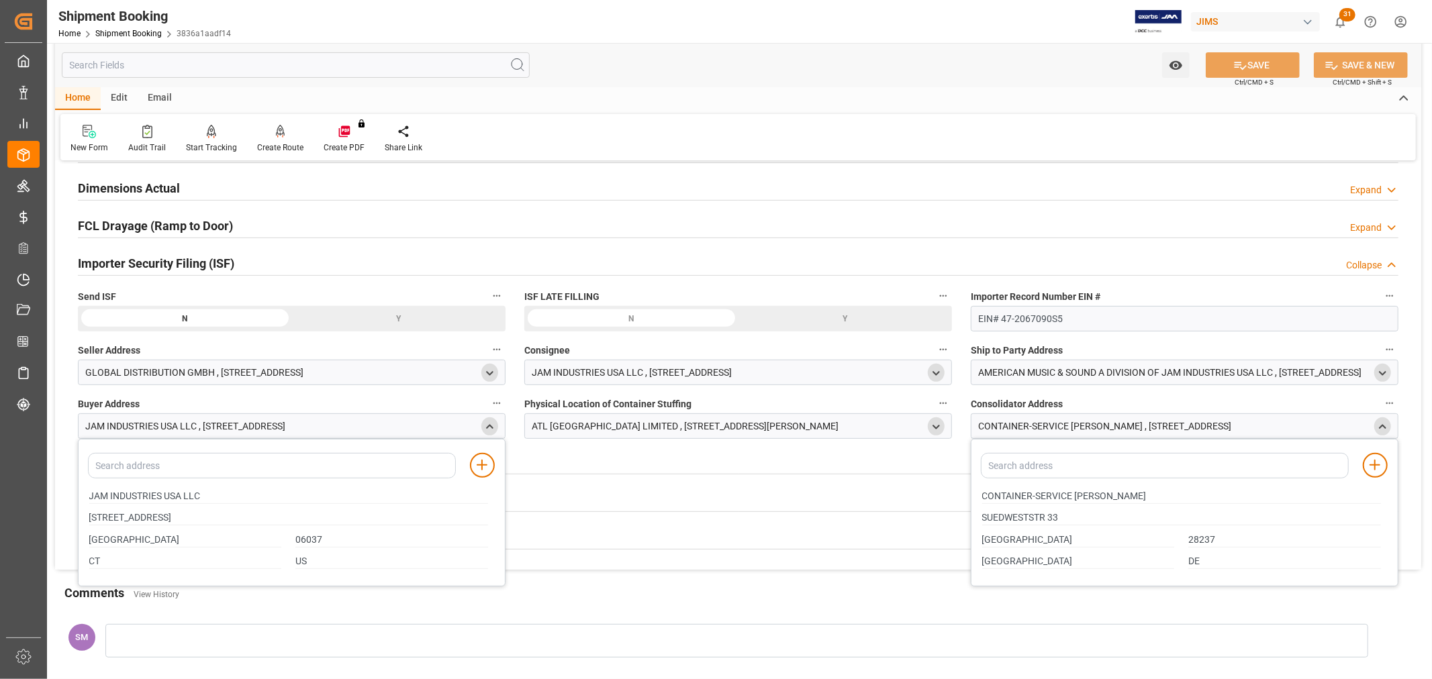
scroll to position [477, 0]
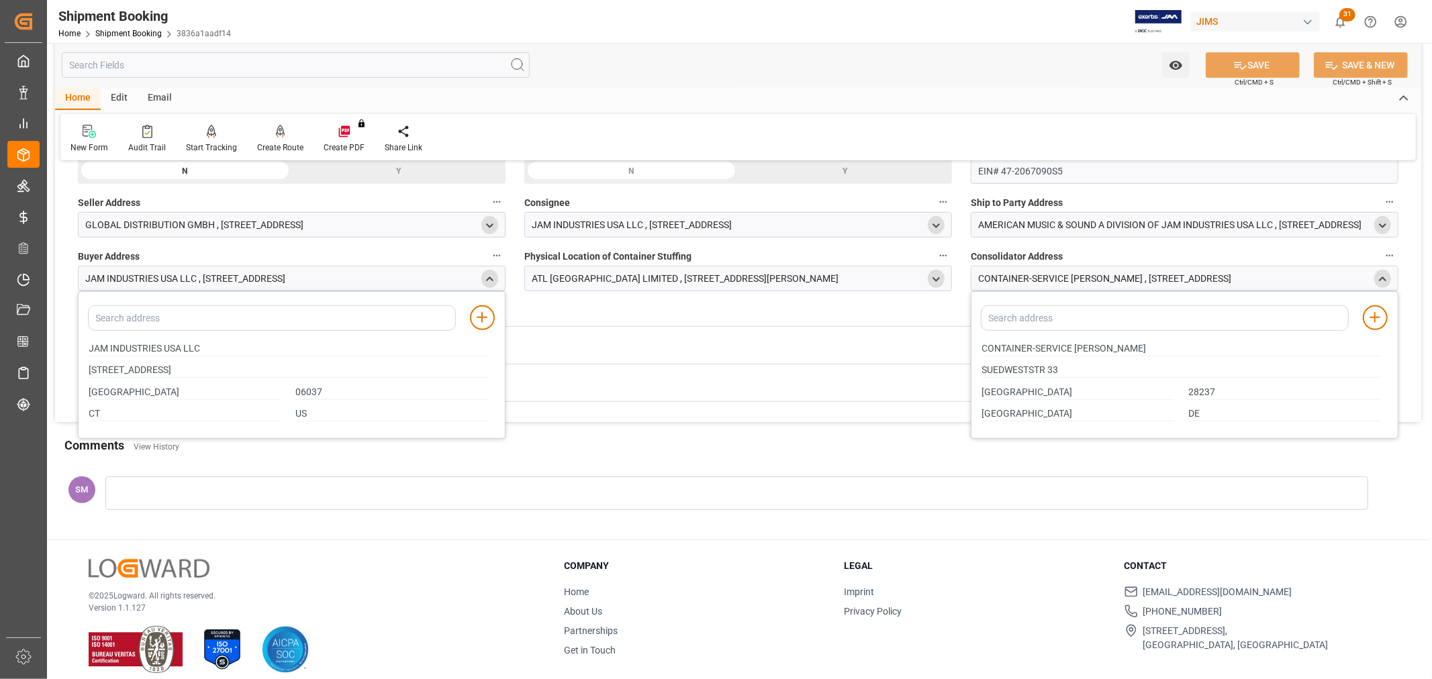
click at [934, 280] on icon "open menu" at bounding box center [935, 279] width 11 height 11
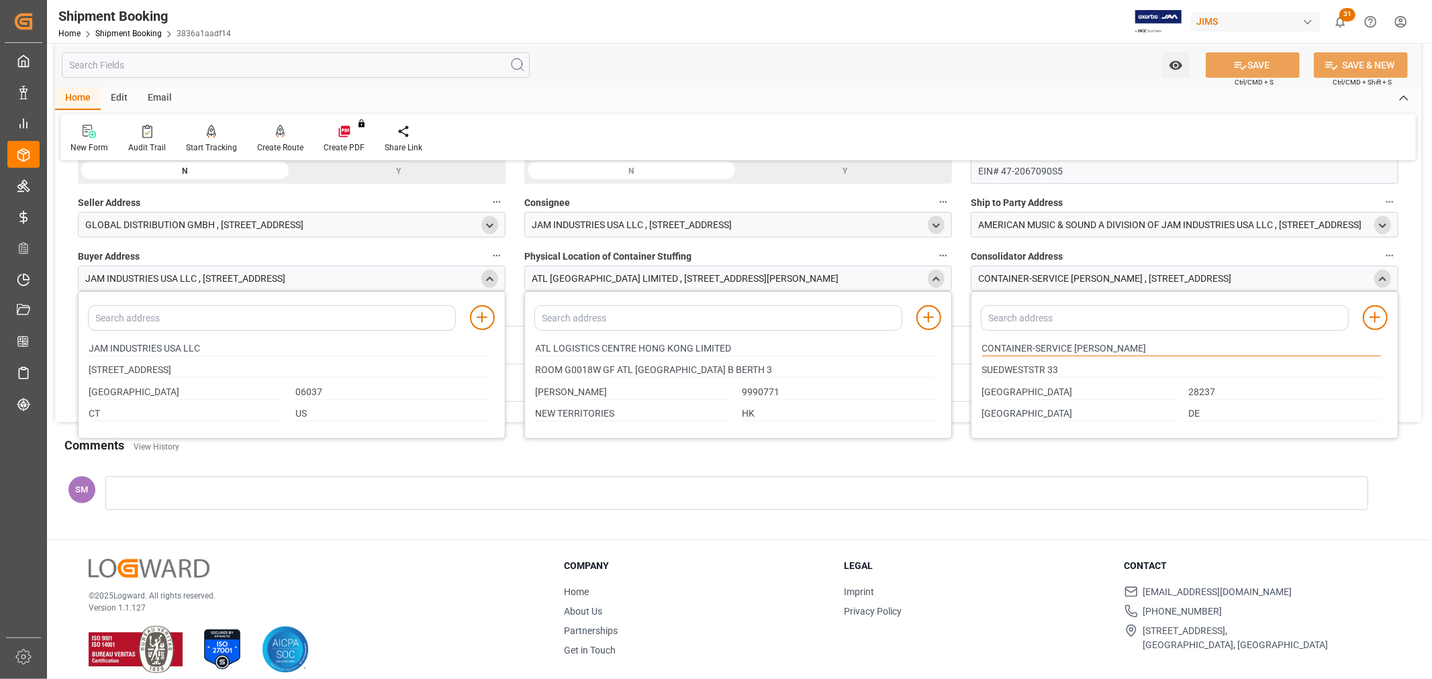
drag, startPoint x: 985, startPoint y: 344, endPoint x: 1001, endPoint y: 385, distance: 44.6
click at [1001, 385] on div "CONTAINER-SERVICE FRIEDRICH SUEDWESTSTR 33 BREMEN 28237 BREMEN DE" at bounding box center [1181, 381] width 413 height 87
drag, startPoint x: 1021, startPoint y: 420, endPoint x: 975, endPoint y: 341, distance: 91.7
click at [975, 341] on div "CONTAINER-SERVICE FRIEDRICH SUEDWESTSTR 33 BREMEN 28237 BREMEN DE" at bounding box center [1181, 381] width 413 height 87
drag, startPoint x: 1136, startPoint y: 349, endPoint x: 1038, endPoint y: 343, distance: 98.2
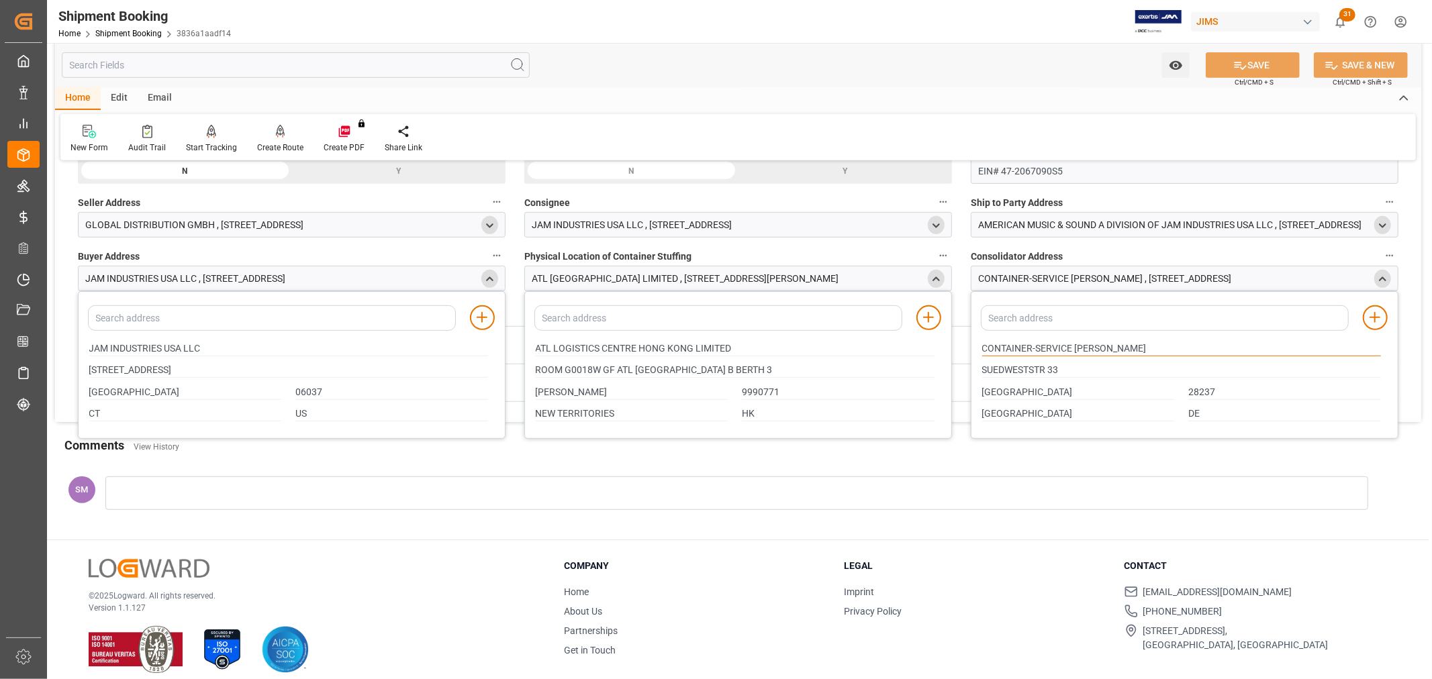
click at [1038, 343] on input "CONTAINER-SERVICE FRIEDRICH" at bounding box center [1181, 349] width 399 height 15
drag, startPoint x: 776, startPoint y: 340, endPoint x: 703, endPoint y: 351, distance: 73.4
click at [703, 351] on div "ATL LOGISTICS CENTRE HONG KONG LIMITED" at bounding box center [734, 349] width 413 height 22
click at [749, 346] on input "ATL LOGISTICS CENTRE HONG KONG LIMITED" at bounding box center [735, 349] width 399 height 15
drag, startPoint x: 749, startPoint y: 346, endPoint x: 407, endPoint y: 319, distance: 343.4
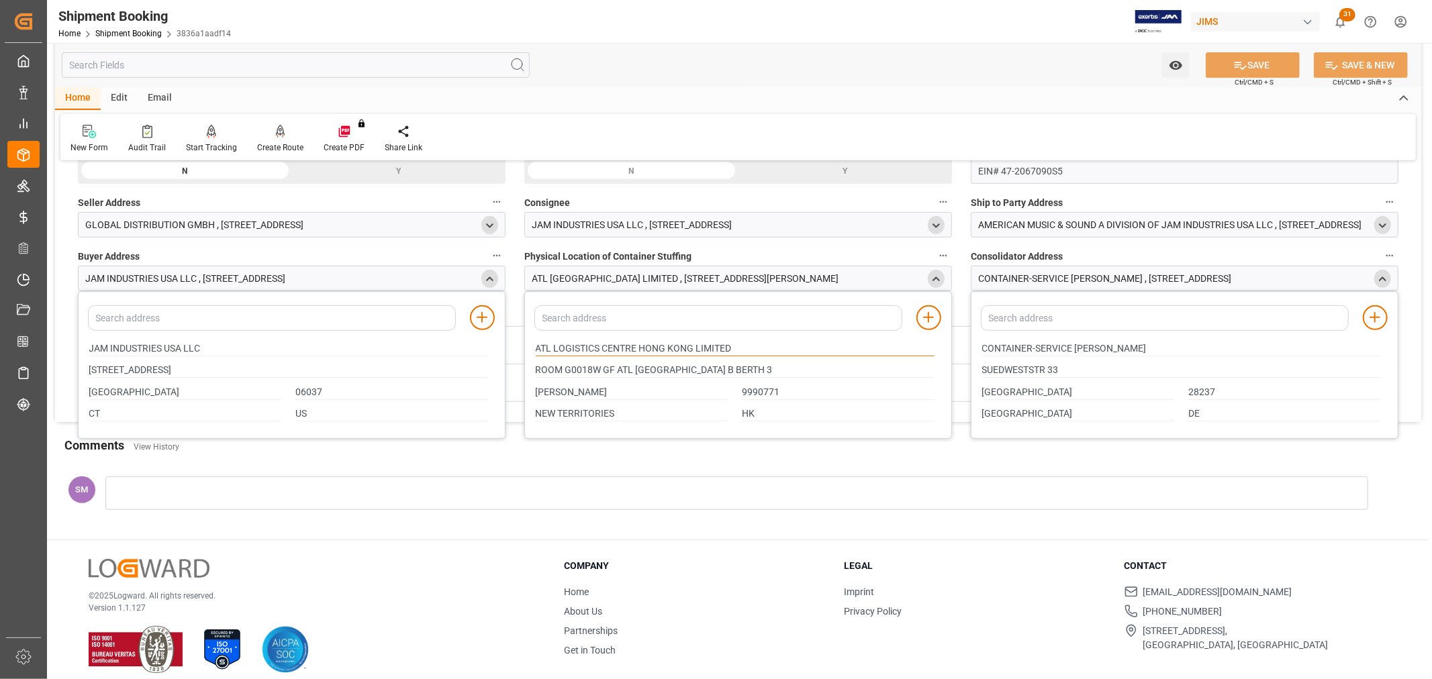
click at [407, 319] on div "Quote Ready In-Transit Delivered Completed Cancelled References Expand JAM Refe…" at bounding box center [738, 58] width 1366 height 727
paste input "CONTAINER SERVICE FRIEDRICH"
type input "CONTAINER SERVICE FRIEDRICH"
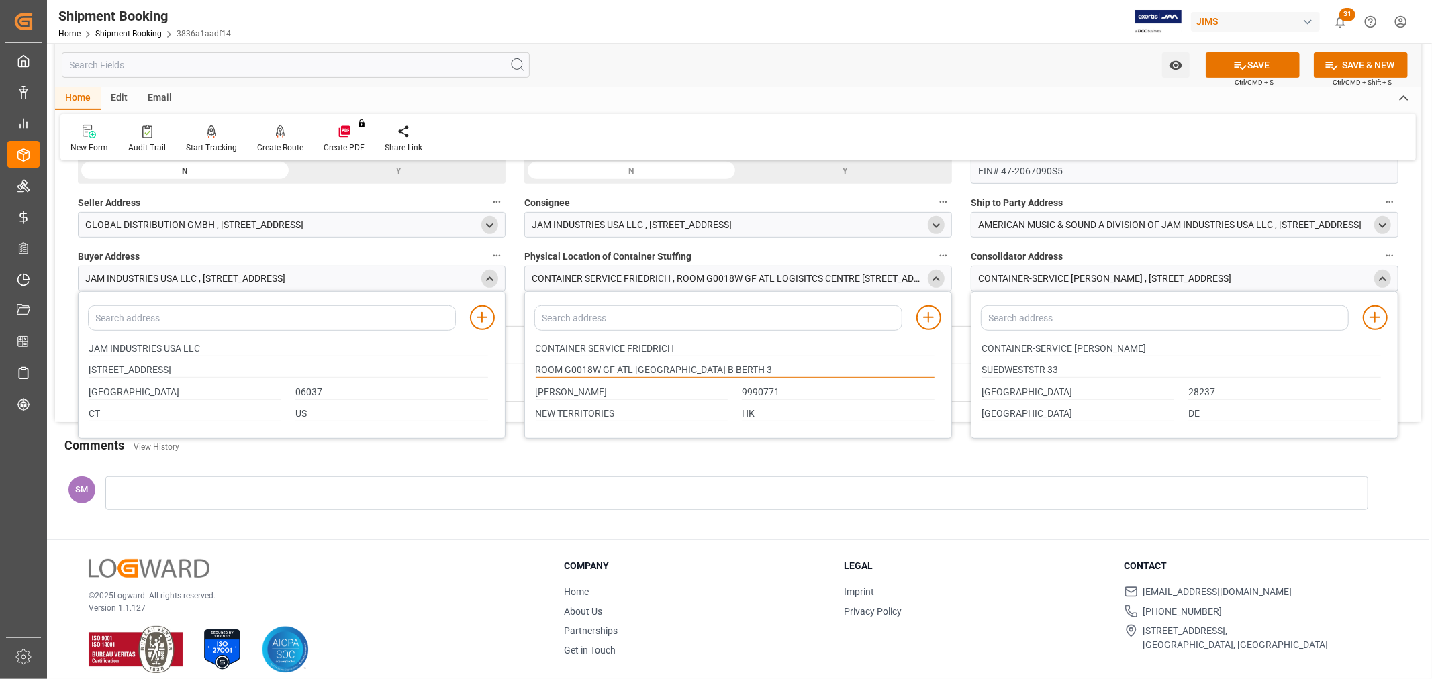
click at [780, 373] on input "ROOM G0018W GF ATL LOGISITCS CENTRE B BERTH 3" at bounding box center [735, 370] width 399 height 15
drag, startPoint x: 780, startPoint y: 373, endPoint x: 507, endPoint y: 379, distance: 272.6
click at [507, 379] on div "Quote Ready In-Transit Delivered Completed Cancelled References Expand JAM Refe…" at bounding box center [738, 58] width 1366 height 727
click at [548, 373] on input "text" at bounding box center [735, 370] width 399 height 15
paste input "SUEDWESTSTR 33"
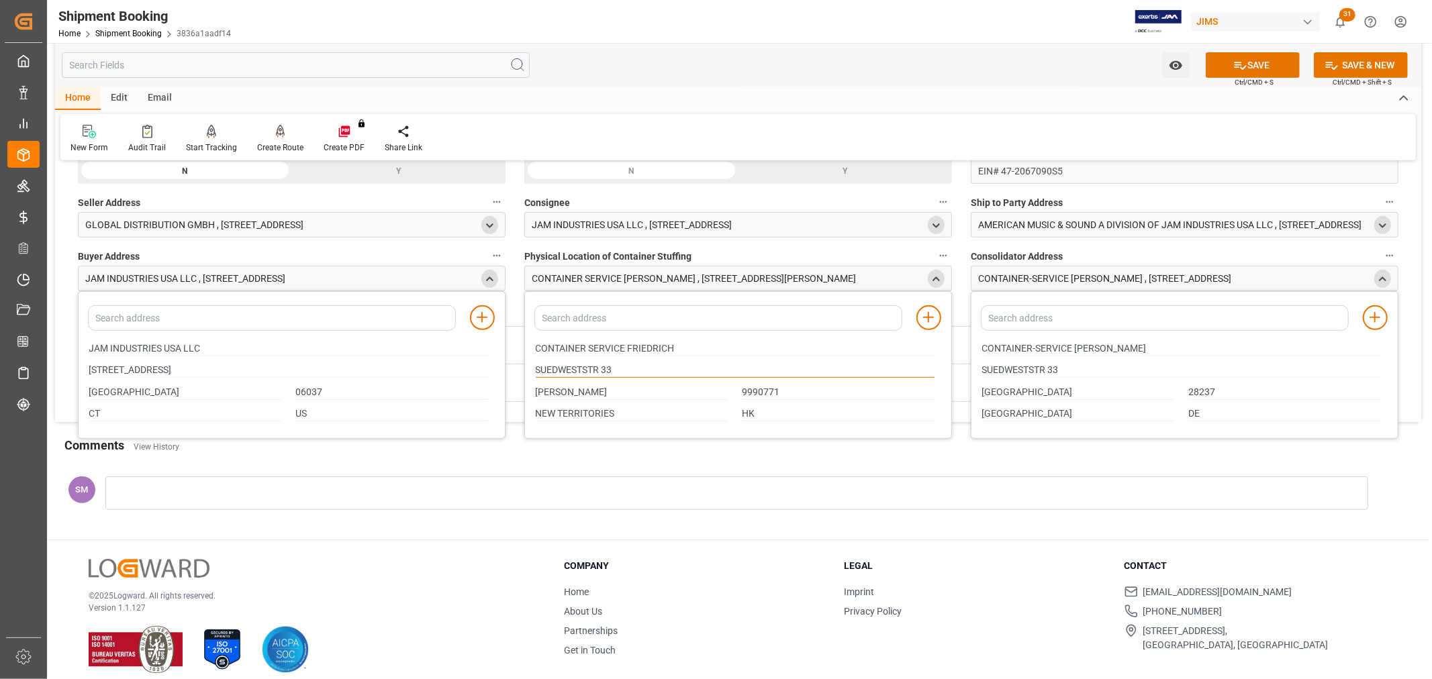
type input "SUEDWESTSTR 33"
click at [556, 391] on input "KWAI CHUNG" at bounding box center [632, 392] width 193 height 15
click at [603, 386] on input "KWAI CHUNG" at bounding box center [632, 392] width 193 height 15
click at [488, 392] on div "Quote Ready In-Transit Delivered Completed Cancelled References Expand JAM Refe…" at bounding box center [738, 58] width 1366 height 727
paste input "BREMEN"
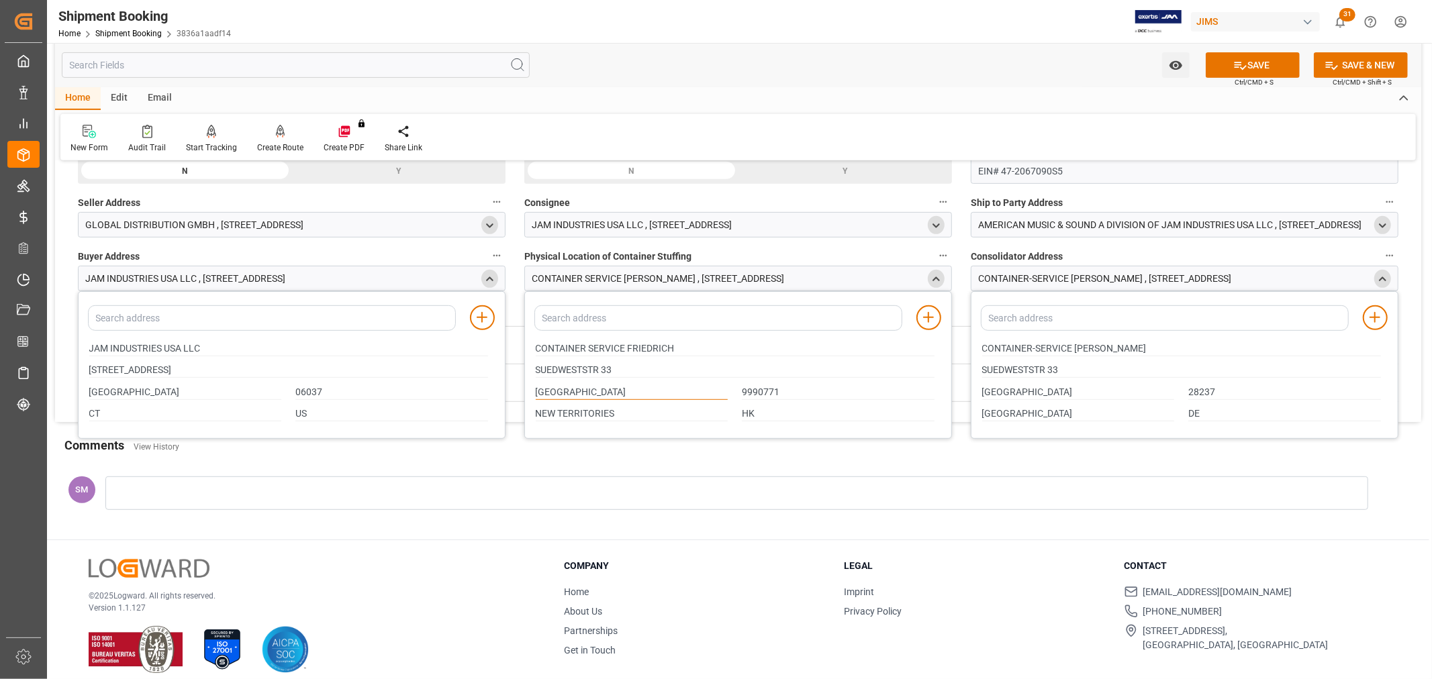
type input "BREMEN"
click at [786, 390] on input "9990771" at bounding box center [838, 392] width 193 height 15
drag, startPoint x: 786, startPoint y: 390, endPoint x: 718, endPoint y: 390, distance: 67.8
click at [718, 390] on div "BREMEN 9990771" at bounding box center [734, 392] width 413 height 22
paste input "28237"
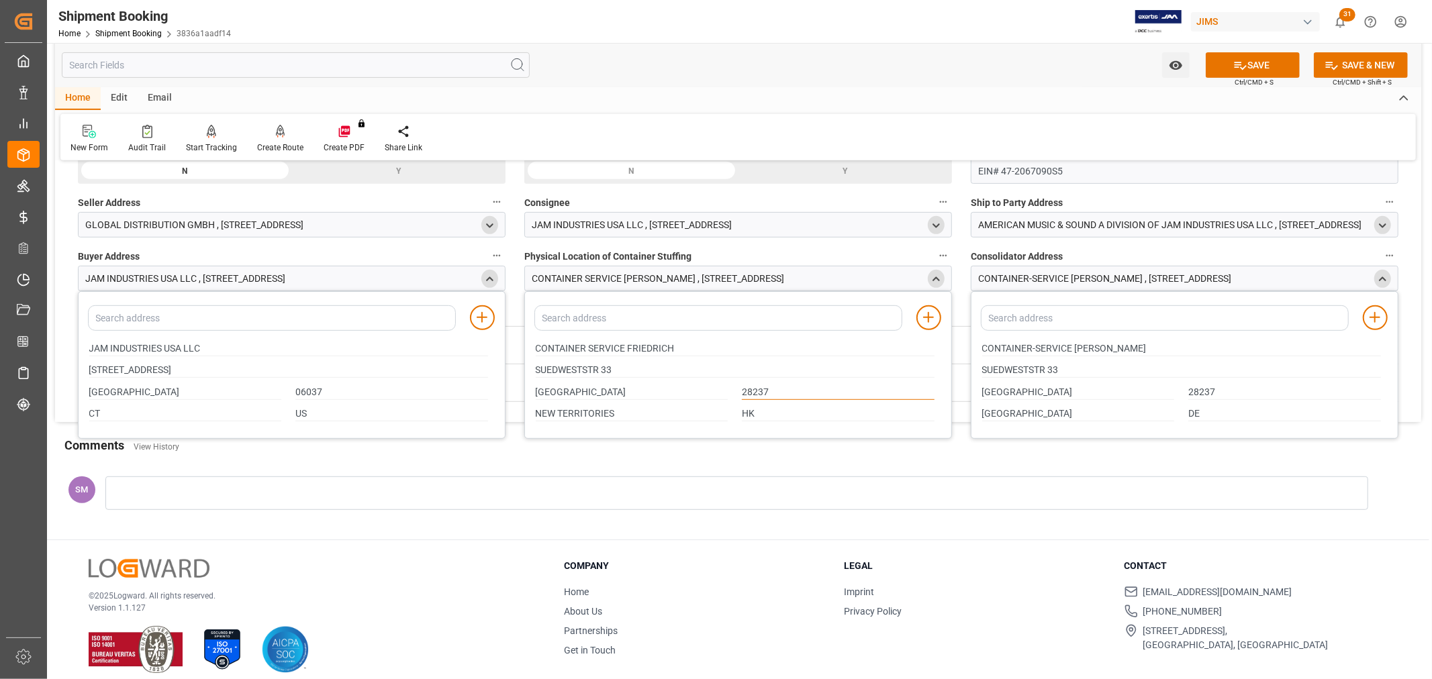
type input "28237"
drag, startPoint x: 647, startPoint y: 416, endPoint x: 524, endPoint y: 419, distance: 122.9
click at [524, 419] on div "Add address to address book CONTAINER SERVICE FRIEDRICH SUEDWESTSTR 33 BREMEN 2…" at bounding box center [738, 365] width 428 height 148
paste input "BREMEN"
type input "BREMEN"
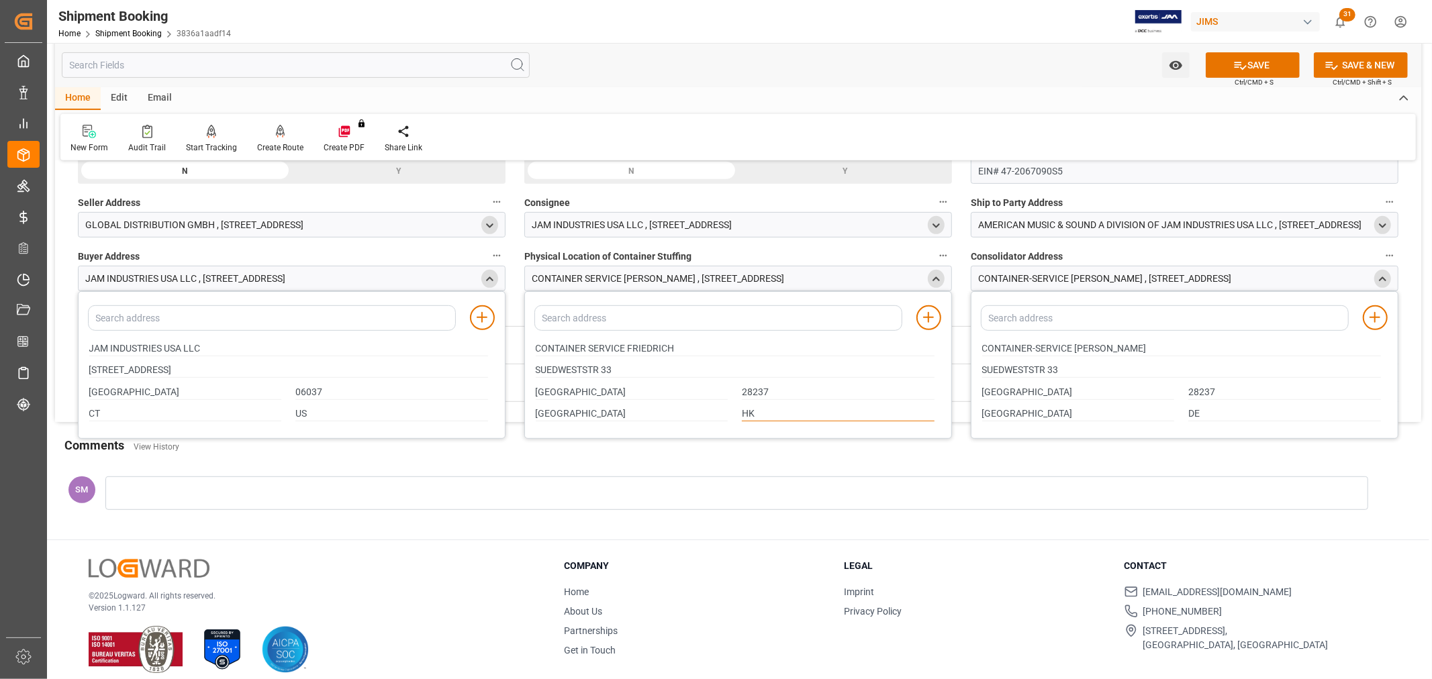
drag, startPoint x: 758, startPoint y: 413, endPoint x: 701, endPoint y: 415, distance: 57.1
click at [701, 415] on div "BREMEN HK" at bounding box center [734, 414] width 413 height 22
paste input "DE"
type input "DE"
click at [1075, 483] on div at bounding box center [736, 494] width 1262 height 34
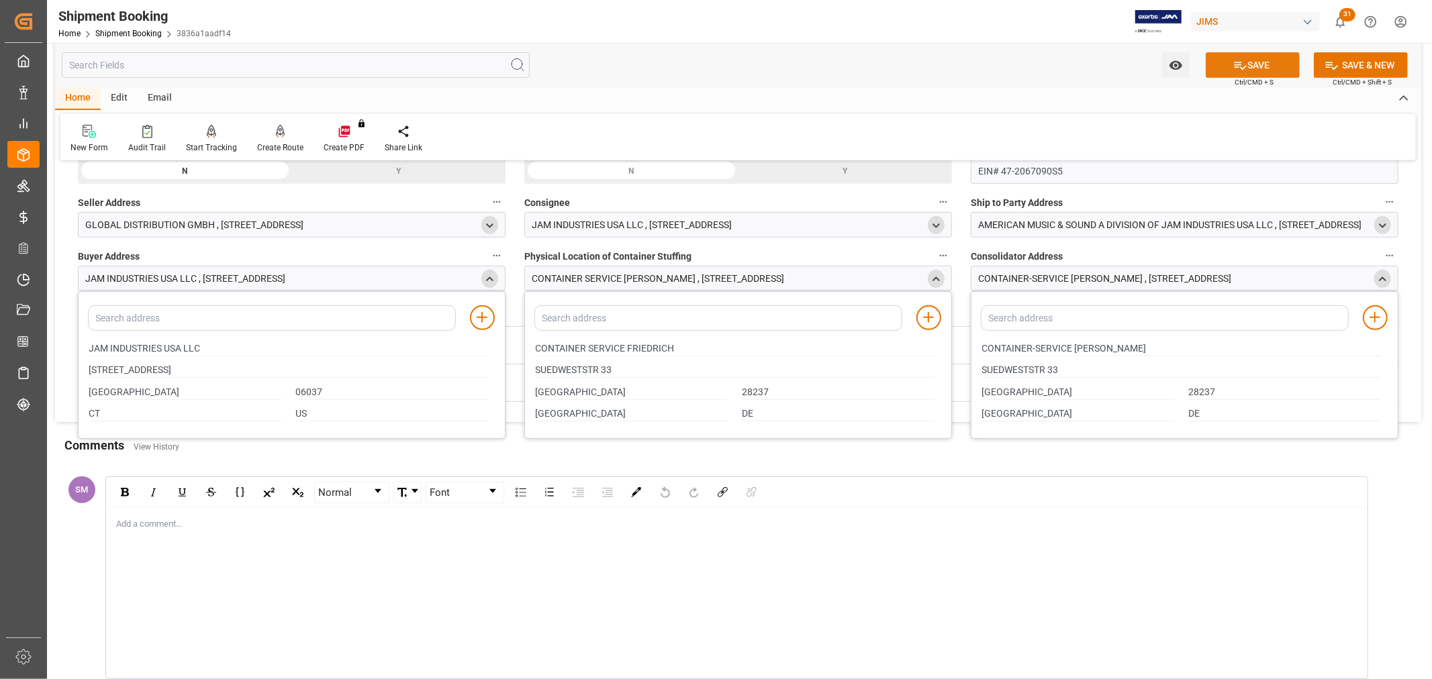
click at [1171, 62] on button "SAVE" at bounding box center [1252, 65] width 94 height 26
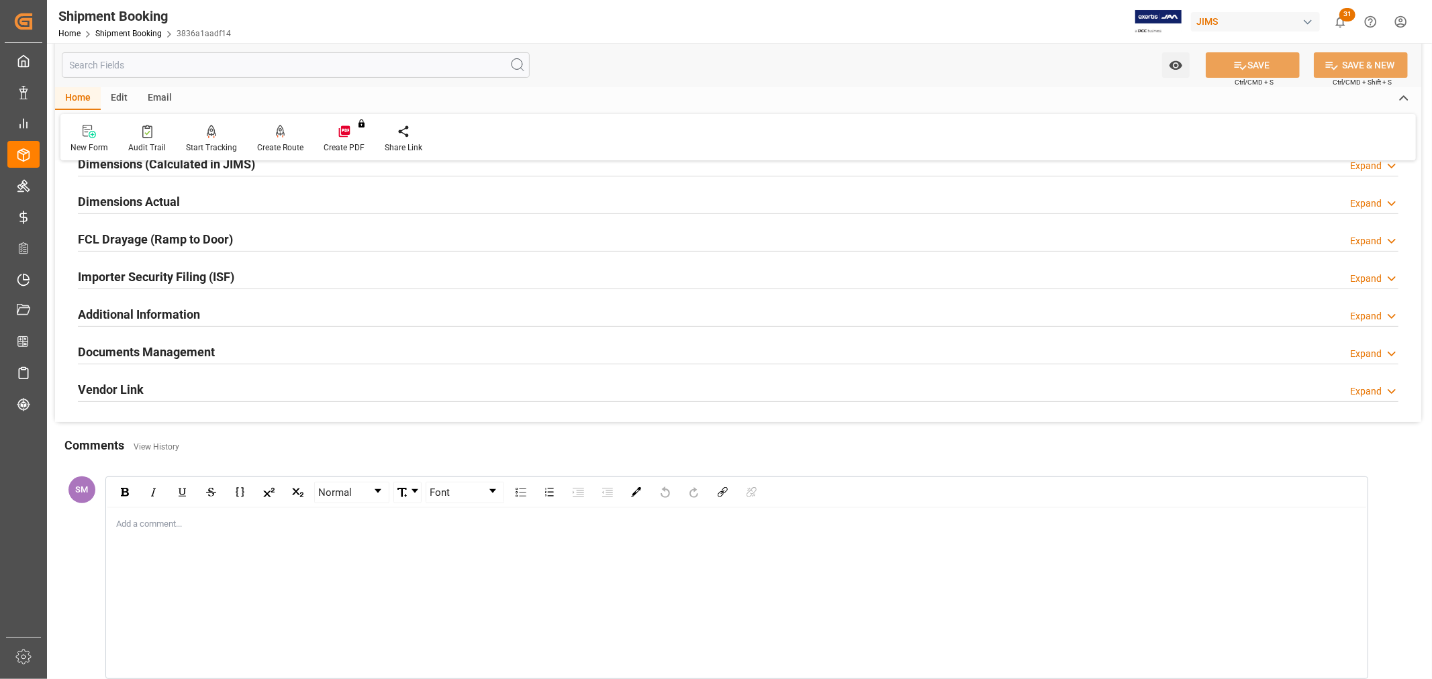
scroll to position [242, 0]
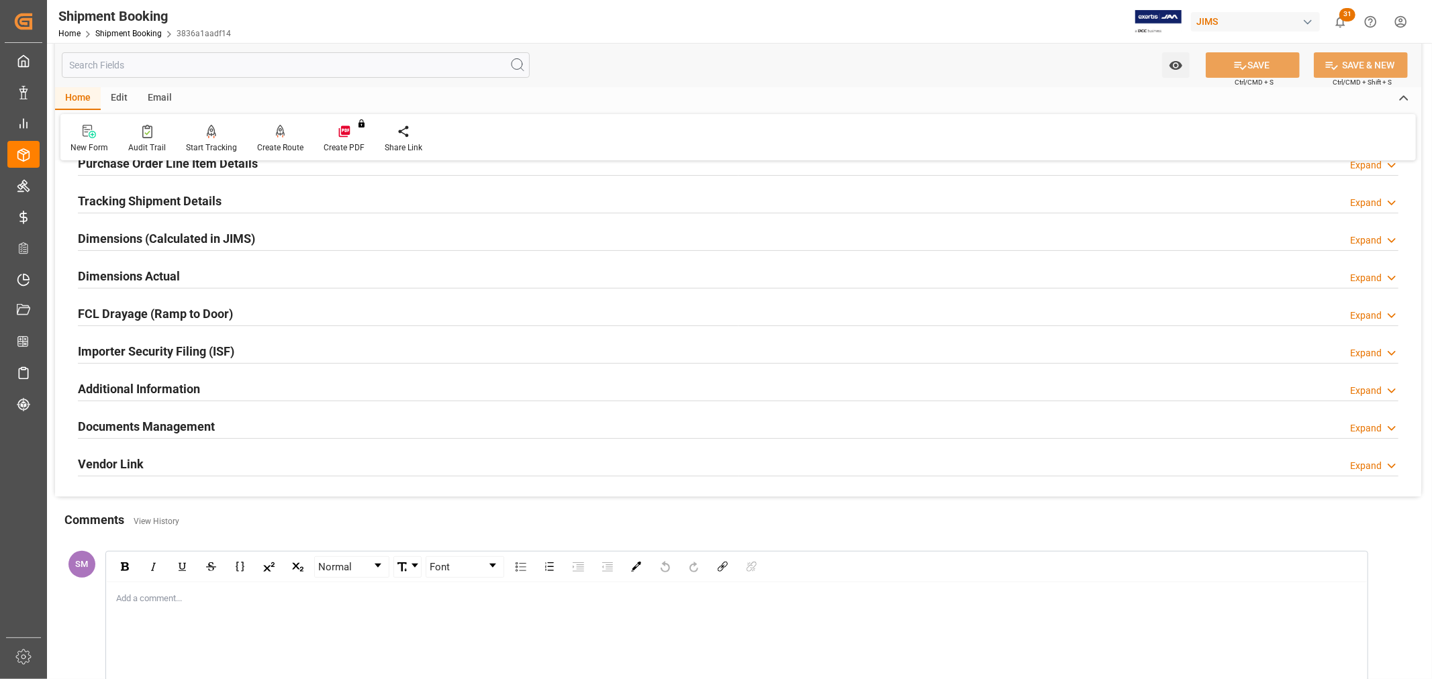
click at [130, 349] on h2 "Importer Security Filing (ISF)" at bounding box center [156, 351] width 156 height 18
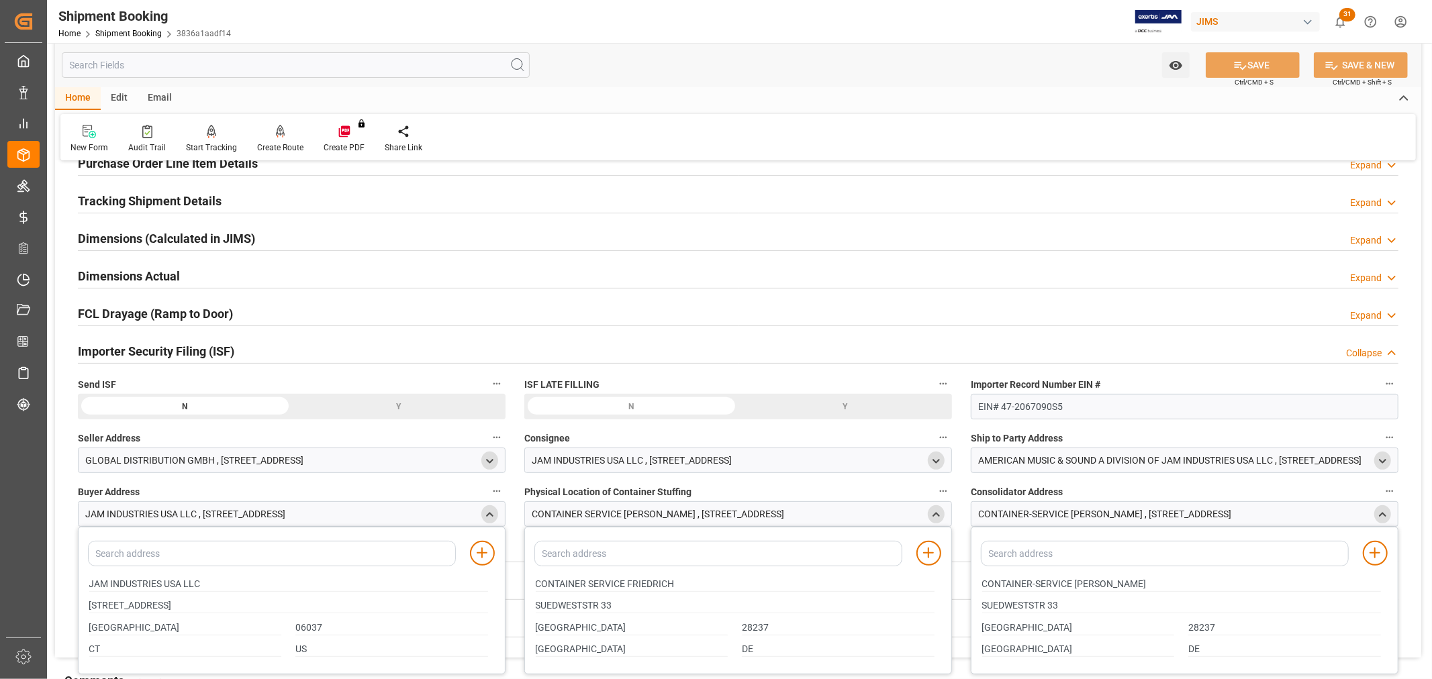
click at [487, 514] on polyline "close menu" at bounding box center [490, 514] width 6 height 3
click at [935, 514] on polyline "close menu" at bounding box center [936, 514] width 6 height 3
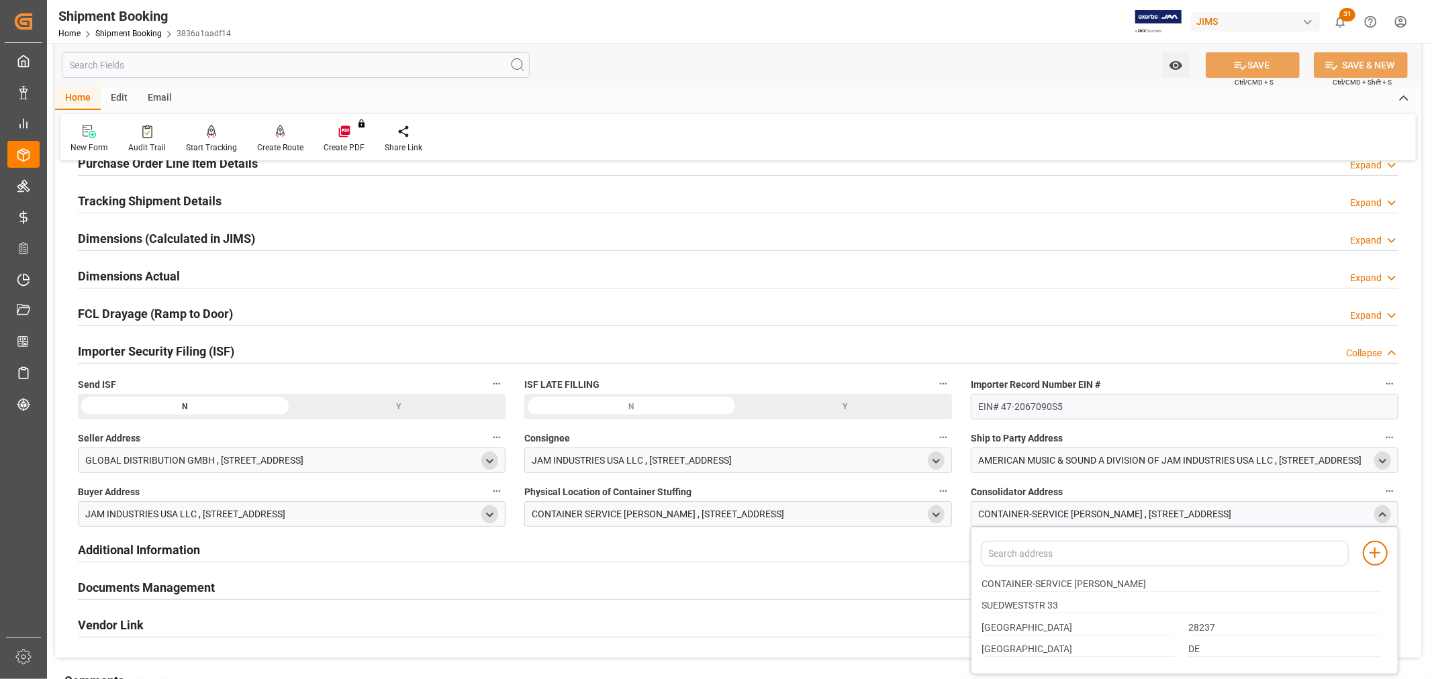
click at [1171, 513] on icon "close menu" at bounding box center [1382, 514] width 11 height 11
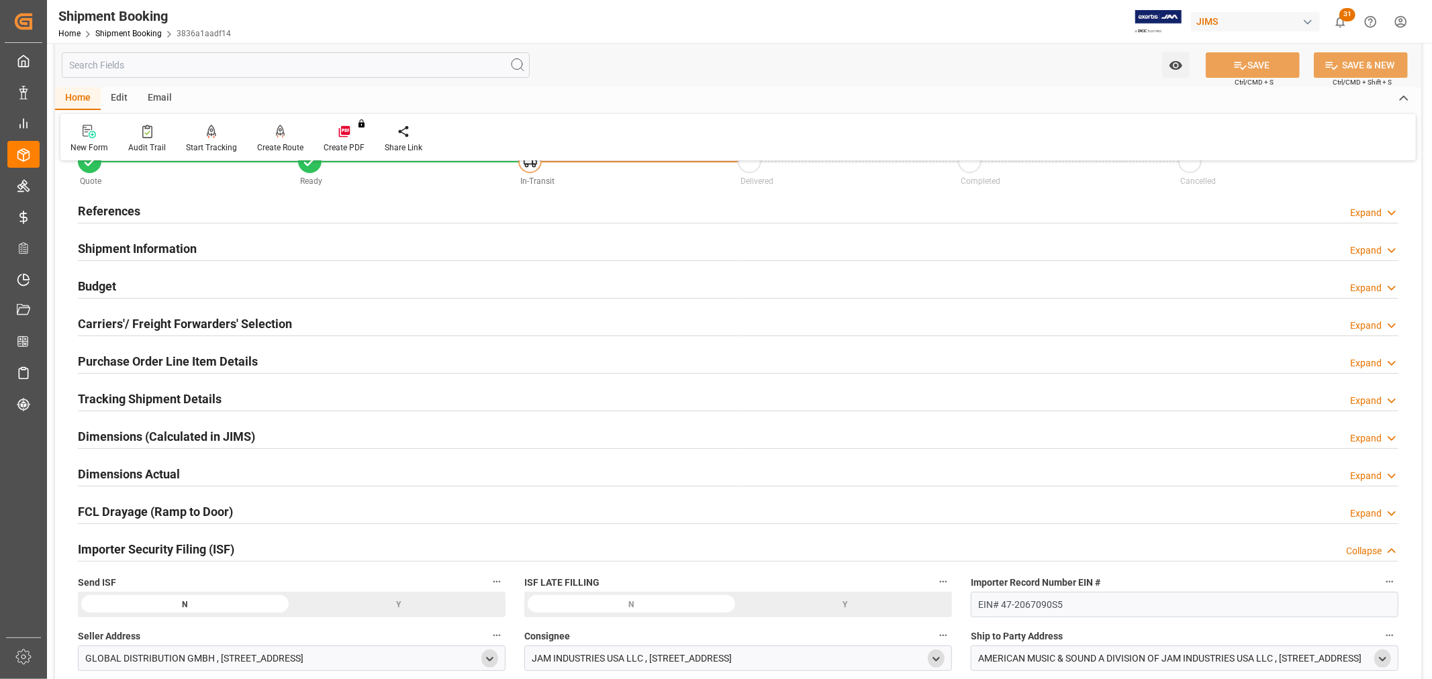
scroll to position [17, 0]
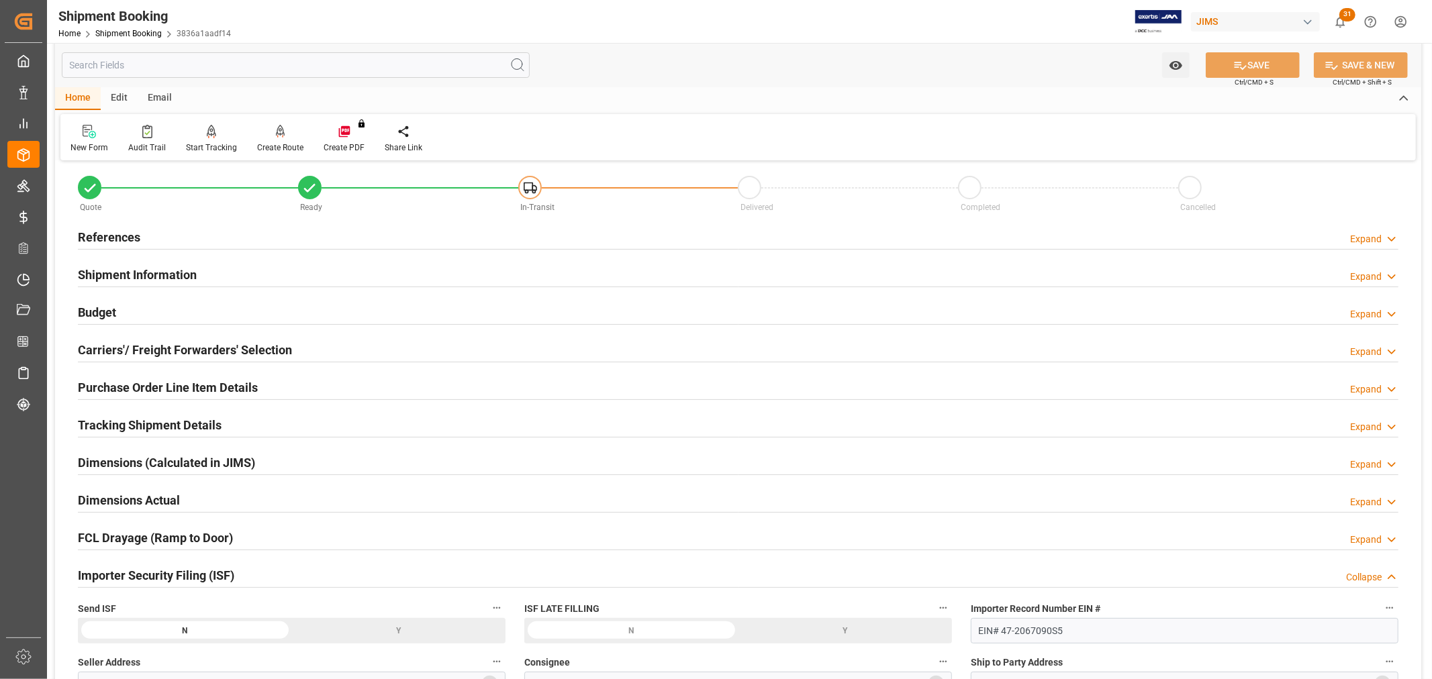
click at [115, 236] on h2 "References" at bounding box center [109, 237] width 62 height 18
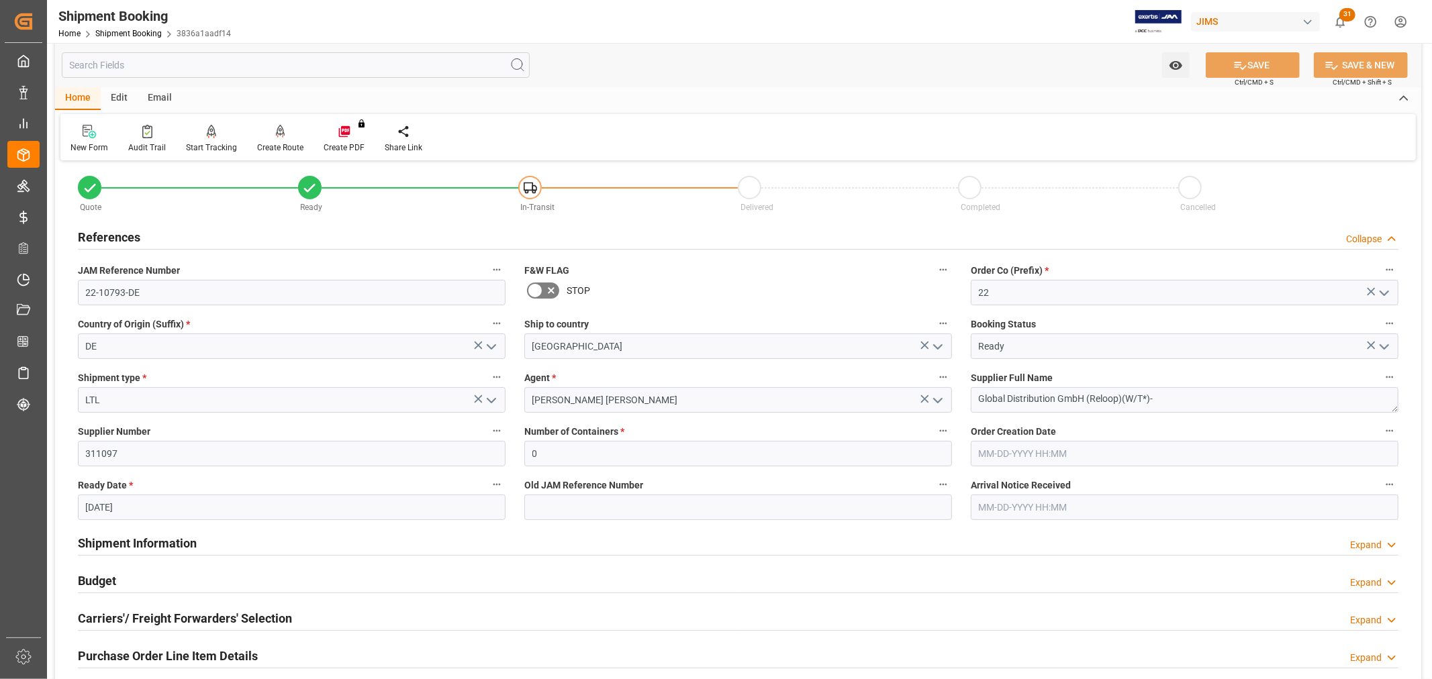
click at [115, 236] on h2 "References" at bounding box center [109, 237] width 62 height 18
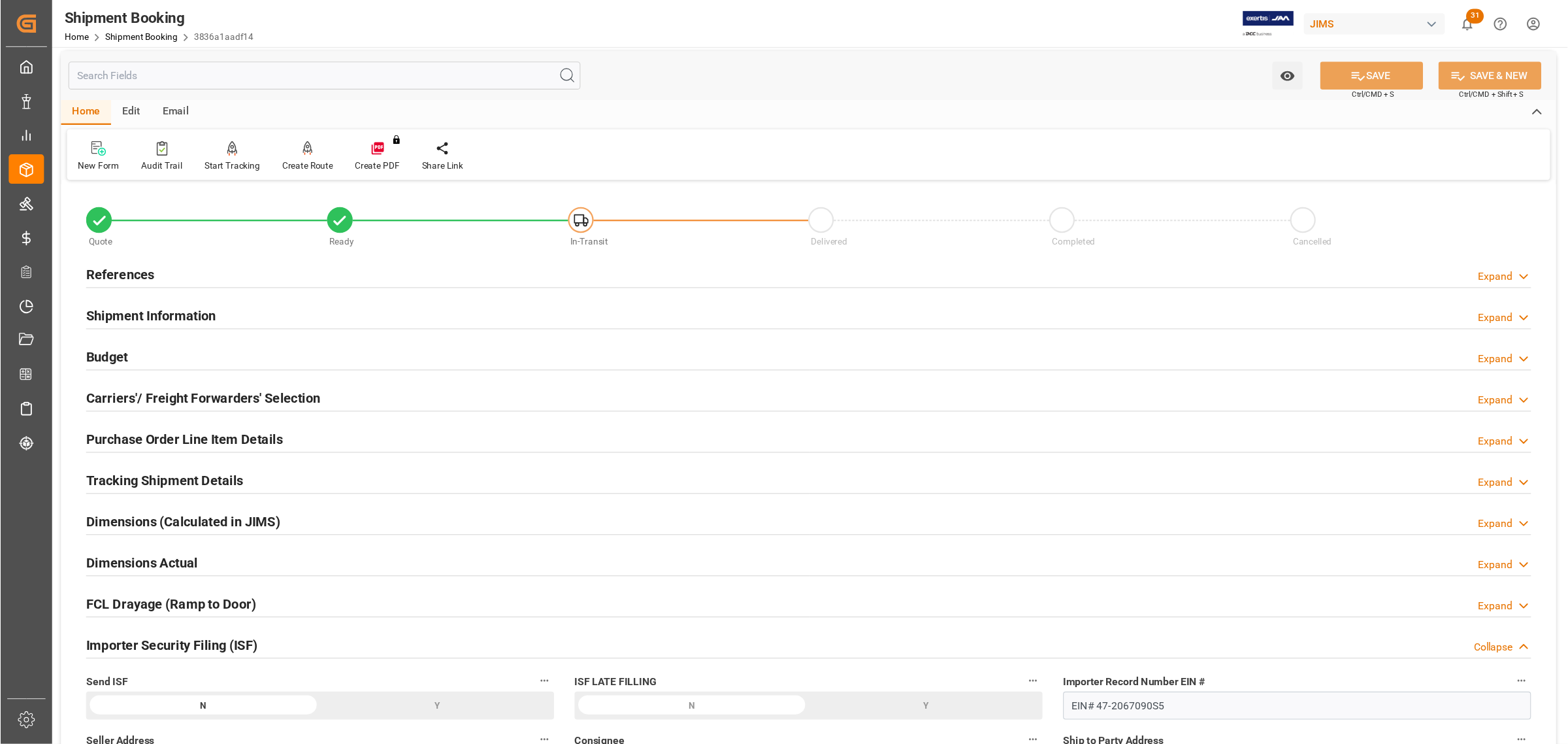
scroll to position [0, 0]
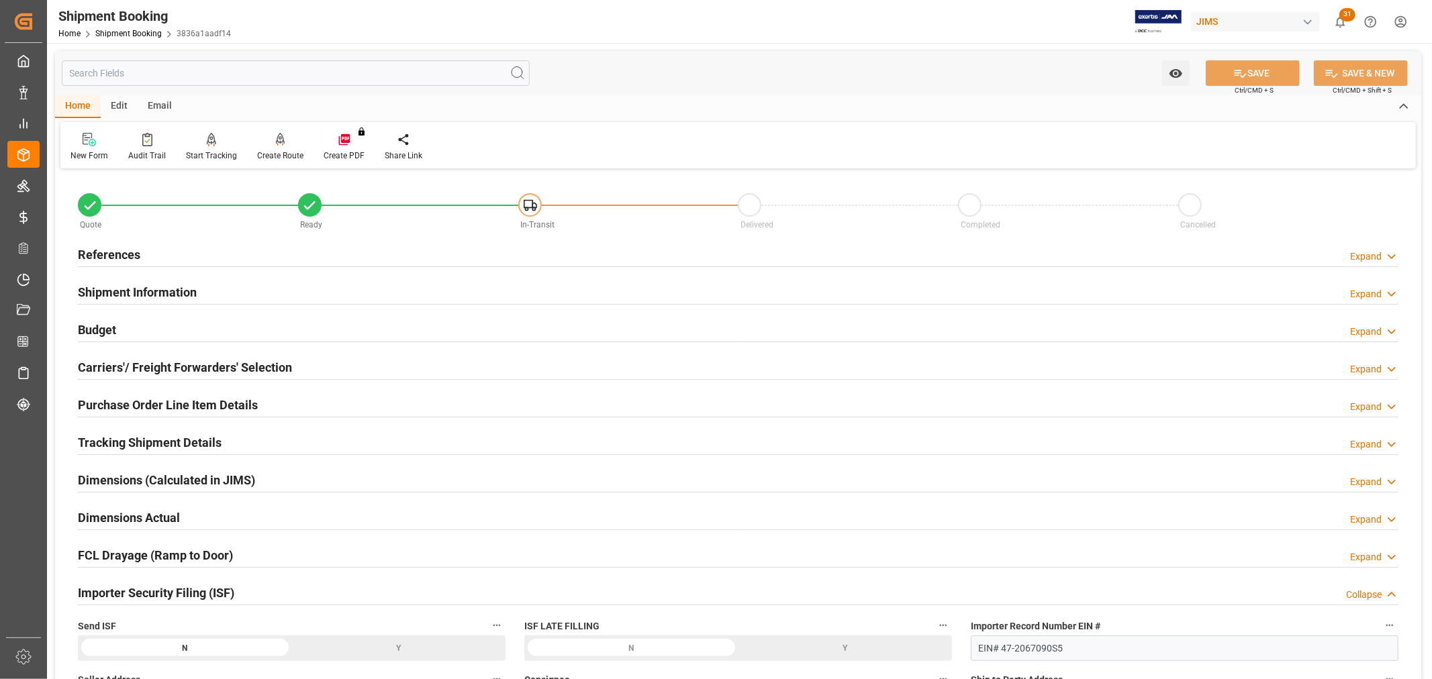
click at [119, 248] on h2 "References" at bounding box center [109, 255] width 62 height 18
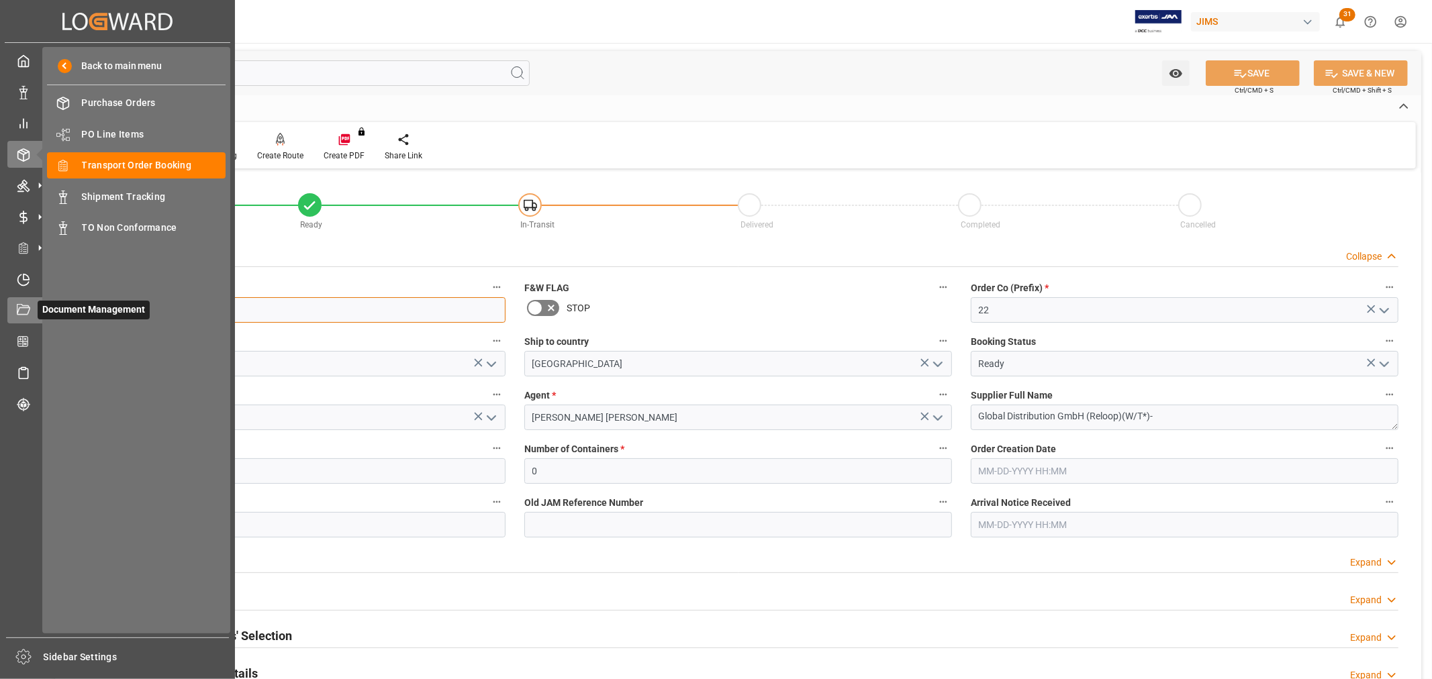
drag, startPoint x: 151, startPoint y: 310, endPoint x: 24, endPoint y: 312, distance: 126.9
click at [24, 312] on div "Created by potrace 1.15, written by Peter Selinger 2001-2017 Created by potrace…" at bounding box center [716, 339] width 1432 height 679
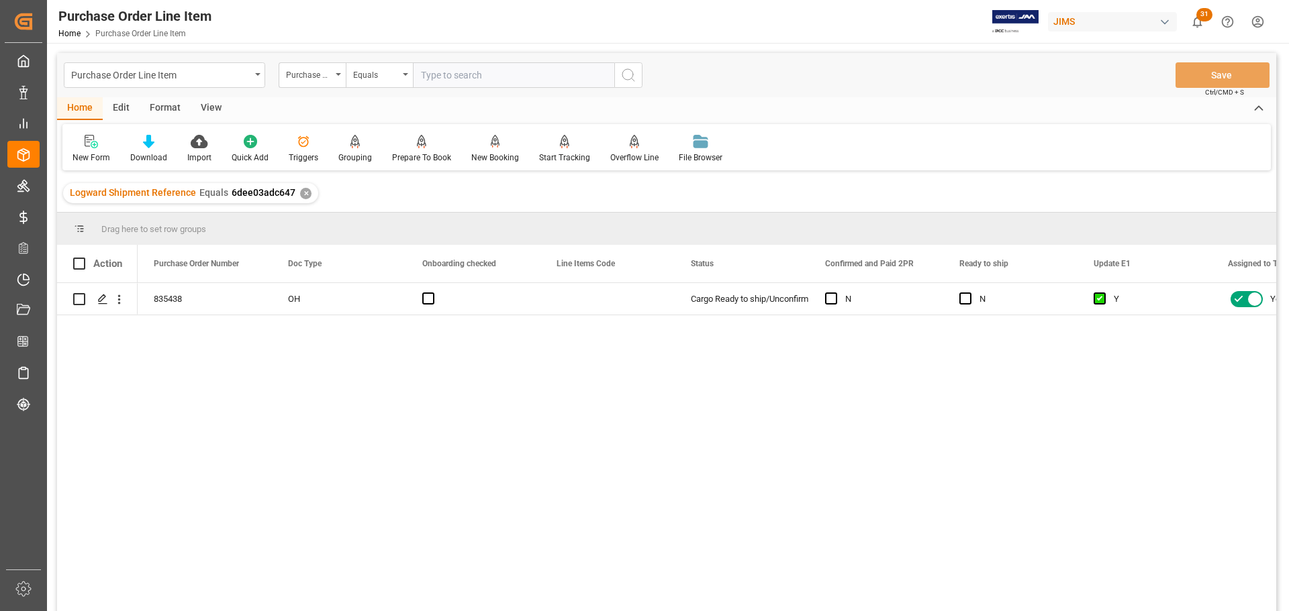
click at [199, 106] on div "View" at bounding box center [211, 108] width 41 height 23
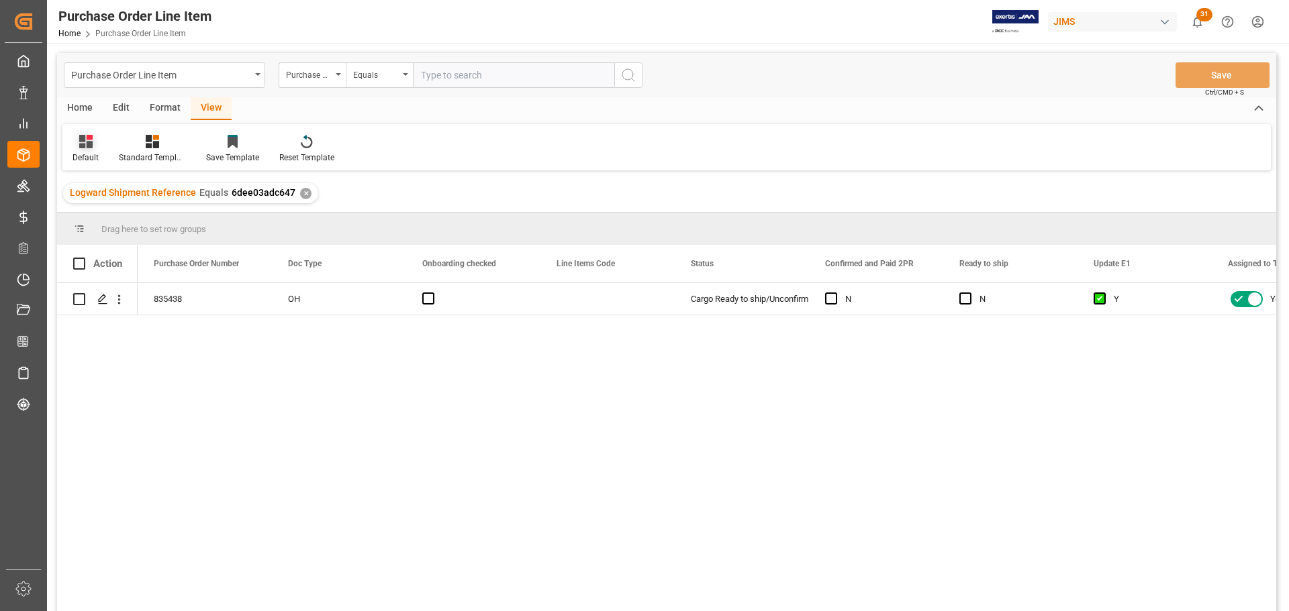
click at [79, 156] on div "Default" at bounding box center [85, 158] width 26 height 12
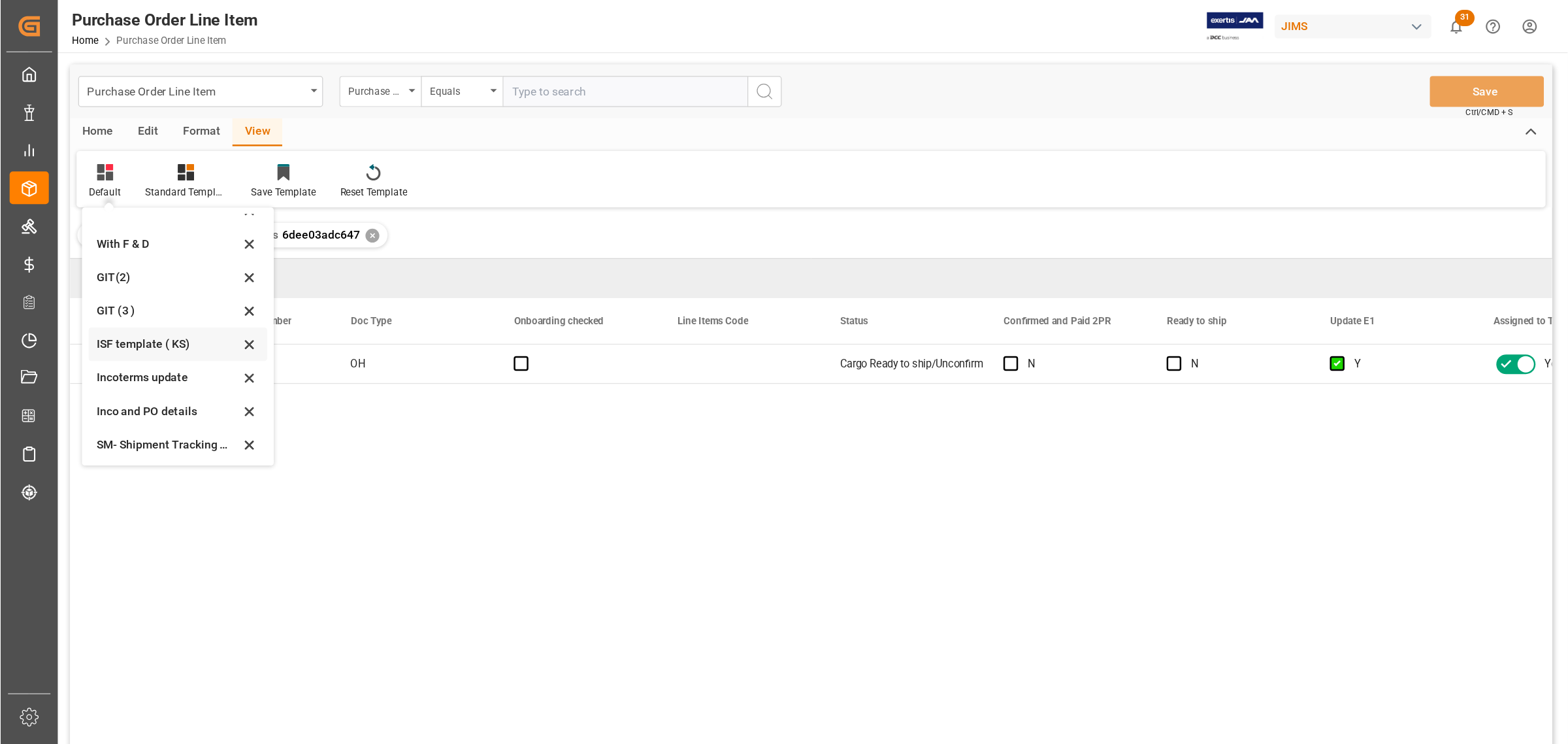
scroll to position [65, 0]
click at [96, 250] on div "ISF template ( KS)" at bounding box center [133, 253] width 114 height 14
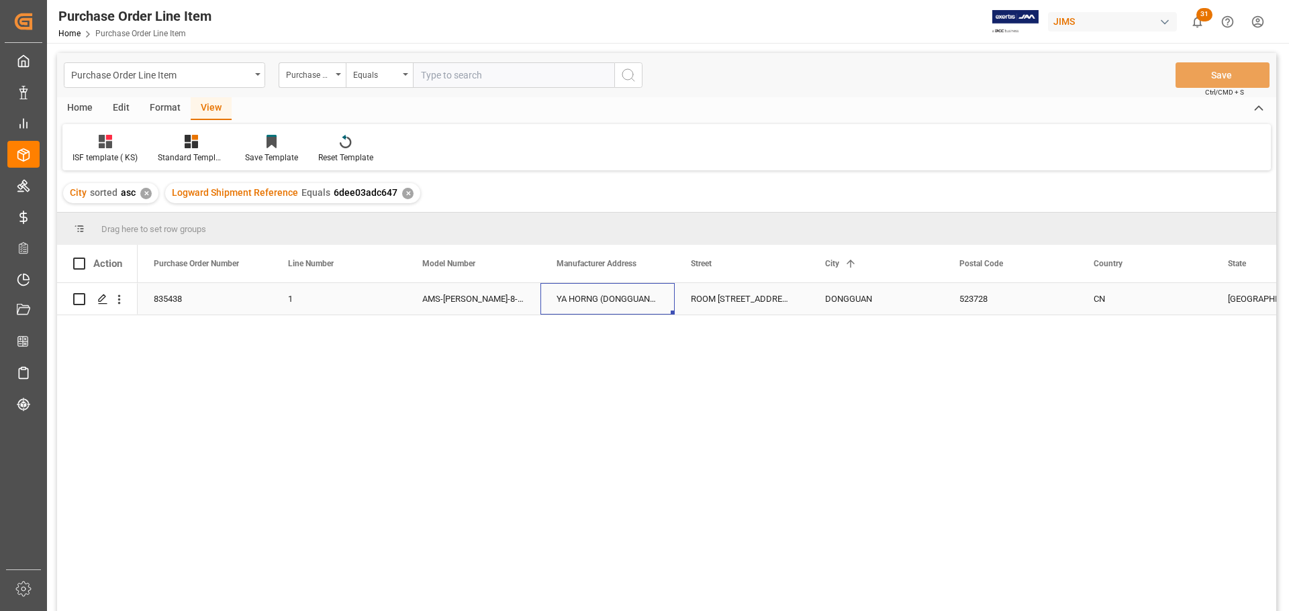
click at [569, 295] on div "YA HORNG (DONGGUAN) ELECTRONIC CO LTD" at bounding box center [607, 299] width 134 height 32
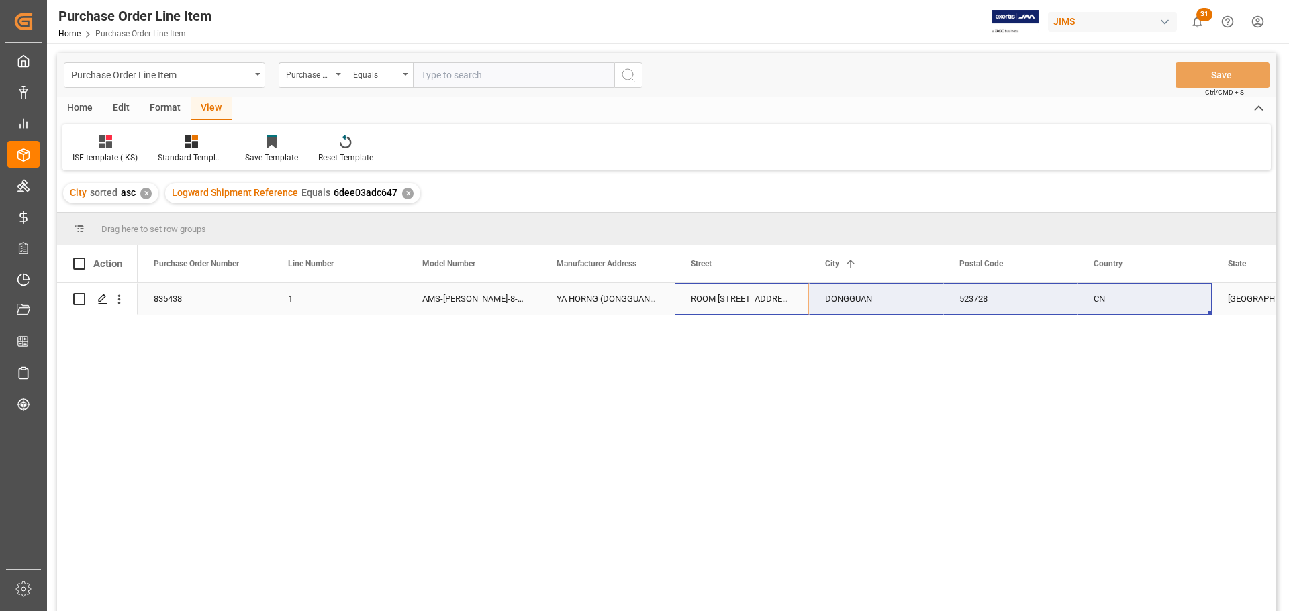
drag, startPoint x: 719, startPoint y: 300, endPoint x: 1135, endPoint y: 304, distance: 416.1
click at [1135, 304] on div "835438 1 AMS-[PERSON_NAME]-8-PRO YA HORNG (DONGGUAN) ELECTRONIC CO LTD [STREET_…" at bounding box center [1077, 299] width 1879 height 32
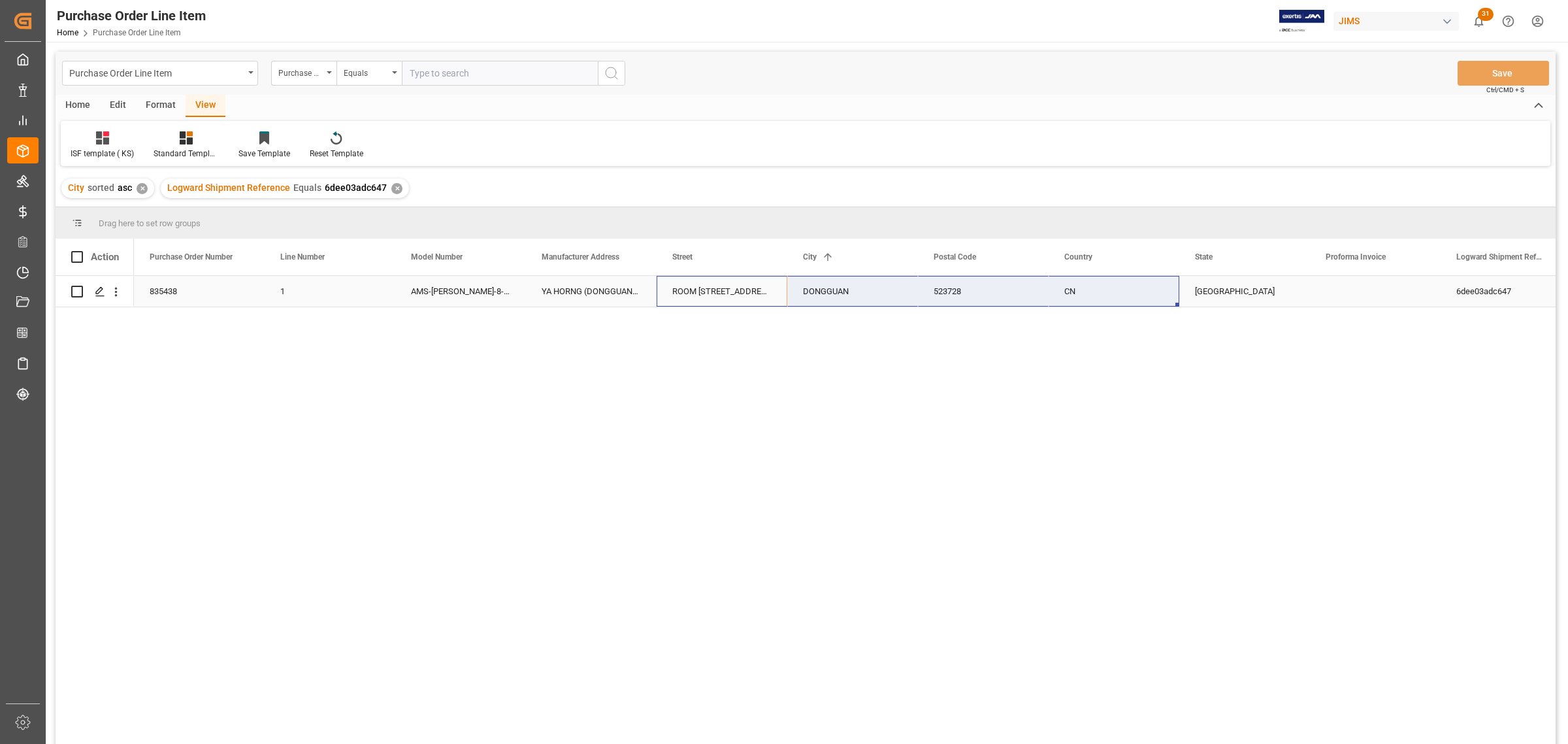
click at [1254, 287] on div "Press SPACE to select this row." at bounding box center [1375, 291] width 130 height 31
click at [935, 414] on div "835438 1 AMS-MIXON-8-PRO YA HORNG (DONGGUAN) ELECTRONIC CO LTD ROOM 201 BUILDIN…" at bounding box center [845, 513] width 1421 height 476
drag, startPoint x: 729, startPoint y: 285, endPoint x: 1199, endPoint y: 282, distance: 470.0
click at [1199, 282] on div "835438 1 AMS-MIXON-8-PRO YA HORNG (DONGGUAN) ELECTRONIC CO LTD ROOM 201 BUILDIN…" at bounding box center [1048, 291] width 1829 height 31
click at [821, 292] on div "DONGGUAN" at bounding box center [853, 291] width 130 height 31
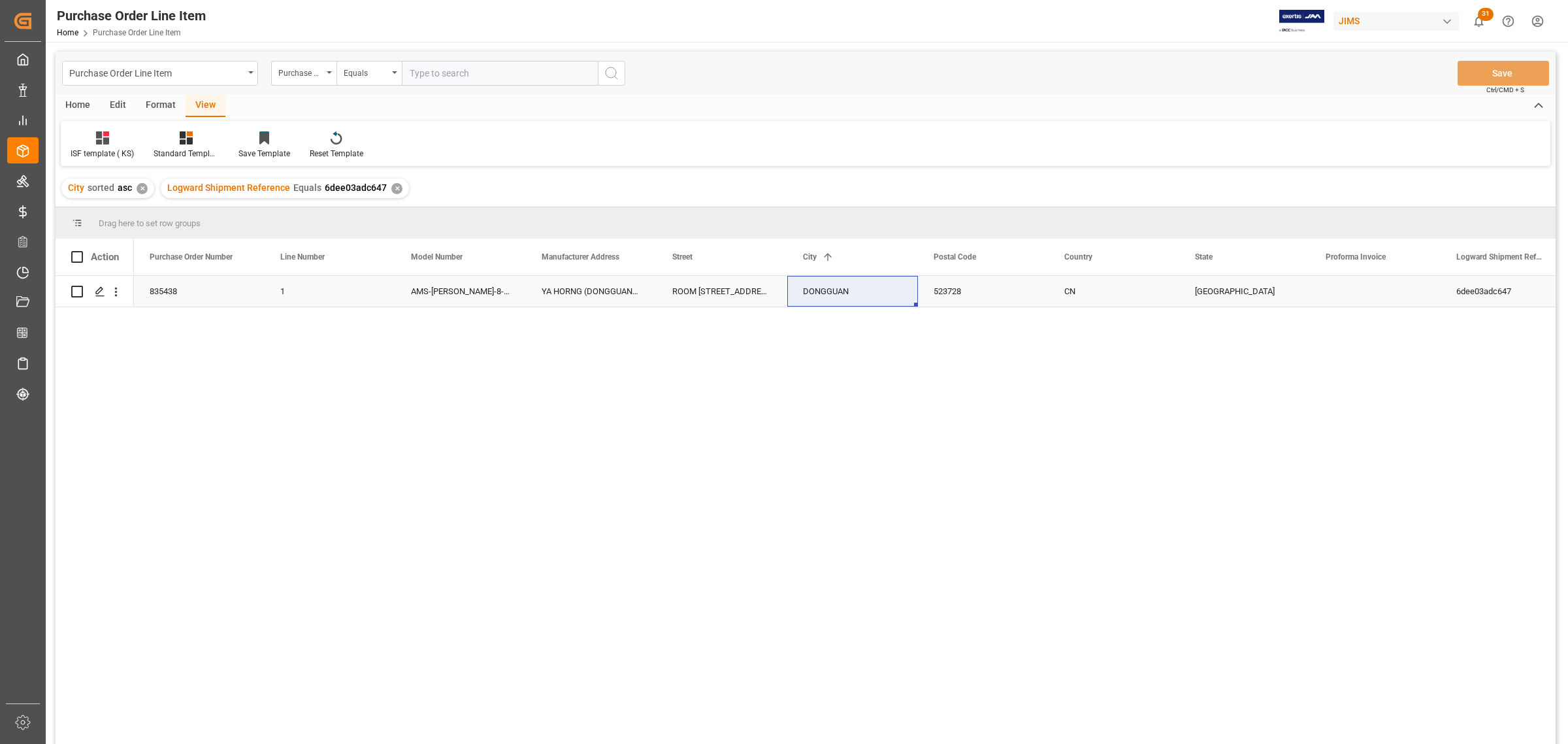
click at [696, 291] on div "ROOM 201 BUILDING 9 NO.84 GAO YU NAM ROAD TANG SHIA TOWN DONG GUAN" at bounding box center [722, 291] width 130 height 31
click at [857, 289] on div "DONGGUAN" at bounding box center [853, 291] width 130 height 31
click at [754, 296] on div "ROOM 201 BUILDING 9 NO.84 GAO YU NAM ROAD TANG SHIA TOWN DONG GUAN" at bounding box center [722, 291] width 130 height 31
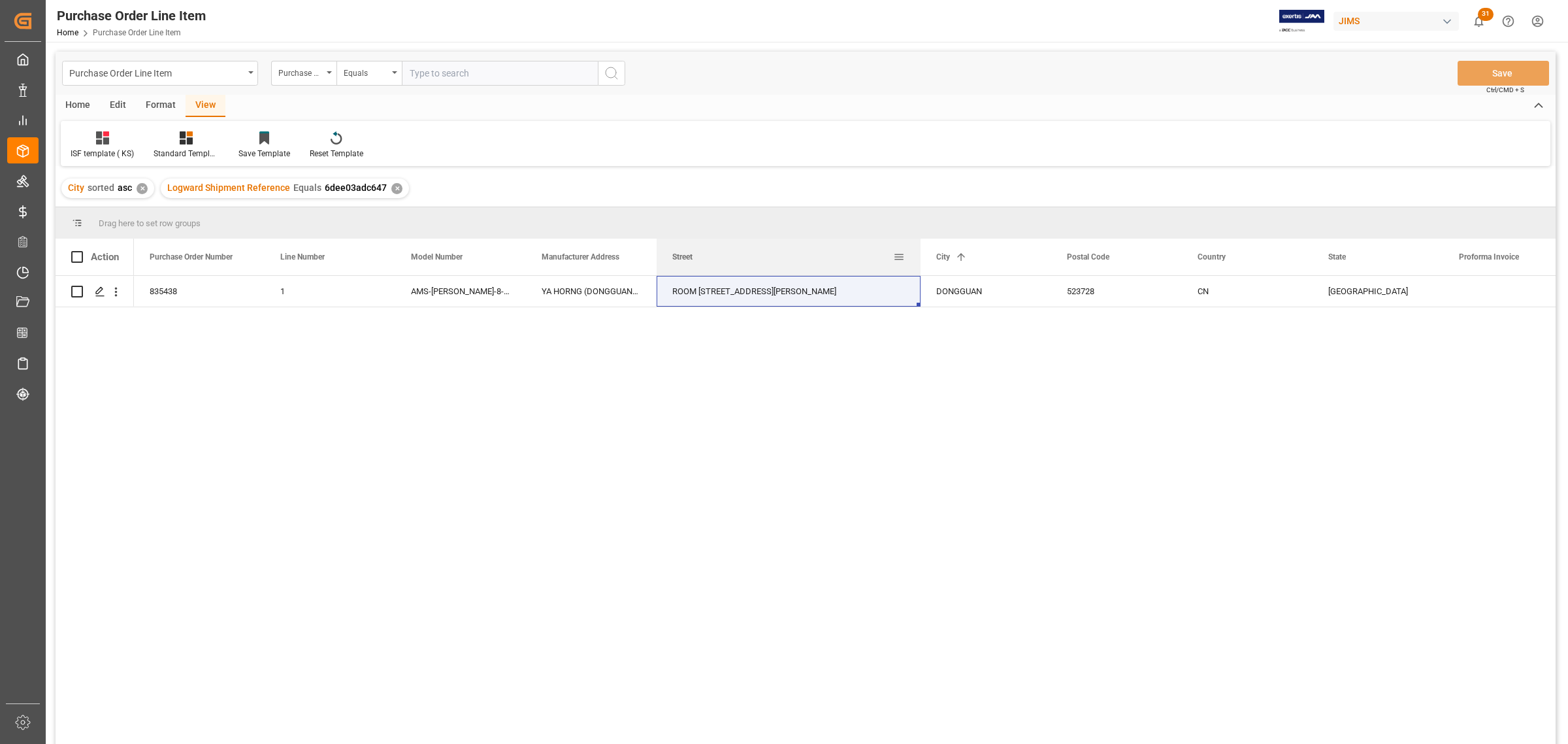
drag, startPoint x: 785, startPoint y: 249, endPoint x: 919, endPoint y: 248, distance: 134.0
click at [919, 248] on div at bounding box center [920, 257] width 5 height 37
click at [1016, 323] on div "835438 1 AMS-MIXON-8-PRO YA HORNG (DONGGUAN) ELECTRONIC CO LTD ROOM 201 BUILDIN…" at bounding box center [845, 513] width 1421 height 476
click at [1003, 294] on div "DONGGUAN" at bounding box center [986, 291] width 130 height 31
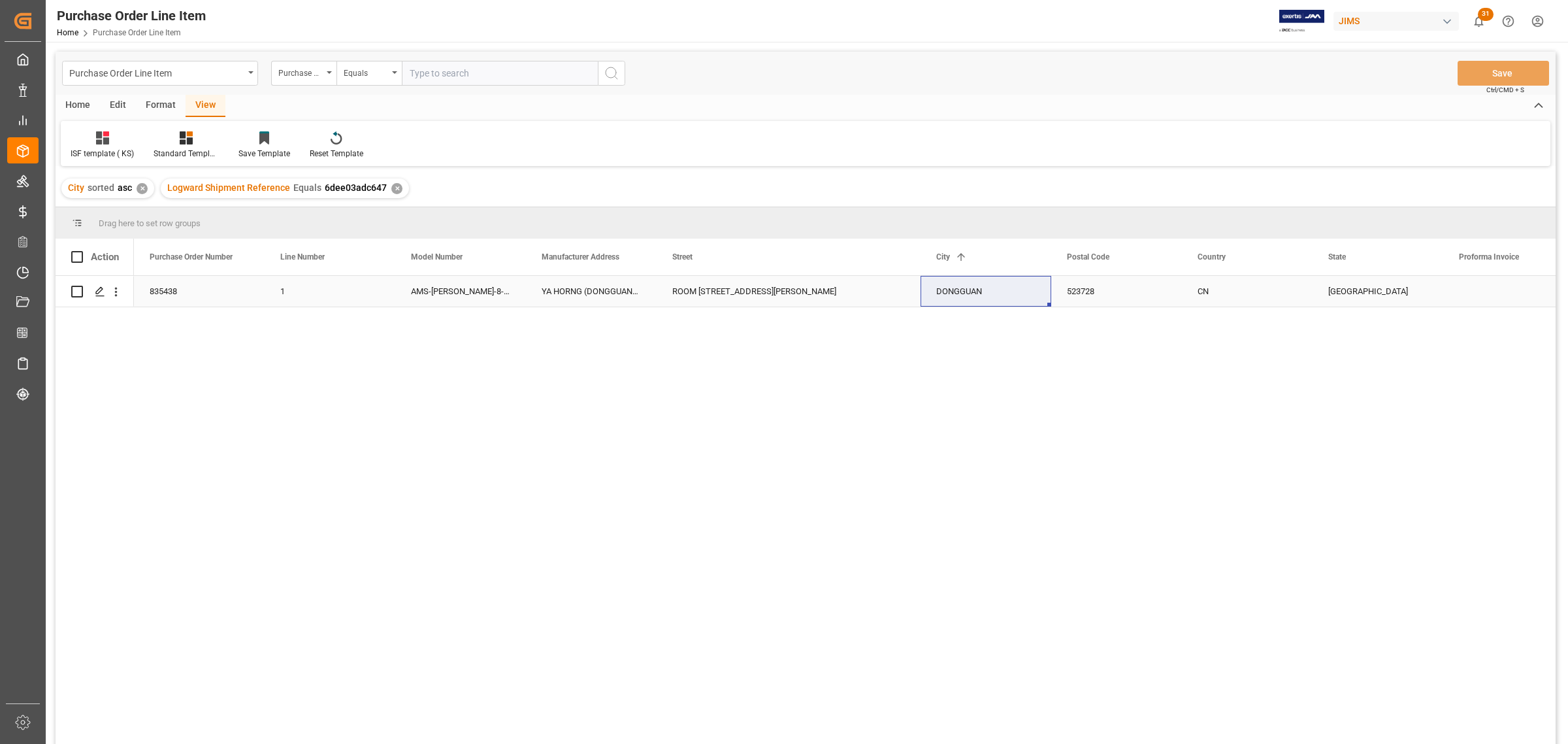
click at [1085, 295] on div "523728" at bounding box center [1116, 291] width 130 height 31
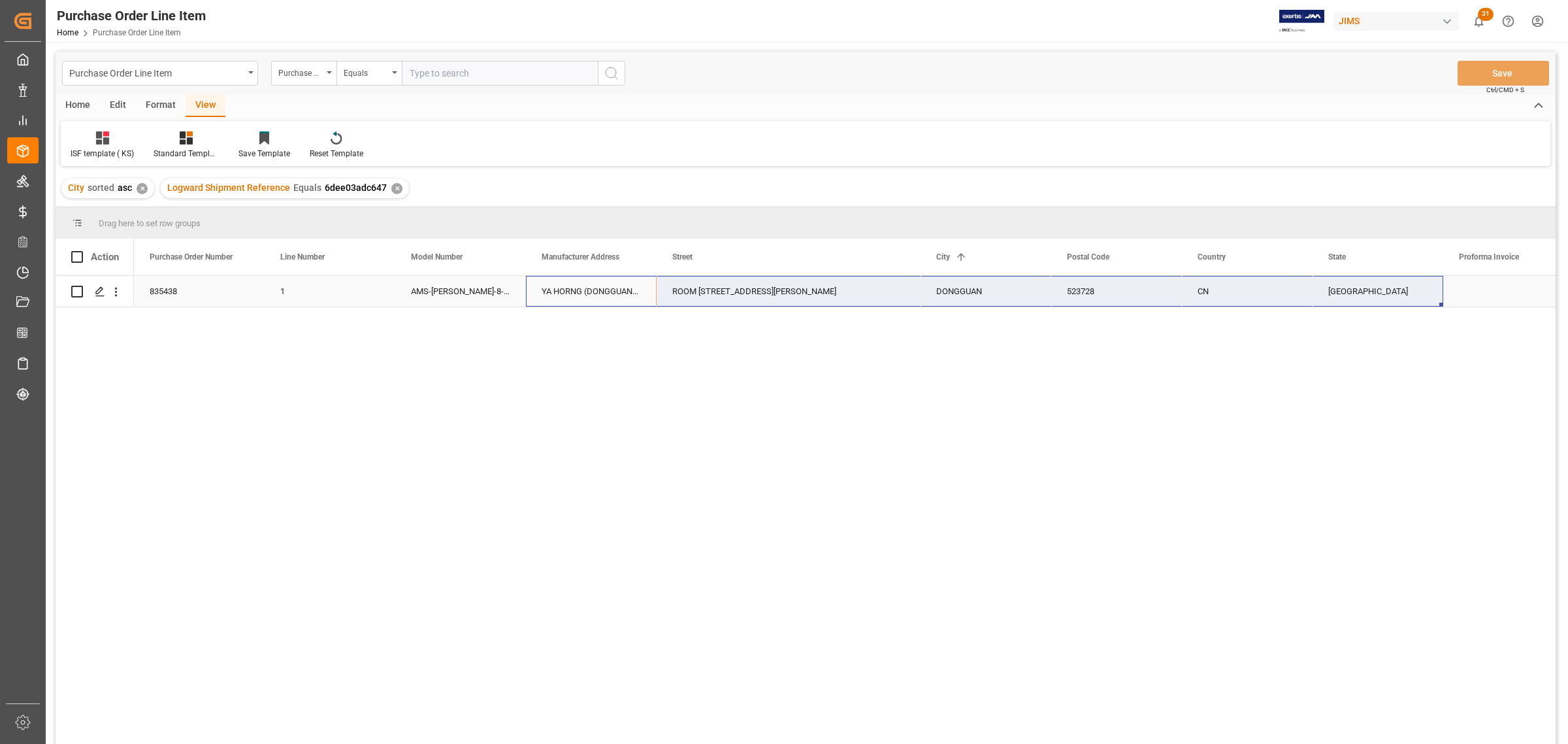
drag, startPoint x: 561, startPoint y: 289, endPoint x: 1327, endPoint y: 297, distance: 766.0
click at [1254, 297] on div "835438 1 AMS-MIXON-8-PRO YA HORNG (DONGGUAN) ELECTRONIC CO LTD ROOM 201 BUILDIN…" at bounding box center [1115, 291] width 1962 height 31
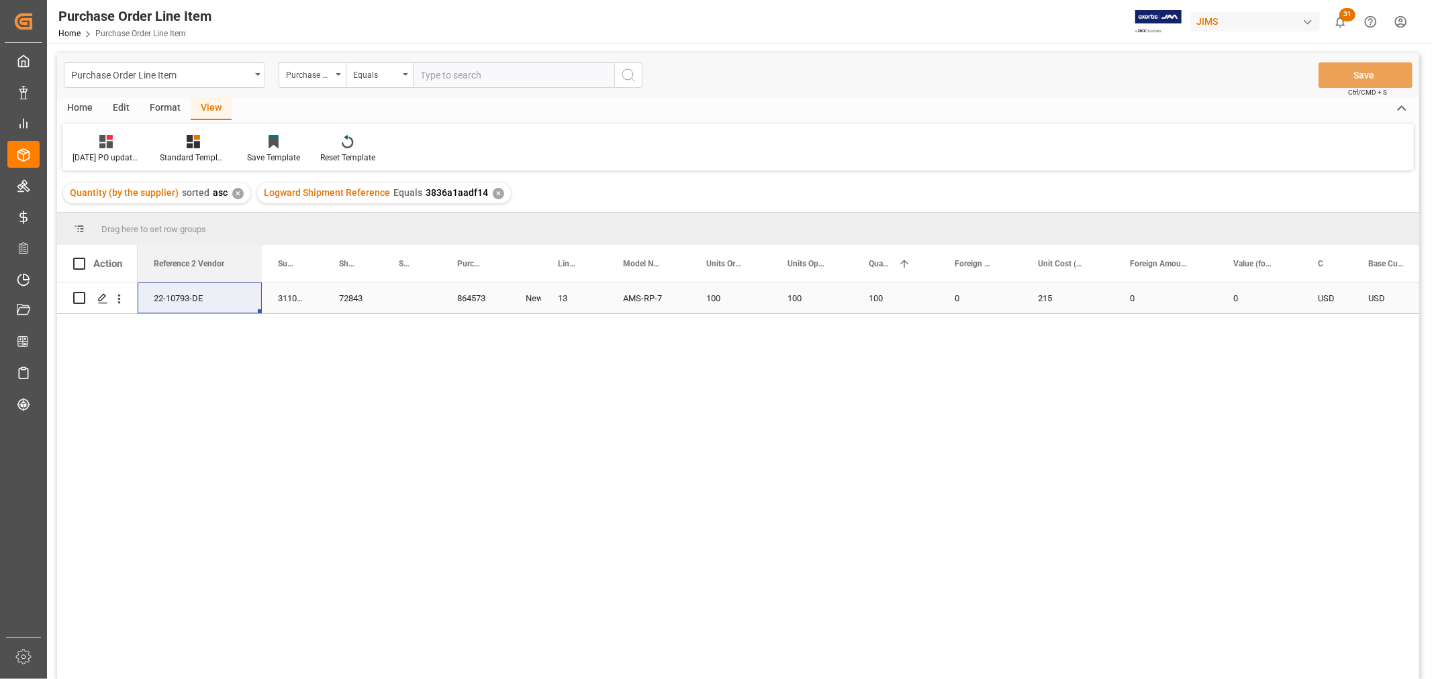
drag, startPoint x: 210, startPoint y: 272, endPoint x: 257, endPoint y: 291, distance: 50.4
click at [259, 291] on div "Action Reference 2 Vendor Supplier Number Shipment Number" at bounding box center [738, 466] width 1362 height 443
click at [199, 297] on div "22-10793-DE" at bounding box center [199, 298] width 123 height 31
click at [211, 102] on div "View" at bounding box center [211, 108] width 41 height 23
click at [111, 144] on icon at bounding box center [105, 141] width 13 height 13
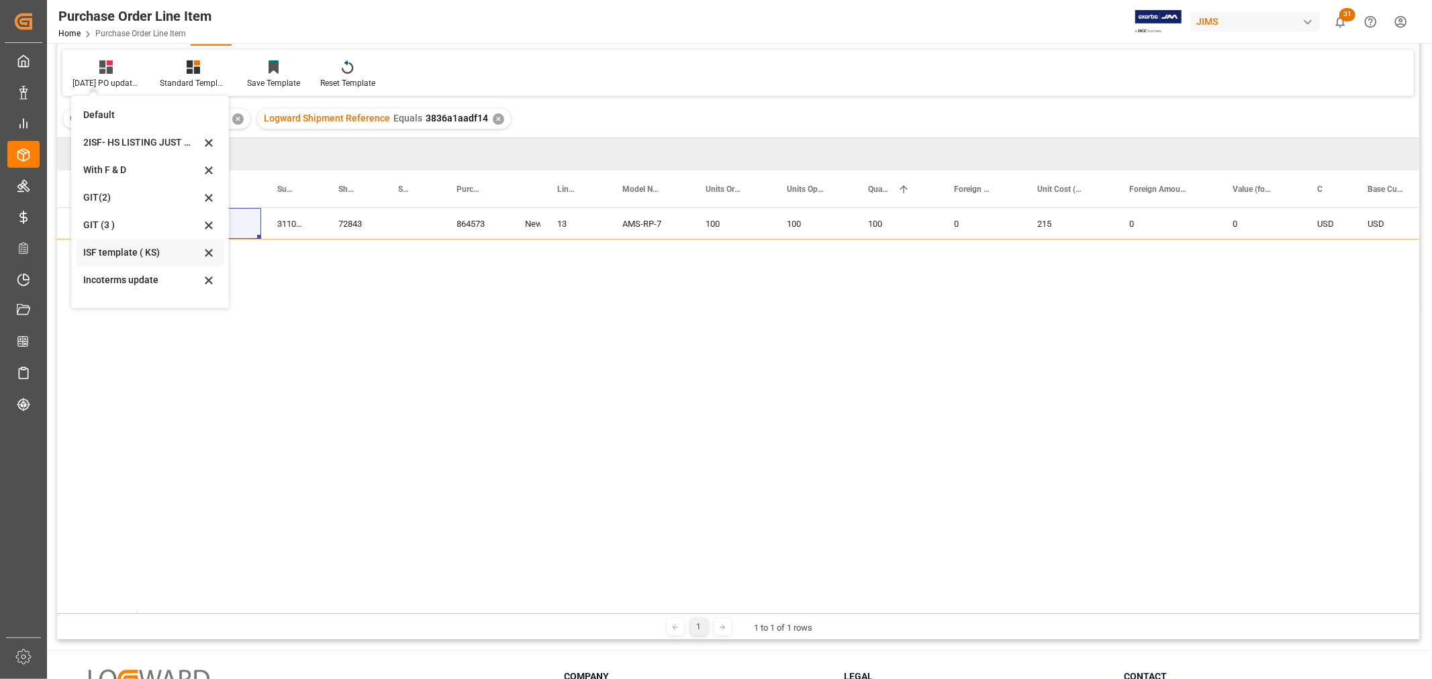
click at [123, 246] on div "ISF template ( KS)" at bounding box center [141, 253] width 117 height 14
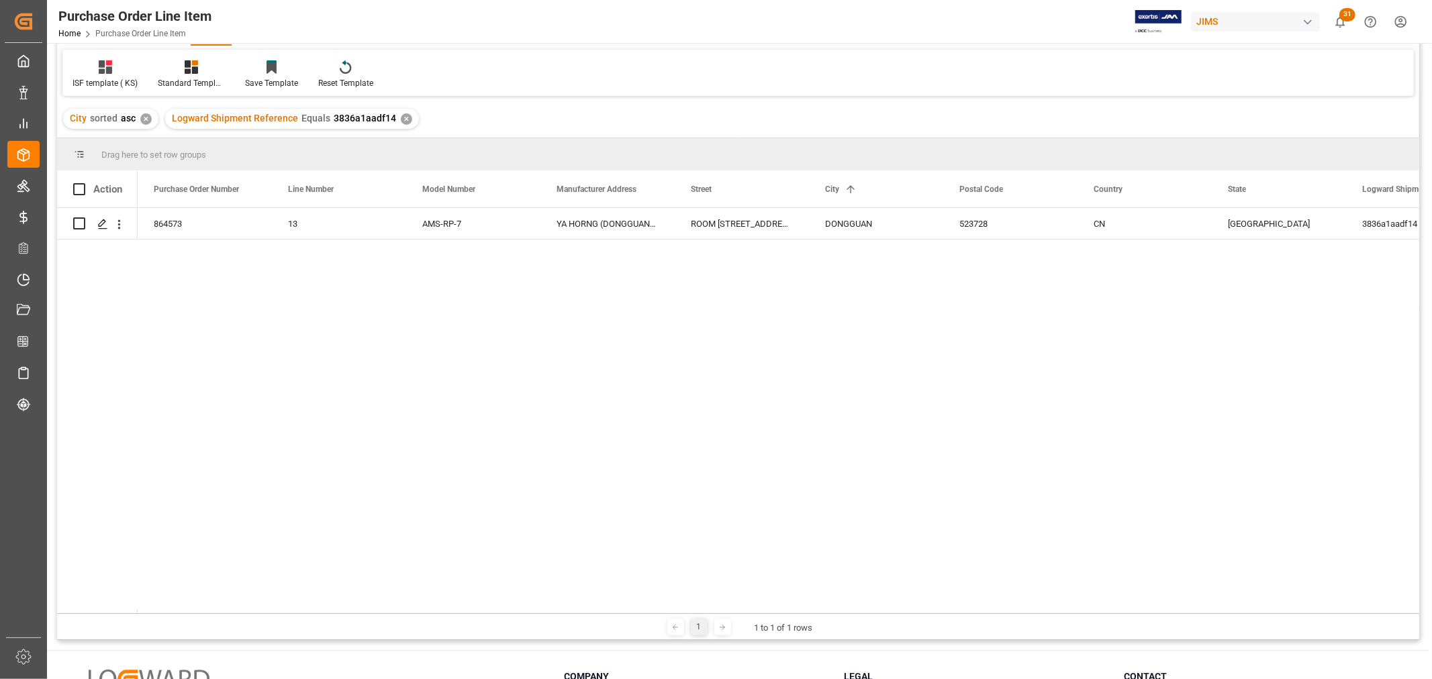
click at [379, 338] on div "864573 13 AMS-RP-7 YA HORNG (DONGGUAN) ELECTRONIC CO LTD ROOM [STREET_ADDRESS][…" at bounding box center [778, 410] width 1281 height 405
click at [579, 225] on div "YA HORNG (DONGGUAN) ELECTRONIC CO LTD" at bounding box center [607, 223] width 134 height 31
drag, startPoint x: 556, startPoint y: 234, endPoint x: 703, endPoint y: 243, distance: 147.3
click at [703, 243] on div "864573 13 AMS-RP-7 ROOM [STREET_ADDRESS][PERSON_NAME] 3836a1aadf14 9e4b440cadf4" at bounding box center [778, 410] width 1281 height 405
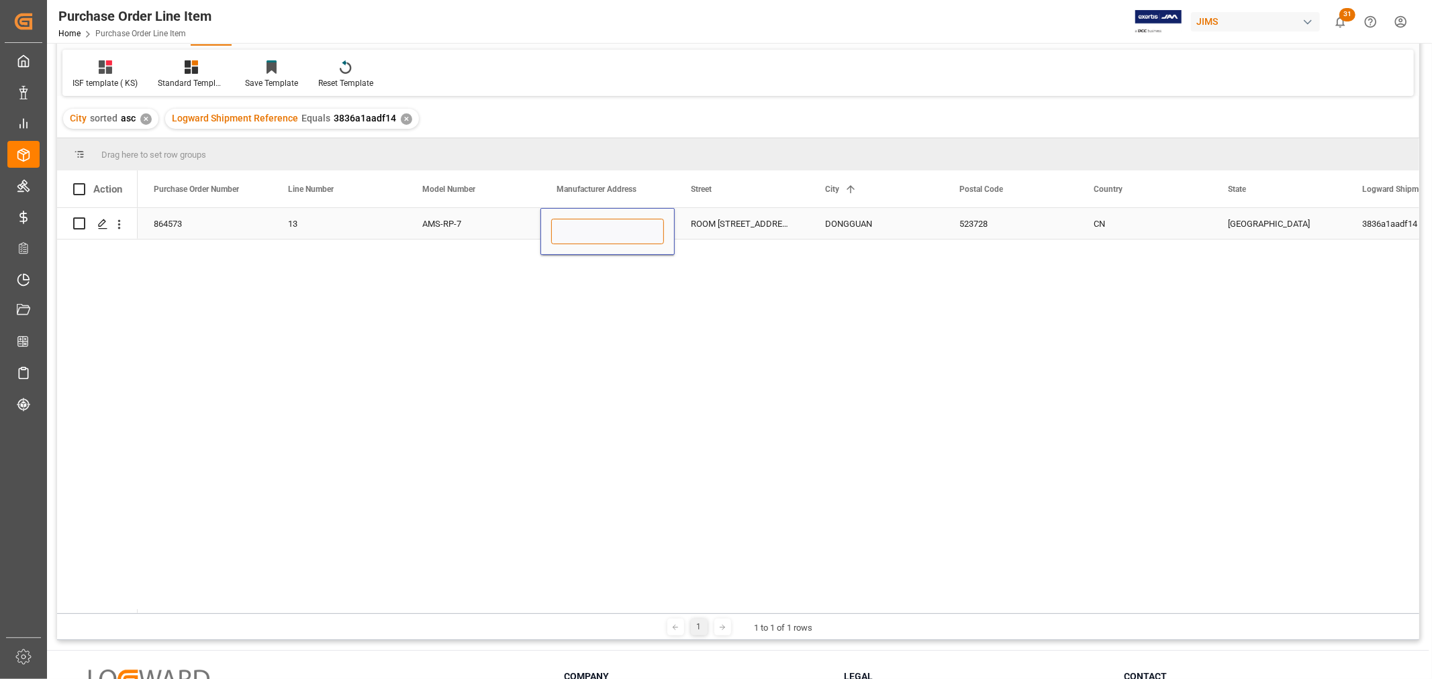
click at [561, 230] on input "Press SPACE to select this row." at bounding box center [607, 232] width 113 height 26
paste input "GLOBAL DISTRIBUTION GMBH [STREET_ADDRESS]"
type input "GLOBAL DISTRIBUTION GMBH [STREET_ADDRESS]"
click at [740, 235] on div "ROOM [STREET_ADDRESS][PERSON_NAME]" at bounding box center [742, 223] width 134 height 31
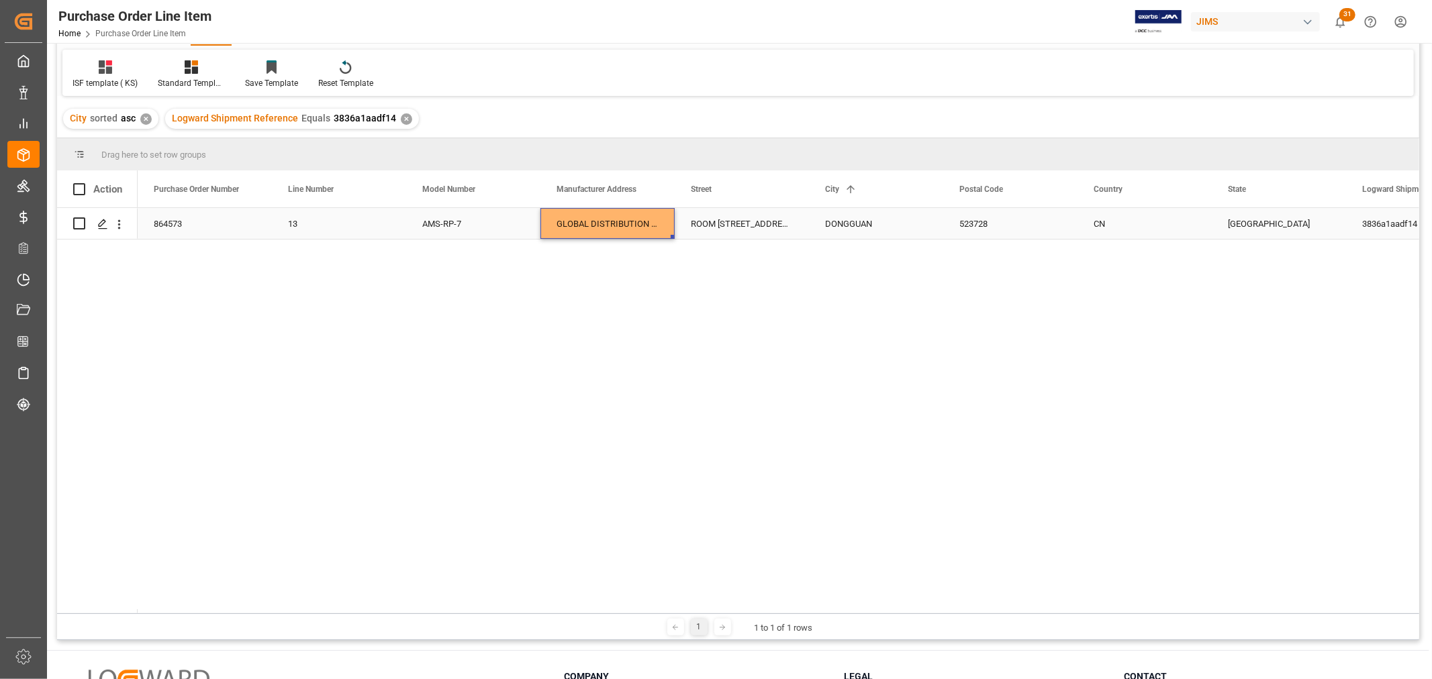
click at [611, 218] on div "GLOBAL DISTRIBUTION GMBH [STREET_ADDRESS]" at bounding box center [607, 223] width 134 height 31
drag, startPoint x: 560, startPoint y: 230, endPoint x: 726, endPoint y: 239, distance: 166.7
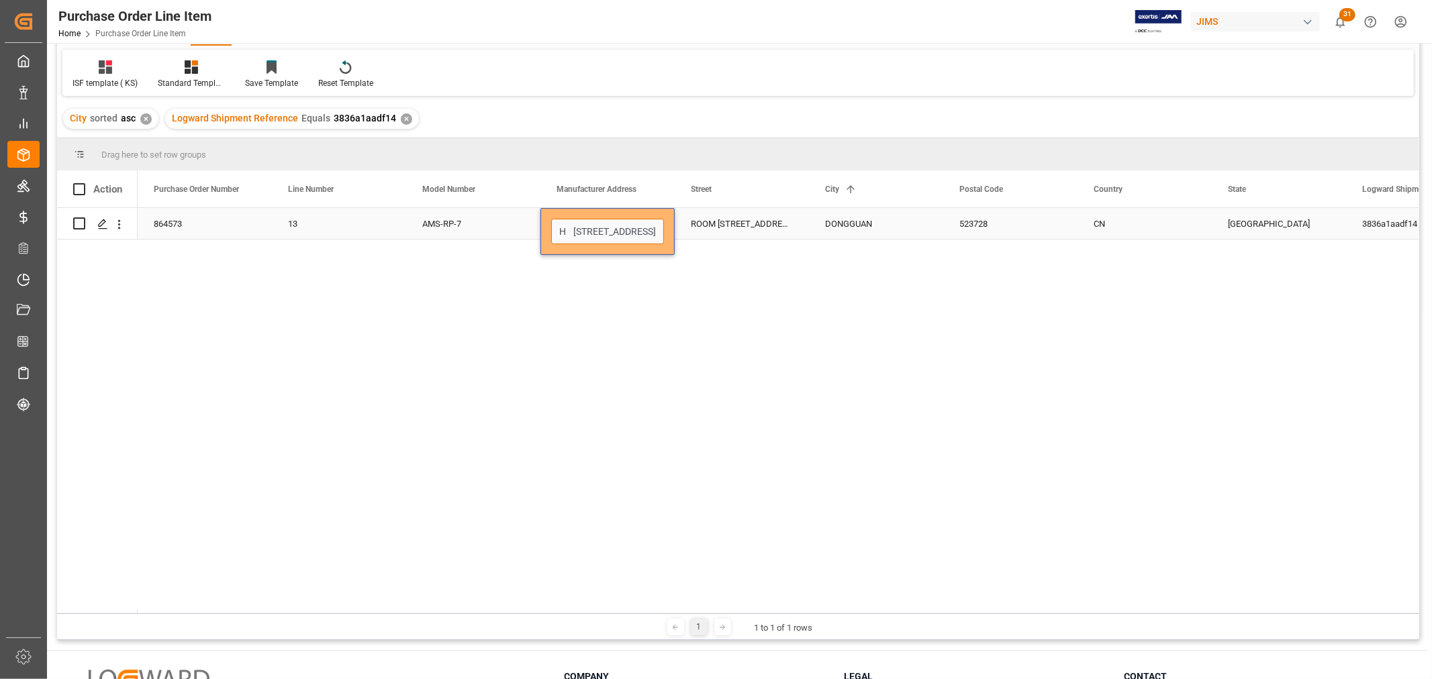
click at [726, 239] on div "864573 13 AMS-RP-7 GLOBAL DISTRIBUTION GMBH [STREET_ADDRESS][PERSON_NAME] CN [G…" at bounding box center [1011, 224] width 1746 height 32
click at [509, 225] on div "AMS-RP-7" at bounding box center [473, 223] width 134 height 31
click at [688, 383] on div "864573 13 AMS-RP-7 ROOM [STREET_ADDRESS][PERSON_NAME] 3836a1aadf14 9e4b440cadf4" at bounding box center [778, 410] width 1281 height 405
click at [602, 217] on div "Press SPACE to select this row." at bounding box center [607, 223] width 134 height 31
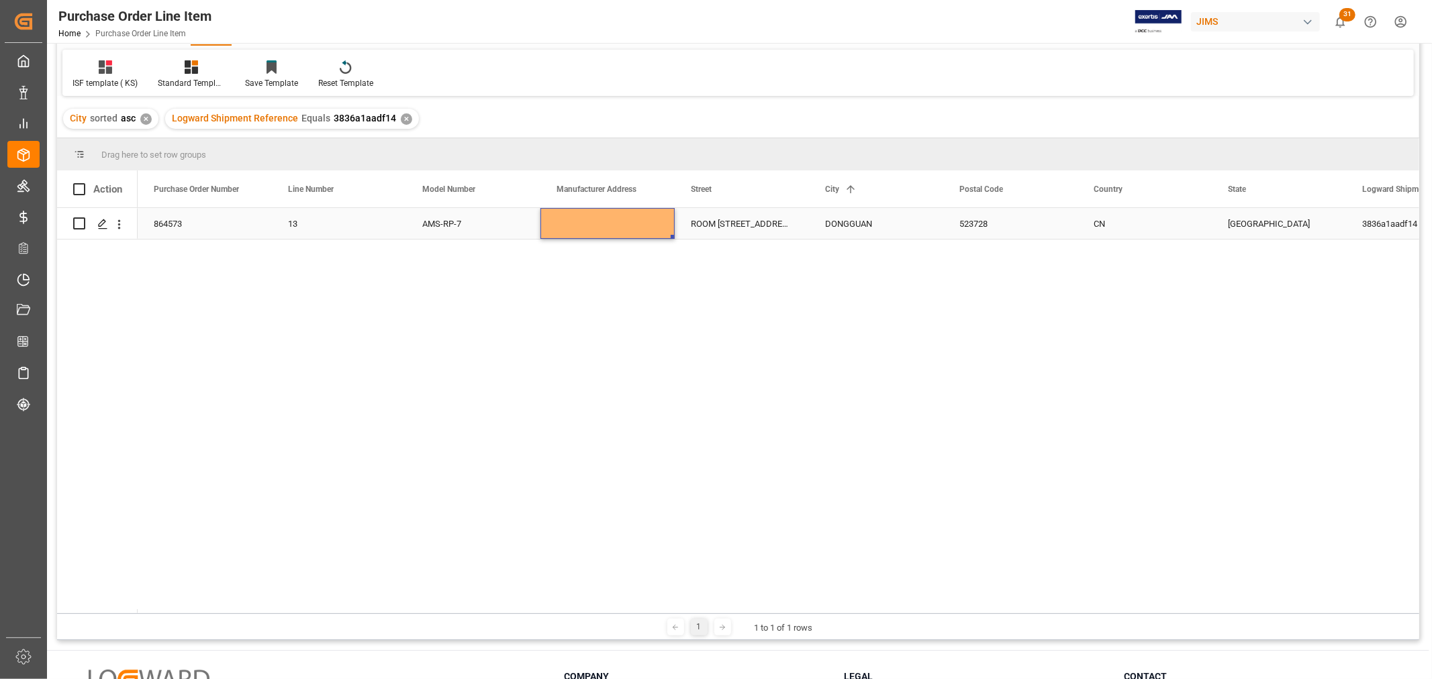
click at [602, 217] on div "Press SPACE to select this row." at bounding box center [607, 223] width 134 height 31
click at [598, 231] on input "Press SPACE to select this row." at bounding box center [607, 232] width 113 height 26
click at [723, 226] on div "ROOM [STREET_ADDRESS][PERSON_NAME]" at bounding box center [742, 223] width 134 height 31
click at [600, 220] on div "Press SPACE to select this row." at bounding box center [607, 223] width 134 height 31
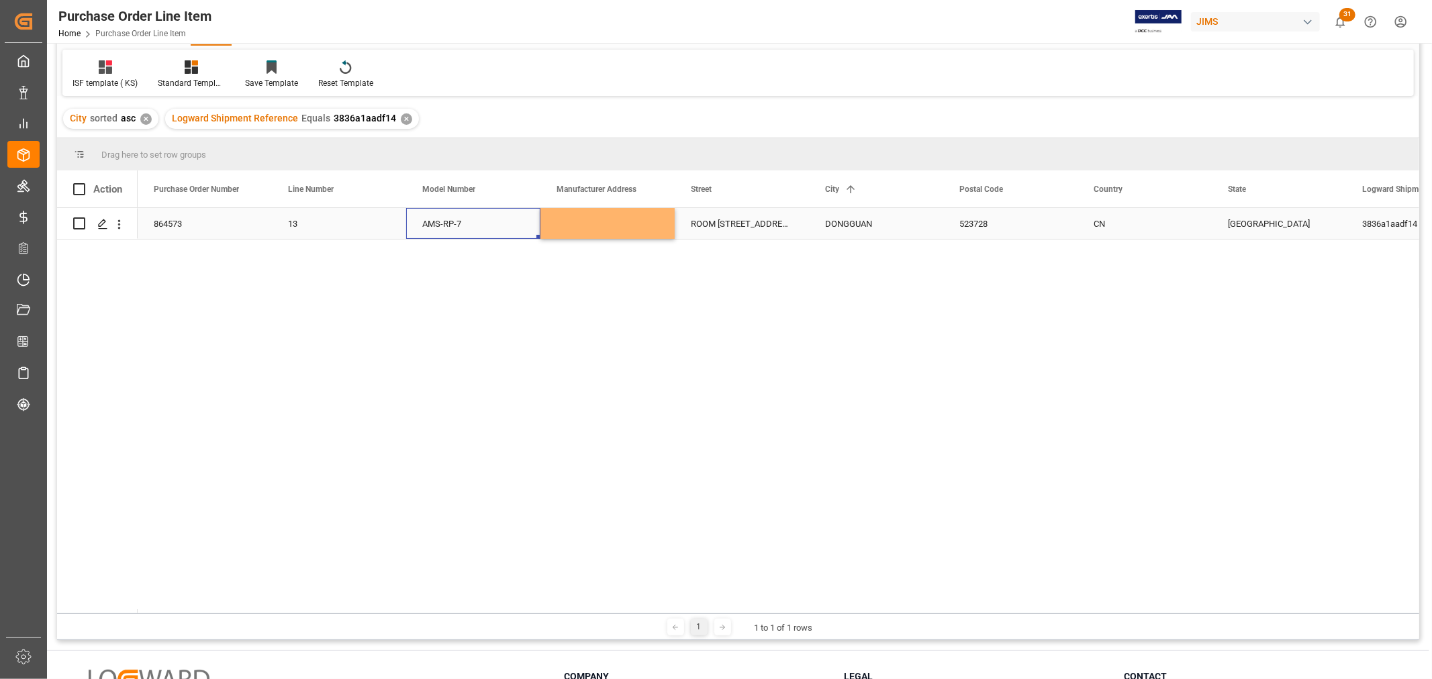
click at [499, 217] on div "AMS-RP-7" at bounding box center [473, 223] width 134 height 31
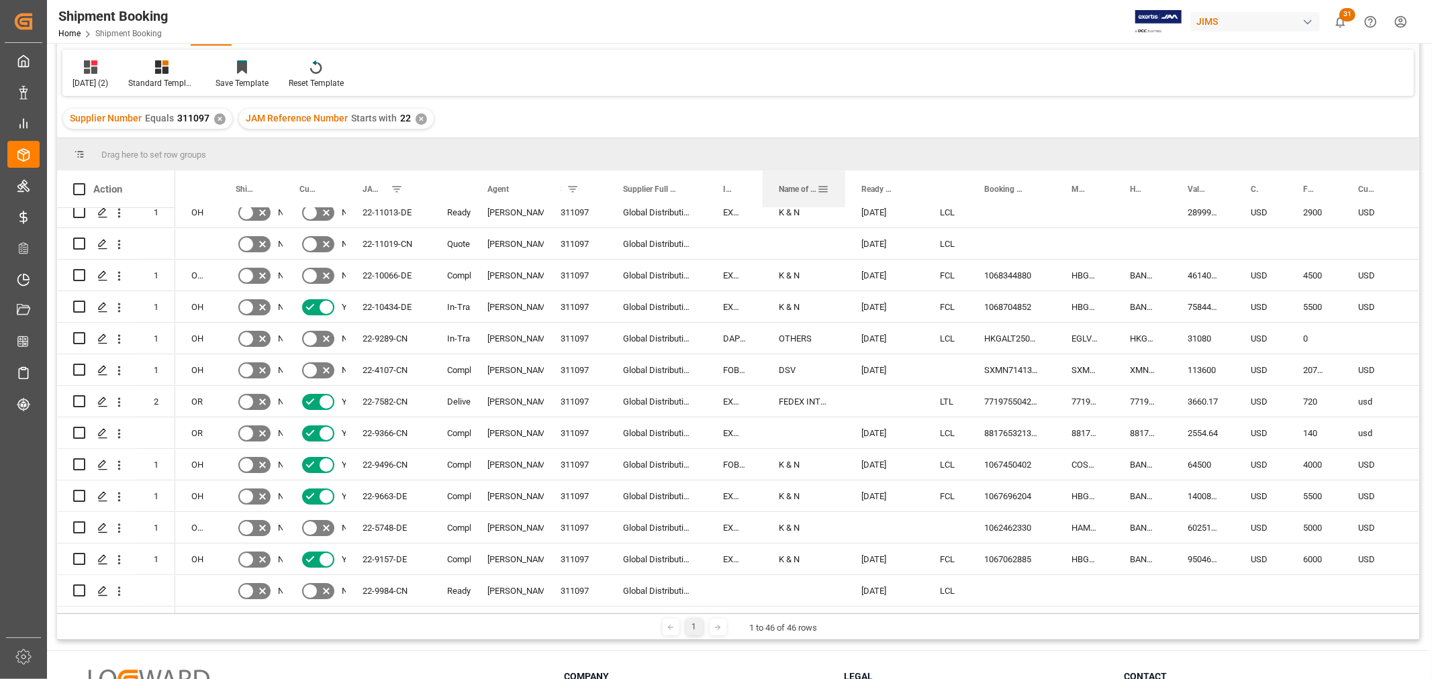
drag, startPoint x: 820, startPoint y: 183, endPoint x: 842, endPoint y: 191, distance: 24.2
click at [842, 191] on div at bounding box center [844, 188] width 5 height 37
click at [795, 211] on div "K & N" at bounding box center [803, 212] width 83 height 31
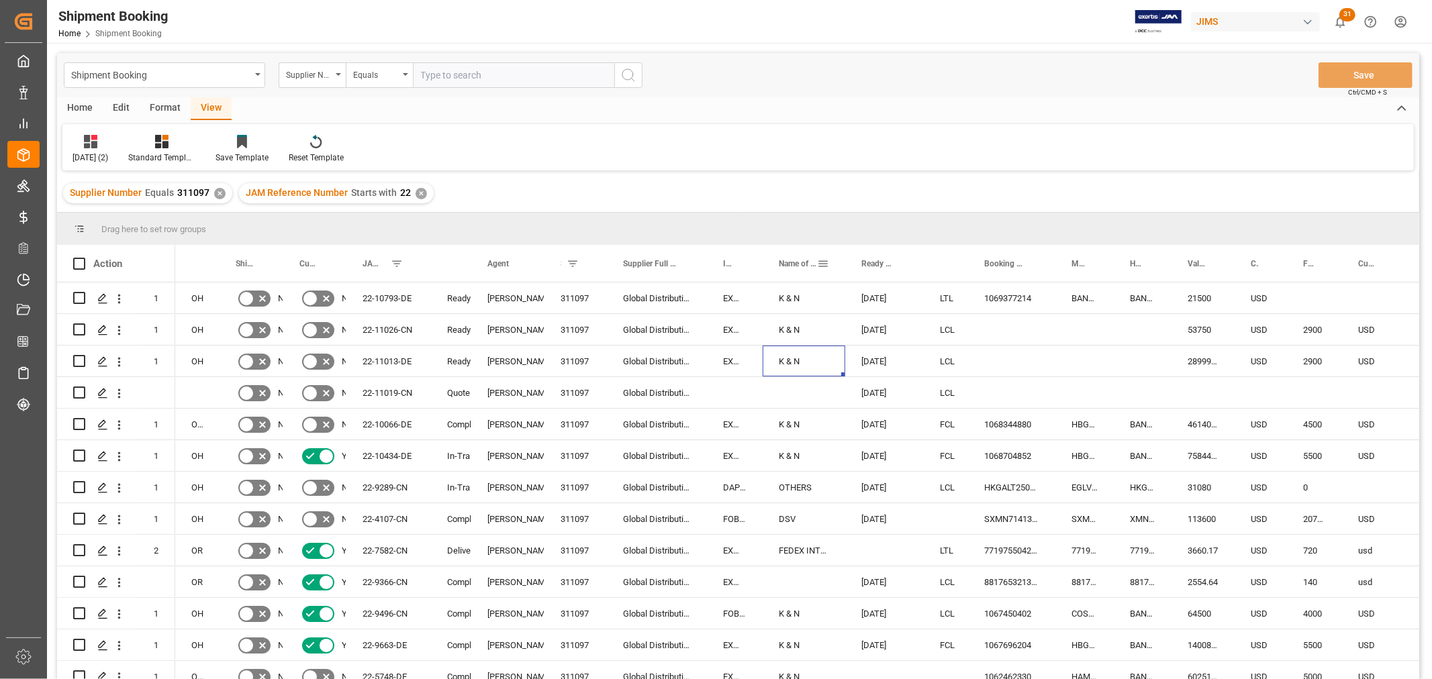
click at [826, 263] on span at bounding box center [823, 264] width 12 height 12
type input "K & N"
click at [904, 379] on button "Apply" at bounding box center [901, 377] width 25 height 13
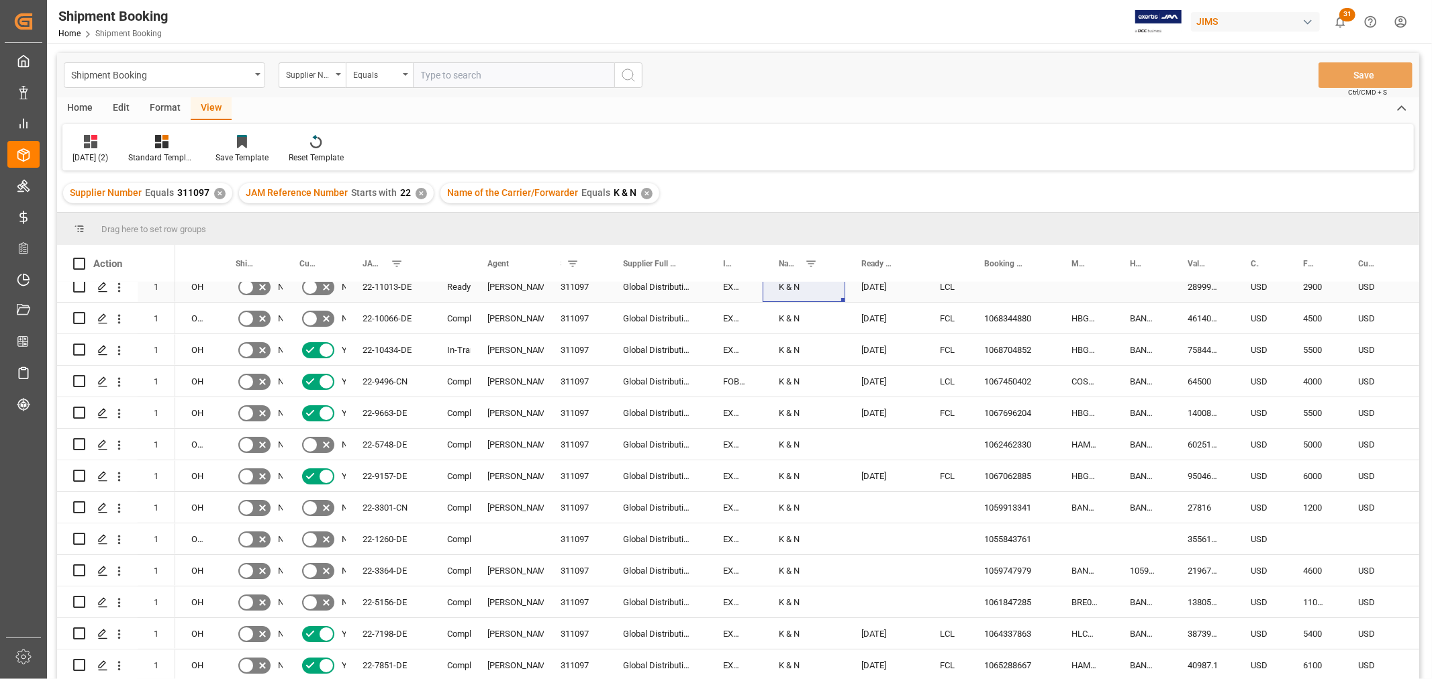
click at [950, 286] on div "LCL" at bounding box center [946, 287] width 12 height 31
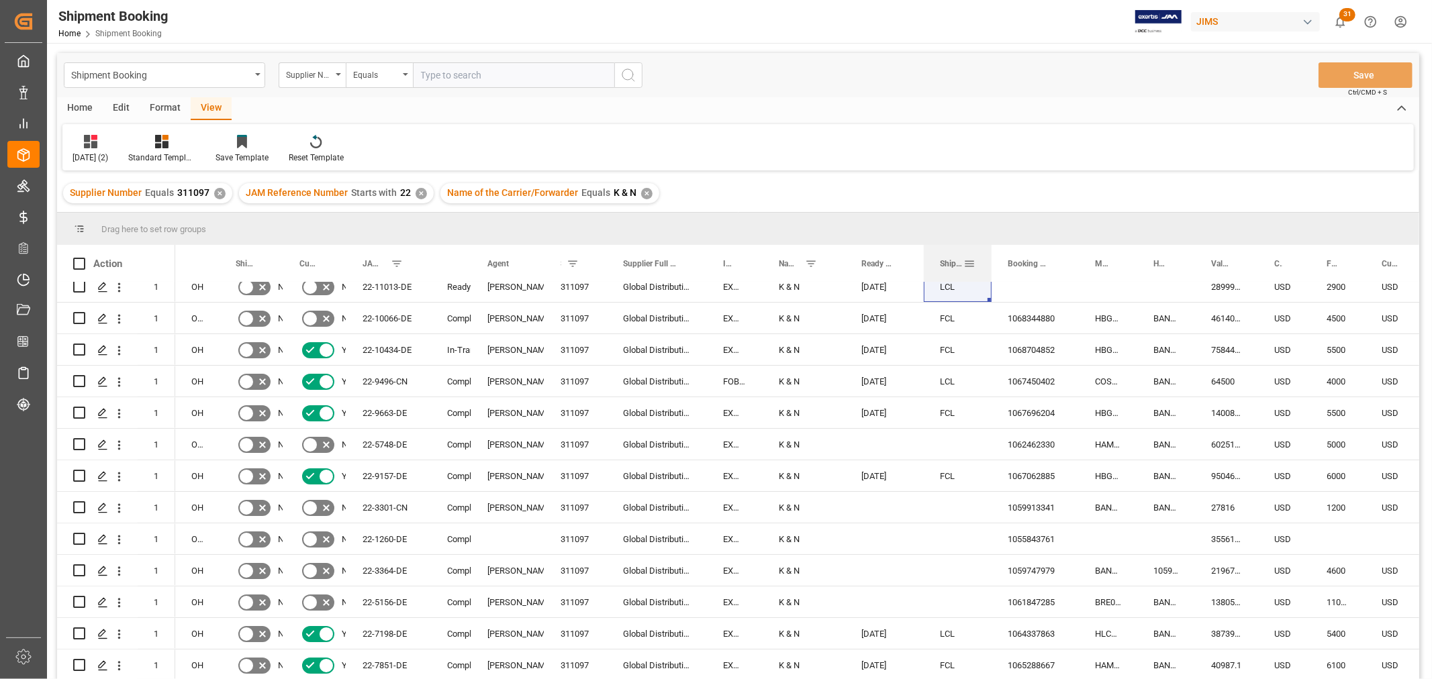
drag, startPoint x: 966, startPoint y: 256, endPoint x: 990, endPoint y: 259, distance: 23.6
click at [990, 259] on div at bounding box center [991, 263] width 5 height 37
click at [965, 260] on span at bounding box center [969, 264] width 12 height 12
type input "LCL"
click at [1044, 375] on button "Apply" at bounding box center [1048, 377] width 25 height 13
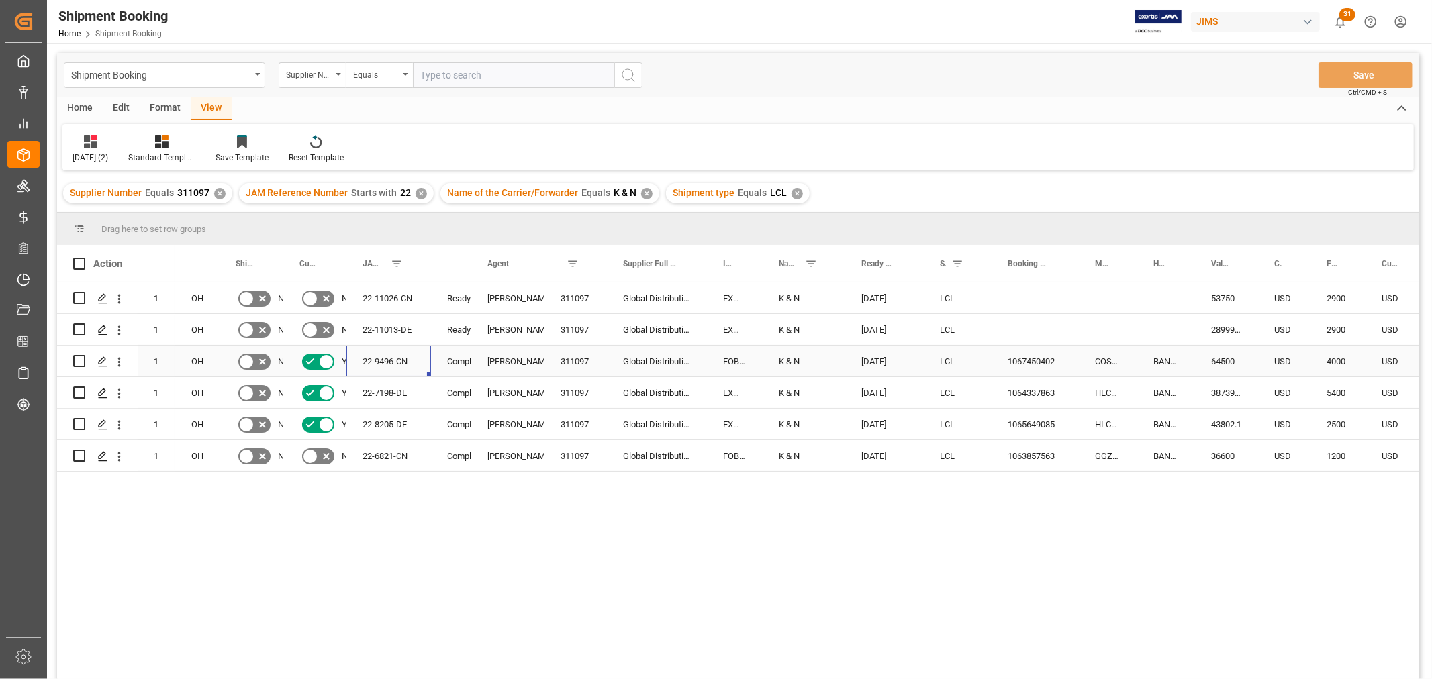
click at [373, 358] on div "22-9496-CN" at bounding box center [388, 361] width 85 height 31
click at [101, 359] on polygon "Press SPACE to select this row." at bounding box center [102, 360] width 7 height 7
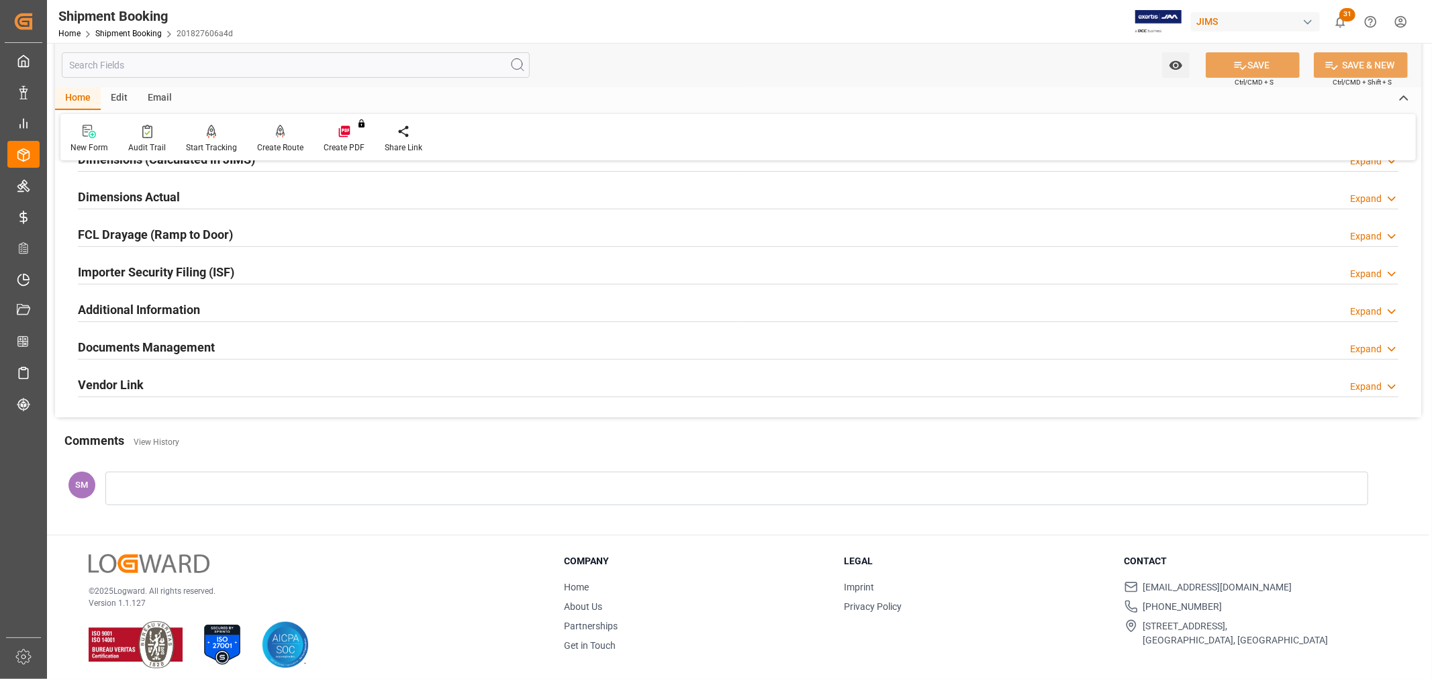
scroll to position [330, 0]
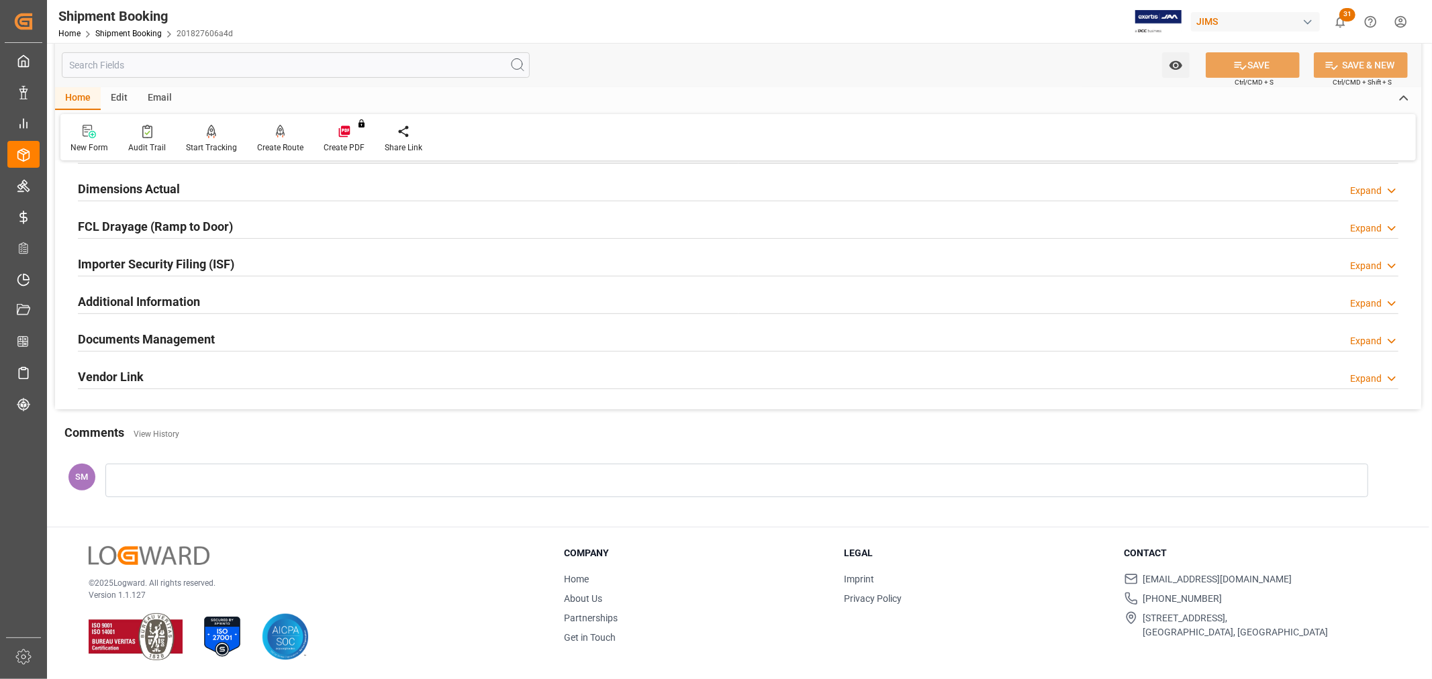
click at [105, 264] on h2 "Importer Security Filing (ISF)" at bounding box center [156, 264] width 156 height 18
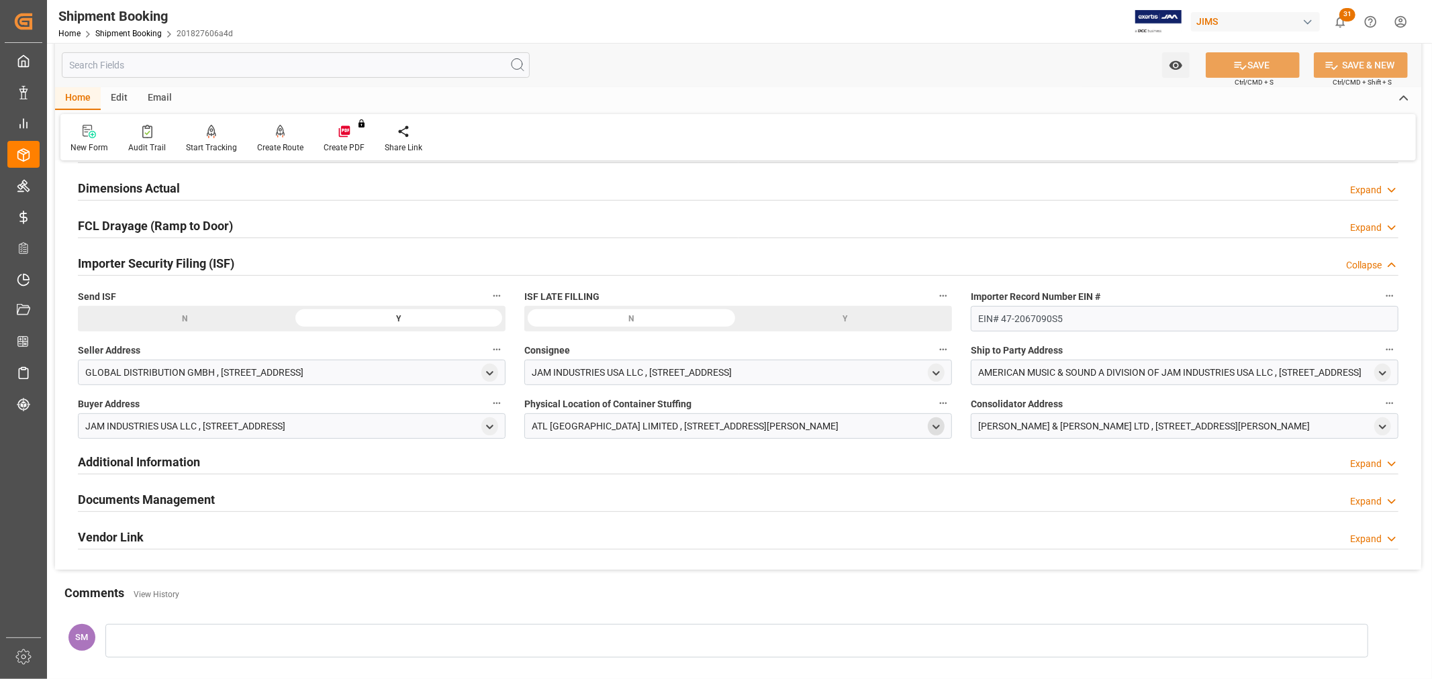
click at [932, 427] on icon "open menu" at bounding box center [935, 426] width 11 height 11
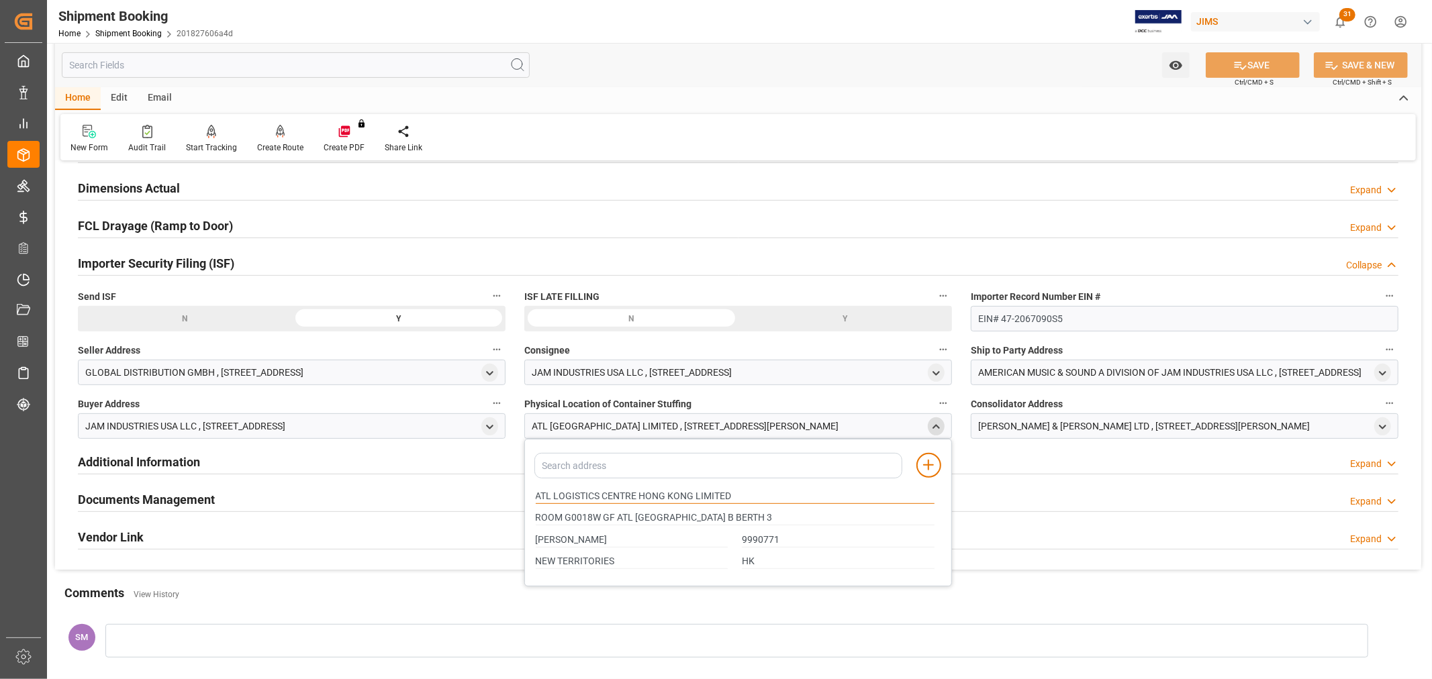
drag, startPoint x: 752, startPoint y: 492, endPoint x: 536, endPoint y: 493, distance: 216.1
click at [536, 493] on input "ATL LOGISTICS CENTRE HONG KONG LIMITED" at bounding box center [735, 496] width 399 height 15
drag, startPoint x: 780, startPoint y: 521, endPoint x: 510, endPoint y: 526, distance: 269.9
click at [510, 526] on div "Quote Ready In-Transit Delivered Completed Cancelled References Expand JAM Refe…" at bounding box center [738, 206] width 1366 height 727
drag, startPoint x: 595, startPoint y: 542, endPoint x: 526, endPoint y: 541, distance: 69.1
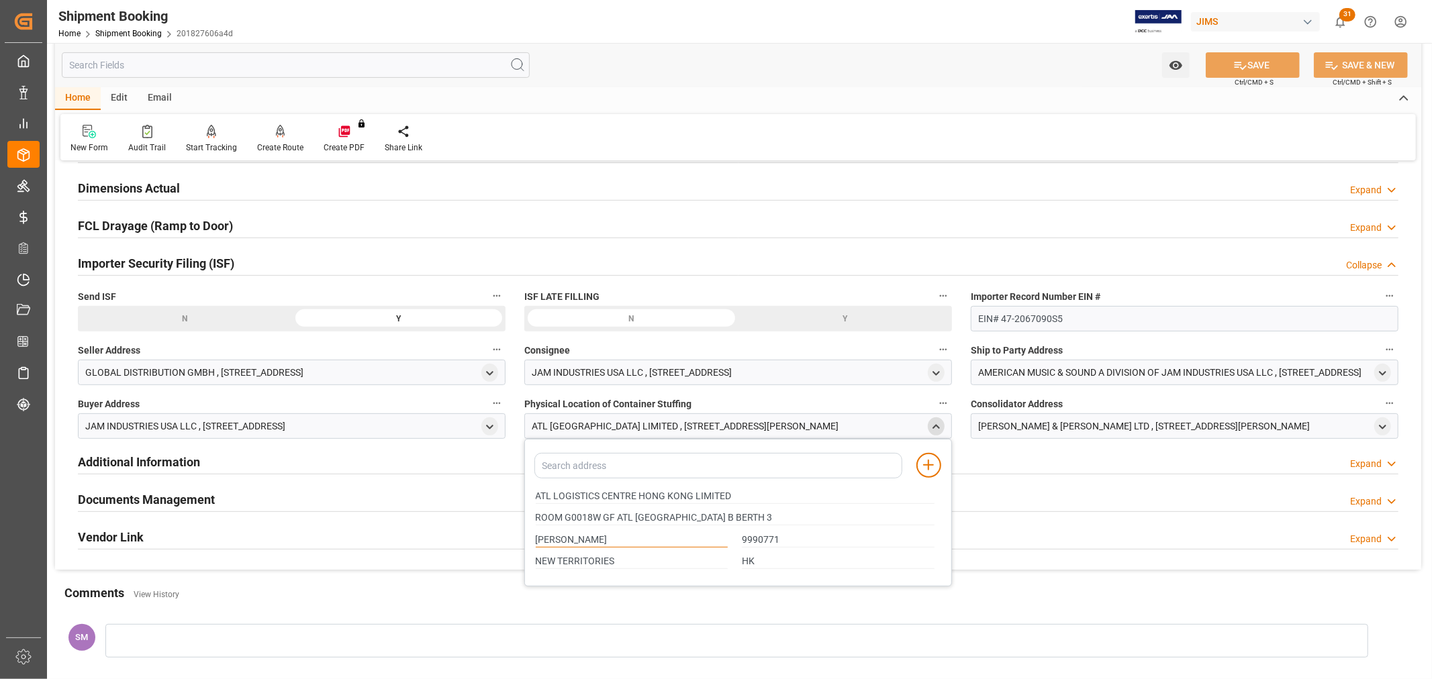
click at [526, 541] on div "Add address to address book ATL LOGISTICS CENTRE [GEOGRAPHIC_DATA] G0018W GF AT…" at bounding box center [738, 513] width 428 height 148
drag, startPoint x: 741, startPoint y: 537, endPoint x: 725, endPoint y: 537, distance: 16.1
click at [725, 537] on div "[PERSON_NAME] 9990771" at bounding box center [734, 540] width 413 height 22
click at [1387, 424] on icon "open menu" at bounding box center [1382, 426] width 11 height 11
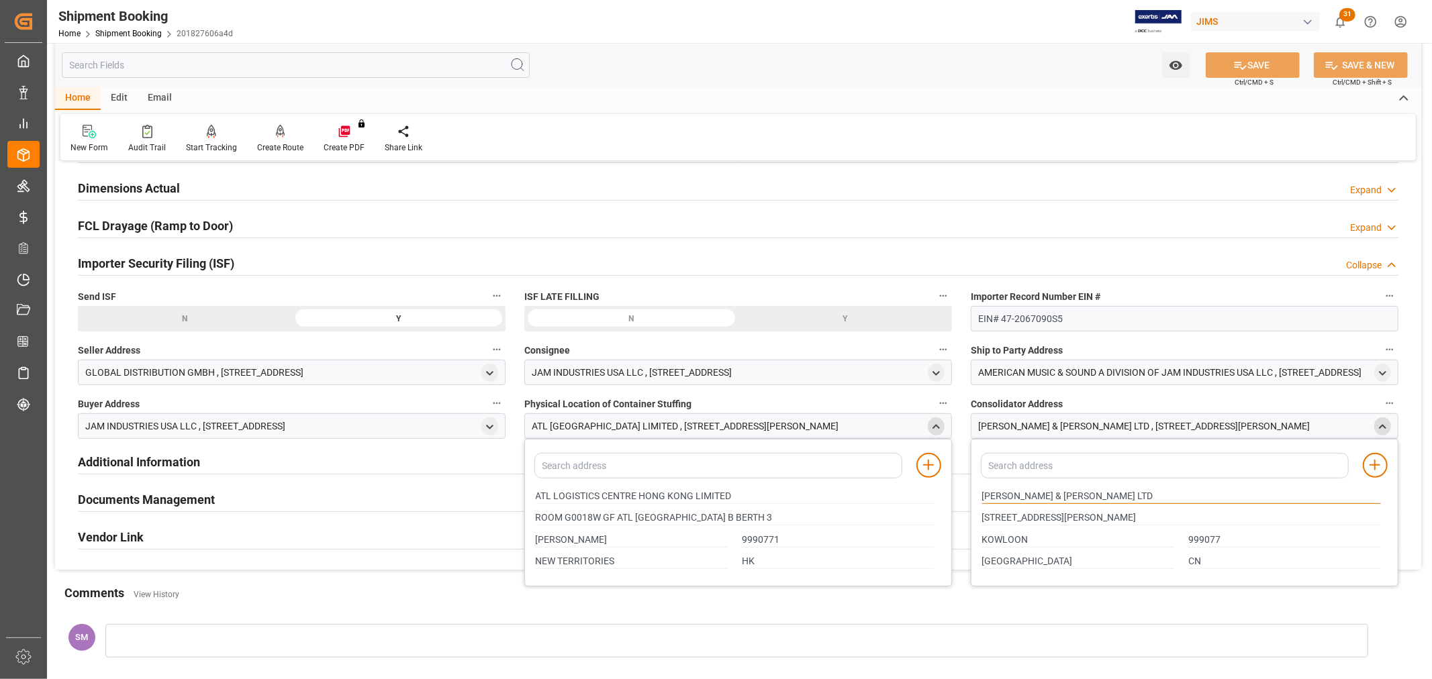
drag, startPoint x: 1111, startPoint y: 497, endPoint x: 970, endPoint y: 495, distance: 141.0
click at [971, 495] on div "Add address to address book [PERSON_NAME] & [PERSON_NAME] LTD [STREET_ADDRESS][…" at bounding box center [1185, 513] width 428 height 148
drag, startPoint x: 1258, startPoint y: 515, endPoint x: 951, endPoint y: 519, distance: 307.4
click at [951, 519] on div "Quote Ready In-Transit Delivered Completed Cancelled References Expand JAM Refe…" at bounding box center [738, 206] width 1366 height 727
drag, startPoint x: 1036, startPoint y: 542, endPoint x: 969, endPoint y: 542, distance: 66.4
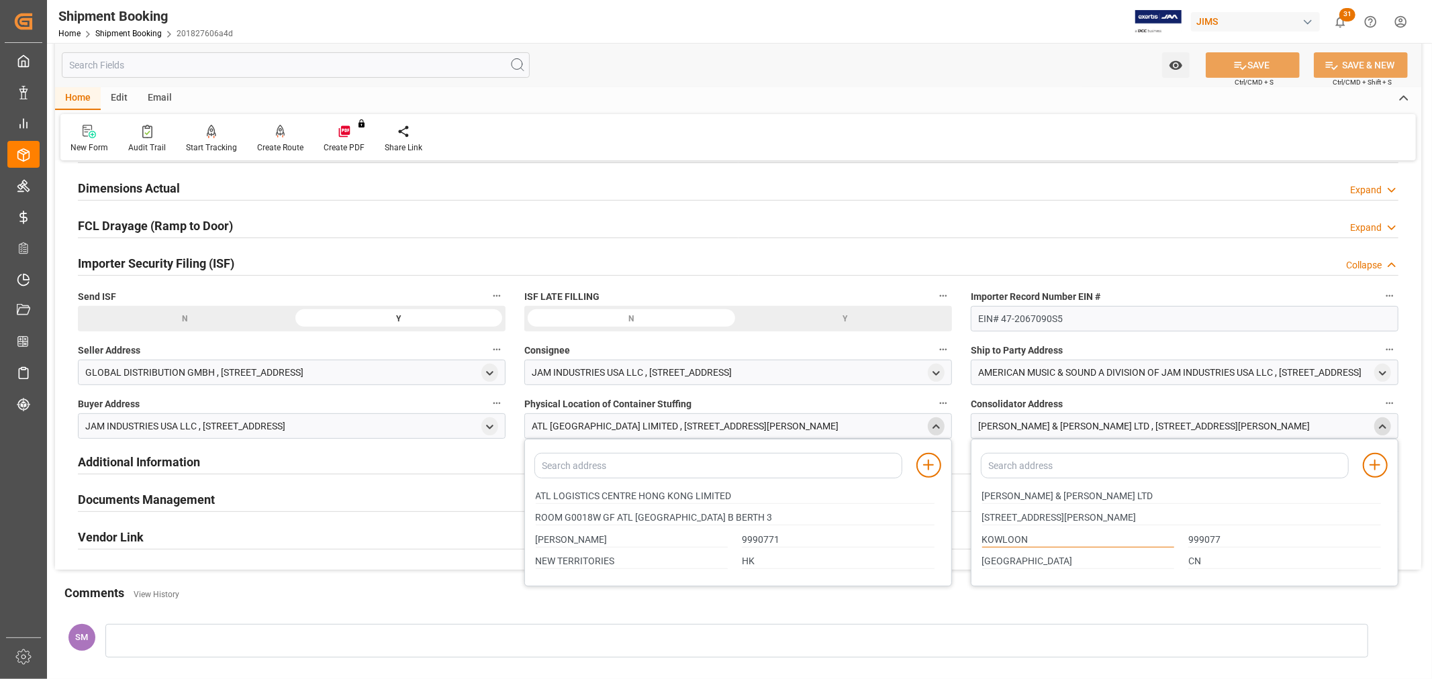
click at [969, 542] on div "Quote Ready In-Transit Delivered Completed Cancelled References Expand JAM Refe…" at bounding box center [738, 206] width 1366 height 727
drag, startPoint x: 1211, startPoint y: 540, endPoint x: 1178, endPoint y: 542, distance: 33.6
click at [1178, 542] on div "KOWLOON 999077" at bounding box center [1181, 540] width 413 height 22
drag, startPoint x: 1062, startPoint y: 568, endPoint x: 967, endPoint y: 568, distance: 94.6
click at [967, 568] on div "Quote Ready In-Transit Delivered Completed Cancelled References Expand JAM Refe…" at bounding box center [738, 206] width 1366 height 727
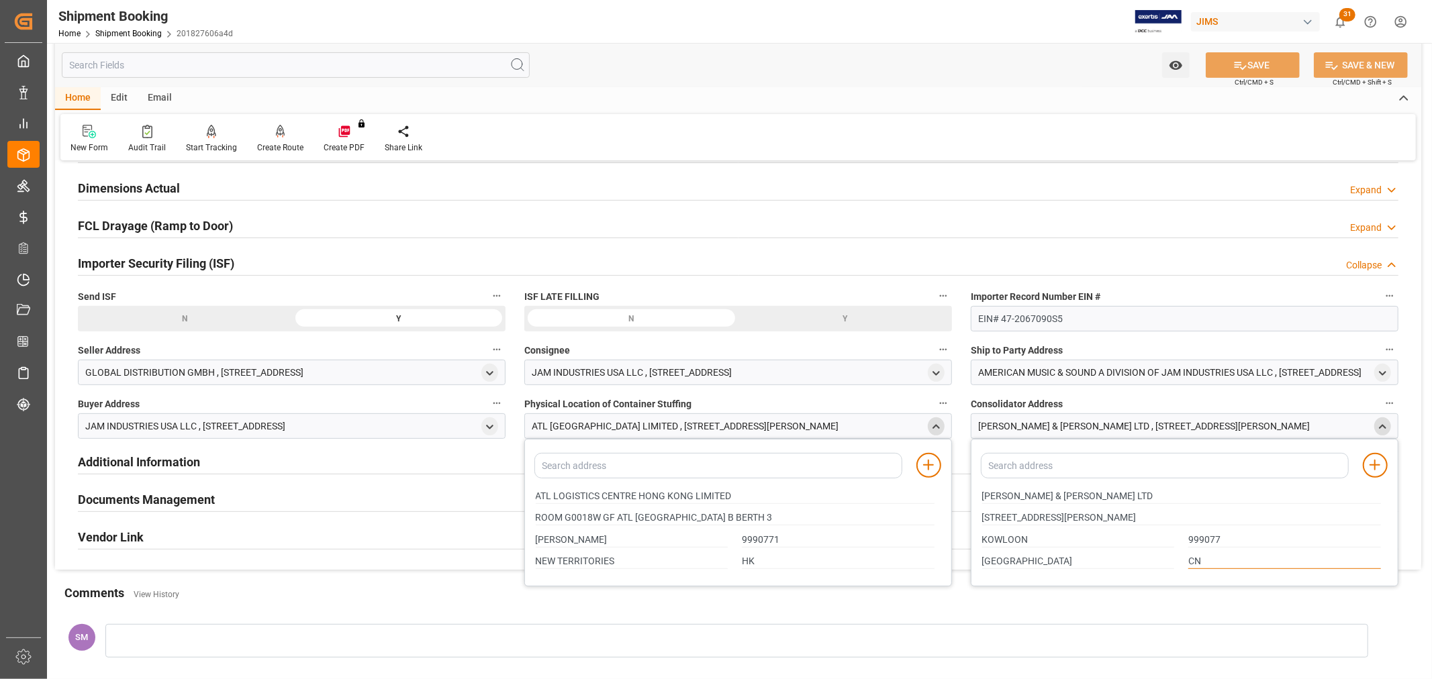
drag, startPoint x: 1204, startPoint y: 564, endPoint x: 1171, endPoint y: 566, distance: 33.0
click at [1171, 566] on div "HONG KONG CN" at bounding box center [1181, 562] width 413 height 22
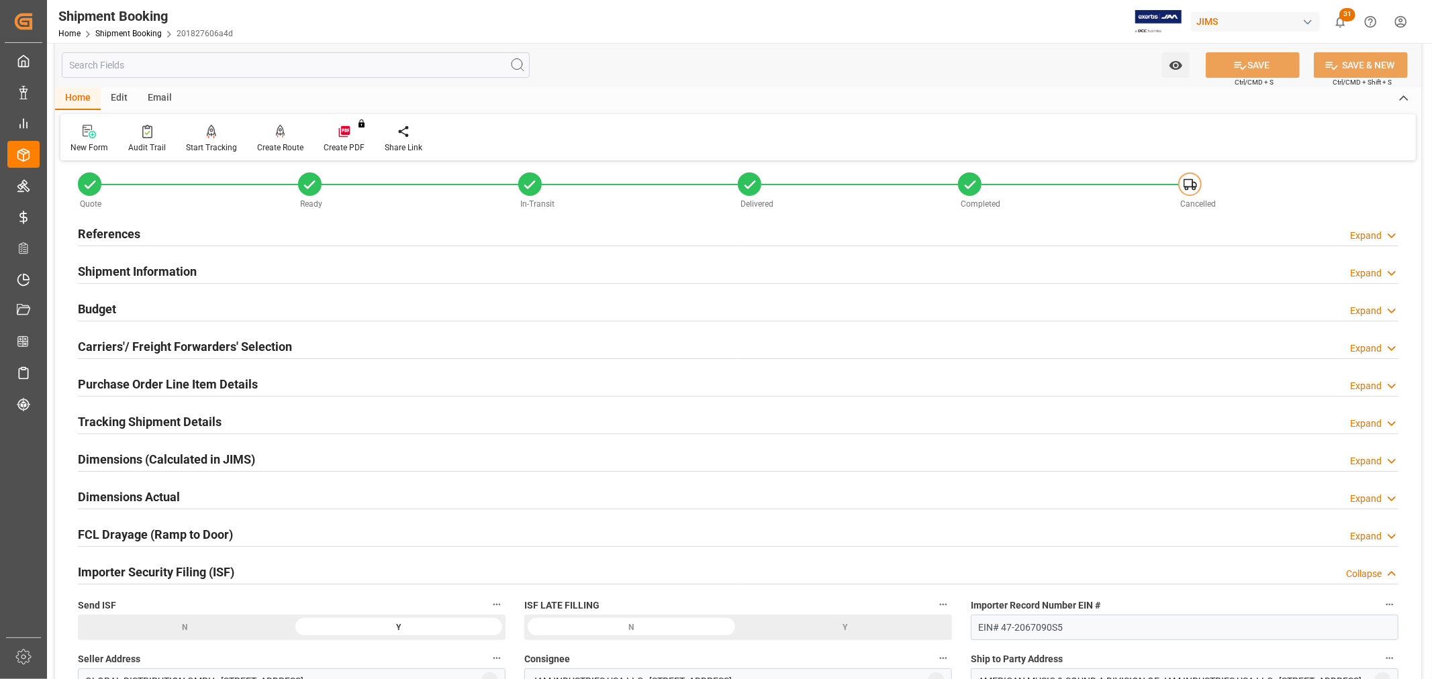
scroll to position [0, 0]
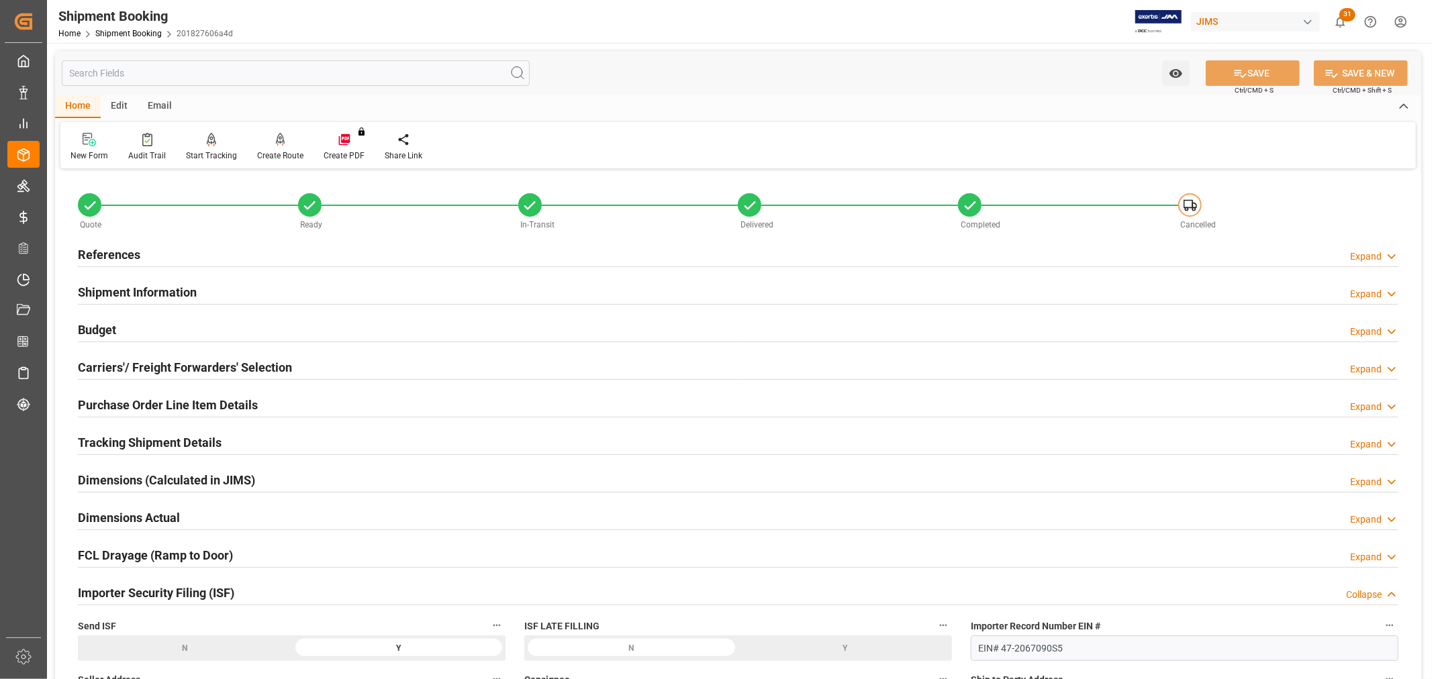
click at [130, 246] on h2 "References" at bounding box center [109, 255] width 62 height 18
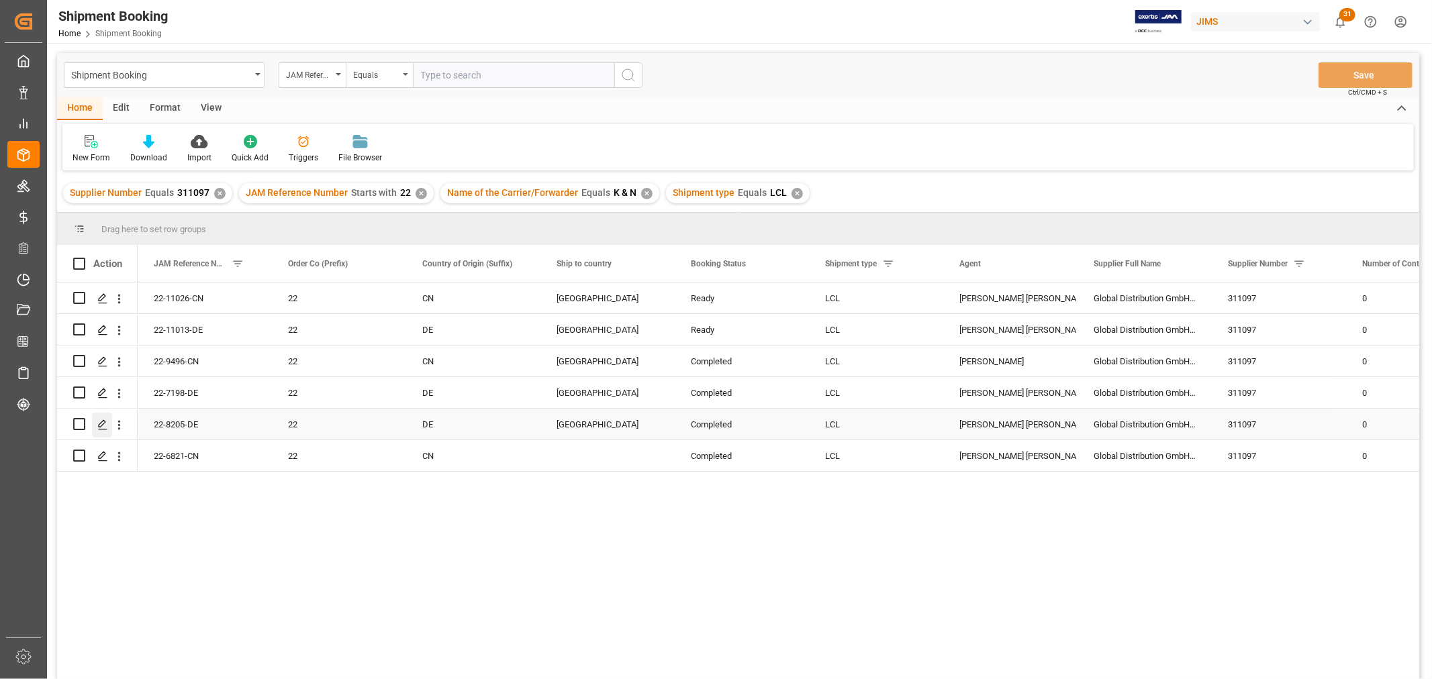
click at [97, 427] on icon "Press SPACE to select this row." at bounding box center [102, 424] width 11 height 11
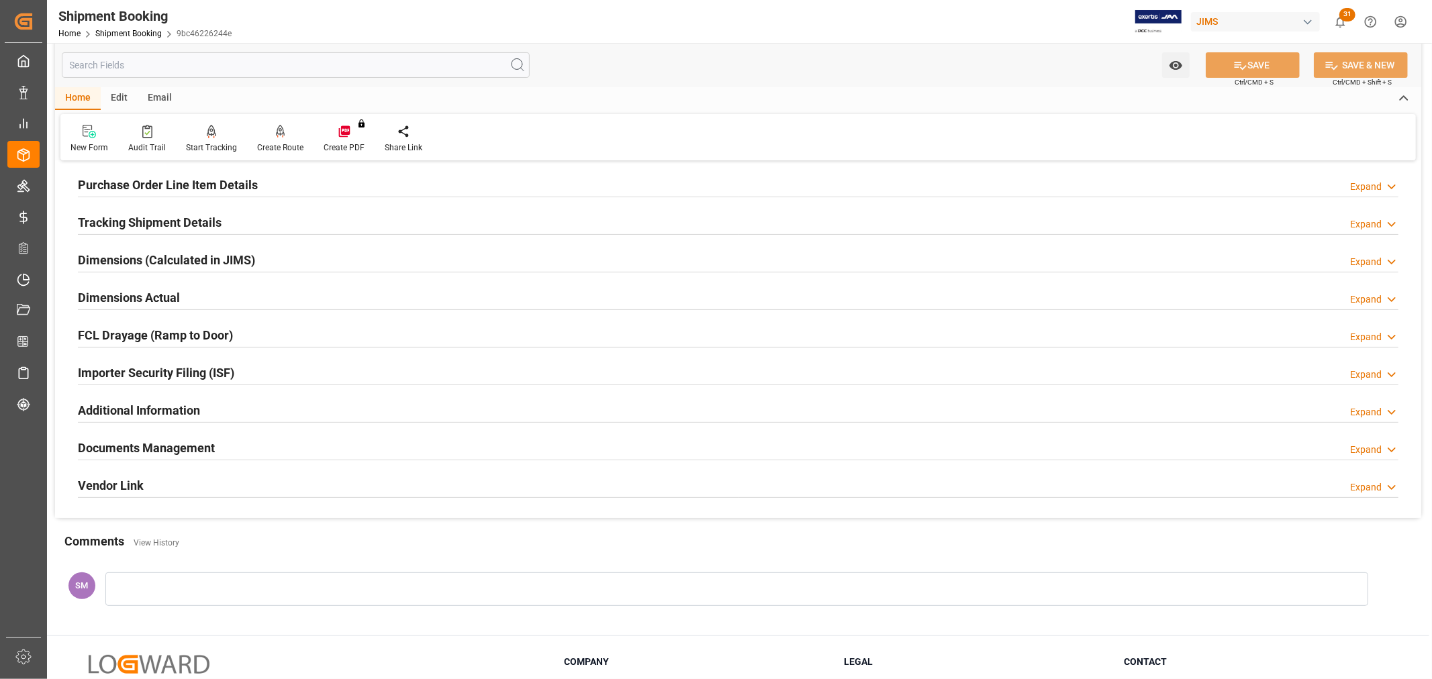
scroll to position [224, 0]
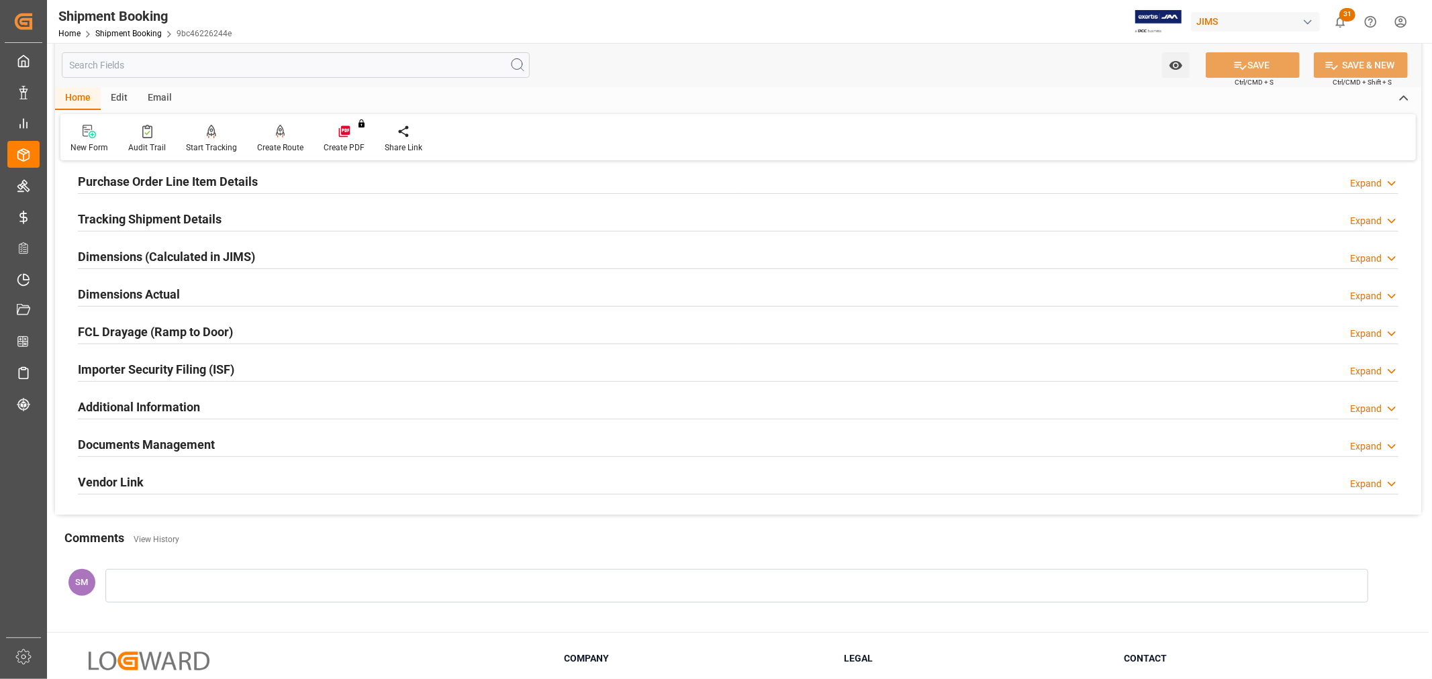
click at [182, 366] on h2 "Importer Security Filing (ISF)" at bounding box center [156, 369] width 156 height 18
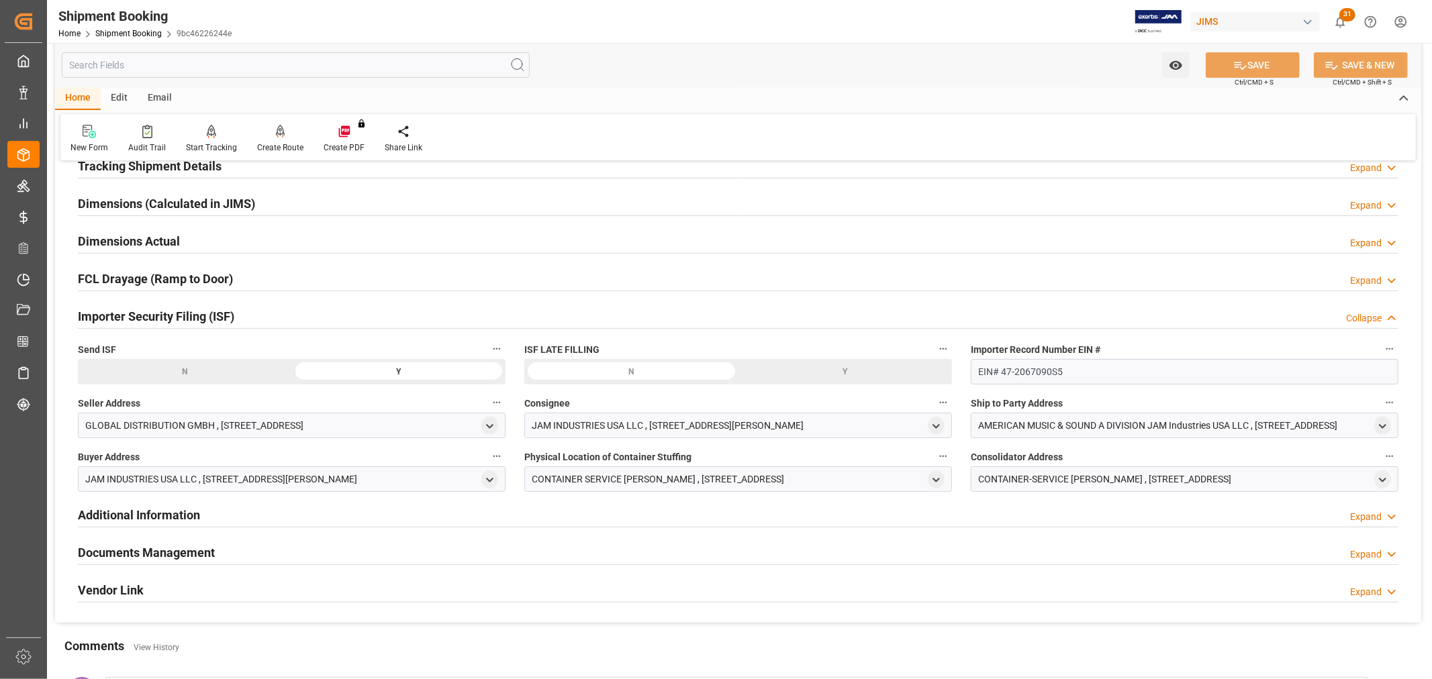
scroll to position [298, 0]
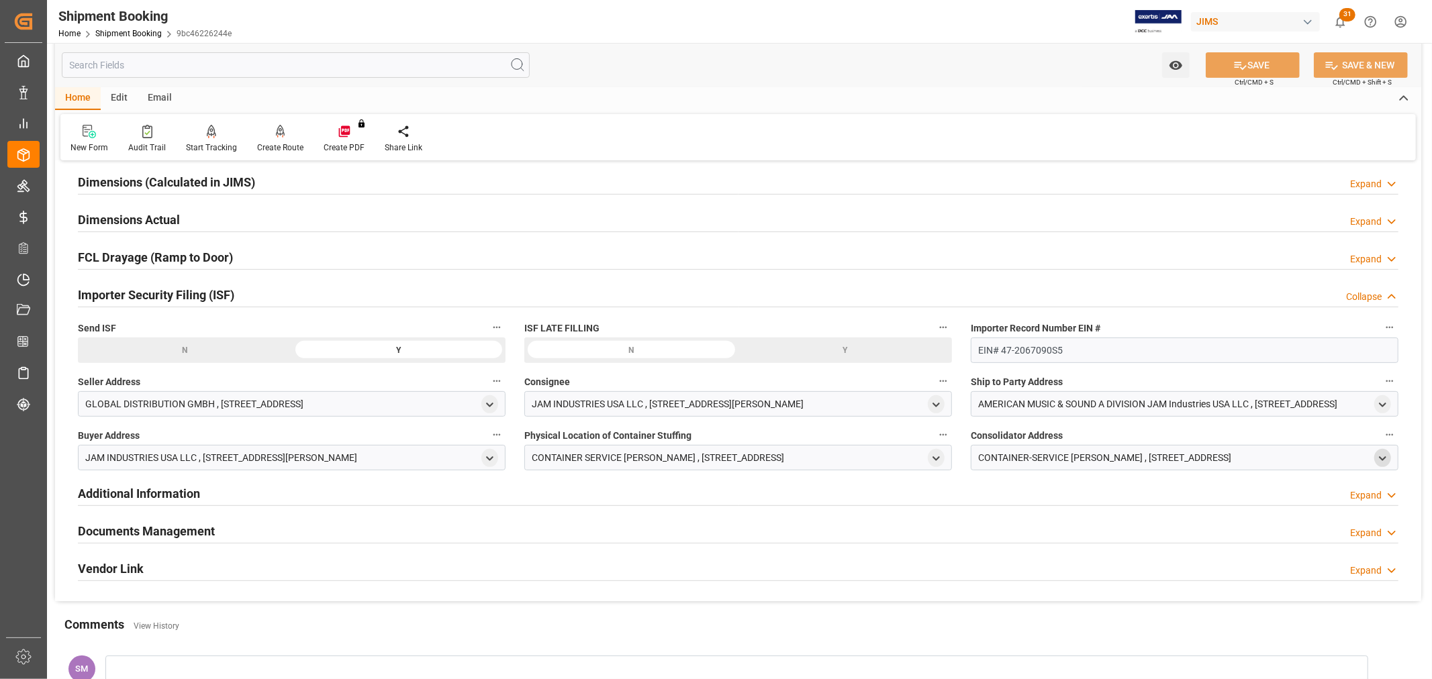
click at [1383, 457] on icon "open menu" at bounding box center [1382, 458] width 11 height 11
drag, startPoint x: 1132, startPoint y: 529, endPoint x: 956, endPoint y: 534, distance: 175.9
click at [956, 534] on div "Quote Ready In-Transit Delivered Completed Cancelled References Expand JAM Refe…" at bounding box center [738, 237] width 1366 height 727
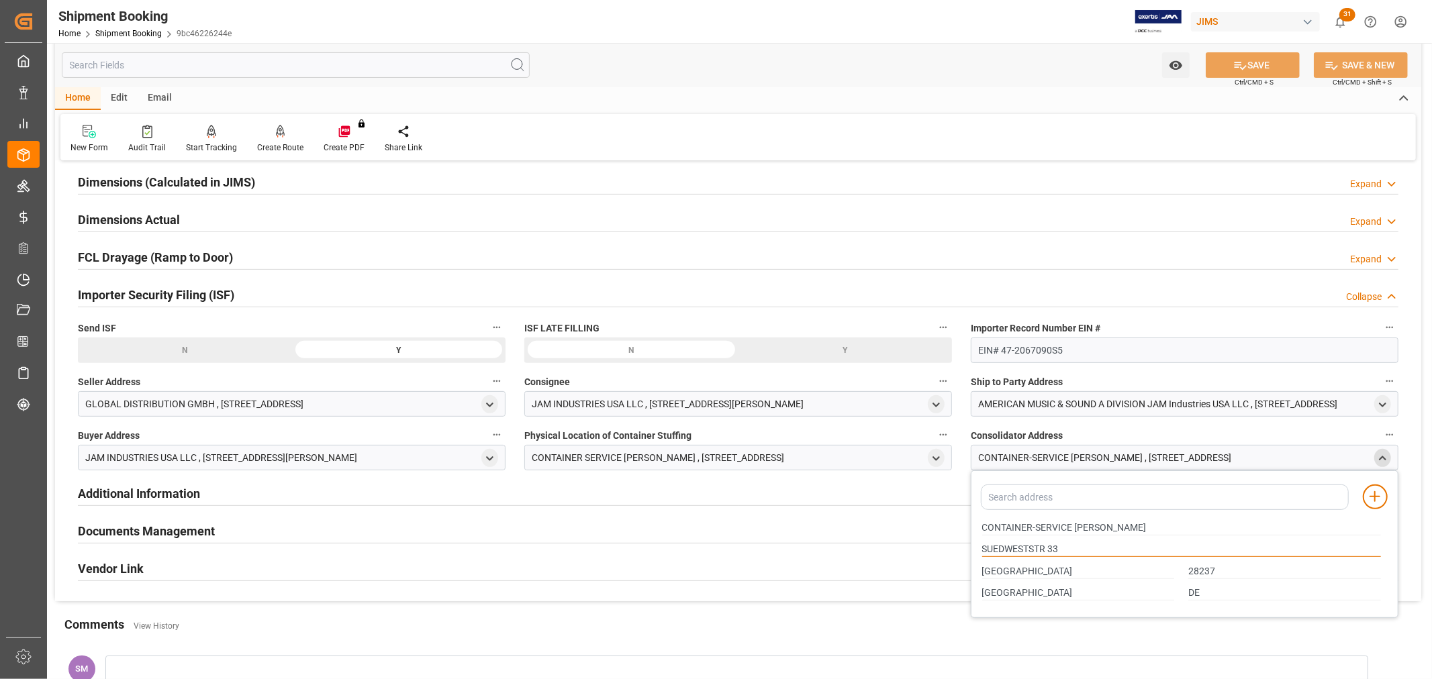
drag, startPoint x: 1074, startPoint y: 553, endPoint x: 948, endPoint y: 558, distance: 126.3
click at [948, 558] on div "Quote Ready In-Transit Delivered Completed Cancelled References Expand JAM Refe…" at bounding box center [738, 237] width 1366 height 727
drag, startPoint x: 1064, startPoint y: 576, endPoint x: 946, endPoint y: 576, distance: 117.5
click at [946, 576] on div "Quote Ready In-Transit Delivered Completed Cancelled References Expand JAM Refe…" at bounding box center [738, 237] width 1366 height 727
drag, startPoint x: 1202, startPoint y: 572, endPoint x: 1183, endPoint y: 574, distance: 19.6
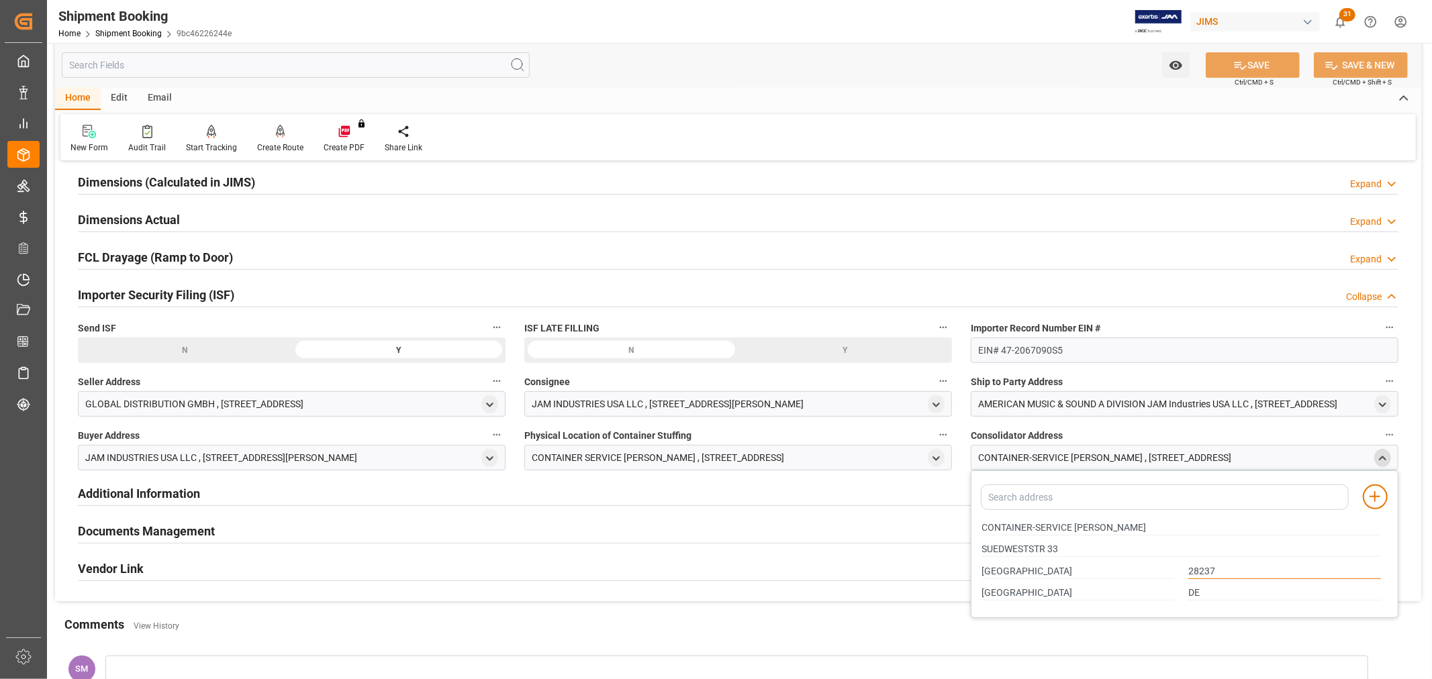
click at [1183, 574] on div "28237" at bounding box center [1284, 571] width 207 height 22
drag, startPoint x: 1048, startPoint y: 596, endPoint x: 951, endPoint y: 596, distance: 97.3
click at [951, 596] on div "Quote Ready In-Transit Delivered Completed Cancelled References Expand JAM Refe…" at bounding box center [738, 237] width 1366 height 727
drag, startPoint x: 1209, startPoint y: 594, endPoint x: 1160, endPoint y: 602, distance: 49.7
click at [1160, 602] on div "BREMEN DE" at bounding box center [1181, 594] width 413 height 22
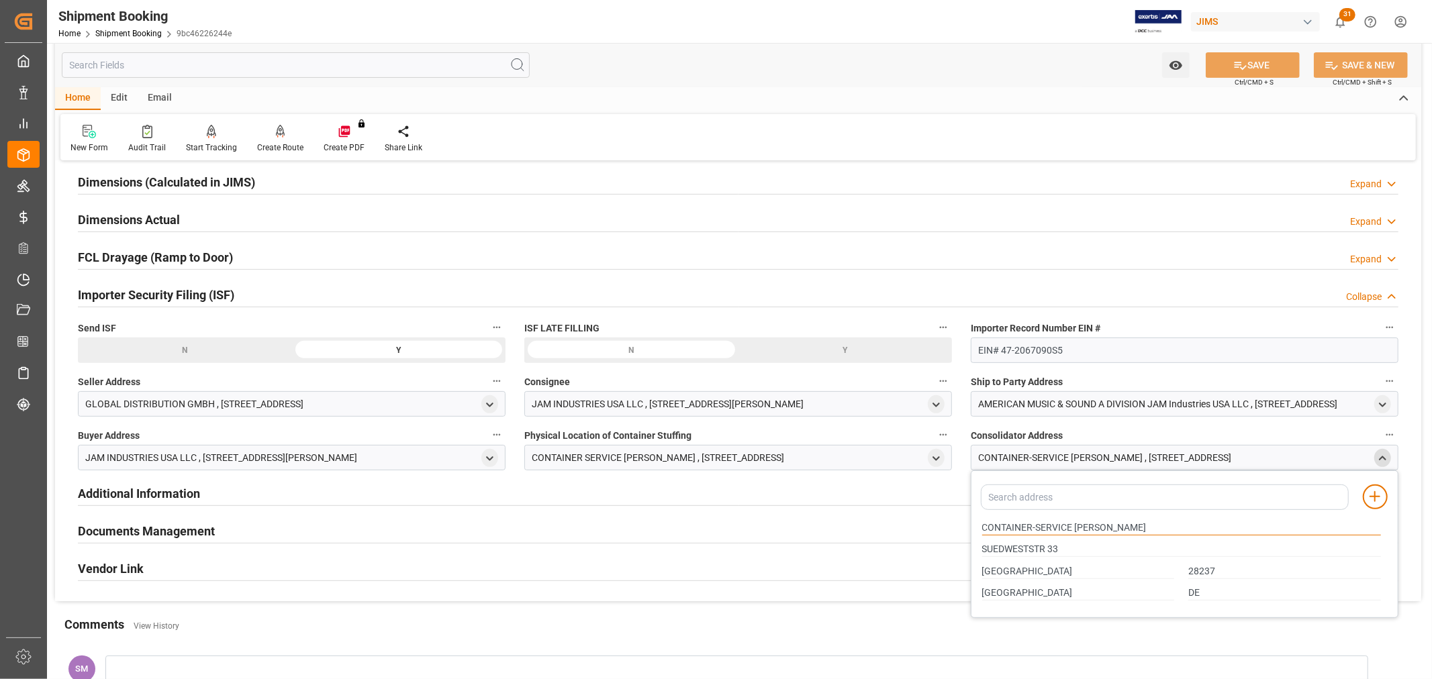
click at [1129, 532] on input "CONTAINER-SERVICE FRIEDRICH" at bounding box center [1181, 528] width 399 height 15
drag, startPoint x: 1138, startPoint y: 530, endPoint x: 934, endPoint y: 528, distance: 204.0
click at [934, 528] on div "Quote Ready In-Transit Delivered Completed Cancelled References Expand JAM Refe…" at bounding box center [738, 237] width 1366 height 727
click at [940, 455] on icon "open menu" at bounding box center [935, 458] width 11 height 11
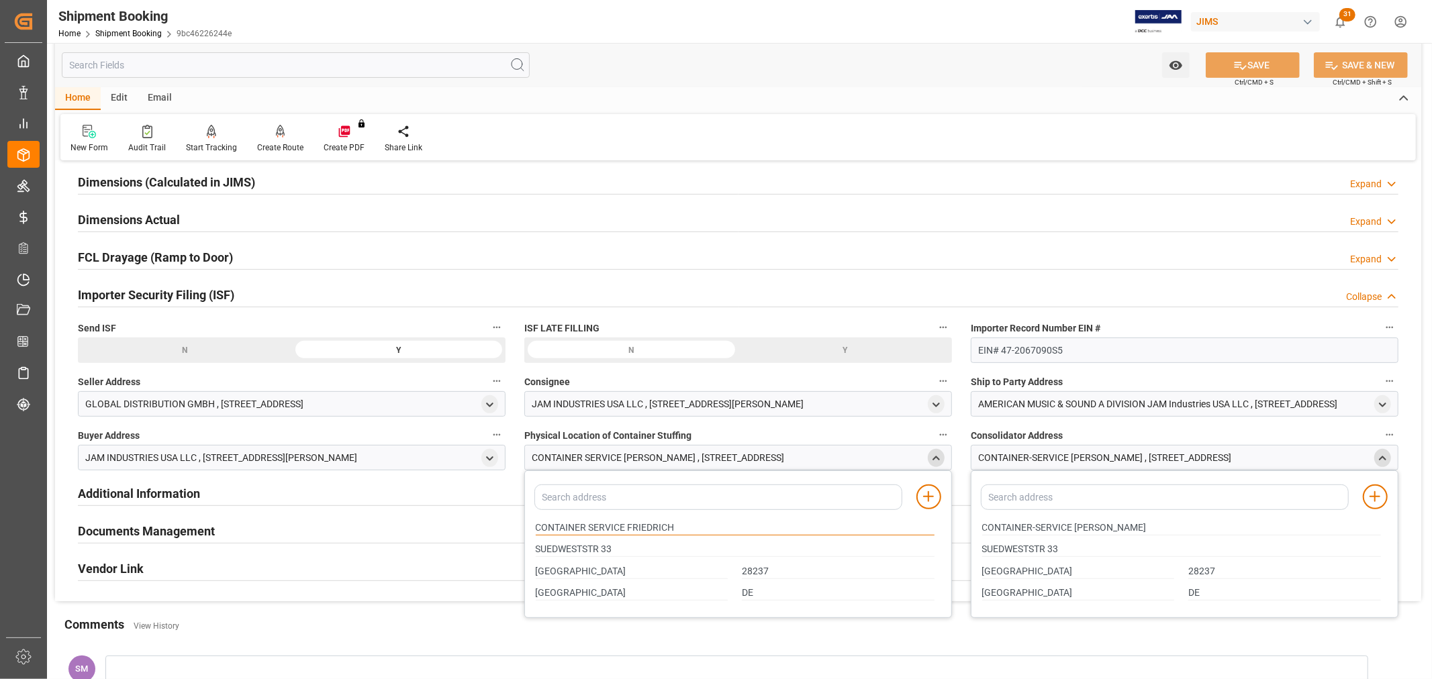
click at [705, 527] on input "CONTAINER SERVICE FRIEDRICH" at bounding box center [735, 528] width 399 height 15
drag, startPoint x: 537, startPoint y: 522, endPoint x: 685, endPoint y: 524, distance: 148.4
click at [685, 524] on input "CONTAINER SERVICE FRIEDRICH" at bounding box center [735, 528] width 399 height 15
drag, startPoint x: 647, startPoint y: 550, endPoint x: 519, endPoint y: 553, distance: 127.6
click at [519, 553] on div "Quote Ready In-Transit Delivered Completed Cancelled References Expand JAM Refe…" at bounding box center [738, 237] width 1366 height 727
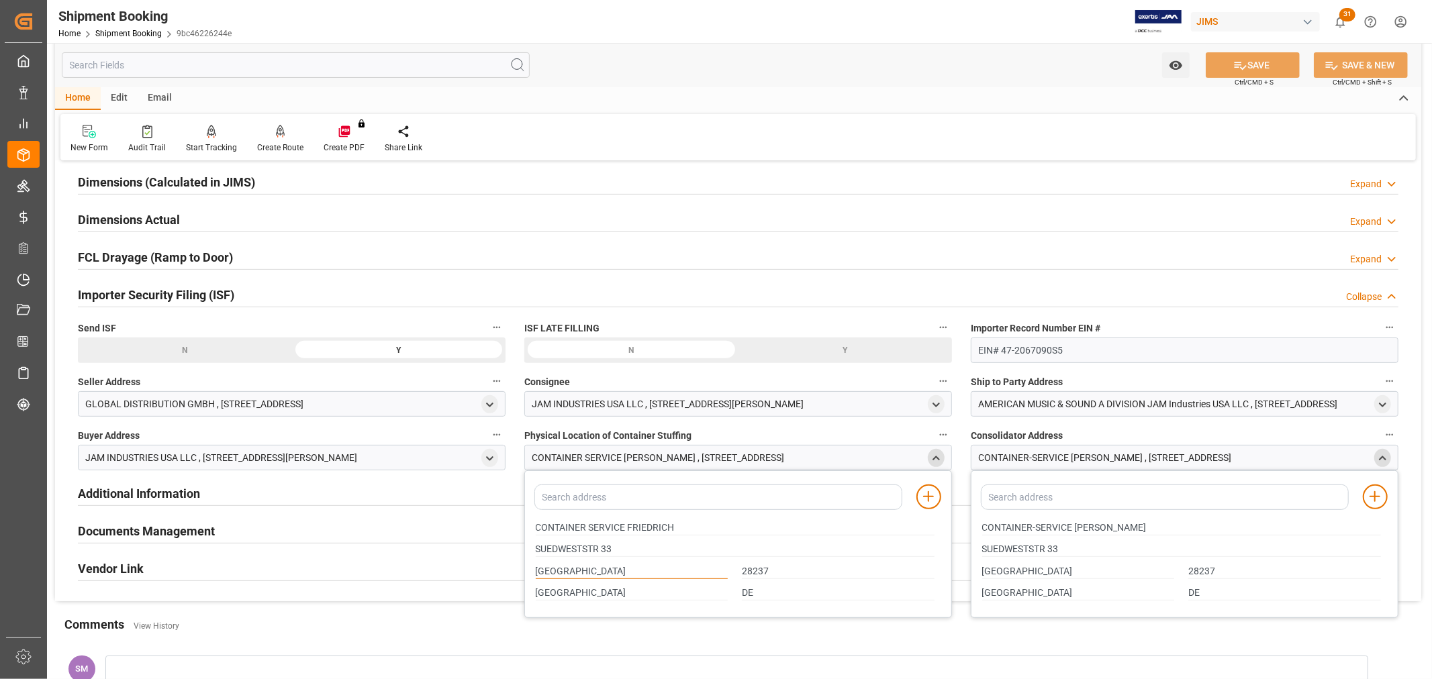
drag, startPoint x: 580, startPoint y: 579, endPoint x: 519, endPoint y: 575, distance: 60.5
click at [519, 575] on div "Quote Ready In-Transit Delivered Completed Cancelled References Expand JAM Refe…" at bounding box center [738, 237] width 1366 height 727
drag, startPoint x: 770, startPoint y: 568, endPoint x: 737, endPoint y: 573, distance: 33.2
click at [737, 573] on div "28237" at bounding box center [838, 571] width 207 height 22
drag, startPoint x: 589, startPoint y: 591, endPoint x: 526, endPoint y: 591, distance: 63.8
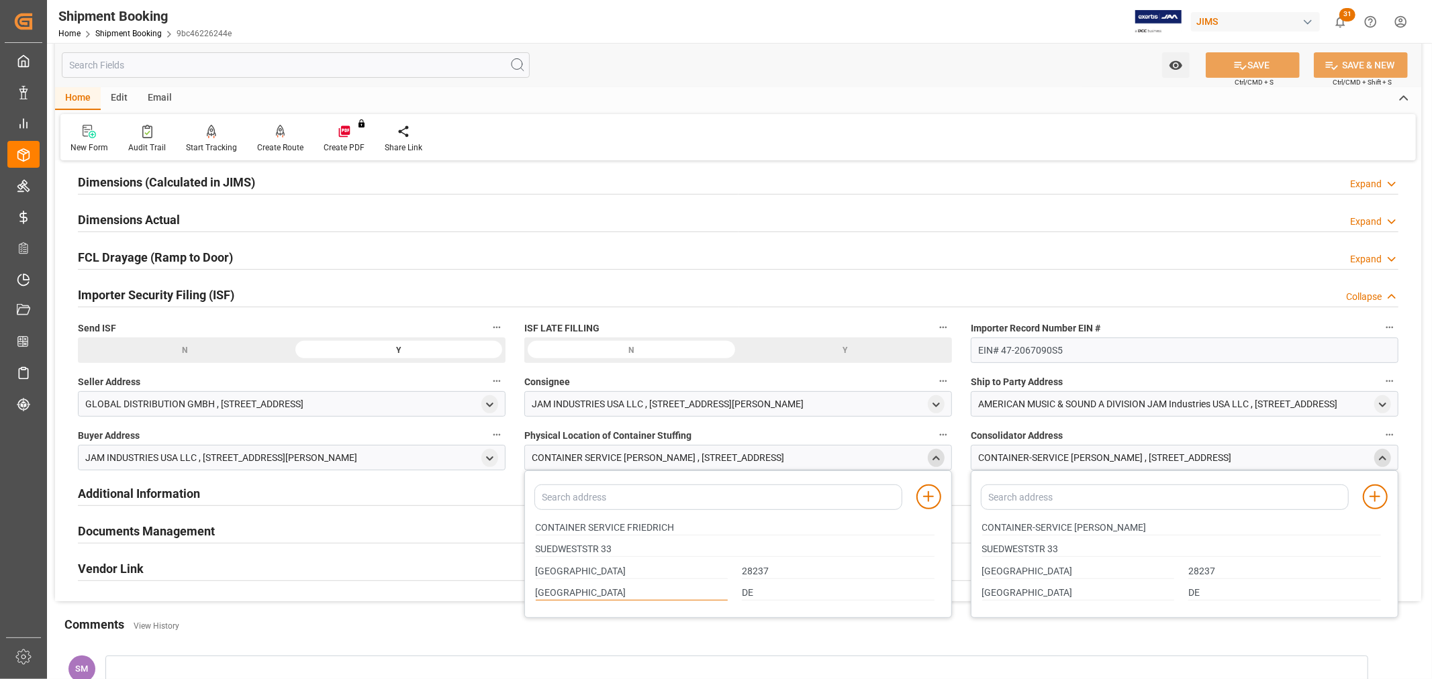
click at [526, 591] on div "Add address to address book CONTAINER SERVICE FRIEDRICH SUEDWESTSTR 33 BREMEN 2…" at bounding box center [738, 544] width 428 height 148
drag, startPoint x: 799, startPoint y: 596, endPoint x: 728, endPoint y: 595, distance: 71.1
click at [728, 595] on div "BREMEN DE" at bounding box center [734, 594] width 413 height 22
click at [934, 454] on icon "close menu" at bounding box center [935, 458] width 11 height 11
click at [1379, 453] on icon "close menu" at bounding box center [1382, 458] width 11 height 11
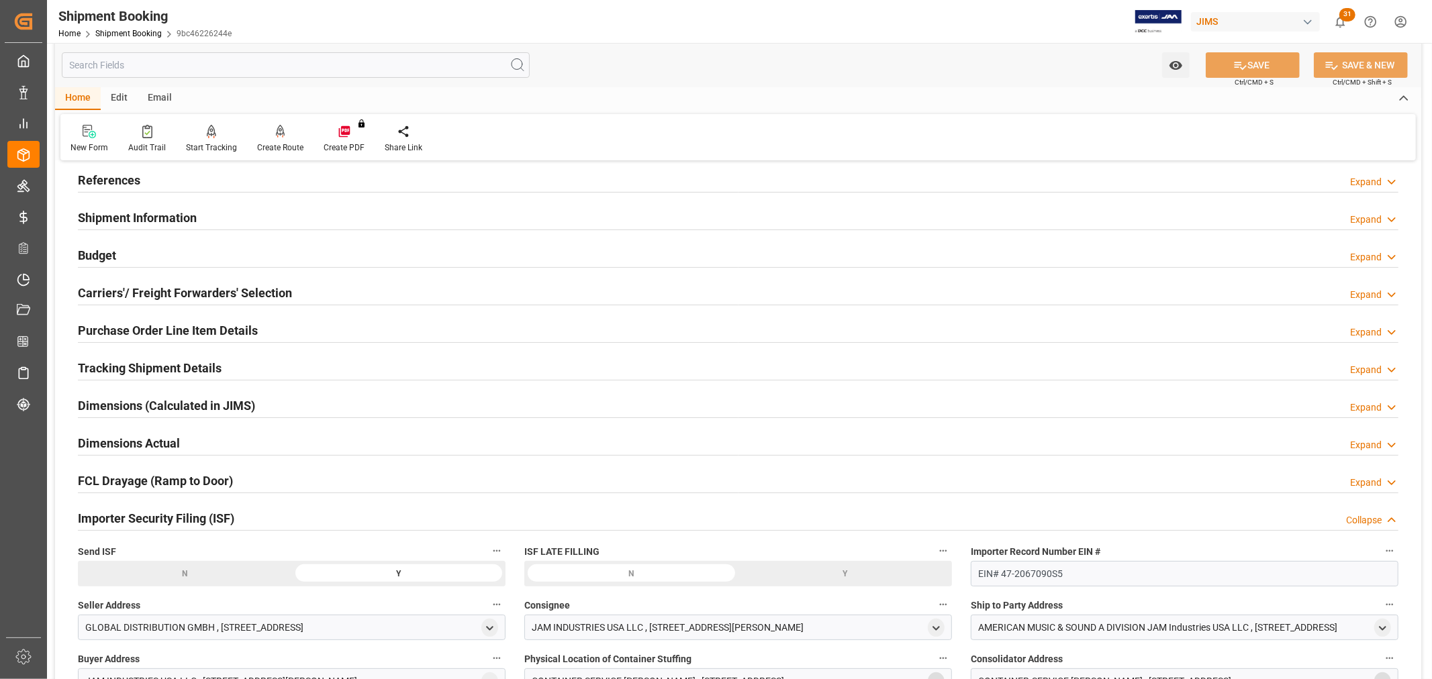
scroll to position [0, 0]
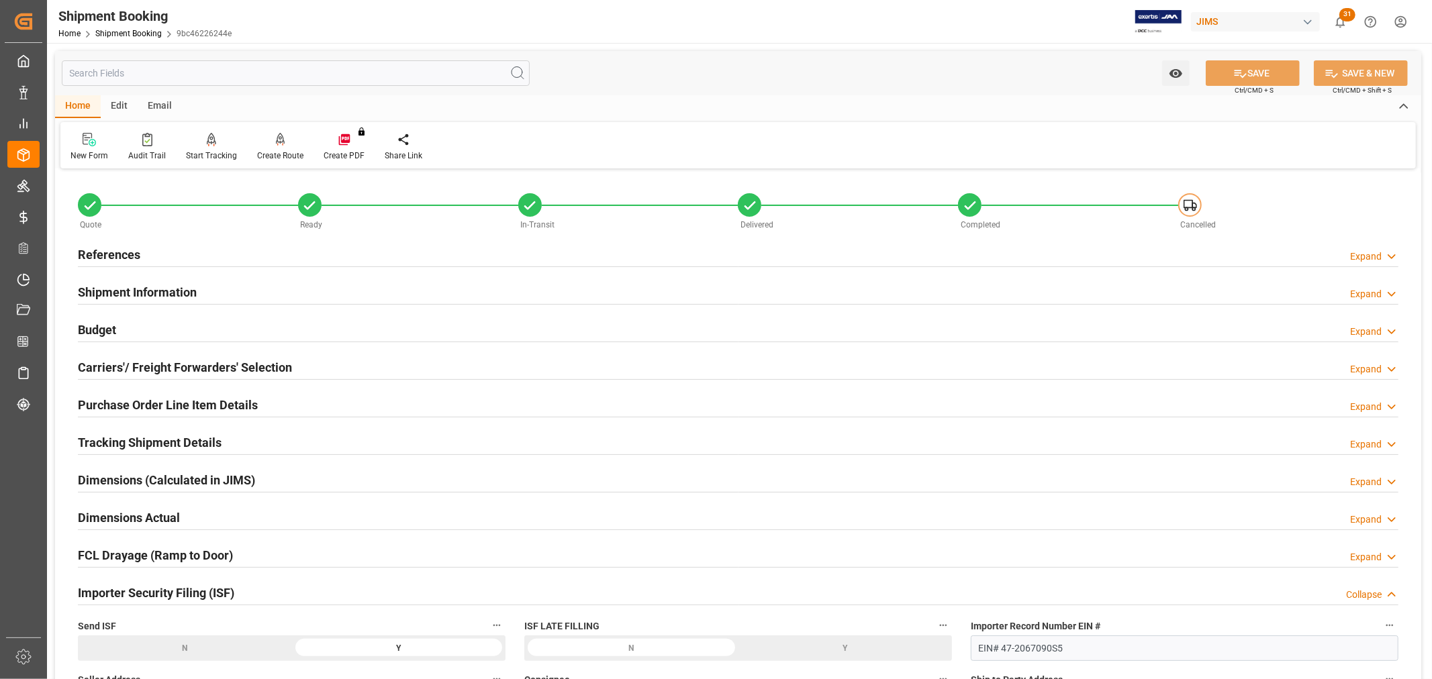
click at [129, 290] on h2 "Shipment Information" at bounding box center [137, 292] width 119 height 18
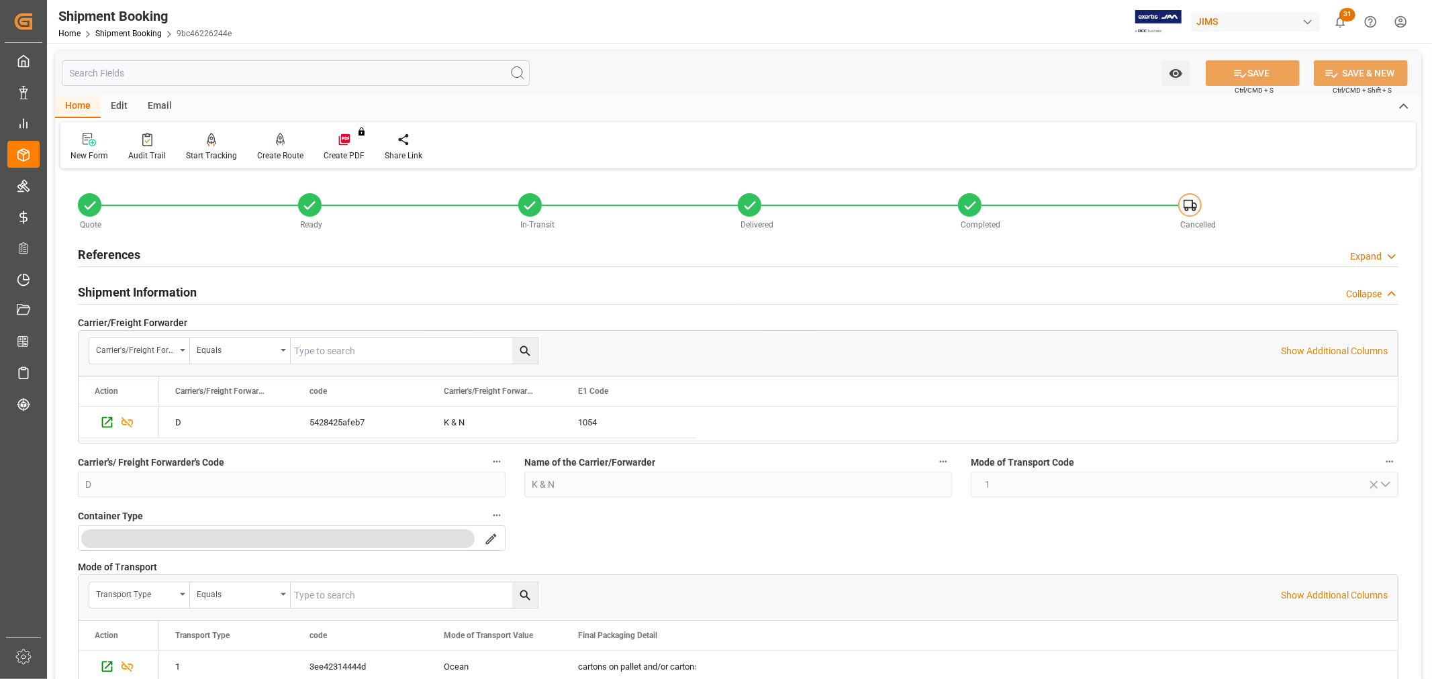
click at [129, 290] on h2 "Shipment Information" at bounding box center [137, 292] width 119 height 18
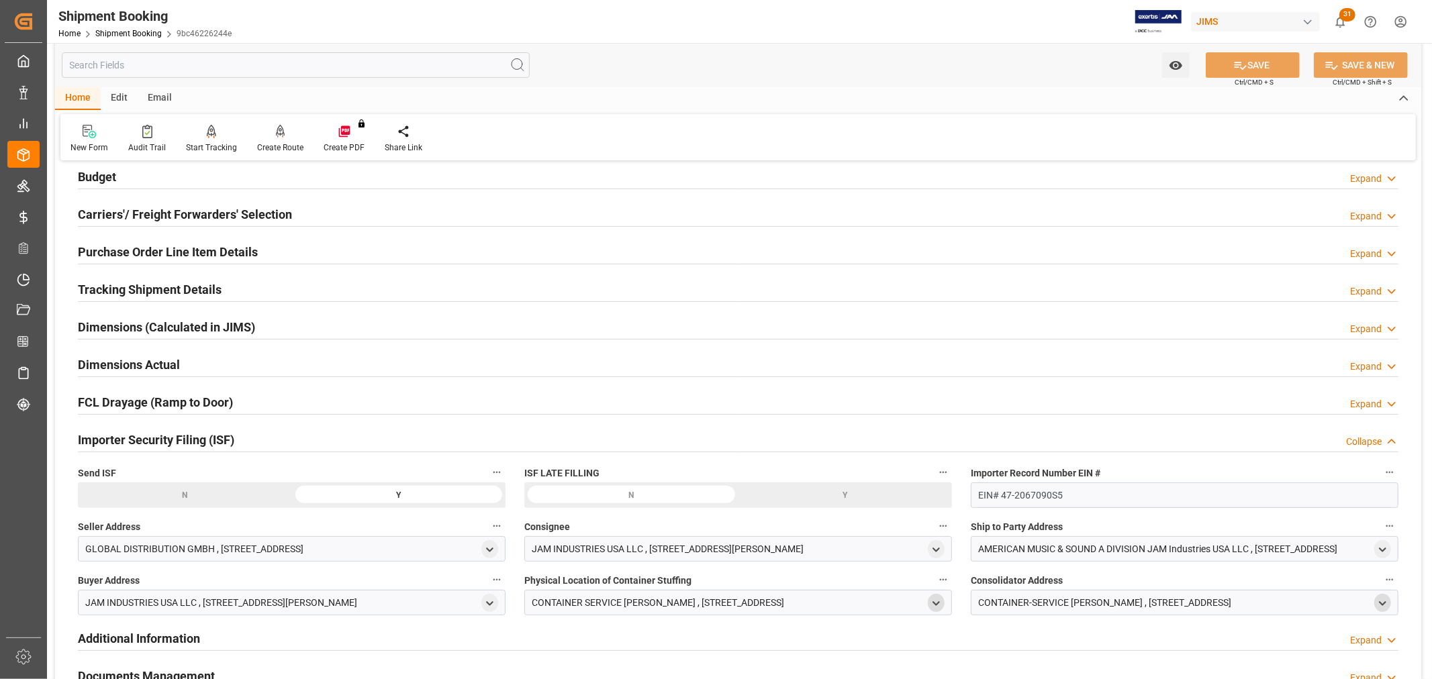
scroll to position [149, 0]
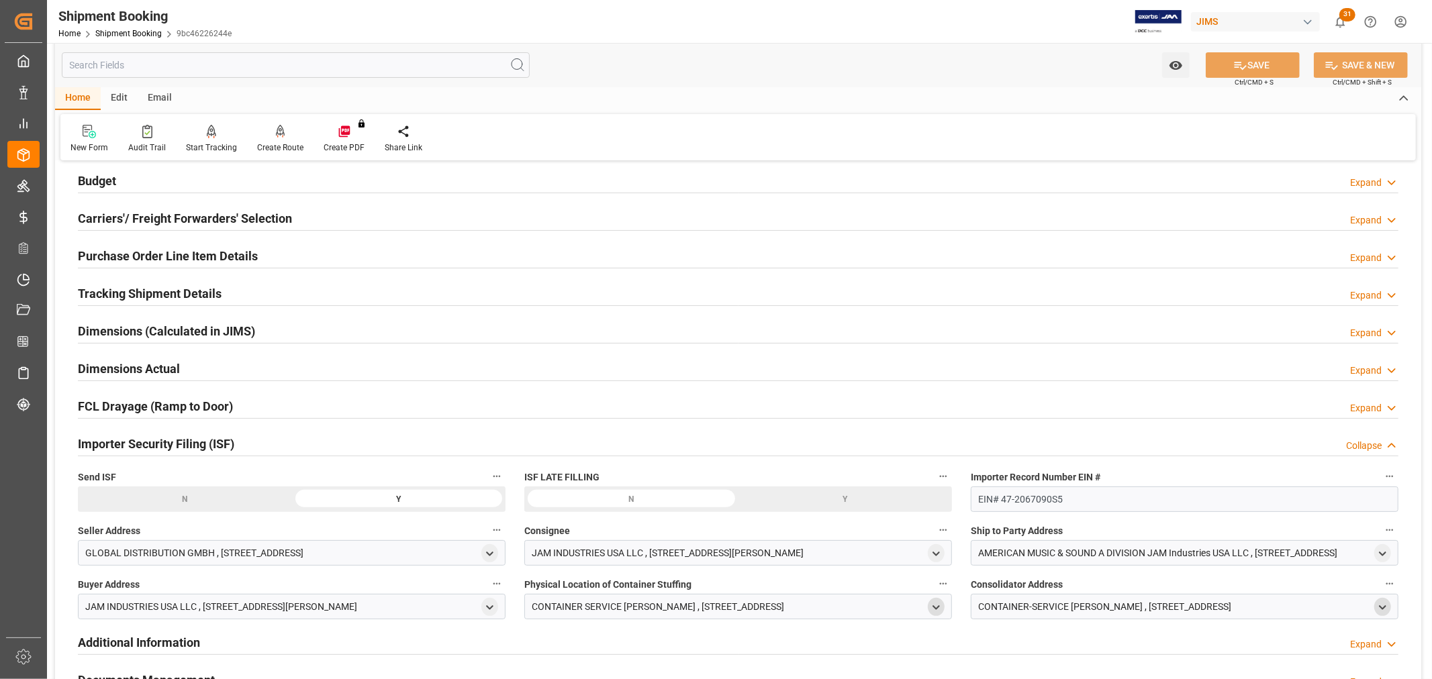
click at [155, 253] on h2 "Purchase Order Line Item Details" at bounding box center [168, 256] width 180 height 18
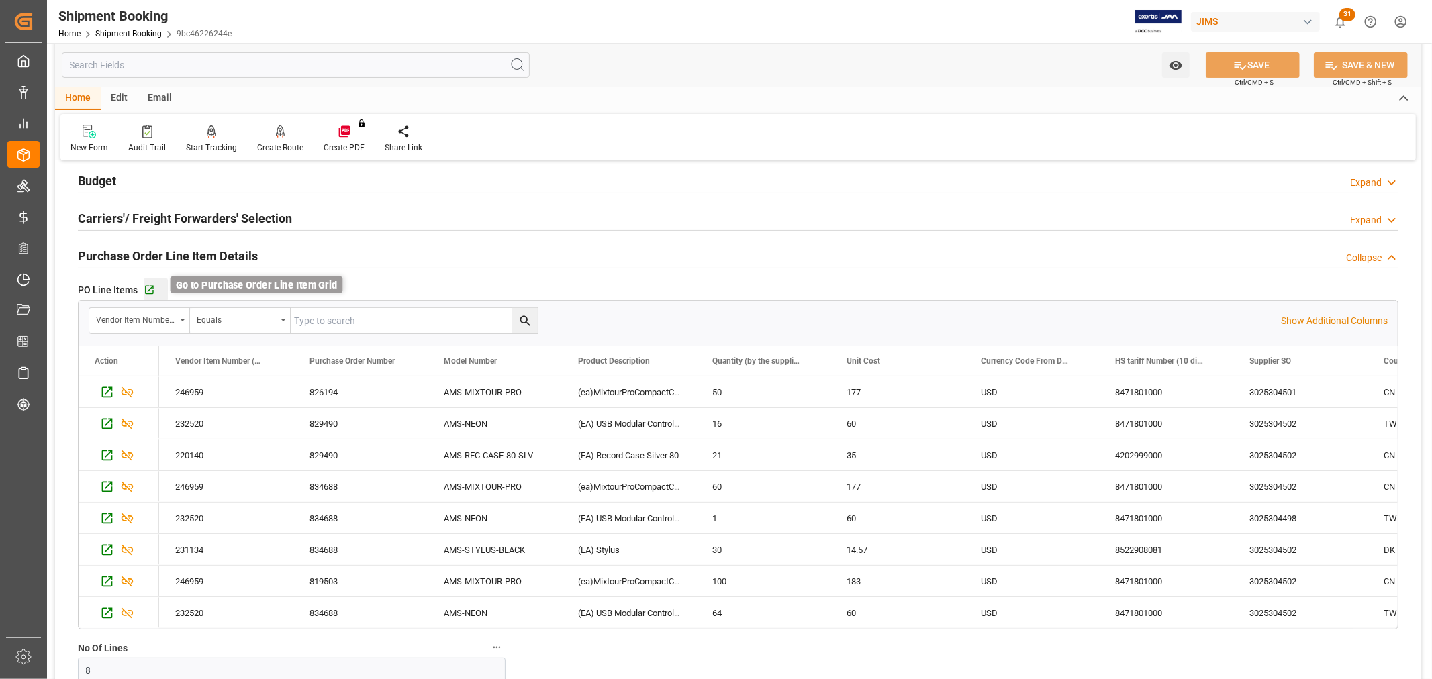
click at [148, 287] on icon "button" at bounding box center [149, 290] width 11 height 11
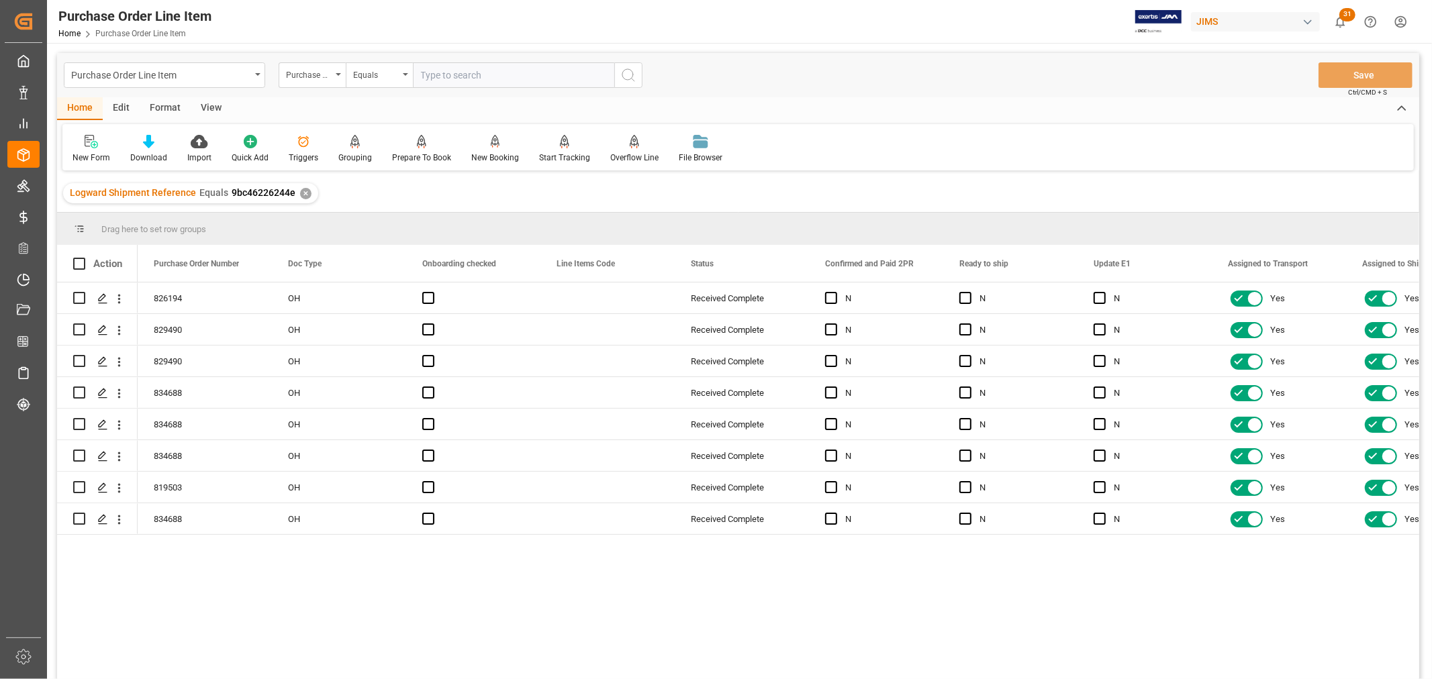
click at [205, 103] on div "View" at bounding box center [211, 108] width 41 height 23
click at [83, 152] on div "Default" at bounding box center [85, 158] width 26 height 12
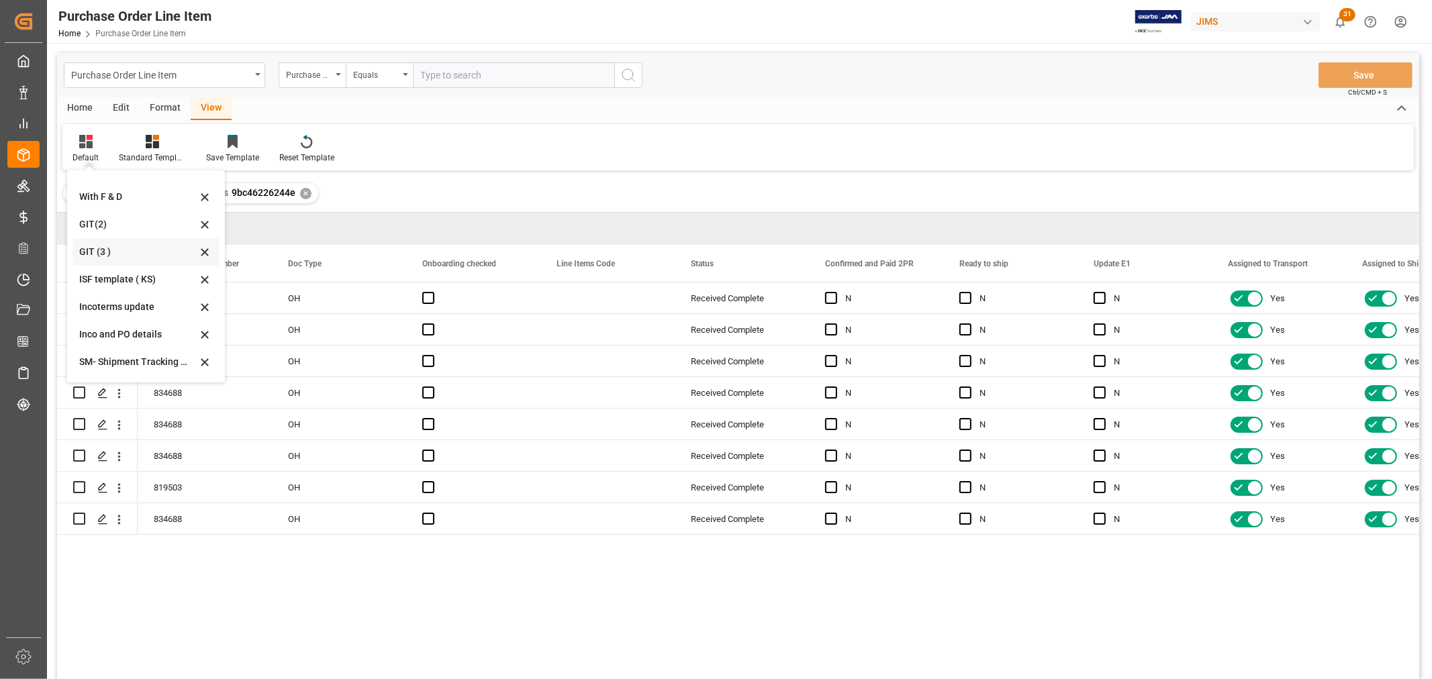
scroll to position [75, 0]
click at [121, 270] on div "Incoterms update" at bounding box center [145, 280] width 147 height 28
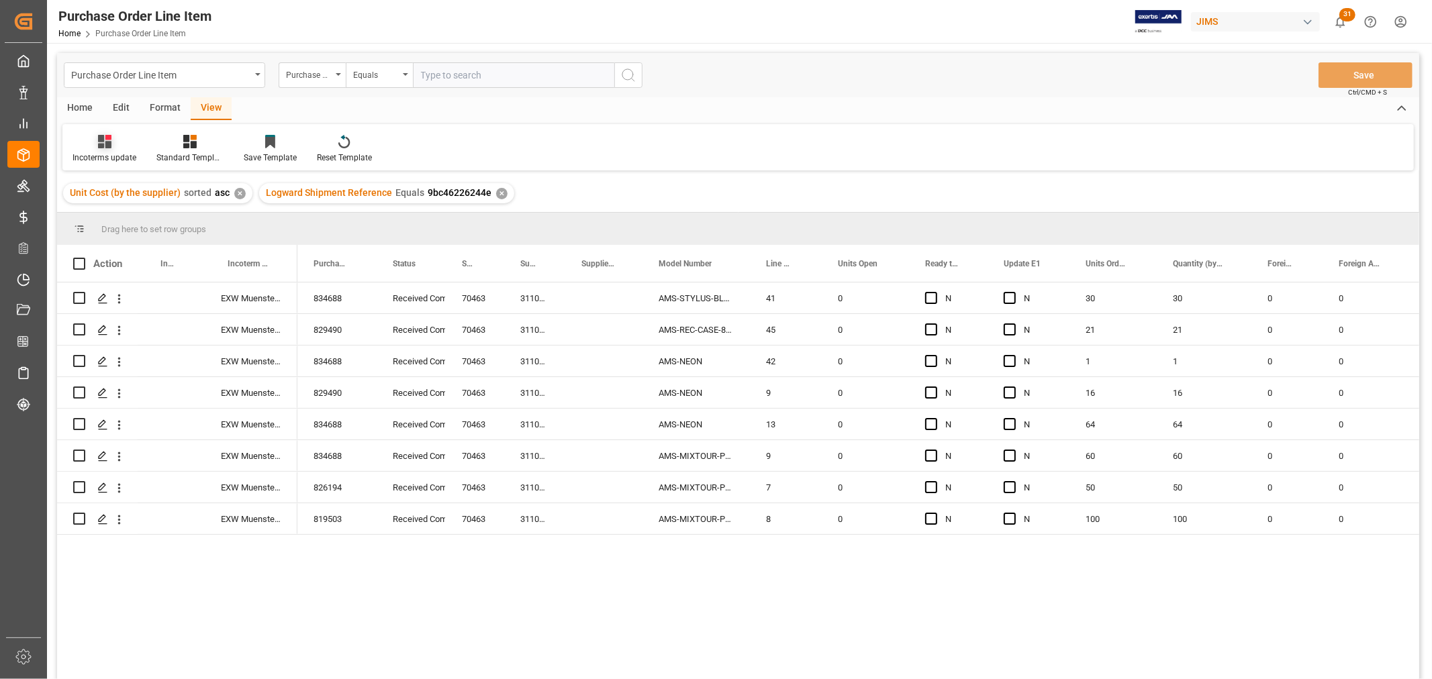
click at [90, 136] on div at bounding box center [104, 141] width 64 height 14
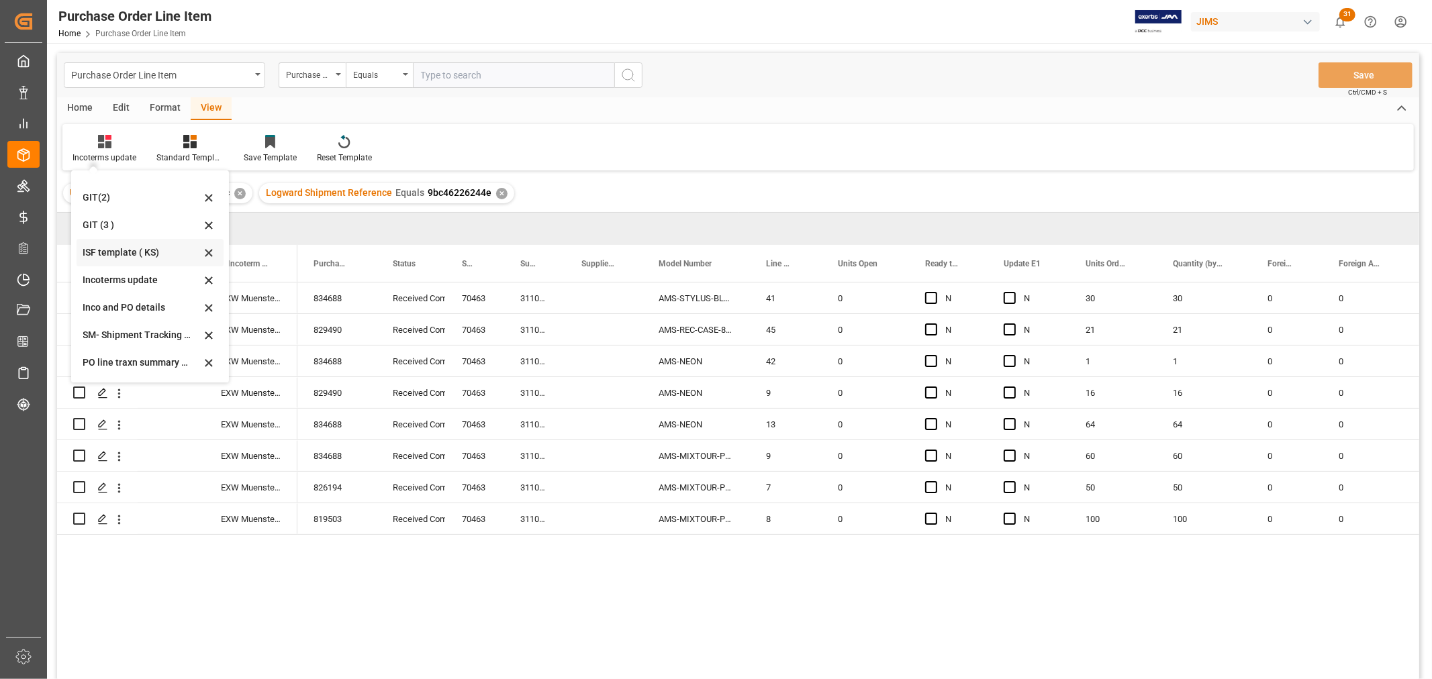
click at [122, 249] on div "ISF template ( KS)" at bounding box center [141, 253] width 117 height 14
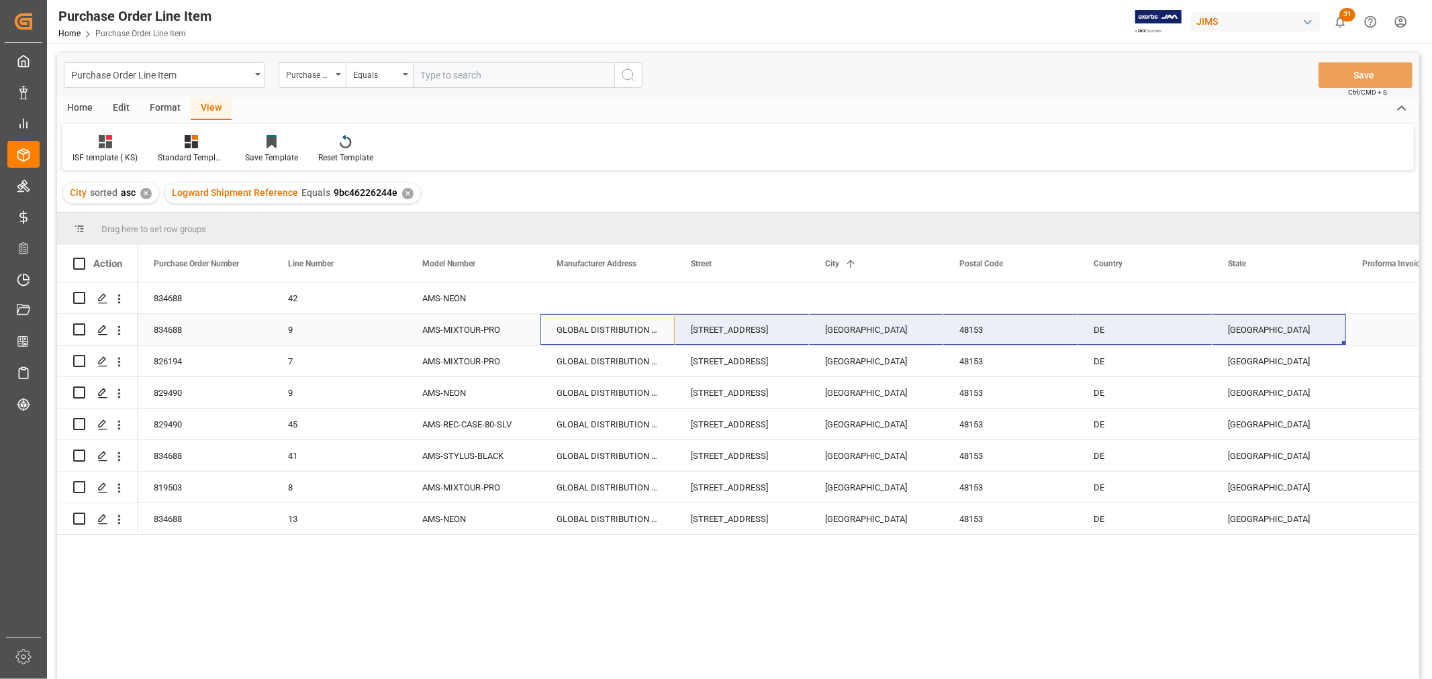
drag, startPoint x: 609, startPoint y: 330, endPoint x: 1317, endPoint y: 330, distance: 708.1
click at [1317, 330] on div "834688 9 AMS-MIXTOUR-PRO GLOBAL DISTRIBUTION GMBH [STREET_ADDRESS] 9bc46226244e" at bounding box center [1077, 330] width 1879 height 32
click at [586, 364] on div "GLOBAL DISTRIBUTION GMBH" at bounding box center [607, 361] width 134 height 31
drag, startPoint x: 576, startPoint y: 330, endPoint x: 1266, endPoint y: 321, distance: 690.0
click at [1266, 321] on div "834688 9 AMS-MIXTOUR-PRO GLOBAL DISTRIBUTION GMBH [STREET_ADDRESS] 9bc46226244e" at bounding box center [1077, 330] width 1879 height 32
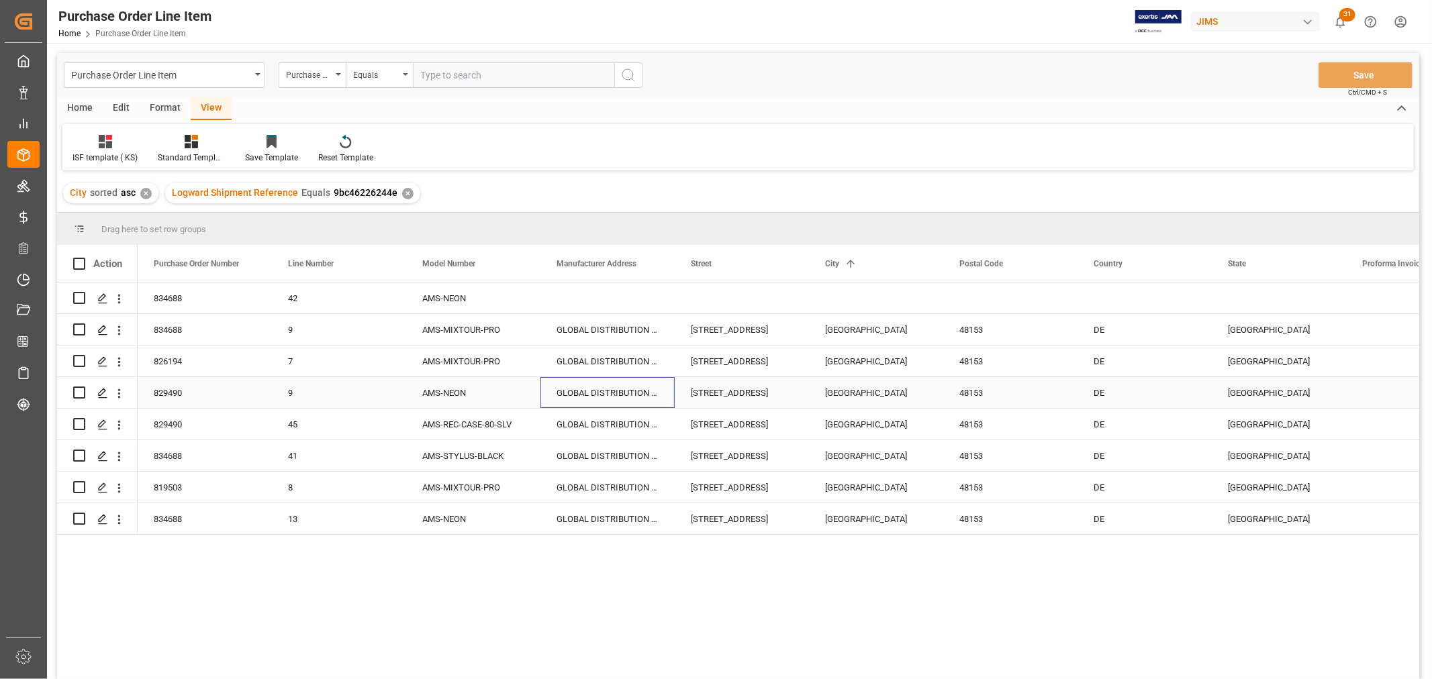
click at [588, 385] on div "GLOBAL DISTRIBUTION GMBH" at bounding box center [607, 392] width 134 height 31
click at [598, 326] on div "GLOBAL DISTRIBUTION GMBH" at bounding box center [607, 329] width 134 height 31
click at [709, 329] on div "[STREET_ADDRESS]" at bounding box center [742, 329] width 134 height 31
click at [860, 327] on div "[GEOGRAPHIC_DATA]" at bounding box center [876, 329] width 134 height 31
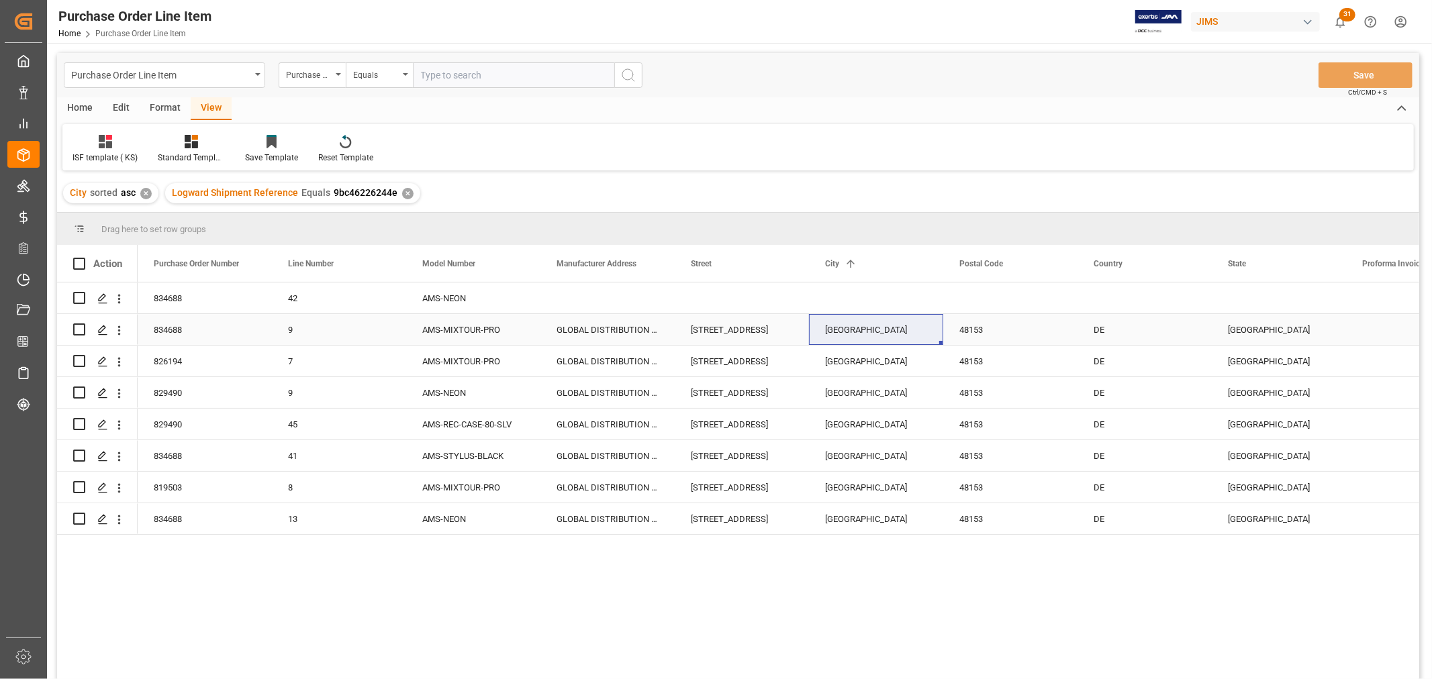
click at [971, 319] on div "48153" at bounding box center [1010, 329] width 134 height 31
click at [1124, 330] on div "DE" at bounding box center [1144, 329] width 134 height 31
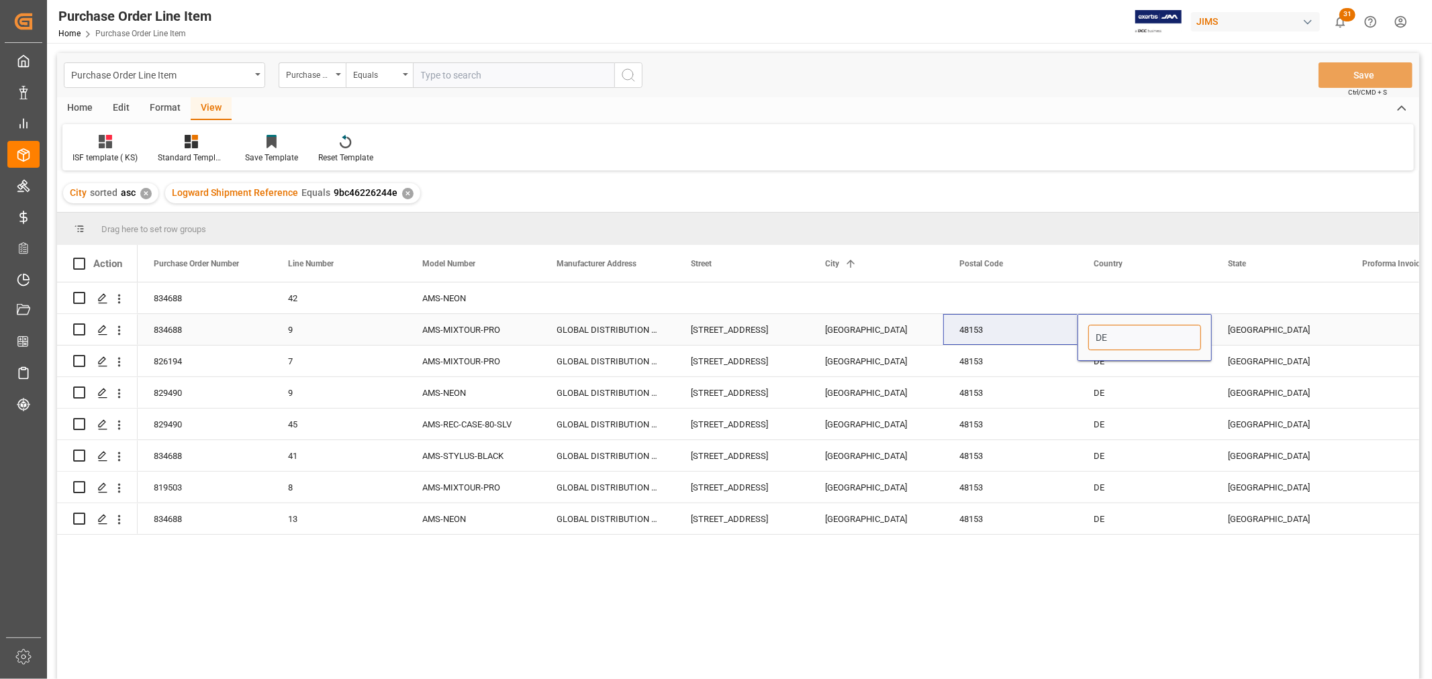
drag, startPoint x: 1123, startPoint y: 332, endPoint x: 1058, endPoint y: 334, distance: 65.1
click at [1058, 334] on div "834688 9 AMS-MIXTOUR-PRO GLOBAL DISTRIBUTION GMBH [STREET_ADDRESS] 9bc46226244e" at bounding box center [1077, 330] width 1879 height 32
click at [699, 330] on div "[STREET_ADDRESS]" at bounding box center [742, 329] width 134 height 31
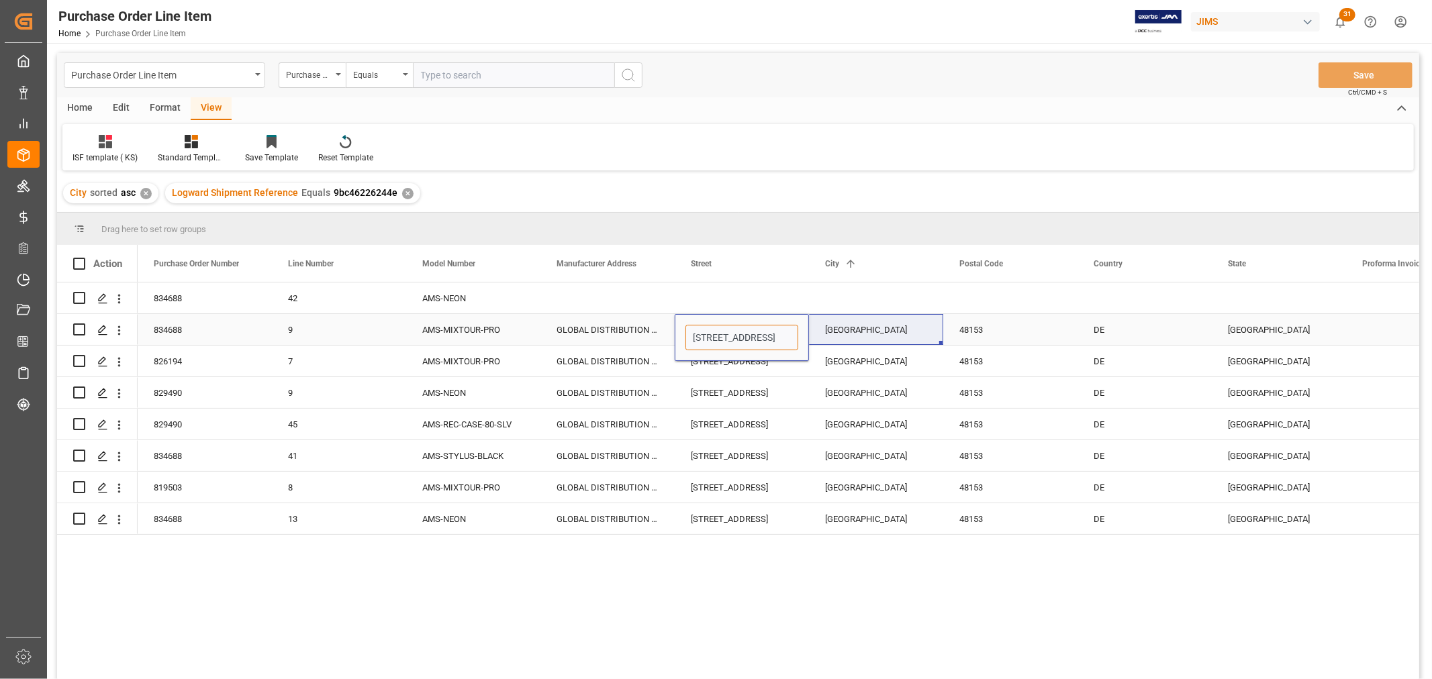
scroll to position [0, 3]
drag, startPoint x: 691, startPoint y: 344, endPoint x: 797, endPoint y: 340, distance: 105.5
click at [797, 340] on input "[STREET_ADDRESS]" at bounding box center [741, 338] width 113 height 26
click at [592, 587] on div "834688 42 AMS-NEON 9bc46226244e 834688 9 AMS-MIXTOUR-PRO GLOBAL DISTRIBUTION GM…" at bounding box center [778, 485] width 1281 height 405
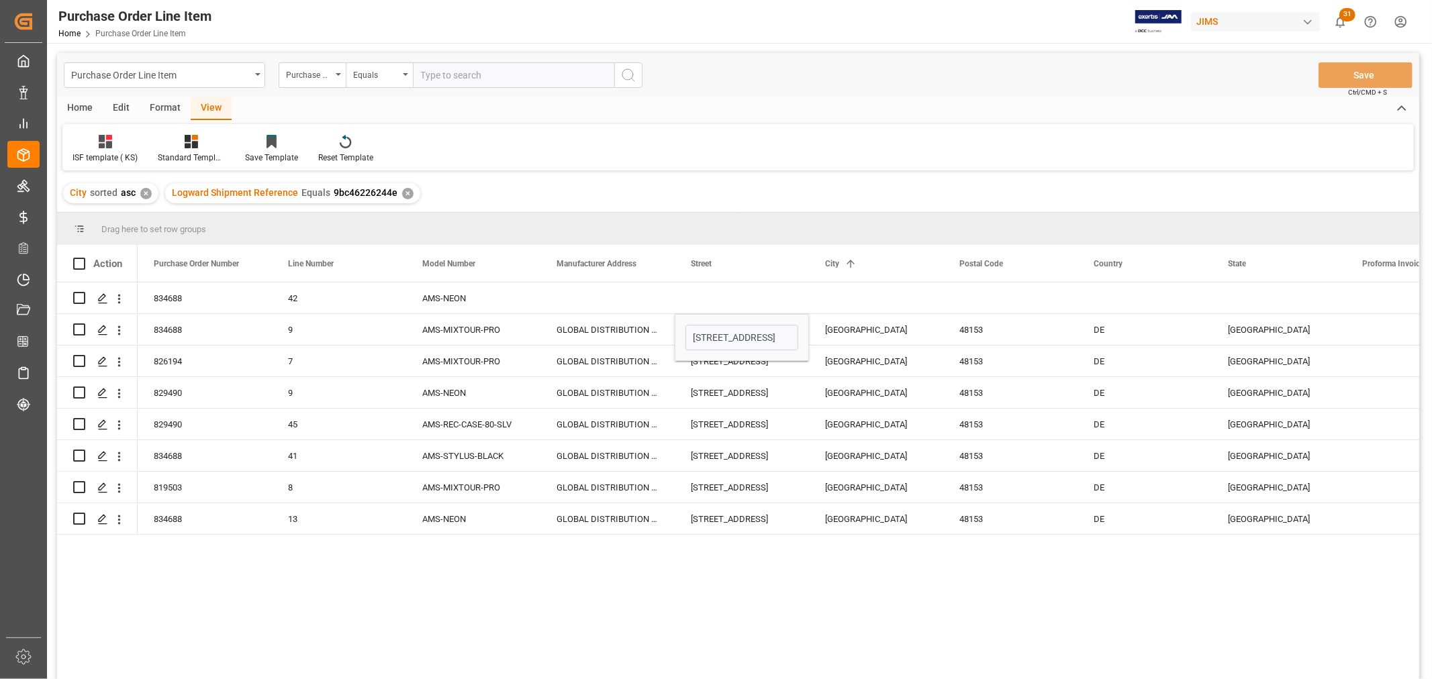
click at [628, 622] on div "834688 42 AMS-NEON 9bc46226244e 834688 9 AMS-MIXTOUR-PRO GLOBAL DISTRIBUTION GM…" at bounding box center [778, 485] width 1281 height 405
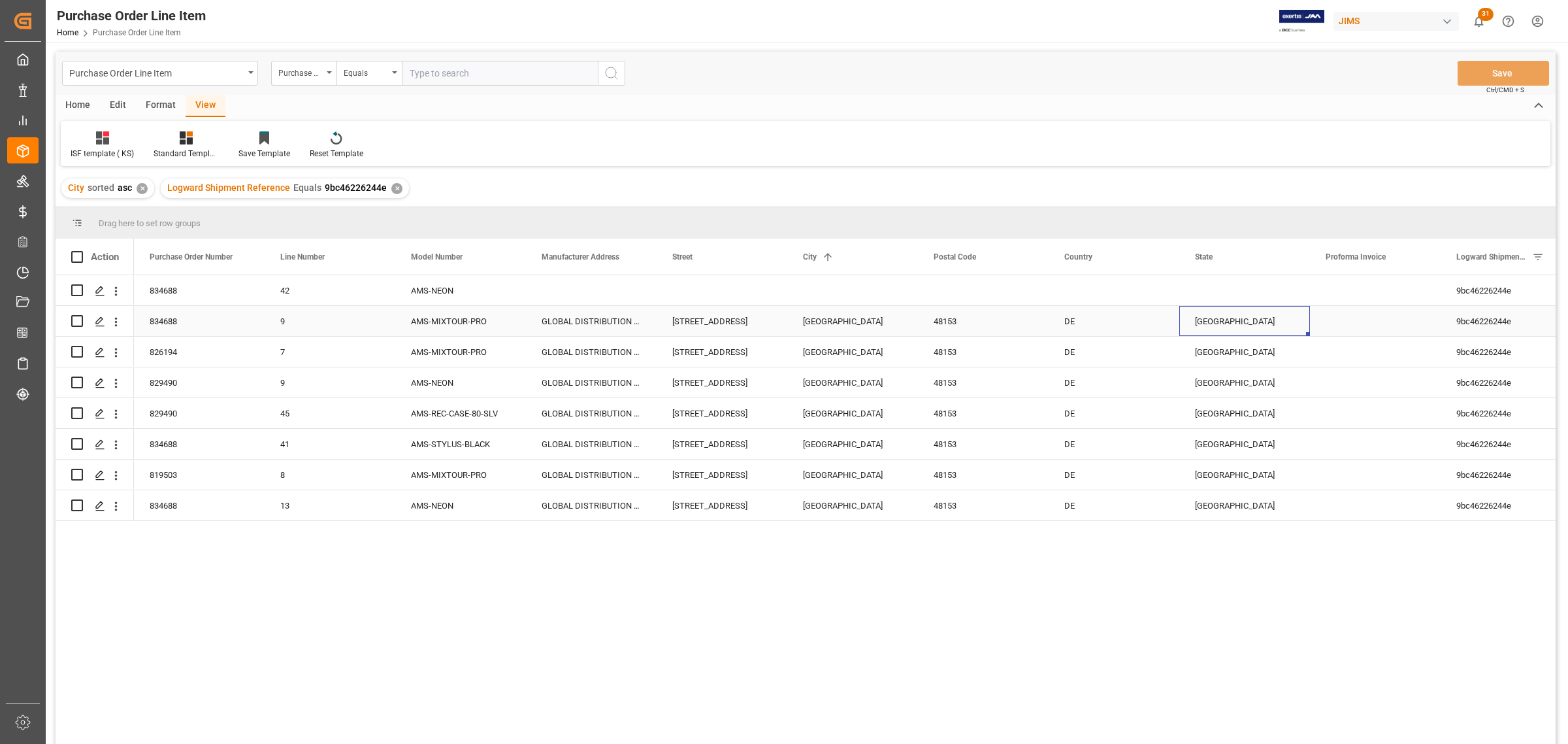
click at [1240, 319] on div "[GEOGRAPHIC_DATA]" at bounding box center [1244, 320] width 130 height 30
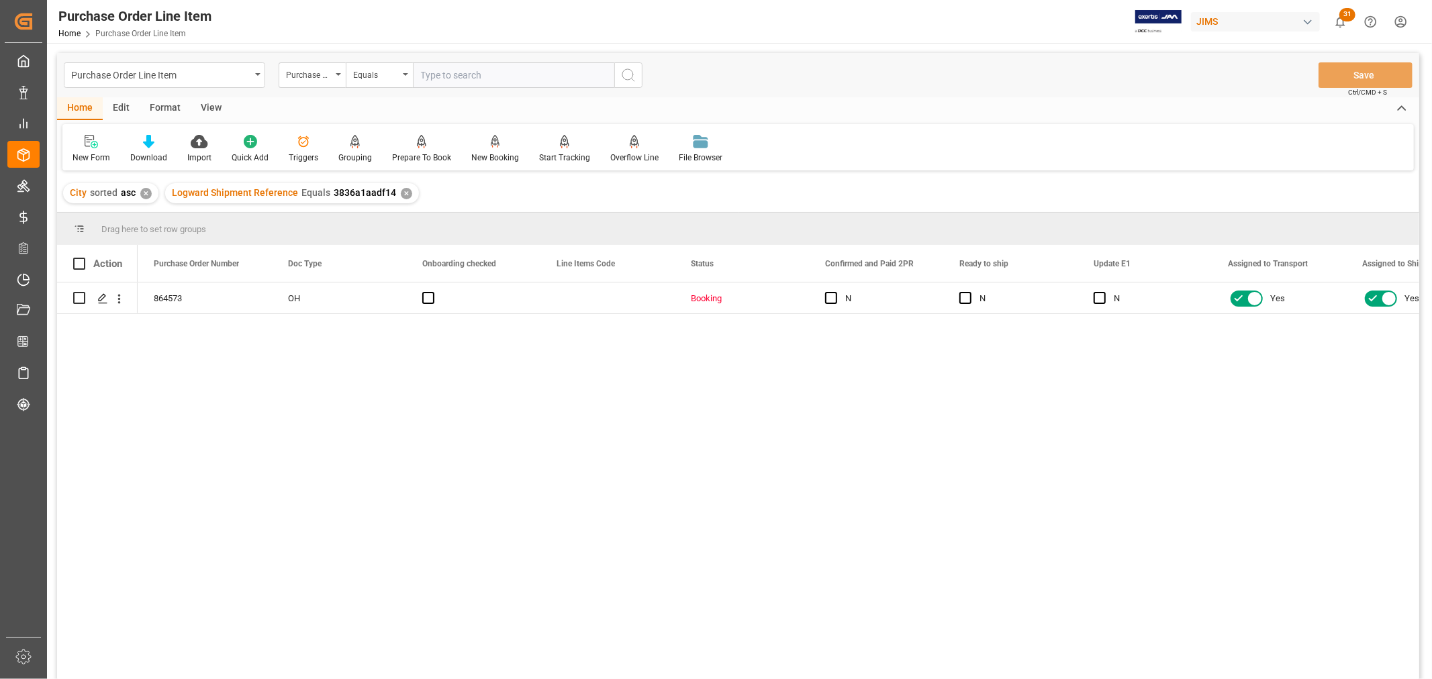
click at [203, 101] on div "View" at bounding box center [211, 108] width 41 height 23
click at [72, 137] on div at bounding box center [85, 141] width 26 height 14
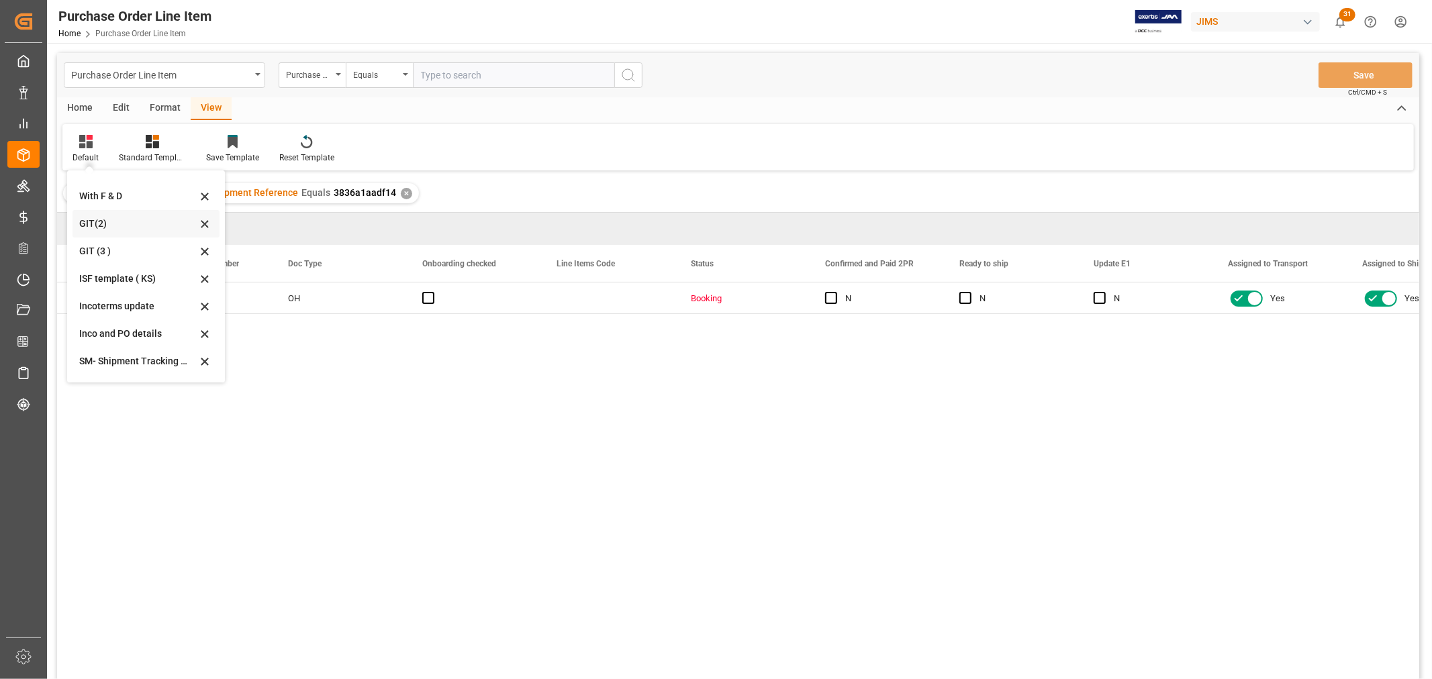
scroll to position [75, 0]
click at [117, 243] on div "ISF template ( KS)" at bounding box center [145, 253] width 147 height 28
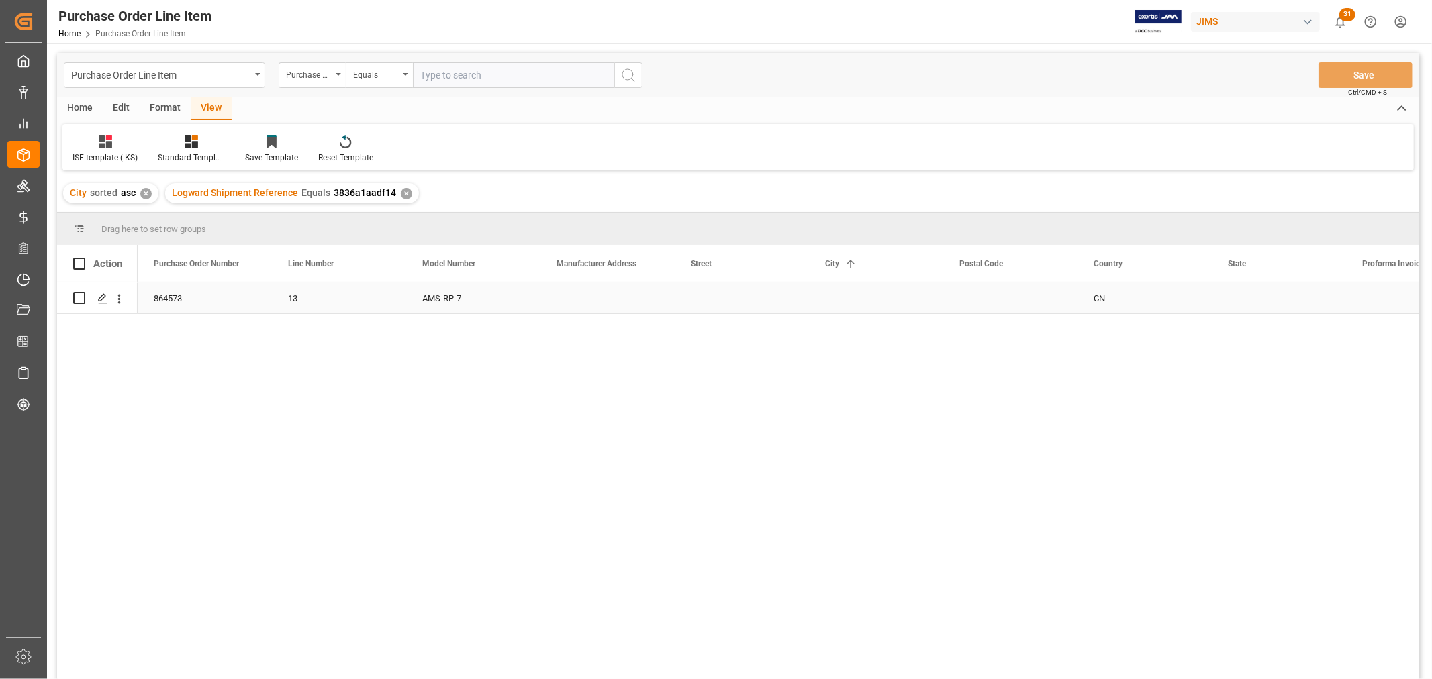
click at [562, 299] on div "Press SPACE to select this row." at bounding box center [607, 298] width 134 height 31
click at [568, 300] on input "Press SPACE to select this row." at bounding box center [607, 306] width 113 height 26
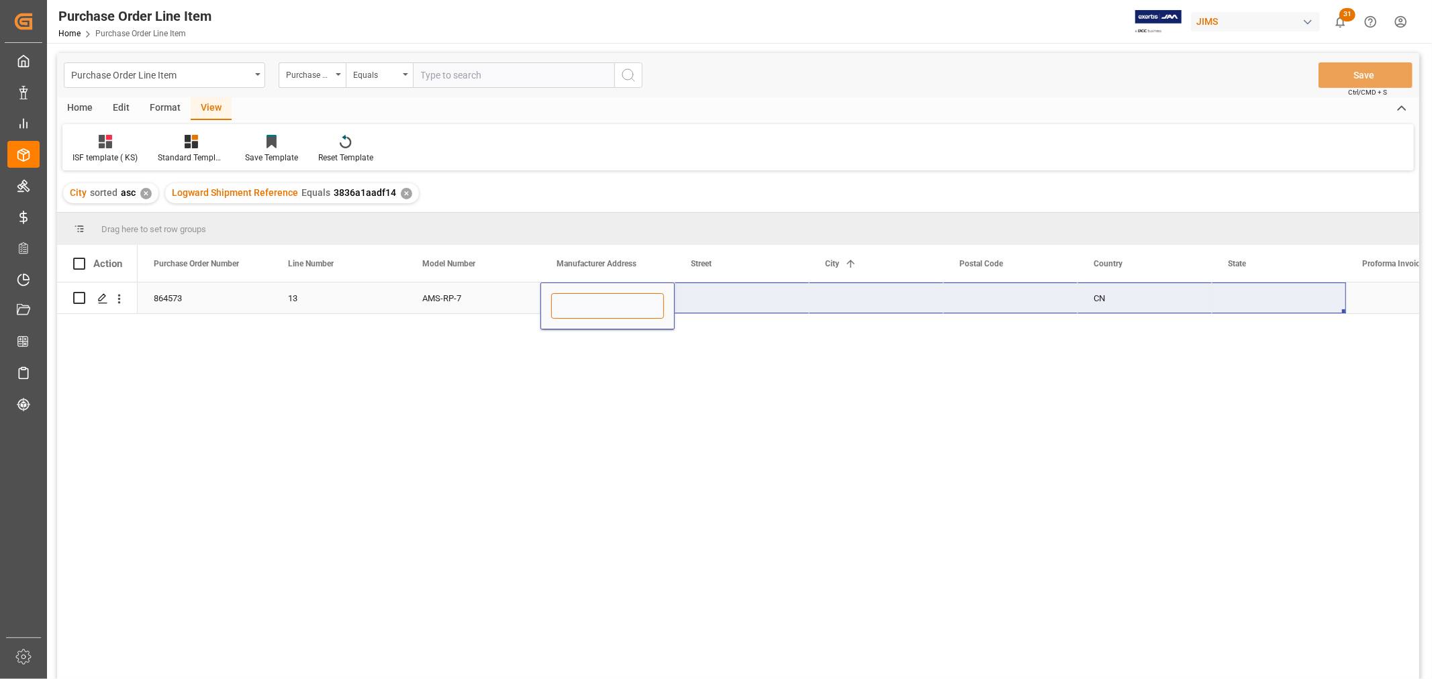
drag, startPoint x: 568, startPoint y: 303, endPoint x: 1253, endPoint y: 285, distance: 685.5
click at [1253, 285] on div "864573 13 AMS-RP-7 CN 3836a1aadf14" at bounding box center [1077, 299] width 1879 height 32
paste input "GLOBAL DISTRIBUTION GMBH [STREET_ADDRESS]"
type input "GLOBAL DISTRIBUTION GMBH [STREET_ADDRESS]"
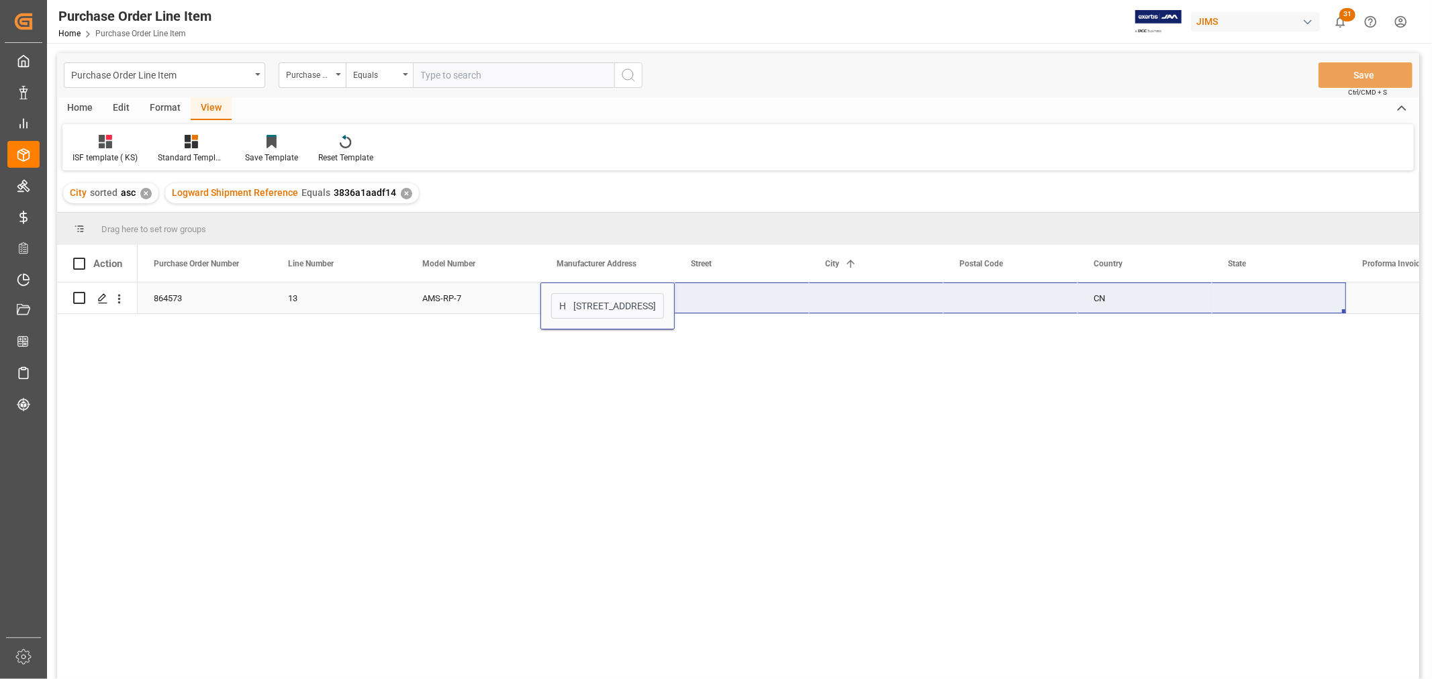
click at [834, 303] on div "Press SPACE to select this row." at bounding box center [876, 298] width 134 height 31
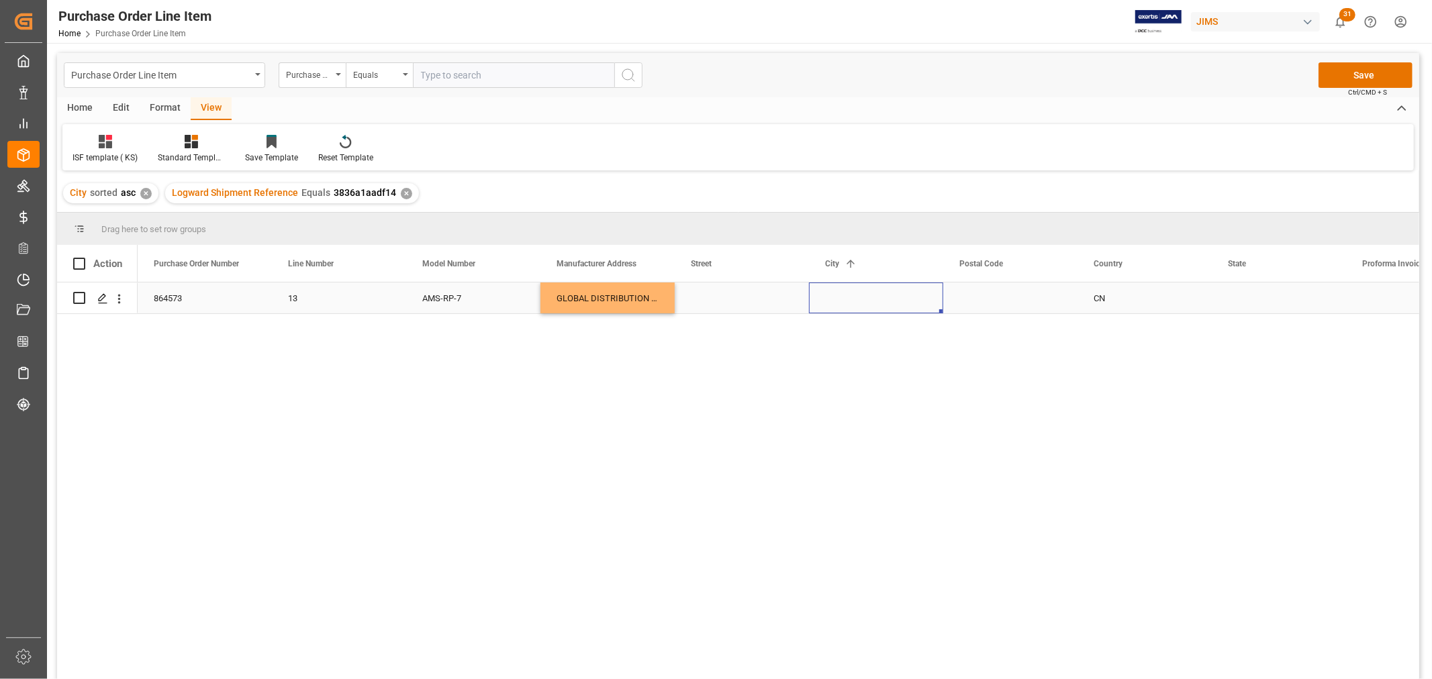
click at [628, 304] on div "GLOBAL DISTRIBUTION GMBH [STREET_ADDRESS]" at bounding box center [607, 298] width 134 height 31
click at [632, 301] on div "GLOBAL DISTRIBUTION GMBH [STREET_ADDRESS]" at bounding box center [607, 298] width 134 height 31
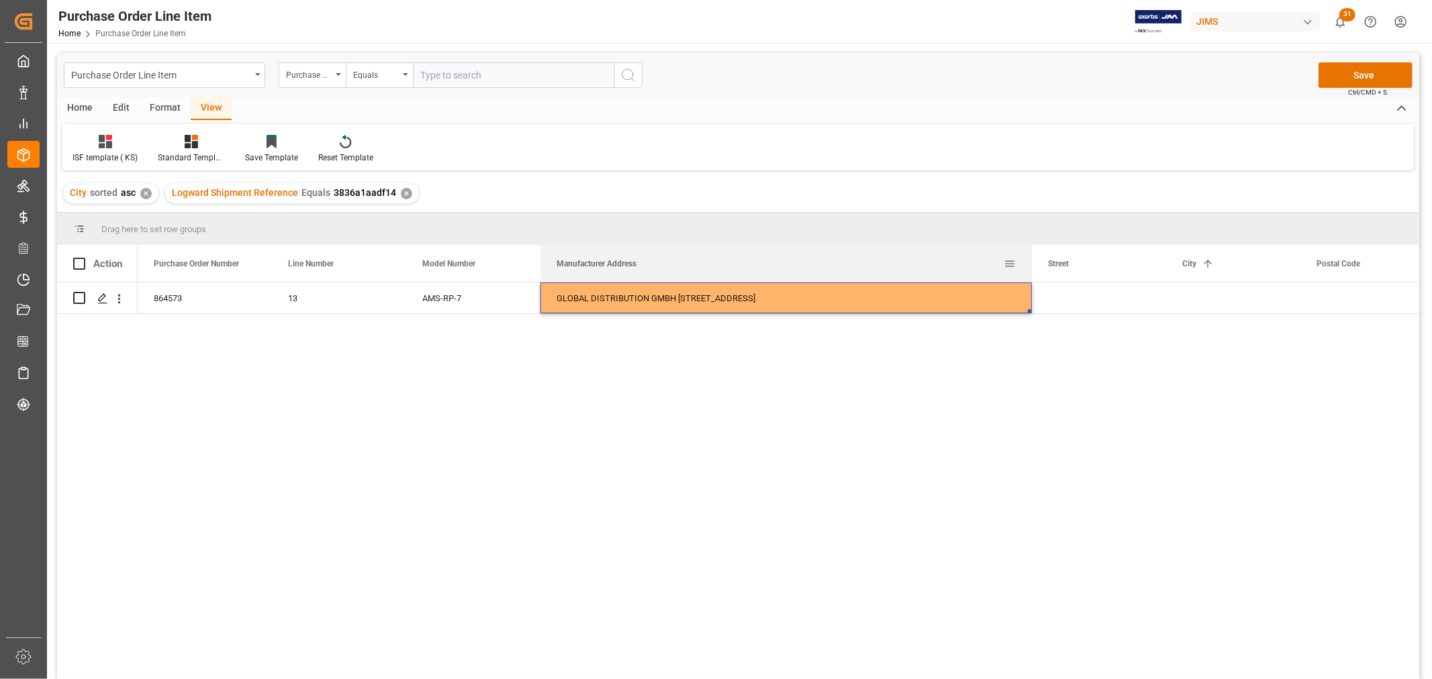
drag, startPoint x: 674, startPoint y: 256, endPoint x: 1031, endPoint y: 255, distance: 357.1
click at [1031, 255] on div at bounding box center [1031, 263] width 5 height 37
click at [988, 293] on div "GLOBAL DISTRIBUTION GMBH [STREET_ADDRESS]" at bounding box center [785, 298] width 491 height 31
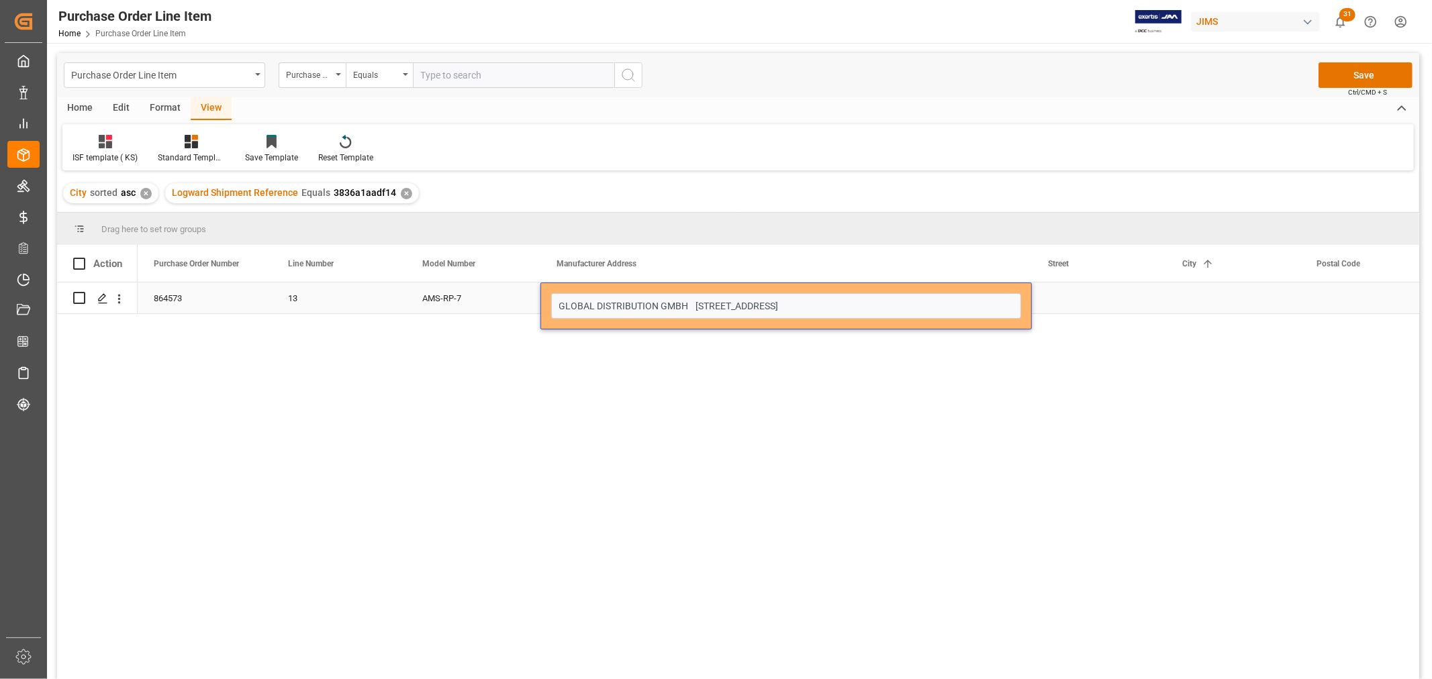
click at [988, 293] on input "GLOBAL DISTRIBUTION GMBH [STREET_ADDRESS]" at bounding box center [786, 306] width 470 height 26
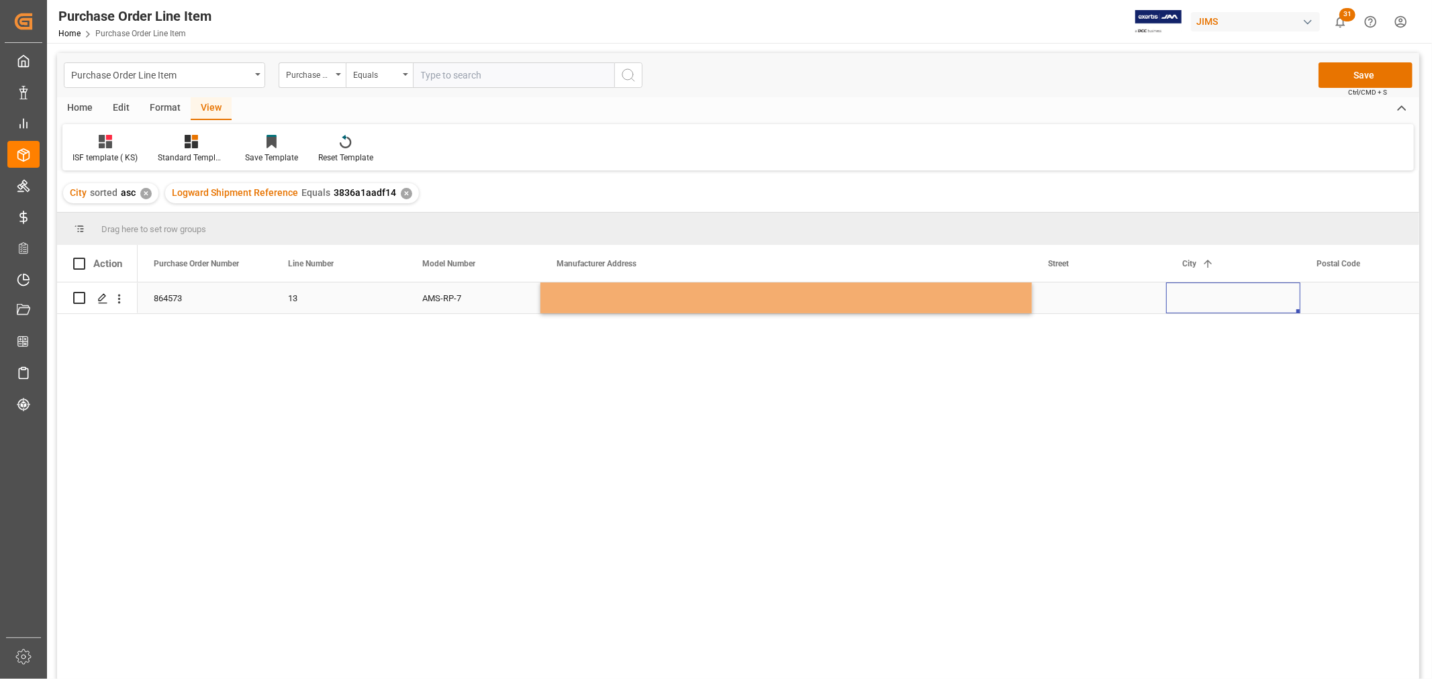
click at [1173, 293] on div "Press SPACE to select this row." at bounding box center [1233, 298] width 134 height 31
click at [614, 287] on div "Press SPACE to select this row." at bounding box center [785, 298] width 491 height 31
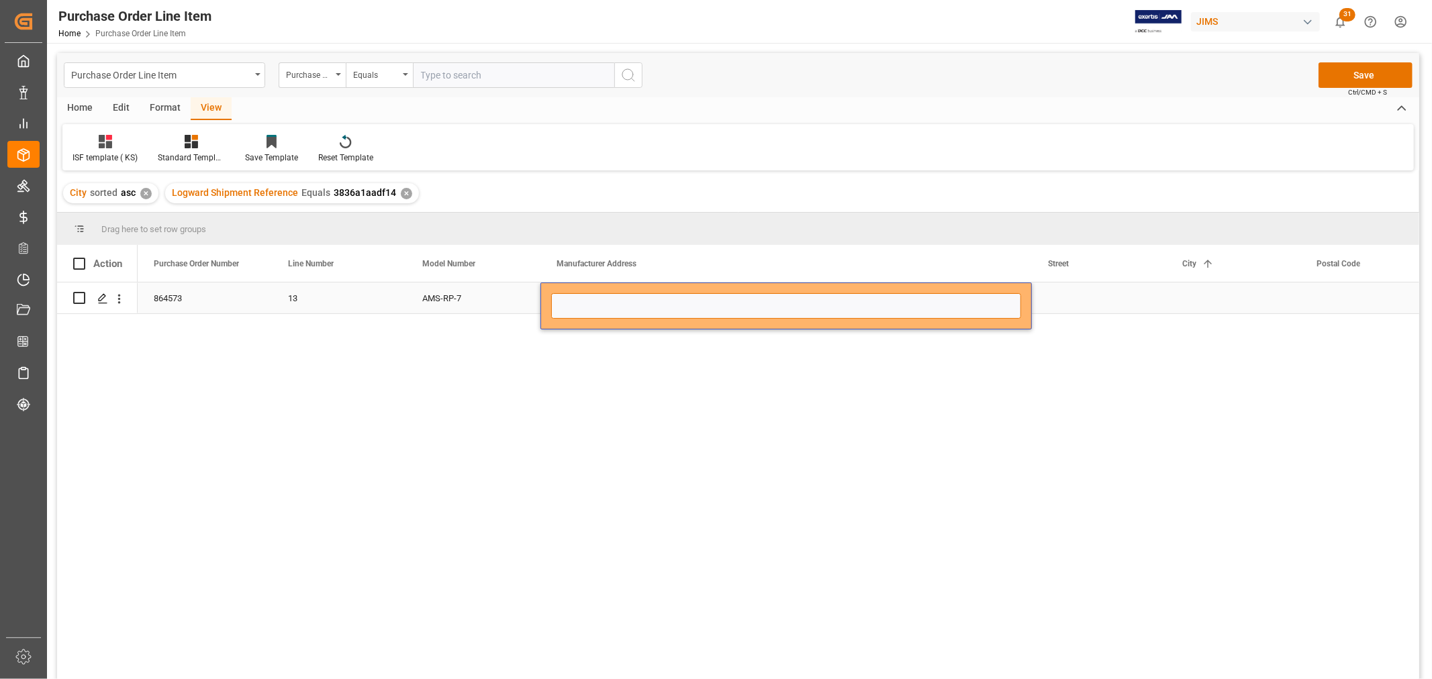
click at [609, 293] on input "Press SPACE to select this row." at bounding box center [786, 306] width 470 height 26
paste input "GLOBAL DISTRIBUTION GMBH"
type input "GLOBAL DISTRIBUTION GMBH"
click at [1083, 297] on div "Press SPACE to select this row." at bounding box center [1099, 298] width 134 height 31
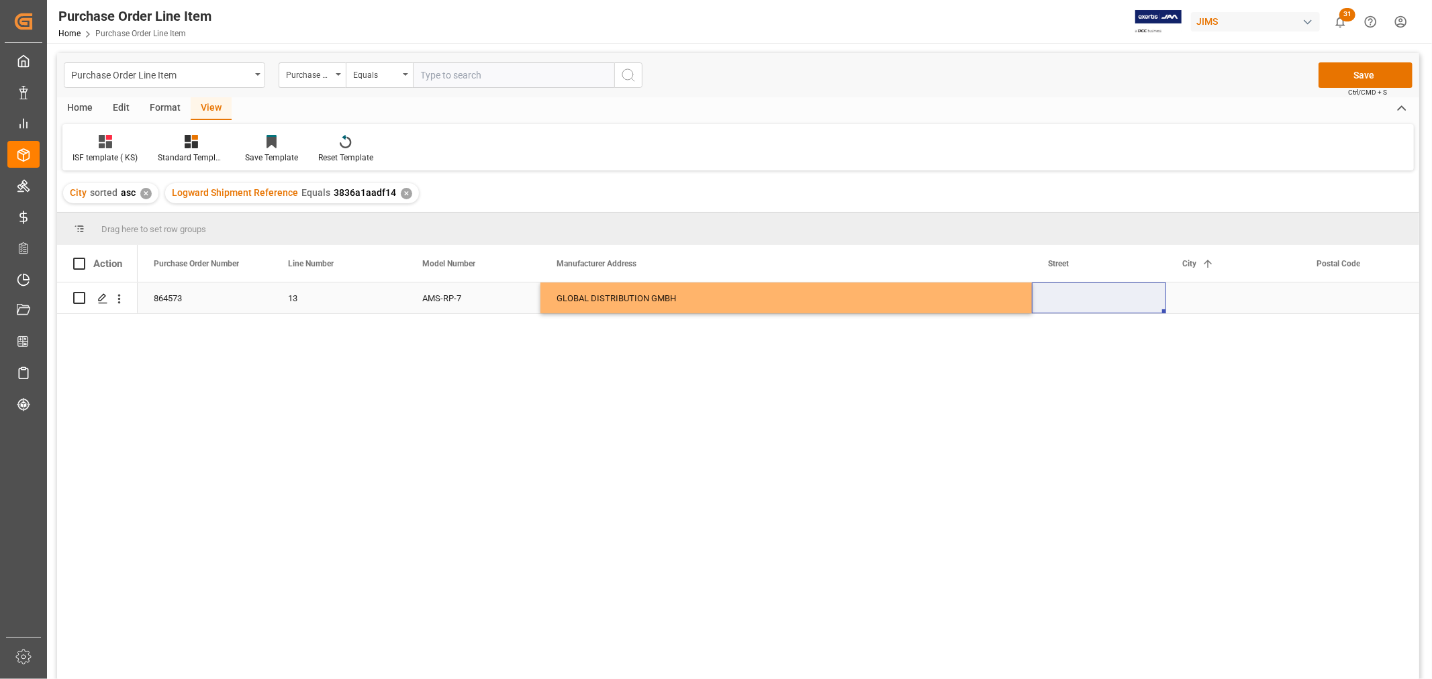
click at [1058, 299] on div "Press SPACE to select this row." at bounding box center [1099, 298] width 134 height 31
click at [1058, 299] on input "Press SPACE to select this row." at bounding box center [1098, 306] width 113 height 26
paste input "GLOBAL DISTRIBUTION GMBH"
type input "GLOBAL DISTRIBUTION GMBH"
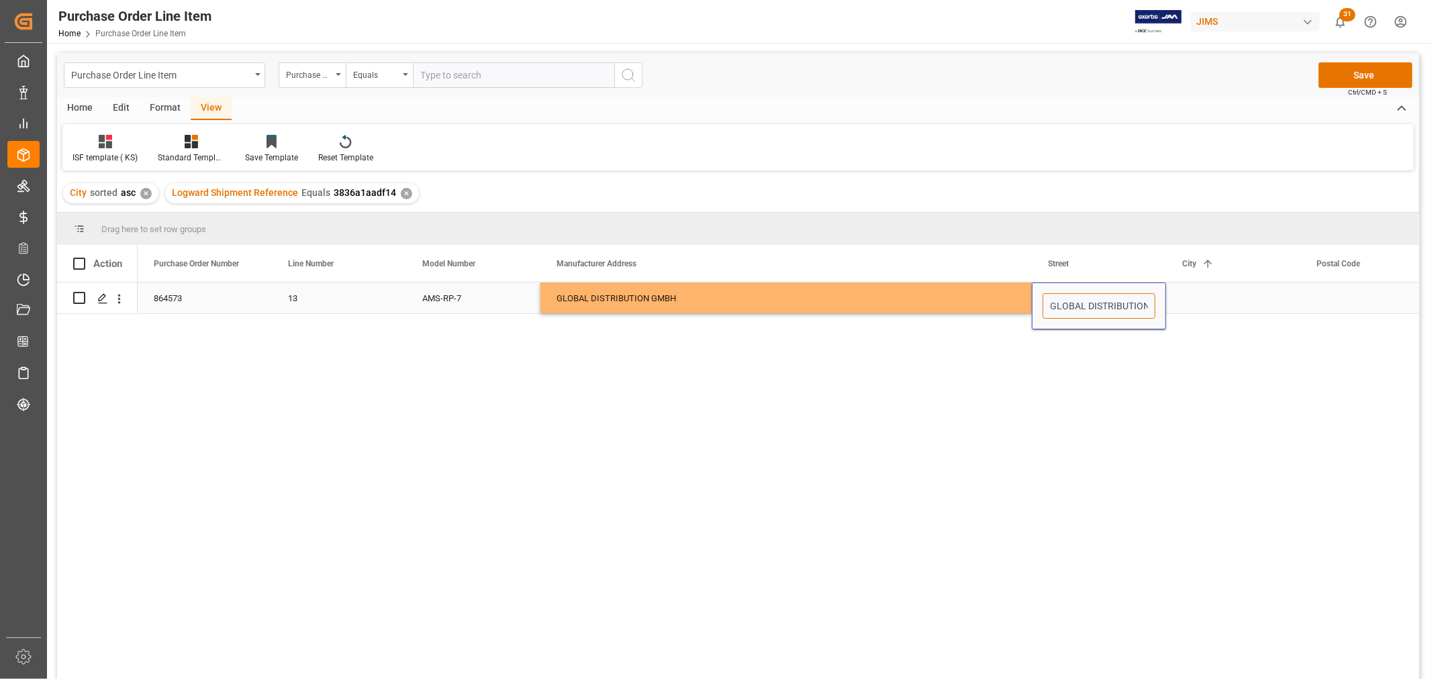
scroll to position [0, 34]
click at [1177, 293] on div "Press SPACE to select this row." at bounding box center [1233, 298] width 134 height 31
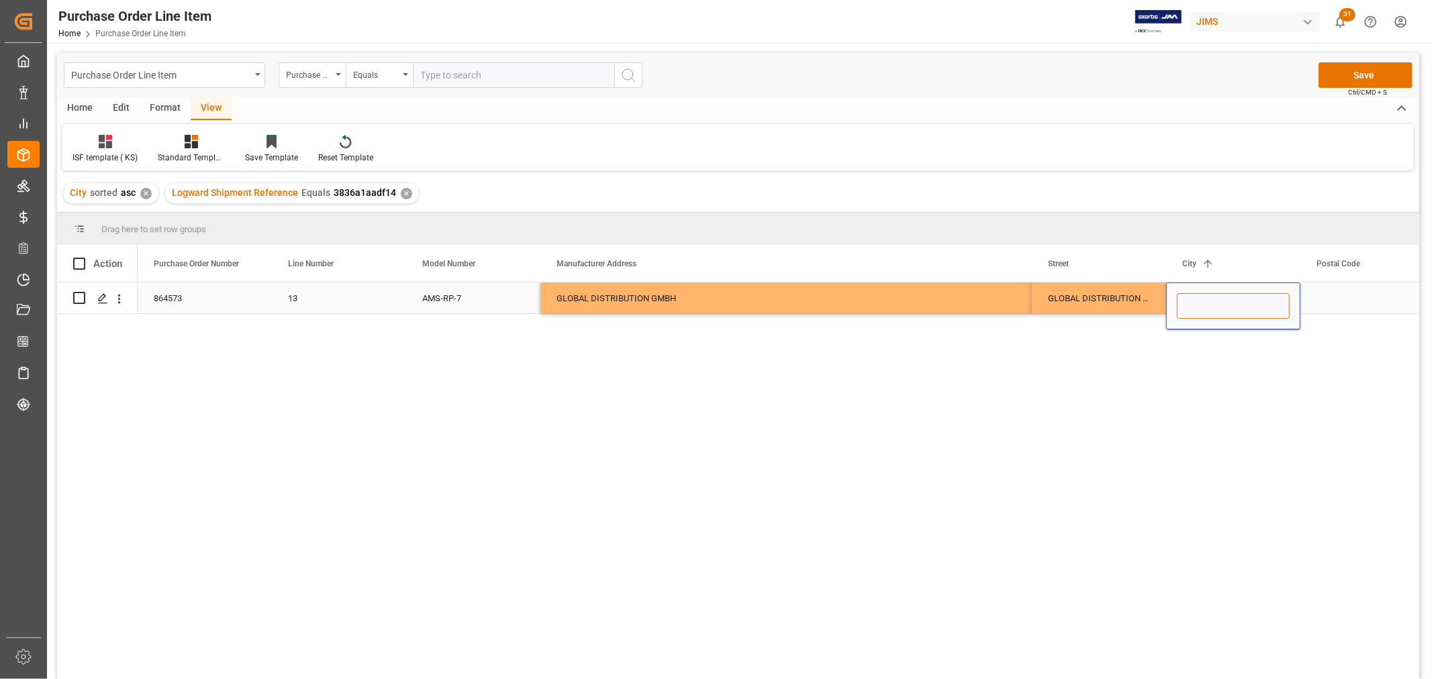
click at [1184, 300] on input "Press SPACE to select this row." at bounding box center [1233, 306] width 113 height 26
click at [1195, 316] on input "Press SPACE to select this row." at bounding box center [1233, 306] width 113 height 26
paste input "MÜNSTER"
type input "MÜNSTER"
click at [1350, 296] on div "Press SPACE to select this row." at bounding box center [1367, 298] width 134 height 31
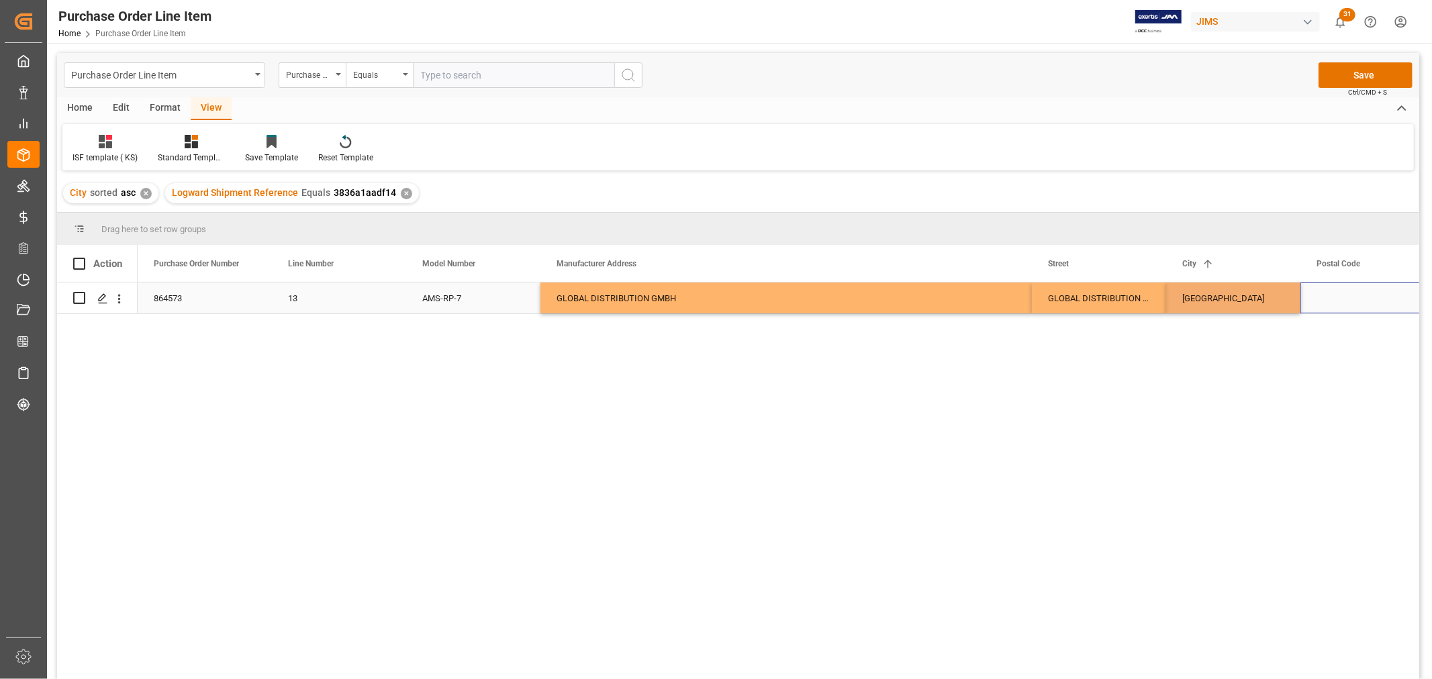
click at [1350, 296] on div "Press SPACE to select this row." at bounding box center [1367, 298] width 134 height 31
click at [1350, 296] on input "Press SPACE to select this row." at bounding box center [1367, 306] width 113 height 26
click at [1344, 303] on input "Press SPACE to select this row." at bounding box center [1367, 306] width 113 height 26
paste input "48153"
type input "48153"
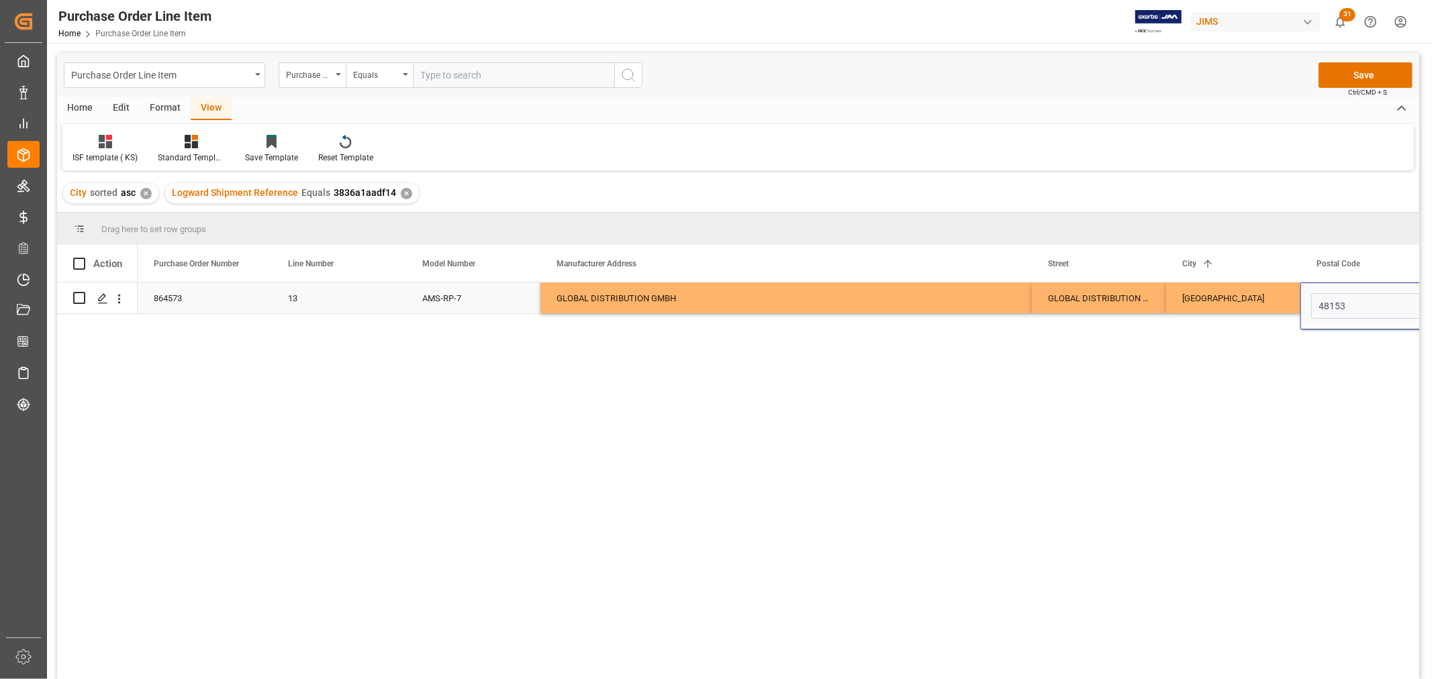
click at [960, 298] on div "GLOBAL DISTRIBUTION GMBH" at bounding box center [785, 298] width 491 height 31
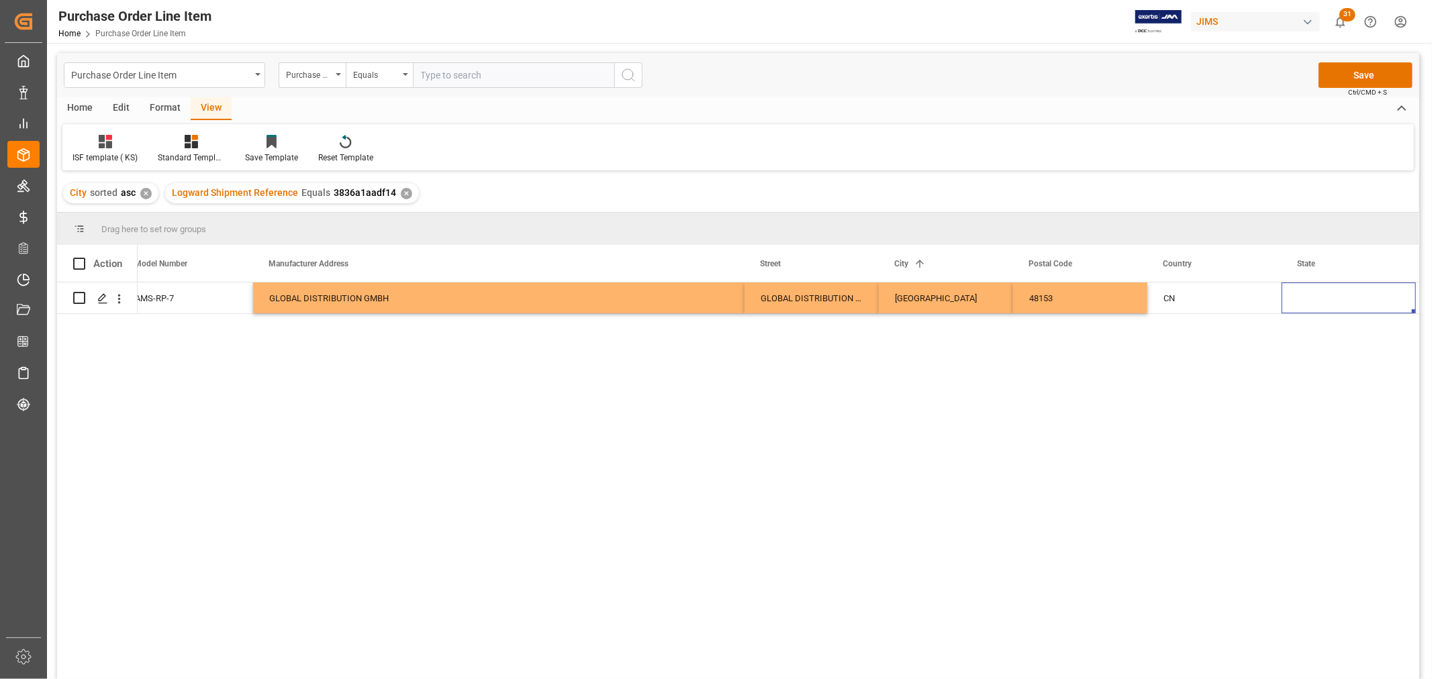
scroll to position [0, 421]
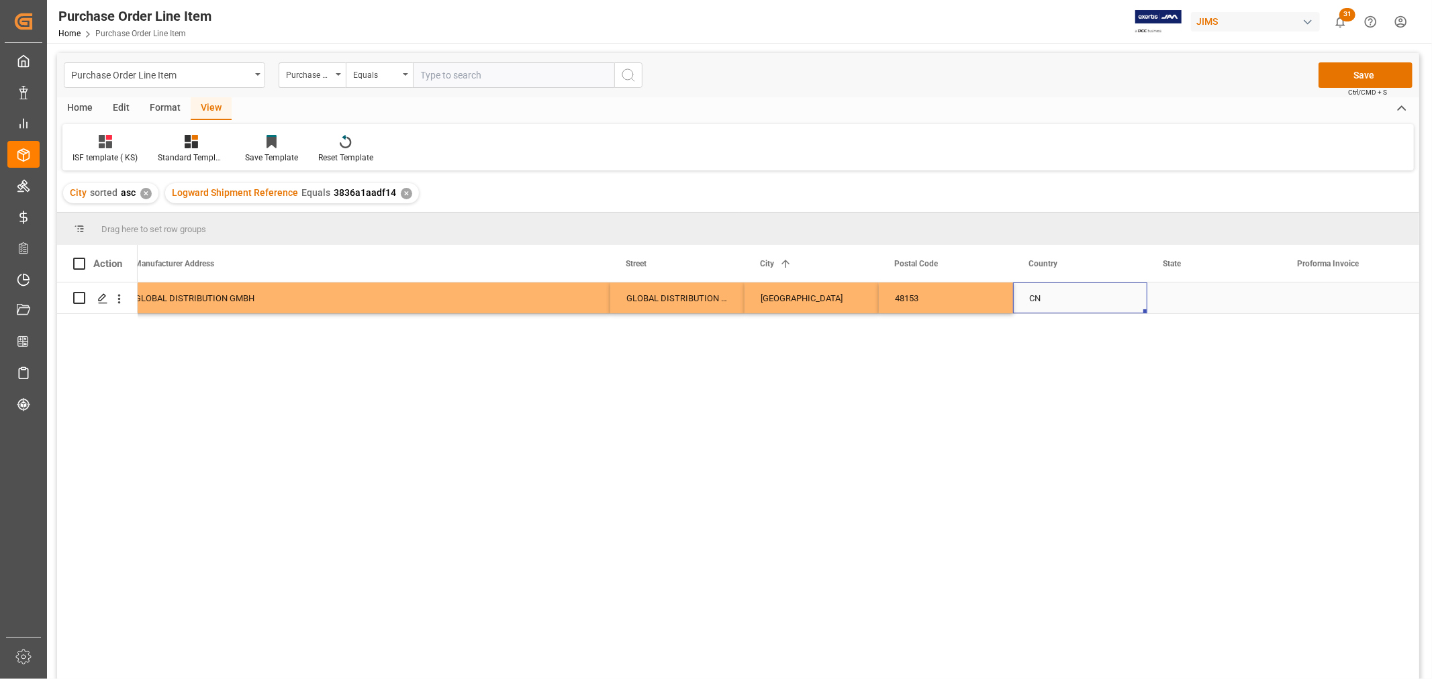
click at [1036, 293] on div "CN" at bounding box center [1080, 298] width 134 height 31
click at [1036, 294] on div "CN" at bounding box center [1080, 298] width 134 height 31
drag, startPoint x: 1048, startPoint y: 301, endPoint x: 1024, endPoint y: 303, distance: 25.0
click at [1024, 303] on input "CN" at bounding box center [1080, 306] width 113 height 26
paste input "DE"
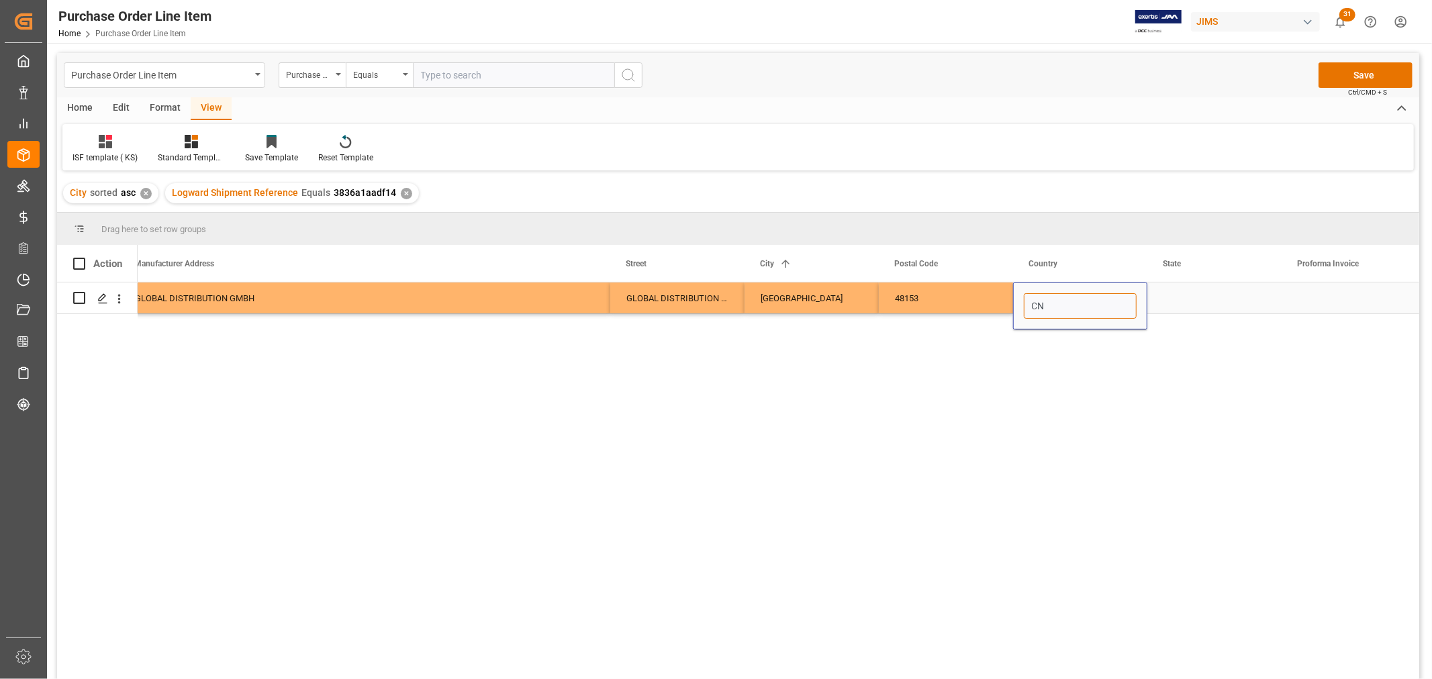
type input "DE"
click at [1164, 293] on div "Press SPACE to select this row." at bounding box center [1214, 298] width 134 height 31
click at [376, 302] on div "GLOBAL DISTRIBUTION GMBH" at bounding box center [364, 298] width 491 height 31
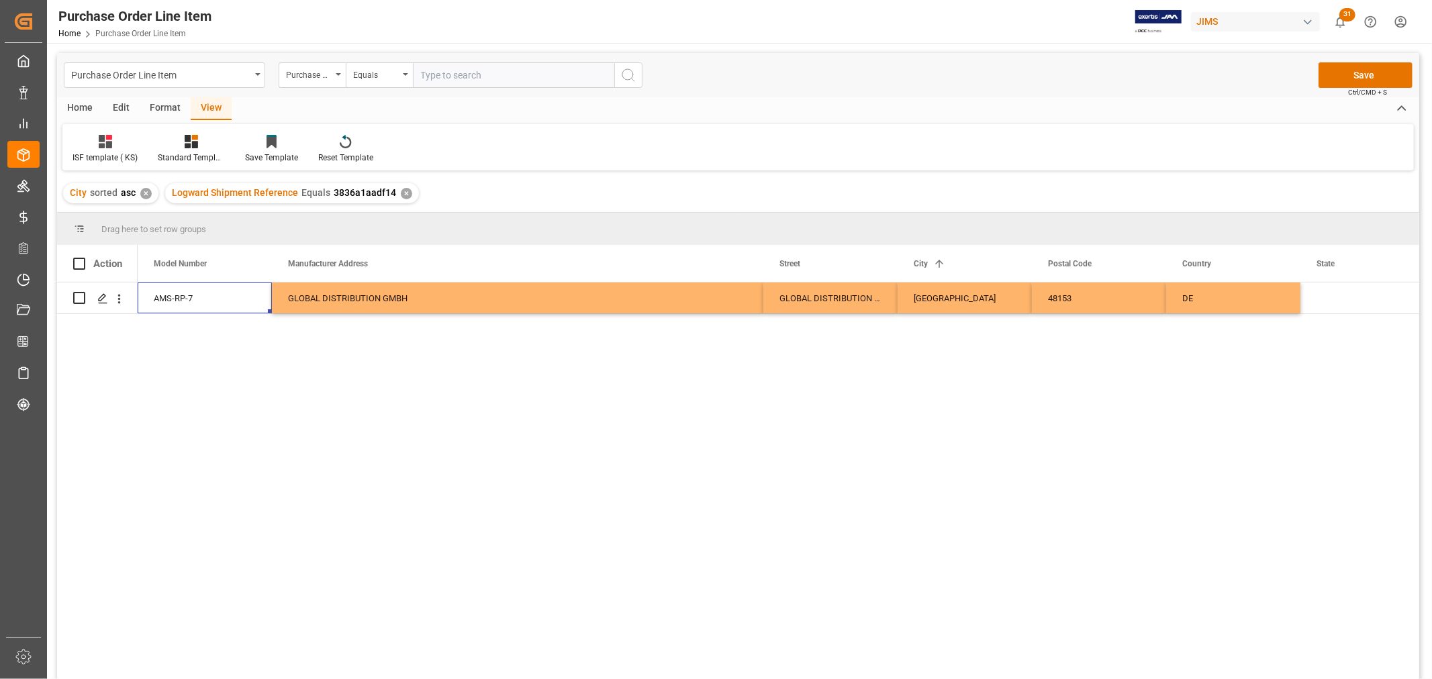
scroll to position [0, 0]
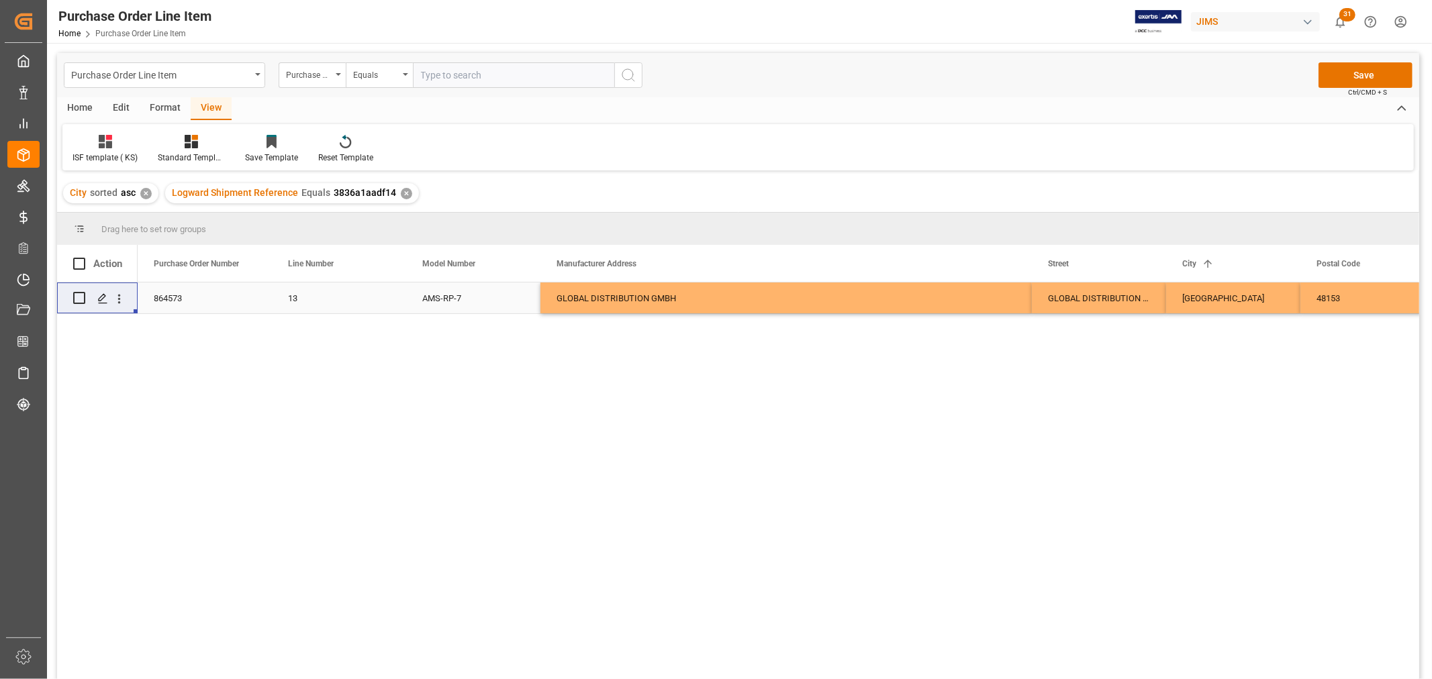
click at [1069, 291] on div "GLOBAL DISTRIBUTION GMBH" at bounding box center [1099, 298] width 134 height 31
drag, startPoint x: 1046, startPoint y: 303, endPoint x: 1154, endPoint y: 307, distance: 108.8
click at [1154, 307] on input "GLOBAL DISTRIBUTION GMBH" at bounding box center [1098, 306] width 113 height 26
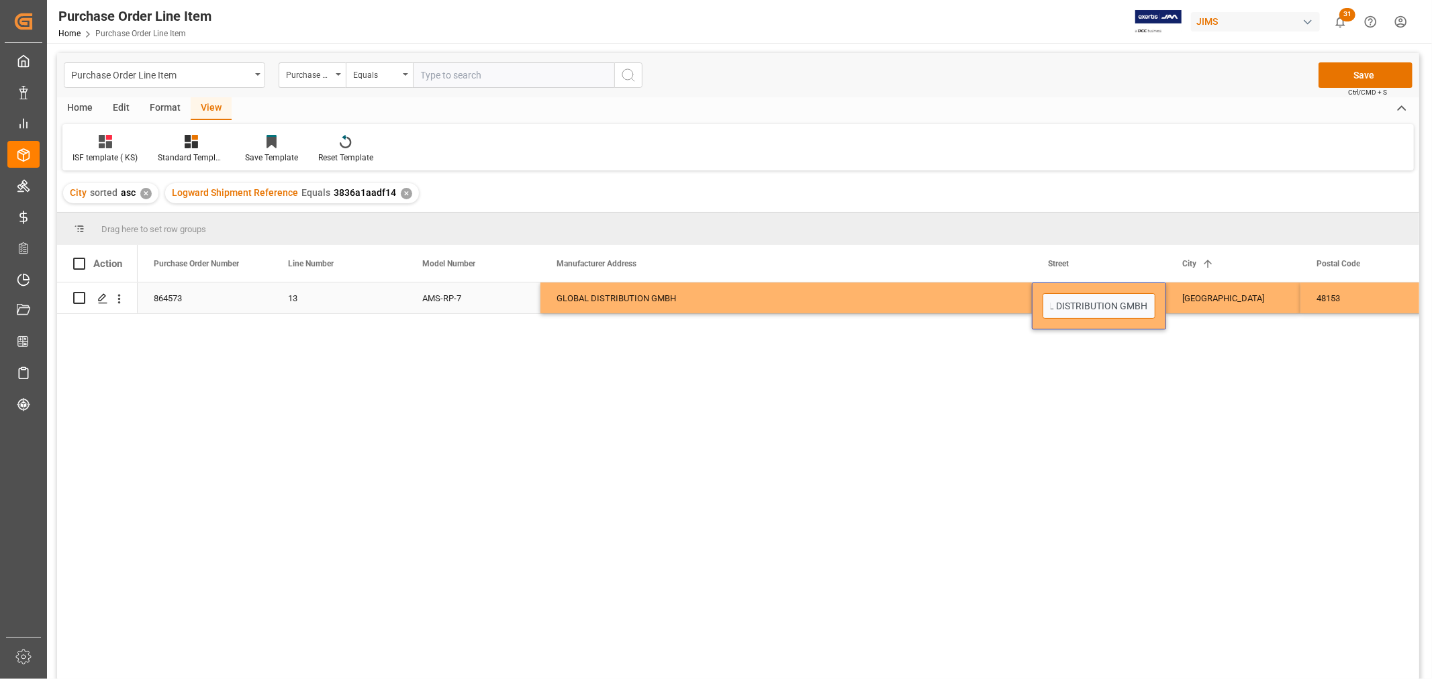
paste input "SCHUCKERSTRASSE 28"
type input "SCHUCKERSTRASSE 28"
click at [979, 299] on div "GLOBAL DISTRIBUTION GMBH" at bounding box center [785, 298] width 491 height 31
click at [1341, 76] on button "Save" at bounding box center [1365, 75] width 94 height 26
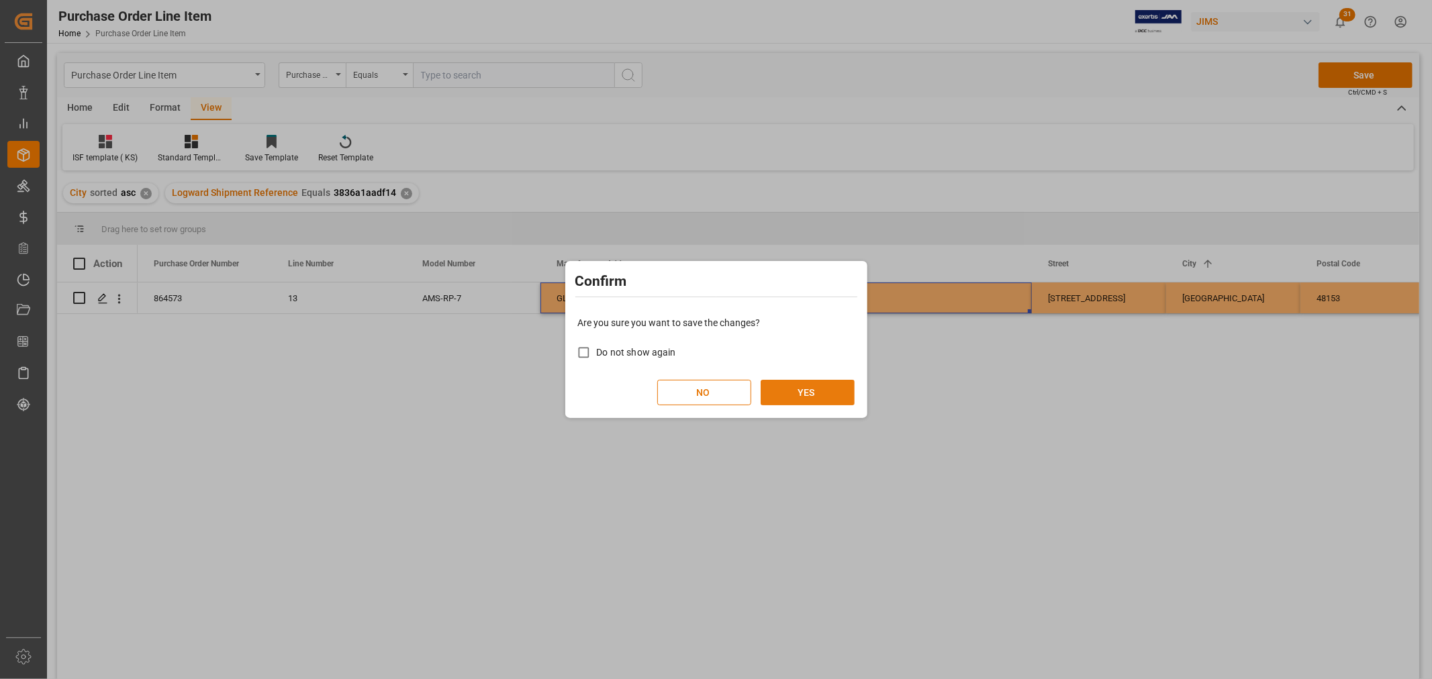
click at [789, 391] on button "YES" at bounding box center [807, 393] width 94 height 26
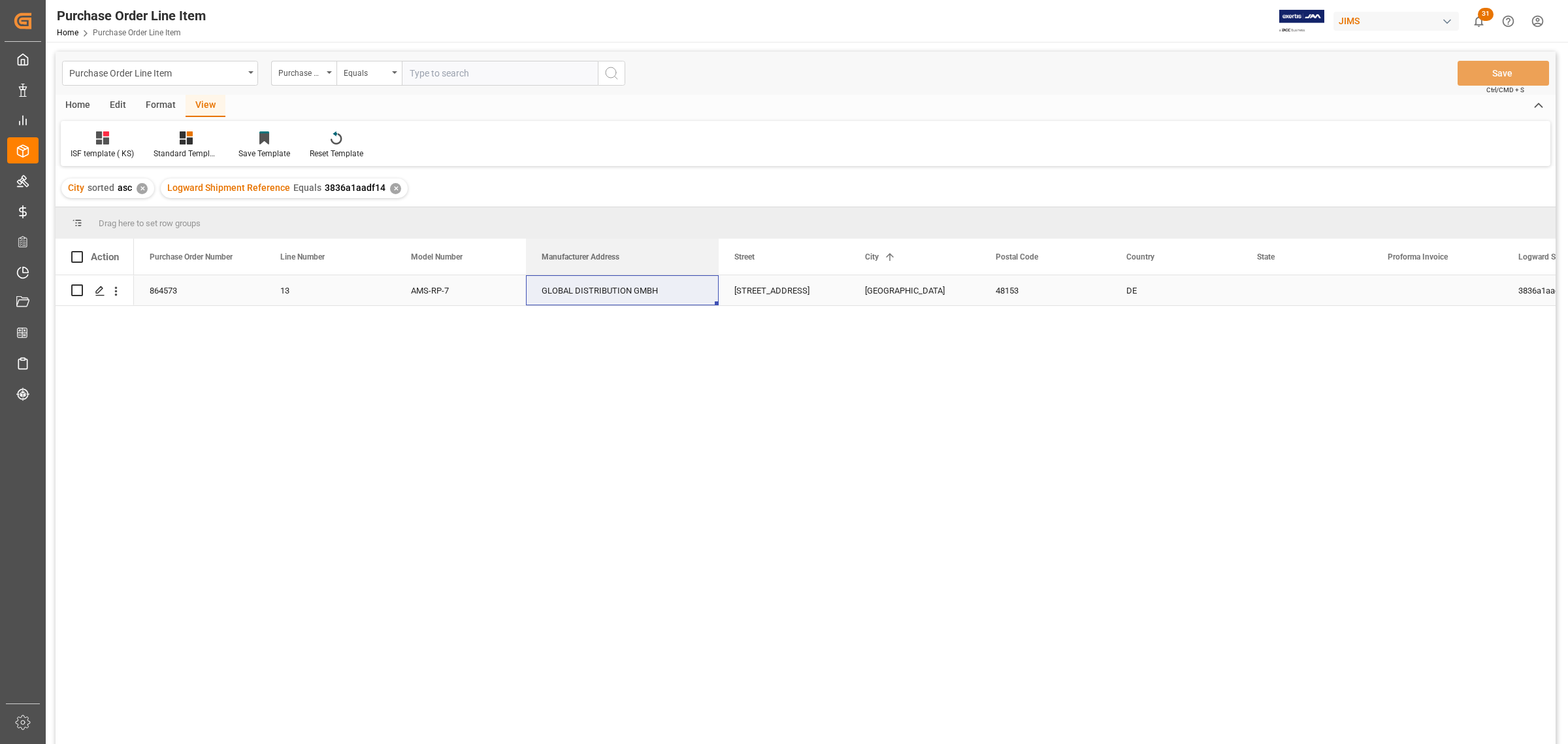
drag, startPoint x: 1002, startPoint y: 243, endPoint x: 716, endPoint y: 276, distance: 287.9
click at [716, 276] on div "Action Purchase Order Number Line Number Model Number" at bounding box center [805, 496] width 1500 height 514
click at [1275, 291] on div "Press SPACE to select this row." at bounding box center [1306, 290] width 130 height 30
click at [1275, 291] on input "Press SPACE to select this row." at bounding box center [1306, 298] width 110 height 25
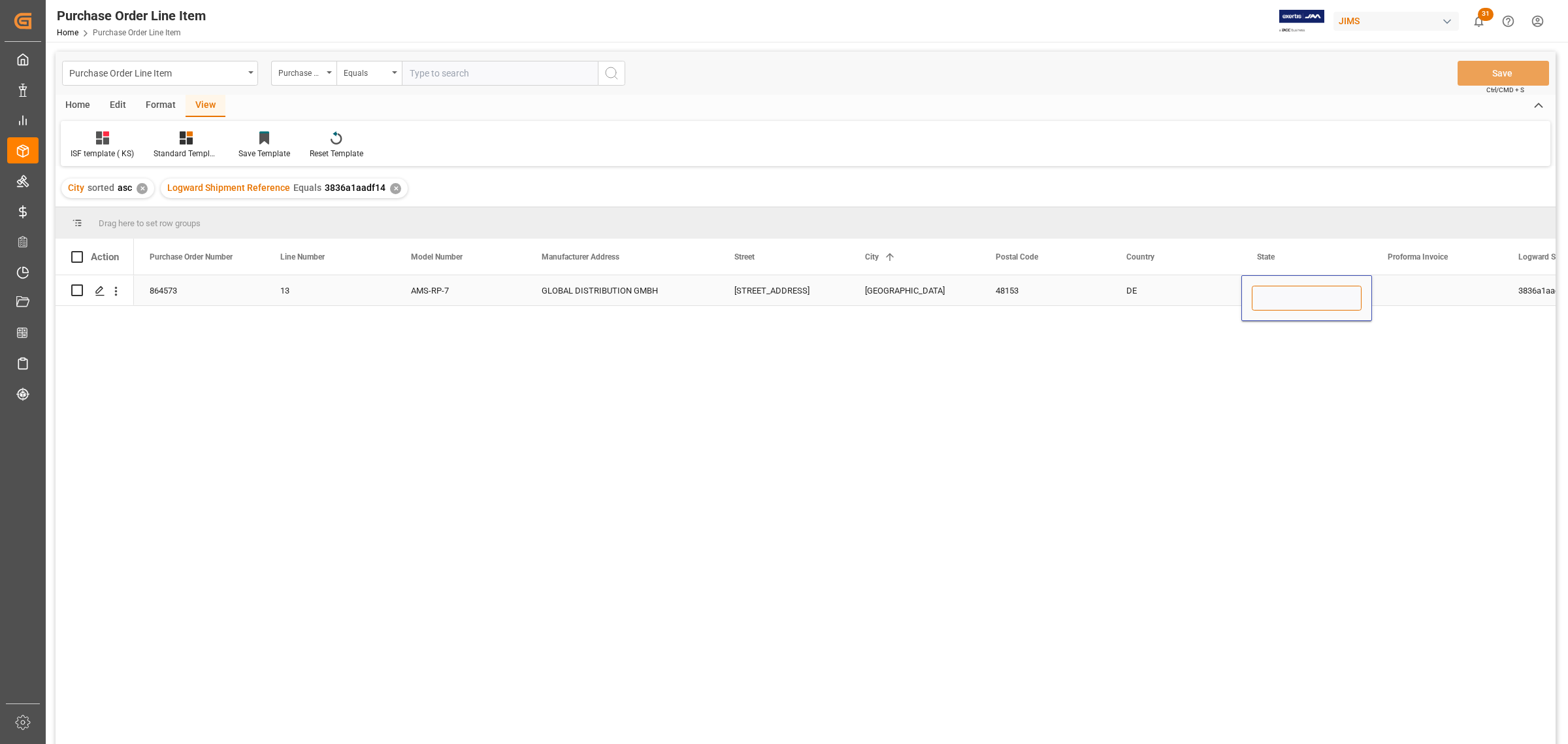
paste input "NORTH RHINE-WESTPHALIA"
type input "NORTH RHINE-WESTPHALIA"
click at [1393, 289] on div "Press SPACE to select this row." at bounding box center [1437, 290] width 130 height 30
click at [1393, 76] on button "Save" at bounding box center [1503, 73] width 91 height 25
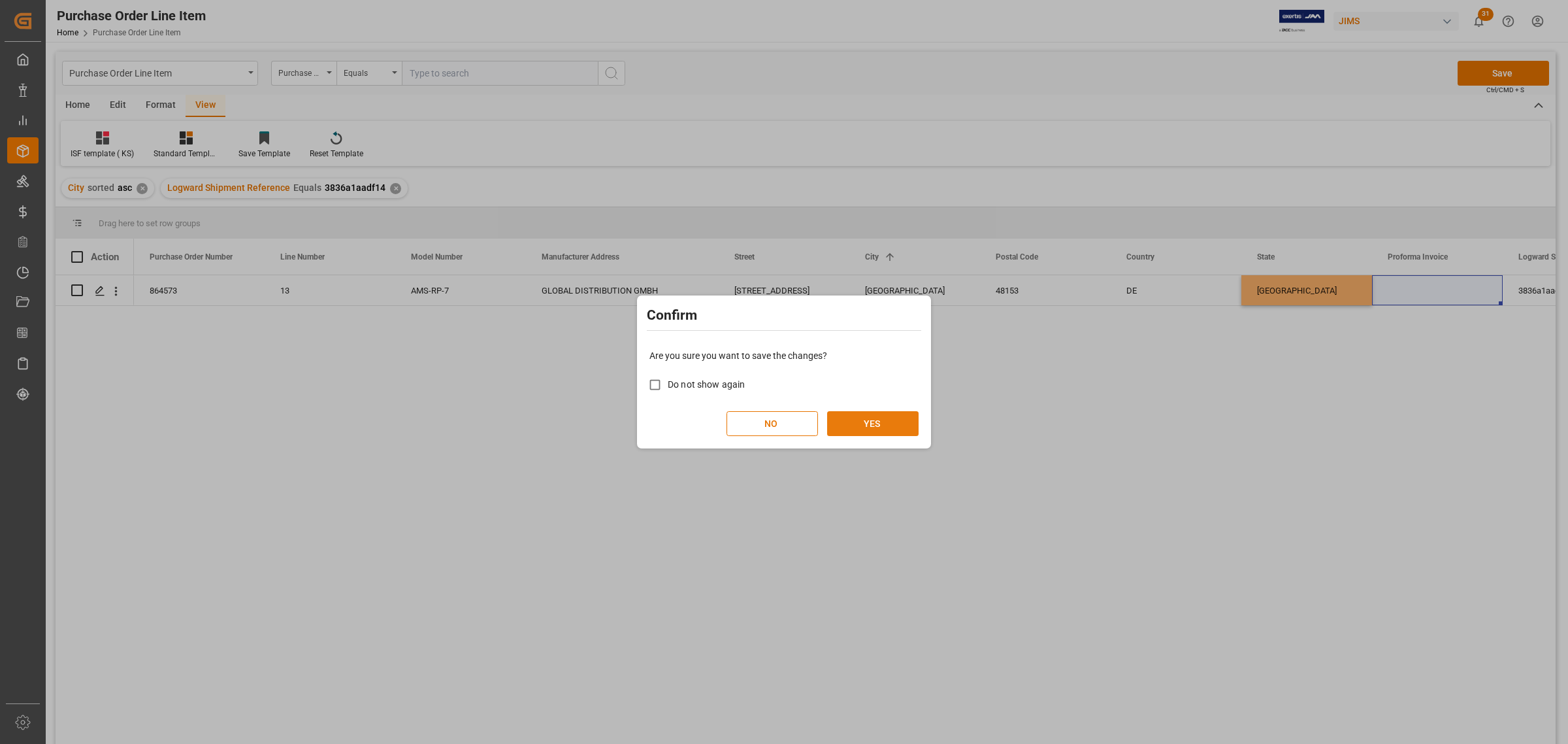
click at [877, 417] on button "YES" at bounding box center [873, 424] width 91 height 25
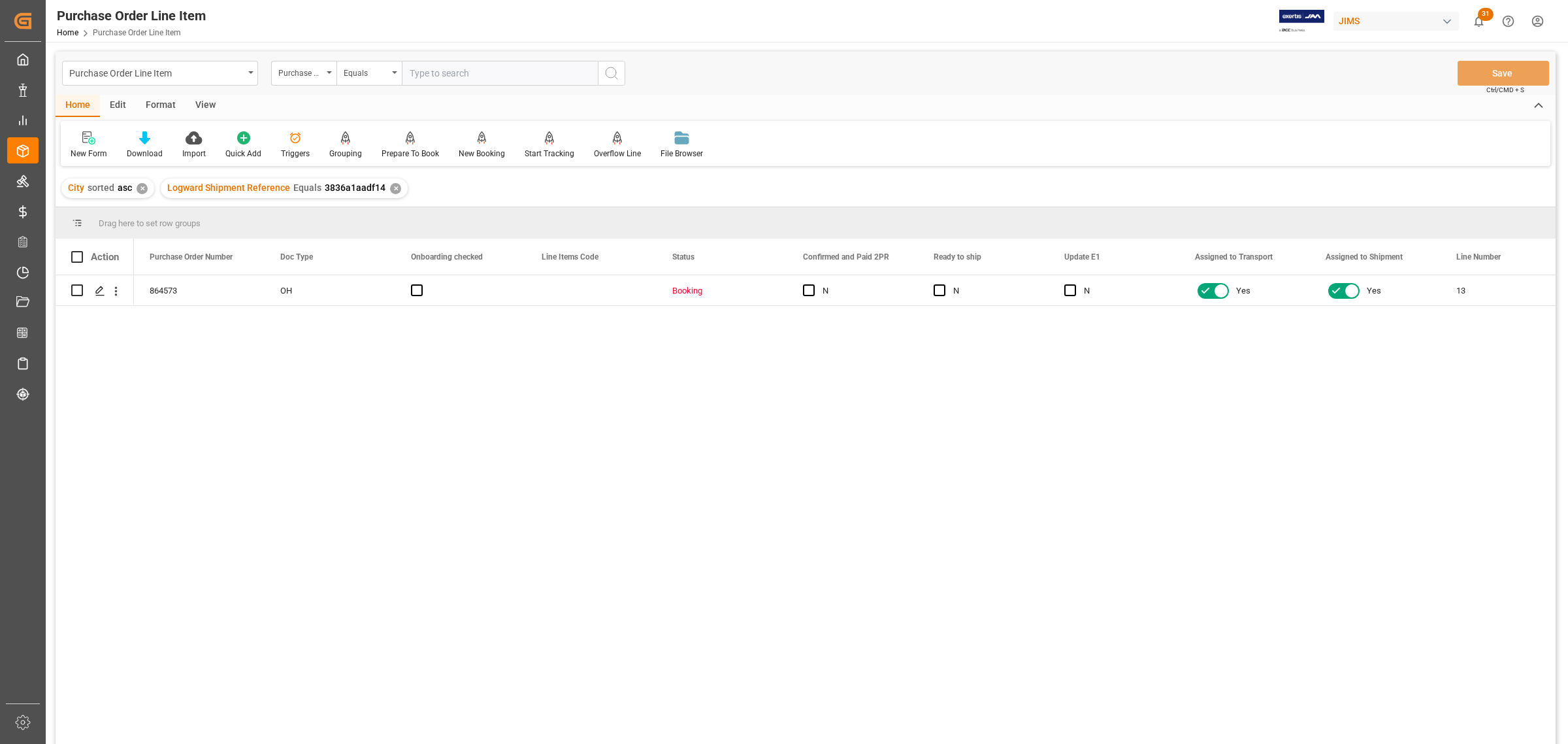
click at [205, 99] on div "View" at bounding box center [205, 105] width 40 height 22
click at [89, 152] on div "Default" at bounding box center [83, 154] width 25 height 12
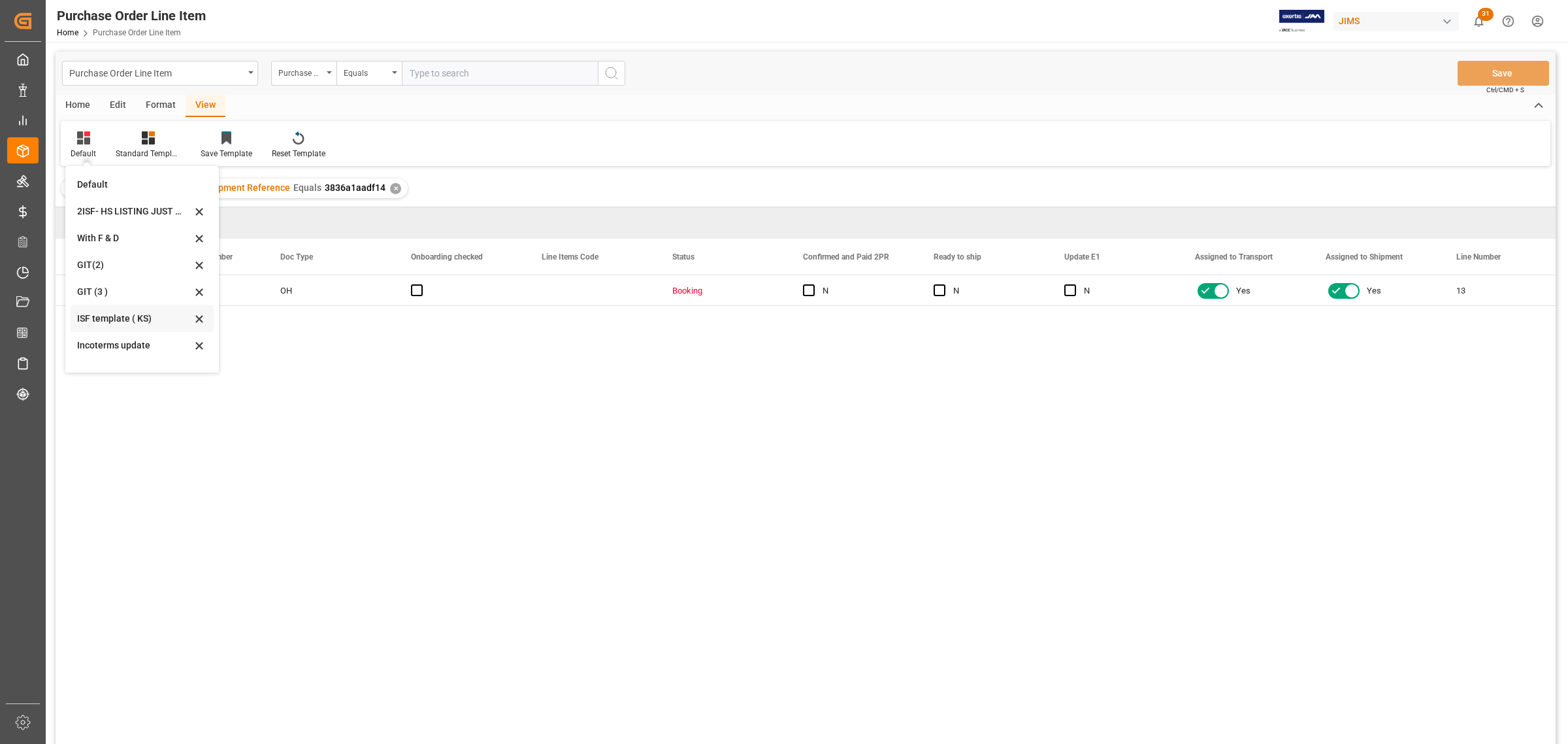
click at [122, 317] on div "ISF template ( KS)" at bounding box center [133, 318] width 114 height 14
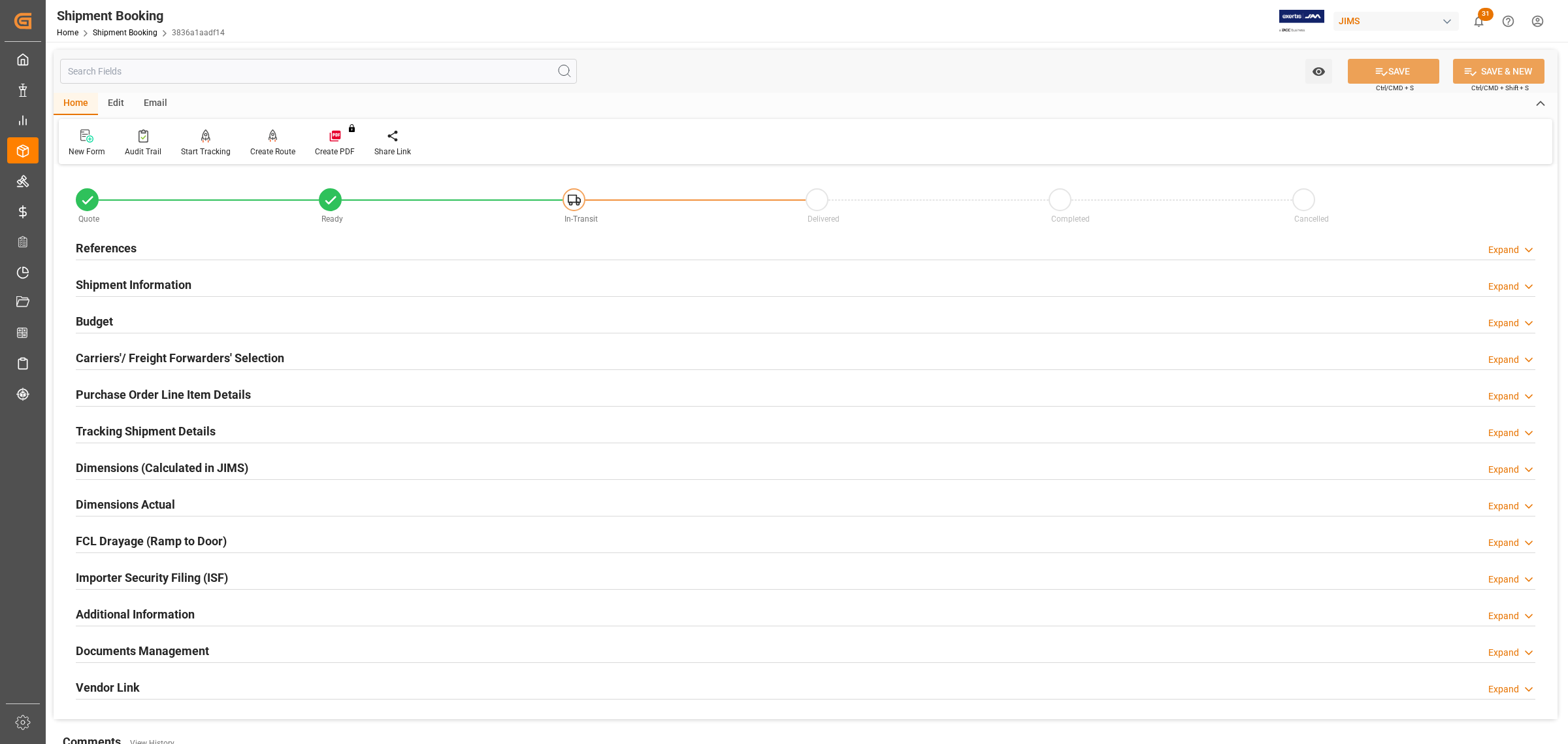
scroll to position [82, 0]
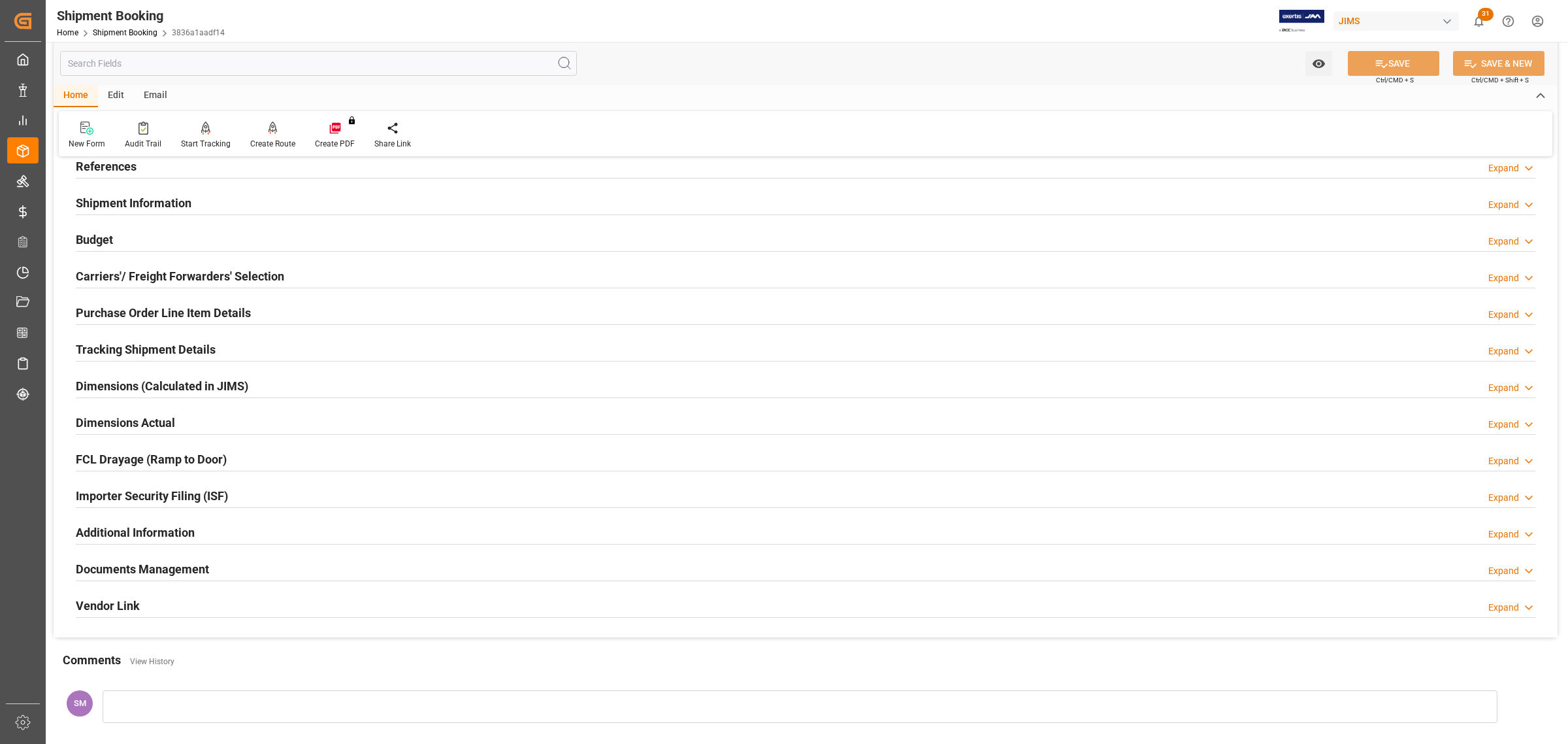
click at [128, 492] on h2 "Importer Security Filing (ISF)" at bounding box center [152, 496] width 152 height 18
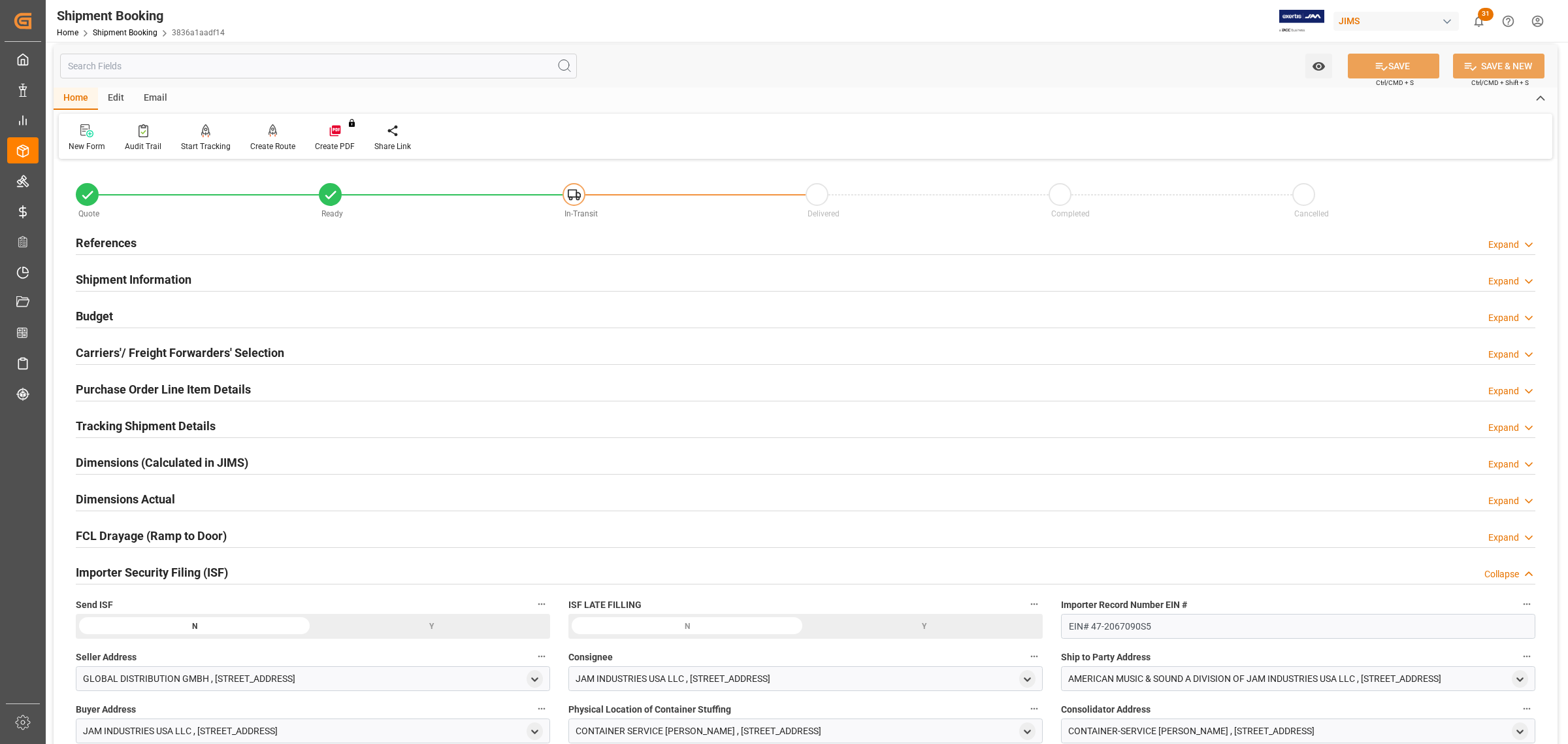
scroll to position [0, 0]
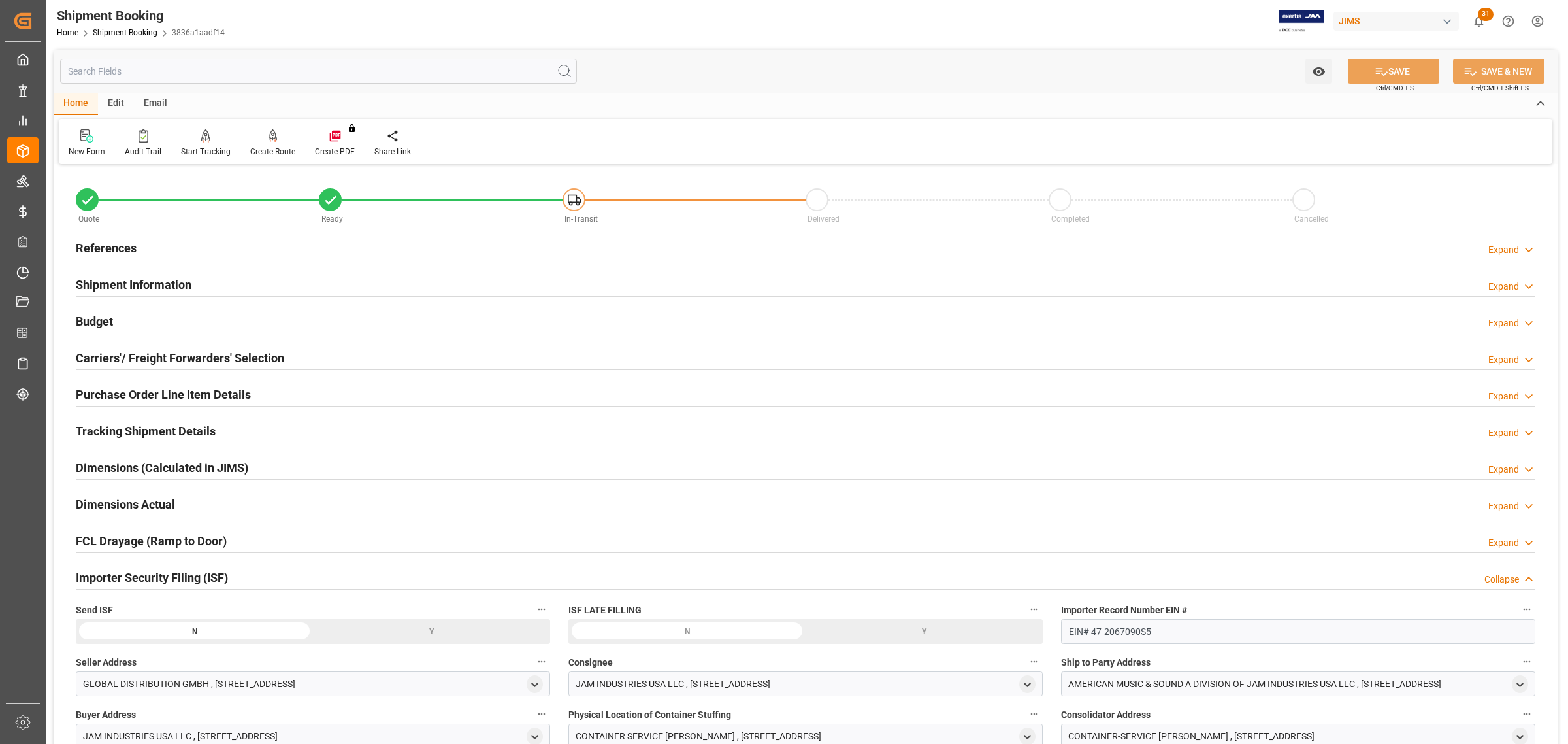
click at [113, 238] on div "References" at bounding box center [106, 247] width 60 height 25
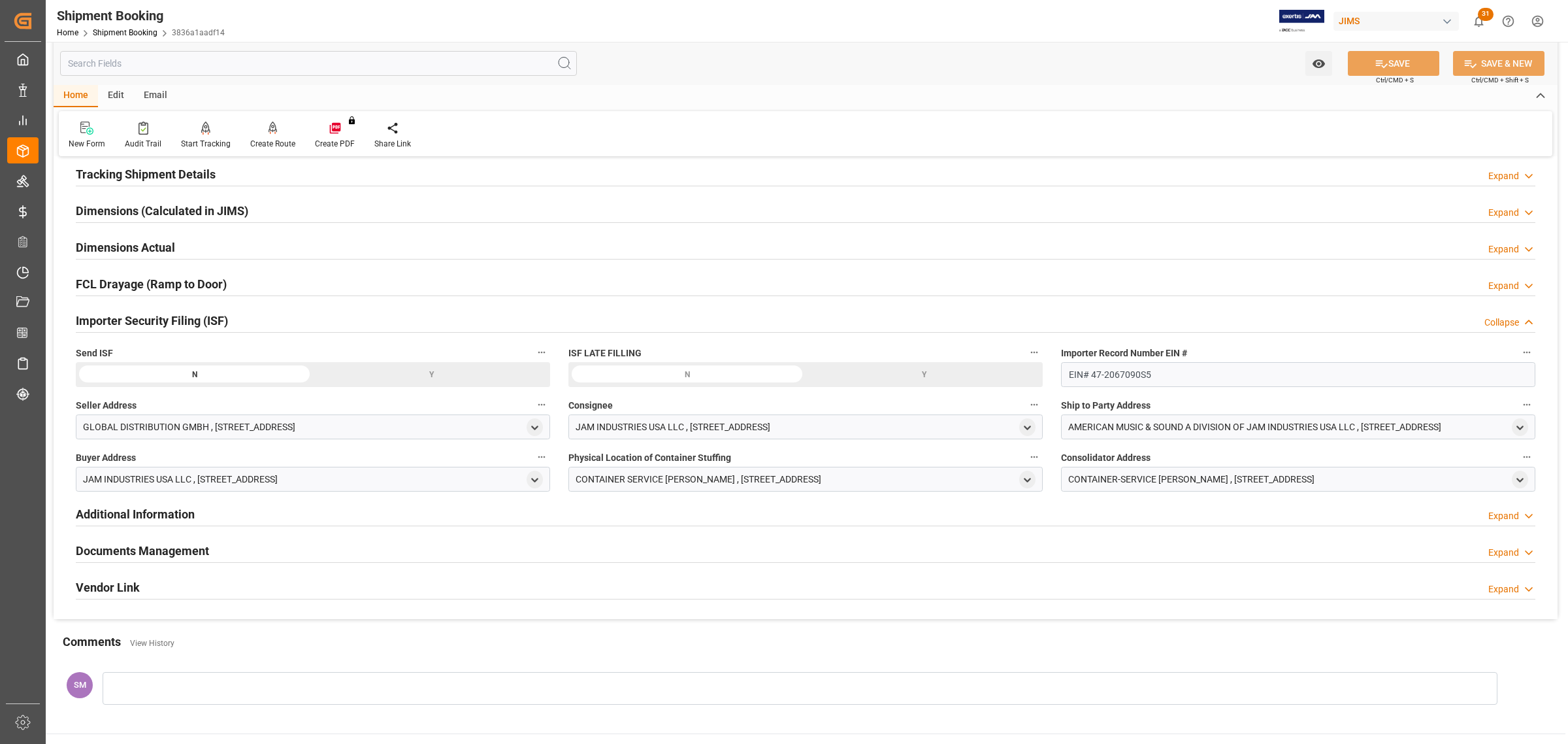
scroll to position [490, 0]
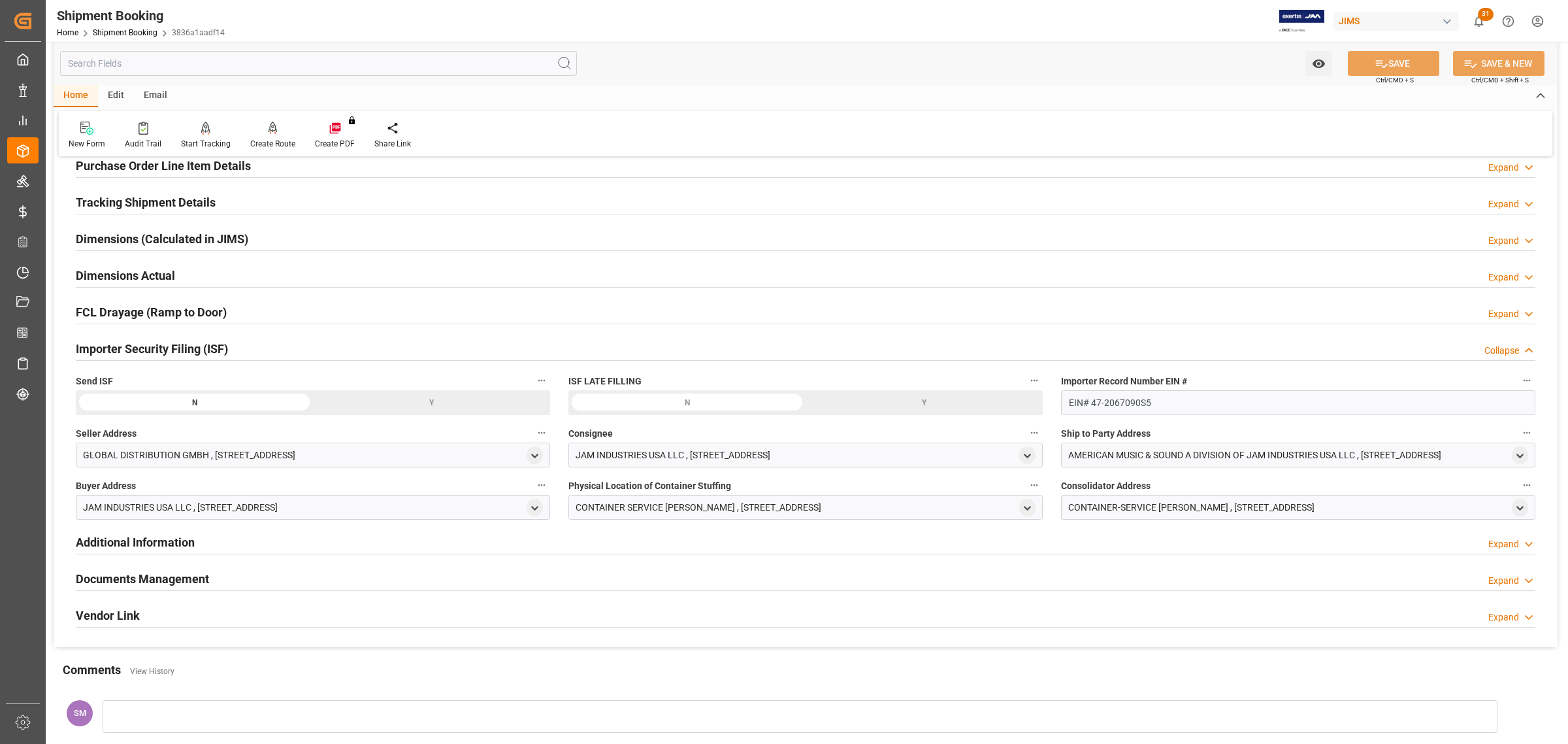
click at [619, 598] on div "Vendor Link Expand" at bounding box center [805, 615] width 1477 height 37
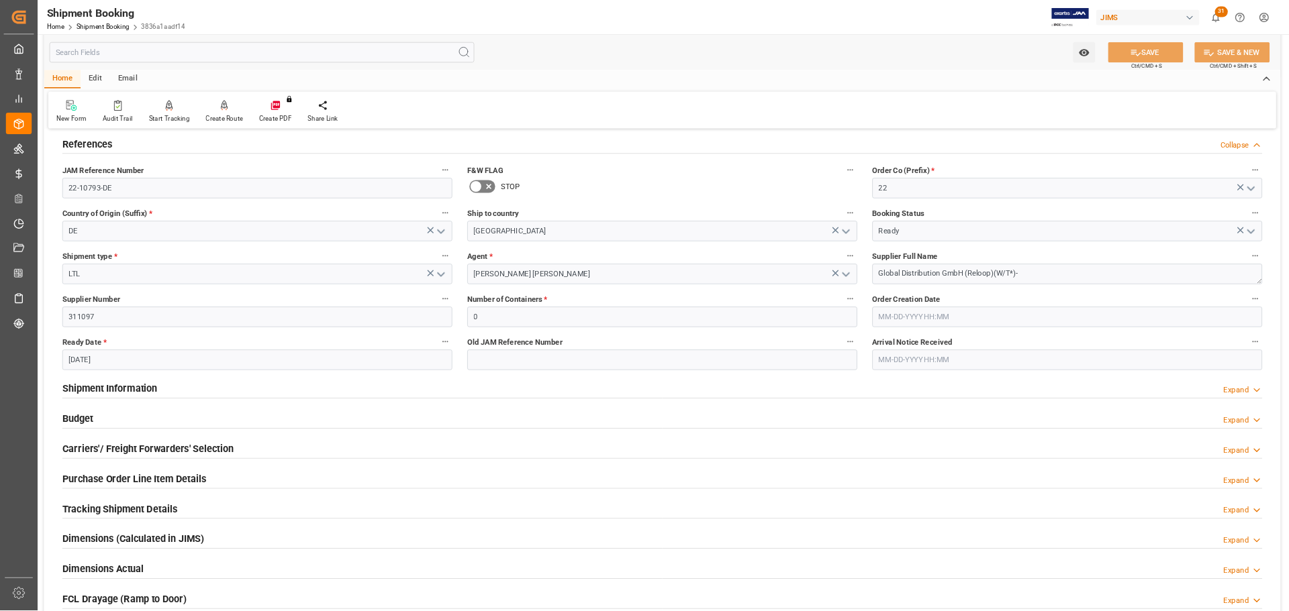
scroll to position [0, 0]
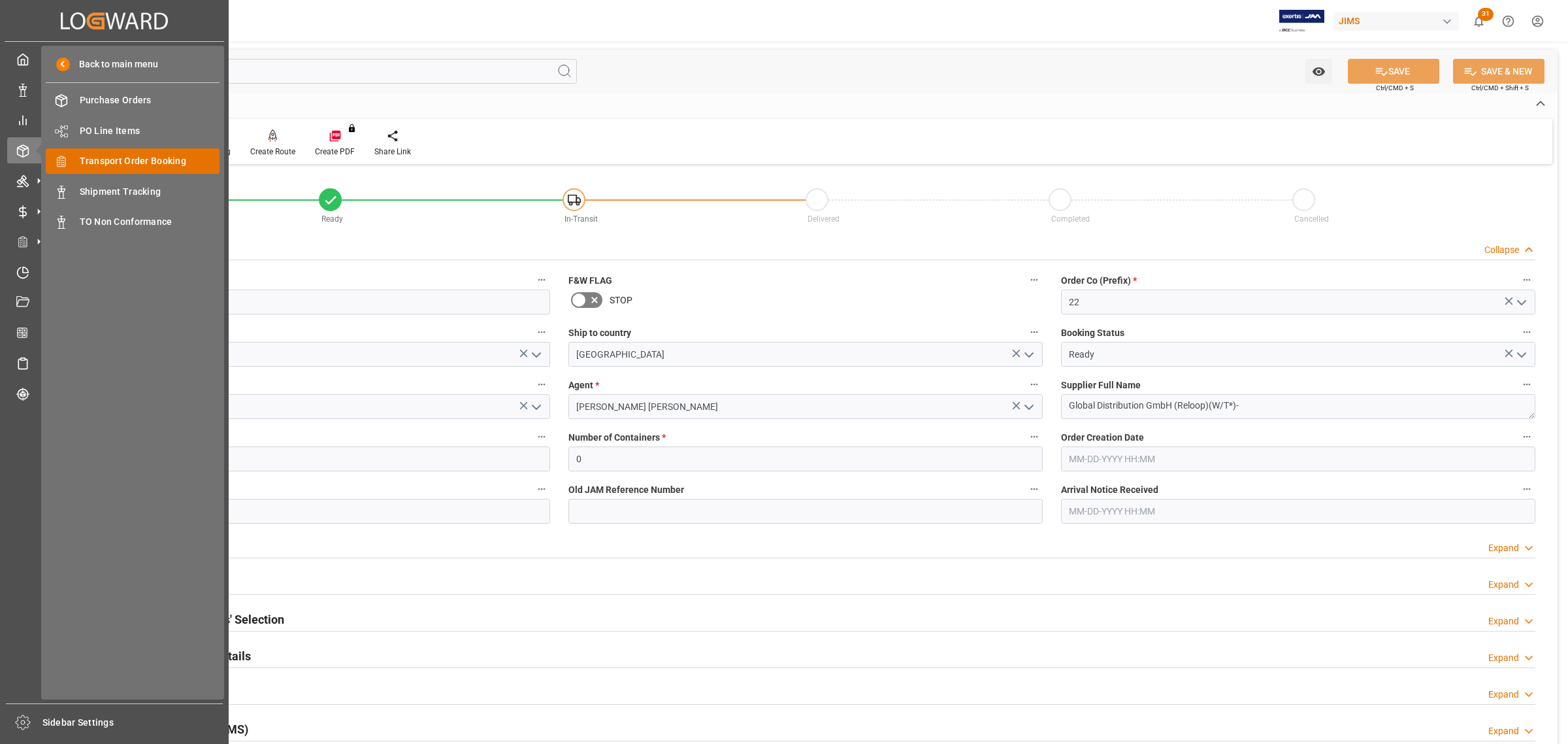
click at [113, 166] on span "Transport Order Booking" at bounding box center [150, 161] width 140 height 14
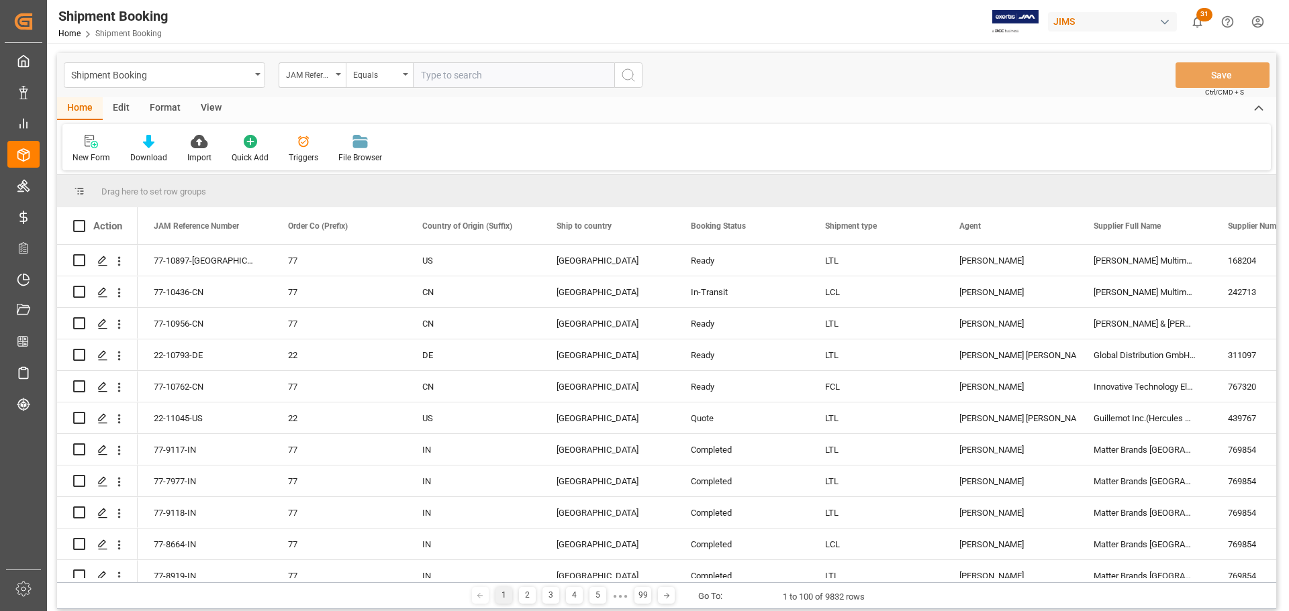
click at [202, 107] on div "View" at bounding box center [211, 108] width 41 height 23
click at [93, 146] on div at bounding box center [85, 141] width 26 height 14
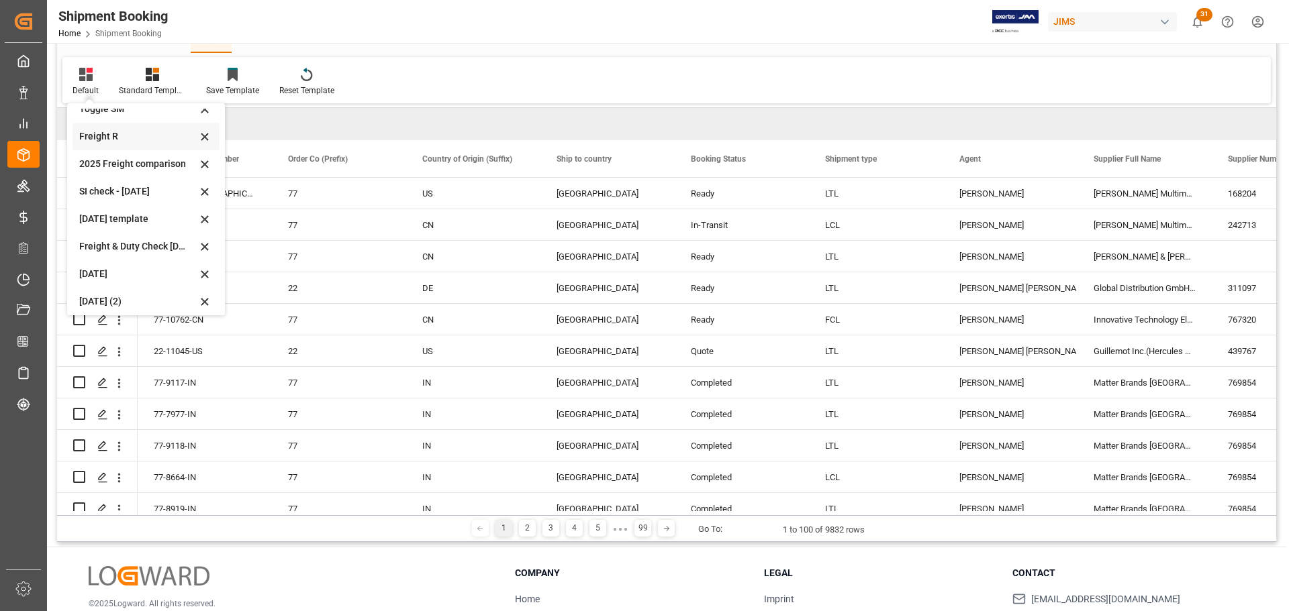
scroll to position [101, 0]
click at [99, 295] on div "[DATE] (2)" at bounding box center [137, 296] width 117 height 14
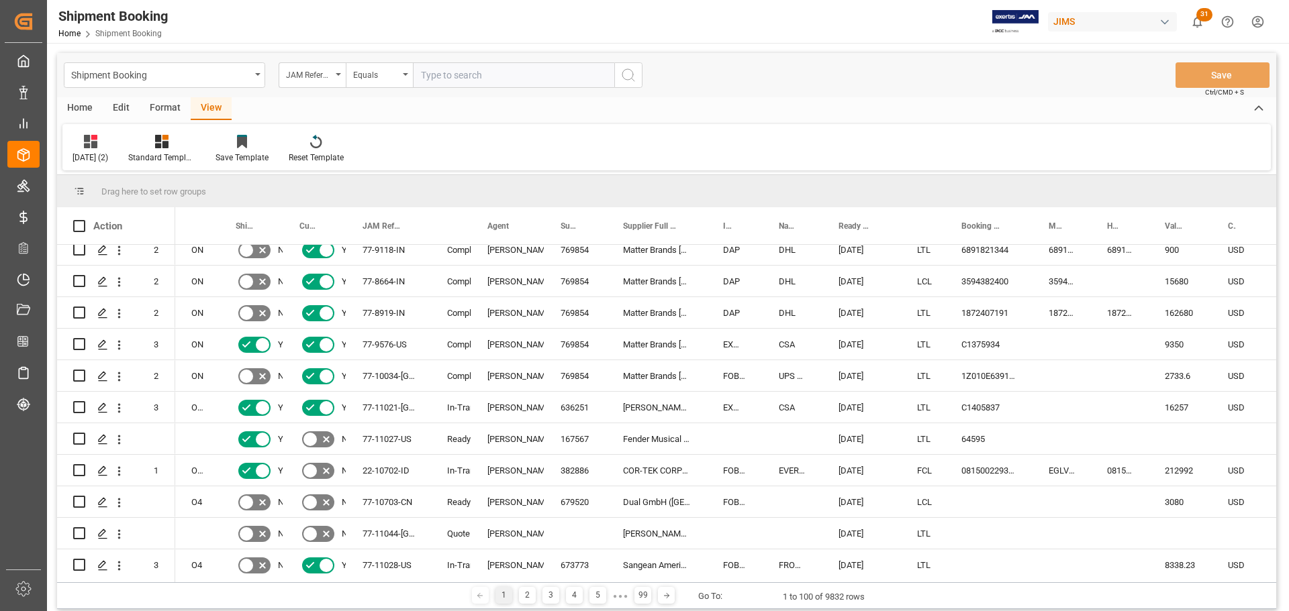
scroll to position [268, 0]
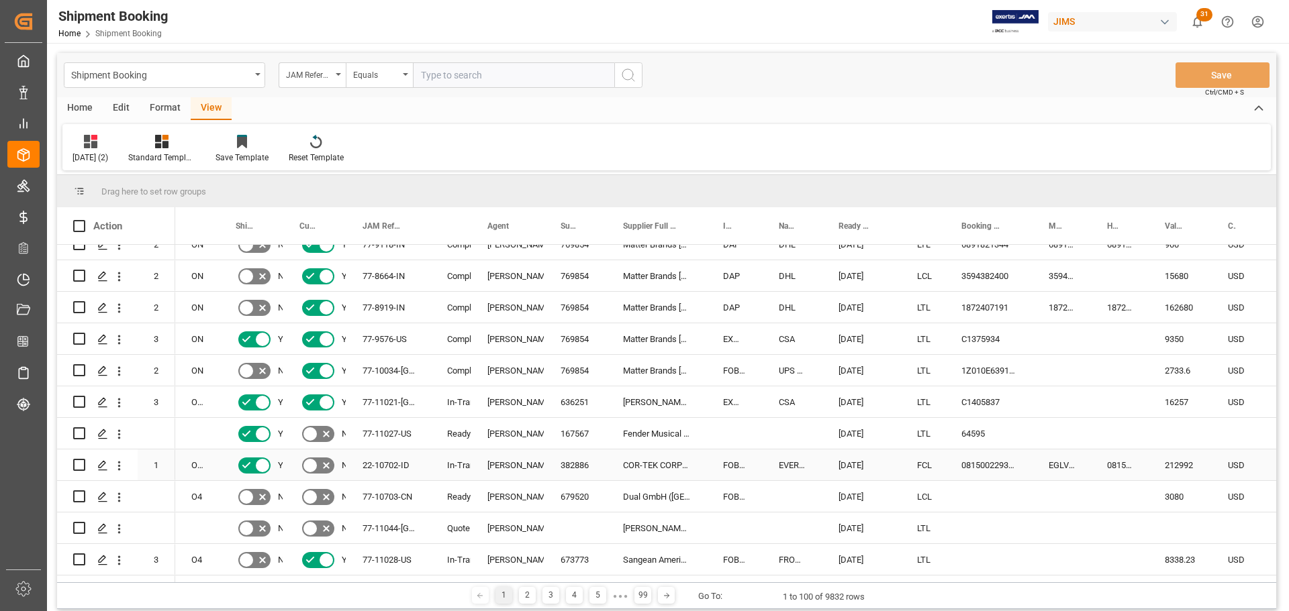
click at [517, 460] on div "[PERSON_NAME]. [PERSON_NAME]" at bounding box center [507, 465] width 41 height 31
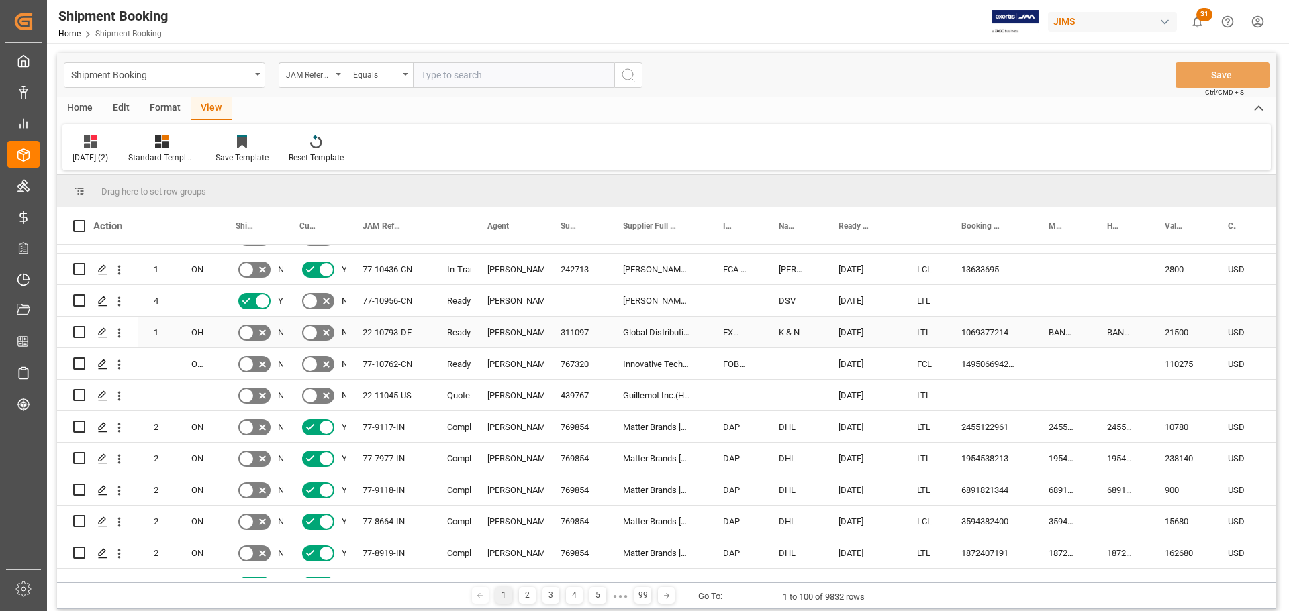
scroll to position [0, 0]
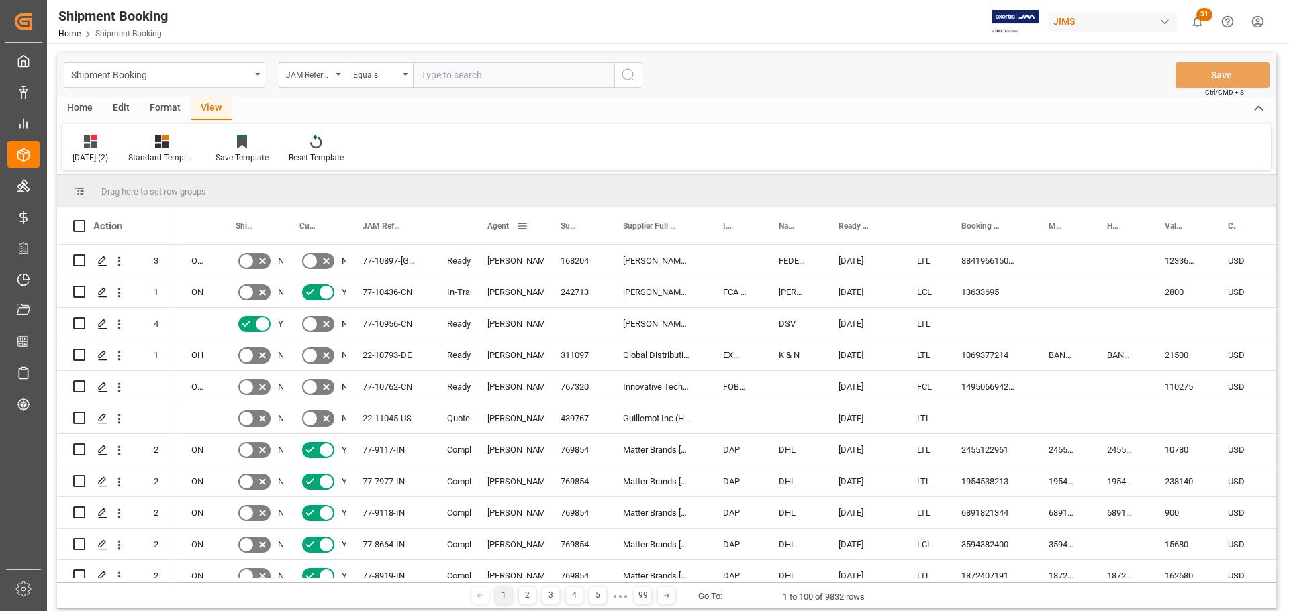
click at [524, 225] on span at bounding box center [522, 226] width 12 height 12
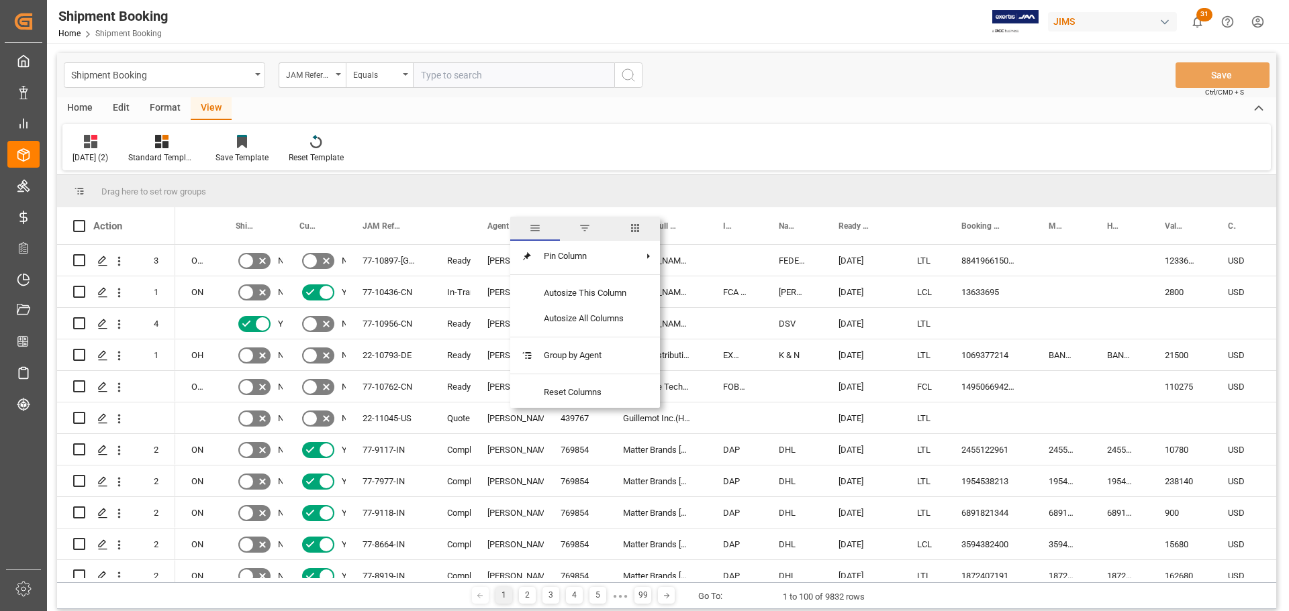
click at [581, 229] on span "filter" at bounding box center [585, 228] width 12 height 12
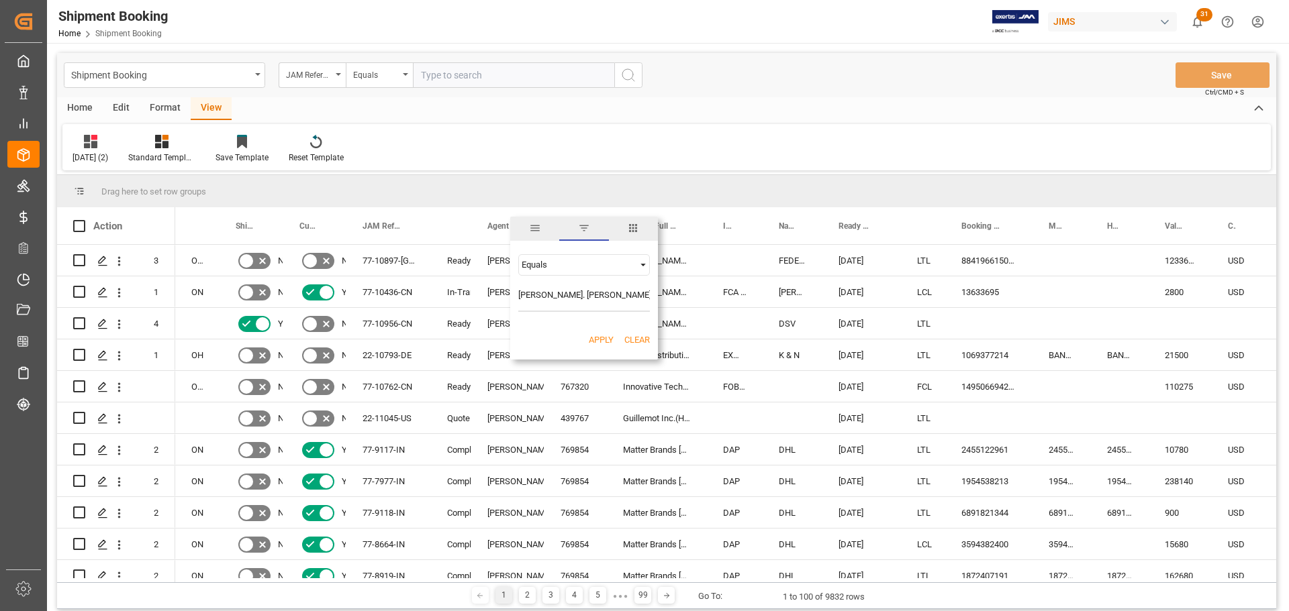
type input "[PERSON_NAME]. [PERSON_NAME]"
click at [593, 339] on button "Apply" at bounding box center [601, 340] width 25 height 13
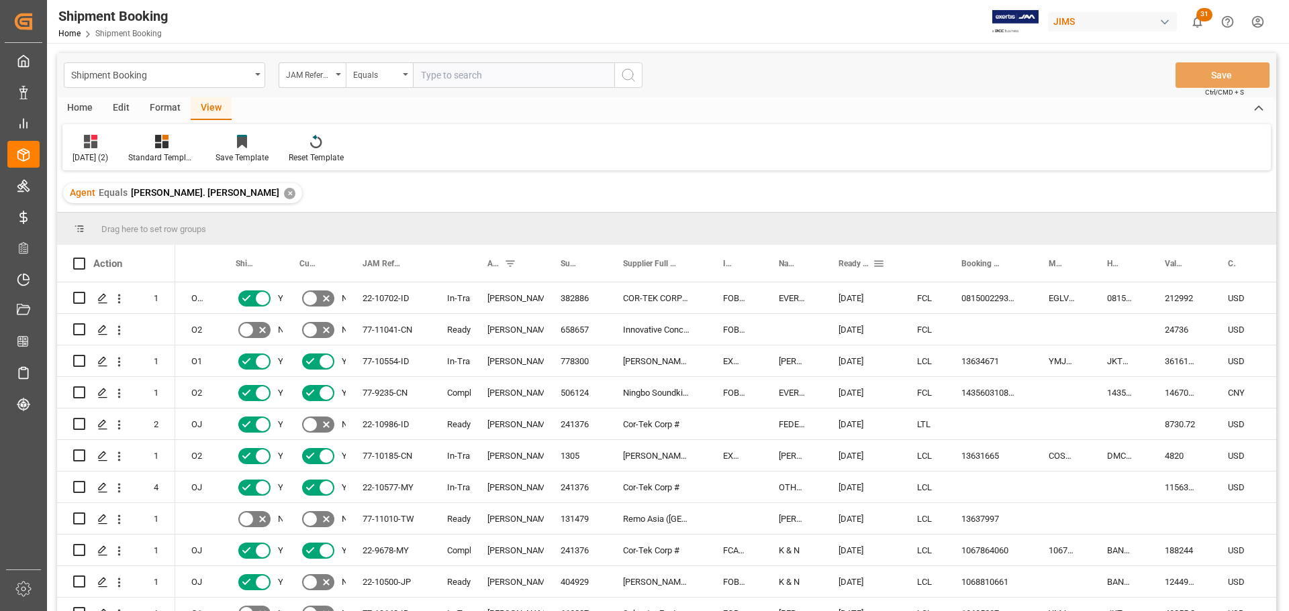
click at [881, 266] on span at bounding box center [879, 264] width 12 height 12
click at [996, 301] on span "Filtering operator" at bounding box center [999, 303] width 12 height 12
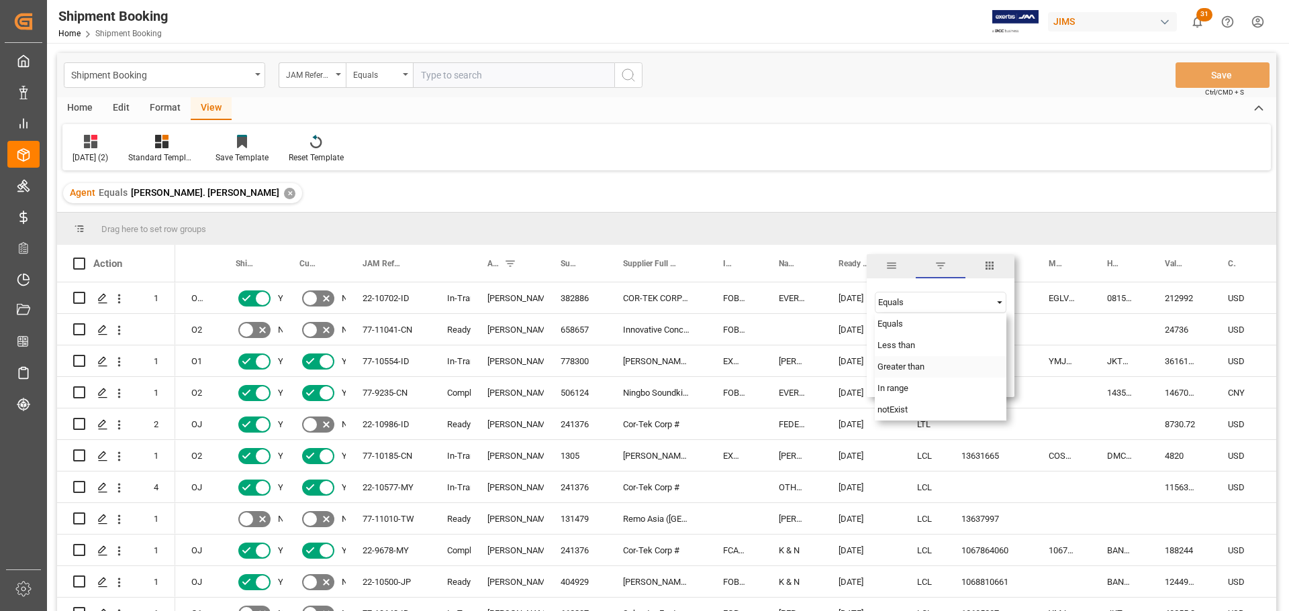
click at [897, 363] on span "Greater than" at bounding box center [900, 367] width 47 height 10
click at [905, 334] on input "date" at bounding box center [941, 336] width 132 height 27
click at [999, 334] on input "date" at bounding box center [941, 336] width 132 height 27
type input "[DATE]"
click at [966, 373] on button "Apply" at bounding box center [957, 377] width 25 height 13
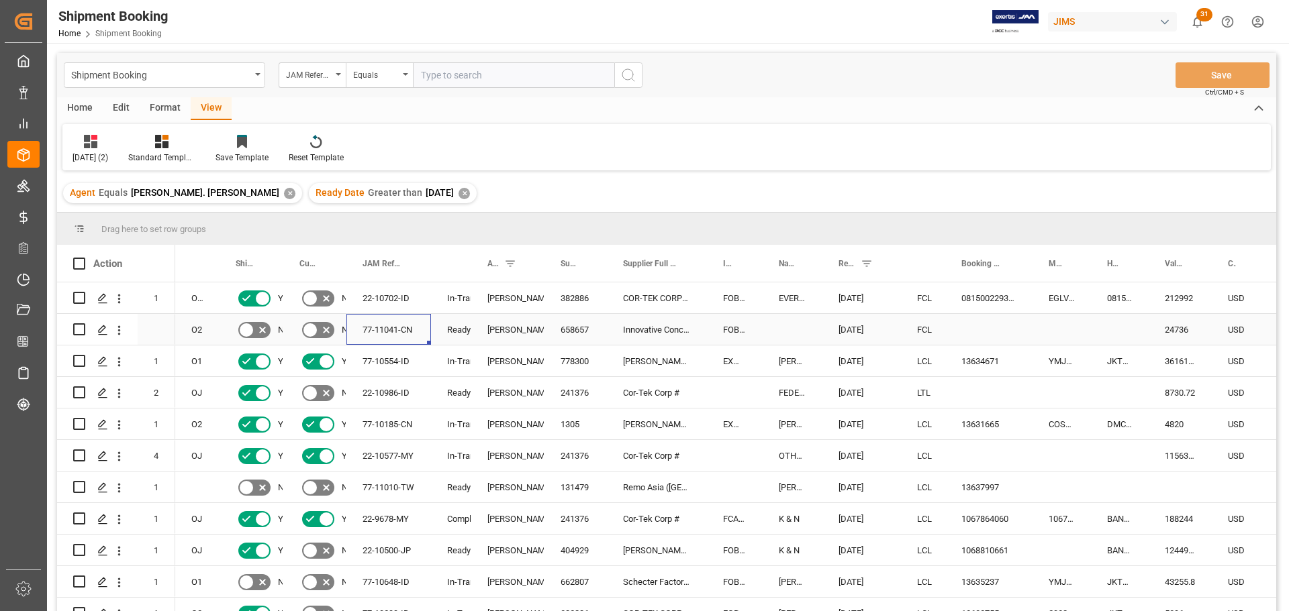
click at [377, 324] on div "77-11041-CN" at bounding box center [388, 329] width 85 height 31
click at [392, 393] on div "22-10986-ID" at bounding box center [388, 392] width 85 height 31
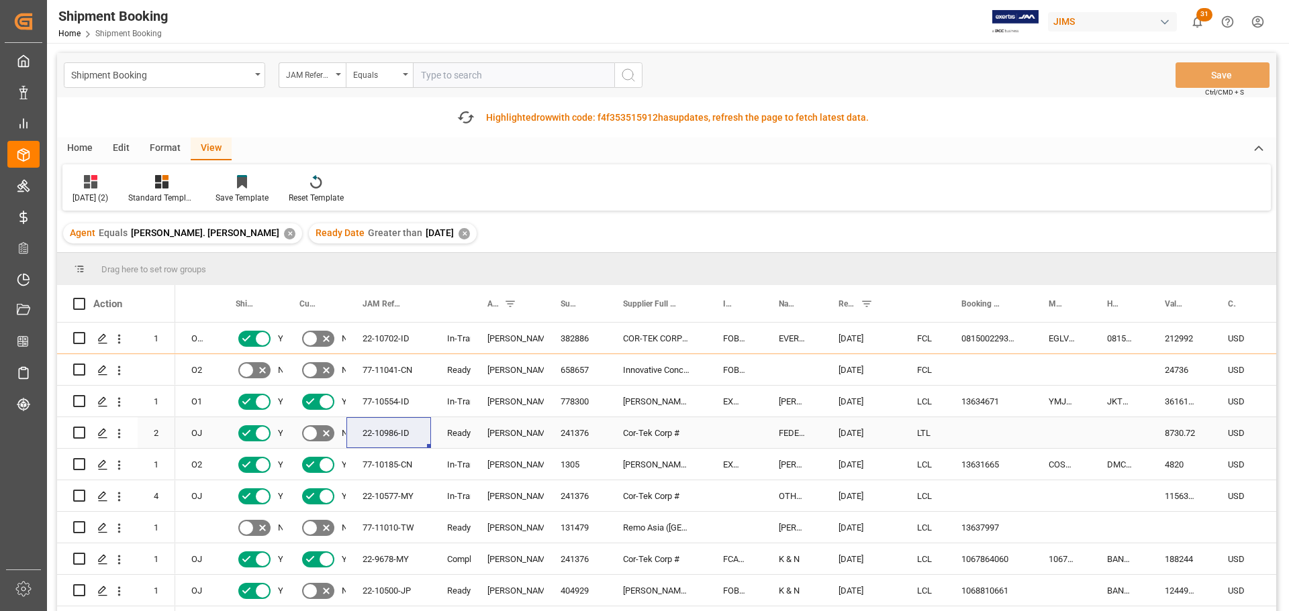
click at [964, 428] on div "Press SPACE to select this row." at bounding box center [988, 432] width 87 height 31
click at [969, 434] on input "Press SPACE to select this row." at bounding box center [989, 441] width 66 height 26
paste input "884282970354"
type input "884282970354"
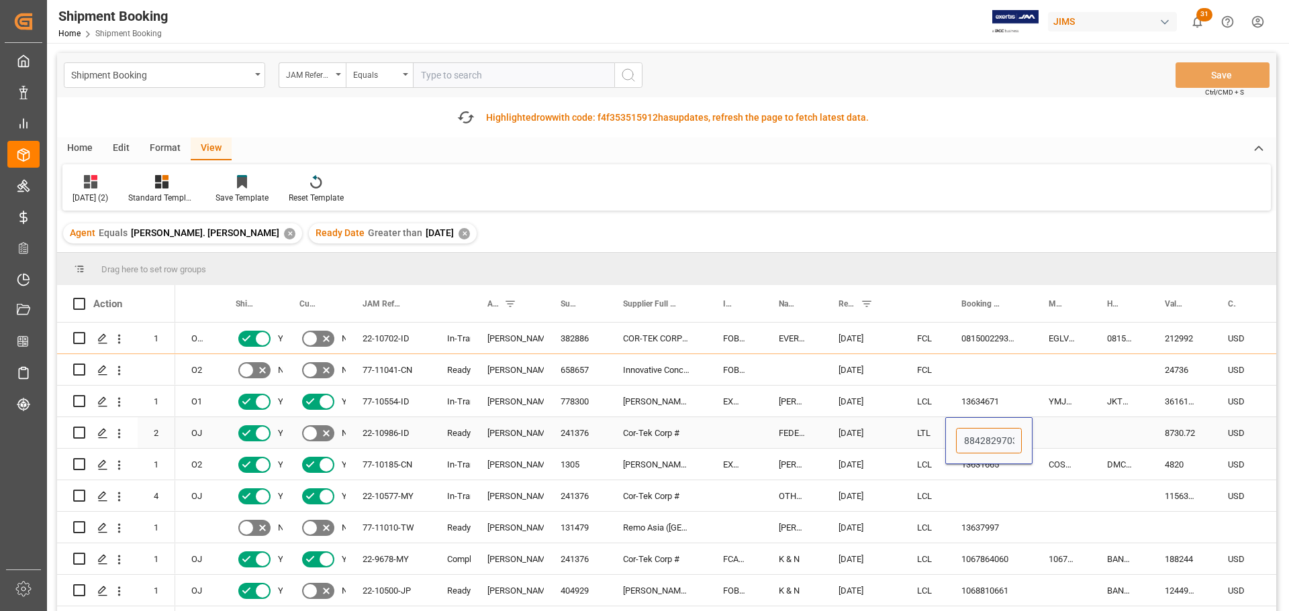
scroll to position [0, 13]
click at [1050, 429] on div "Press SPACE to select this row." at bounding box center [1061, 432] width 58 height 31
click at [993, 436] on div "884282970354" at bounding box center [988, 432] width 87 height 31
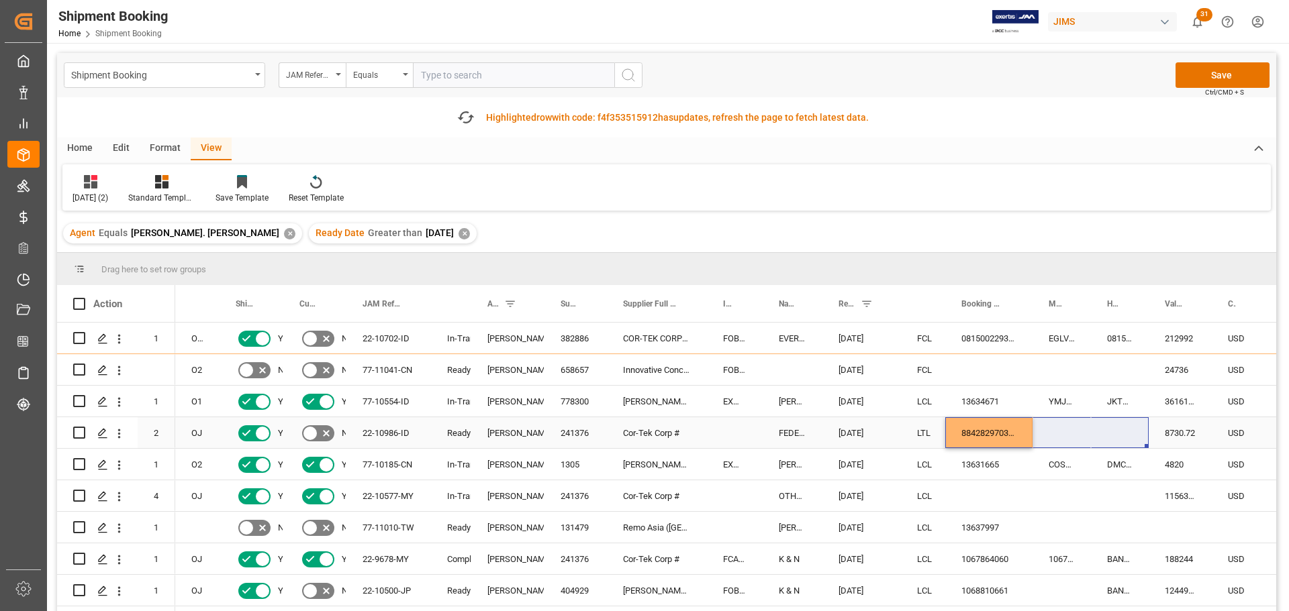
drag, startPoint x: 1030, startPoint y: 441, endPoint x: 1098, endPoint y: 437, distance: 68.6
click at [980, 432] on div "884282970354" at bounding box center [988, 432] width 87 height 31
click at [1007, 428] on div "884282970354" at bounding box center [988, 432] width 87 height 31
drag, startPoint x: 1029, startPoint y: 442, endPoint x: 1105, endPoint y: 432, distance: 77.1
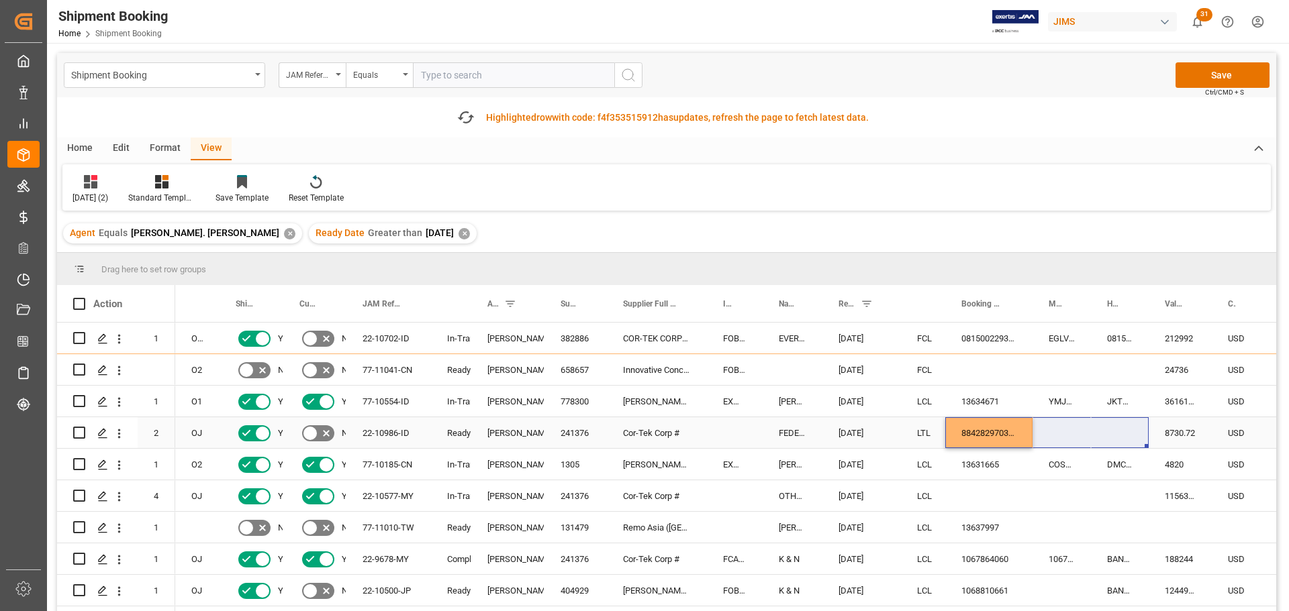
click at [989, 442] on div "884282970354" at bounding box center [988, 432] width 87 height 31
click at [1008, 458] on div "13631665" at bounding box center [988, 464] width 87 height 31
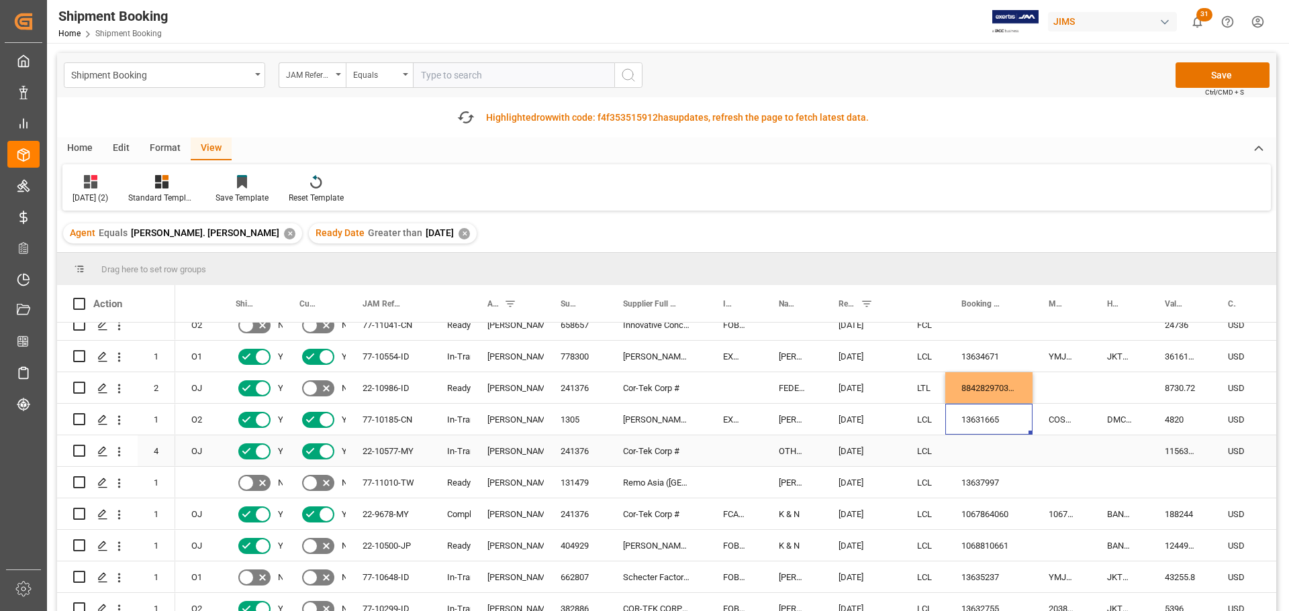
scroll to position [67, 0]
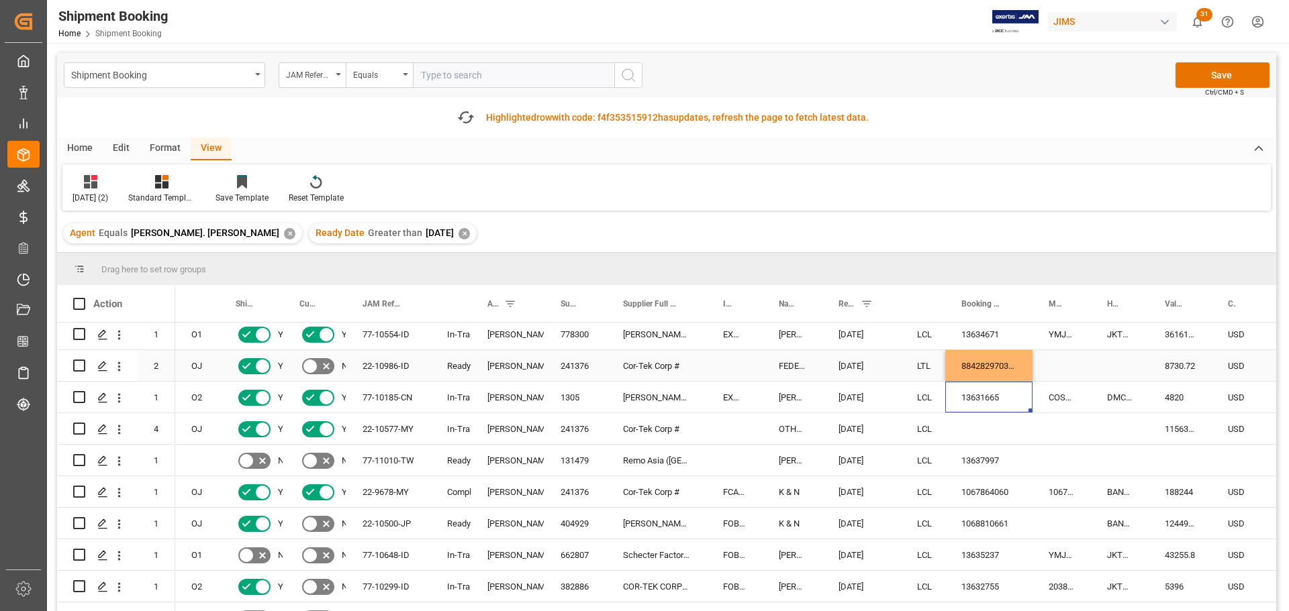
click at [1001, 359] on div "884282970354" at bounding box center [988, 365] width 87 height 31
drag, startPoint x: 1030, startPoint y: 377, endPoint x: 1128, endPoint y: 364, distance: 98.8
click at [1199, 76] on button "Save" at bounding box center [1222, 75] width 94 height 26
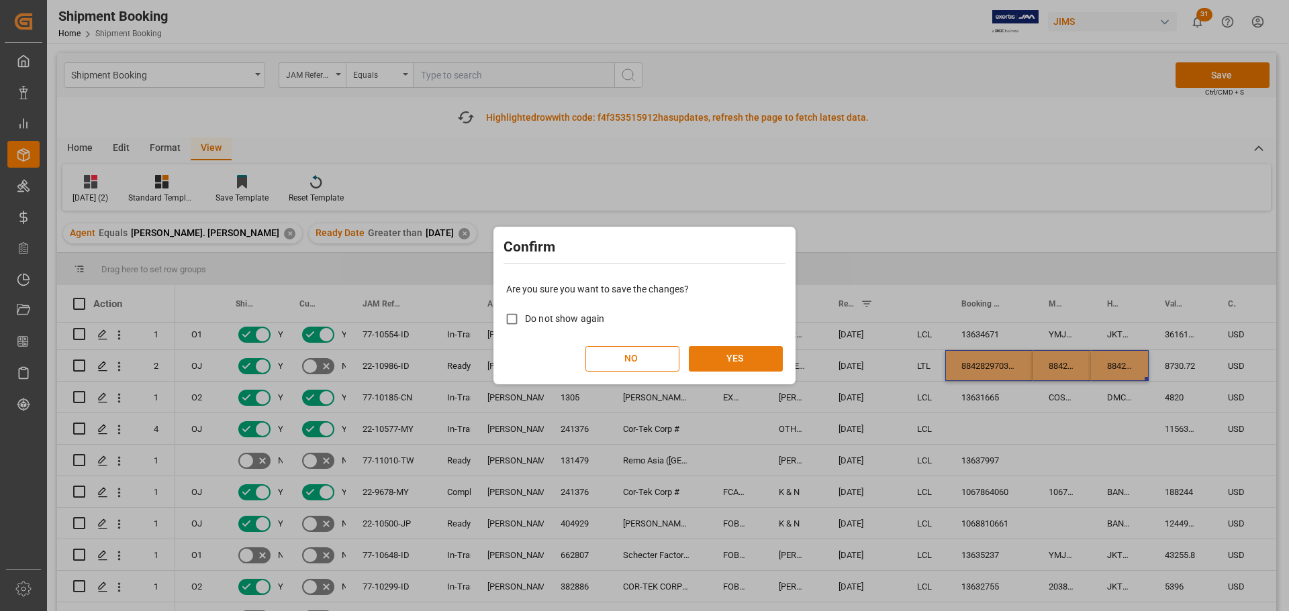
click at [750, 359] on button "YES" at bounding box center [736, 359] width 94 height 26
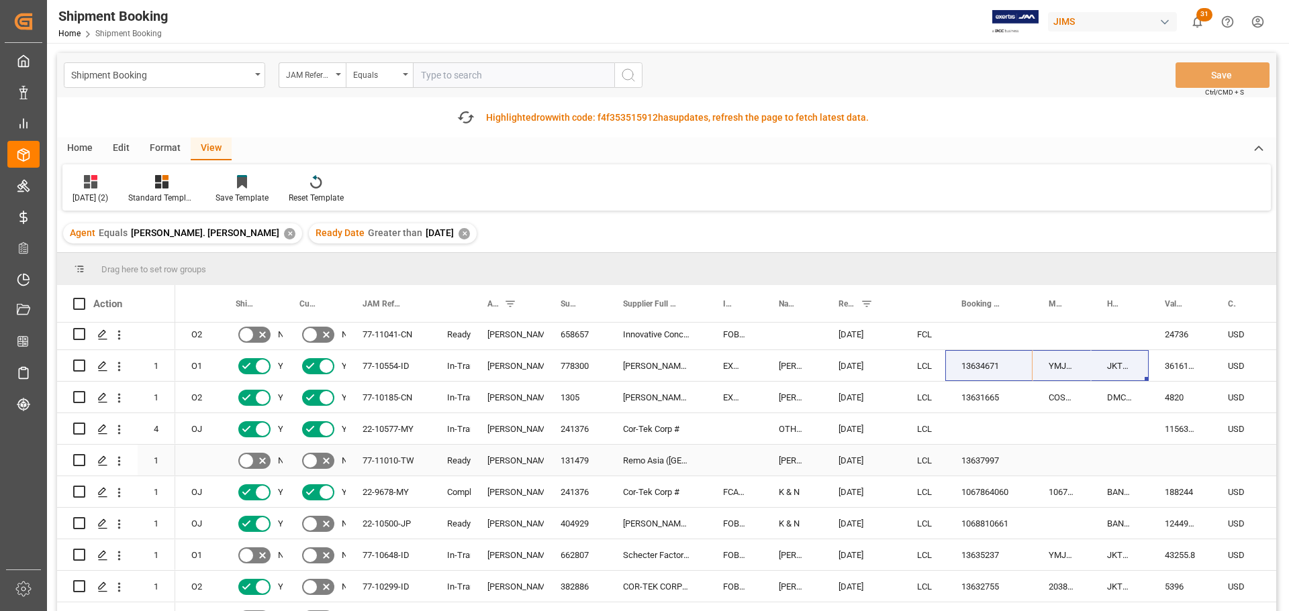
scroll to position [0, 0]
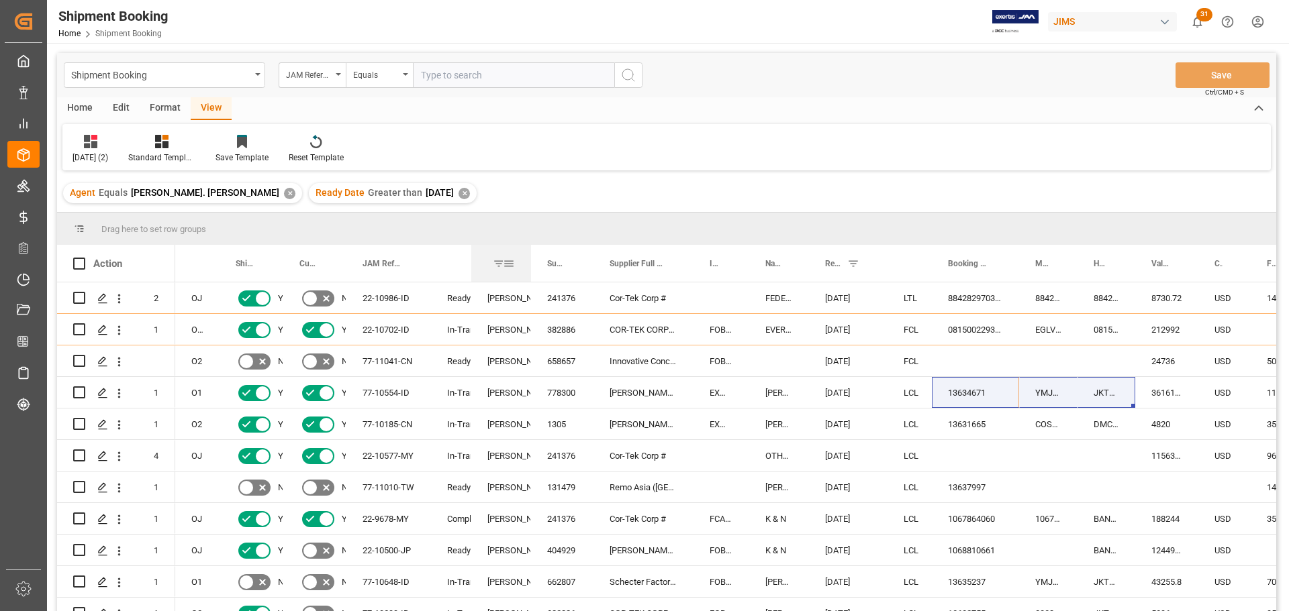
drag, startPoint x: 543, startPoint y: 260, endPoint x: 530, endPoint y: 275, distance: 19.5
click at [530, 275] on div at bounding box center [530, 263] width 5 height 37
drag, startPoint x: 1195, startPoint y: 259, endPoint x: 1202, endPoint y: 268, distance: 11.5
click at [1202, 268] on div at bounding box center [1204, 263] width 5 height 37
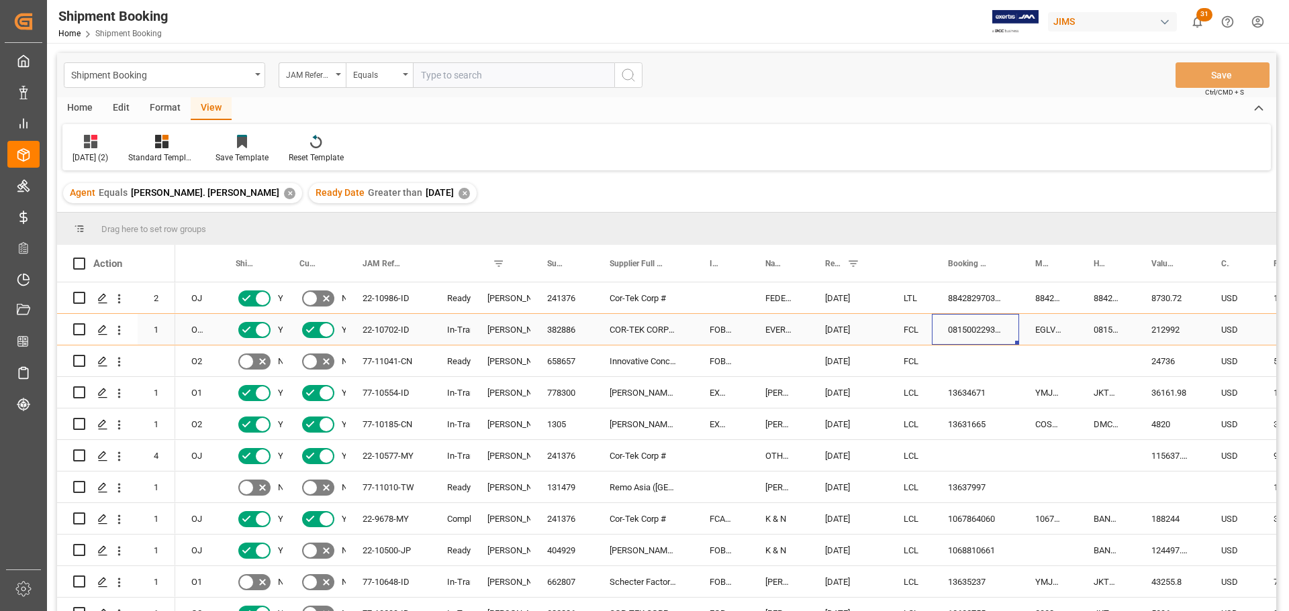
click at [982, 325] on div "081500229349" at bounding box center [975, 329] width 87 height 31
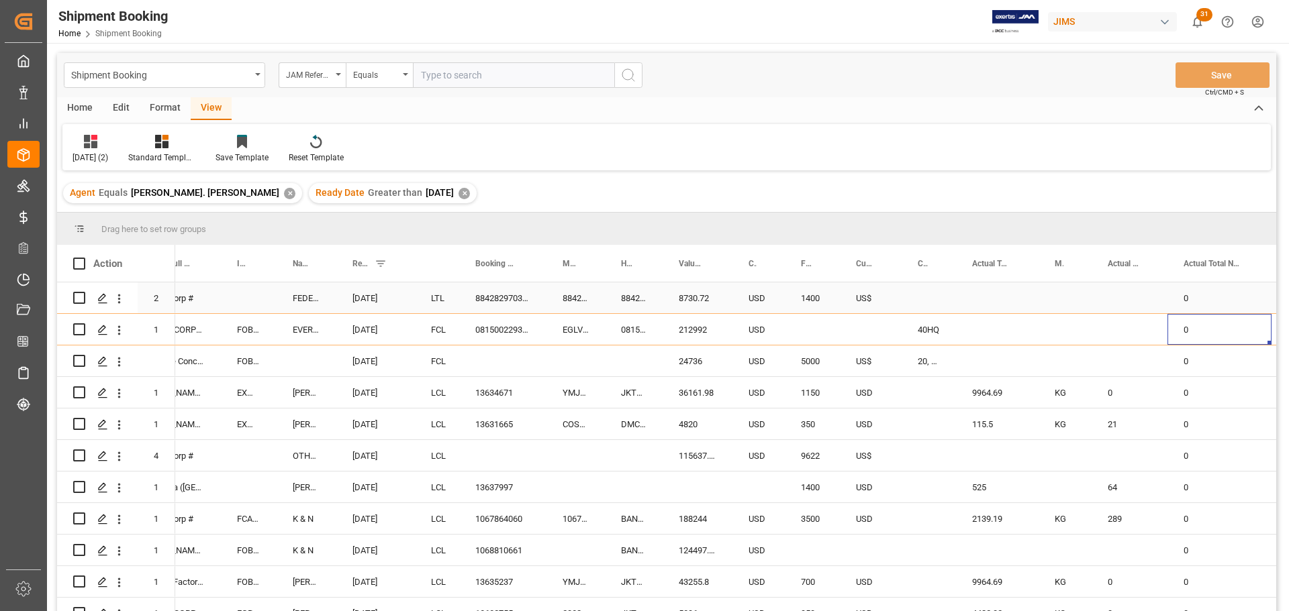
scroll to position [0, 473]
click at [497, 300] on div "884282970354" at bounding box center [502, 298] width 87 height 31
click at [990, 292] on div "Press SPACE to select this row." at bounding box center [997, 298] width 83 height 31
click at [991, 305] on input "Press SPACE to select this row." at bounding box center [996, 306] width 61 height 26
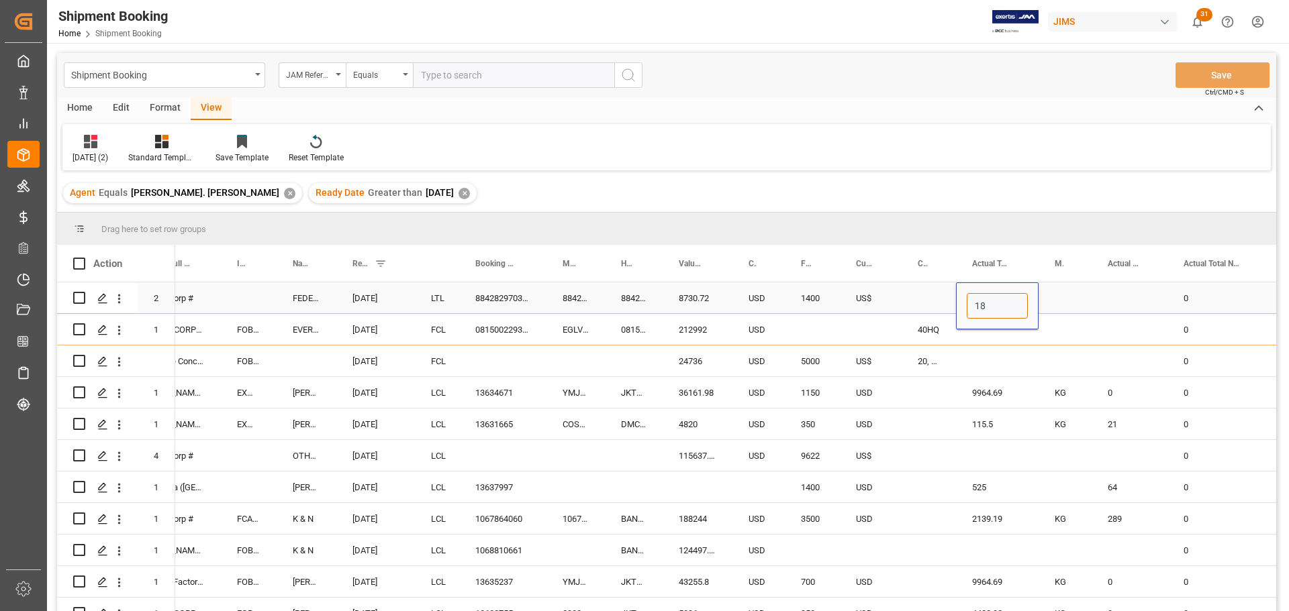
type input "189"
click at [1067, 290] on div "Press SPACE to select this row." at bounding box center [1064, 298] width 53 height 31
click at [1066, 295] on div "Press SPACE to select this row." at bounding box center [1064, 298] width 53 height 31
click at [1071, 303] on icon "open menu" at bounding box center [1066, 307] width 16 height 16
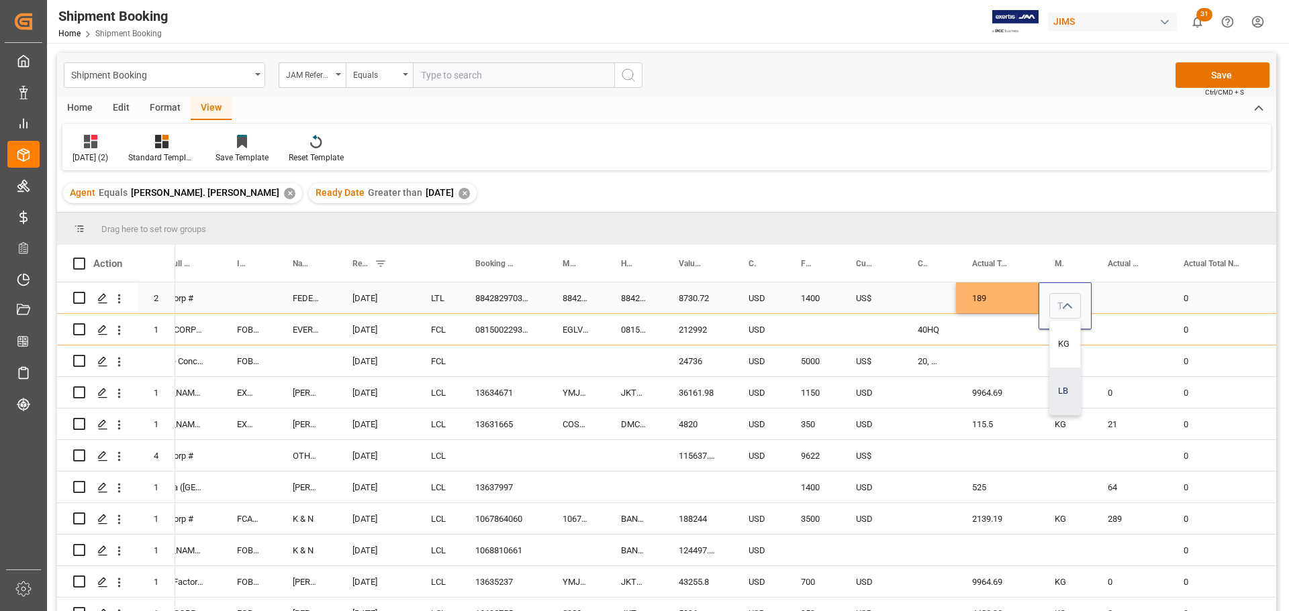
click at [1066, 387] on div "LB" at bounding box center [1065, 391] width 30 height 47
type input "LB"
click at [1122, 293] on div "Press SPACE to select this row." at bounding box center [1129, 298] width 76 height 31
click at [1130, 296] on input "Press SPACE to select this row." at bounding box center [1129, 306] width 54 height 26
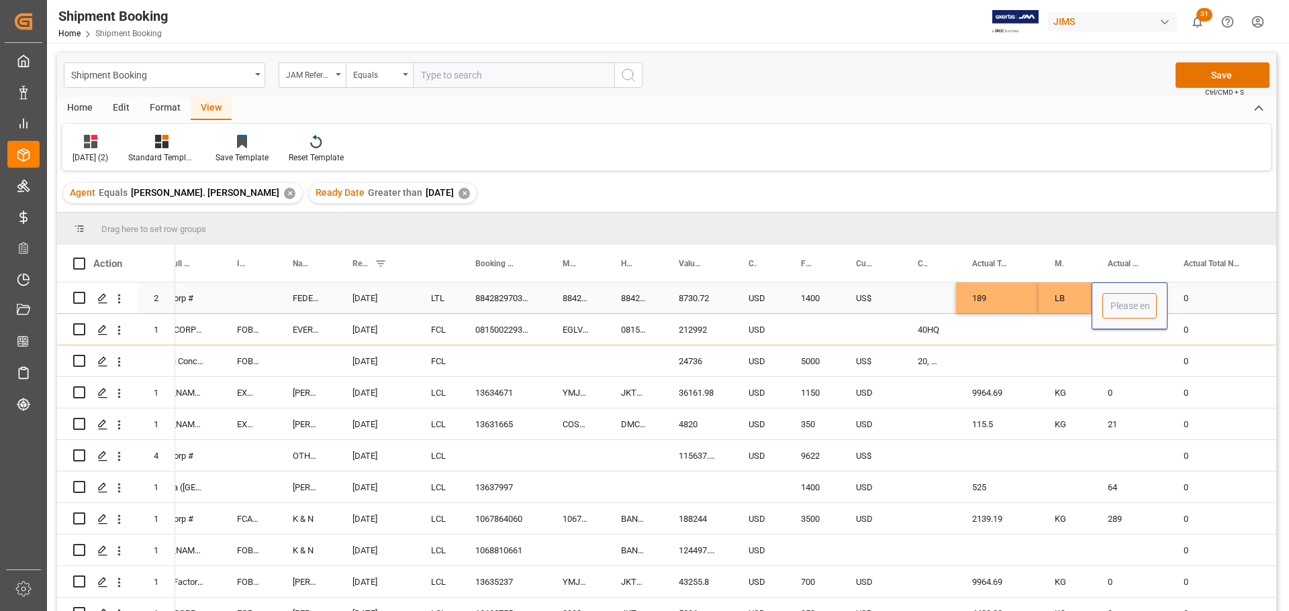
type input "9"
click at [917, 296] on div "Press SPACE to select this row." at bounding box center [928, 298] width 54 height 31
click at [1224, 79] on button "Save" at bounding box center [1222, 75] width 94 height 26
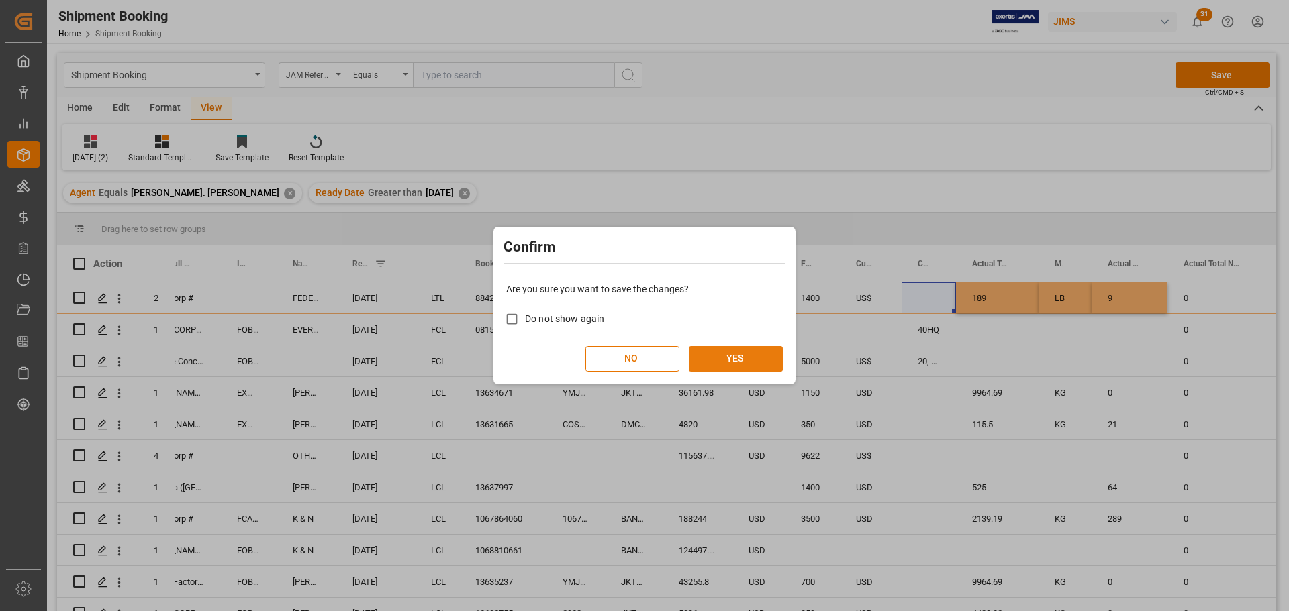
click at [759, 353] on button "YES" at bounding box center [736, 359] width 94 height 26
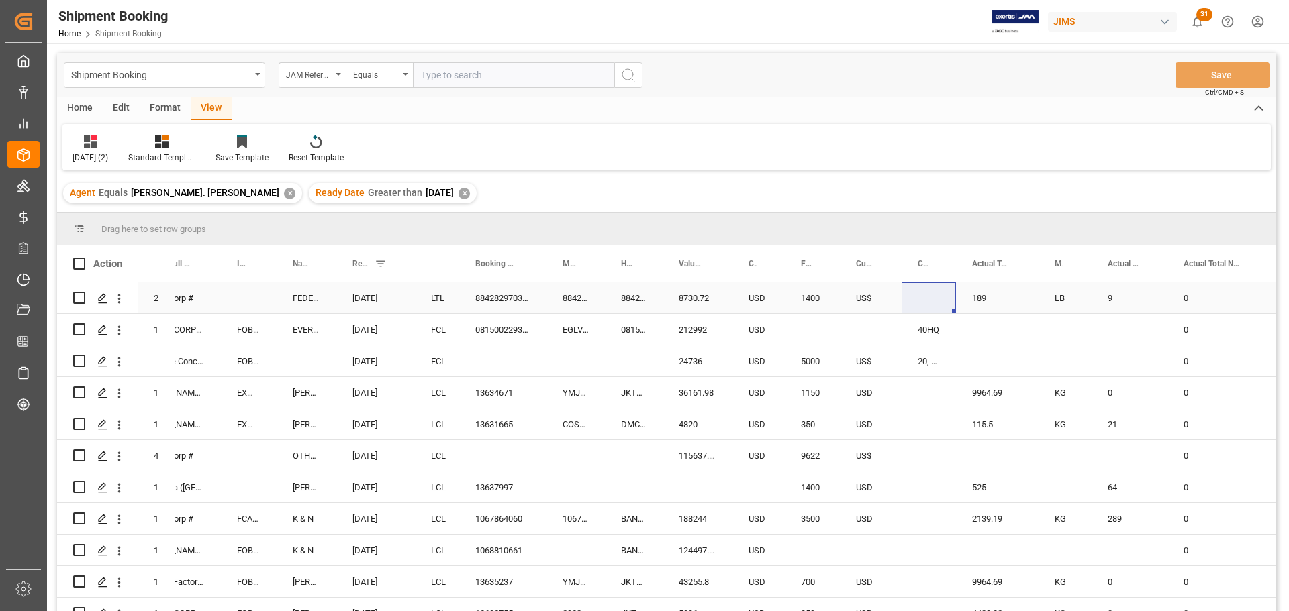
click at [880, 304] on div "US$" at bounding box center [871, 298] width 62 height 31
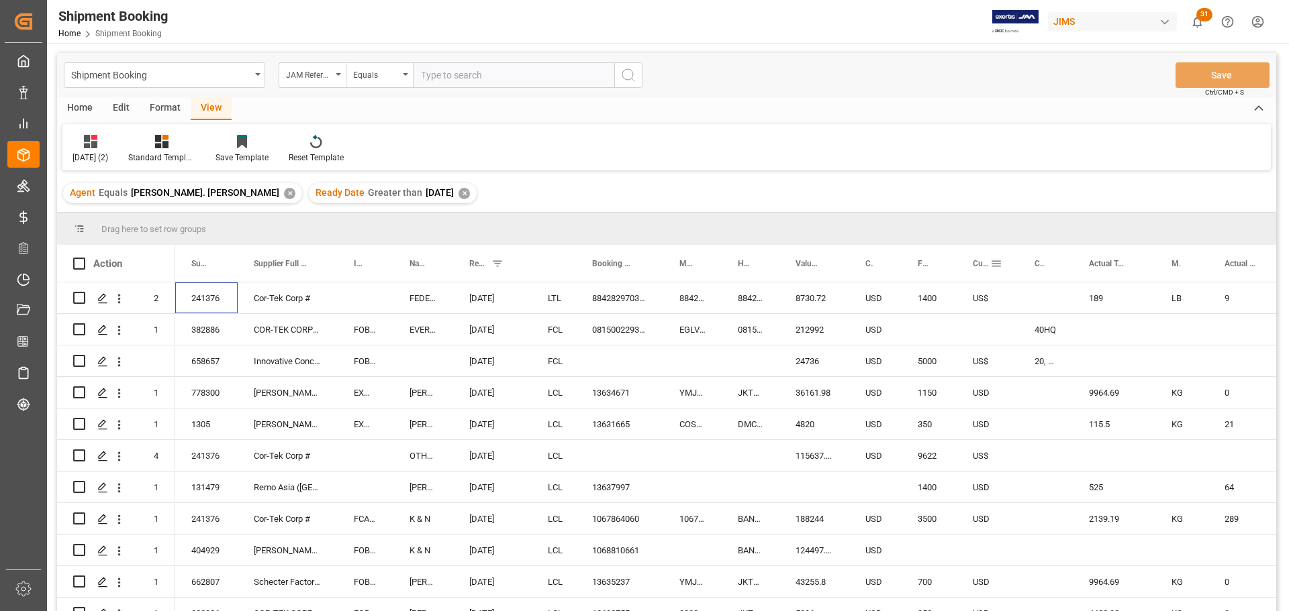
scroll to position [0, 0]
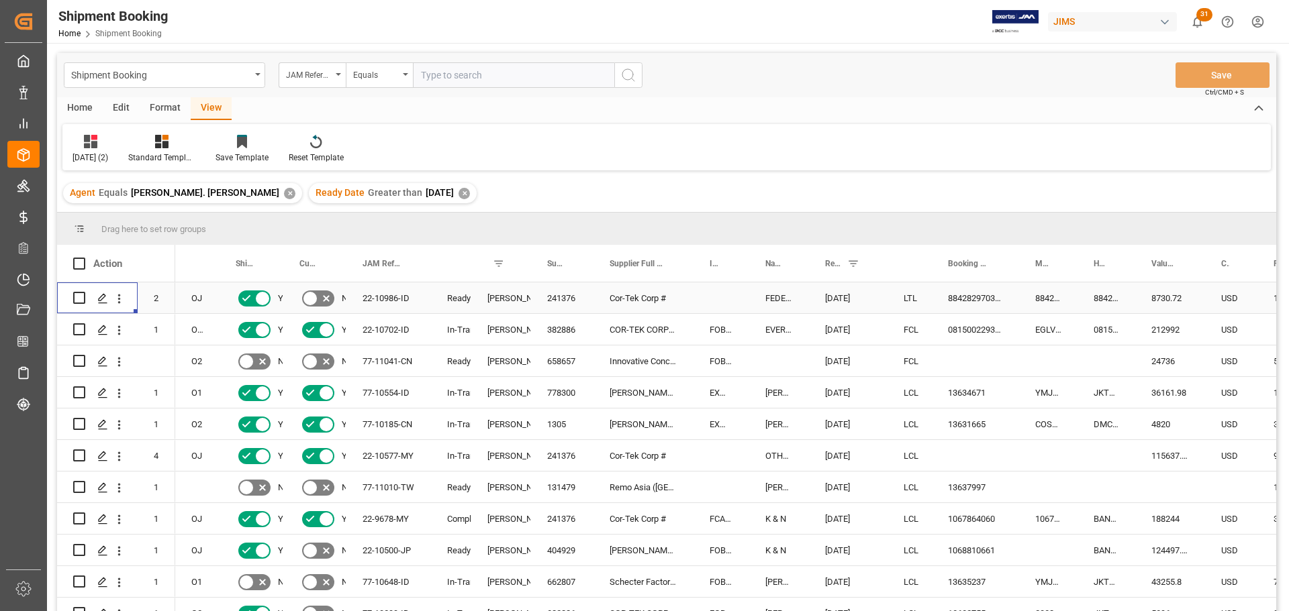
click at [367, 292] on div "22-10986-ID" at bounding box center [388, 298] width 85 height 31
click at [375, 292] on div "22-10986-ID" at bounding box center [388, 298] width 85 height 31
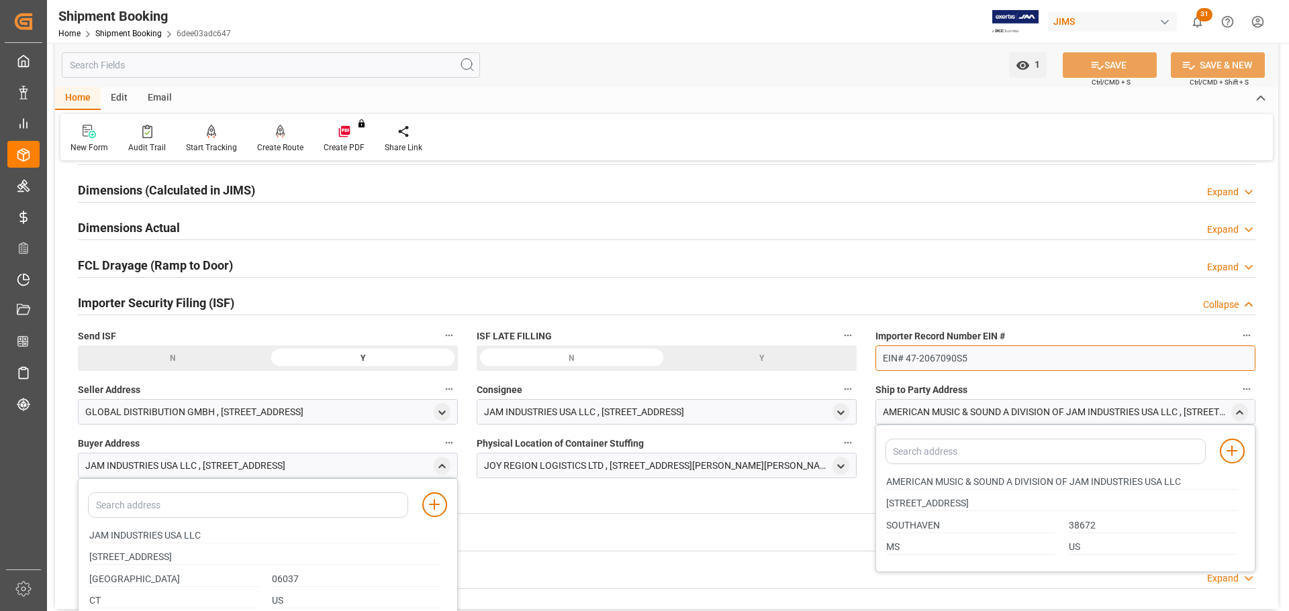
scroll to position [487, 0]
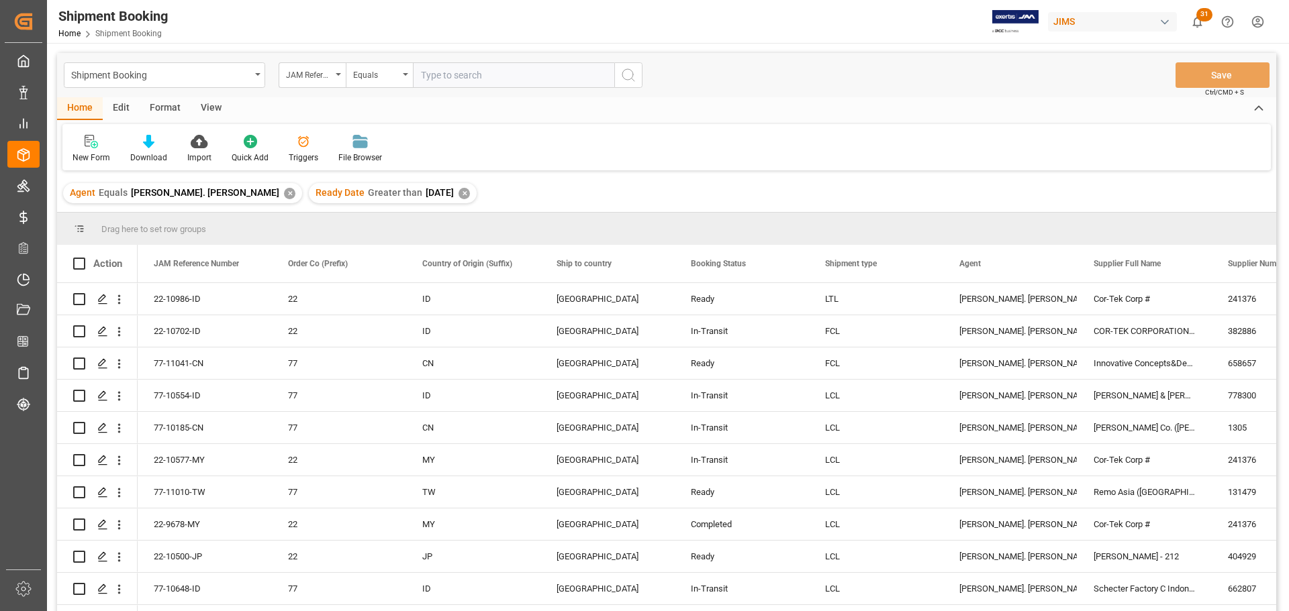
click at [432, 78] on input "text" at bounding box center [513, 75] width 201 height 26
paste input "22-10986-ID"
type input "22-10986-ID"
click at [635, 70] on icon "search button" at bounding box center [628, 75] width 16 height 16
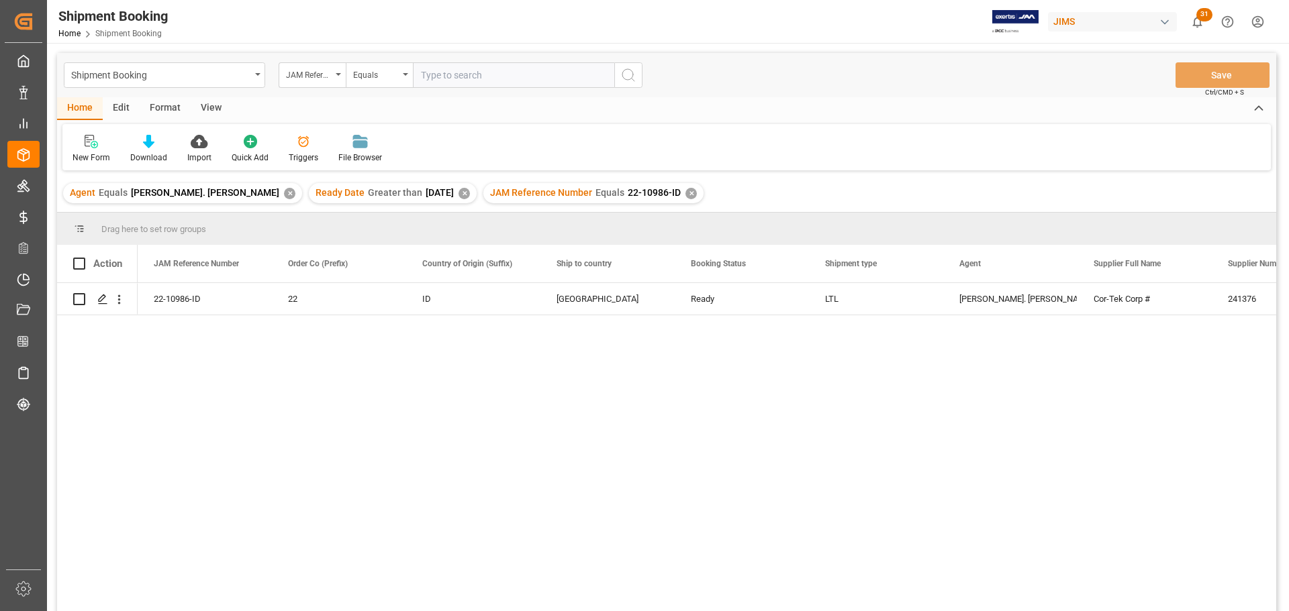
click at [458, 193] on div "✕" at bounding box center [463, 193] width 11 height 11
click at [284, 193] on div "✕" at bounding box center [289, 193] width 11 height 11
click at [99, 301] on polygon "Press SPACE to select this row." at bounding box center [102, 298] width 7 height 7
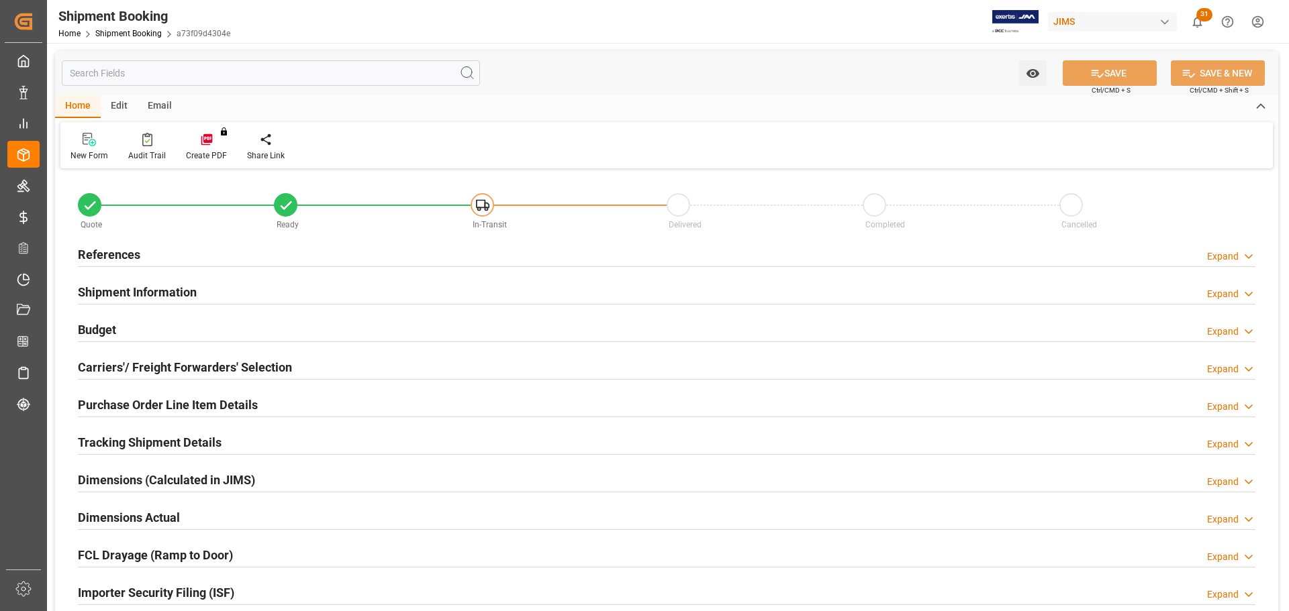
type input "1"
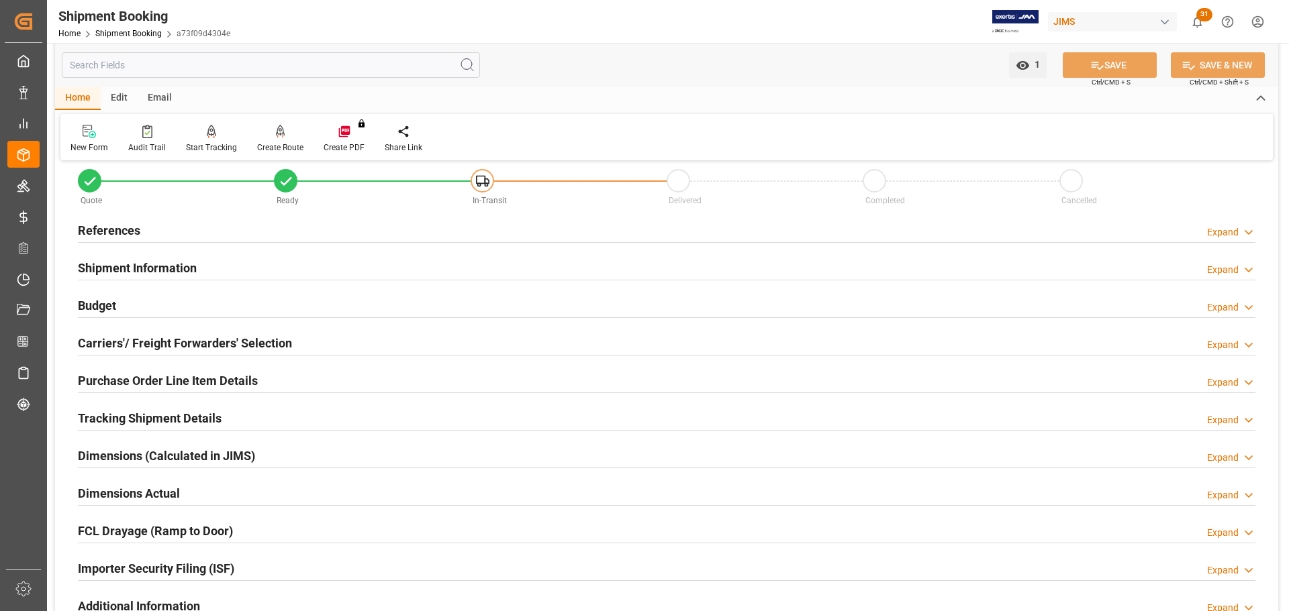
scroll to position [67, 0]
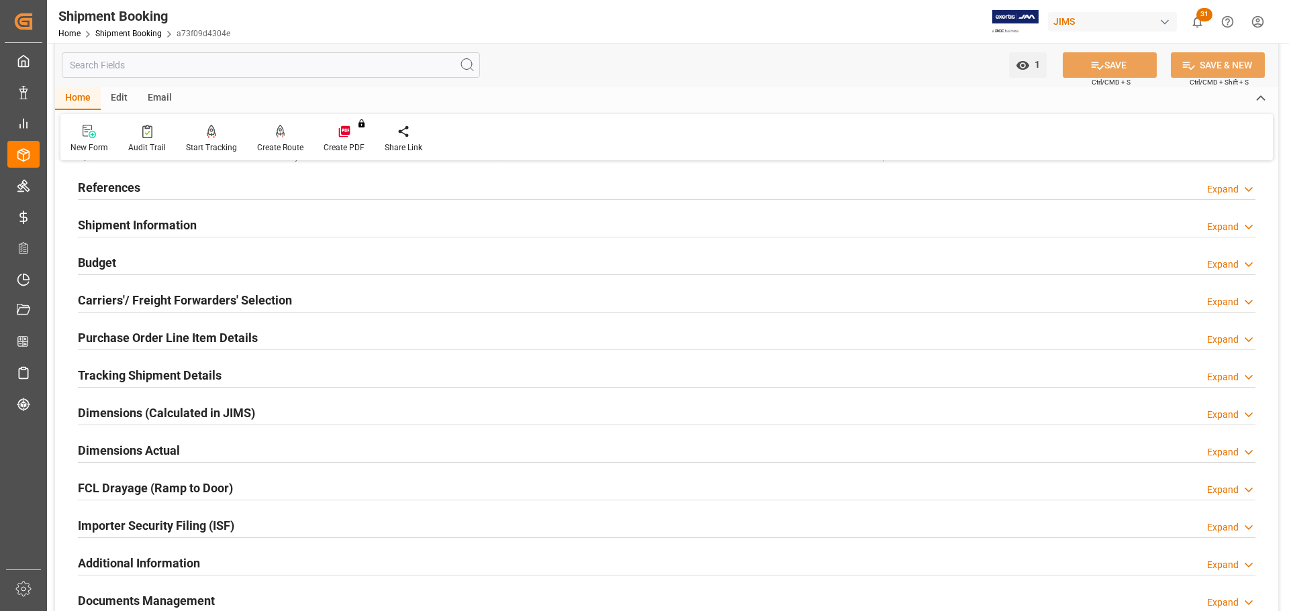
click at [129, 335] on h2 "Purchase Order Line Item Details" at bounding box center [168, 338] width 180 height 18
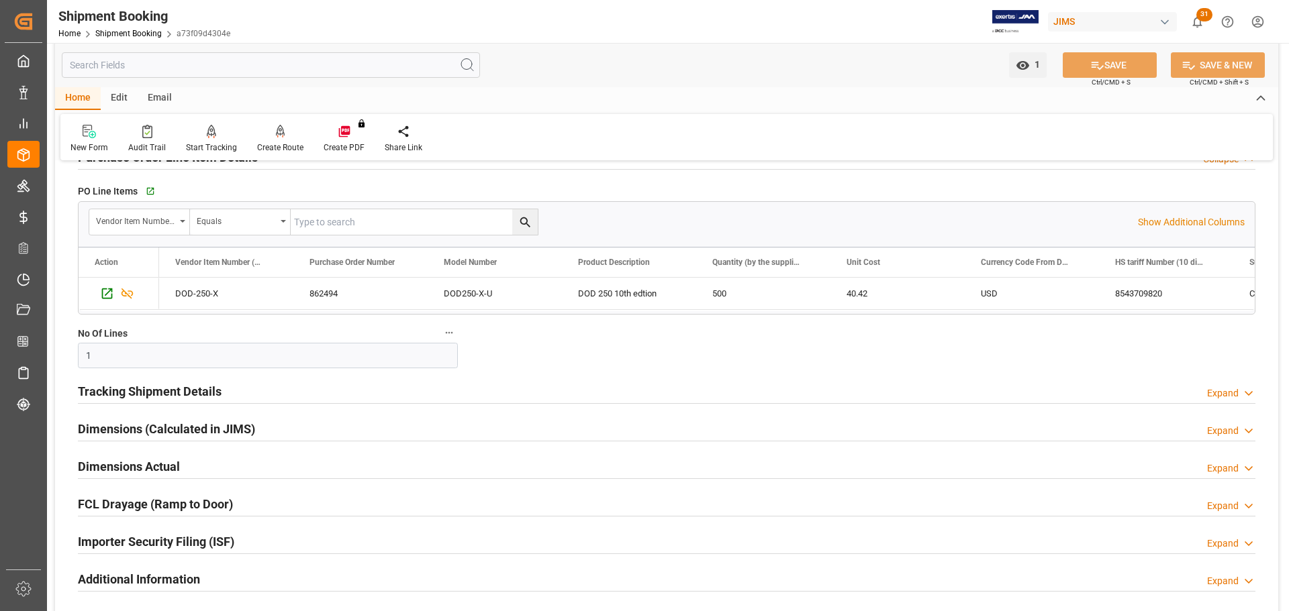
scroll to position [268, 0]
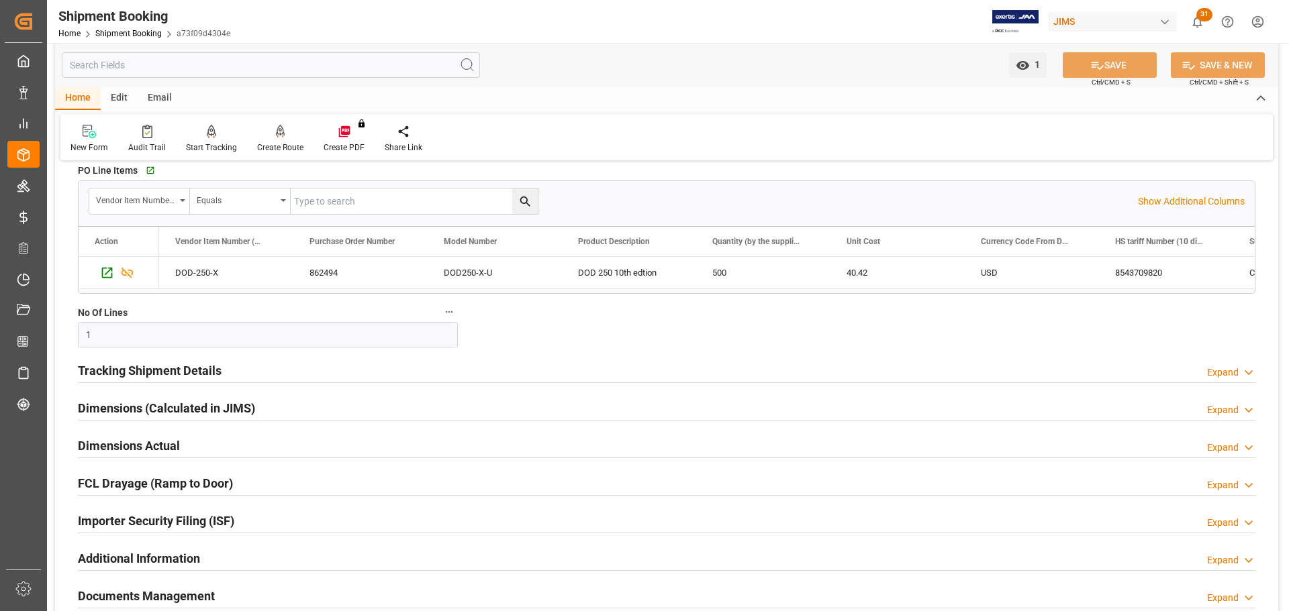
click at [140, 369] on h2 "Tracking Shipment Details" at bounding box center [150, 371] width 144 height 18
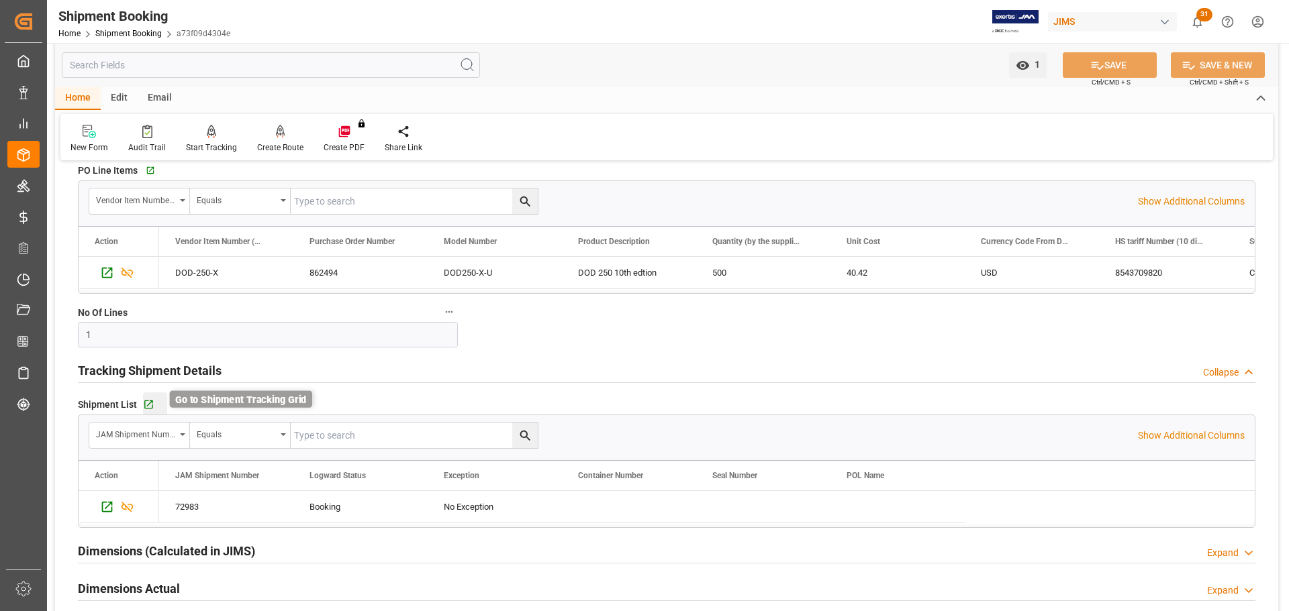
click at [148, 402] on icon "button" at bounding box center [148, 404] width 11 height 11
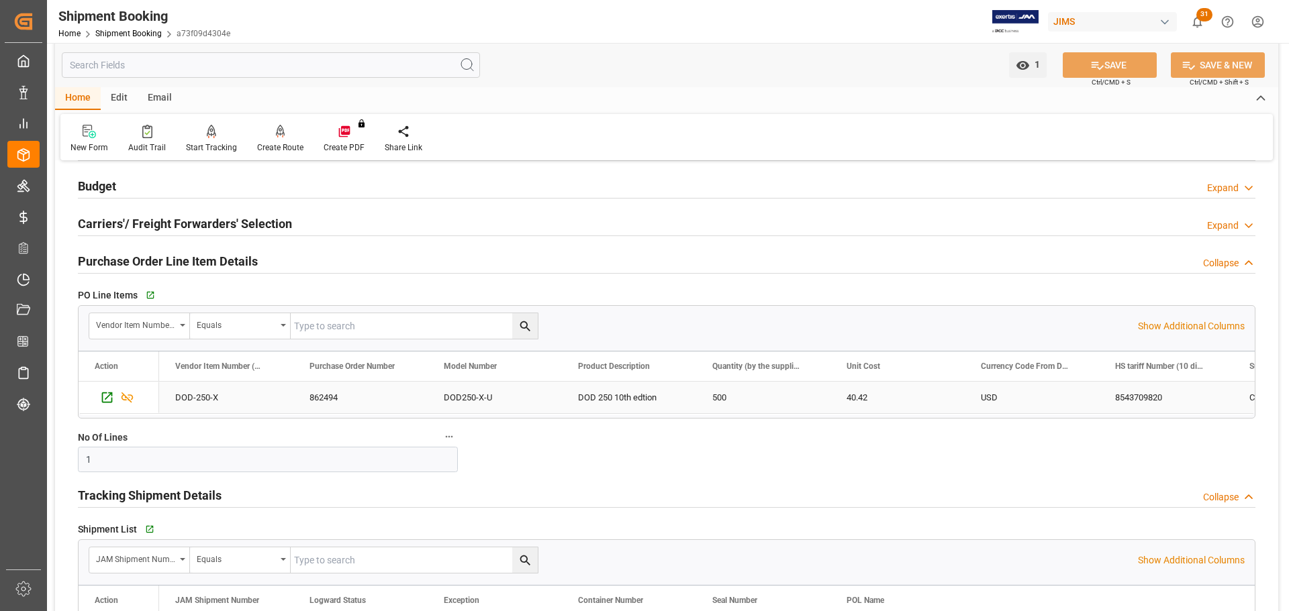
scroll to position [134, 0]
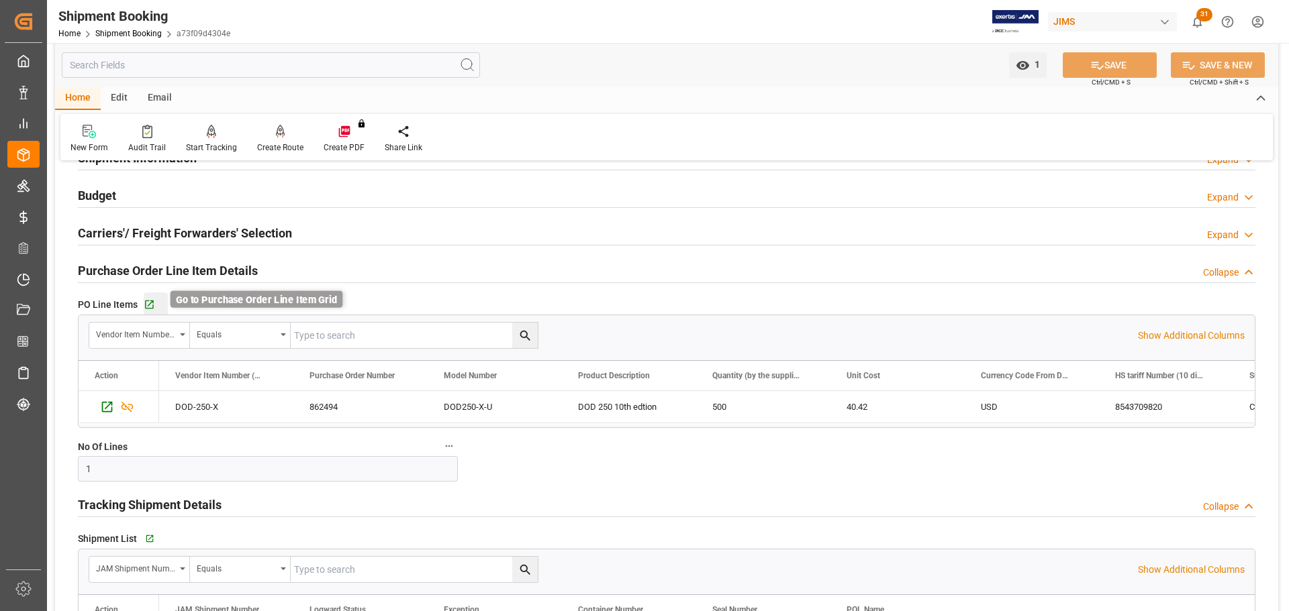
click at [149, 303] on icon "button" at bounding box center [149, 304] width 11 height 11
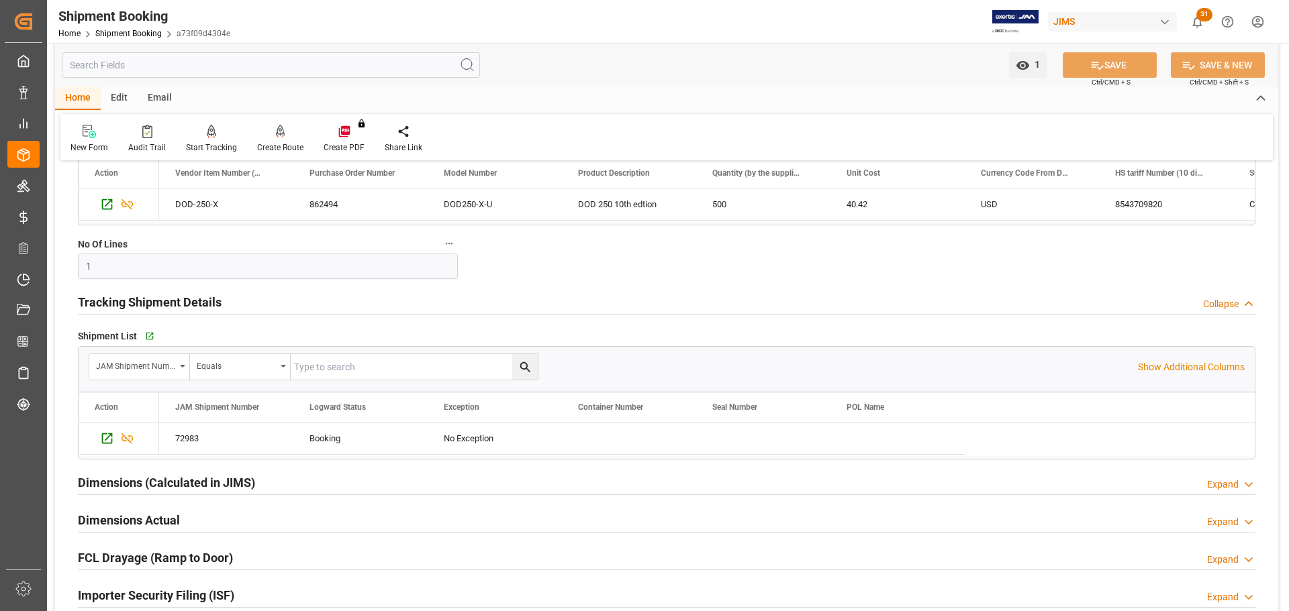
scroll to position [336, 0]
click at [338, 379] on input "text" at bounding box center [414, 369] width 247 height 26
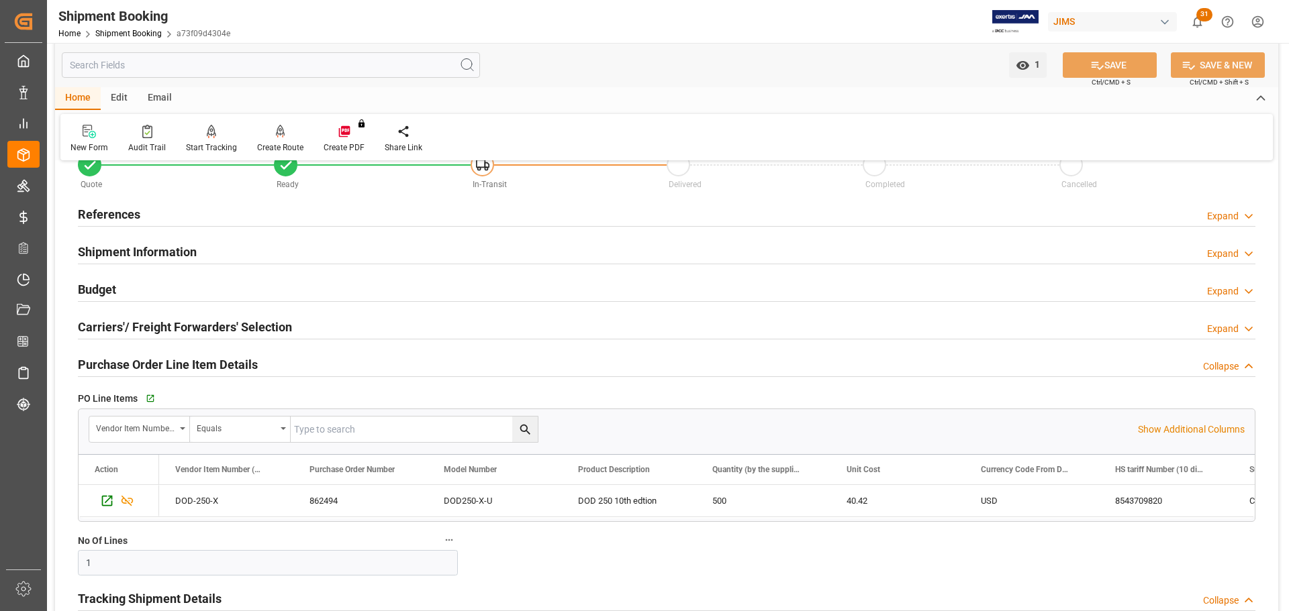
scroll to position [0, 0]
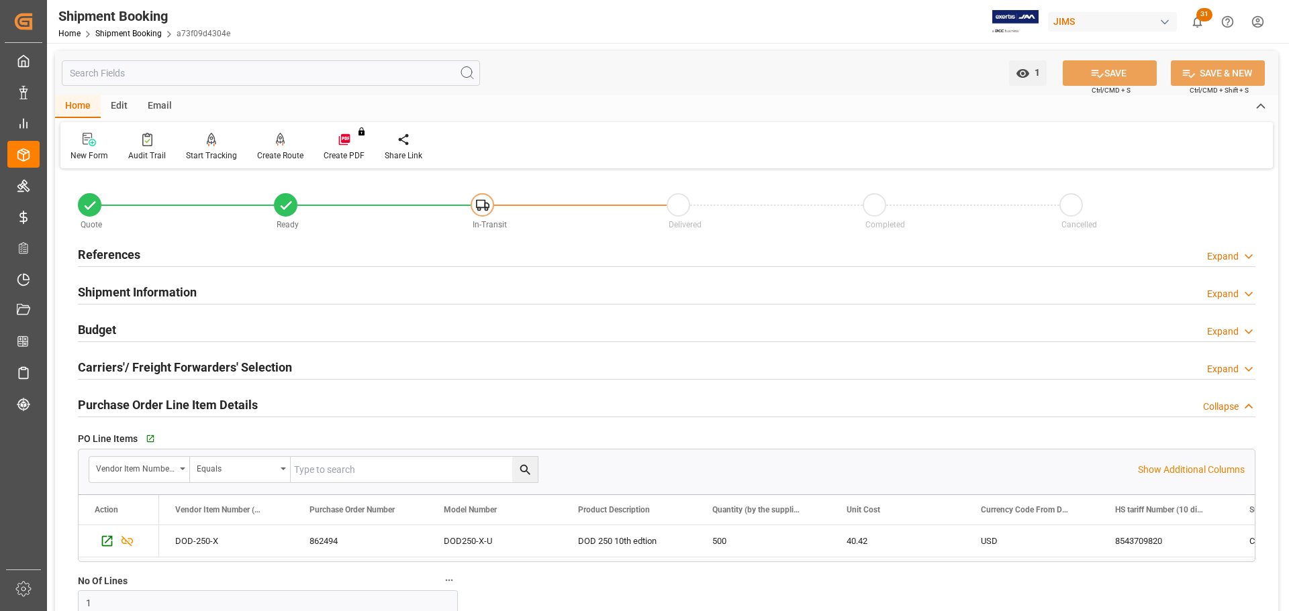
click at [130, 251] on h2 "References" at bounding box center [109, 255] width 62 height 18
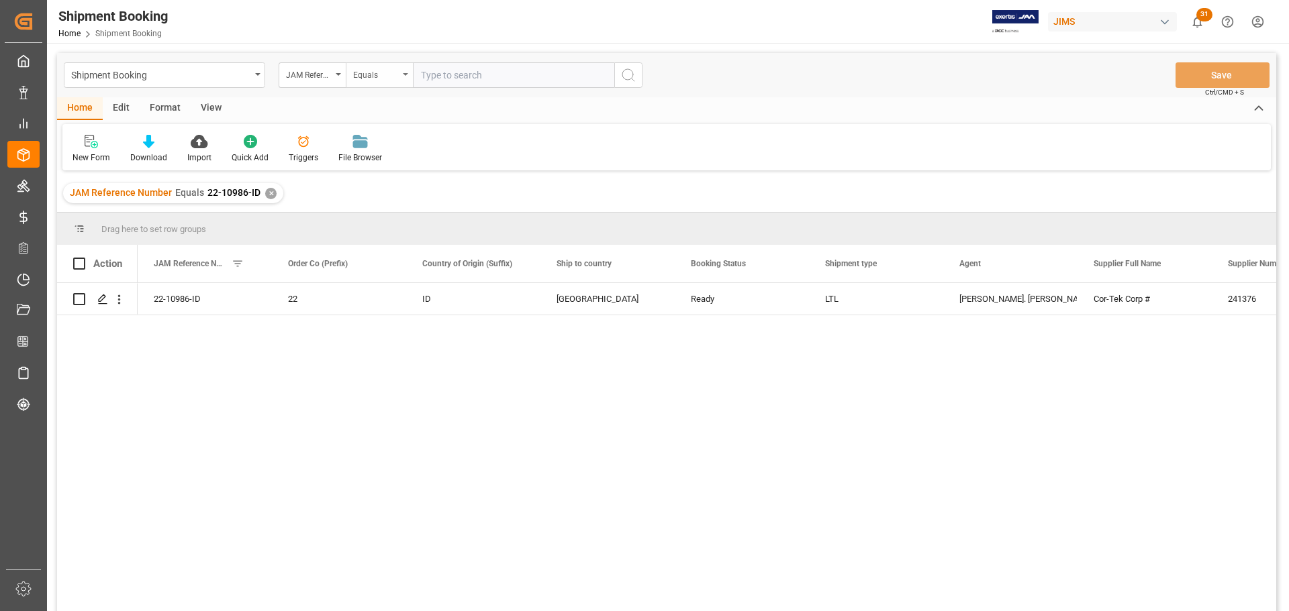
click at [403, 75] on icon "open menu" at bounding box center [405, 74] width 5 height 3
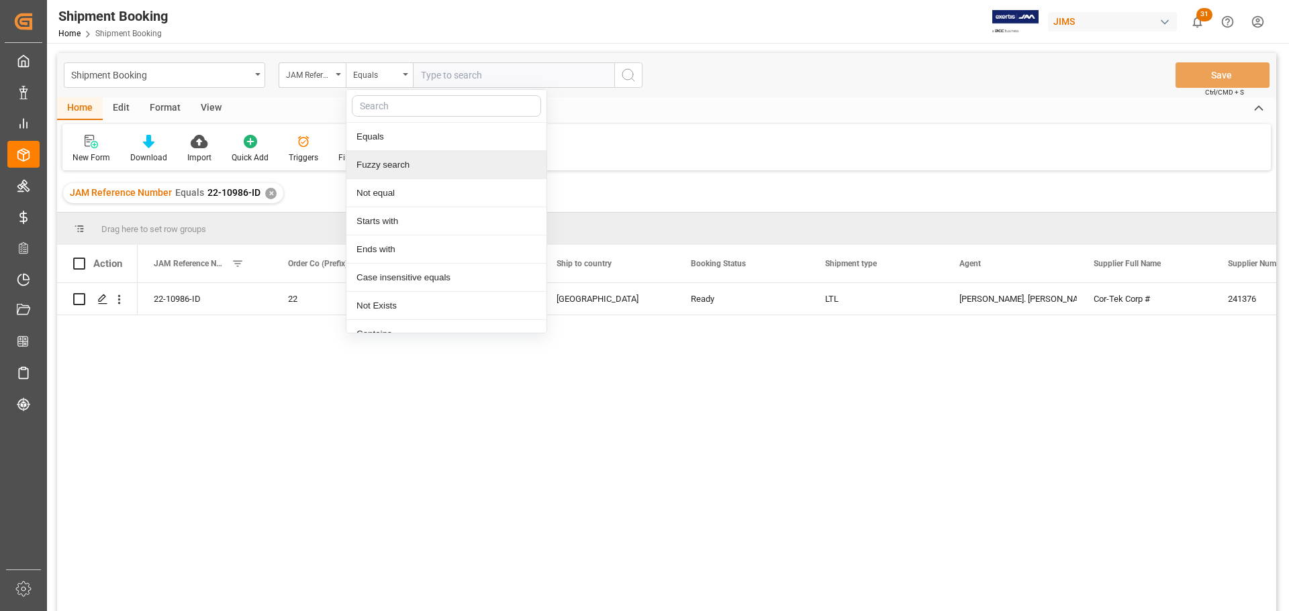
click at [403, 164] on div "Fuzzy search" at bounding box center [446, 165] width 200 height 28
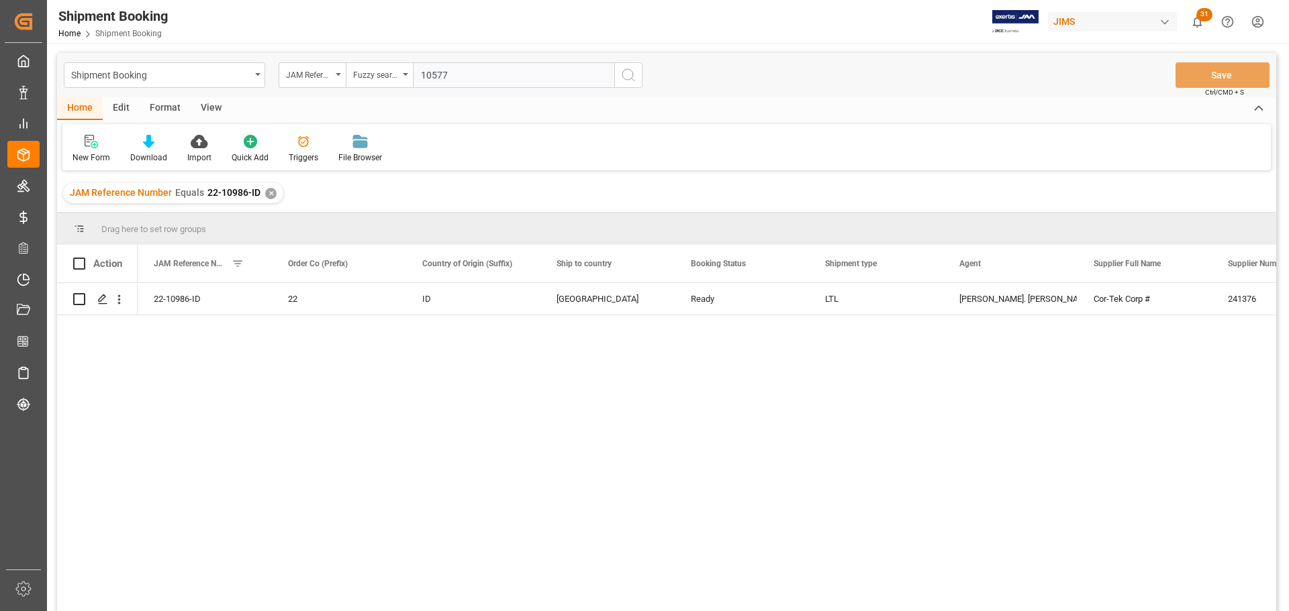
type input "10577"
click at [624, 77] on icon "search button" at bounding box center [628, 75] width 16 height 16
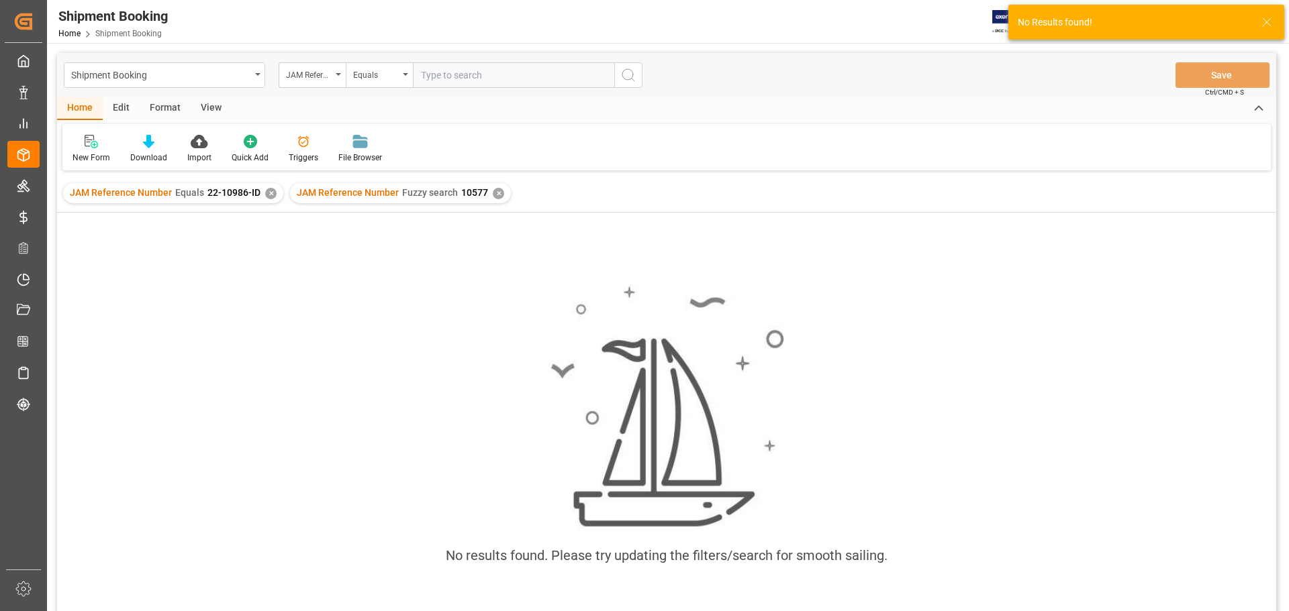
click at [270, 195] on div "✕" at bounding box center [270, 193] width 11 height 11
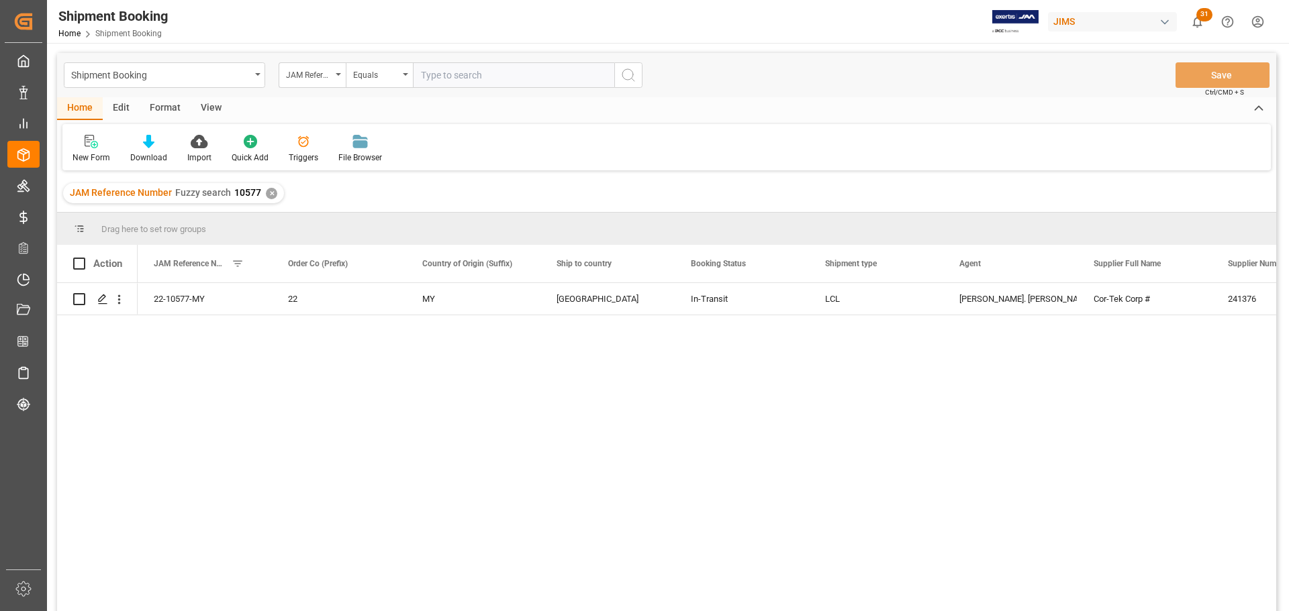
click at [213, 111] on div "View" at bounding box center [211, 108] width 41 height 23
click at [82, 154] on div "Default" at bounding box center [85, 158] width 26 height 12
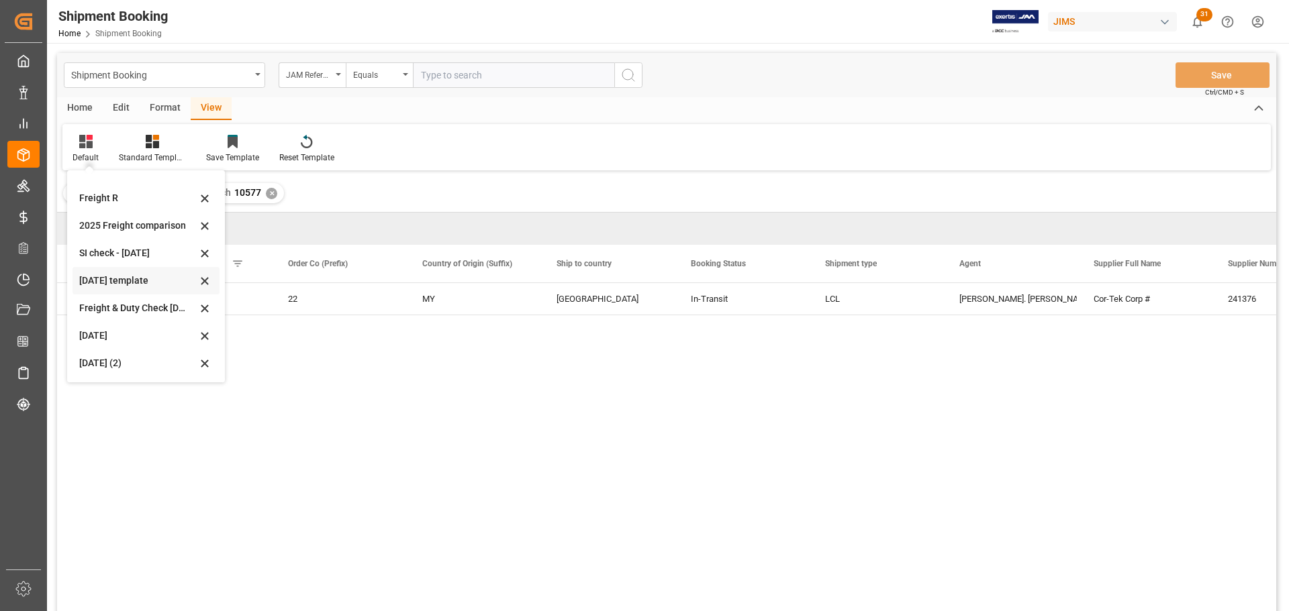
scroll to position [134, 0]
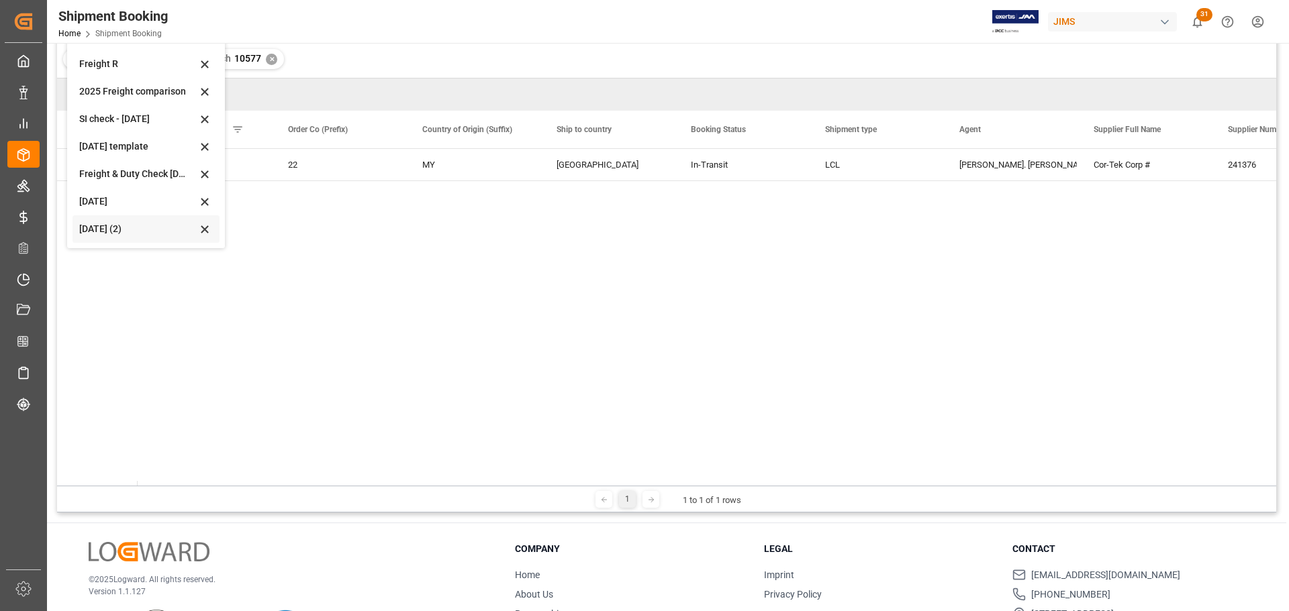
click at [95, 226] on div "[DATE] (2)" at bounding box center [137, 229] width 117 height 14
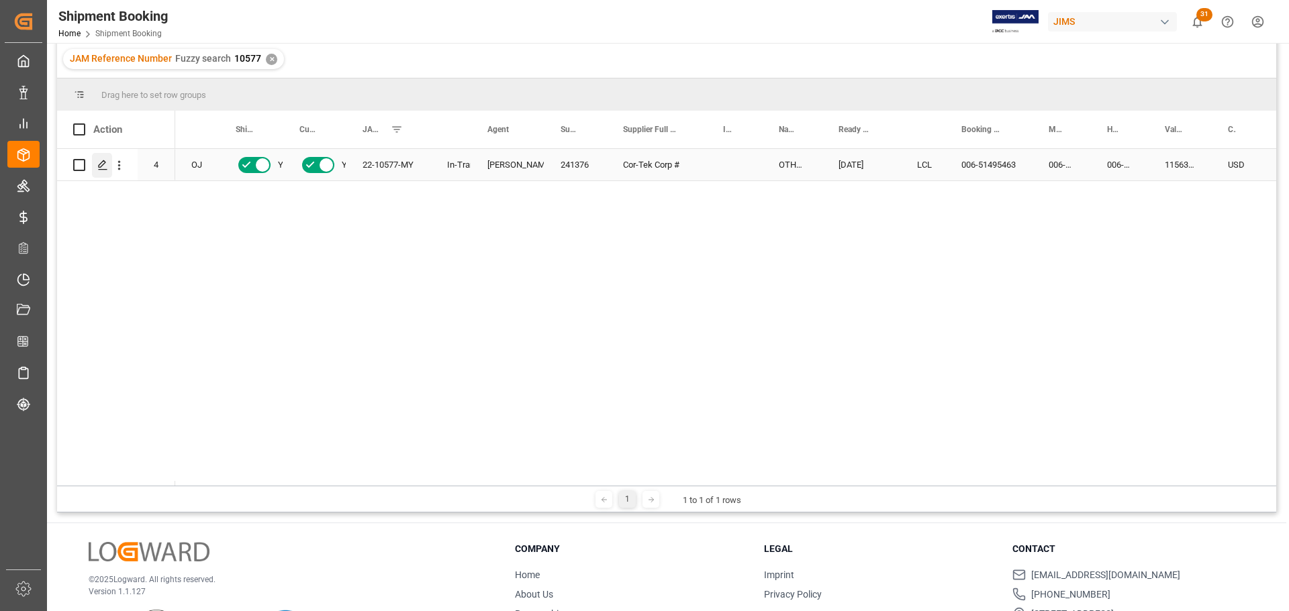
click at [97, 164] on div "Press SPACE to select this row." at bounding box center [102, 165] width 20 height 25
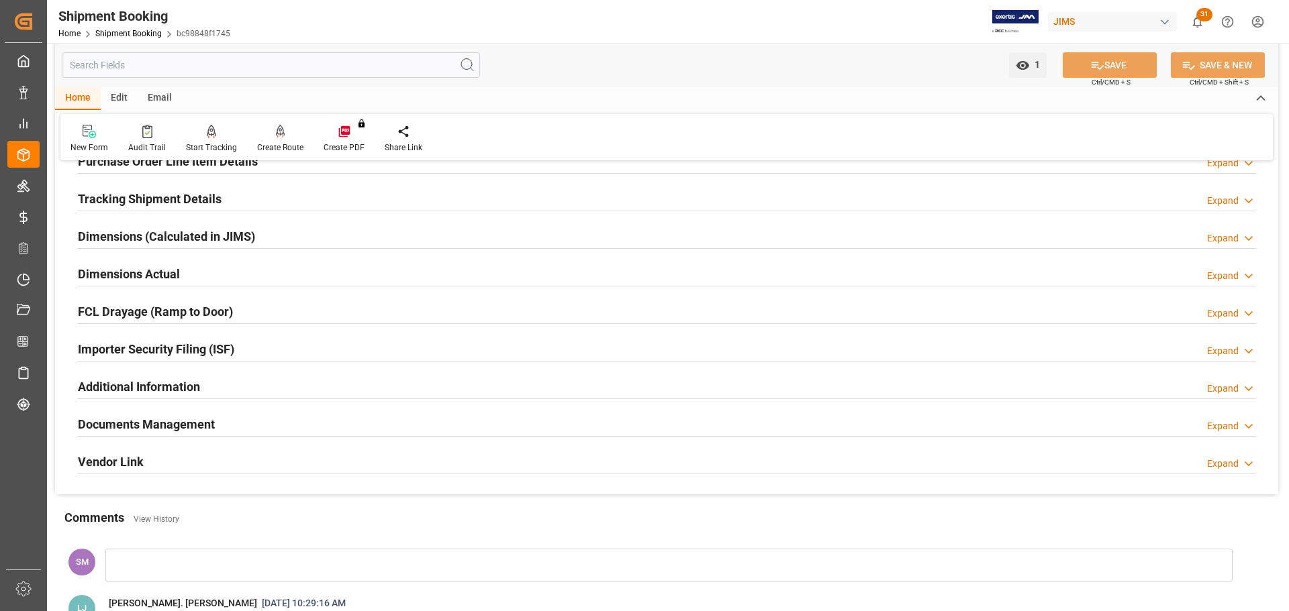
scroll to position [213, 0]
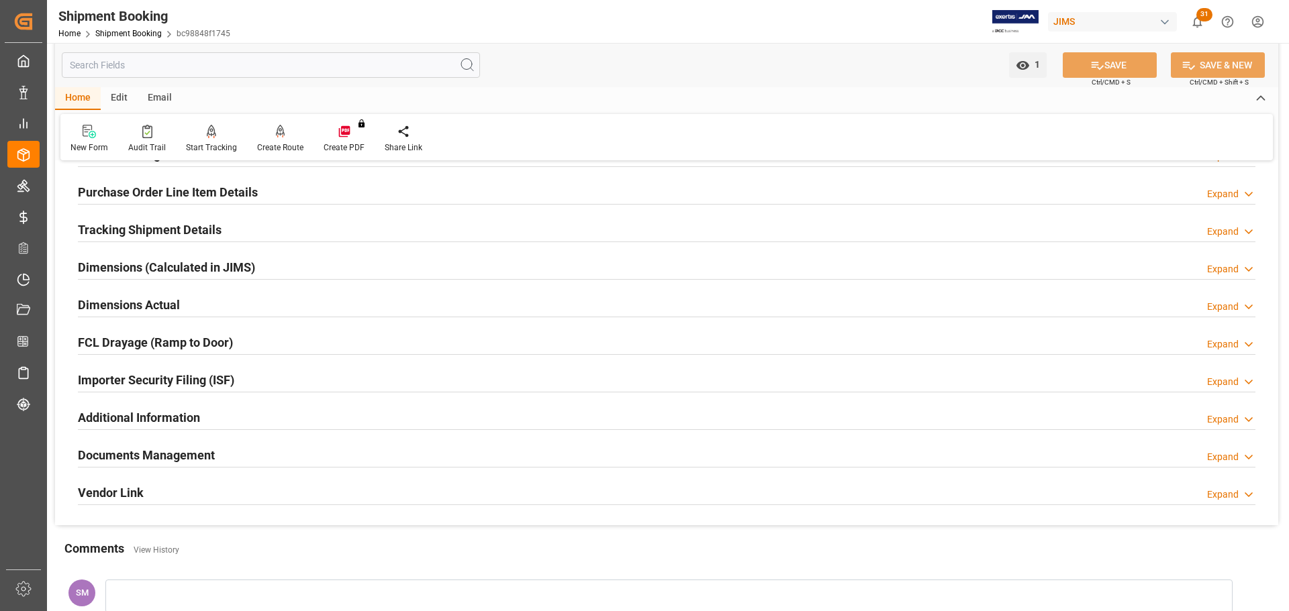
click at [106, 190] on h2 "Purchase Order Line Item Details" at bounding box center [168, 192] width 180 height 18
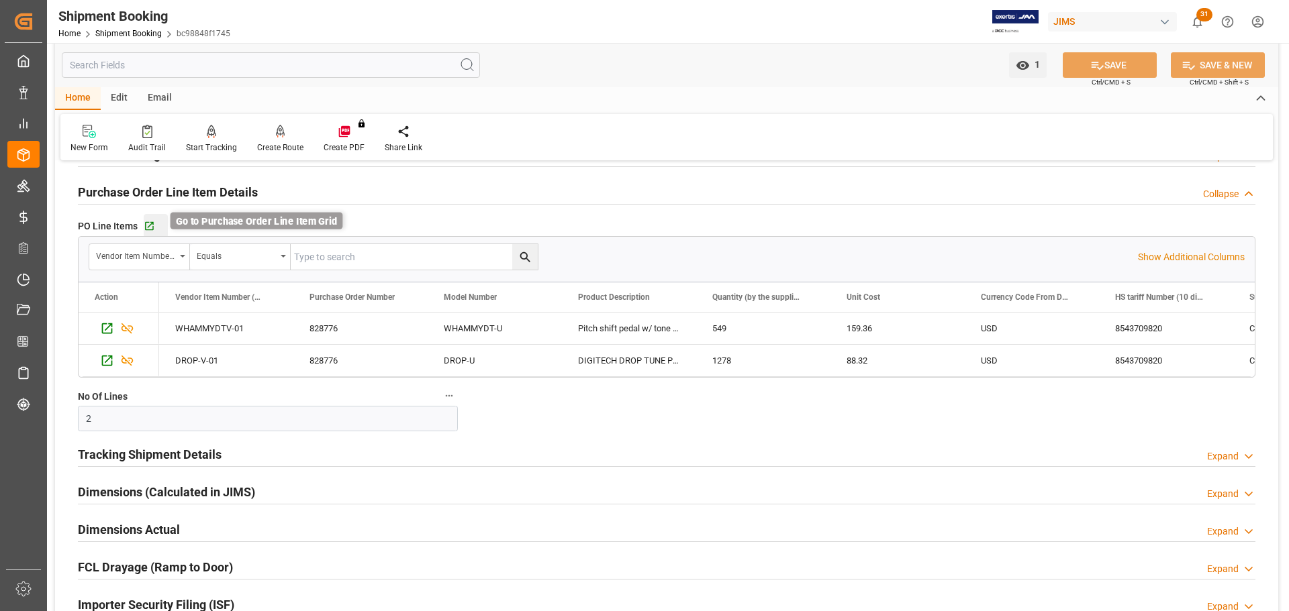
click at [151, 228] on icon "button" at bounding box center [149, 226] width 11 height 11
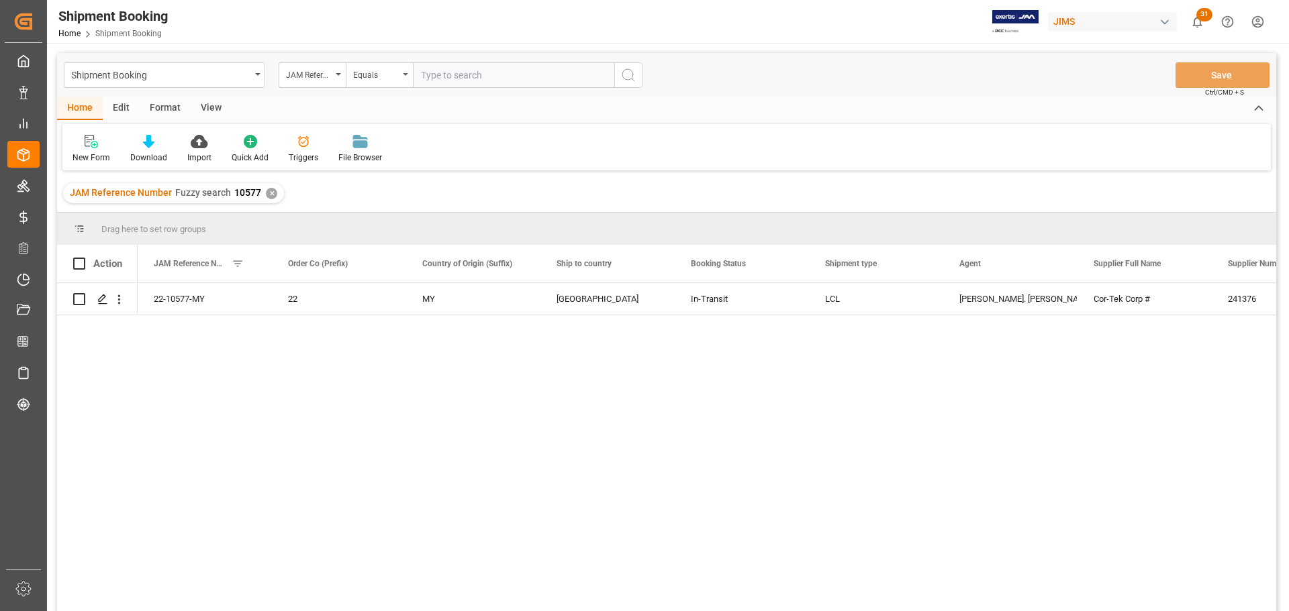
click at [208, 109] on div "View" at bounding box center [211, 108] width 41 height 23
click at [82, 150] on div "Default" at bounding box center [85, 149] width 46 height 30
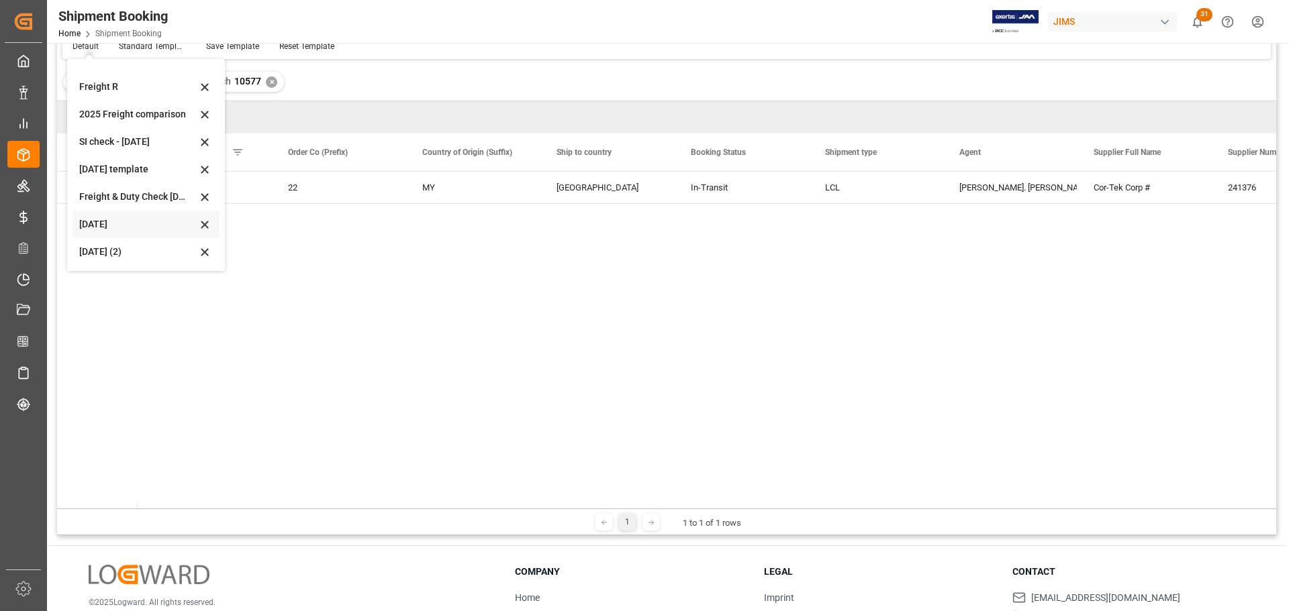
scroll to position [134, 0]
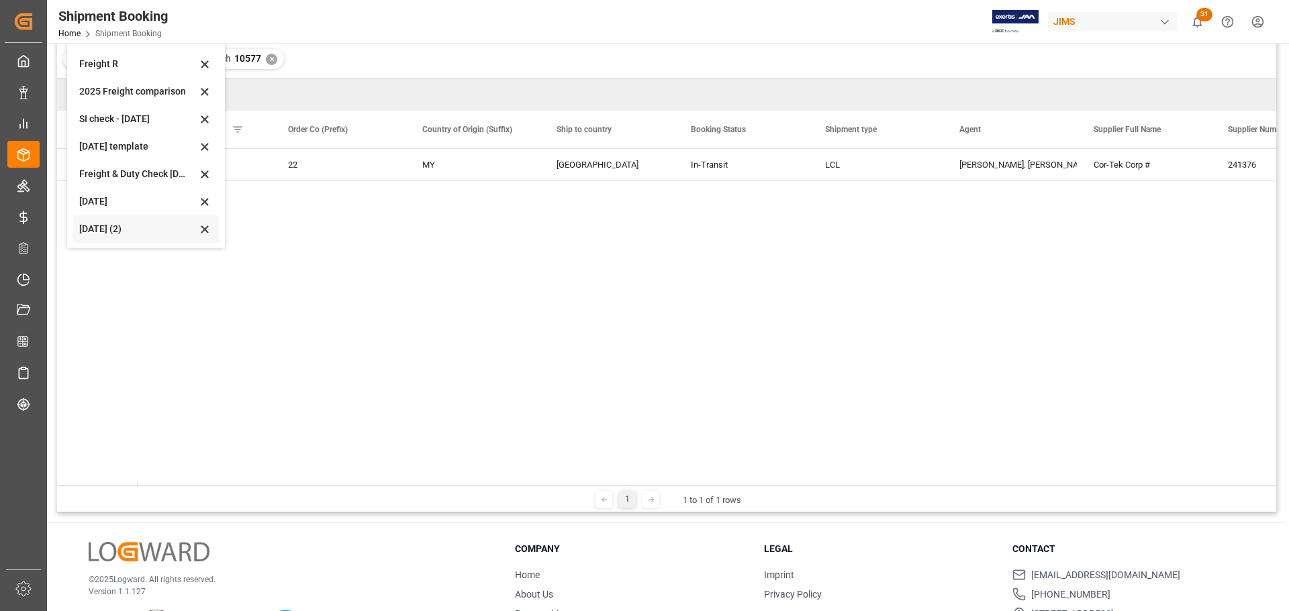
click at [105, 227] on div "Aug 2025 (2)" at bounding box center [137, 229] width 117 height 14
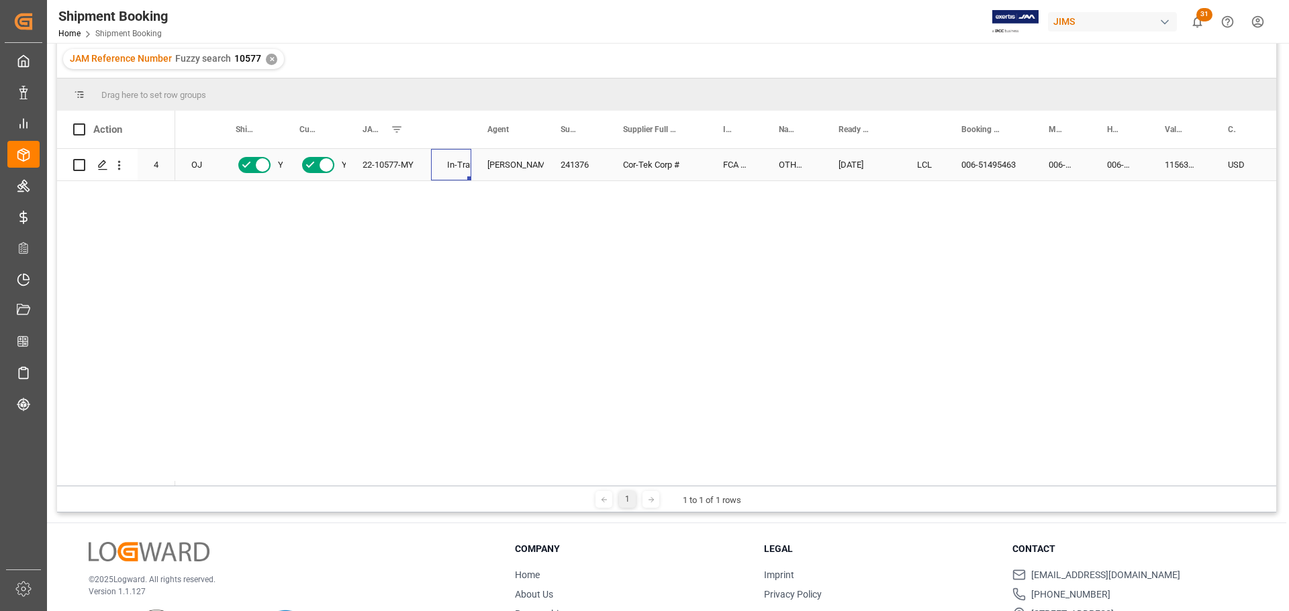
click at [455, 165] on div "In-Transit" at bounding box center [451, 165] width 8 height 31
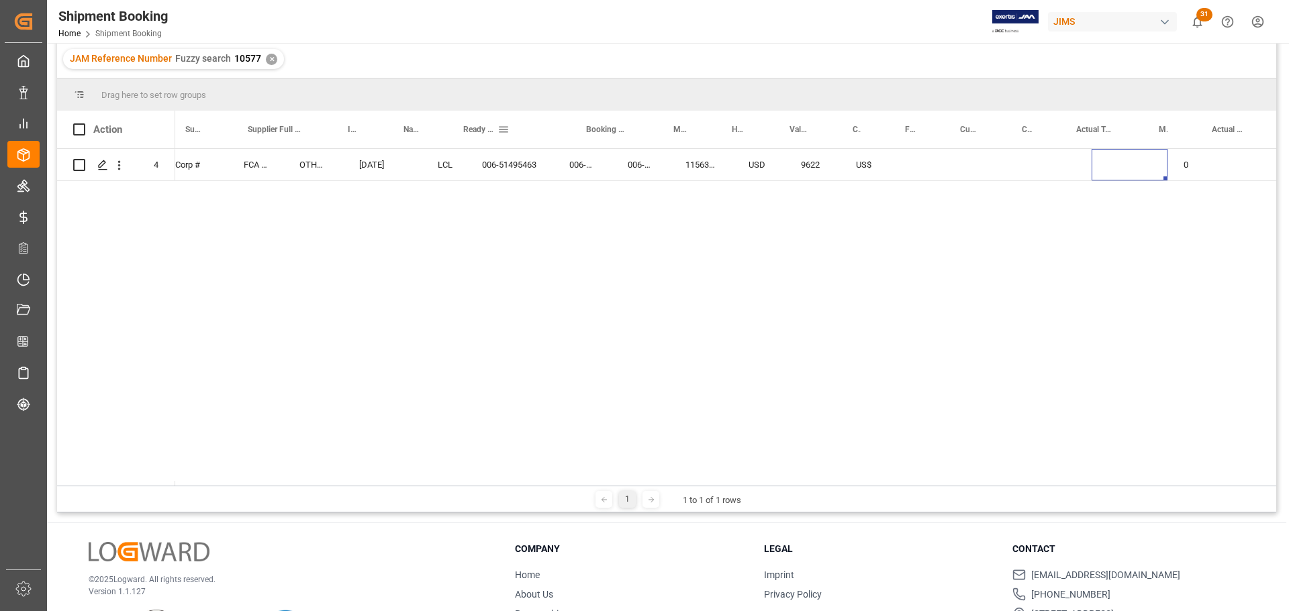
scroll to position [0, 566]
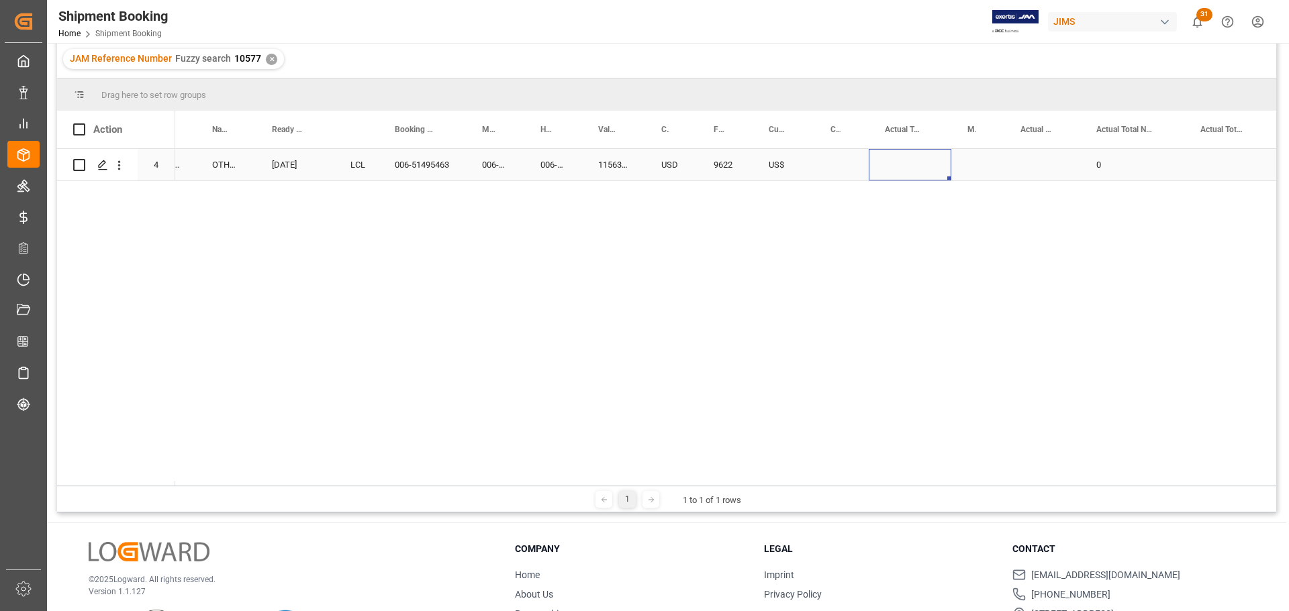
click at [893, 157] on div "Press SPACE to select this row." at bounding box center [909, 165] width 83 height 32
click at [899, 168] on input "Press SPACE to select this row." at bounding box center [909, 173] width 61 height 26
type input "1262"
click at [961, 156] on div "Press SPACE to select this row." at bounding box center [977, 165] width 53 height 32
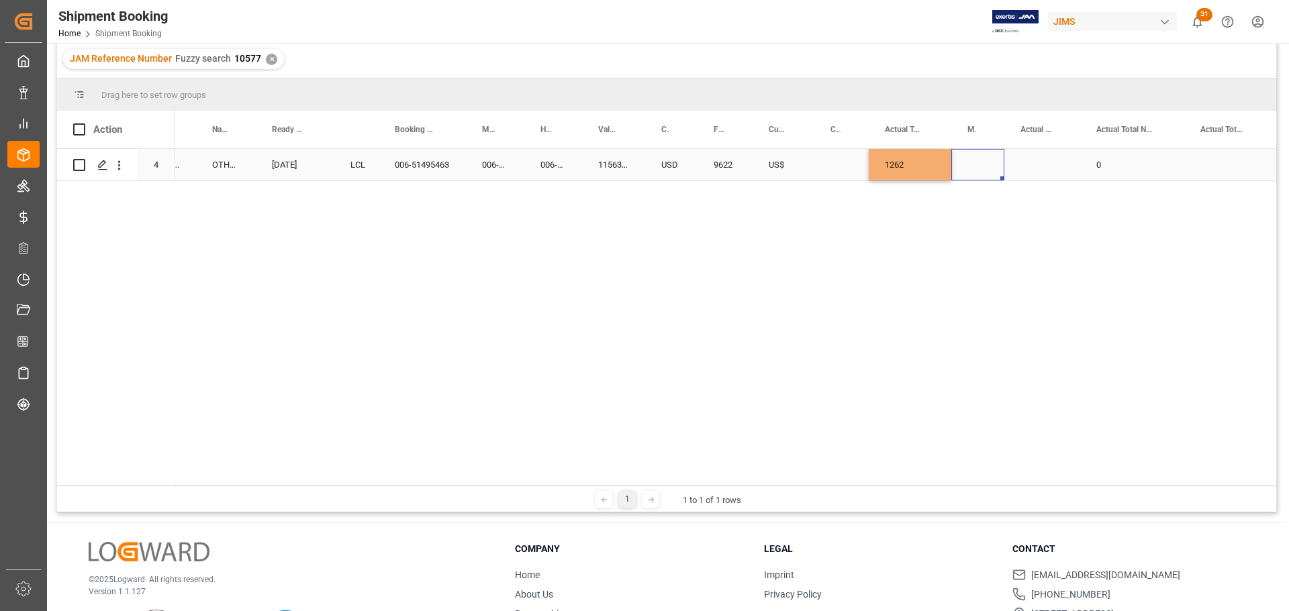
click at [969, 162] on div "Press SPACE to select this row." at bounding box center [977, 165] width 53 height 32
click at [975, 175] on icon "open menu" at bounding box center [979, 173] width 16 height 16
click at [973, 211] on div "KG" at bounding box center [977, 210] width 30 height 47
type input "KG"
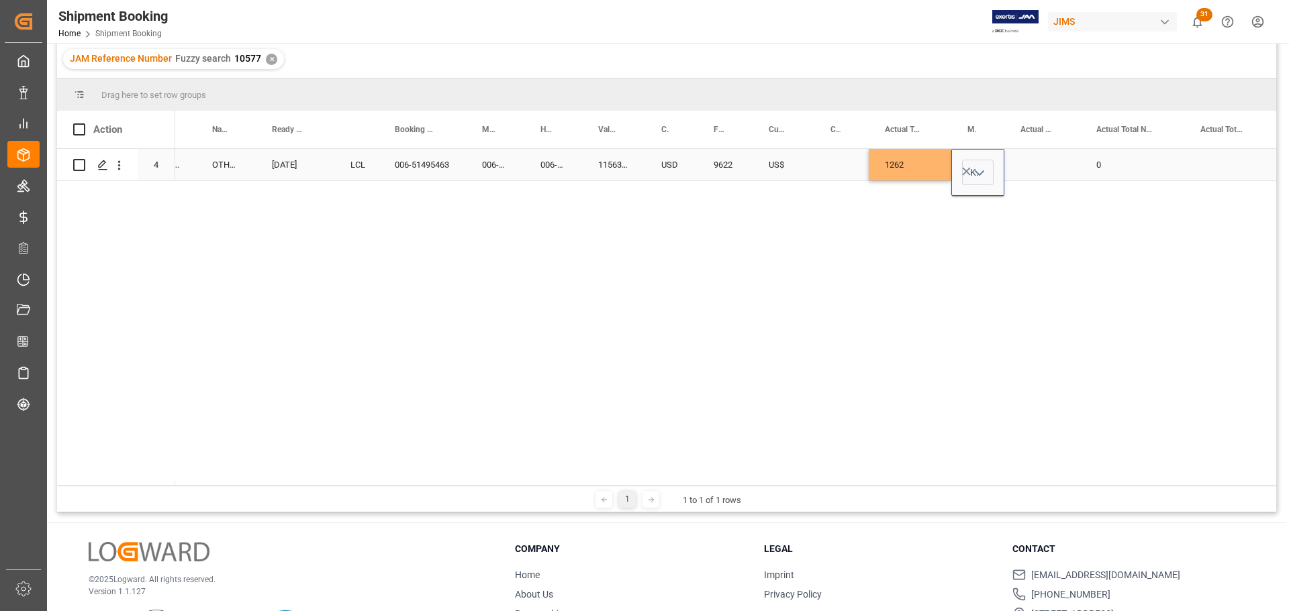
click at [1035, 168] on div "Press SPACE to select this row." at bounding box center [1042, 165] width 76 height 32
click at [1036, 175] on input "Press SPACE to select this row." at bounding box center [1042, 173] width 54 height 26
type input "228"
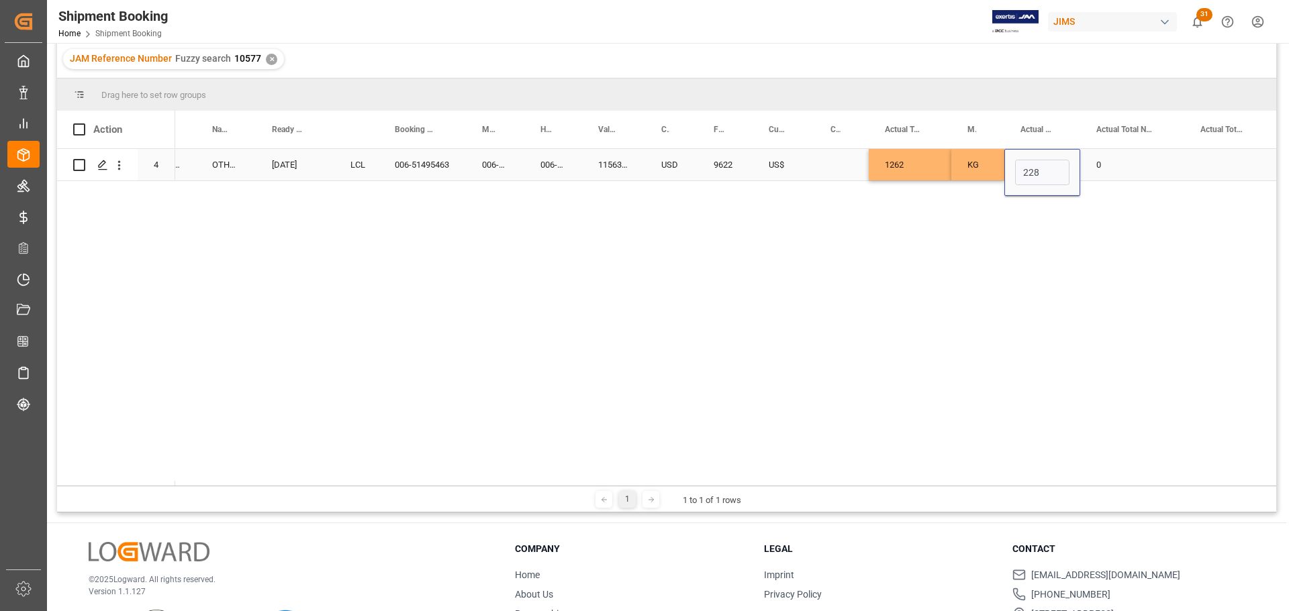
click at [1130, 164] on div "0" at bounding box center [1132, 165] width 104 height 32
drag, startPoint x: 1130, startPoint y: 174, endPoint x: 1091, endPoint y: 173, distance: 38.3
click at [1091, 173] on input "0" at bounding box center [1132, 173] width 83 height 26
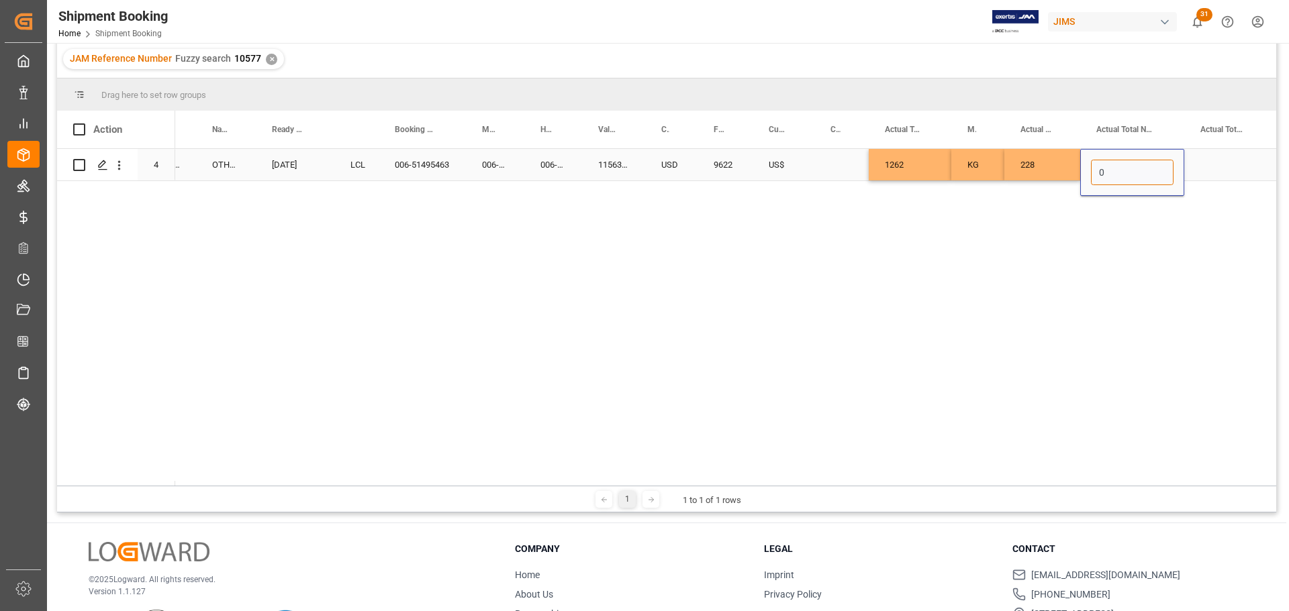
type input "4"
click at [1195, 166] on div "Press SPACE to select this row." at bounding box center [1227, 165] width 87 height 32
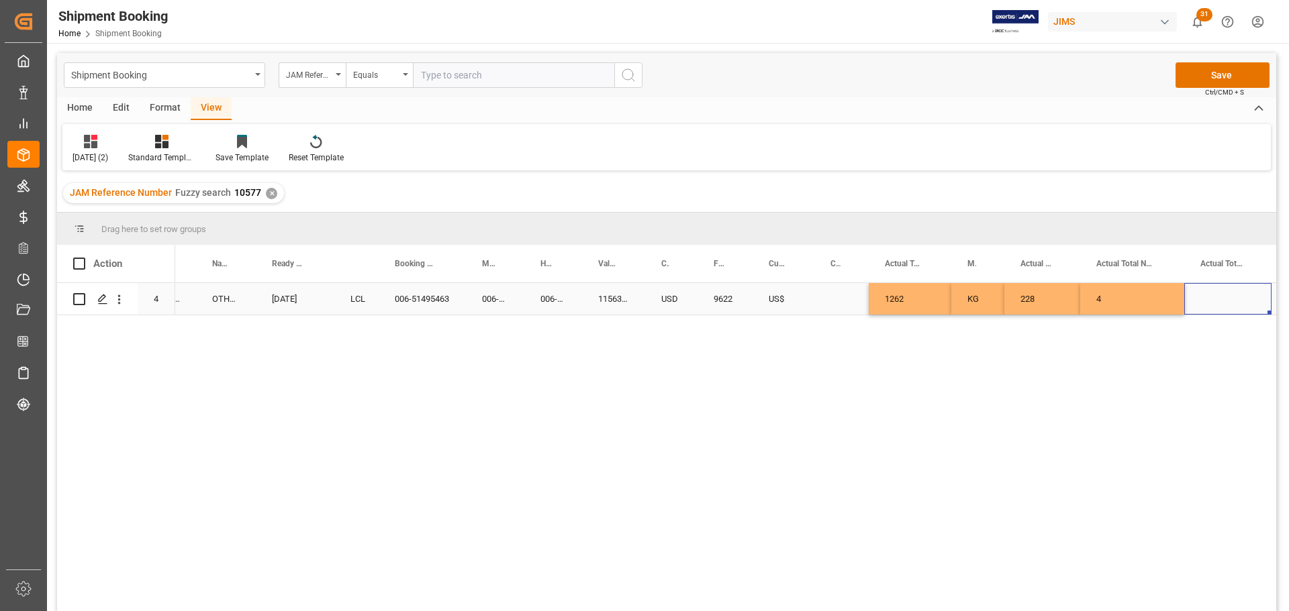
click at [838, 295] on div "Press SPACE to select this row." at bounding box center [841, 299] width 54 height 32
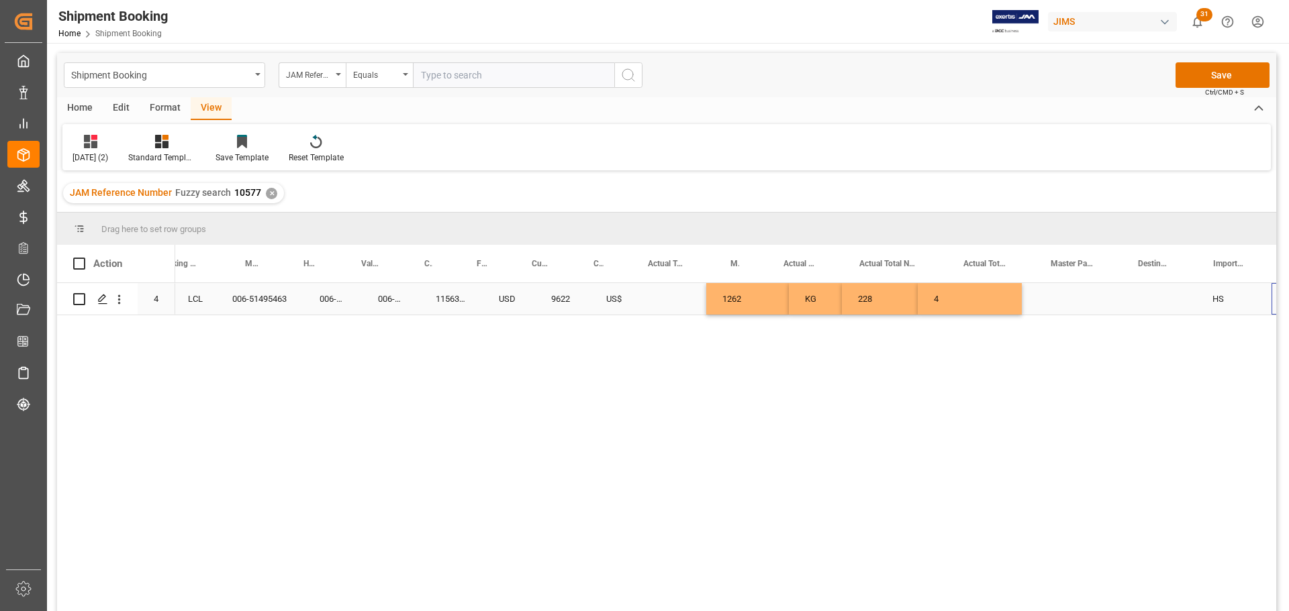
scroll to position [0, 803]
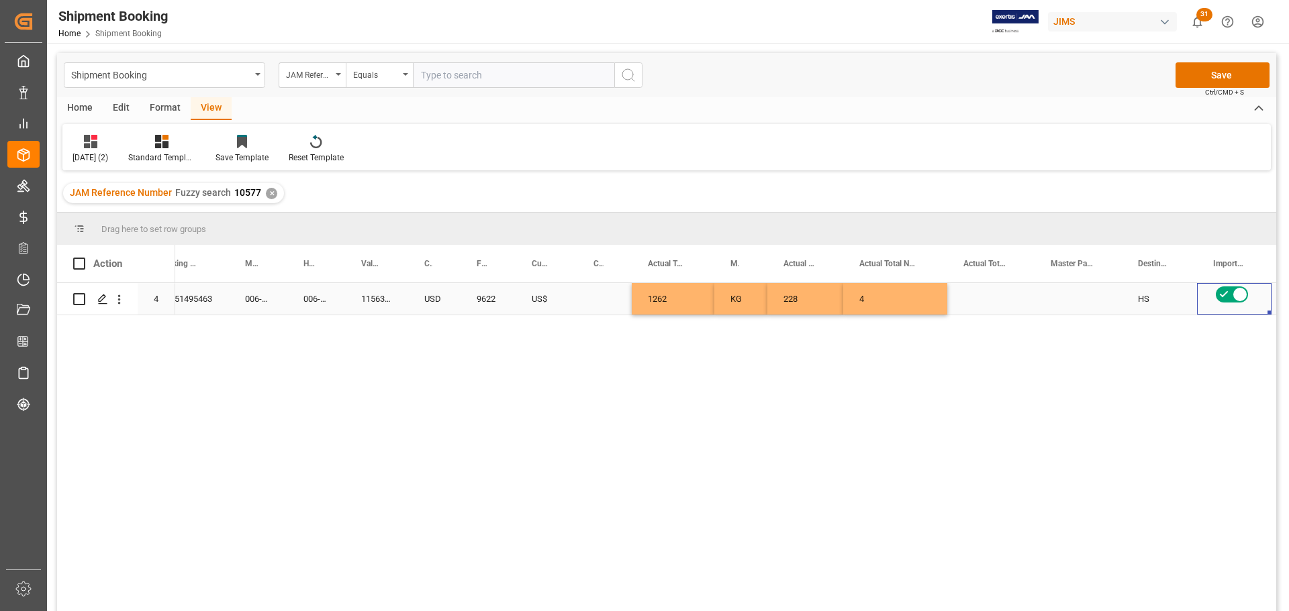
click at [987, 295] on div "Press SPACE to select this row." at bounding box center [990, 299] width 87 height 32
click at [987, 295] on input "Press SPACE to select this row." at bounding box center [991, 307] width 66 height 26
type input "6.28"
click at [1069, 295] on div "Press SPACE to select this row." at bounding box center [1077, 299] width 87 height 32
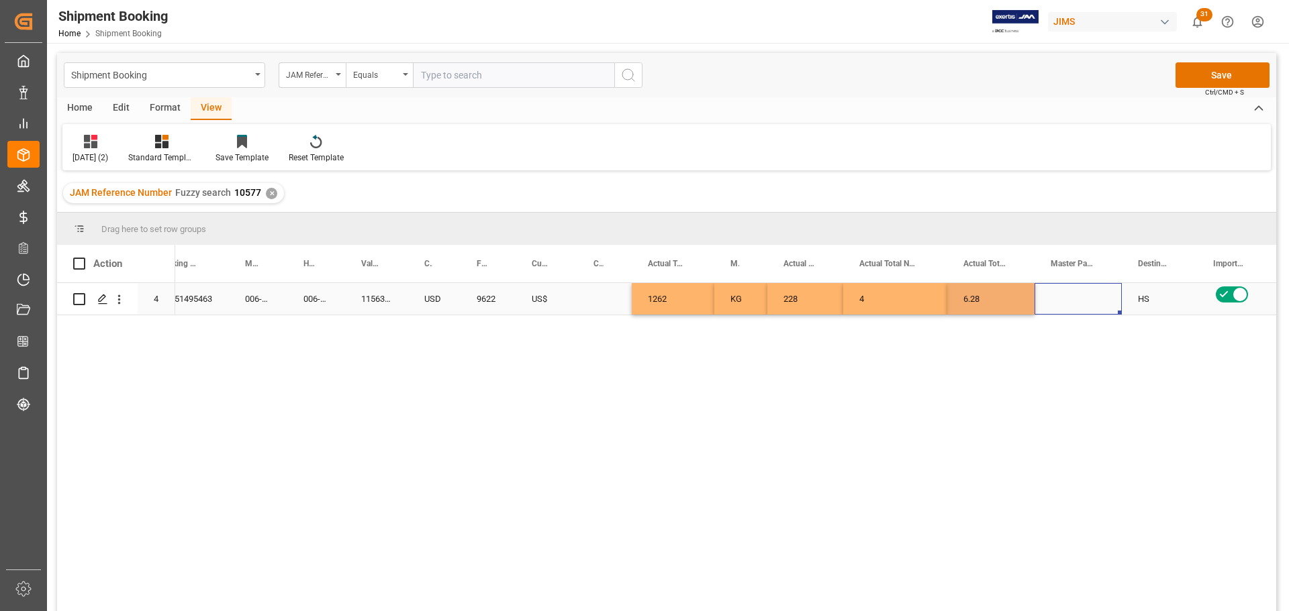
click at [1069, 295] on div "Press SPACE to select this row." at bounding box center [1077, 299] width 87 height 32
click at [1099, 304] on icon "open menu" at bounding box center [1097, 307] width 16 height 16
click at [1072, 342] on div "CBM" at bounding box center [1078, 344] width 64 height 47
type input "CBM"
click at [1170, 301] on div "HS" at bounding box center [1159, 299] width 75 height 32
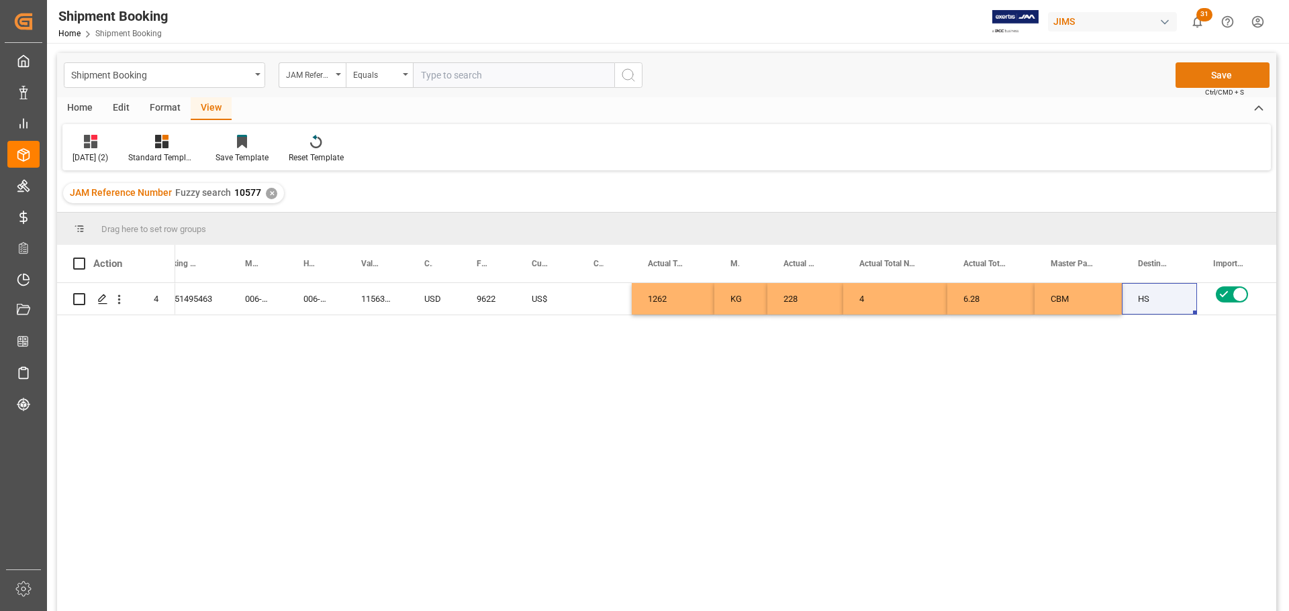
click at [1216, 71] on button "Save" at bounding box center [1222, 75] width 94 height 26
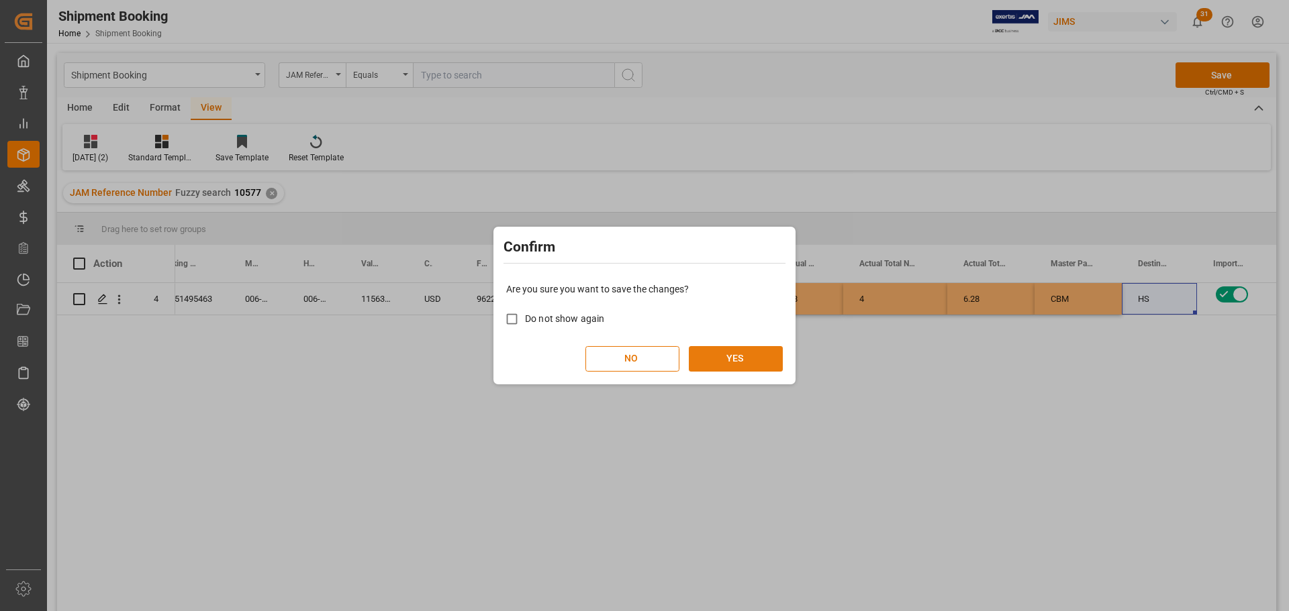
click at [742, 358] on button "YES" at bounding box center [736, 359] width 94 height 26
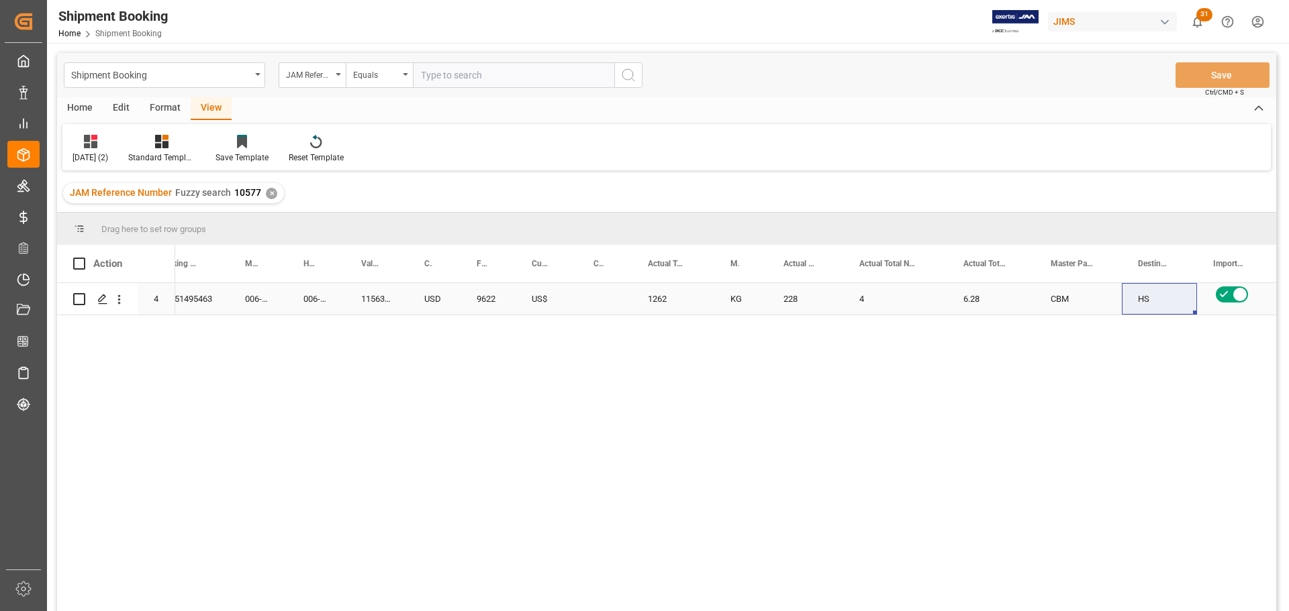
click at [506, 303] on div "9622" at bounding box center [487, 299] width 55 height 32
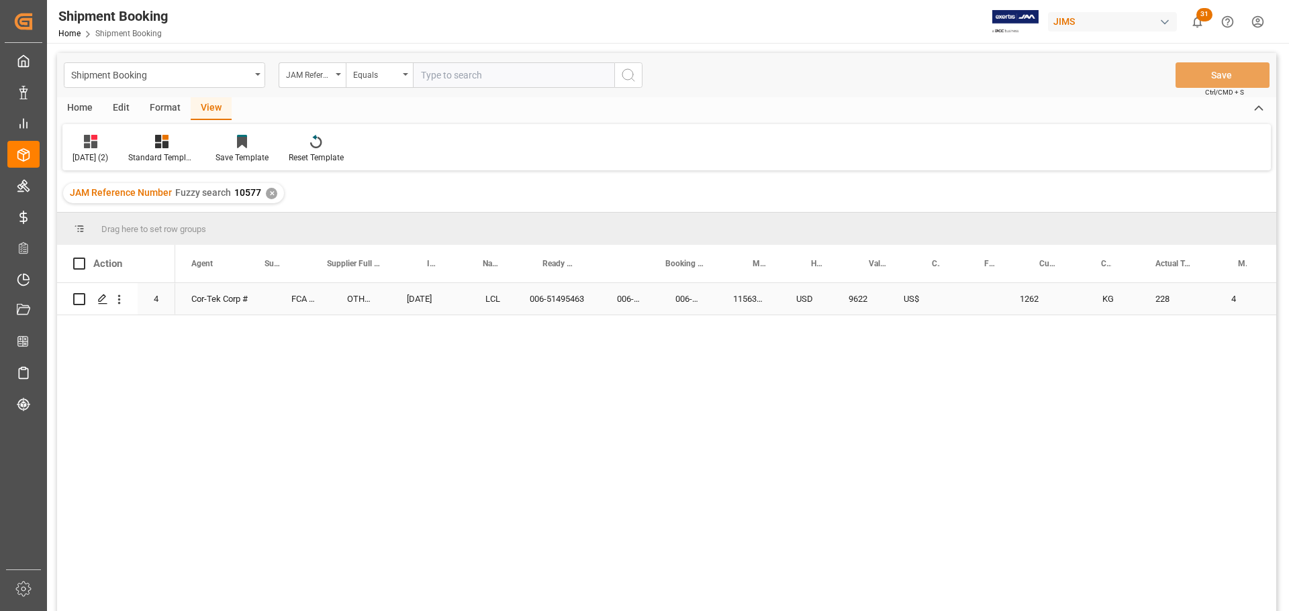
scroll to position [0, 0]
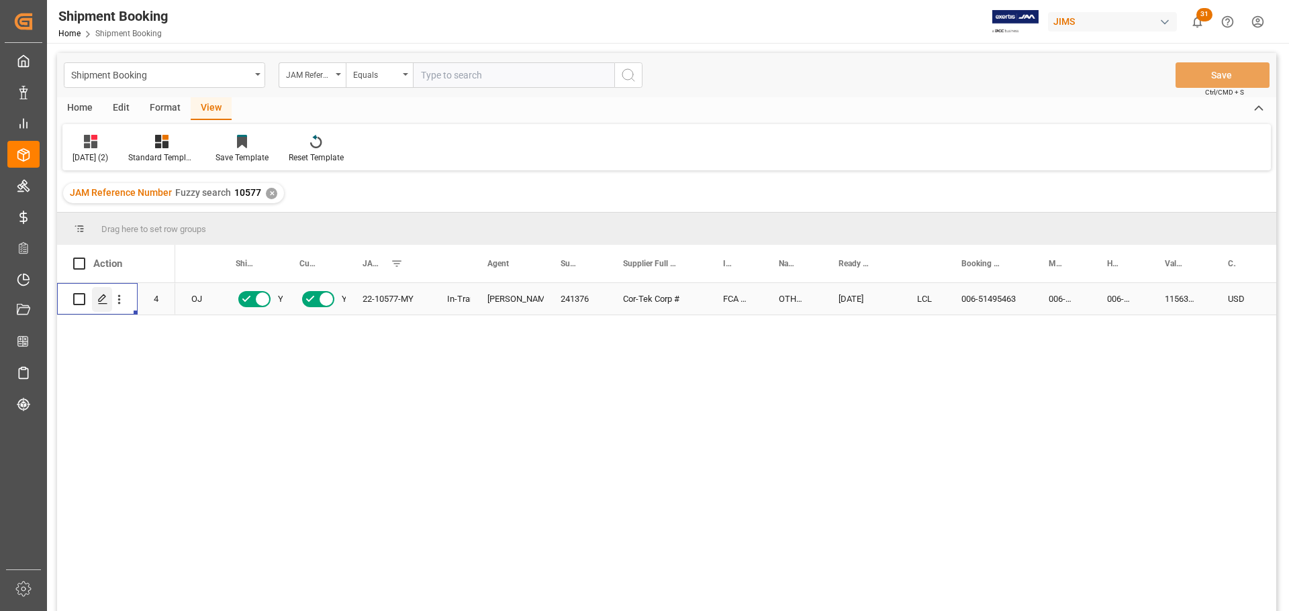
click at [99, 306] on div "Press SPACE to select this row." at bounding box center [102, 299] width 20 height 25
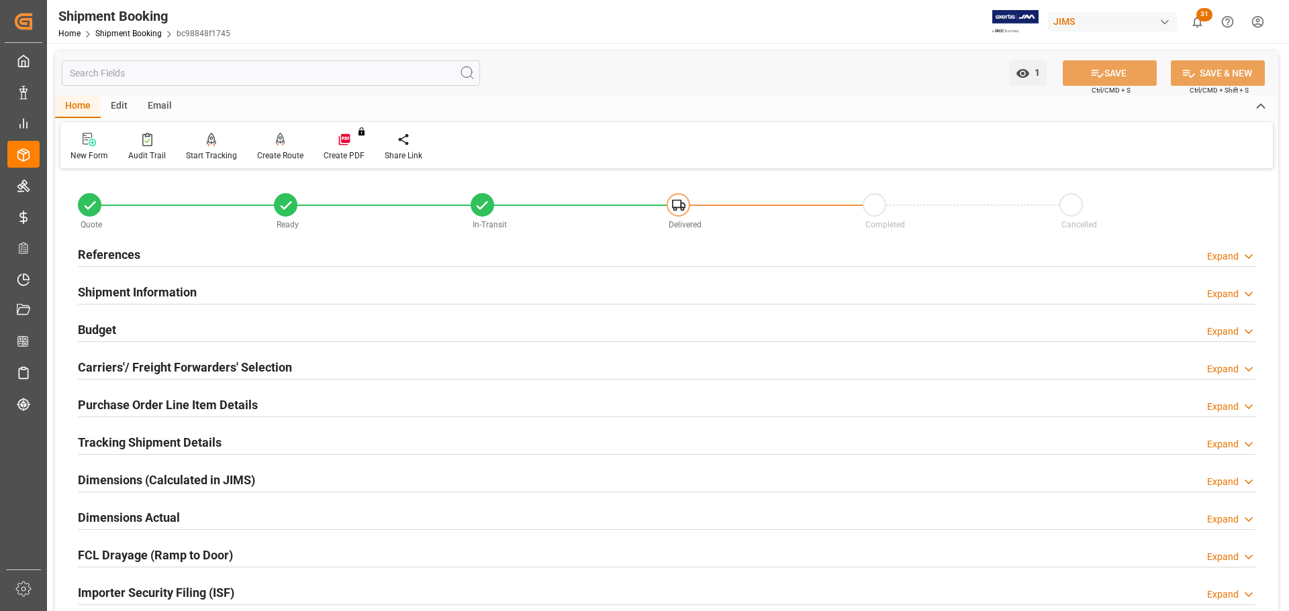
scroll to position [67, 0]
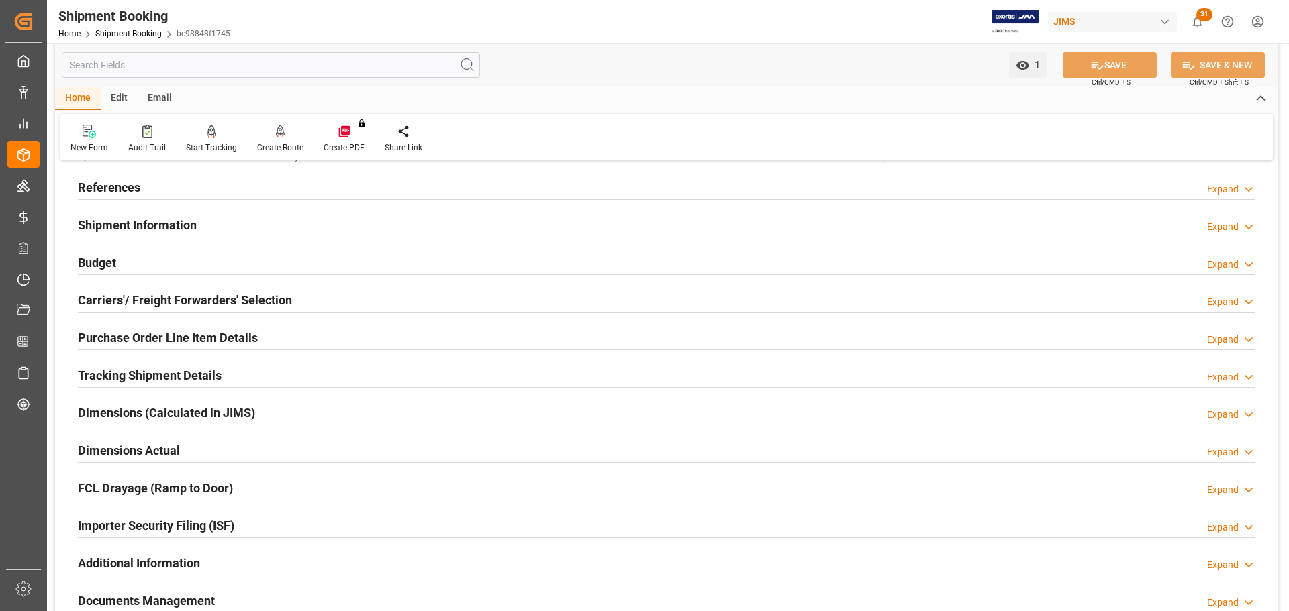
click at [117, 370] on h2 "Tracking Shipment Details" at bounding box center [150, 375] width 144 height 18
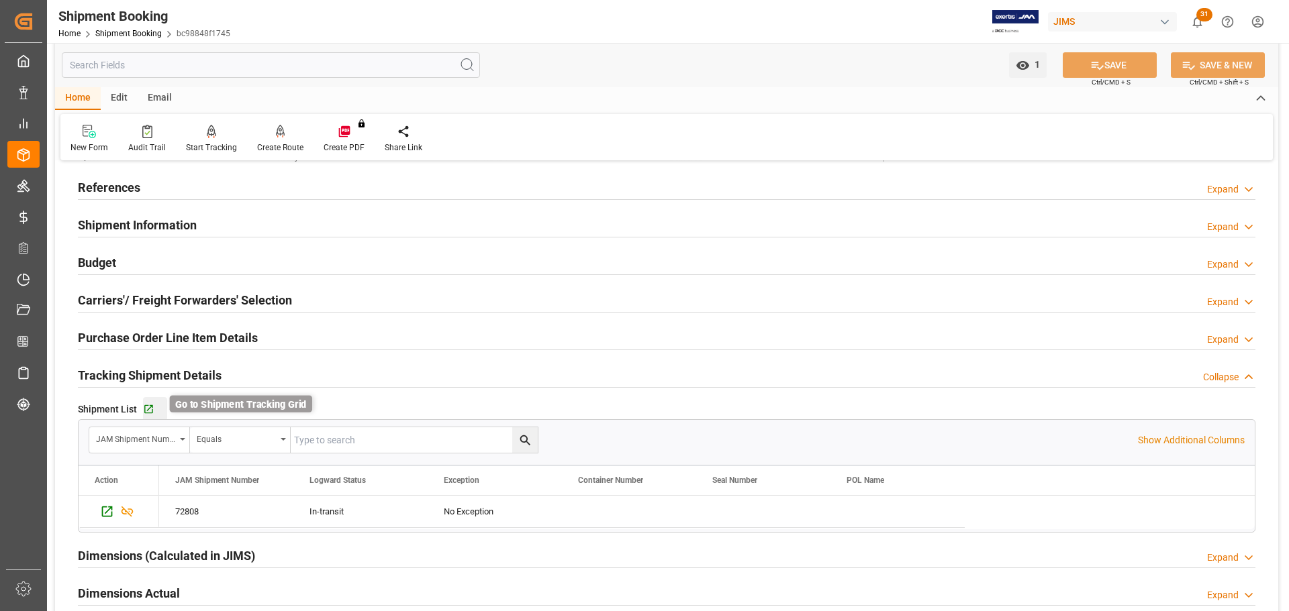
click at [146, 407] on icon "button" at bounding box center [148, 409] width 11 height 11
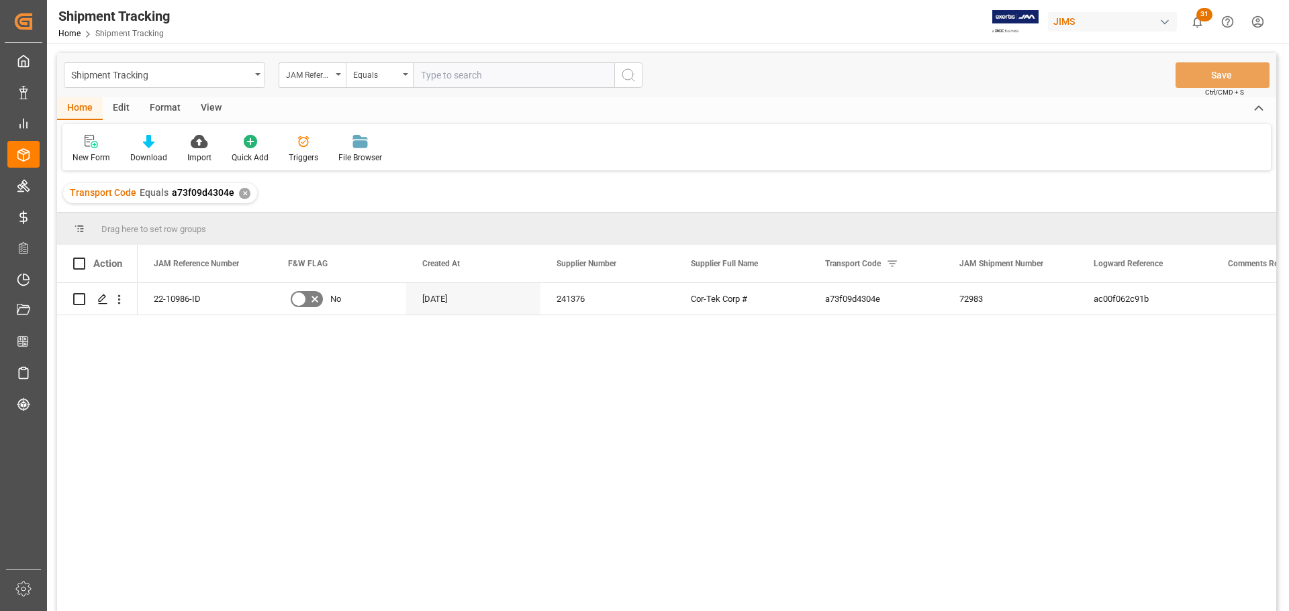
click at [203, 104] on div "View" at bounding box center [211, 108] width 41 height 23
click at [213, 109] on div "View" at bounding box center [211, 108] width 41 height 23
click at [90, 151] on div "Default" at bounding box center [85, 149] width 46 height 30
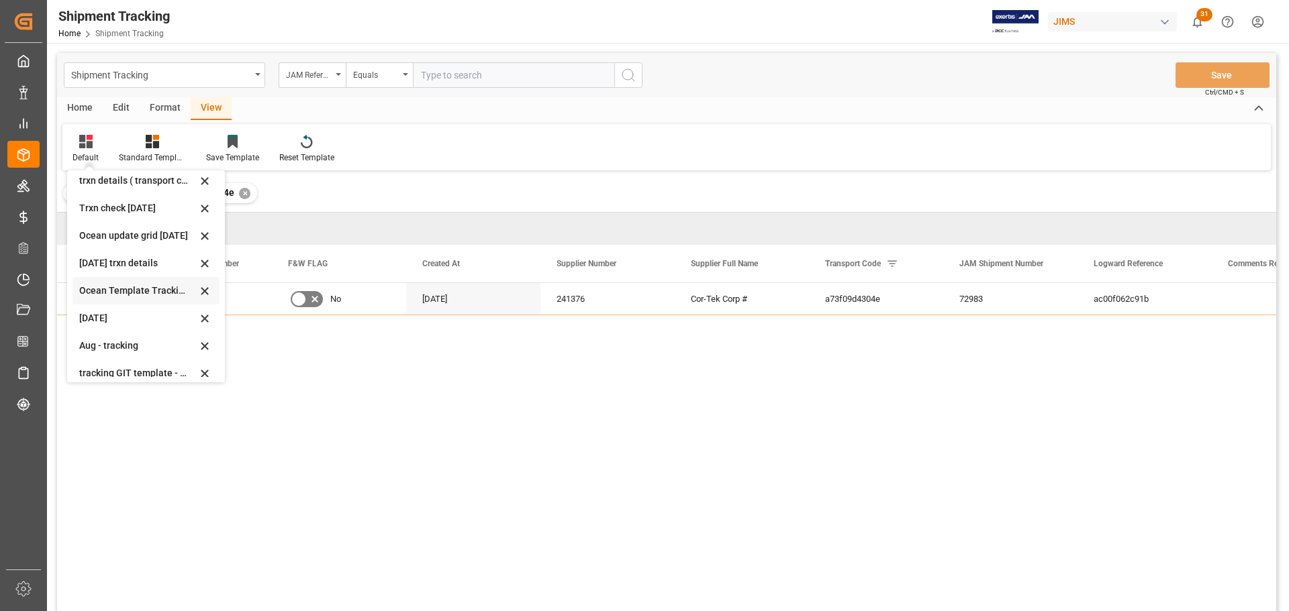
scroll to position [211, 0]
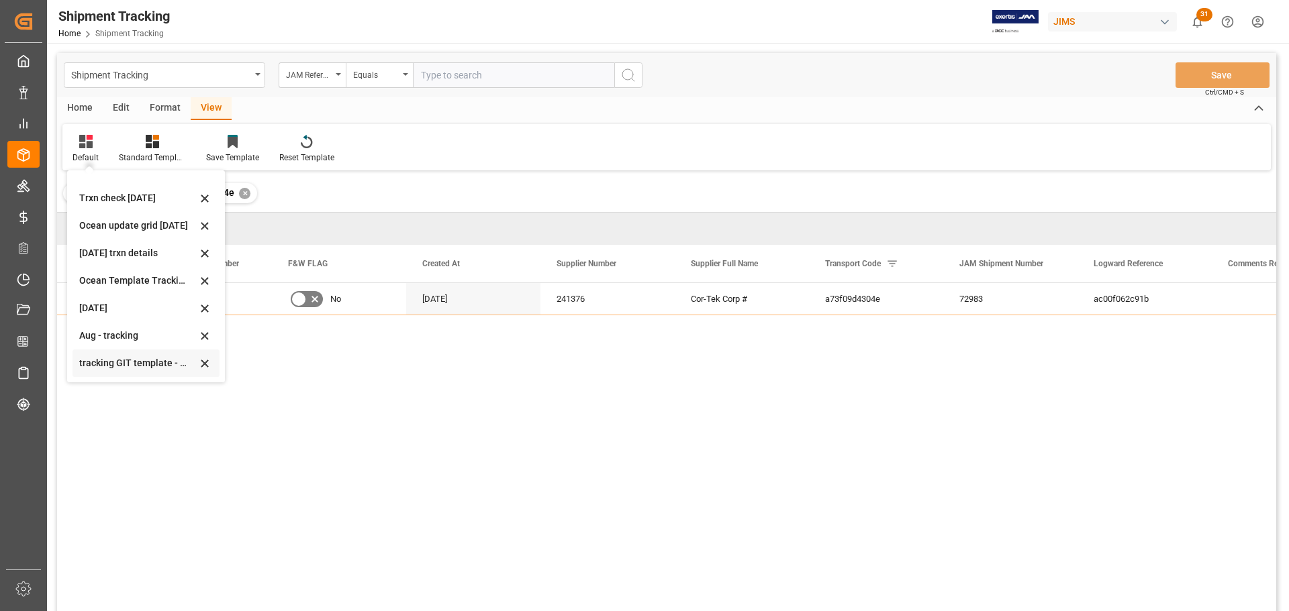
click at [109, 366] on div "tracking GIT template - Rev" at bounding box center [137, 363] width 117 height 14
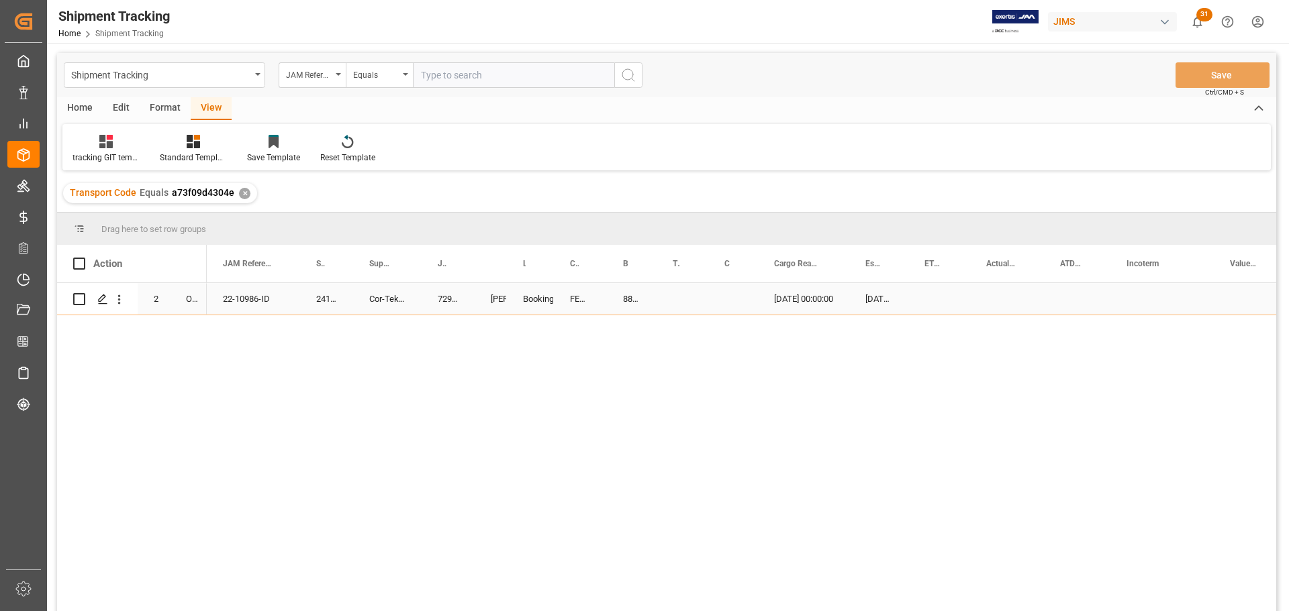
click at [615, 298] on div "884282970354" at bounding box center [632, 299] width 50 height 32
drag, startPoint x: 653, startPoint y: 313, endPoint x: 669, endPoint y: 310, distance: 16.5
click at [734, 295] on div "Press SPACE to select this row." at bounding box center [733, 299] width 50 height 32
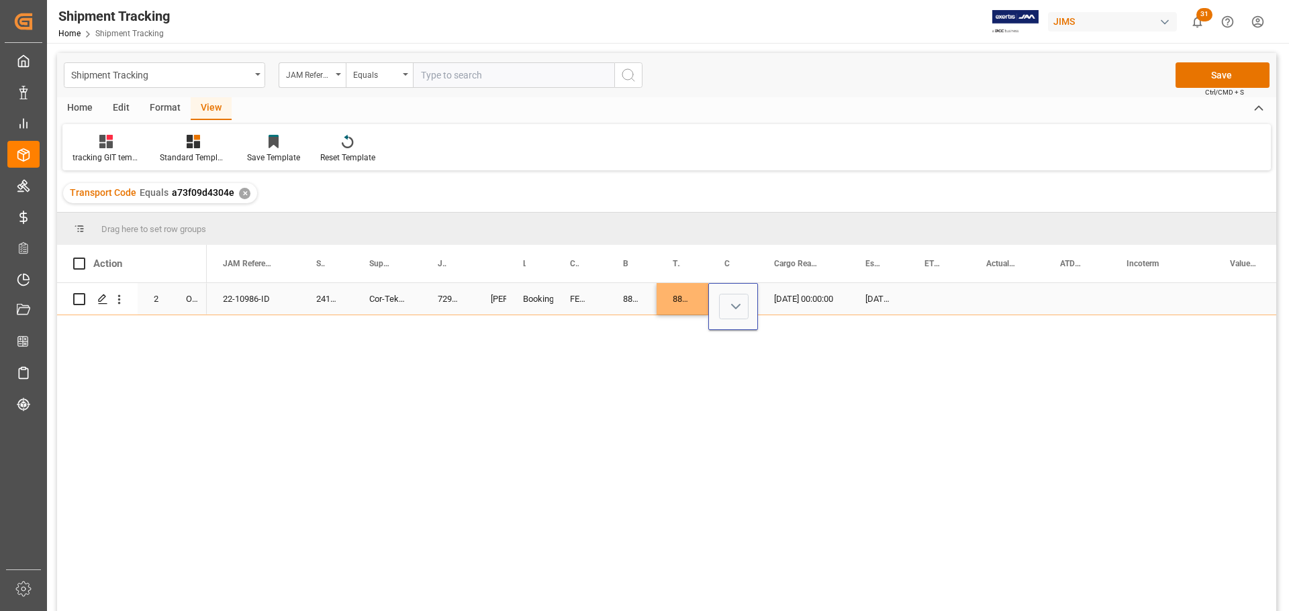
click at [733, 305] on button "Select" at bounding box center [734, 307] width 30 height 26
click at [728, 542] on div "LTL" at bounding box center [737, 544] width 21 height 13
click at [932, 300] on div "Press SPACE to select this row." at bounding box center [939, 299] width 62 height 32
click at [1219, 77] on button "Save" at bounding box center [1222, 75] width 94 height 26
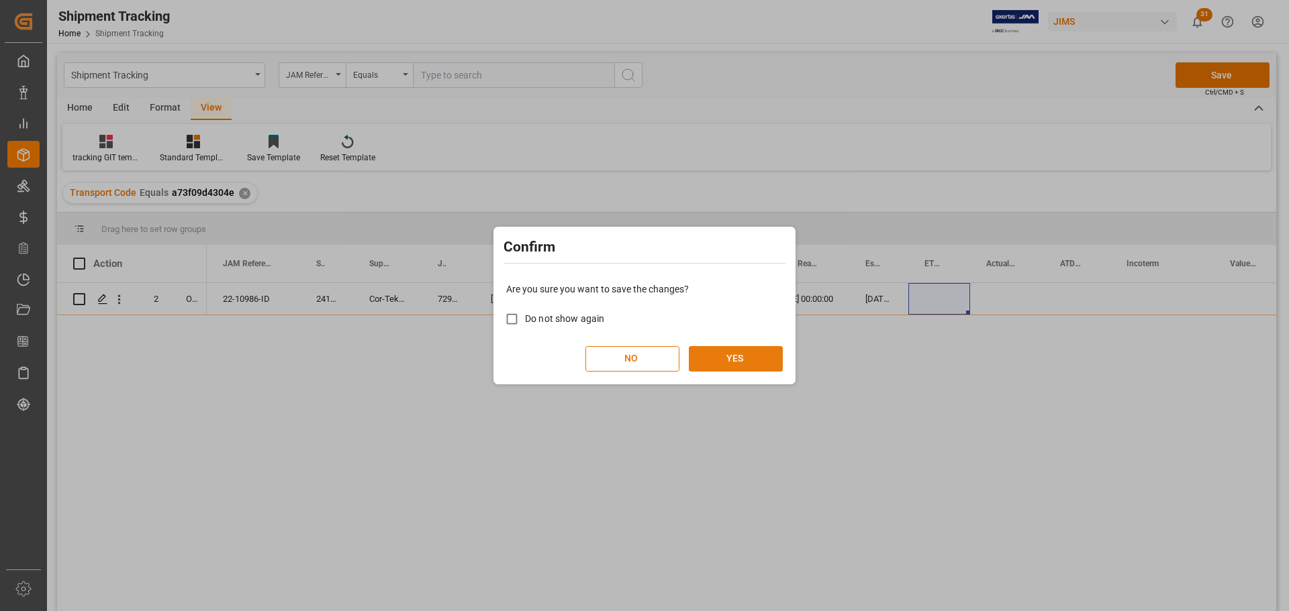
click at [739, 358] on button "YES" at bounding box center [736, 359] width 94 height 26
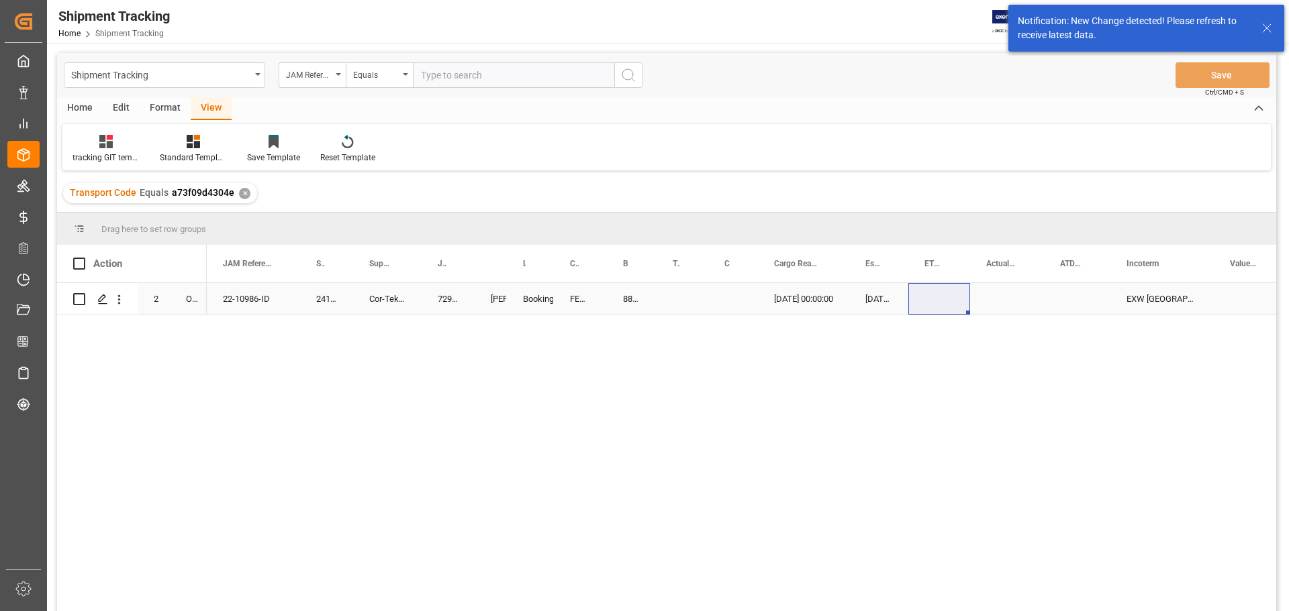
click at [987, 296] on div "Press SPACE to select this row." at bounding box center [1007, 299] width 74 height 32
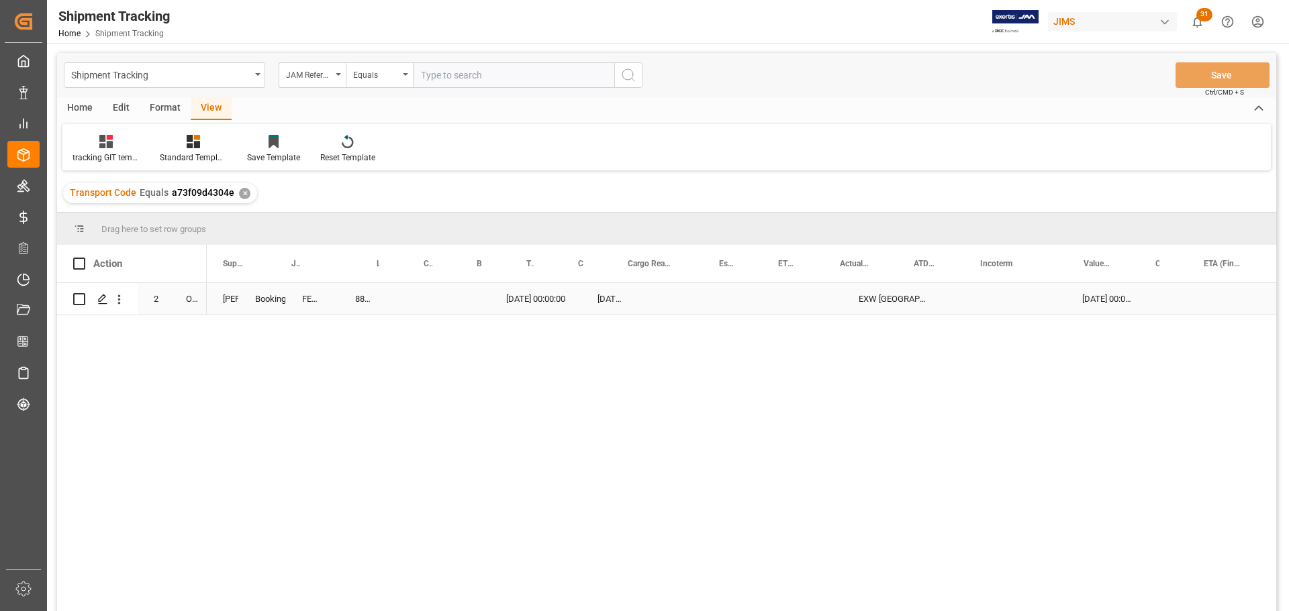
scroll to position [0, 0]
click at [448, 301] on div "72983" at bounding box center [447, 299] width 53 height 32
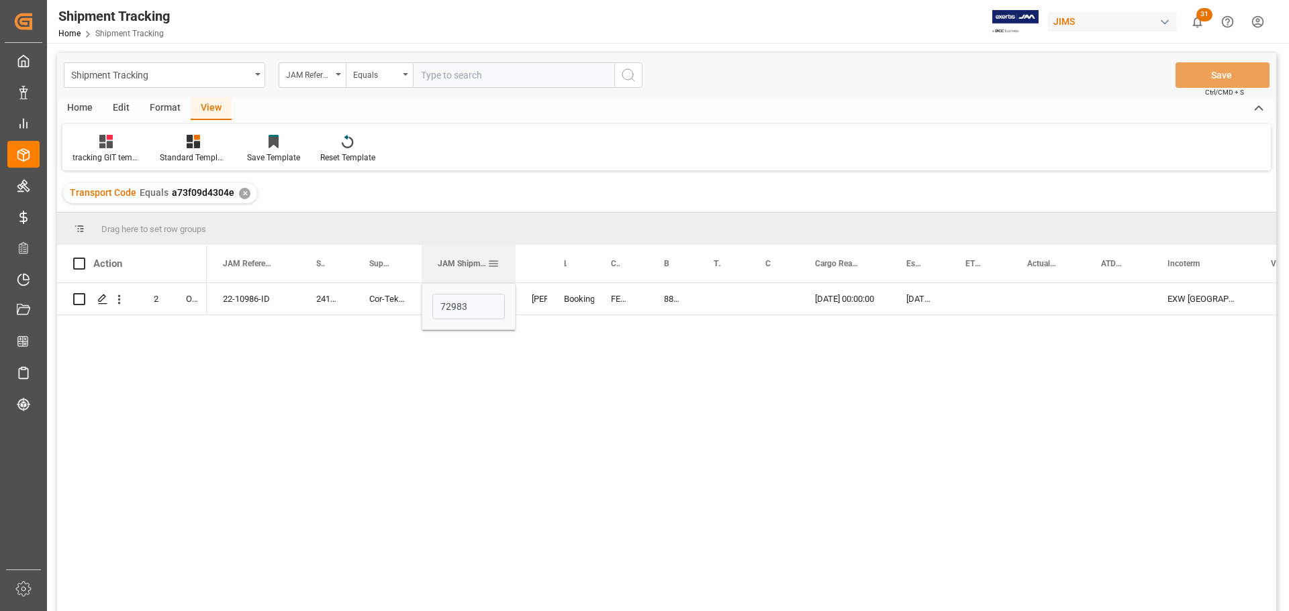
drag, startPoint x: 472, startPoint y: 261, endPoint x: 513, endPoint y: 272, distance: 42.3
click at [513, 272] on div at bounding box center [515, 264] width 5 height 38
click at [494, 303] on input "72983" at bounding box center [468, 307] width 72 height 26
click at [711, 309] on div "Press SPACE to select this row." at bounding box center [723, 299] width 52 height 32
click at [665, 299] on div "884282970354" at bounding box center [673, 299] width 50 height 32
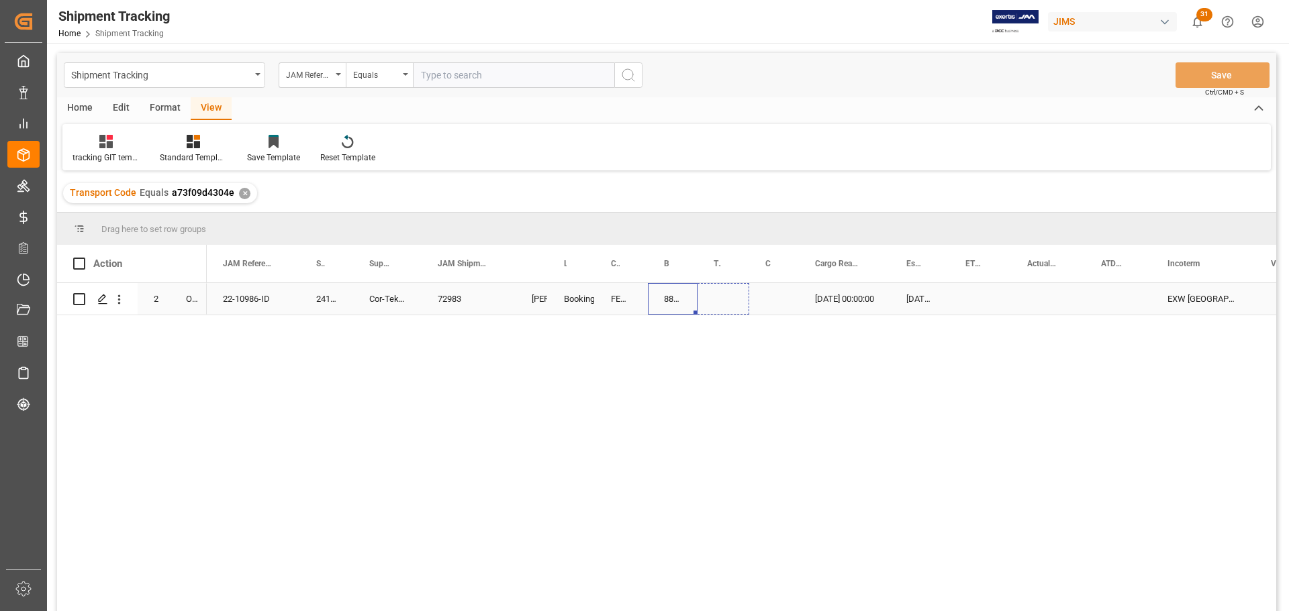
drag, startPoint x: 695, startPoint y: 311, endPoint x: 711, endPoint y: 307, distance: 16.5
click at [766, 307] on div "Press SPACE to select this row." at bounding box center [774, 299] width 50 height 32
click at [726, 303] on div "884282970354" at bounding box center [723, 299] width 52 height 32
click at [757, 301] on div "Press SPACE to select this row." at bounding box center [774, 299] width 50 height 32
click at [764, 299] on div "Press SPACE to select this row." at bounding box center [774, 299] width 50 height 32
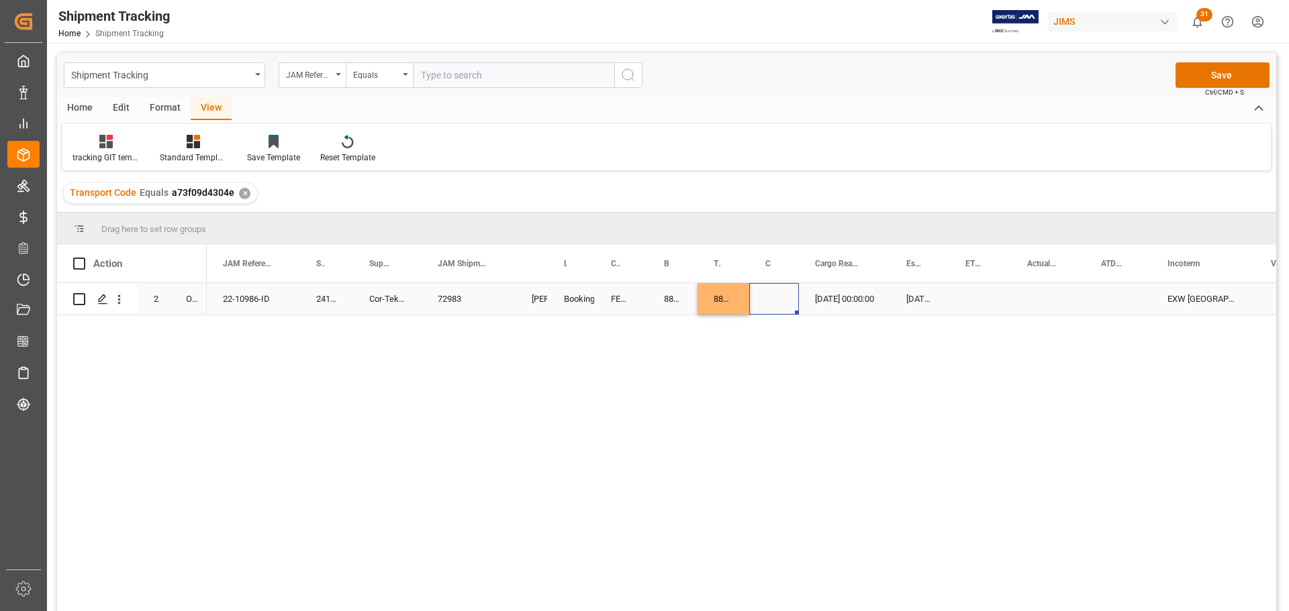
click at [764, 299] on div "Press SPACE to select this row." at bounding box center [774, 299] width 50 height 32
click at [779, 303] on button "Select" at bounding box center [775, 307] width 30 height 26
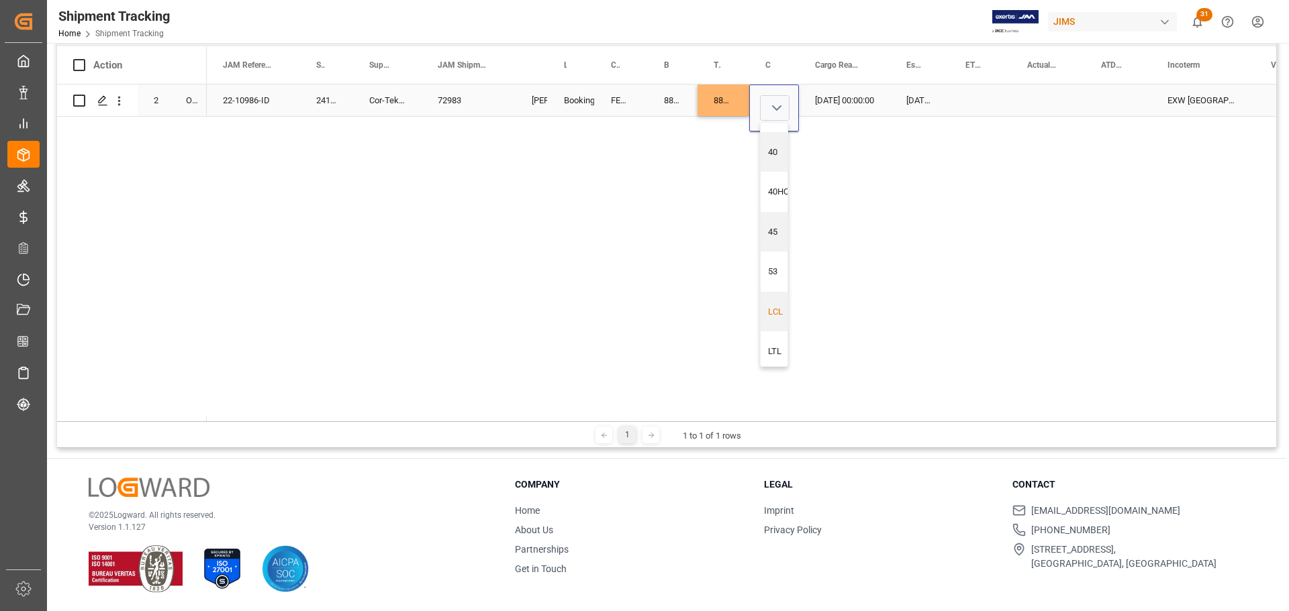
scroll to position [34, 0]
click at [775, 344] on div "LTL" at bounding box center [778, 348] width 21 height 13
click at [962, 99] on div "Press SPACE to select this row." at bounding box center [980, 101] width 62 height 32
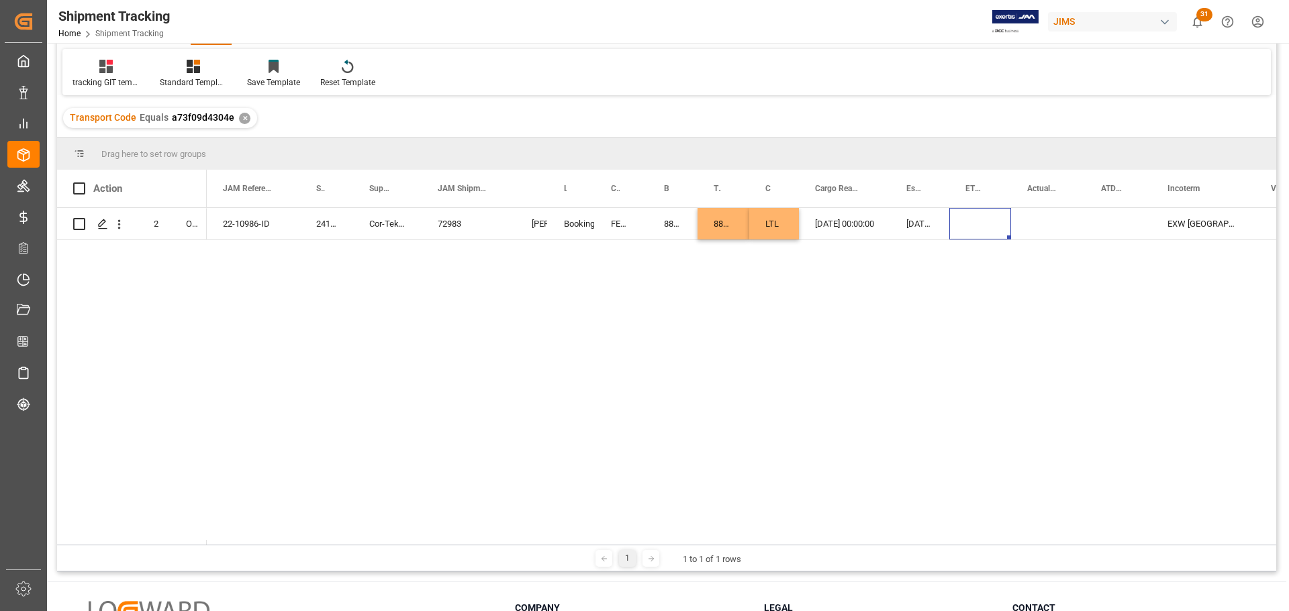
scroll to position [0, 0]
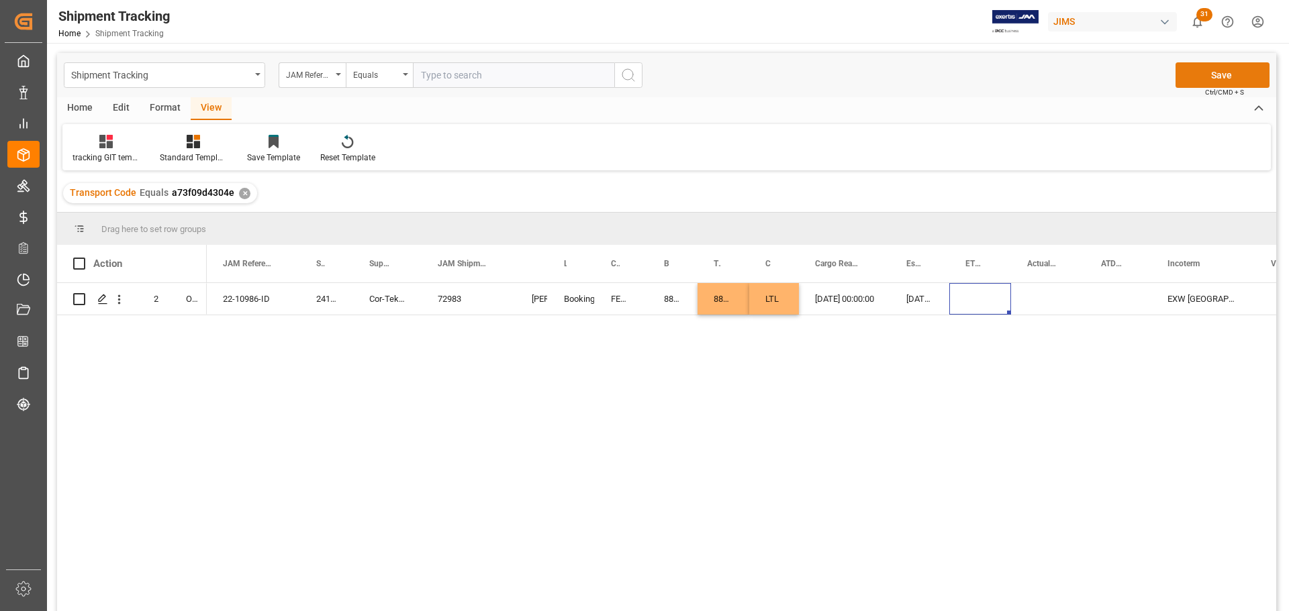
click at [1226, 74] on button "Save" at bounding box center [1222, 75] width 94 height 26
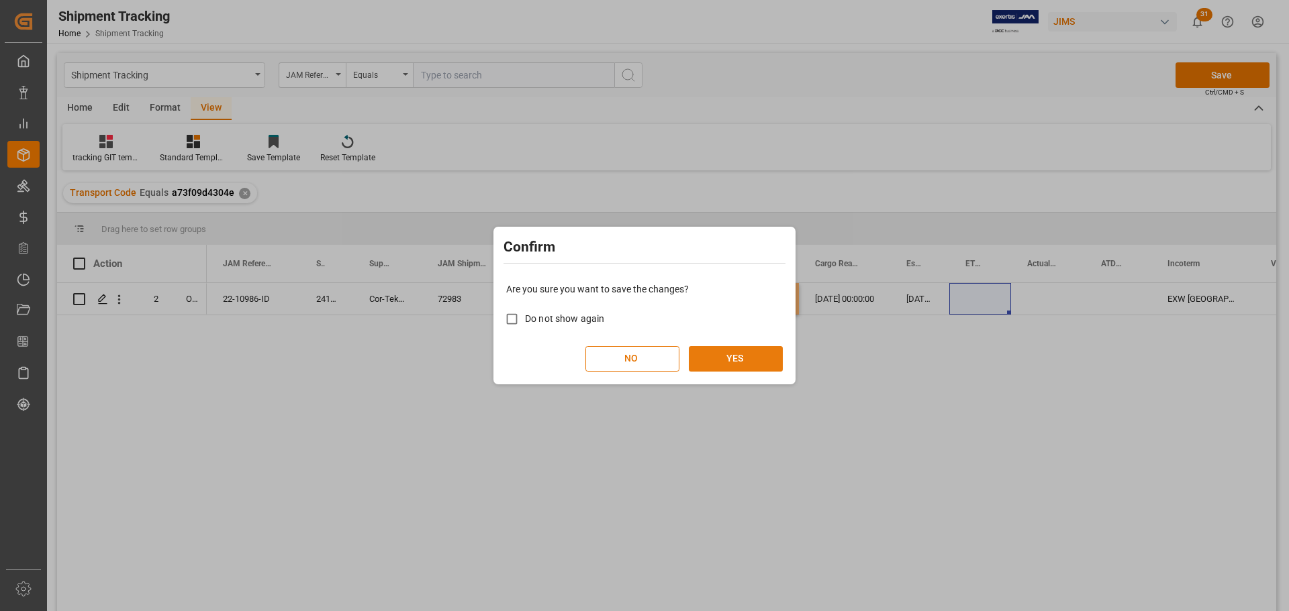
click at [734, 360] on button "YES" at bounding box center [736, 359] width 94 height 26
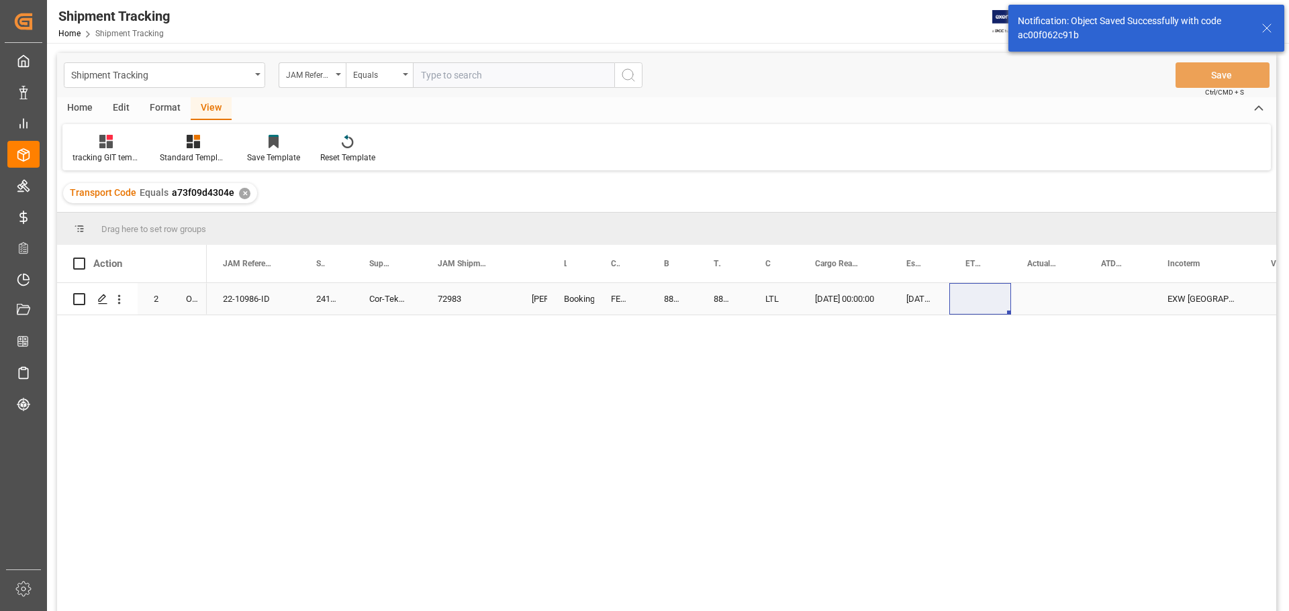
click at [644, 295] on div "FEDEX INTERNATIONAL ECONOMY" at bounding box center [621, 299] width 53 height 32
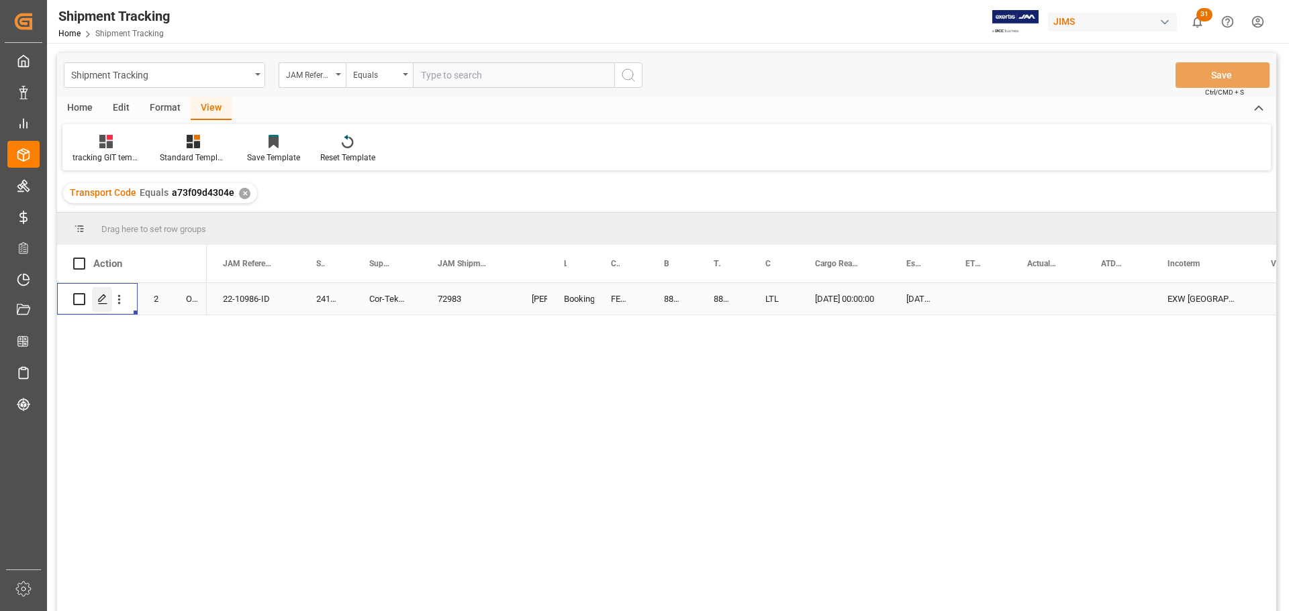
click at [107, 297] on icon "Press SPACE to select this row." at bounding box center [102, 299] width 11 height 11
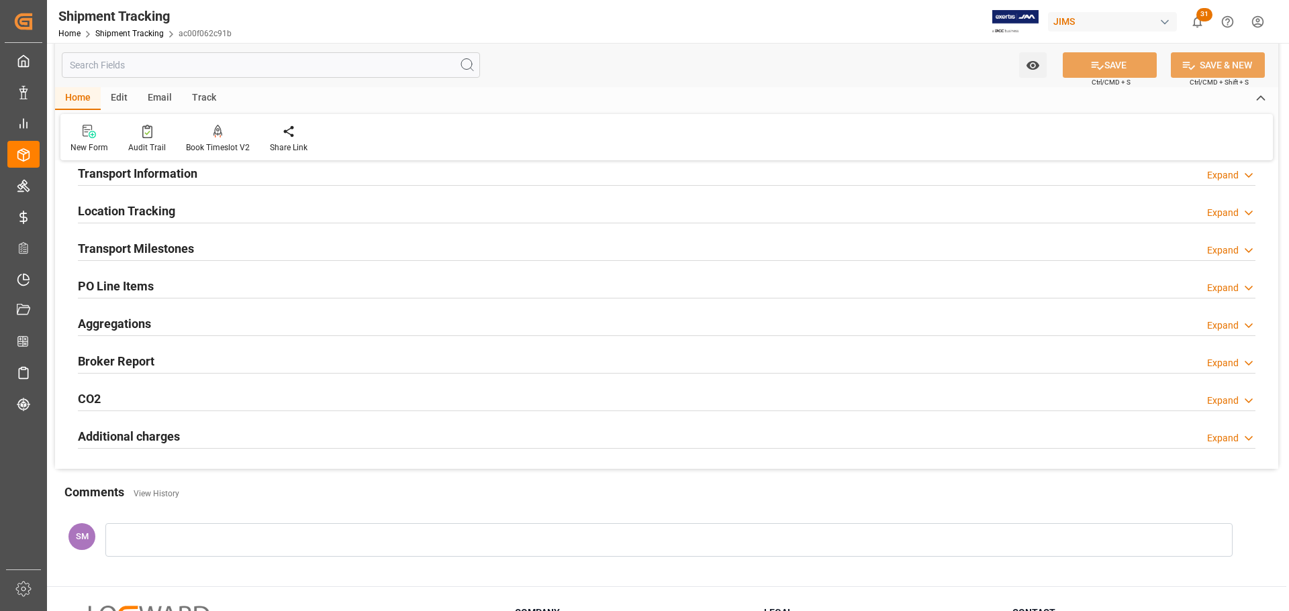
scroll to position [134, 0]
click at [123, 289] on h2 "PO Line Items" at bounding box center [116, 285] width 76 height 18
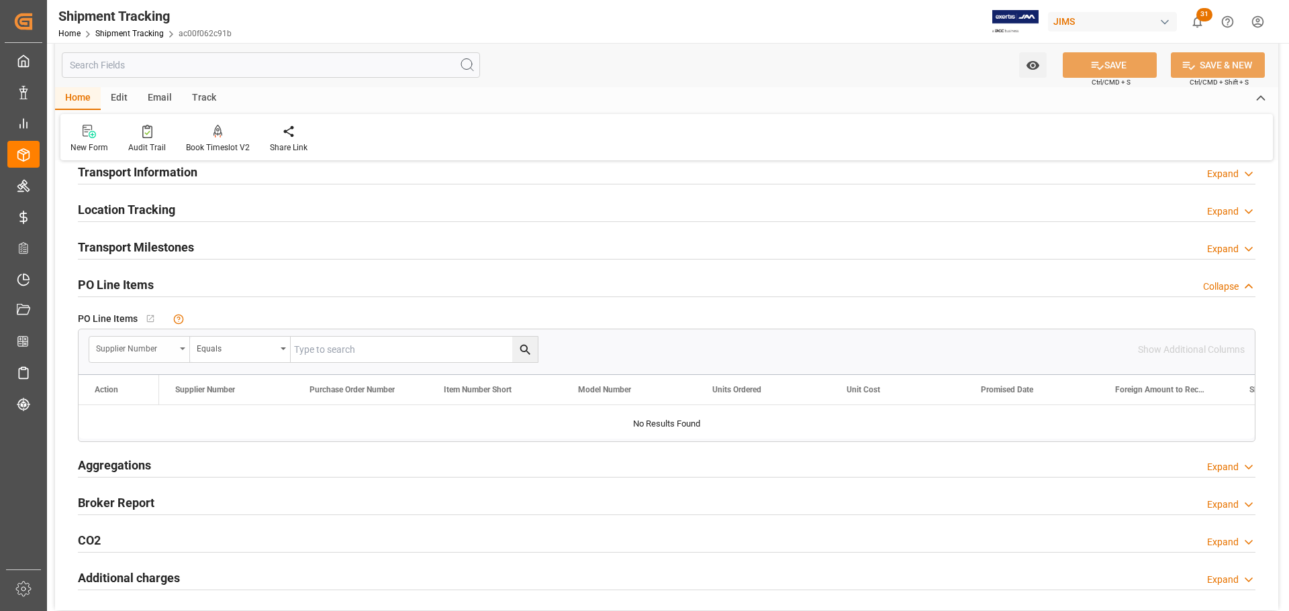
click at [181, 346] on div "Supplier Number" at bounding box center [139, 350] width 101 height 26
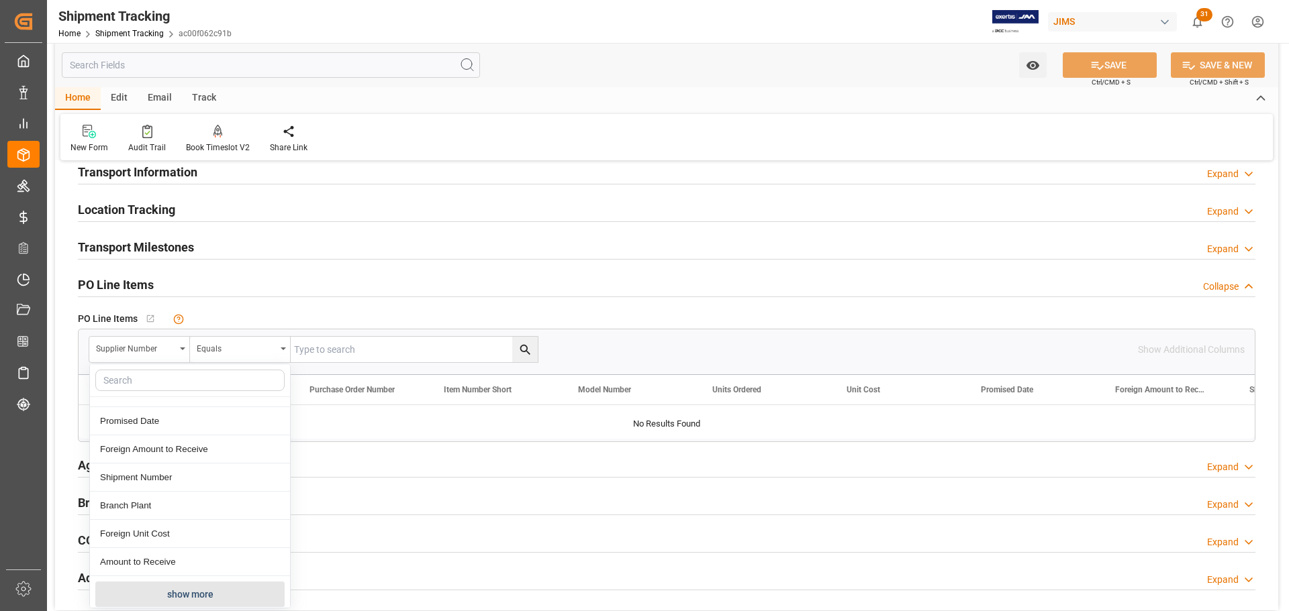
scroll to position [164, 0]
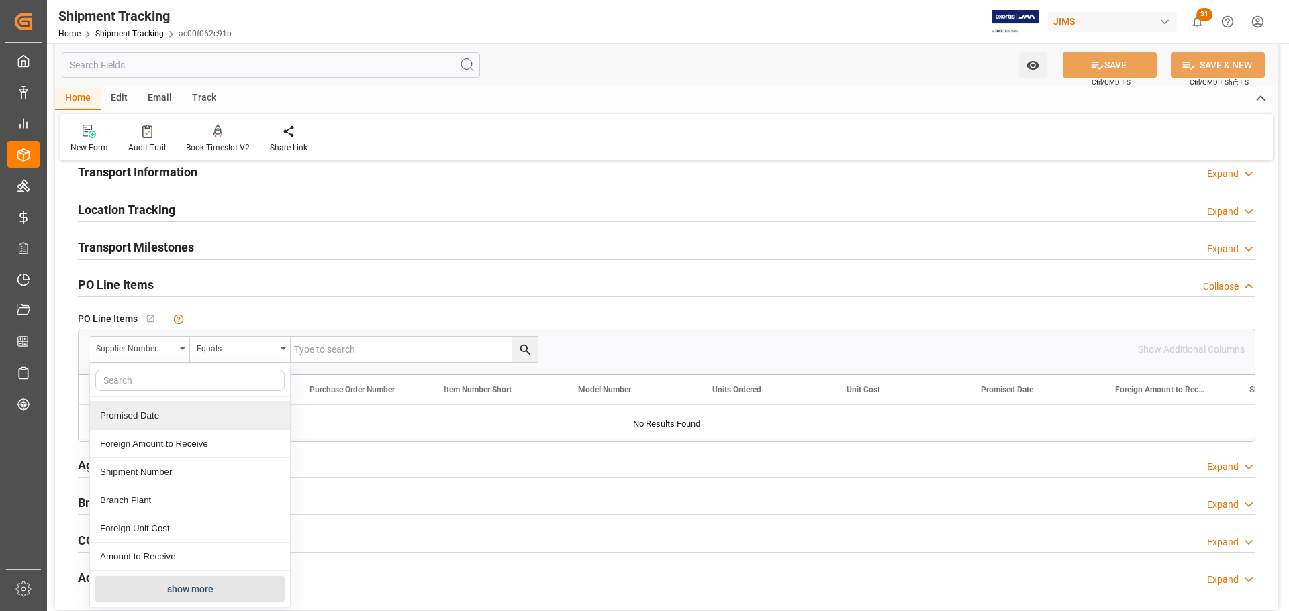
click at [130, 379] on input "text" at bounding box center [189, 380] width 189 height 21
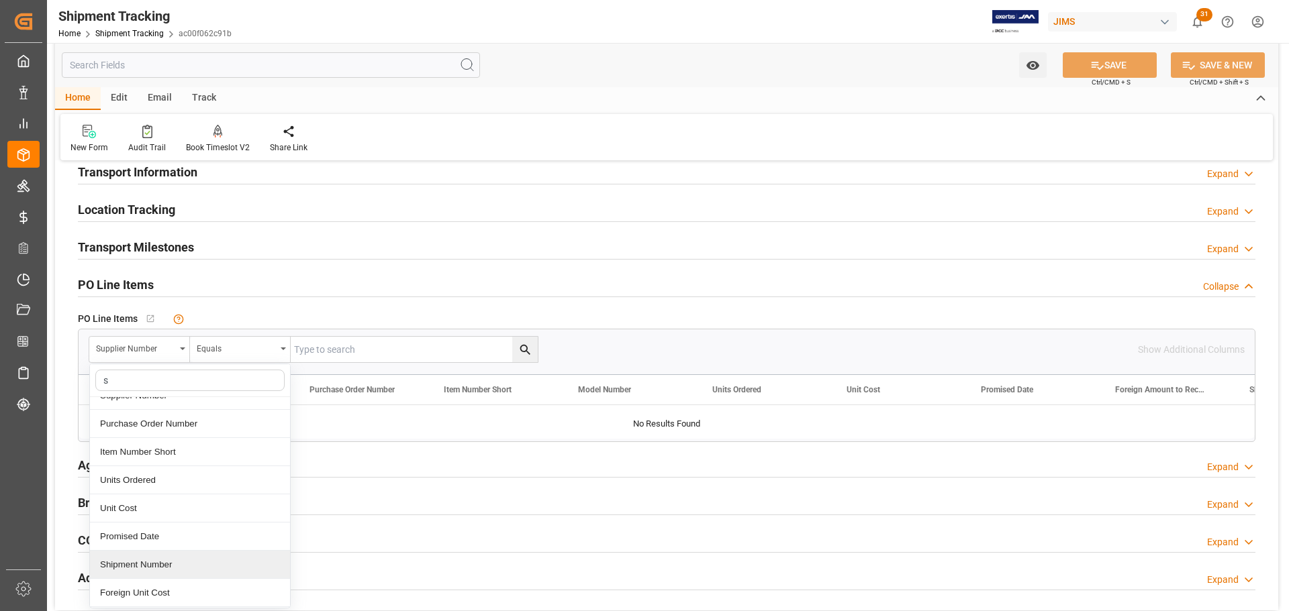
type input "sh"
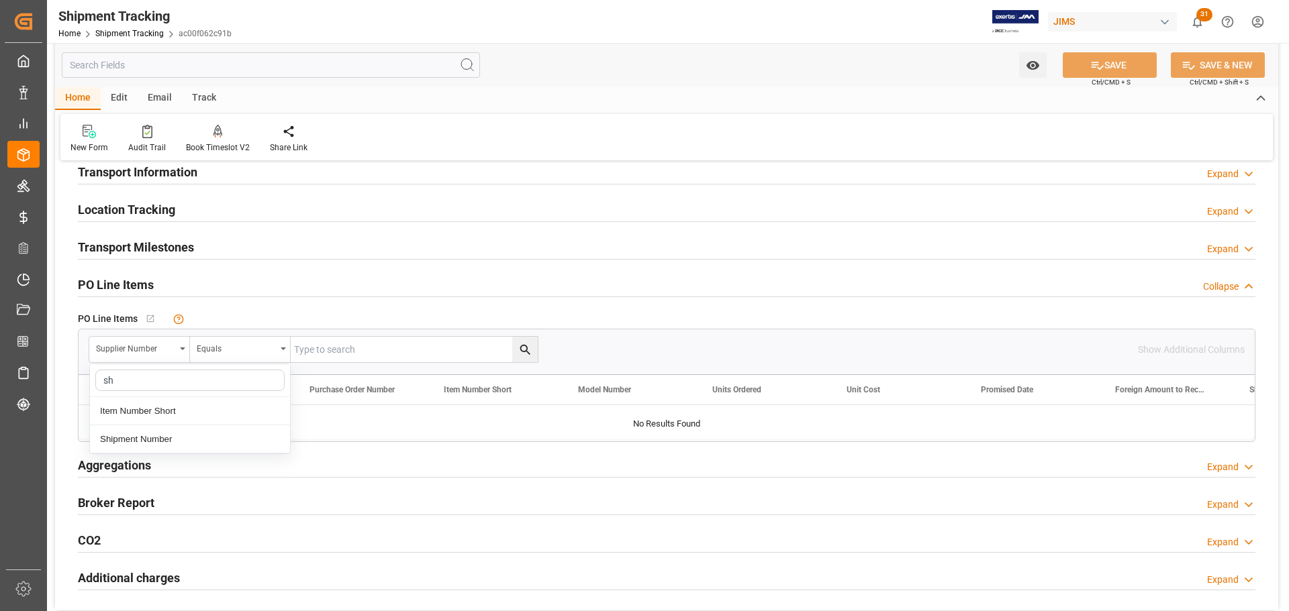
scroll to position [0, 0]
click at [142, 445] on div "Shipment Number" at bounding box center [190, 440] width 200 height 28
click at [330, 352] on input "text" at bounding box center [414, 350] width 247 height 26
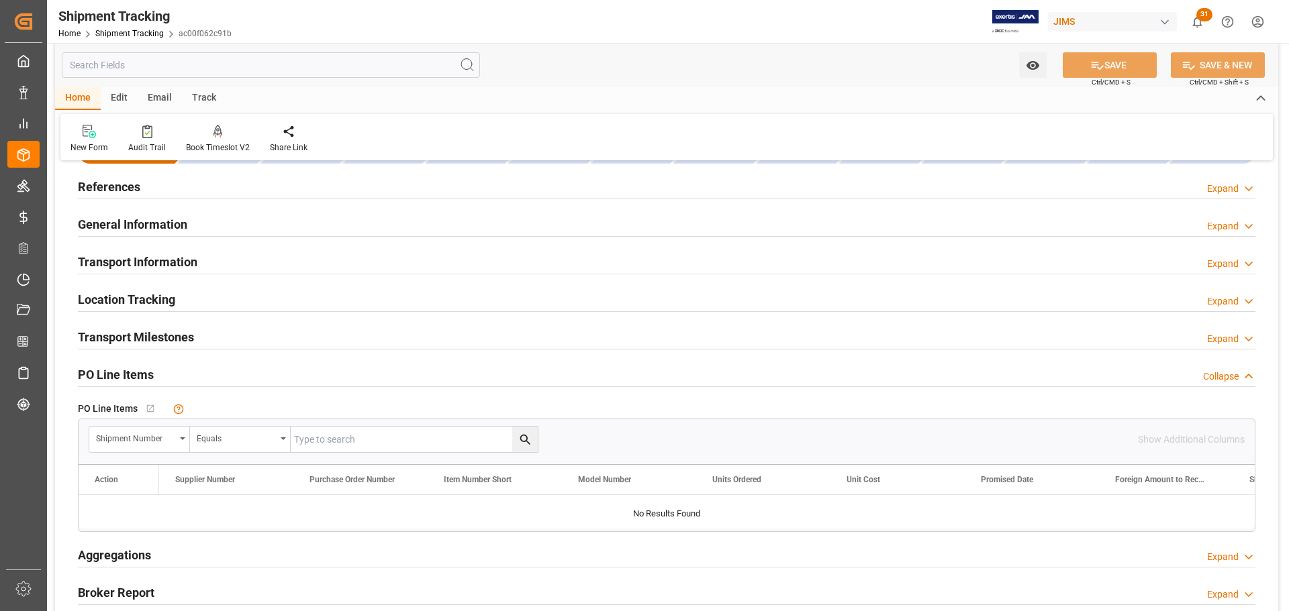
scroll to position [67, 0]
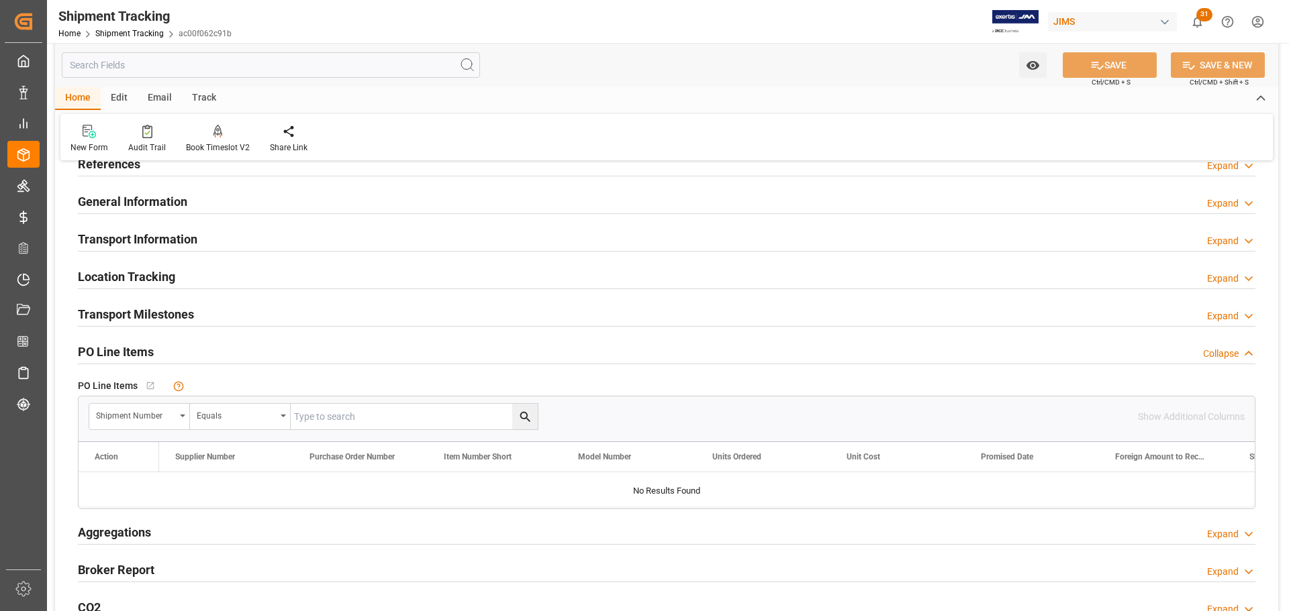
click at [319, 421] on input "text" at bounding box center [414, 417] width 247 height 26
paste input "72983"
type input "72983"
click at [526, 416] on icon "search button" at bounding box center [524, 417] width 10 height 10
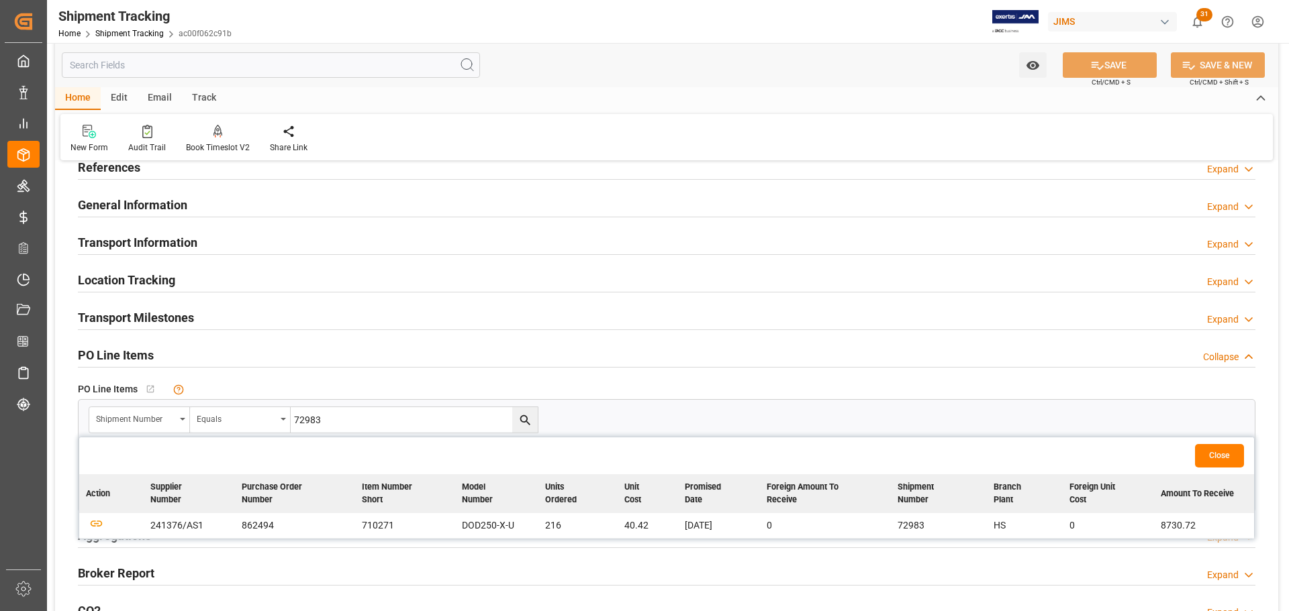
scroll to position [0, 0]
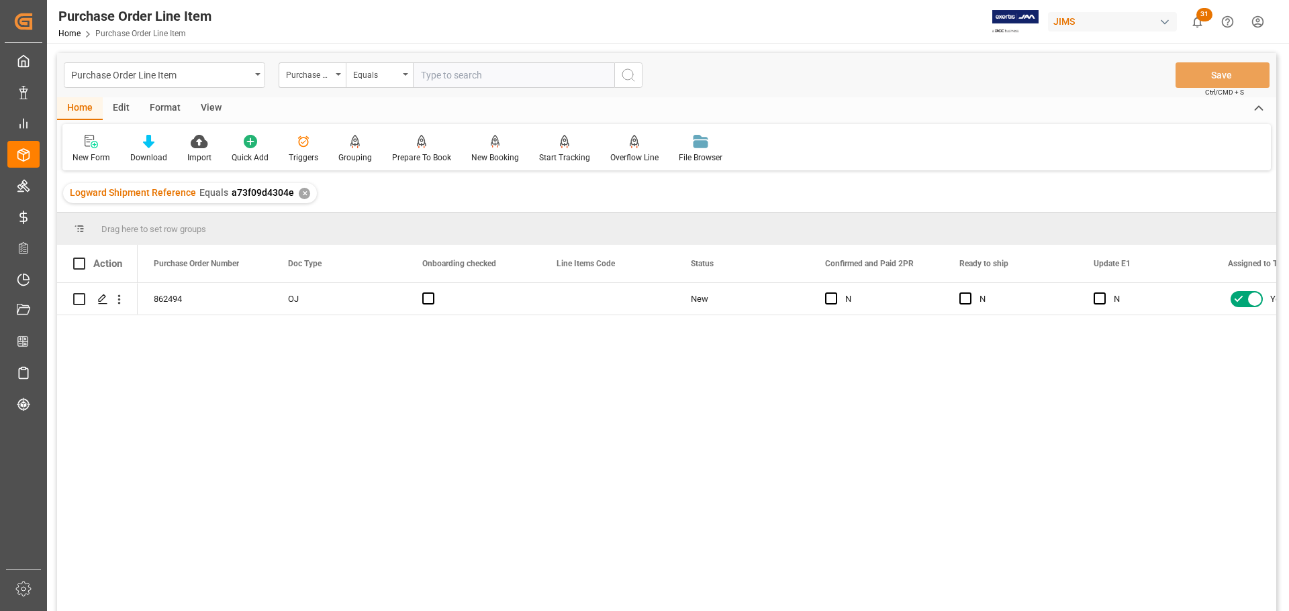
click at [204, 103] on div "View" at bounding box center [211, 108] width 41 height 23
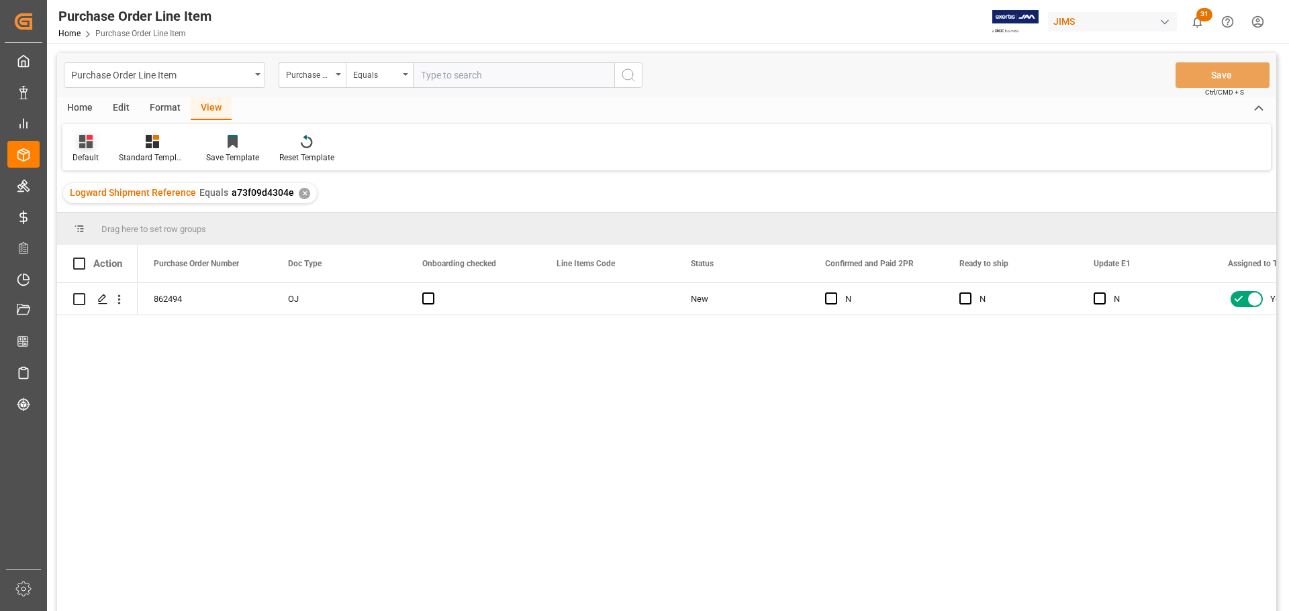
click at [86, 153] on div "Default" at bounding box center [85, 158] width 26 height 12
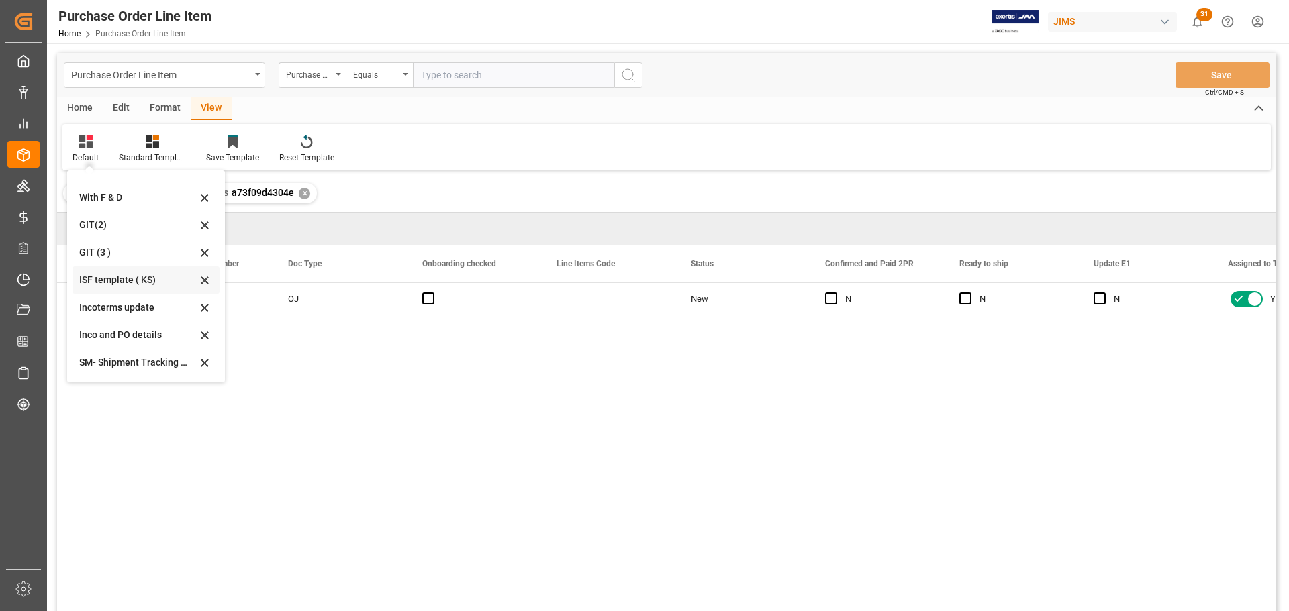
scroll to position [67, 0]
click at [107, 291] on div "Incoterms update" at bounding box center [137, 288] width 117 height 14
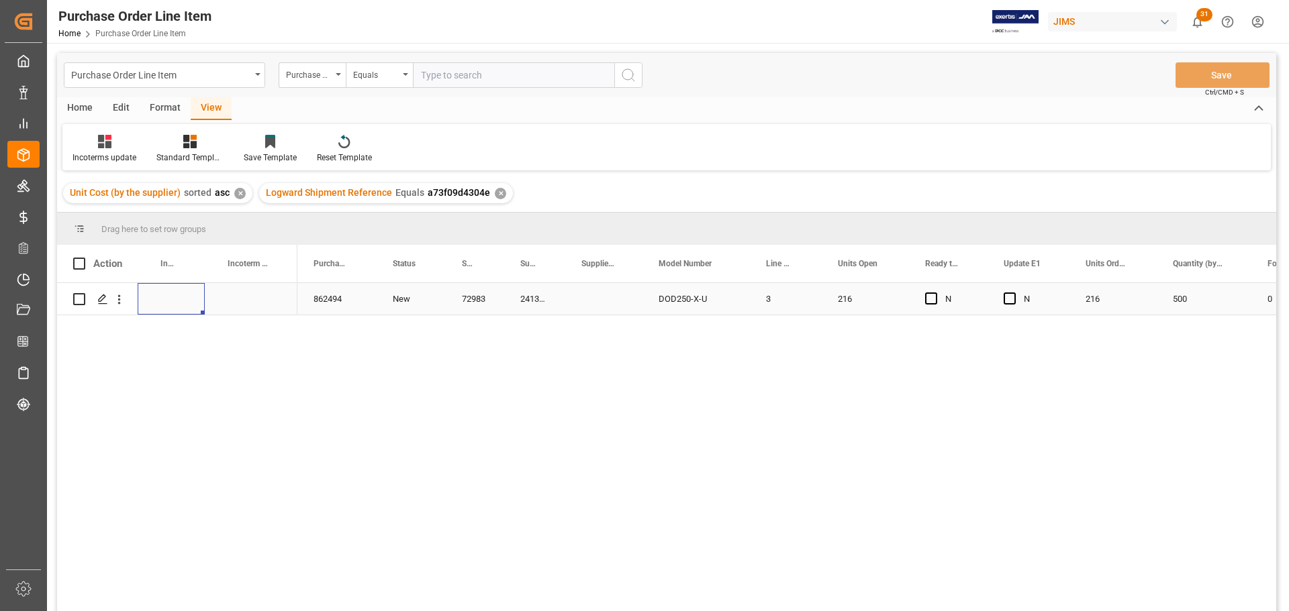
click at [166, 303] on div "Press SPACE to select this row." at bounding box center [171, 299] width 67 height 32
click at [169, 303] on input "Press SPACE to select this row." at bounding box center [171, 307] width 46 height 26
click at [190, 304] on input "EXW" at bounding box center [171, 307] width 46 height 26
paste input "[GEOGRAPHIC_DATA]"
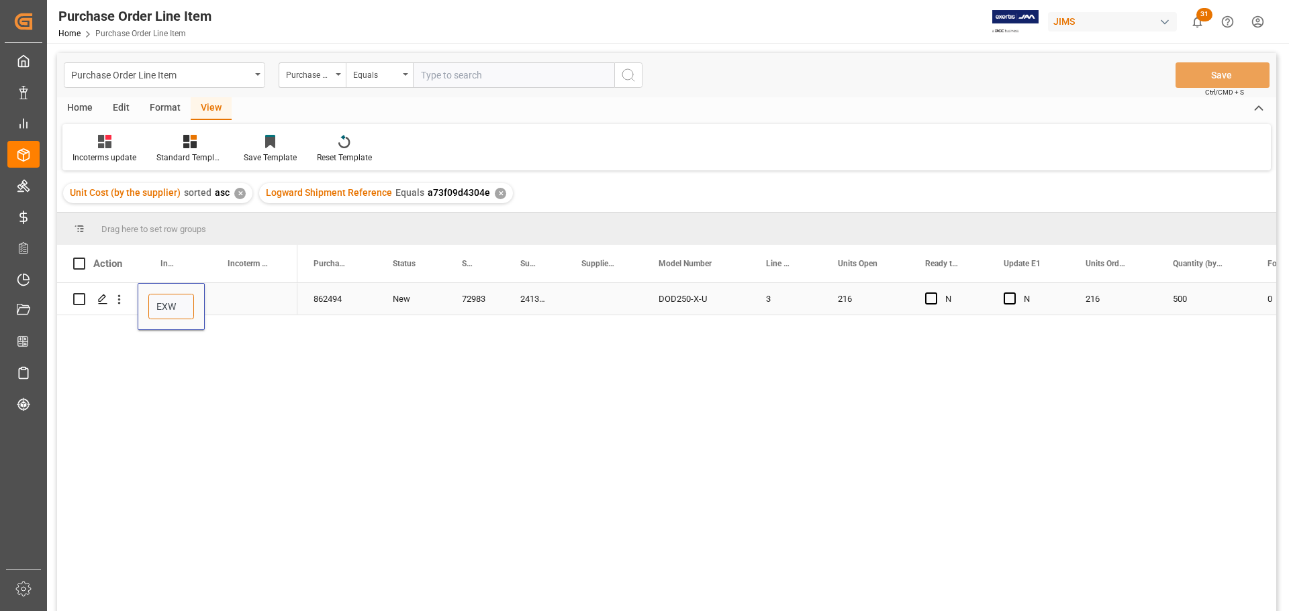
type input "EXW [GEOGRAPHIC_DATA]"
click at [241, 301] on div "Press SPACE to select this row." at bounding box center [251, 299] width 93 height 32
click at [1206, 75] on button "Save" at bounding box center [1222, 75] width 94 height 26
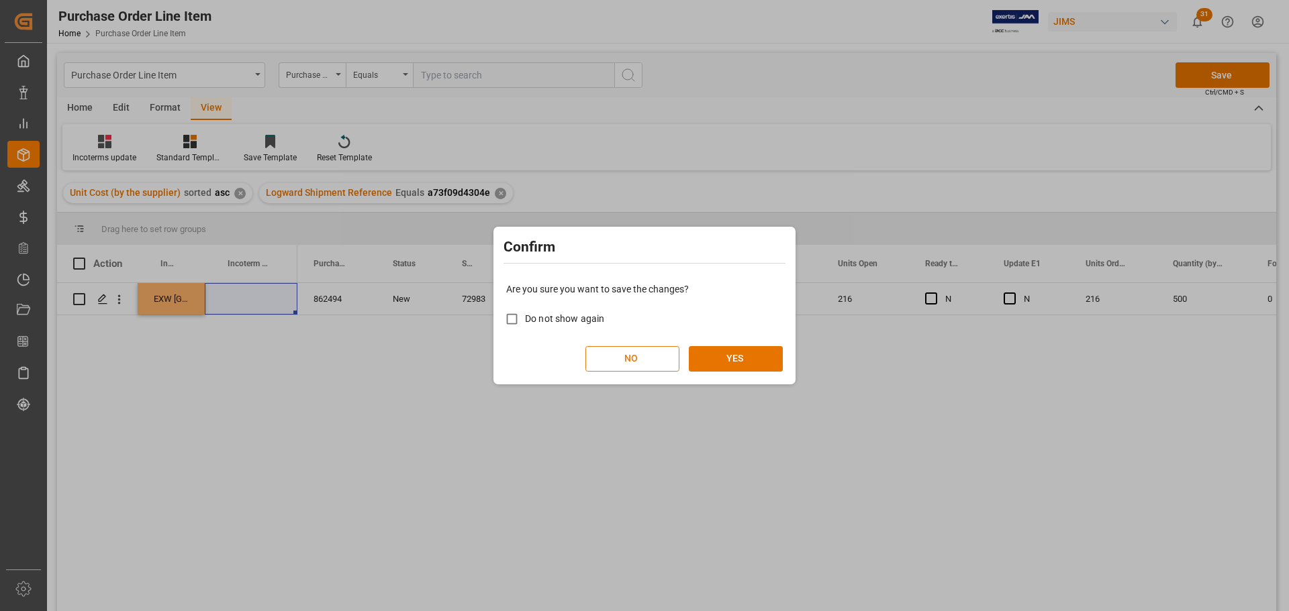
click at [621, 365] on button "NO" at bounding box center [632, 359] width 94 height 26
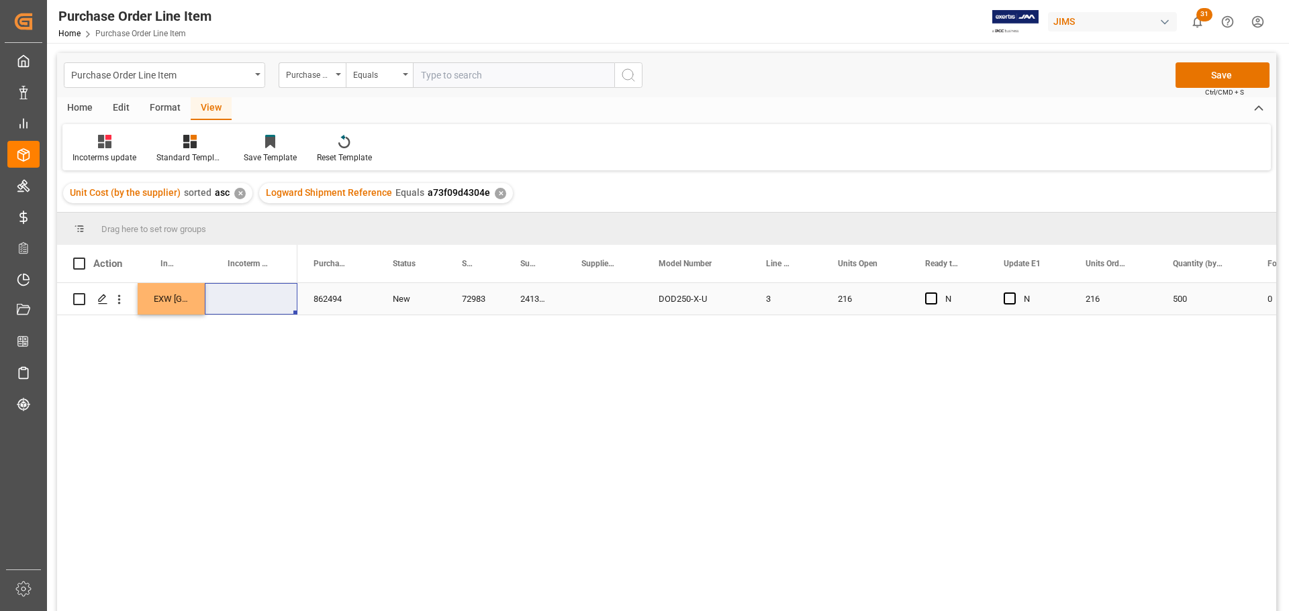
click at [164, 303] on div "EXW [GEOGRAPHIC_DATA]" at bounding box center [171, 299] width 67 height 32
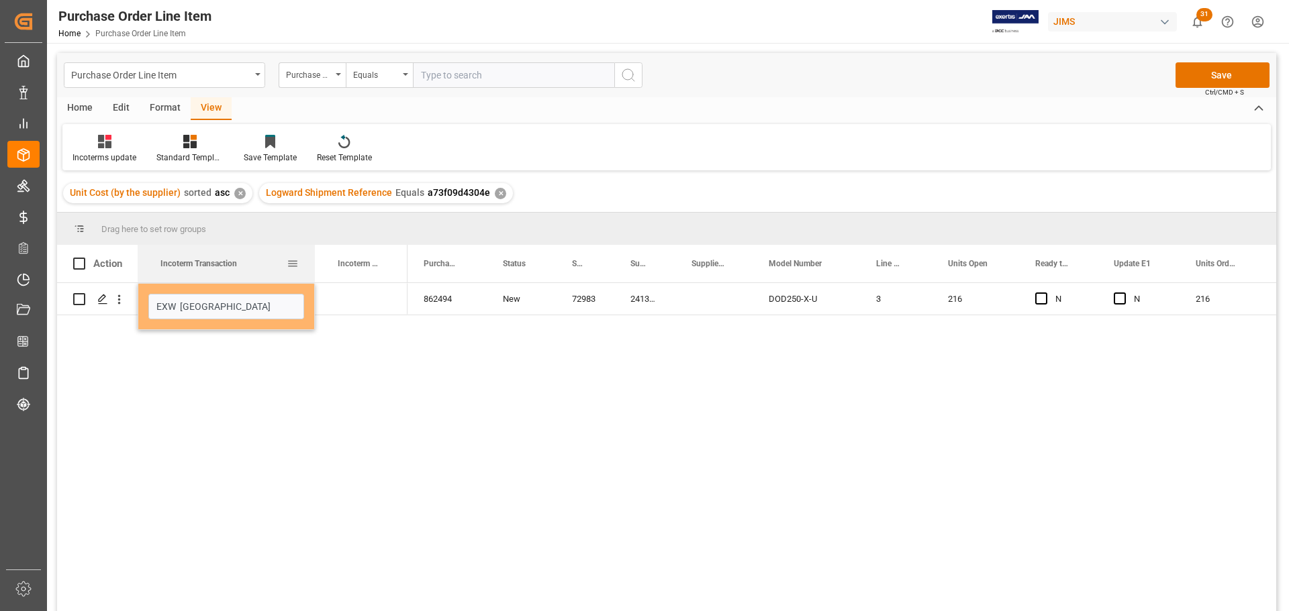
drag, startPoint x: 204, startPoint y: 265, endPoint x: 314, endPoint y: 277, distance: 110.7
click at [314, 277] on div at bounding box center [314, 264] width 5 height 38
click at [235, 309] on input "EXW [GEOGRAPHIC_DATA]" at bounding box center [226, 307] width 156 height 26
click at [213, 307] on input "EXW [GEOGRAPHIC_DATA]" at bounding box center [226, 307] width 156 height 26
click at [226, 308] on input "EXW [GEOGRAPHIC_DATA]" at bounding box center [226, 307] width 156 height 26
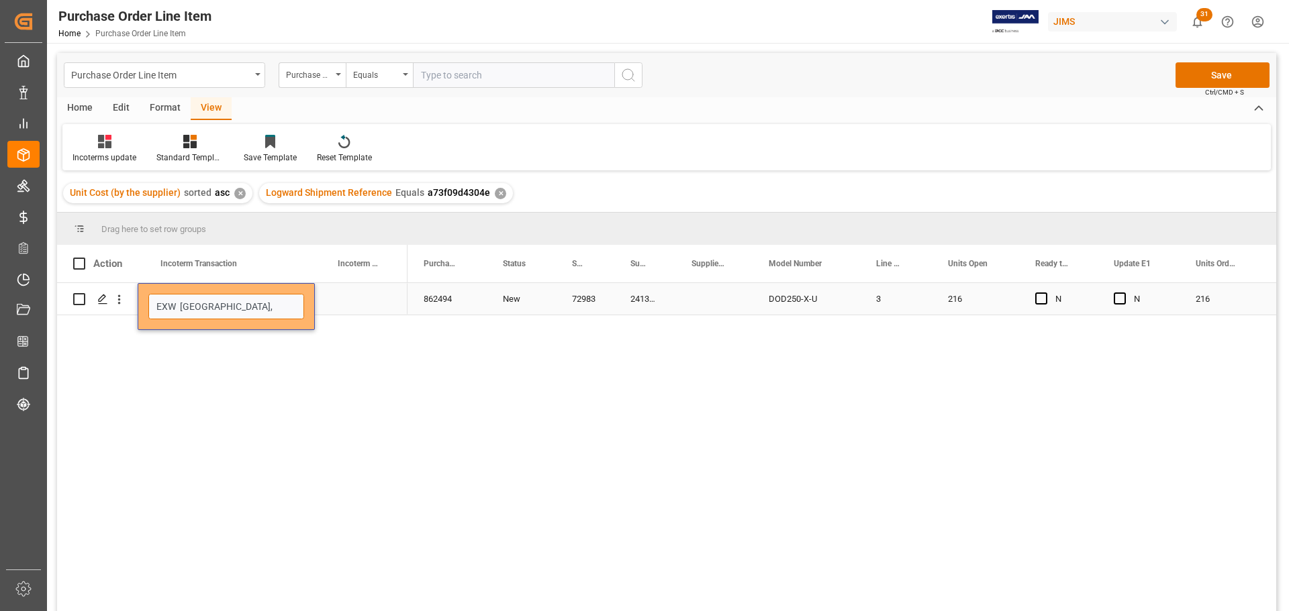
paste input "Indonesia"
type input "EXW Mojokerto, Indonesia"
click at [1206, 70] on button "Save" at bounding box center [1222, 75] width 94 height 26
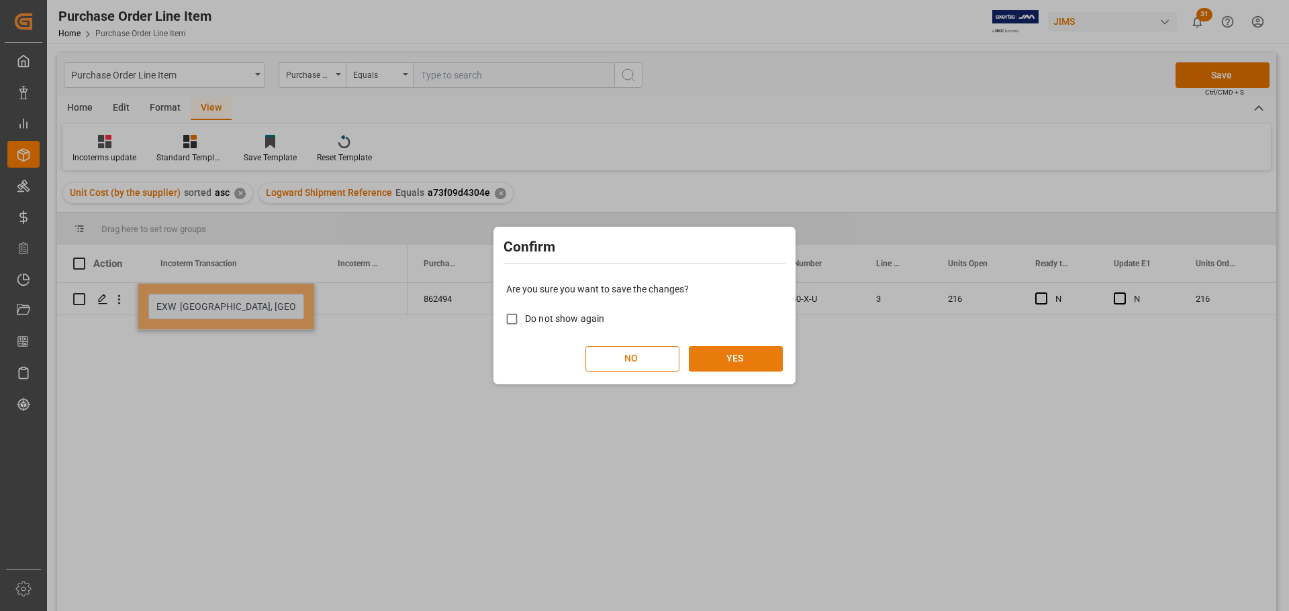
click at [735, 357] on button "YES" at bounding box center [736, 359] width 94 height 26
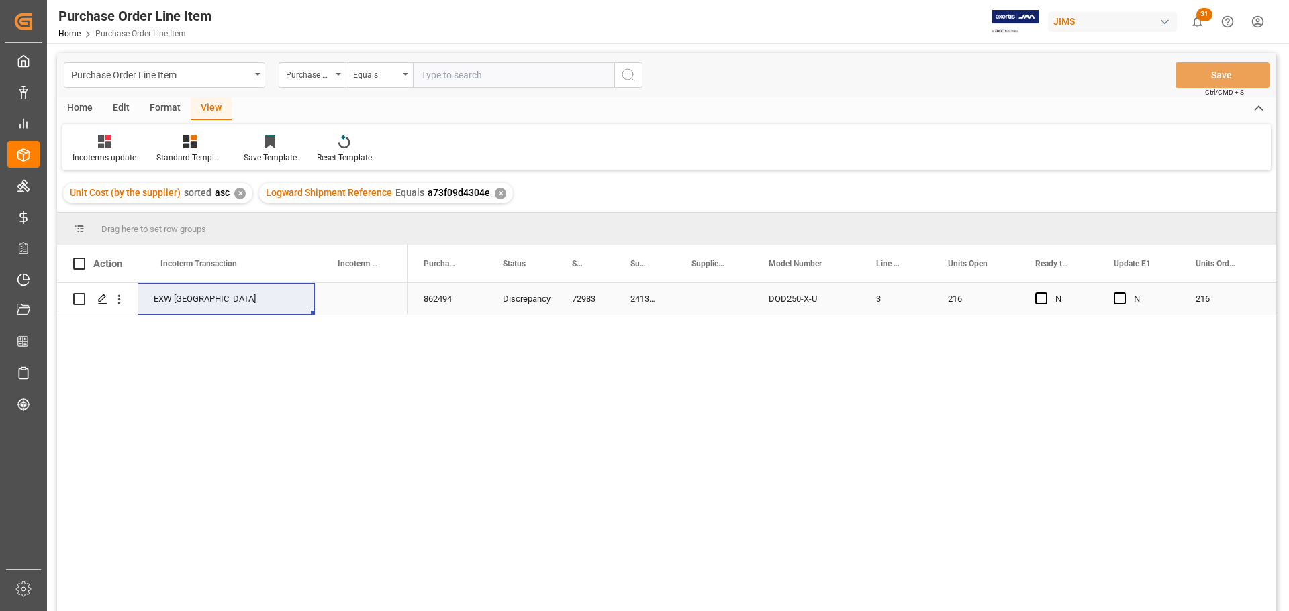
click at [368, 294] on div "Press SPACE to select this row." at bounding box center [361, 299] width 93 height 32
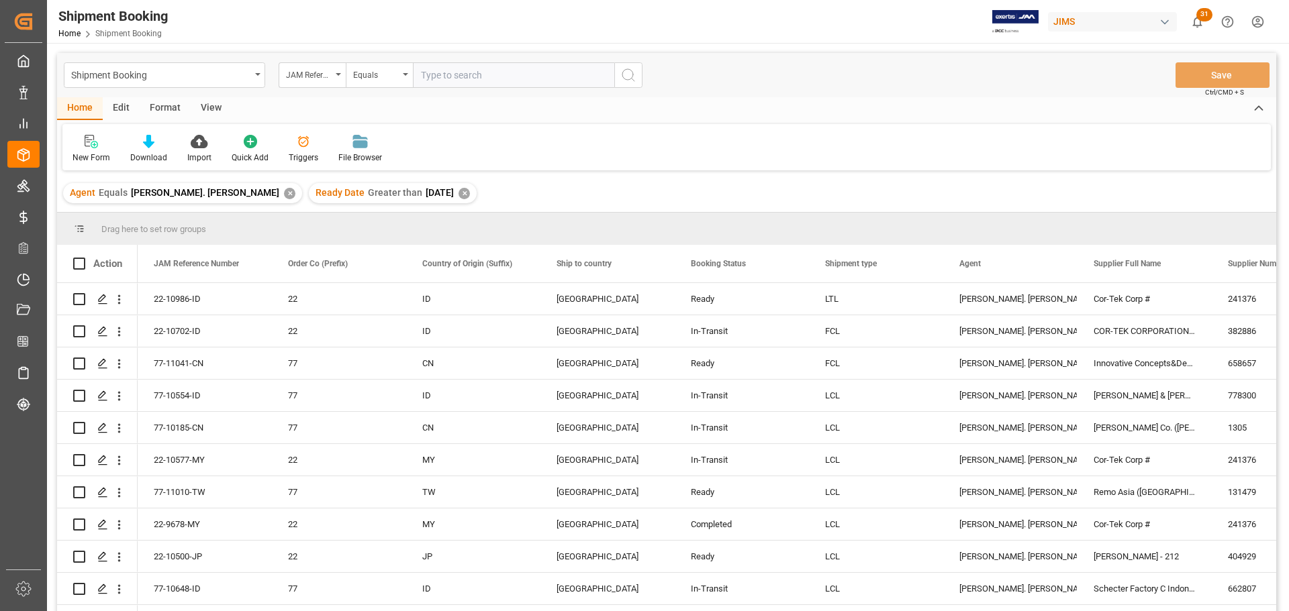
click at [215, 103] on div "View" at bounding box center [211, 108] width 41 height 23
click at [87, 150] on div "Default" at bounding box center [85, 149] width 46 height 30
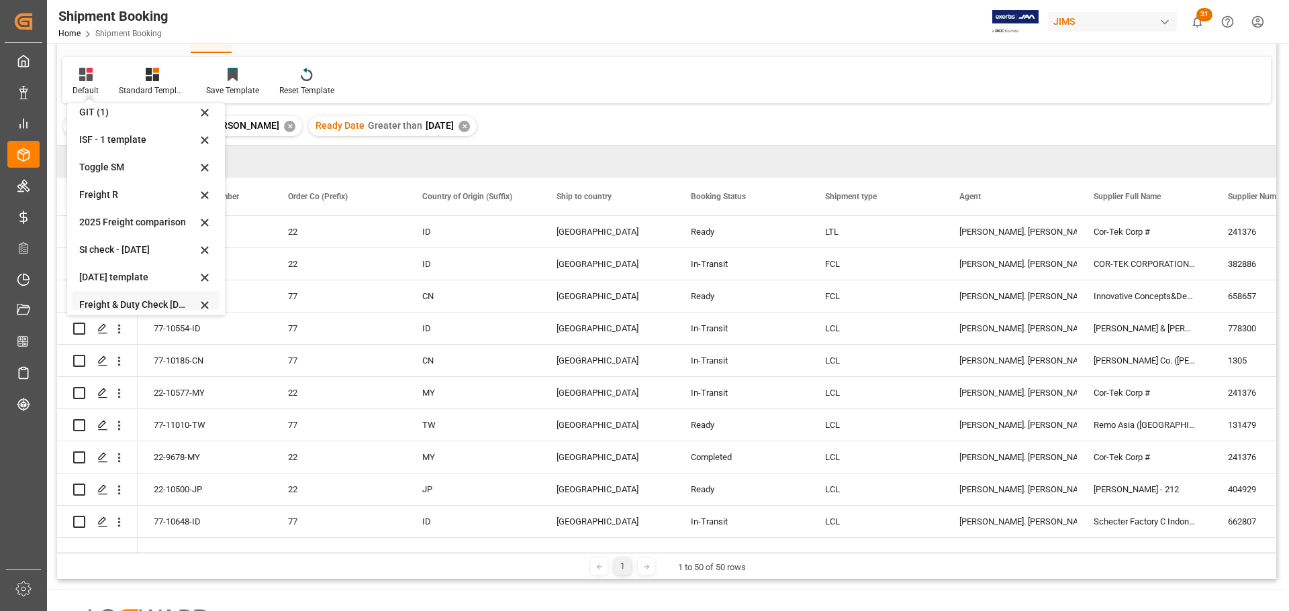
scroll to position [101, 0]
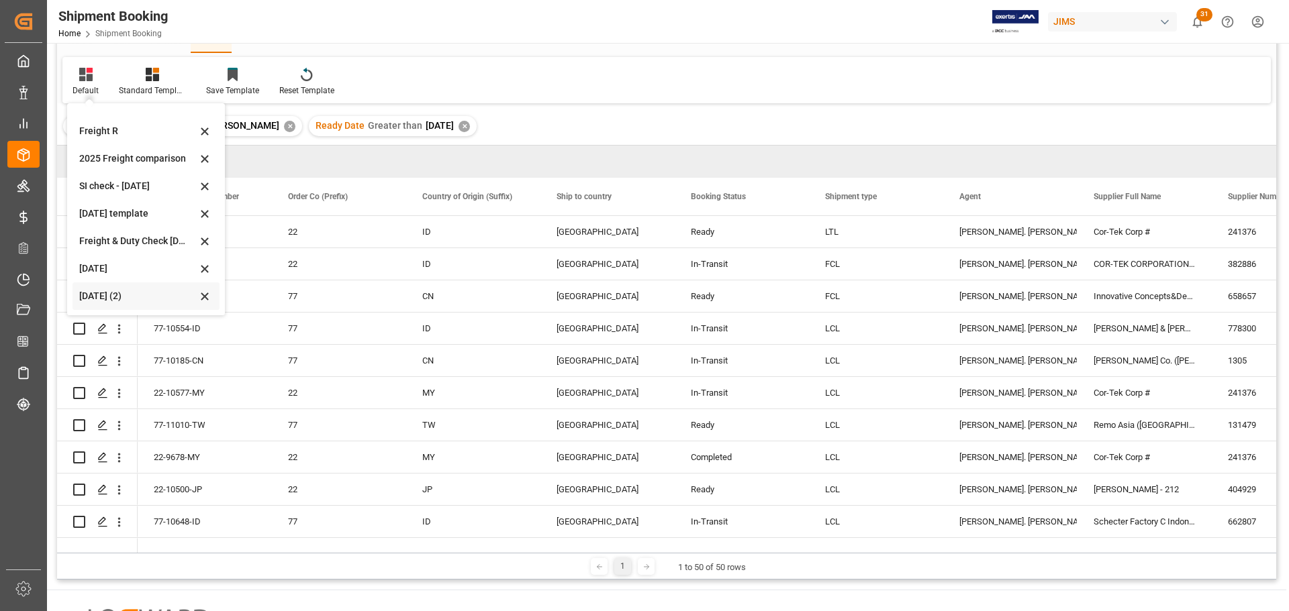
click at [109, 290] on div "[DATE] (2)" at bounding box center [137, 296] width 117 height 14
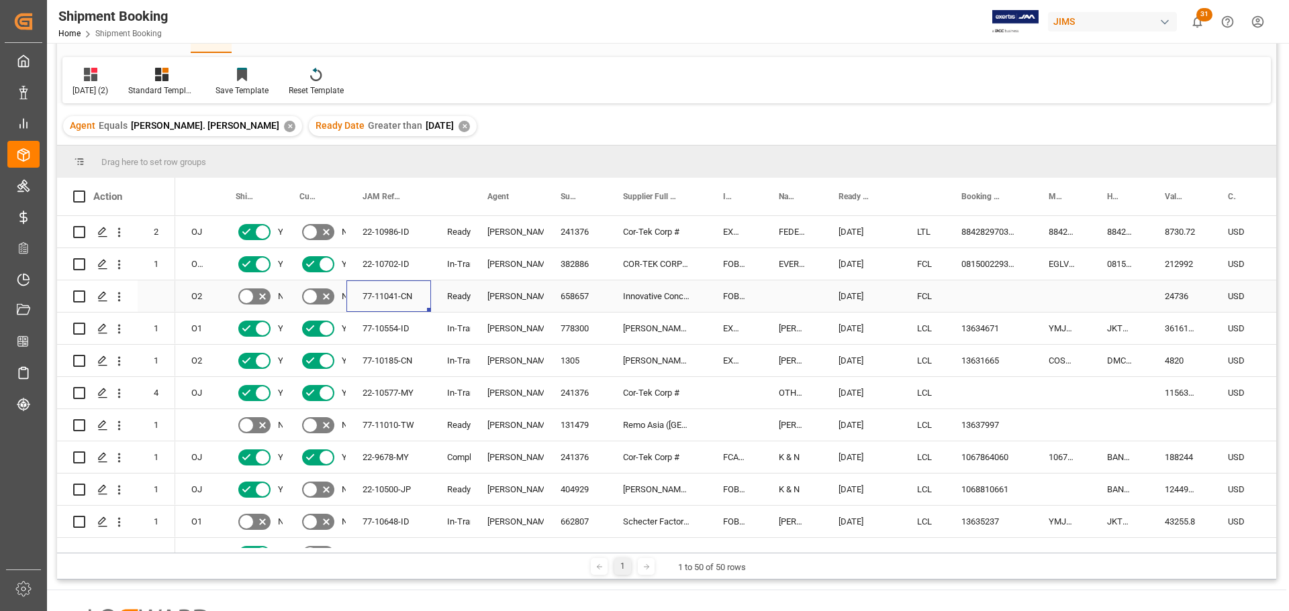
click at [385, 293] on div "77-11041-CN" at bounding box center [388, 297] width 85 height 32
click at [381, 390] on div "22-10577-MY" at bounding box center [388, 393] width 85 height 32
click at [979, 389] on div "Press SPACE to select this row." at bounding box center [988, 393] width 87 height 32
click at [978, 389] on div "Press SPACE to select this row." at bounding box center [988, 393] width 87 height 32
click at [978, 393] on input "Press SPACE to select this row." at bounding box center [989, 401] width 66 height 26
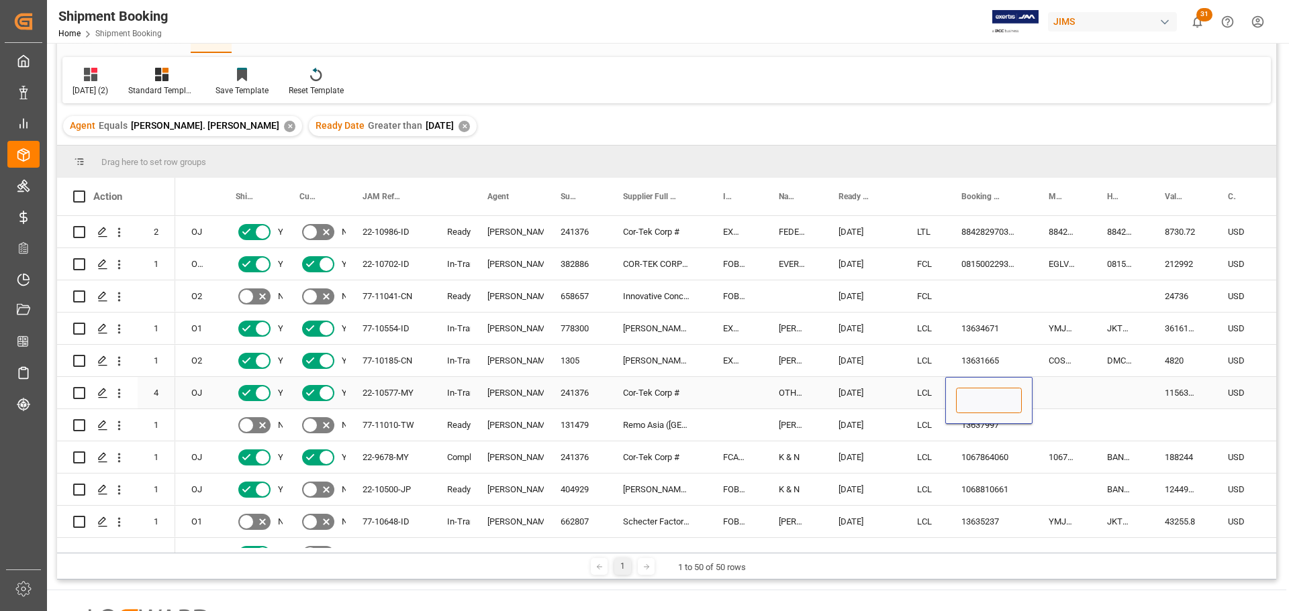
paste input "006-51495463"
type input "006-51495463"
click at [1046, 392] on div "Press SPACE to select this row." at bounding box center [1061, 393] width 58 height 32
click at [990, 395] on div "006-51495463" at bounding box center [988, 393] width 87 height 32
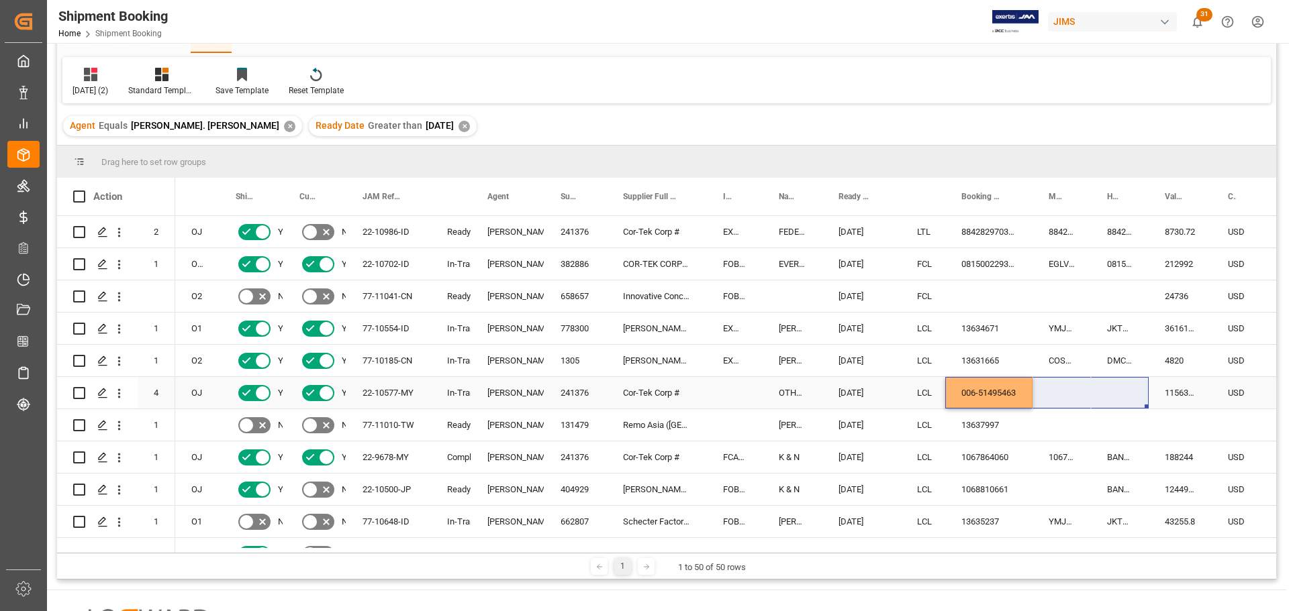
drag, startPoint x: 1029, startPoint y: 404, endPoint x: 1123, endPoint y: 401, distance: 94.0
click at [1045, 423] on div "Press SPACE to select this row." at bounding box center [1061, 425] width 58 height 32
click at [993, 391] on div "006-51495463" at bounding box center [988, 393] width 87 height 32
drag, startPoint x: 1030, startPoint y: 405, endPoint x: 1144, endPoint y: 399, distance: 114.3
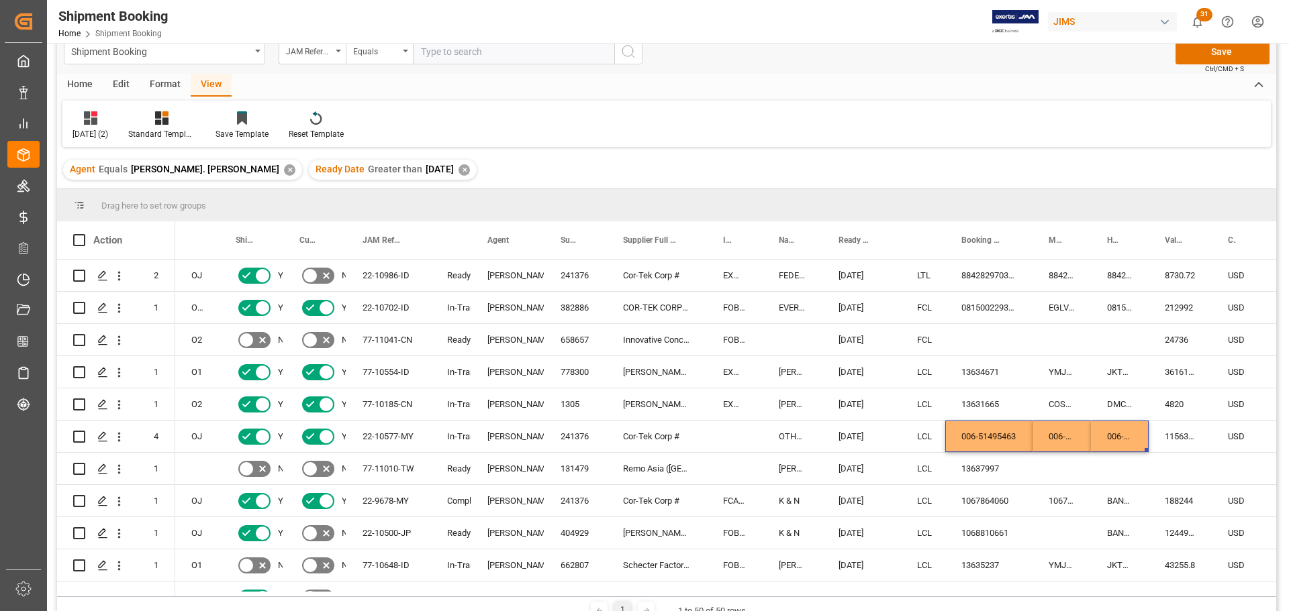
scroll to position [0, 0]
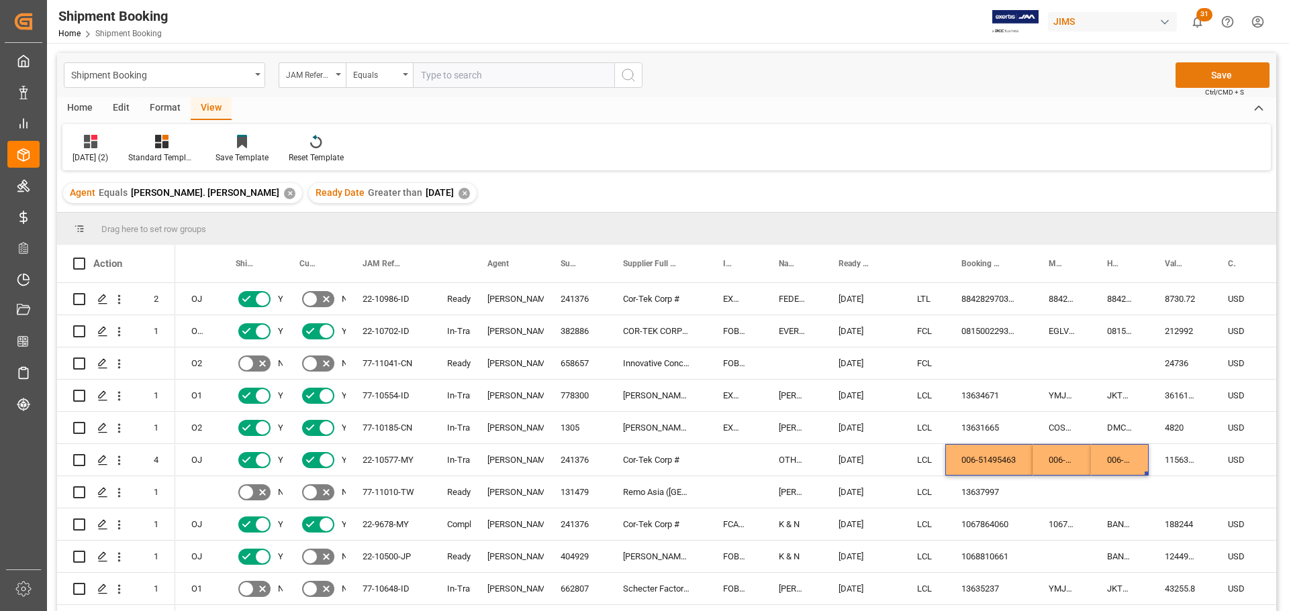
click at [1220, 68] on button "Save" at bounding box center [1222, 75] width 94 height 26
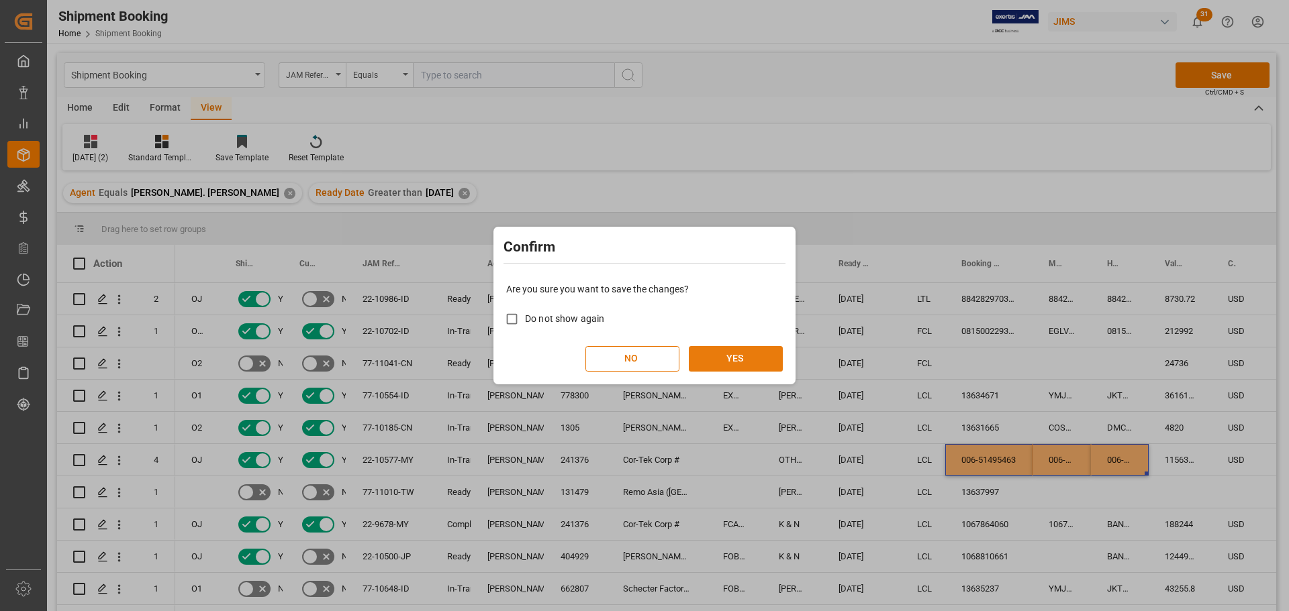
click at [743, 356] on button "YES" at bounding box center [736, 359] width 94 height 26
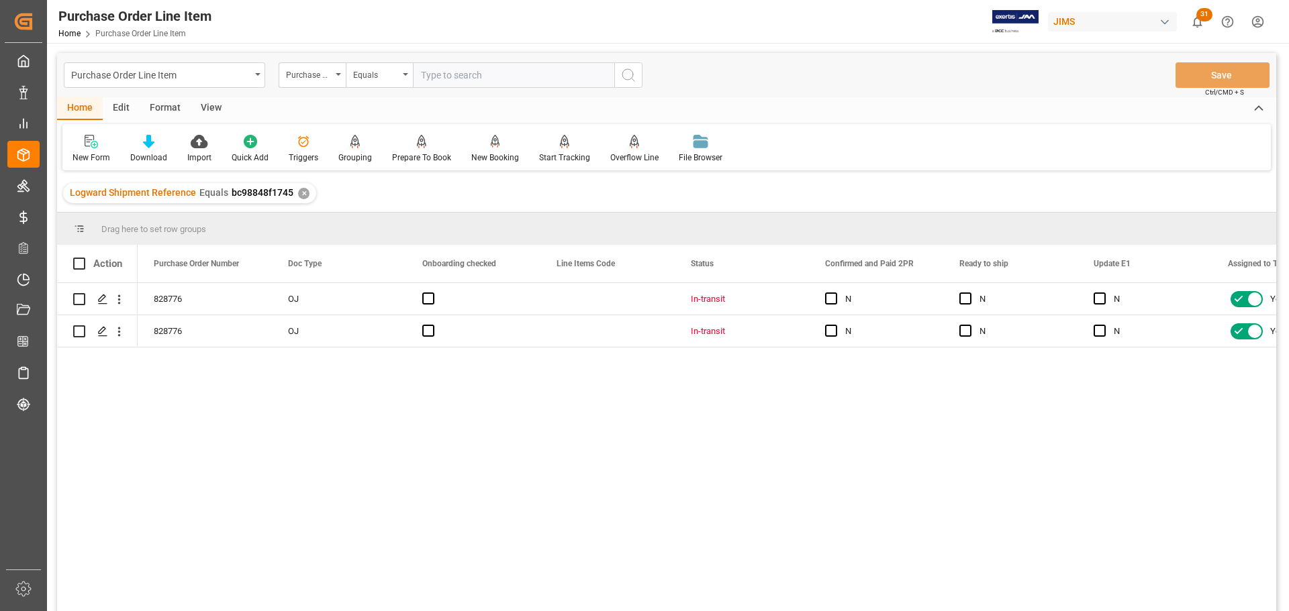
click at [213, 105] on div "View" at bounding box center [211, 108] width 41 height 23
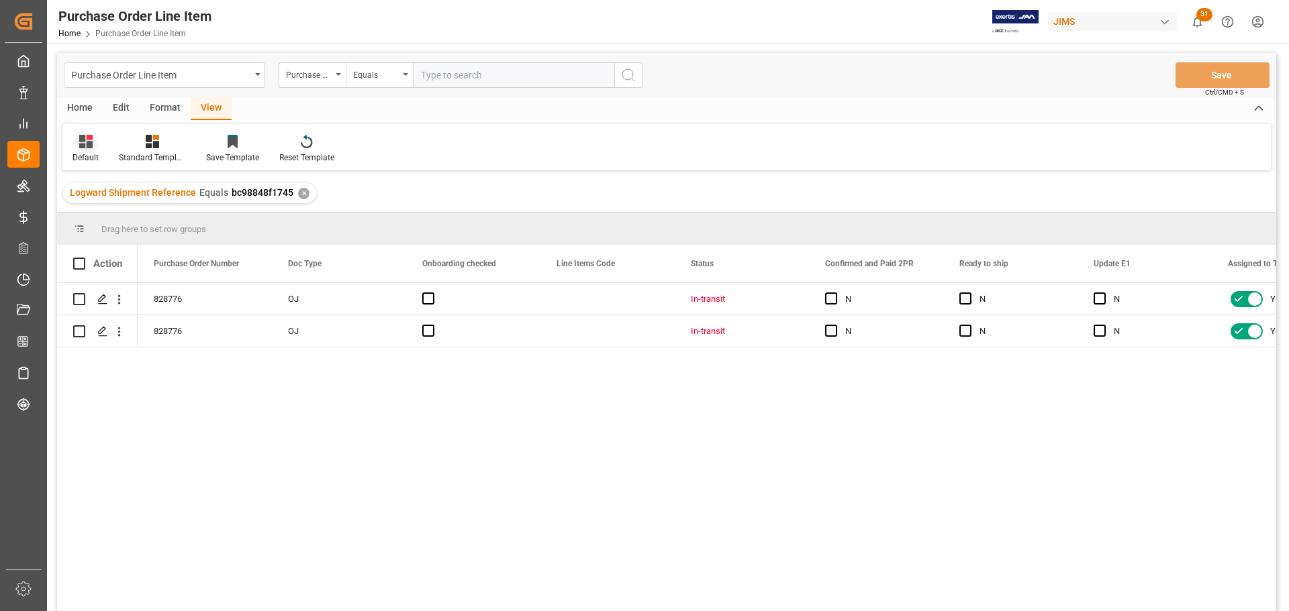
click at [98, 148] on div at bounding box center [85, 141] width 26 height 14
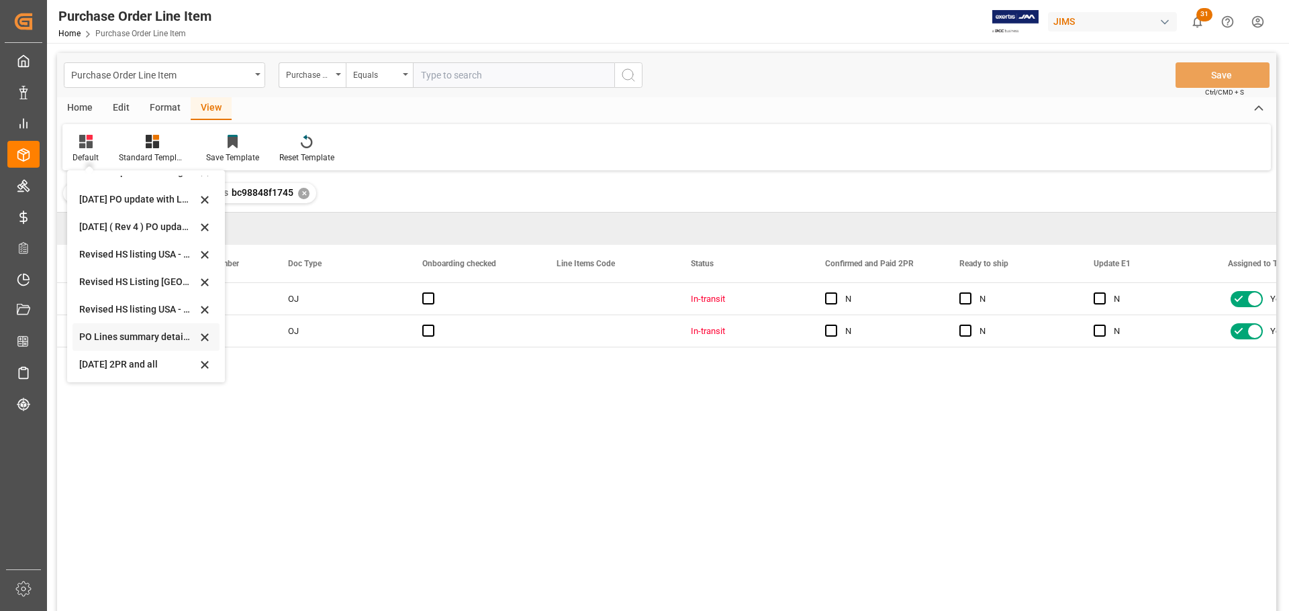
scroll to position [404, 0]
click at [96, 362] on div "[DATE] 2PR and all" at bounding box center [137, 363] width 117 height 14
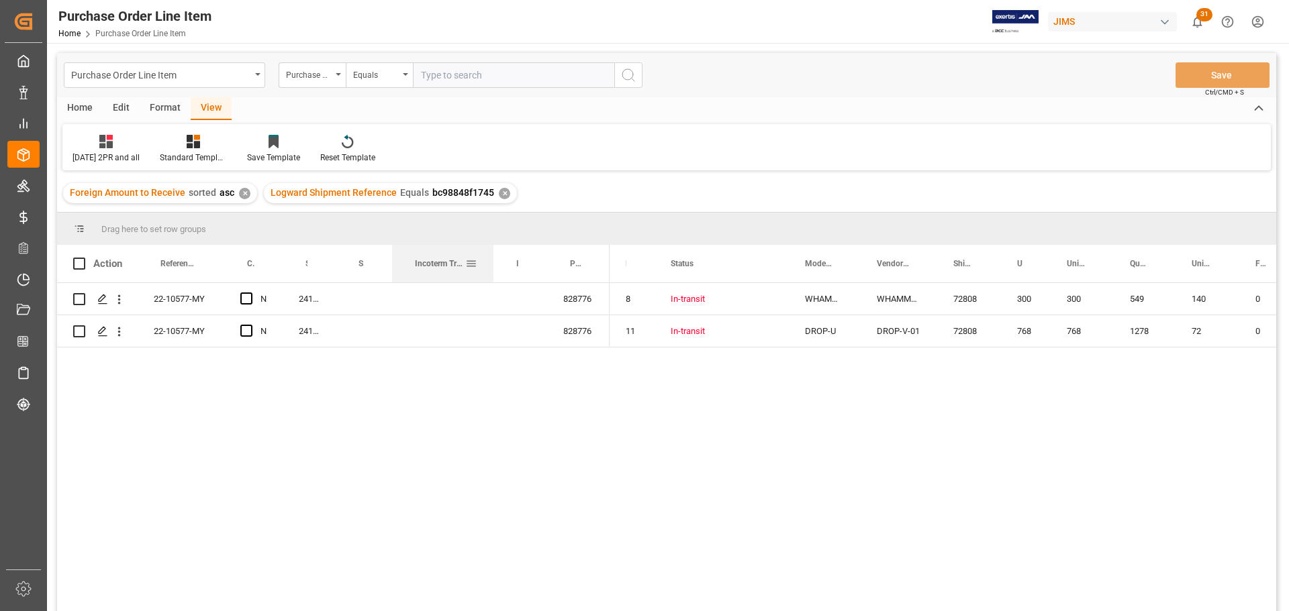
drag, startPoint x: 448, startPoint y: 260, endPoint x: 491, endPoint y: 270, distance: 44.6
click at [491, 270] on div at bounding box center [493, 264] width 5 height 38
click at [426, 301] on div "Press SPACE to select this row." at bounding box center [442, 299] width 101 height 32
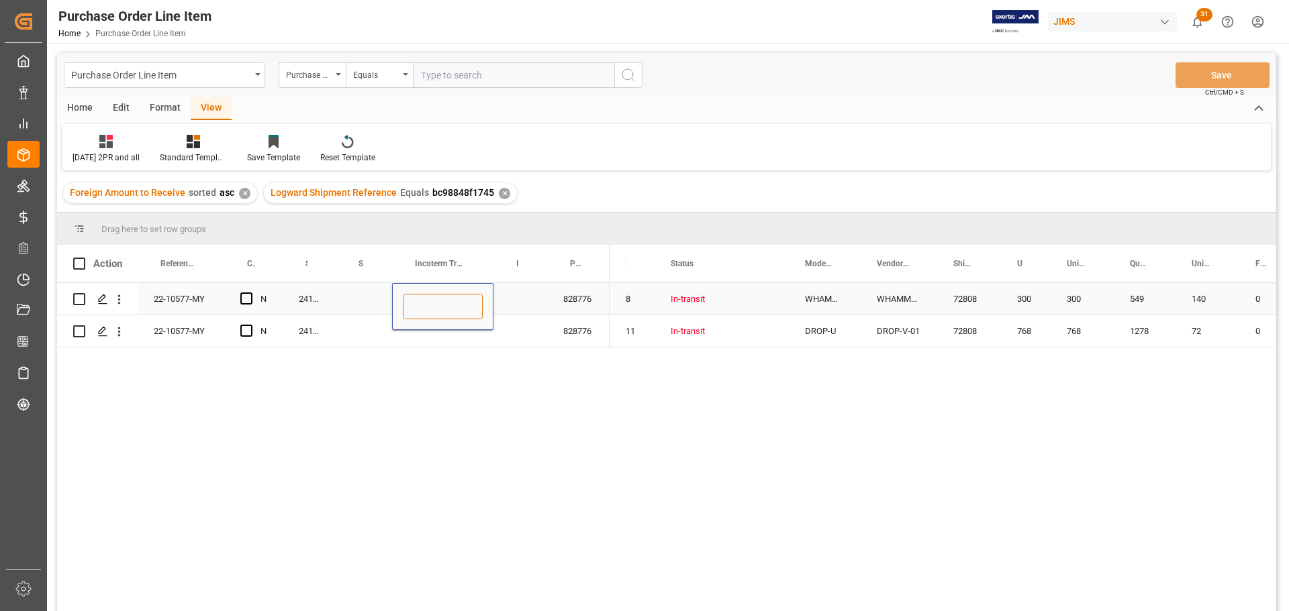
click at [428, 305] on input "Press SPACE to select this row." at bounding box center [443, 307] width 80 height 26
type input "FCA MUAR, [GEOGRAPHIC_DATA]"
click at [509, 306] on div "Press SPACE to select this row." at bounding box center [520, 299] width 54 height 32
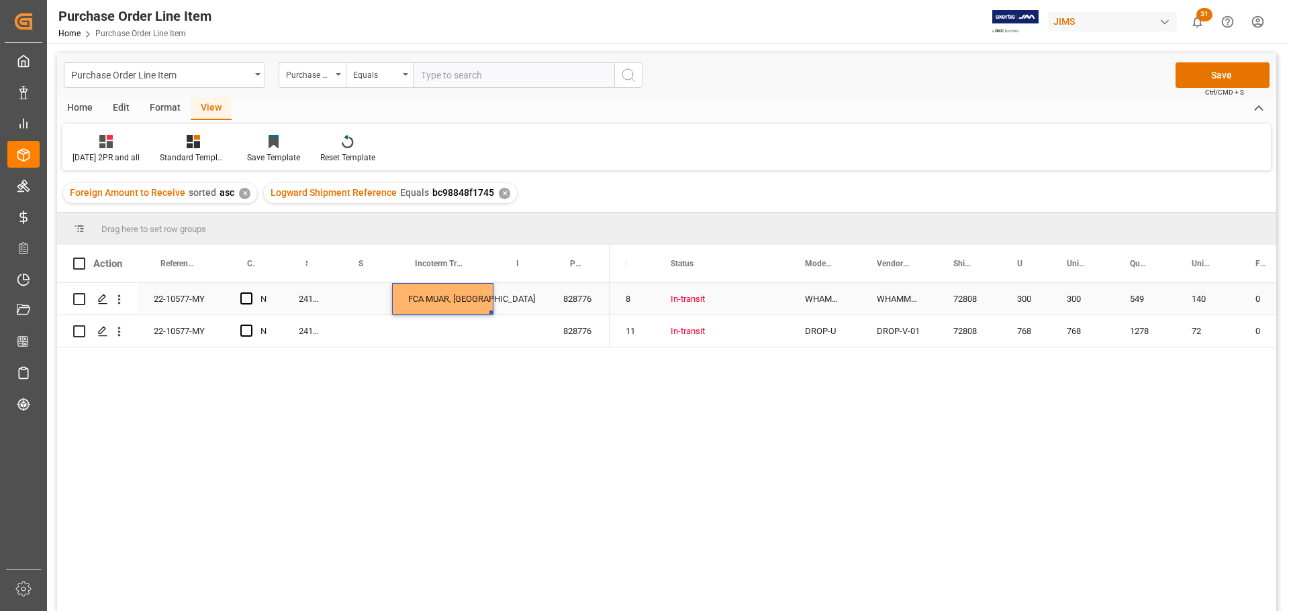
click at [432, 295] on div "FCA MUAR, [GEOGRAPHIC_DATA]" at bounding box center [442, 299] width 101 height 32
drag, startPoint x: 491, startPoint y: 313, endPoint x: 491, endPoint y: 338, distance: 24.8
click at [1198, 81] on button "Save" at bounding box center [1222, 75] width 94 height 26
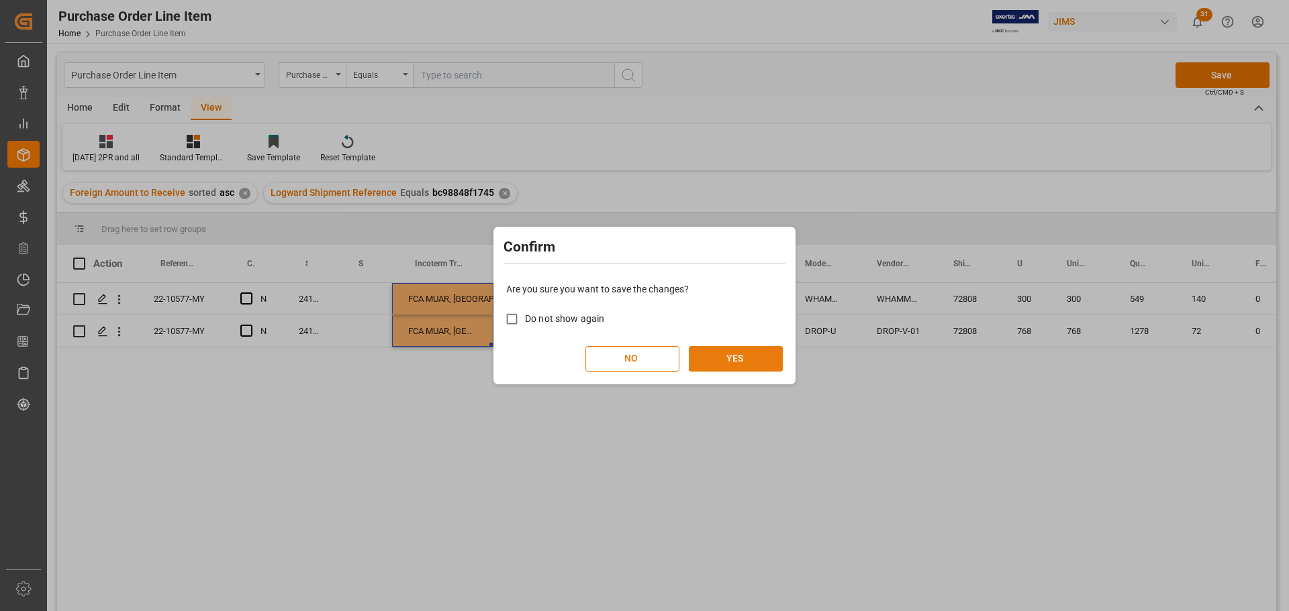
click at [726, 349] on button "YES" at bounding box center [736, 359] width 94 height 26
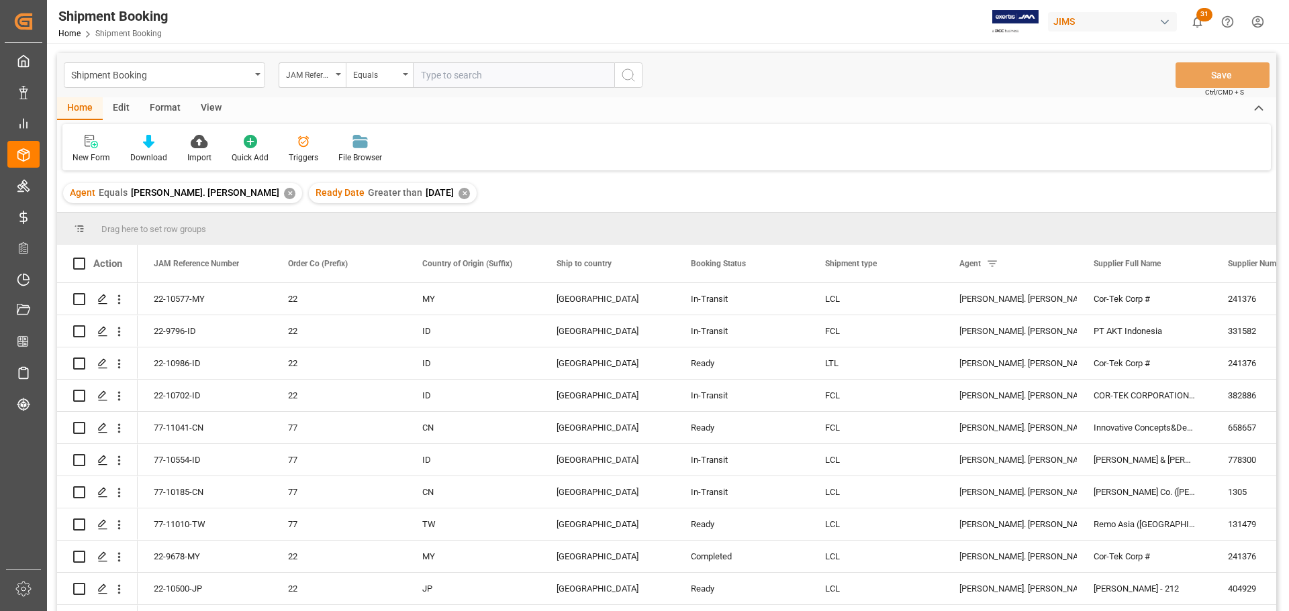
click at [213, 103] on div "View" at bounding box center [211, 108] width 41 height 23
click at [78, 141] on div at bounding box center [85, 141] width 26 height 14
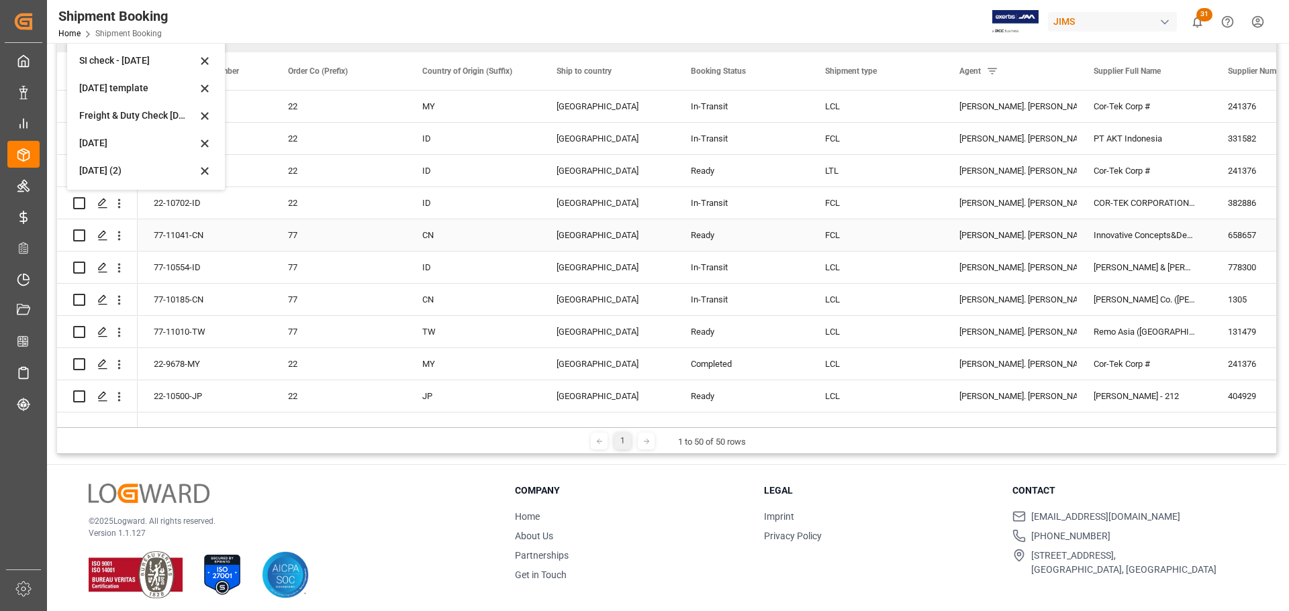
scroll to position [199, 0]
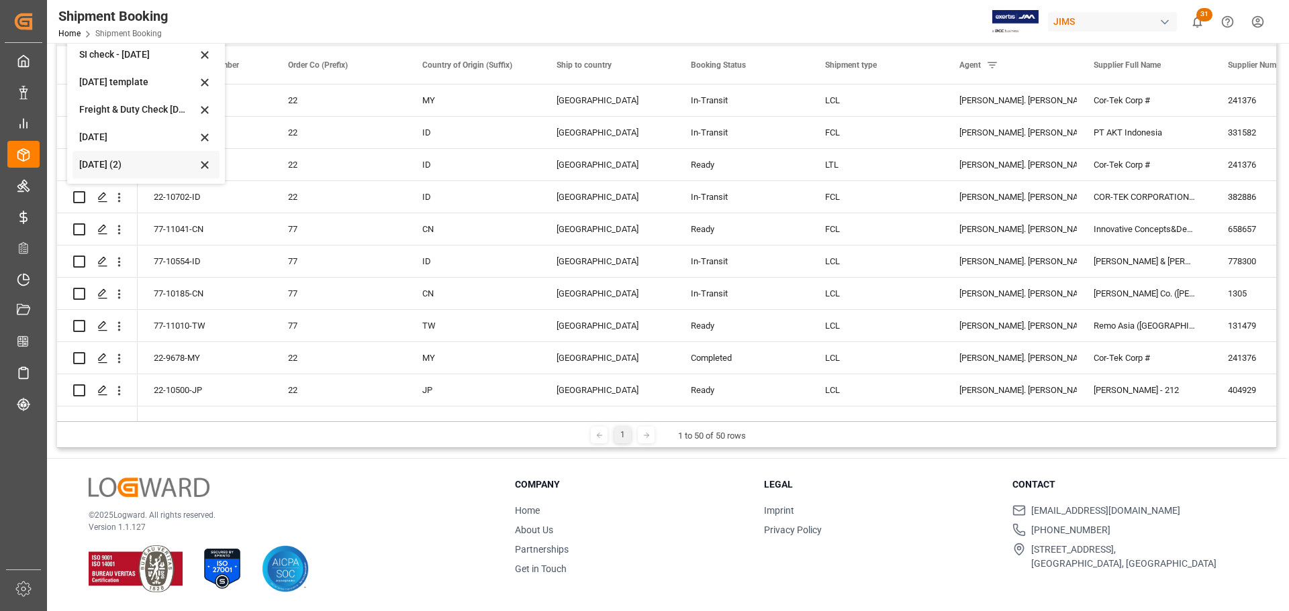
click at [116, 164] on div "[DATE] (2)" at bounding box center [137, 165] width 117 height 14
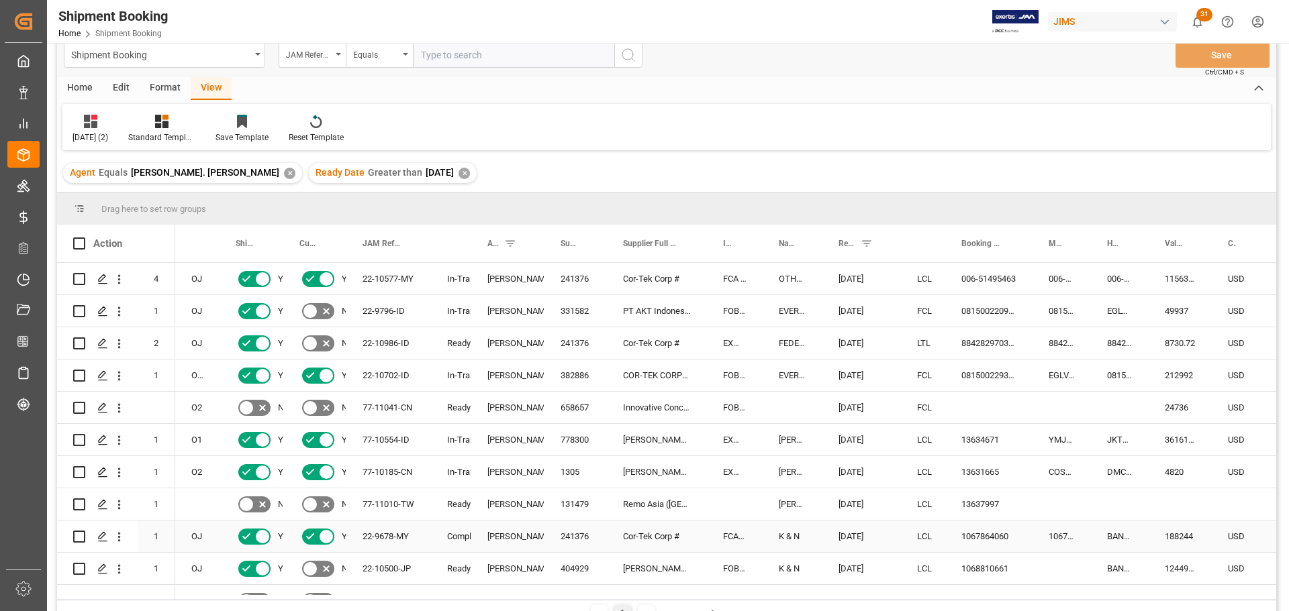
scroll to position [0, 0]
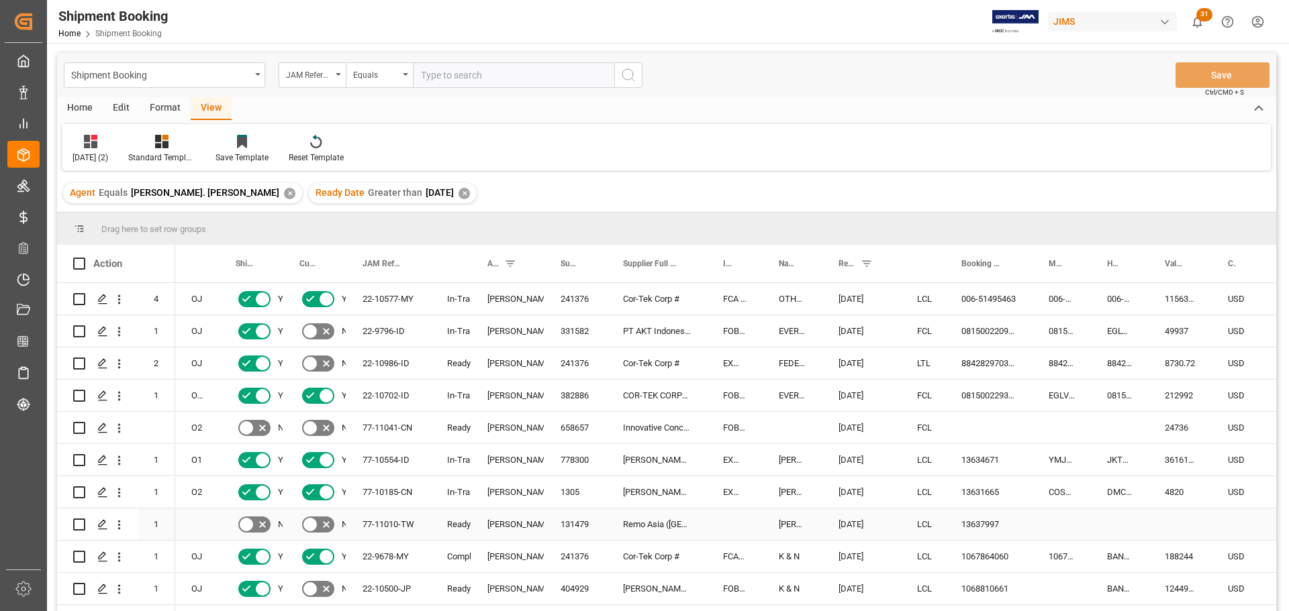
click at [990, 523] on div "13637997" at bounding box center [988, 525] width 87 height 32
click at [865, 267] on span at bounding box center [866, 264] width 12 height 12
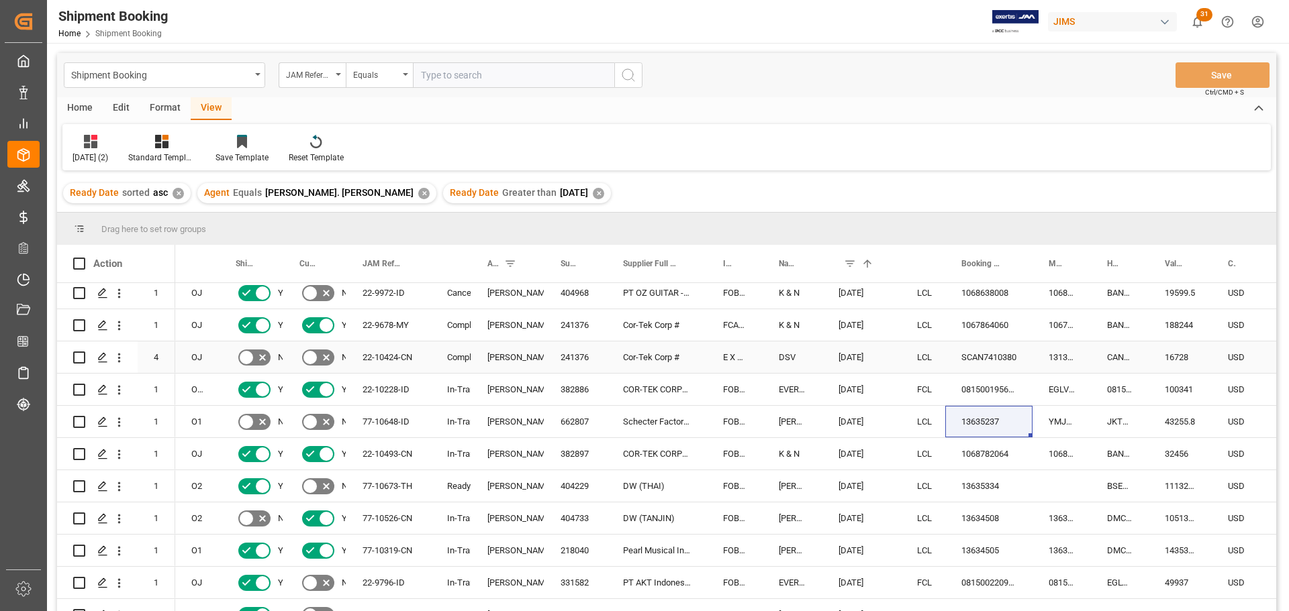
scroll to position [134, 0]
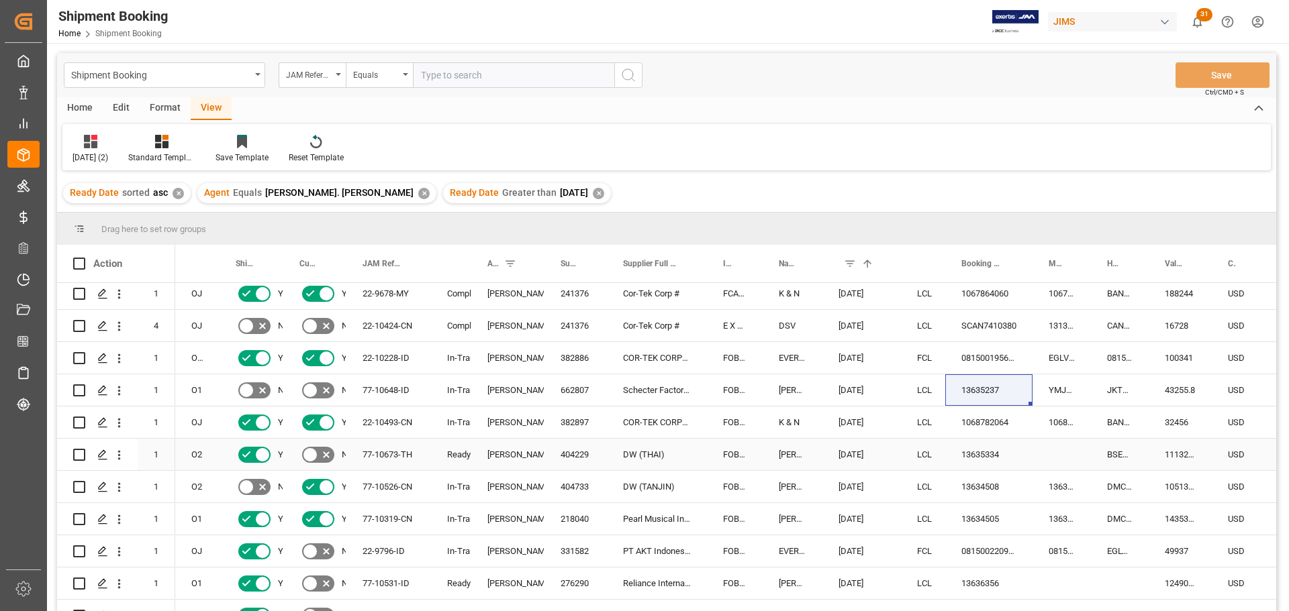
click at [979, 450] on div "13635334" at bounding box center [988, 455] width 87 height 32
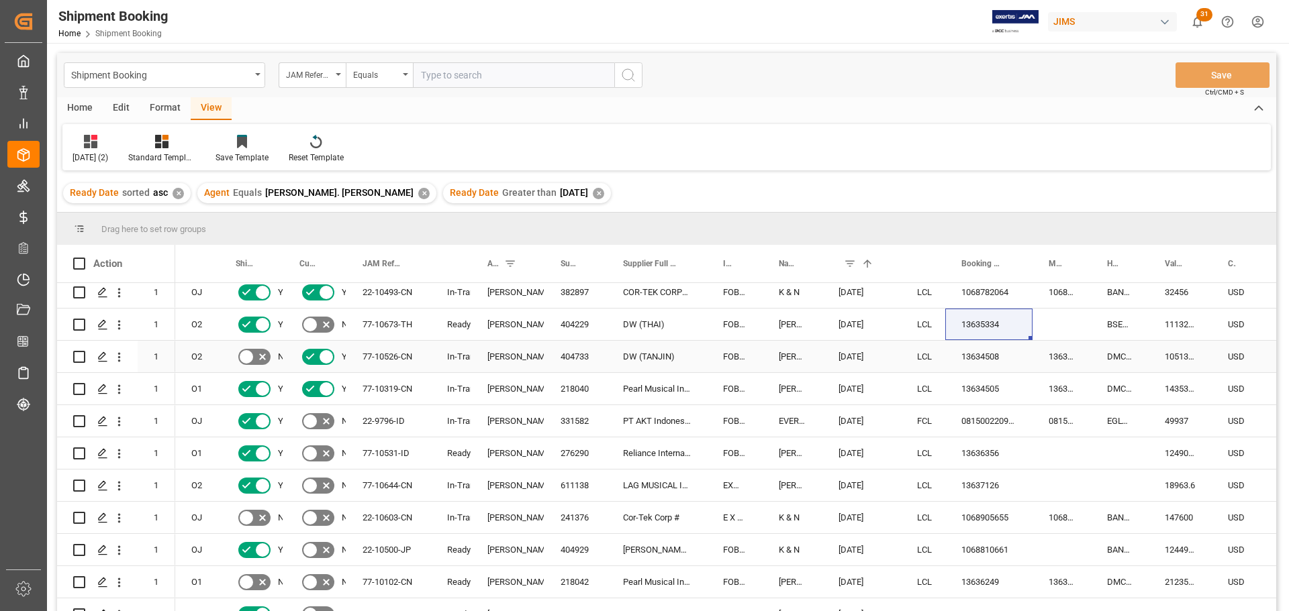
scroll to position [268, 0]
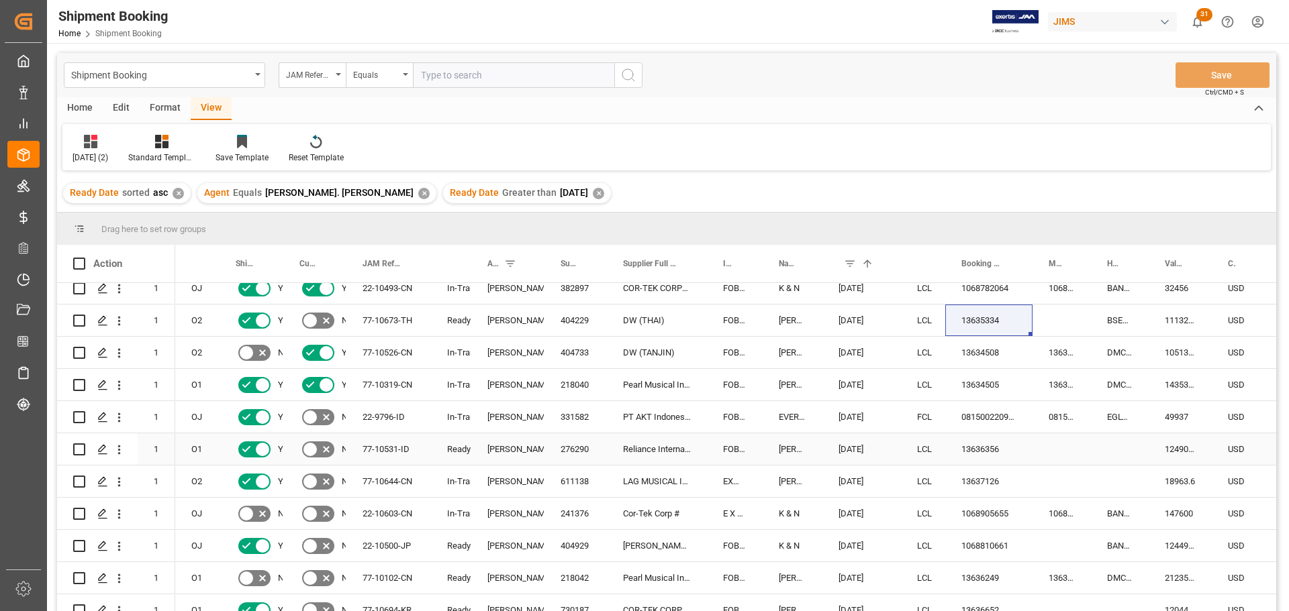
click at [964, 449] on div "13636356" at bounding box center [988, 450] width 87 height 32
click at [981, 480] on div "13637126" at bounding box center [988, 482] width 87 height 32
click at [1114, 483] on div "Press SPACE to select this row." at bounding box center [1120, 482] width 58 height 32
click at [1113, 483] on input "Press SPACE to select this row." at bounding box center [1119, 490] width 36 height 26
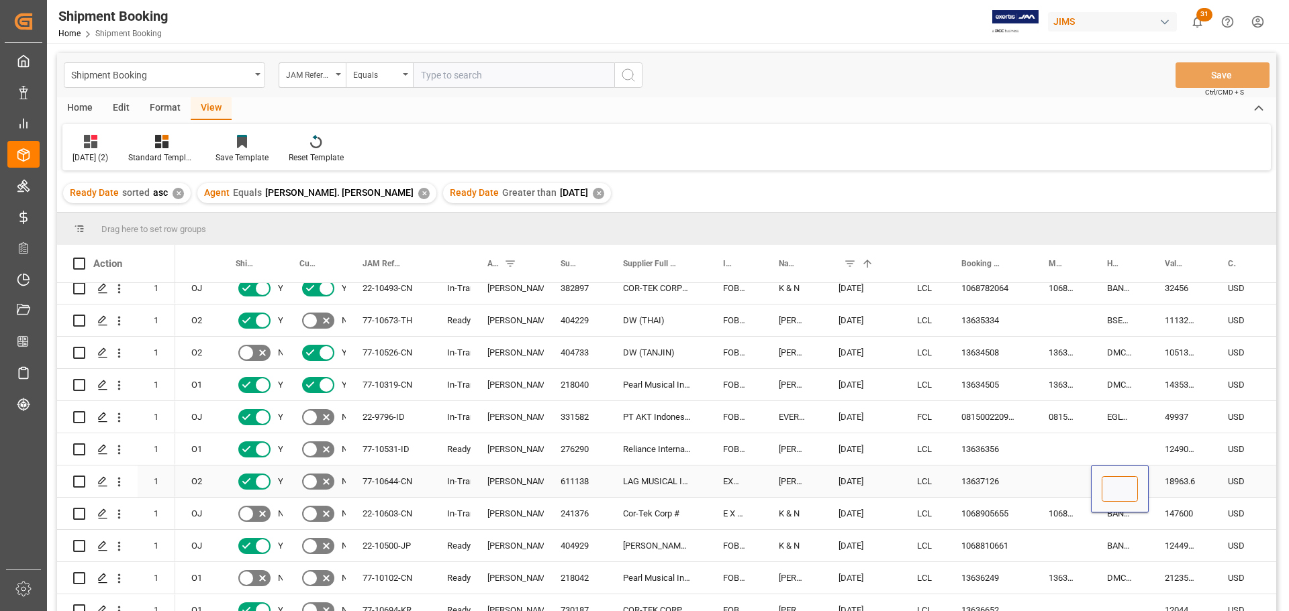
paste input "DMCNSY087200"
type input "DMCNSY087200"
click at [1024, 434] on div "13636356" at bounding box center [988, 450] width 87 height 32
click at [1001, 479] on div "13637126" at bounding box center [988, 482] width 87 height 32
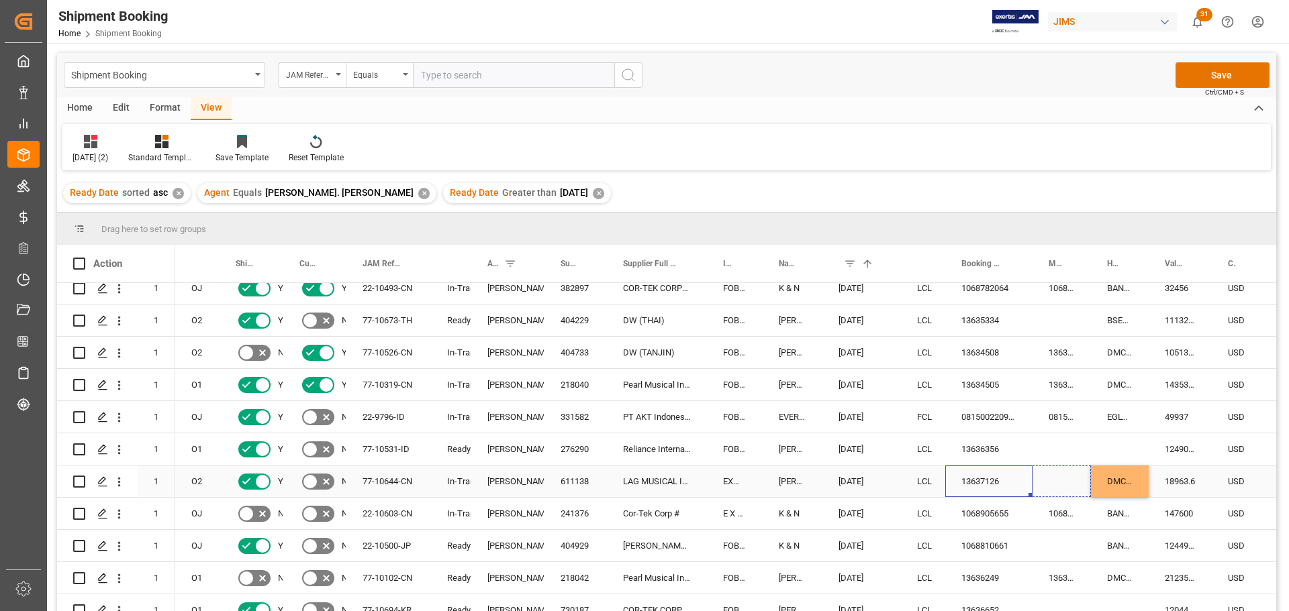
drag, startPoint x: 1030, startPoint y: 494, endPoint x: 1072, endPoint y: 490, distance: 42.5
click at [1223, 73] on button "Save" at bounding box center [1222, 75] width 94 height 26
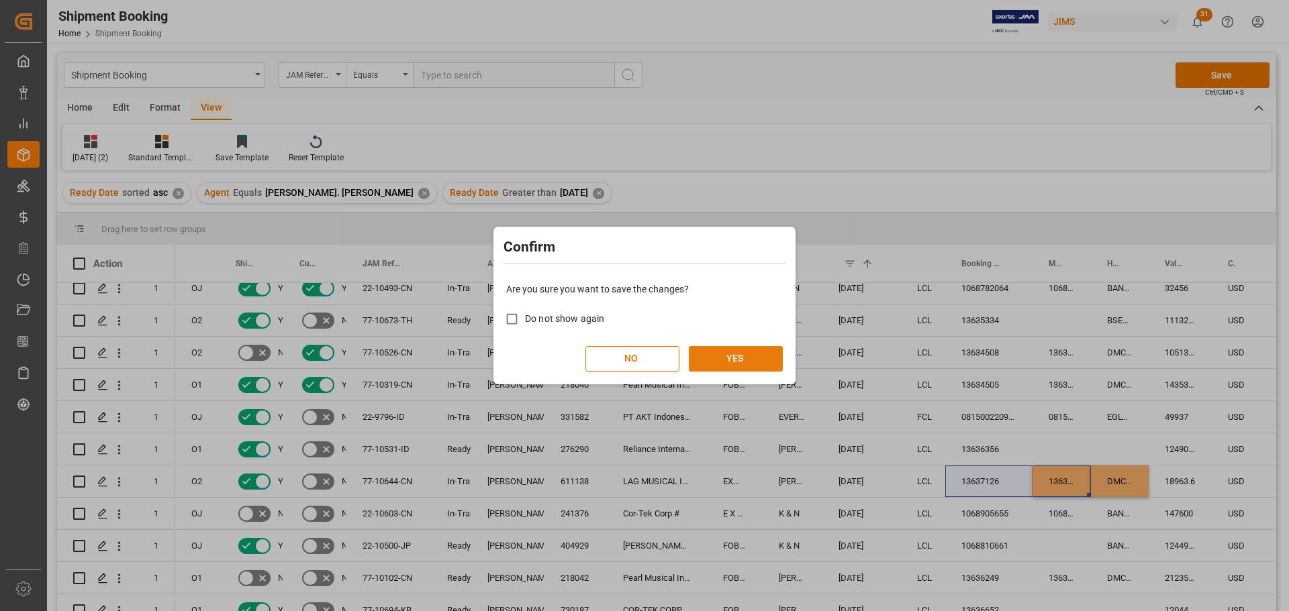
click at [747, 353] on button "YES" at bounding box center [736, 359] width 94 height 26
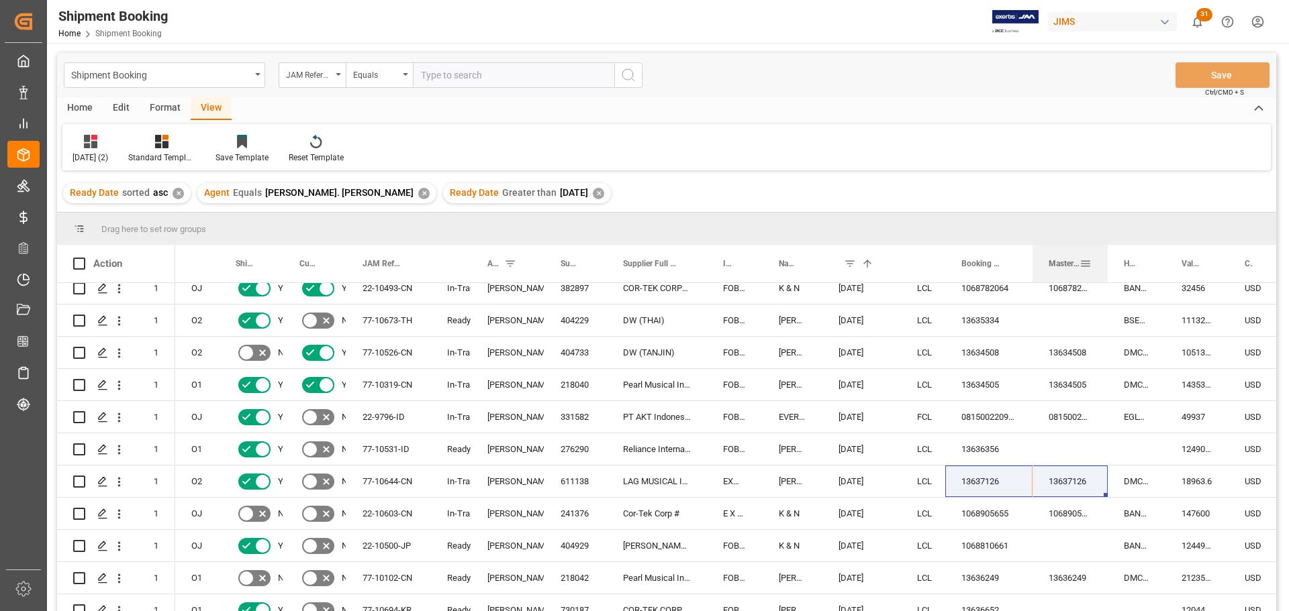
drag, startPoint x: 1089, startPoint y: 257, endPoint x: 1106, endPoint y: 268, distance: 19.9
click at [1106, 268] on div at bounding box center [1107, 264] width 5 height 38
click at [1007, 486] on div "13637126" at bounding box center [988, 482] width 87 height 32
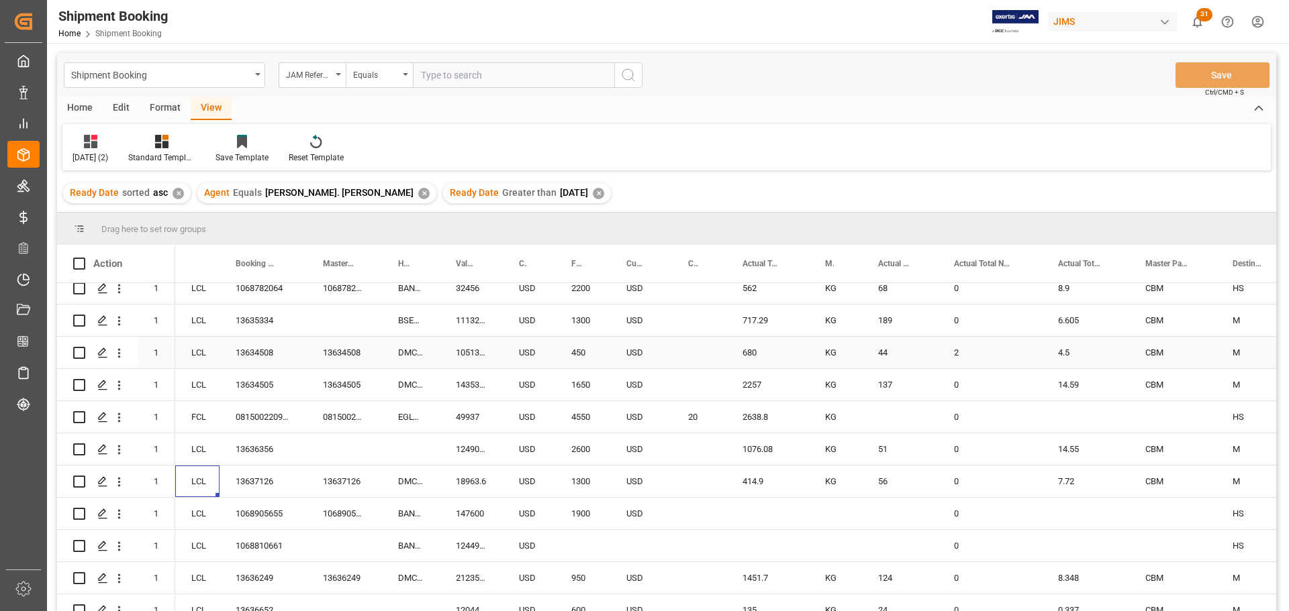
scroll to position [0, 0]
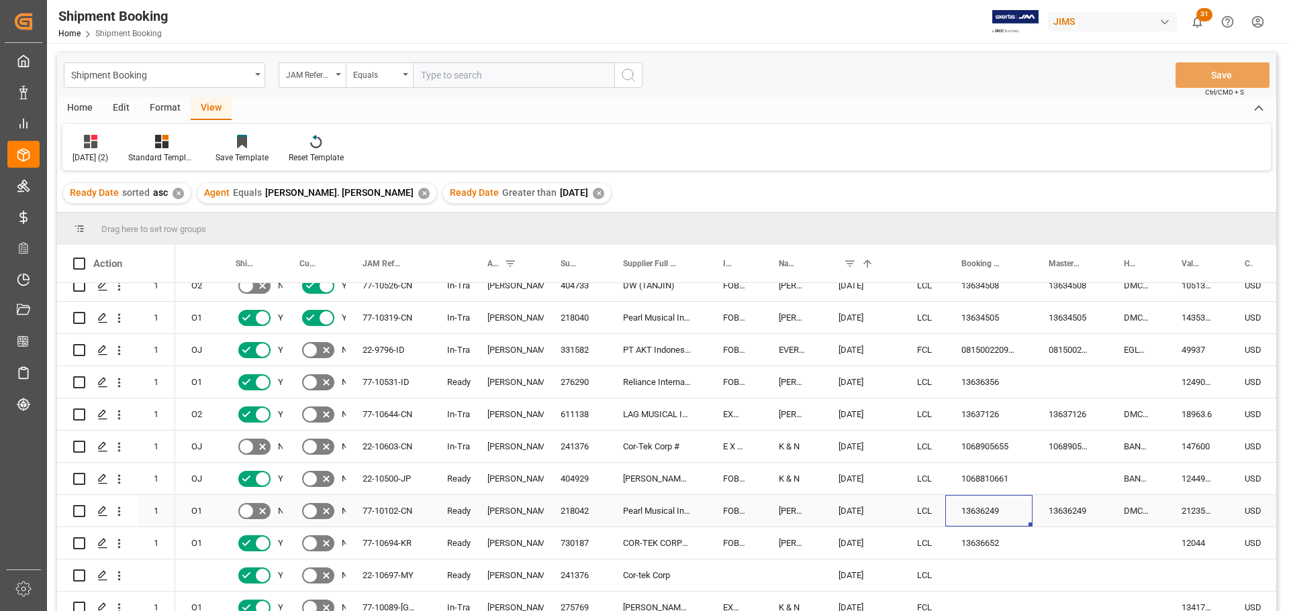
click at [968, 507] on div "13636249" at bounding box center [988, 511] width 87 height 32
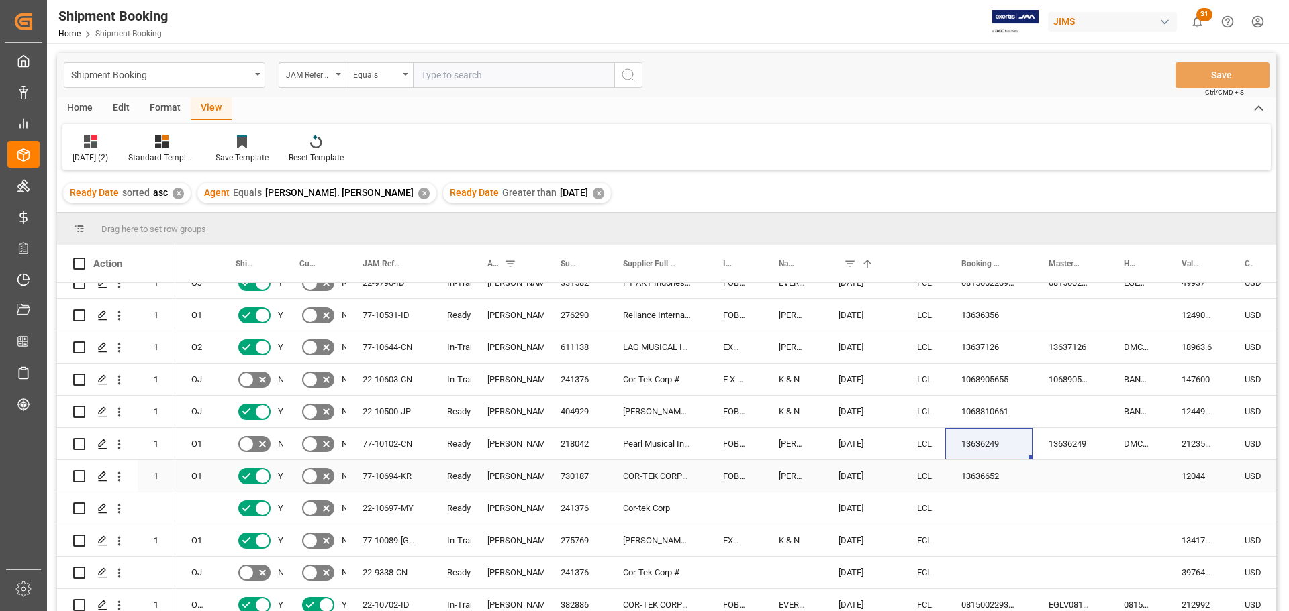
click at [989, 477] on div "13636652" at bounding box center [988, 476] width 87 height 32
click at [975, 470] on div "13636652" at bounding box center [988, 476] width 87 height 32
click at [973, 475] on div "13636652" at bounding box center [988, 476] width 87 height 32
drag, startPoint x: 1030, startPoint y: 489, endPoint x: 1047, endPoint y: 484, distance: 18.1
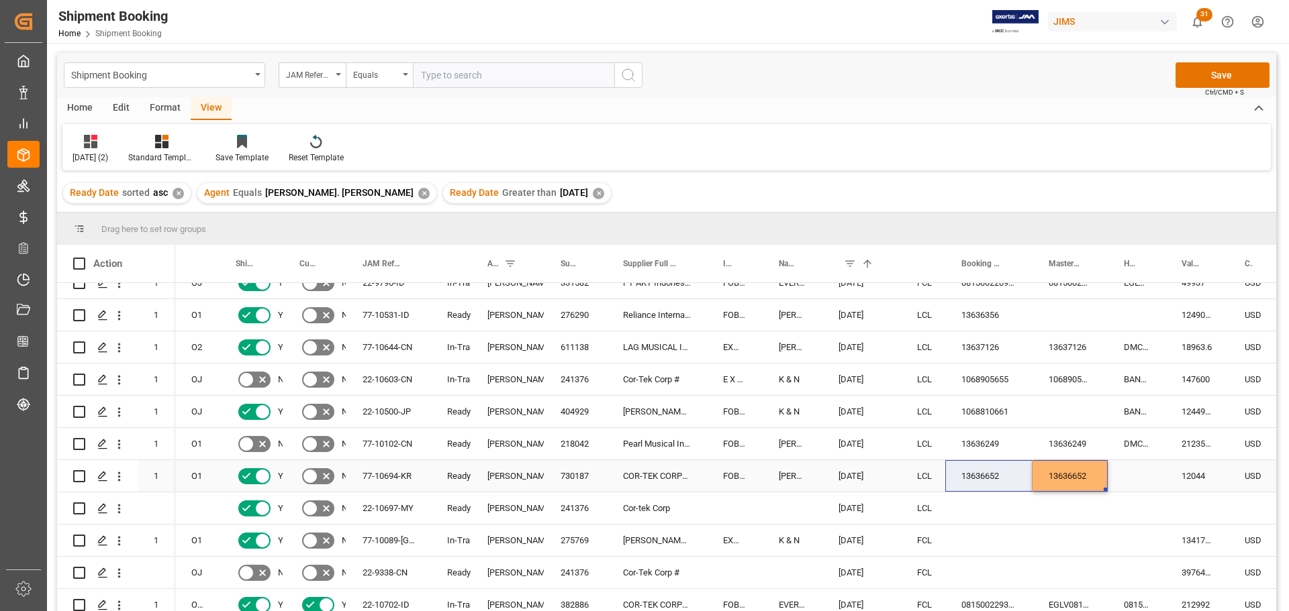
click at [1120, 473] on div "Press SPACE to select this row." at bounding box center [1136, 476] width 58 height 32
click at [1128, 479] on input "Press SPACE to select this row." at bounding box center [1136, 484] width 36 height 26
paste input "SMLMSEL5K1654300"
type input "SMLMSEL5K1654300"
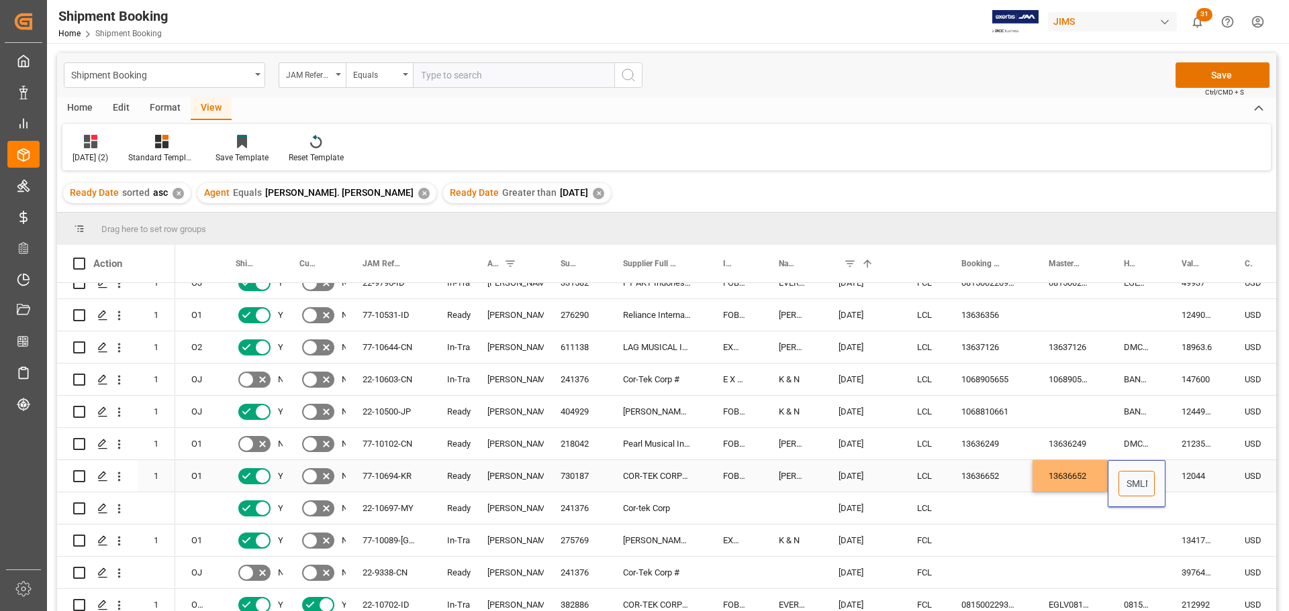
scroll to position [0, 80]
click at [990, 473] on div "13636652" at bounding box center [988, 476] width 87 height 32
click at [1233, 77] on button "Save" at bounding box center [1222, 75] width 94 height 26
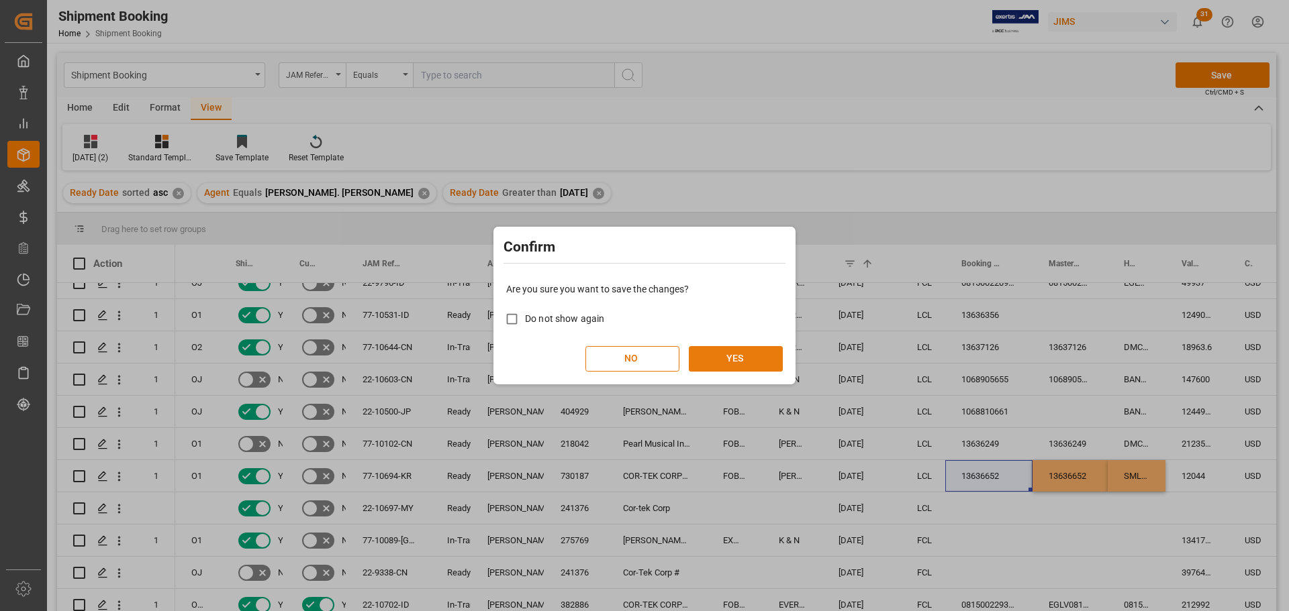
click at [724, 351] on button "YES" at bounding box center [736, 359] width 94 height 26
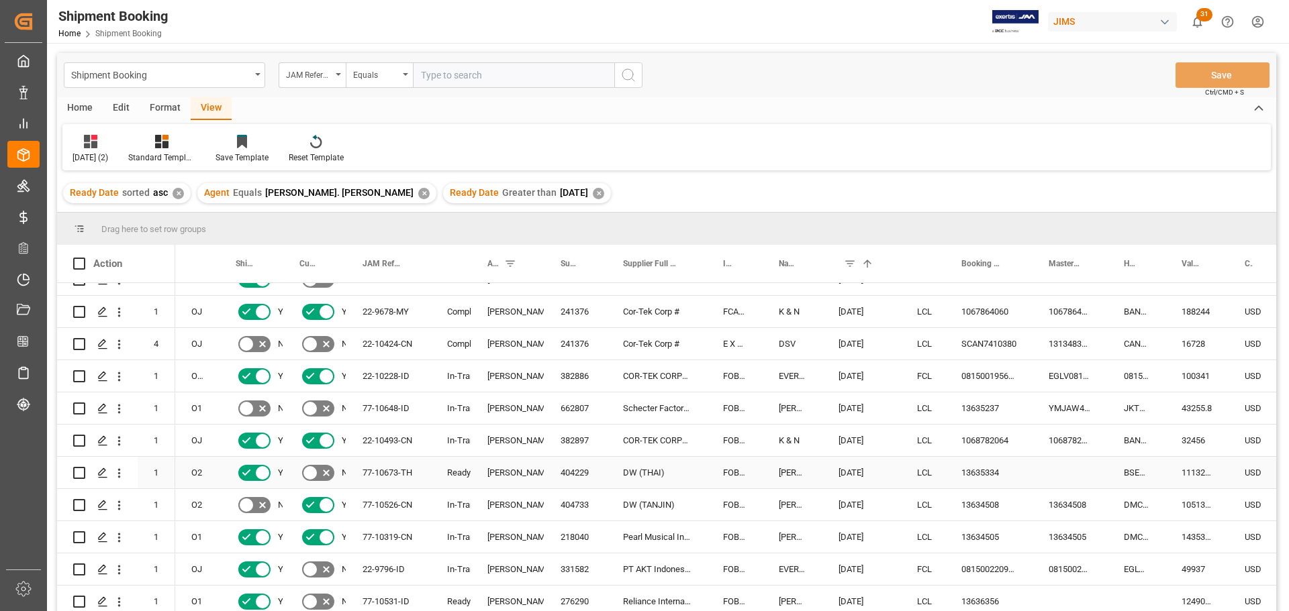
scroll to position [0, 0]
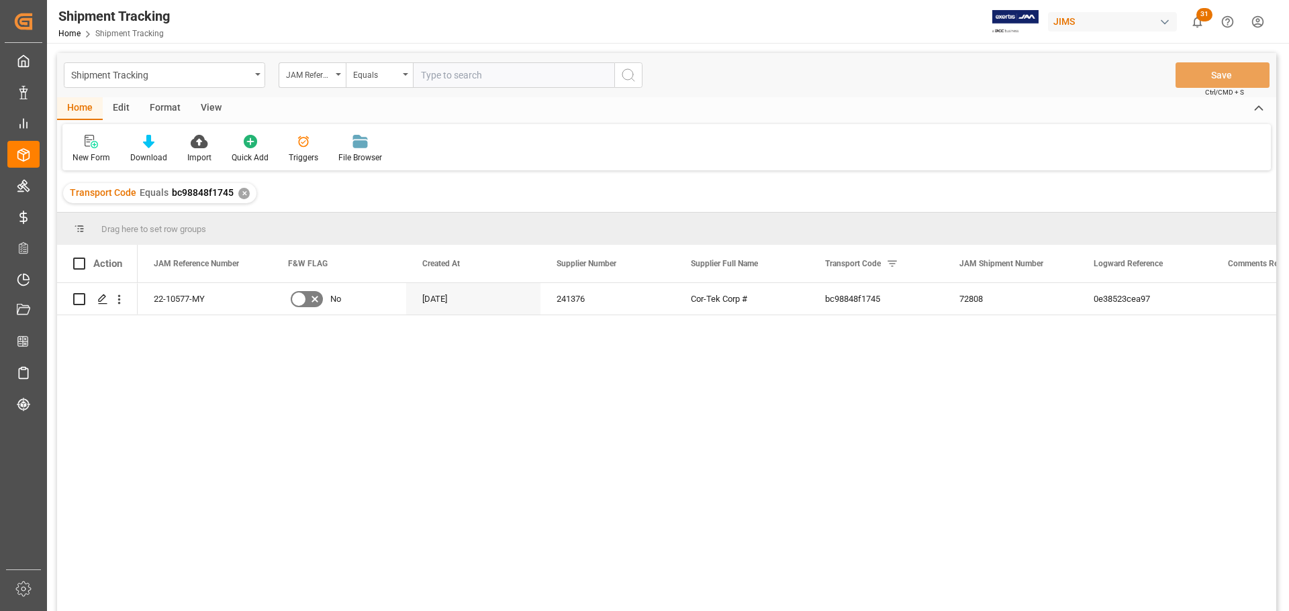
click at [206, 110] on div "View" at bounding box center [211, 108] width 41 height 23
click at [77, 155] on div "Default" at bounding box center [85, 158] width 26 height 12
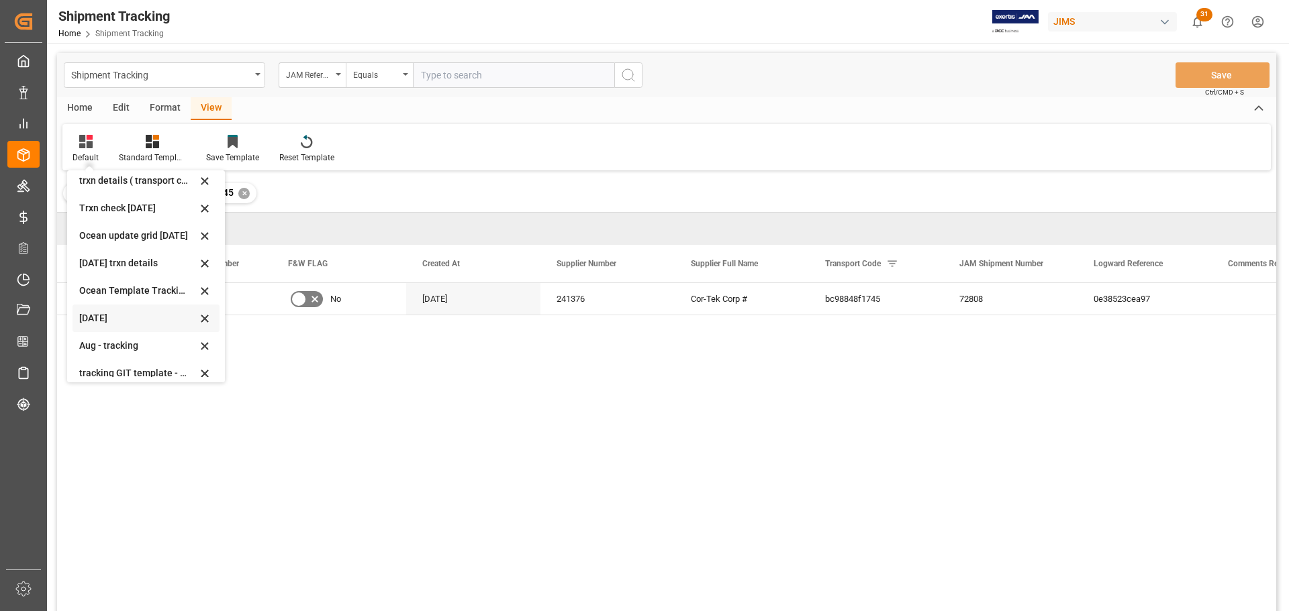
scroll to position [211, 0]
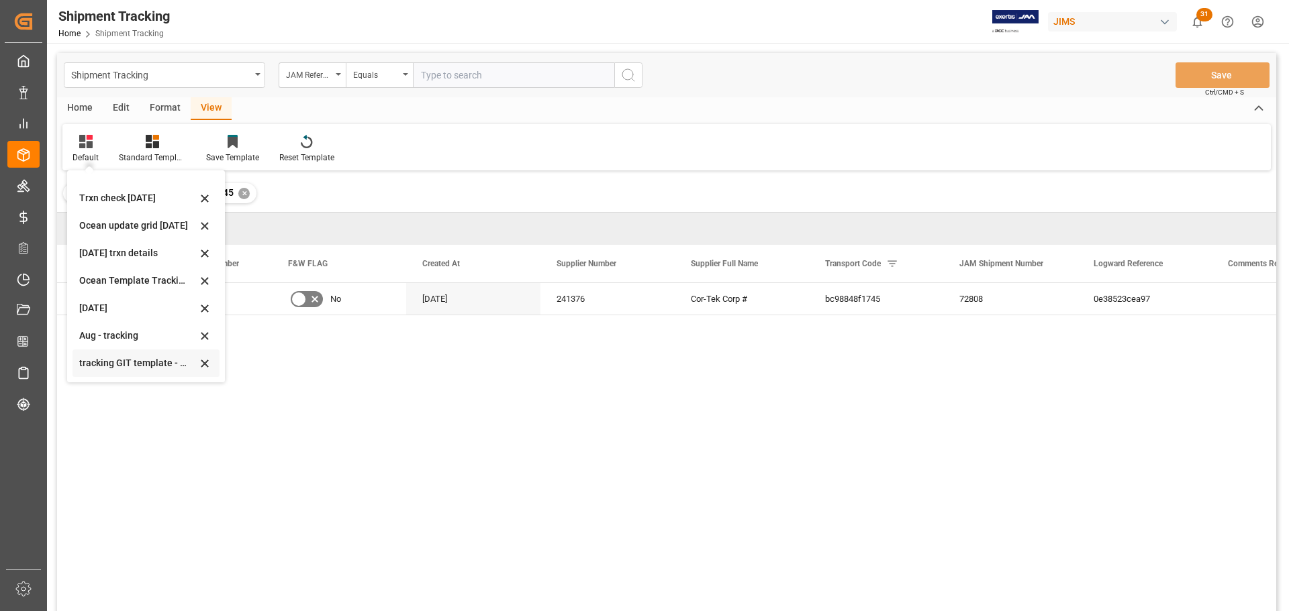
click at [121, 360] on div "tracking GIT template - Rev" at bounding box center [137, 363] width 117 height 14
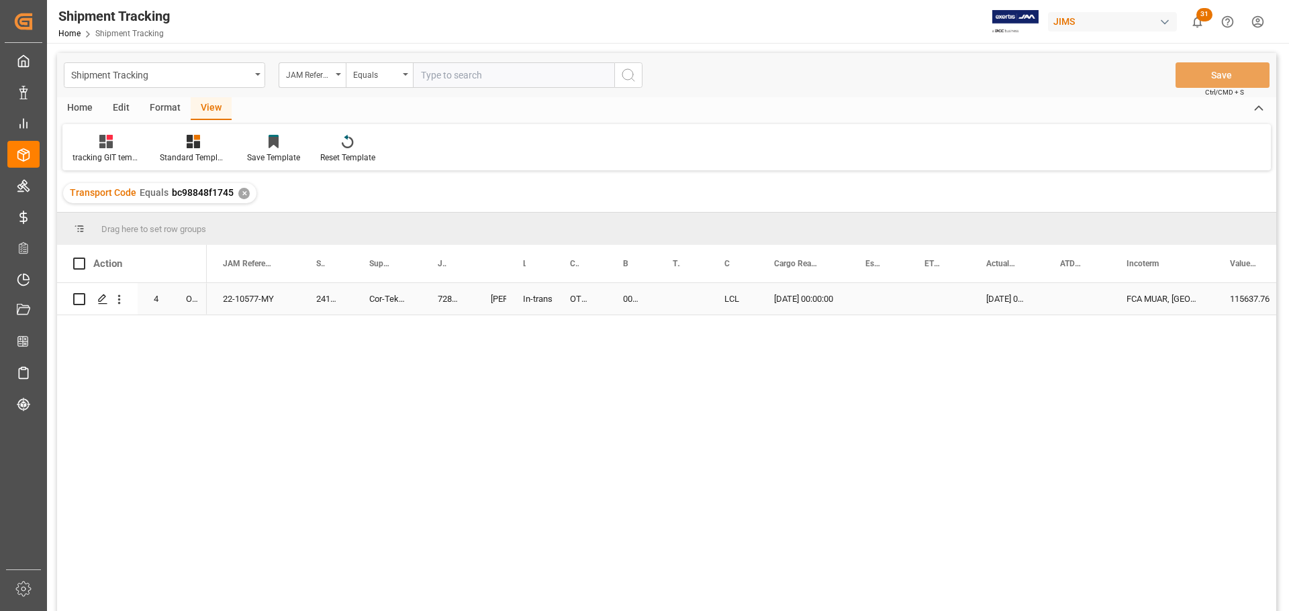
click at [384, 293] on div "Cor-Tek Corp #" at bounding box center [387, 299] width 68 height 32
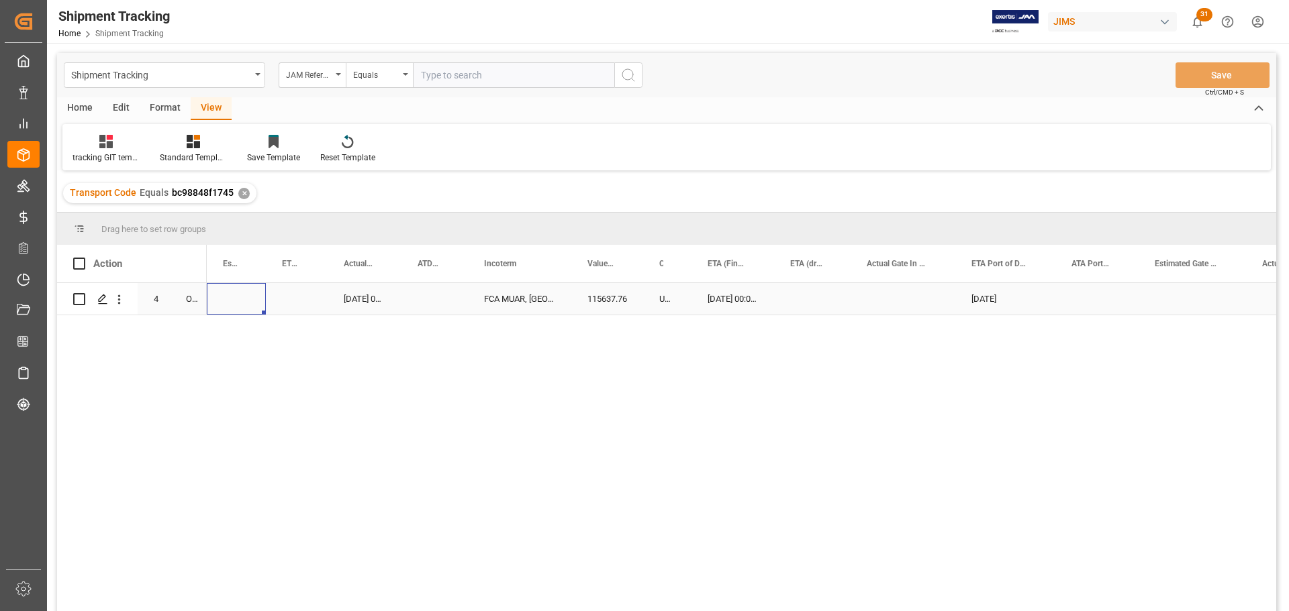
scroll to position [0, 551]
click at [891, 295] on div "Press SPACE to select this row." at bounding box center [903, 299] width 77 height 32
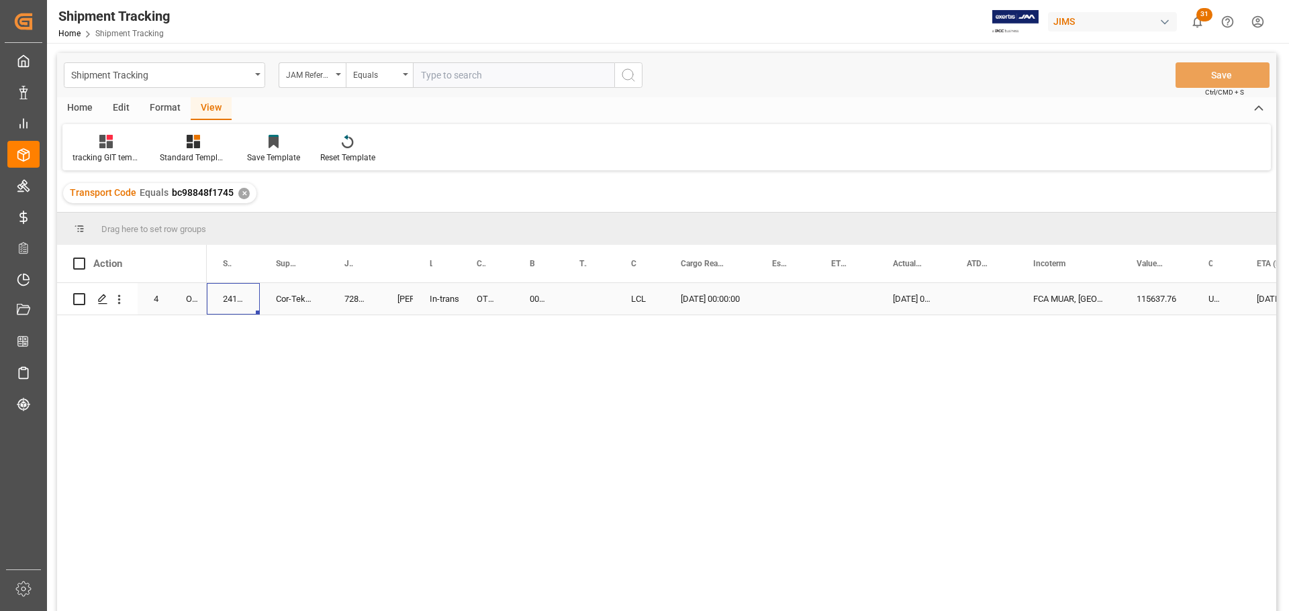
scroll to position [0, 0]
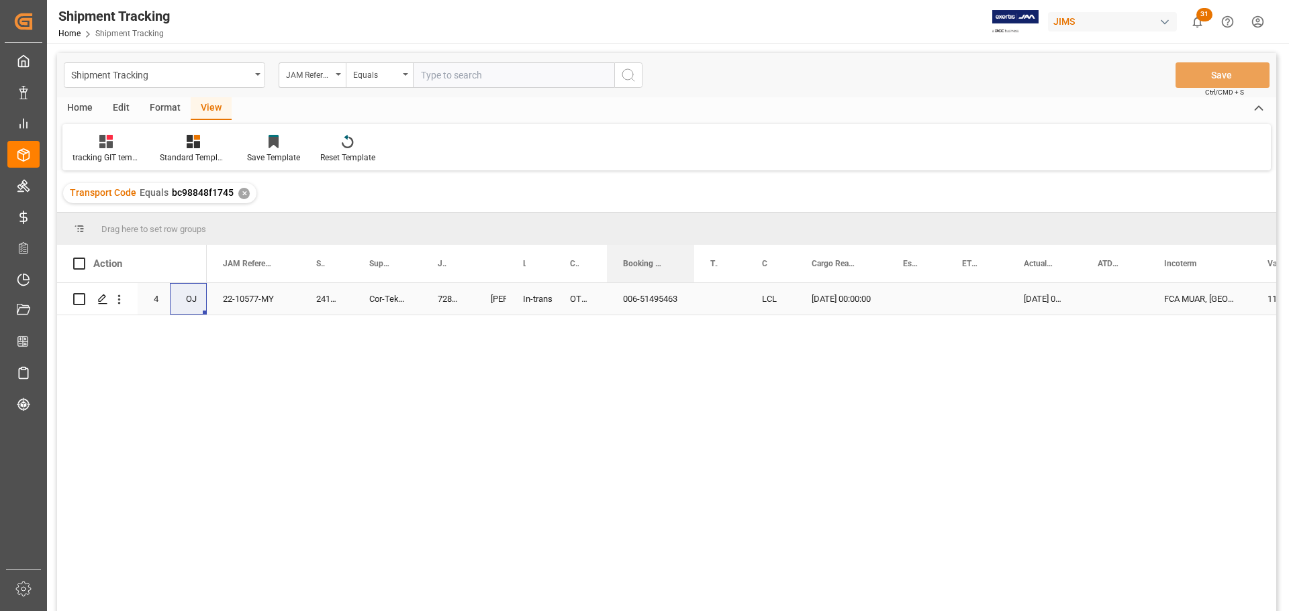
drag, startPoint x: 656, startPoint y: 262, endPoint x: 693, endPoint y: 307, distance: 58.6
click at [693, 307] on div "Action Mode of Transport Order Type Incoterm" at bounding box center [666, 432] width 1219 height 375
click at [652, 296] on div "006-51495463" at bounding box center [650, 299] width 87 height 32
drag, startPoint x: 691, startPoint y: 311, endPoint x: 710, endPoint y: 309, distance: 18.9
click at [894, 295] on div "Press SPACE to select this row." at bounding box center [916, 299] width 59 height 32
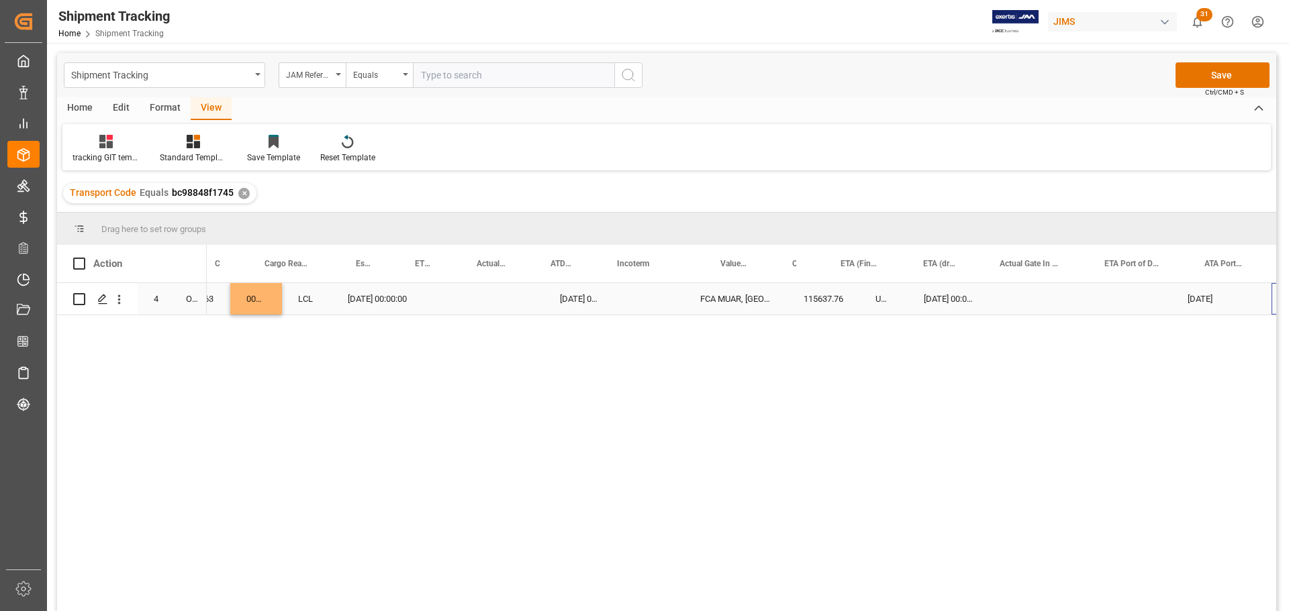
scroll to position [0, 547]
click at [105, 298] on polygon "Press SPACE to select this row." at bounding box center [102, 298] width 7 height 7
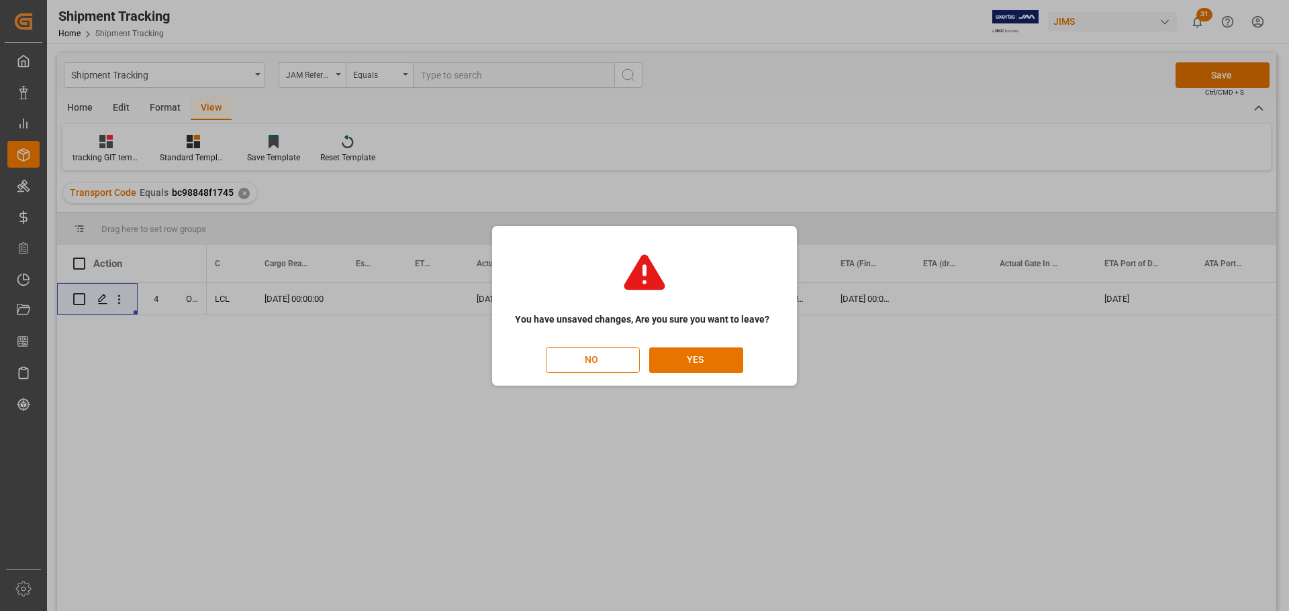
click at [954, 287] on div "You have unsaved changes, Are you sure you want to leave? NO YES" at bounding box center [644, 305] width 1289 height 611
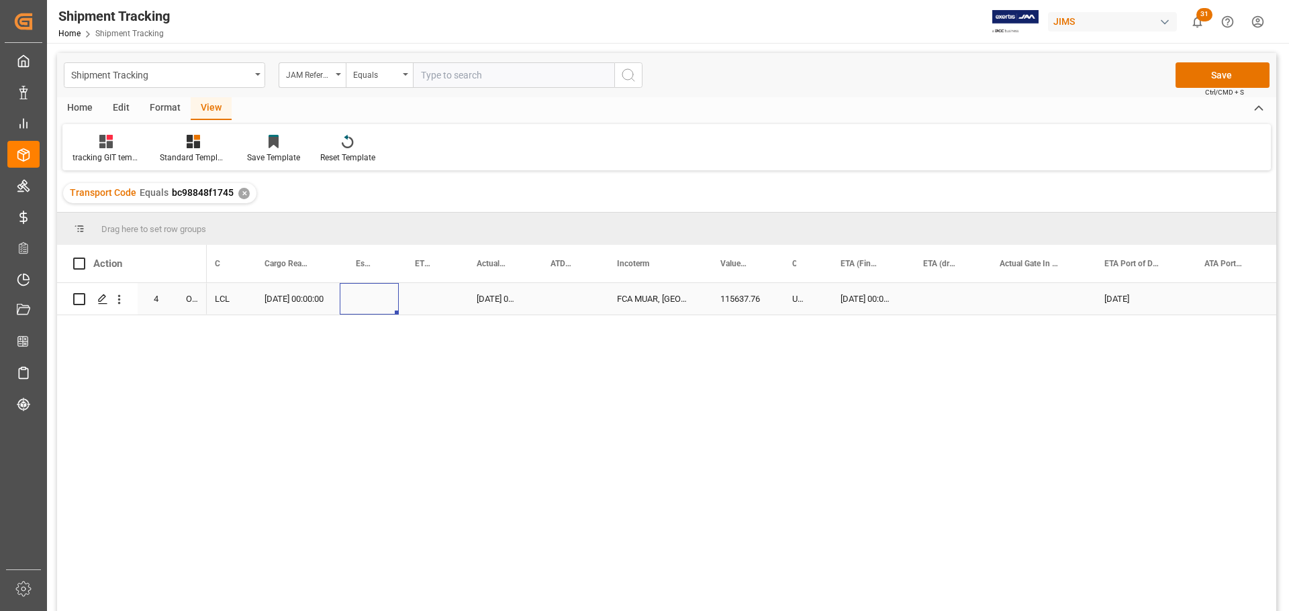
click at [367, 301] on div "Press SPACE to select this row." at bounding box center [369, 299] width 59 height 32
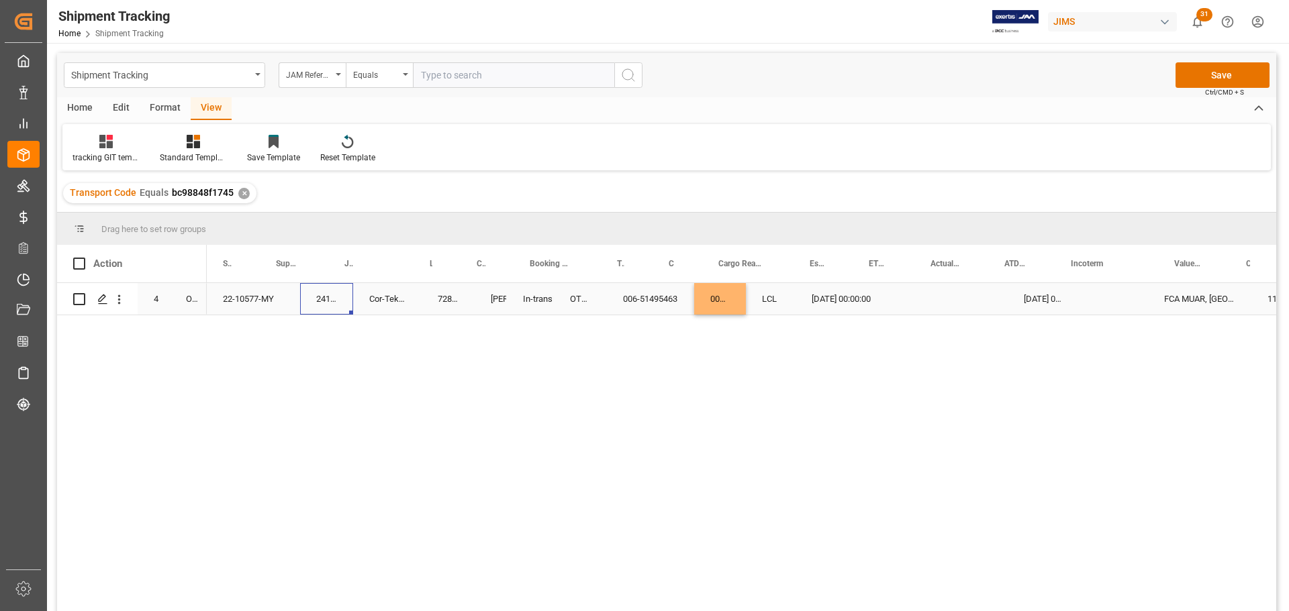
scroll to position [0, 0]
click at [1218, 73] on button "Save" at bounding box center [1222, 75] width 94 height 26
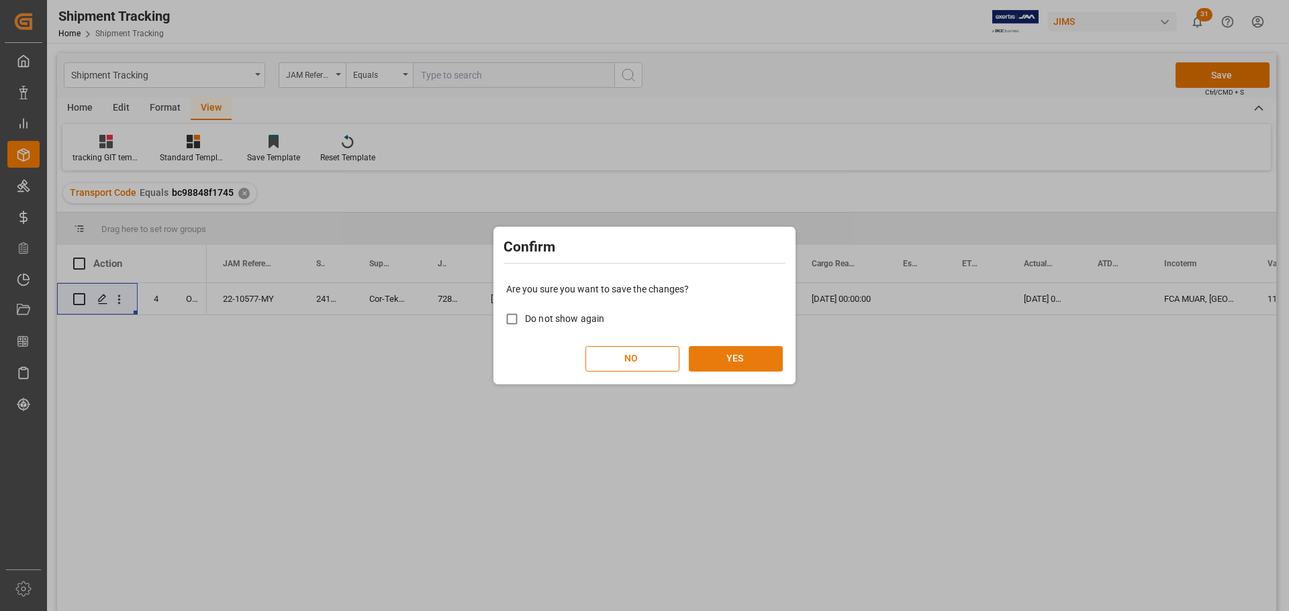
click at [738, 354] on button "YES" at bounding box center [736, 359] width 94 height 26
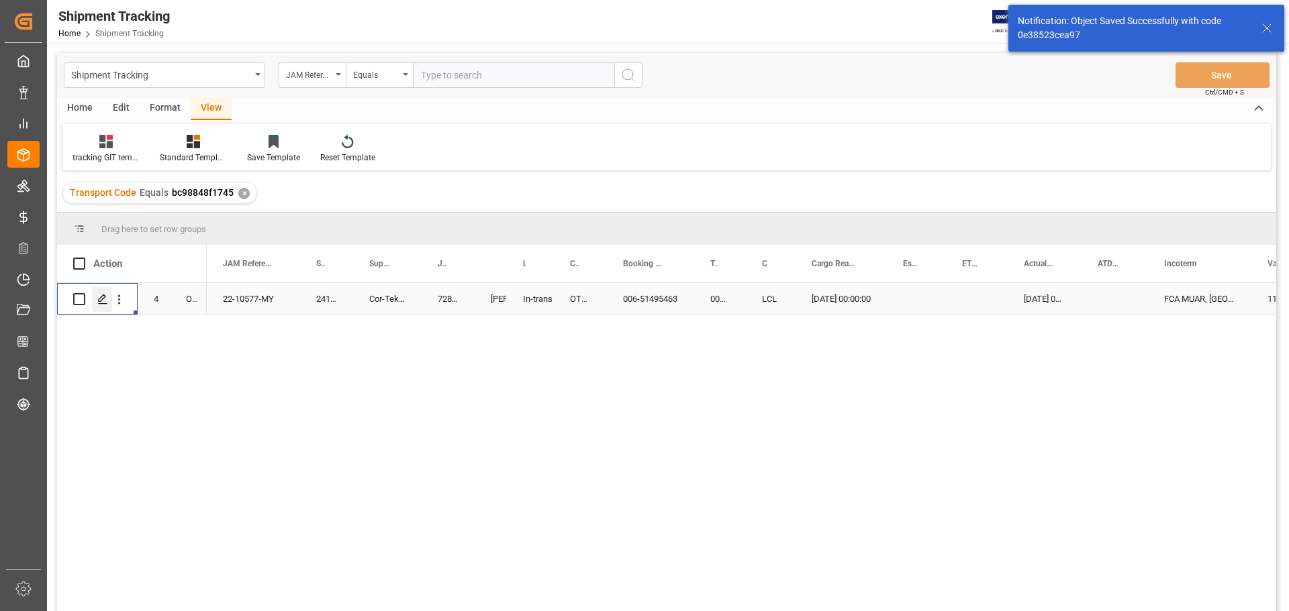
click at [105, 299] on icon "Press SPACE to select this row." at bounding box center [102, 299] width 11 height 11
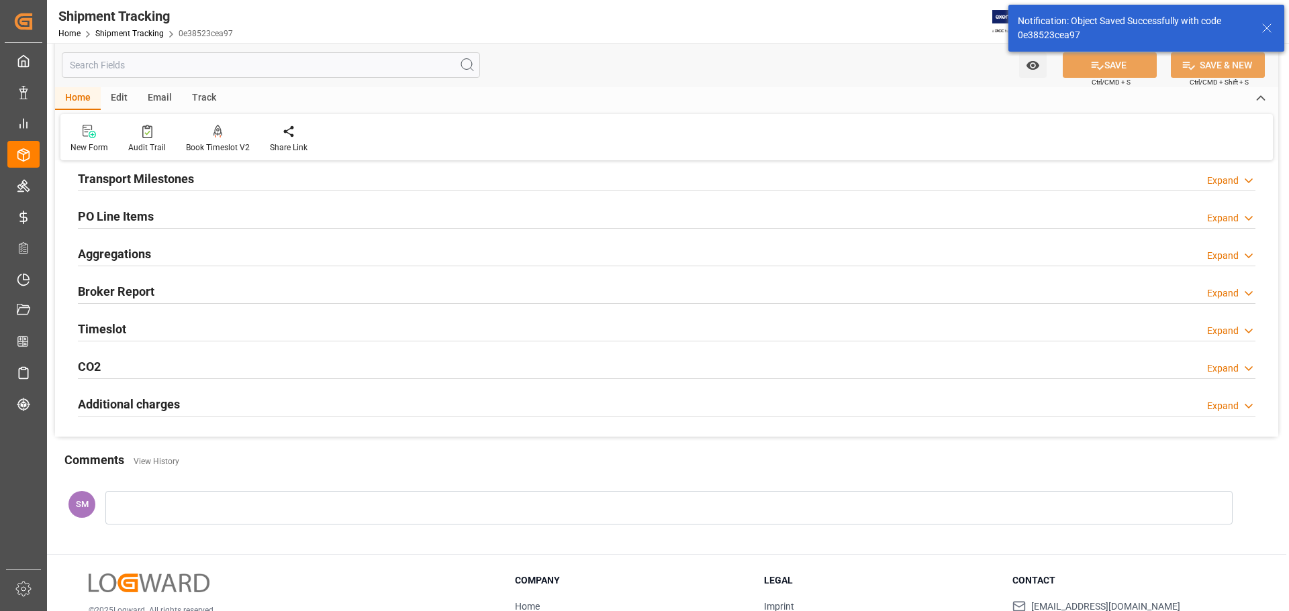
scroll to position [268, 0]
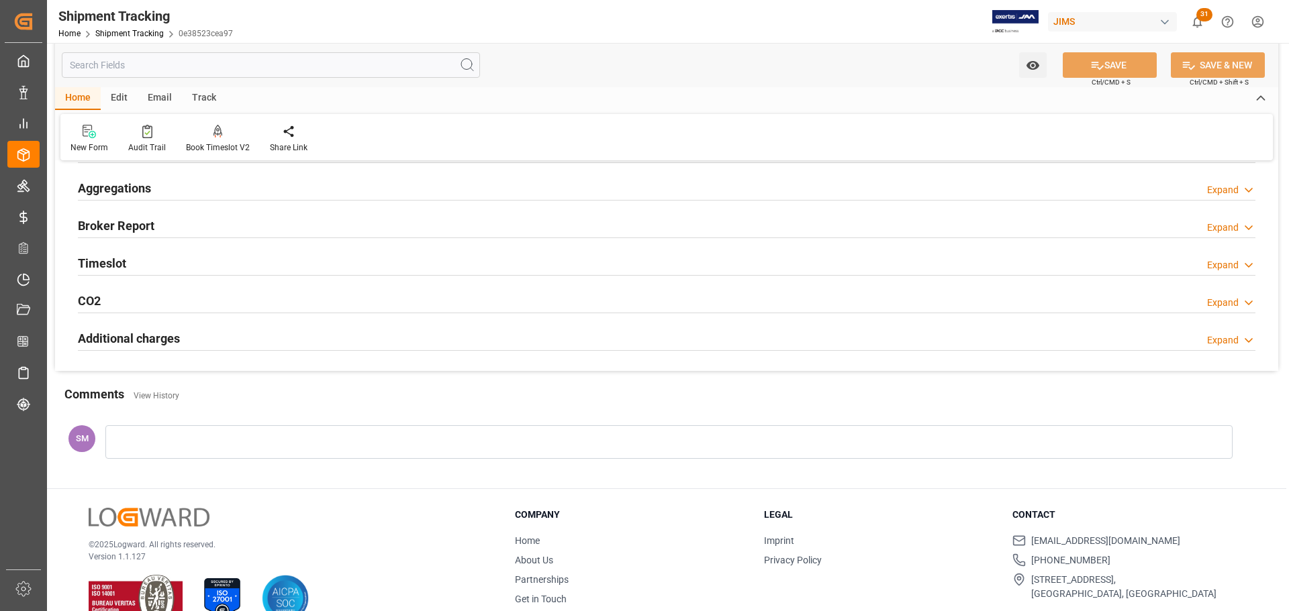
click at [143, 438] on div at bounding box center [668, 443] width 1127 height 34
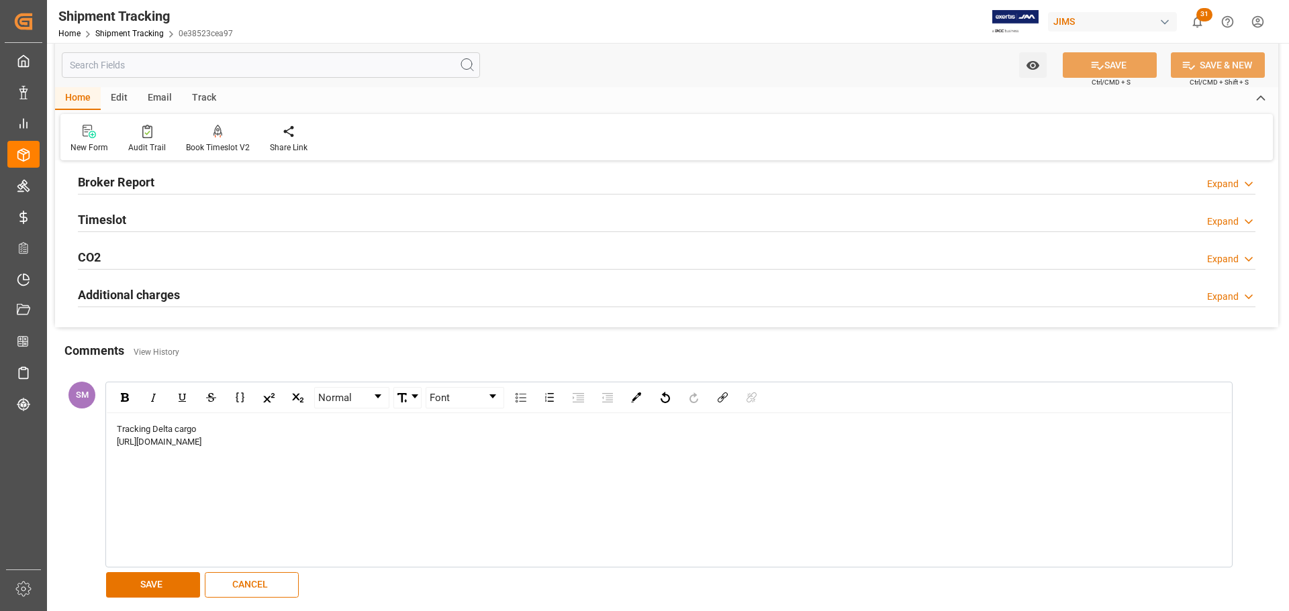
scroll to position [336, 0]
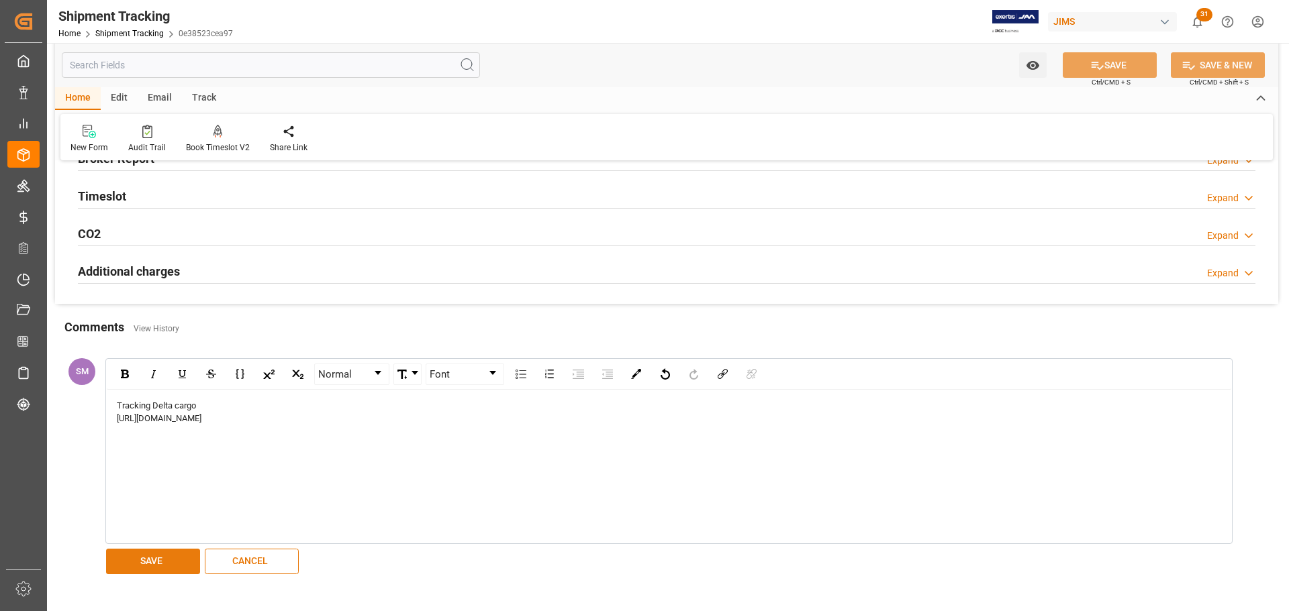
click at [138, 564] on button "SAVE" at bounding box center [153, 562] width 94 height 26
